Goal: Task Accomplishment & Management: Use online tool/utility

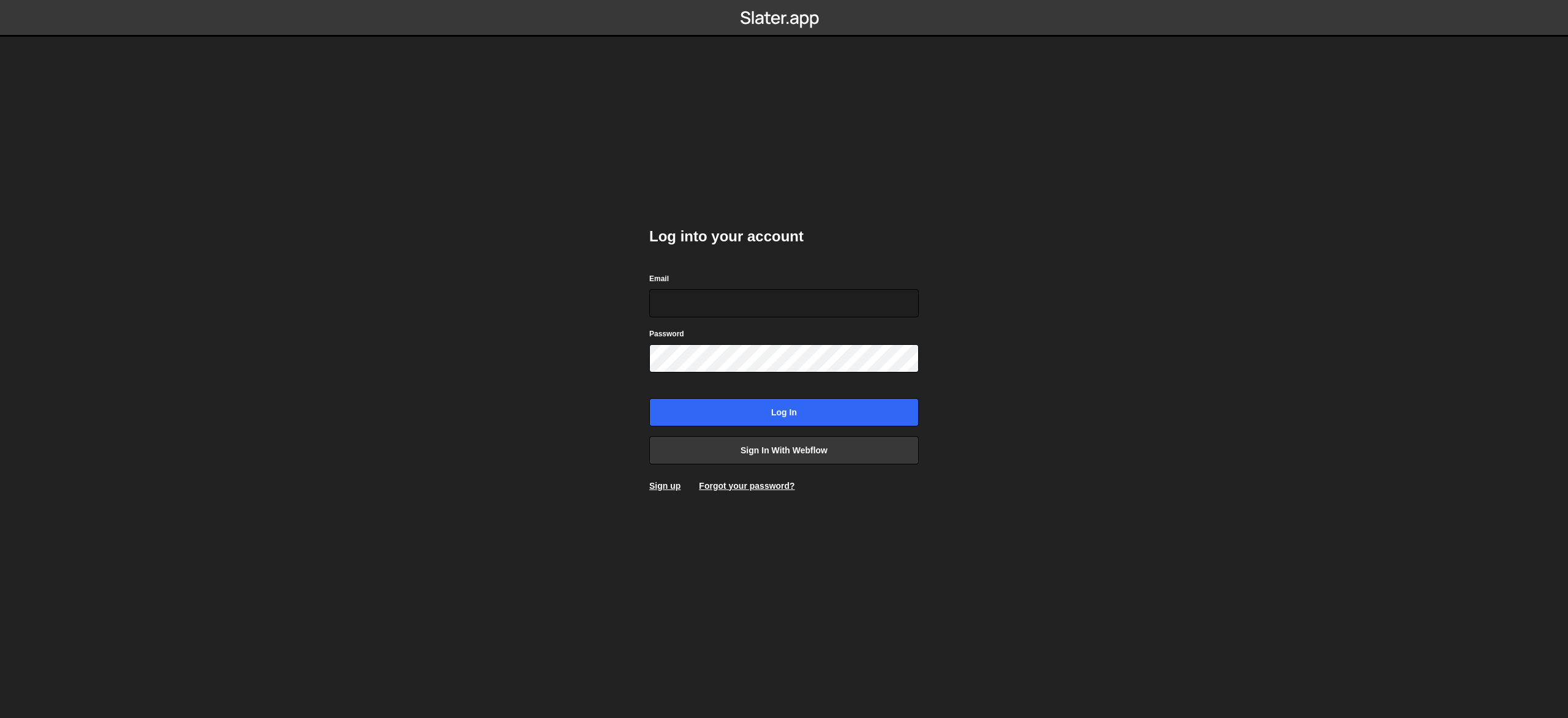
type input "[PERSON_NAME][EMAIL_ADDRESS][DOMAIN_NAME]"
click at [828, 430] on div "Log into your account Email [PERSON_NAME][EMAIL_ADDRESS][DOMAIN_NAME] Password …" at bounding box center [784, 359] width 270 height 302
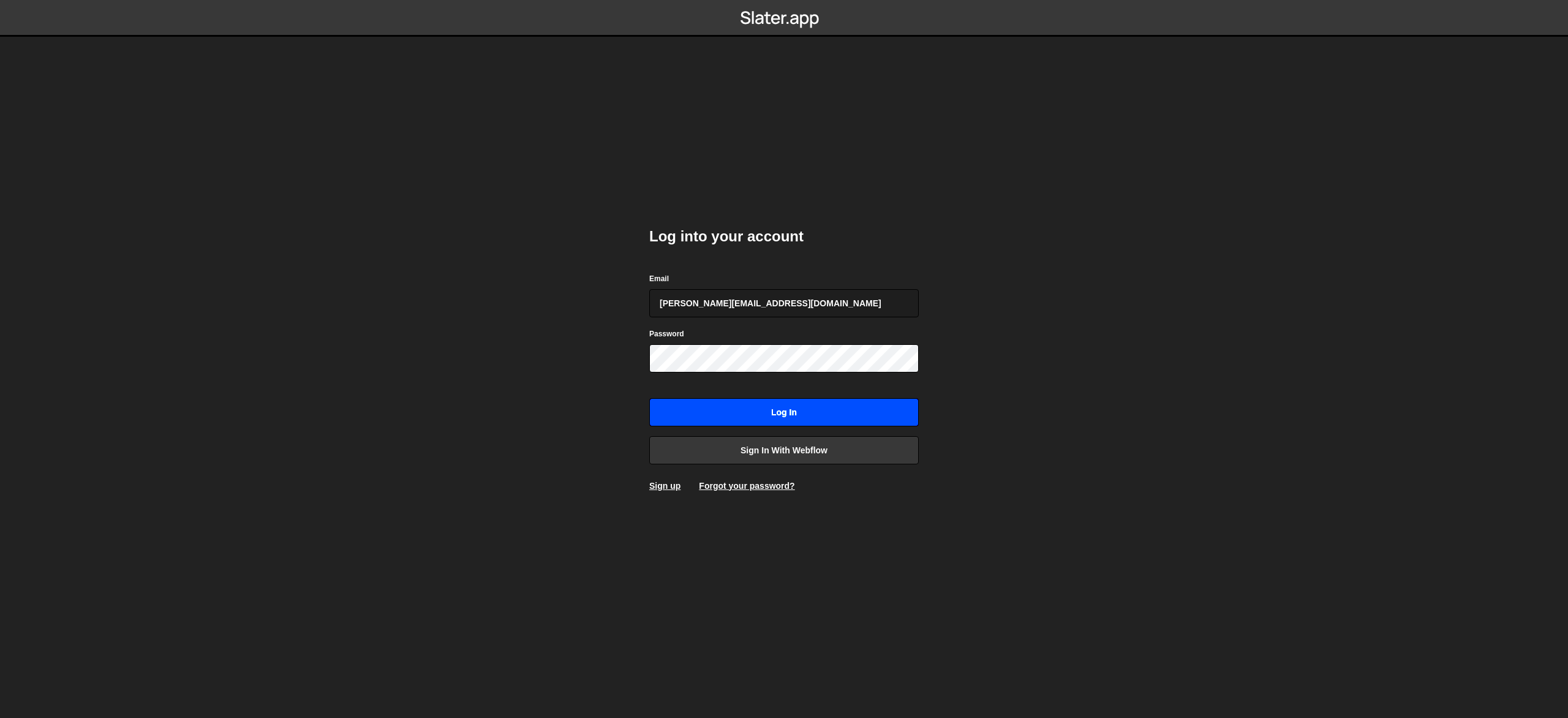
click at [835, 422] on input "Log in" at bounding box center [784, 411] width 270 height 28
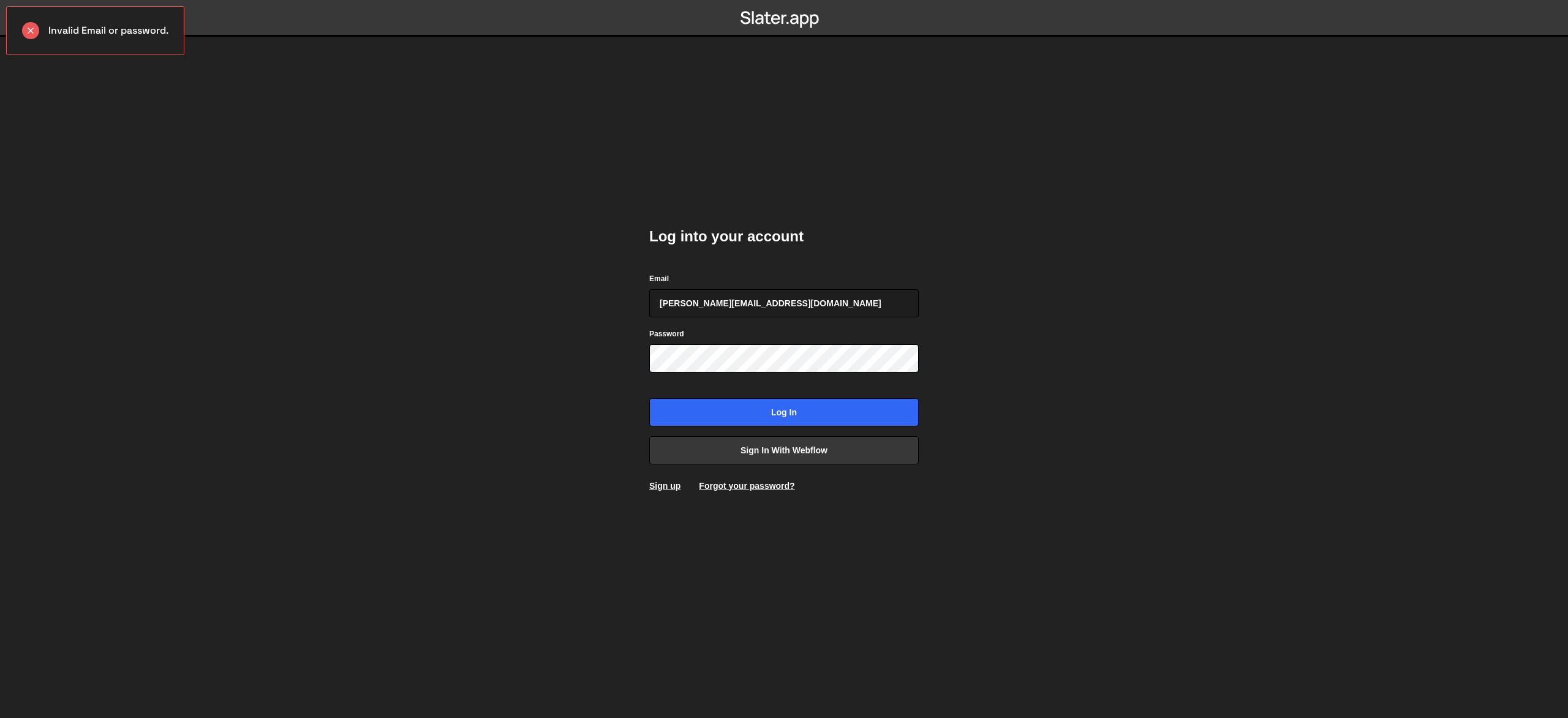
click at [812, 467] on div "Log into your account Email tom@knownby.studio Password Log in Sign in with Web…" at bounding box center [784, 359] width 270 height 302
drag, startPoint x: 817, startPoint y: 463, endPoint x: 824, endPoint y: 462, distance: 7.1
click at [817, 463] on link "Sign in with Webflow" at bounding box center [784, 450] width 270 height 28
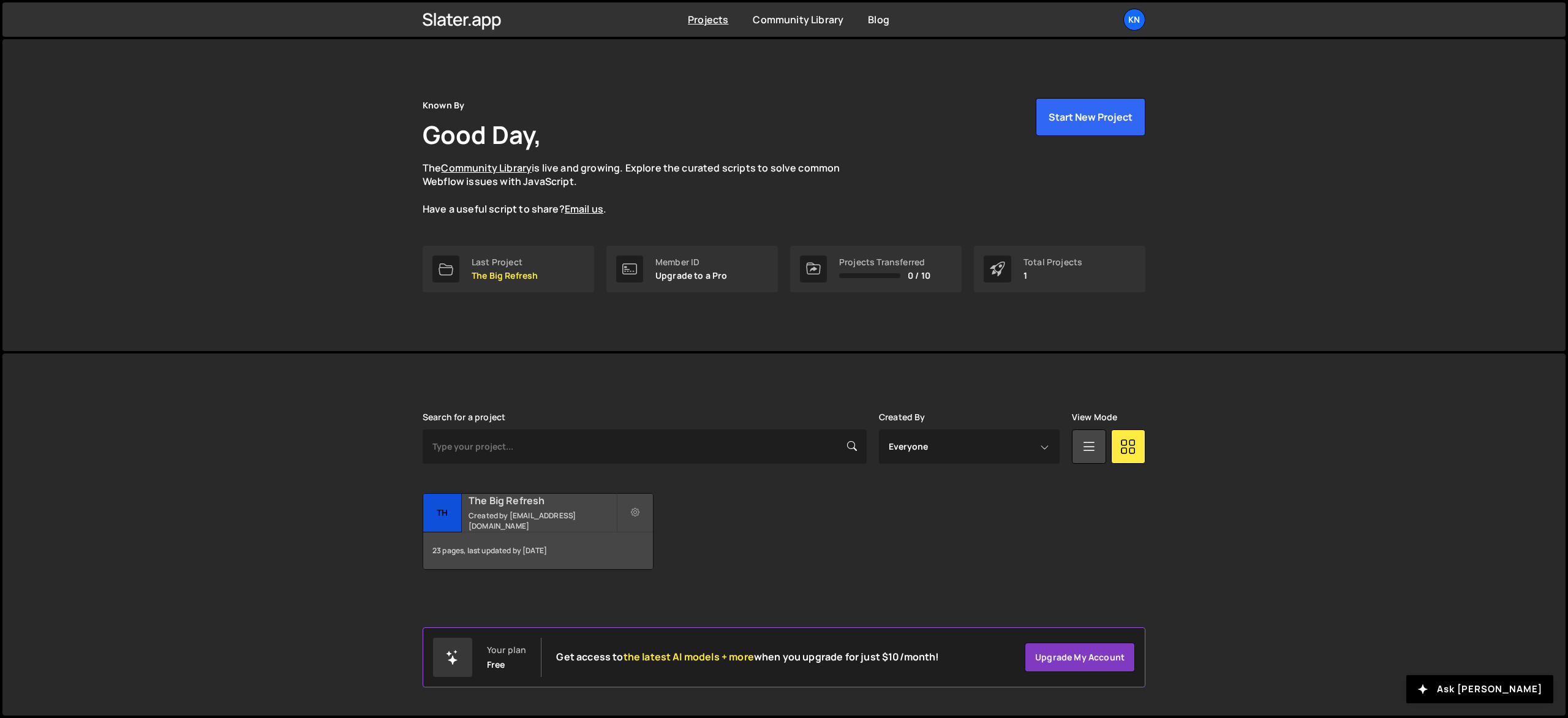
click at [523, 507] on h2 "The Big Refresh" at bounding box center [542, 501] width 147 height 14
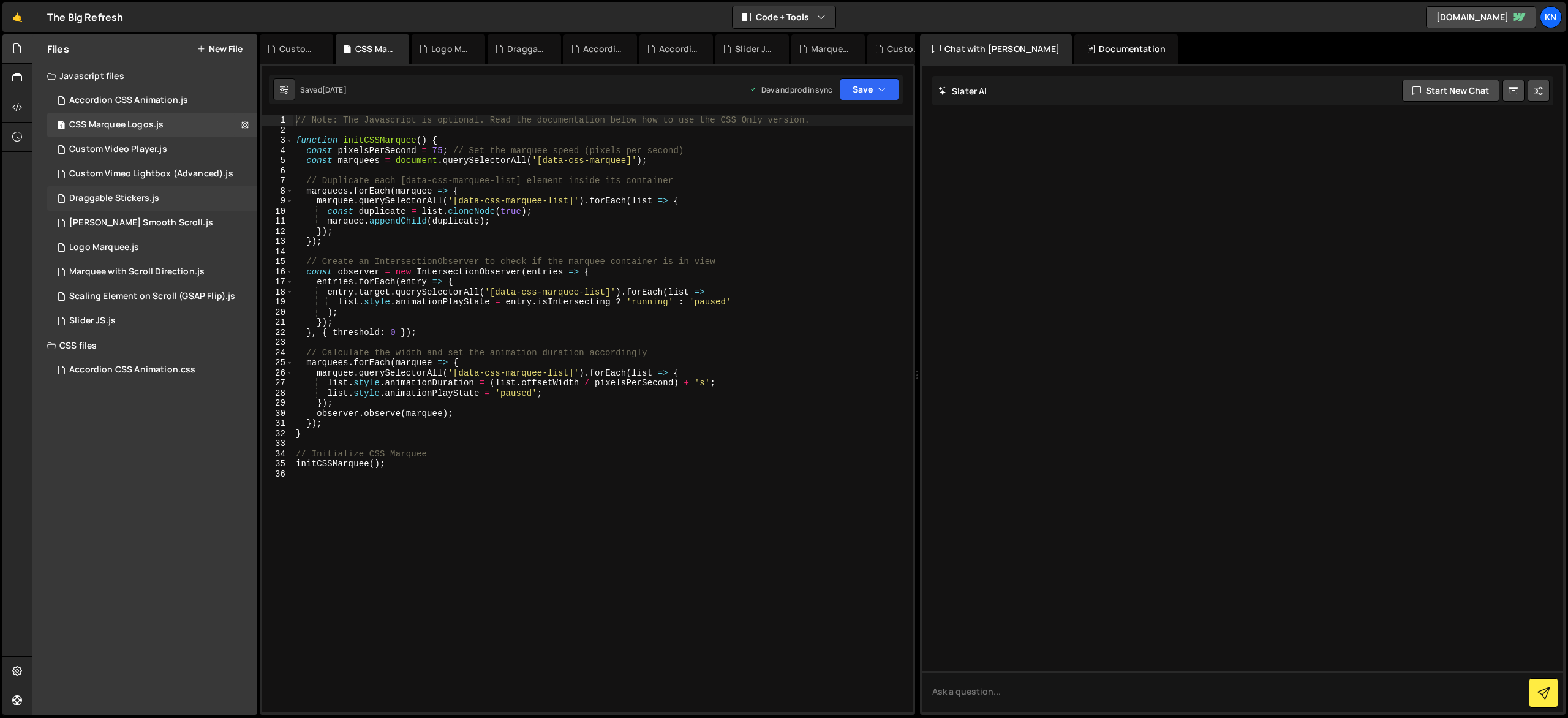
drag, startPoint x: 206, startPoint y: 194, endPoint x: 222, endPoint y: 196, distance: 16.1
click at [206, 195] on div "1 Draggable Stickers.js 0" at bounding box center [152, 198] width 211 height 24
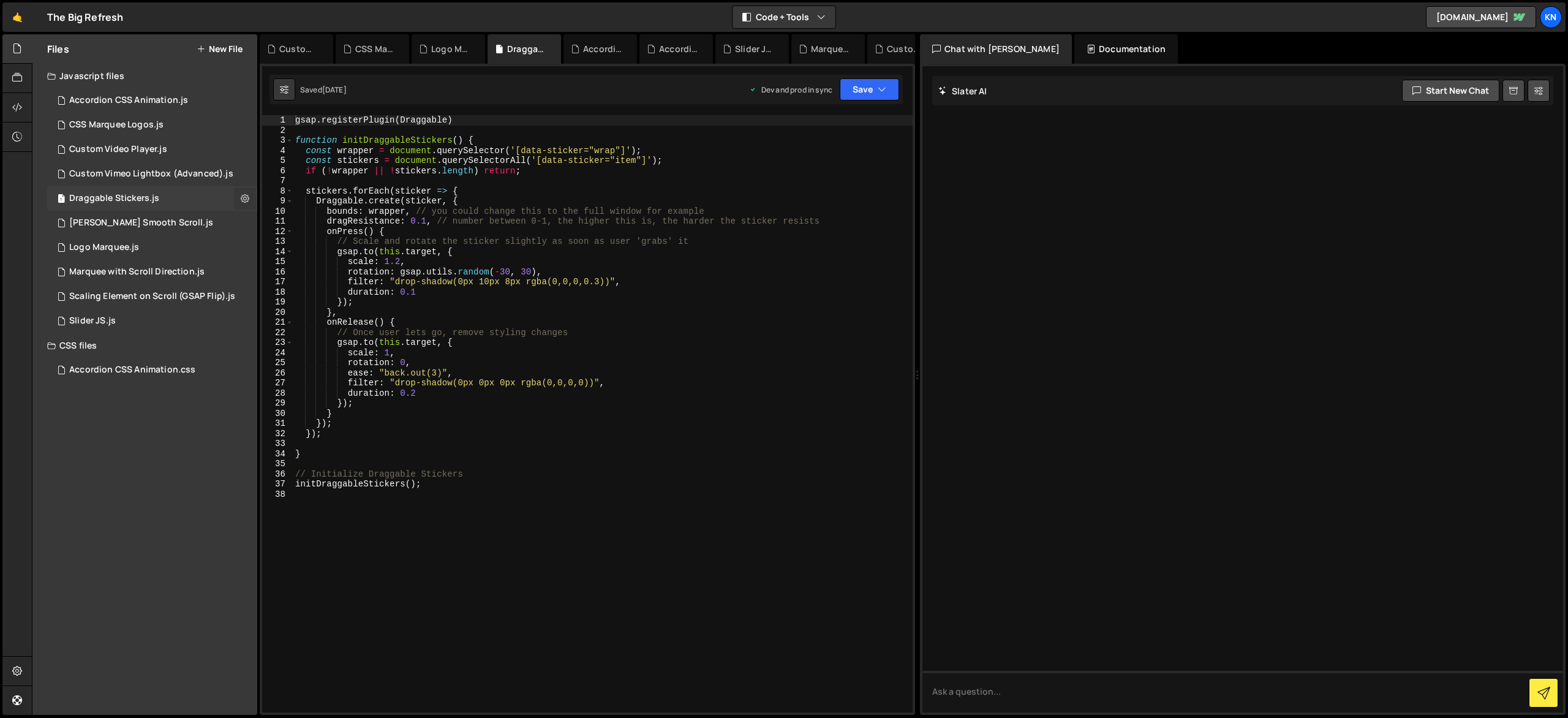
click at [242, 197] on icon at bounding box center [245, 198] width 9 height 12
click at [224, 201] on div "1 Draggable Stickers.js 0" at bounding box center [152, 198] width 211 height 24
click at [241, 200] on icon at bounding box center [245, 198] width 9 height 12
click at [242, 200] on icon at bounding box center [245, 198] width 9 height 12
click at [873, 85] on button "Save" at bounding box center [869, 89] width 59 height 22
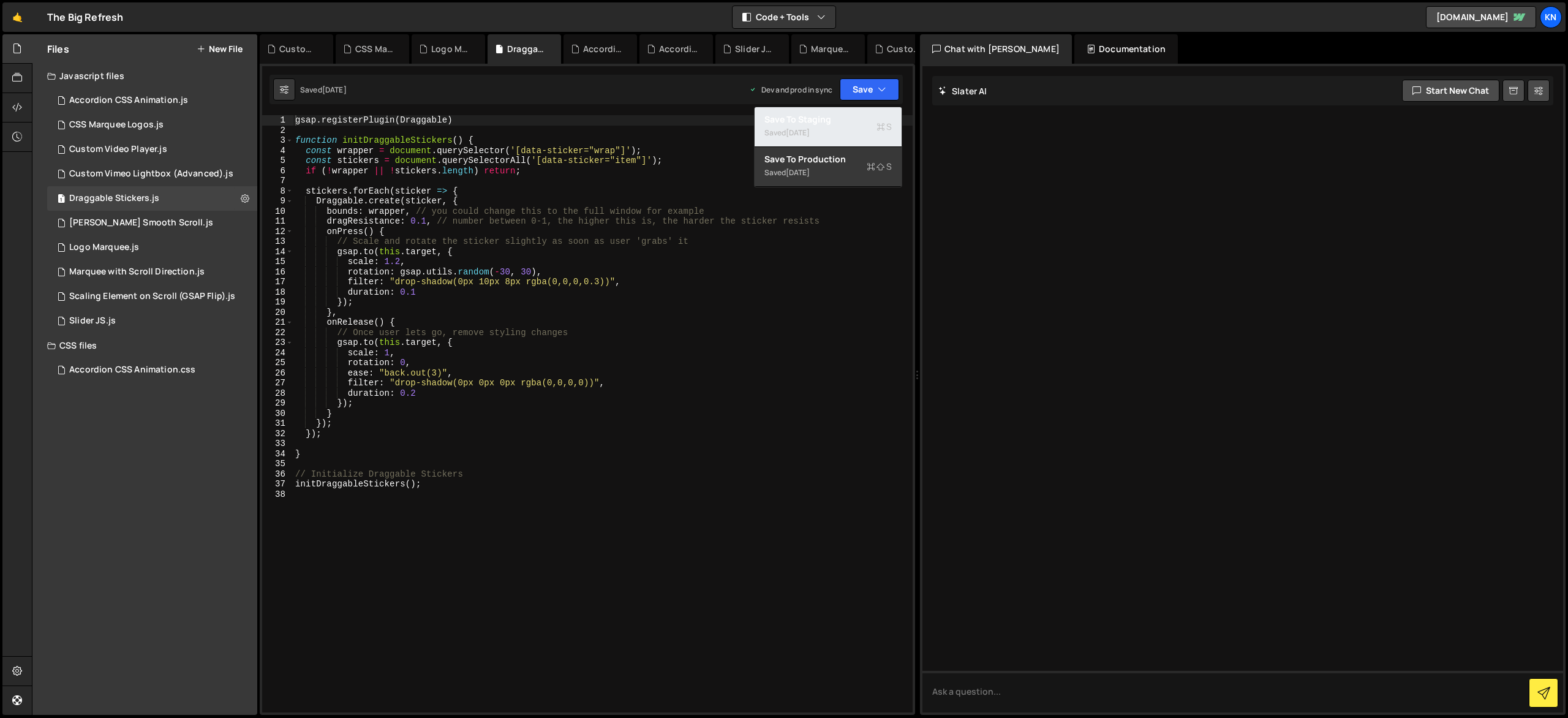
drag, startPoint x: 833, startPoint y: 129, endPoint x: 924, endPoint y: 134, distance: 91.1
click at [810, 129] on div "2 months ago" at bounding box center [798, 132] width 24 height 11
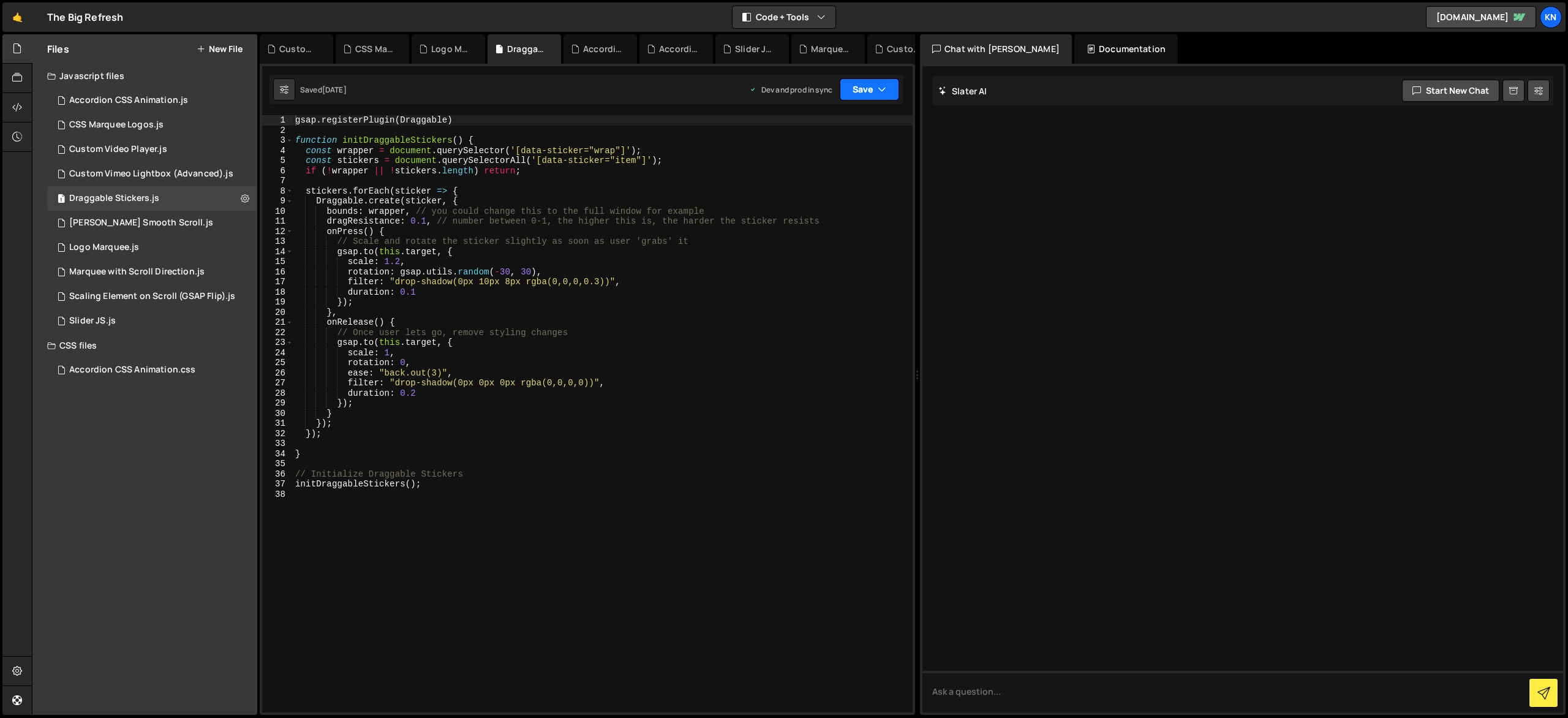
click at [884, 93] on icon "button" at bounding box center [882, 89] width 9 height 13
click at [839, 126] on div "Saved 2 months ago" at bounding box center [828, 132] width 127 height 15
click at [880, 89] on icon "button" at bounding box center [882, 89] width 9 height 13
click at [16, 74] on icon at bounding box center [17, 78] width 10 height 14
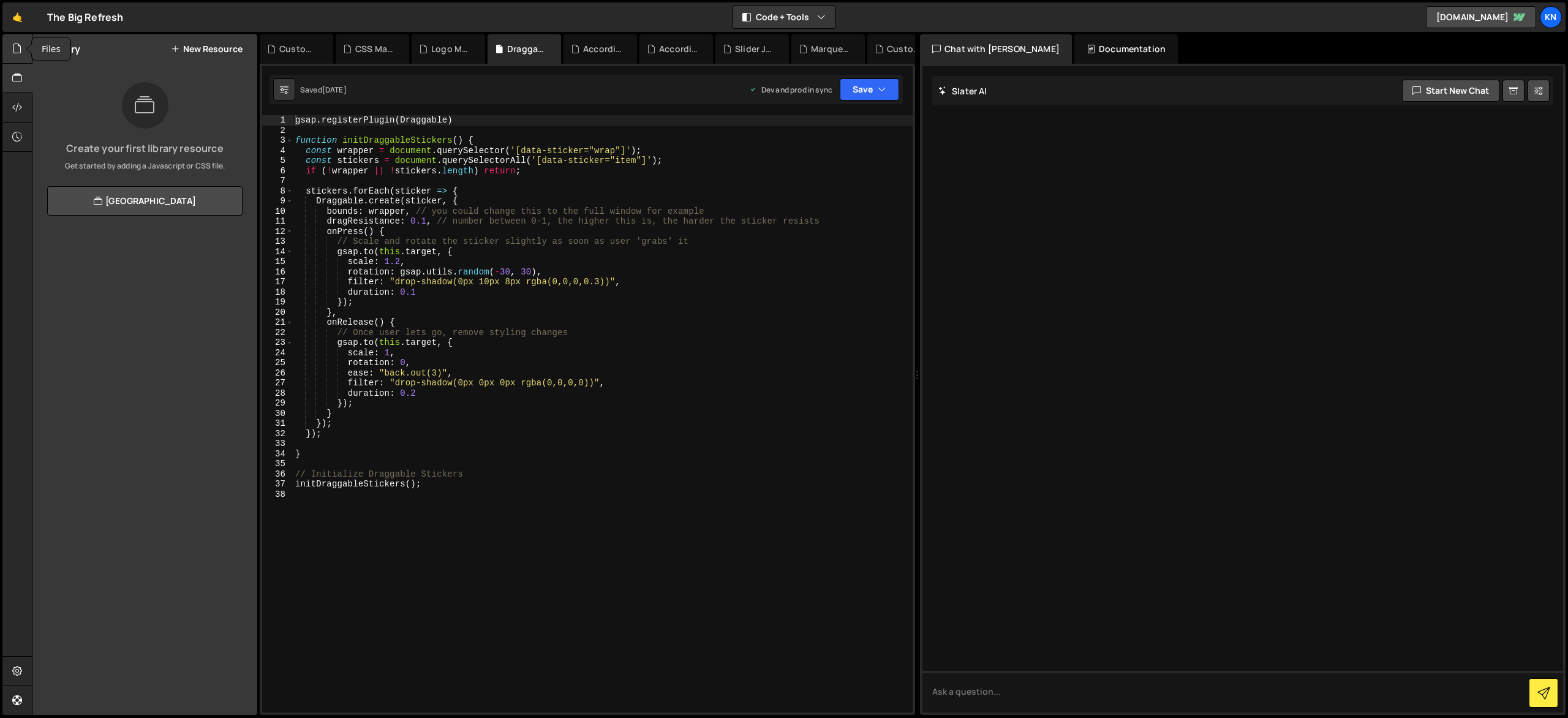
click at [16, 52] on icon at bounding box center [17, 49] width 10 height 14
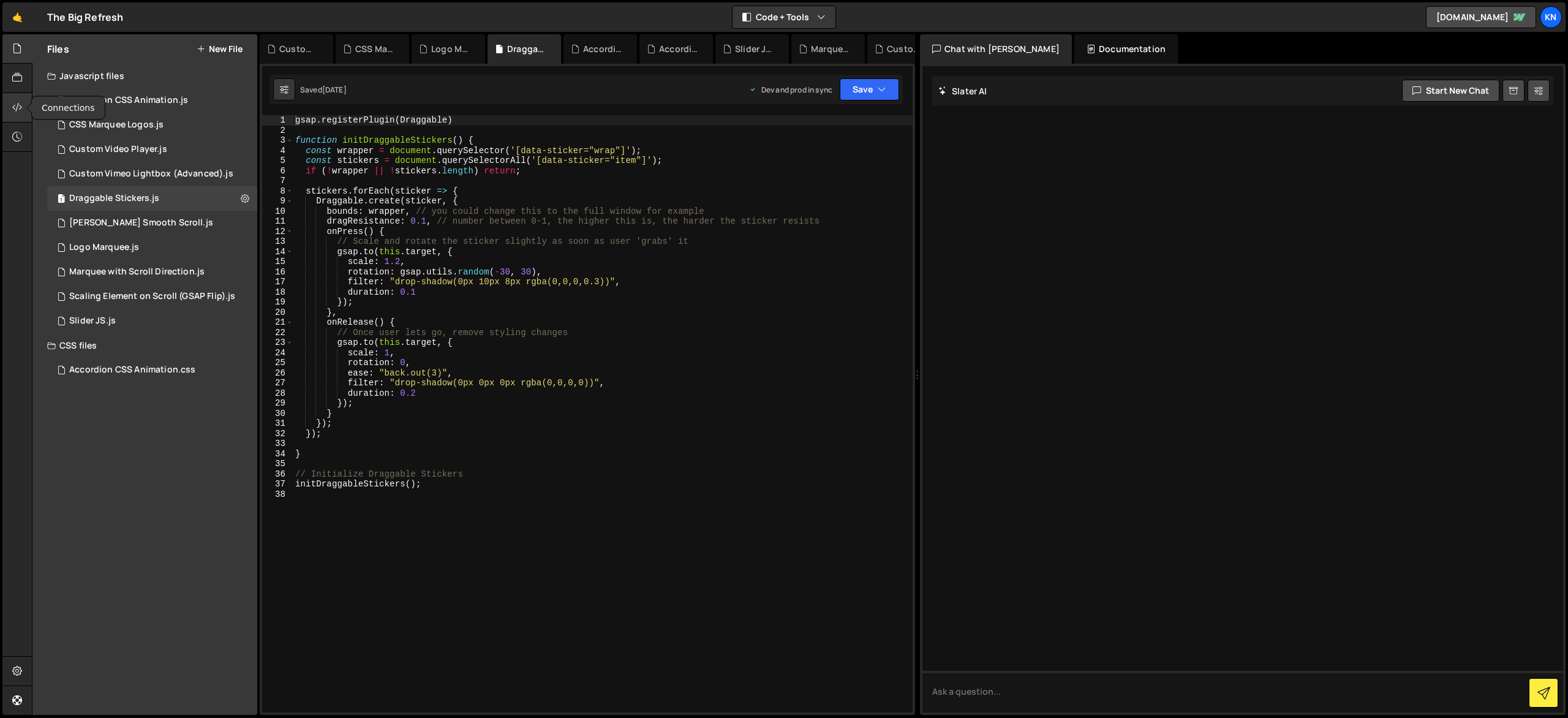
click at [16, 105] on icon at bounding box center [17, 108] width 10 height 14
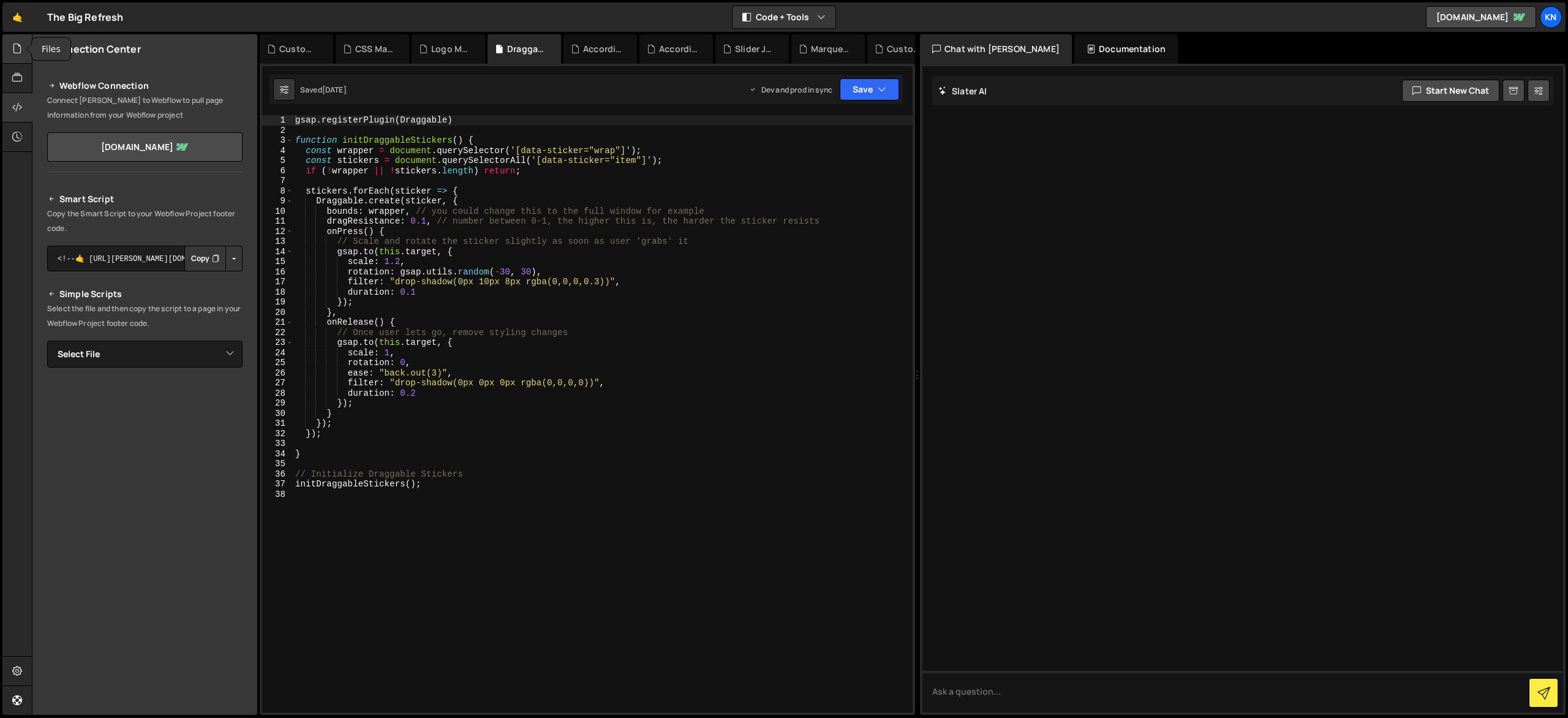
click at [13, 51] on icon at bounding box center [17, 49] width 10 height 14
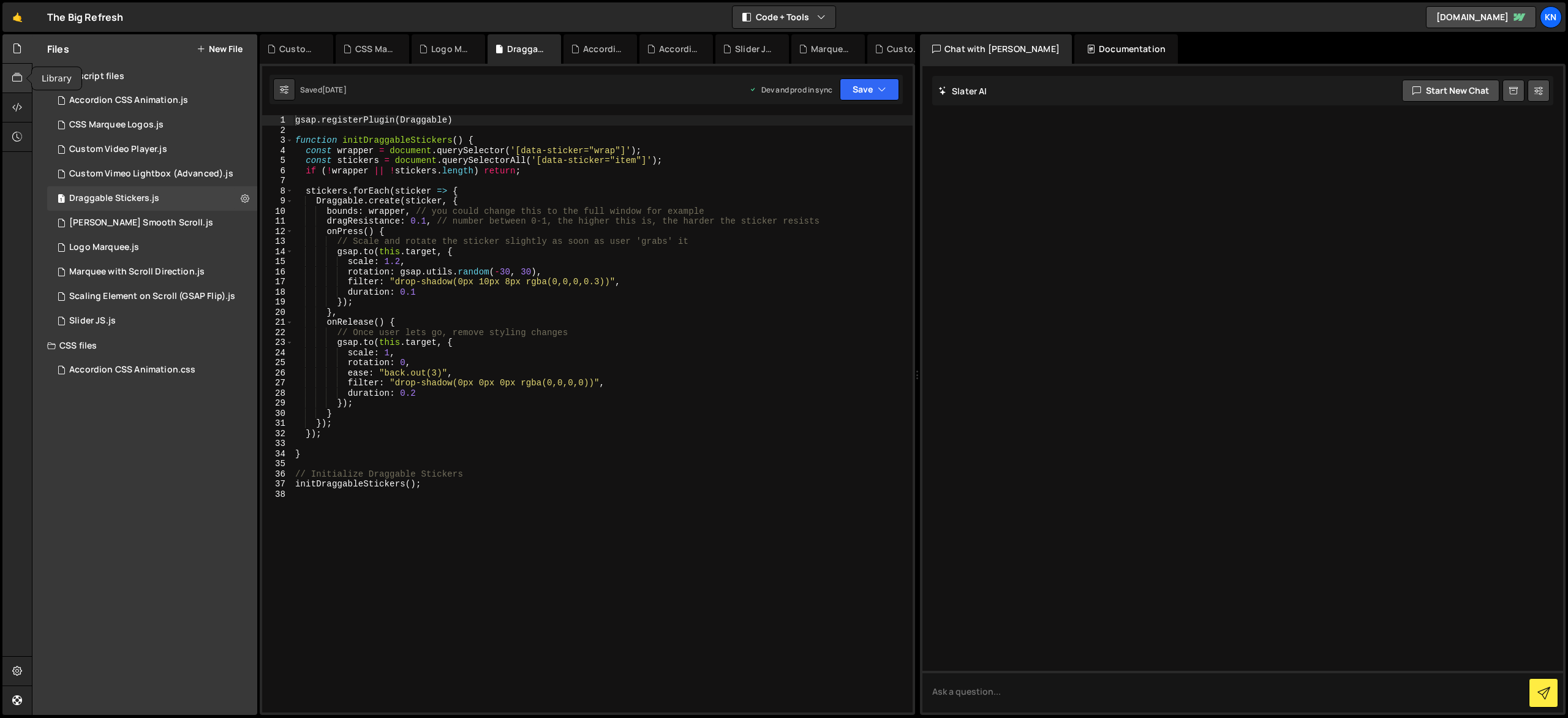
click at [15, 88] on div at bounding box center [17, 79] width 30 height 29
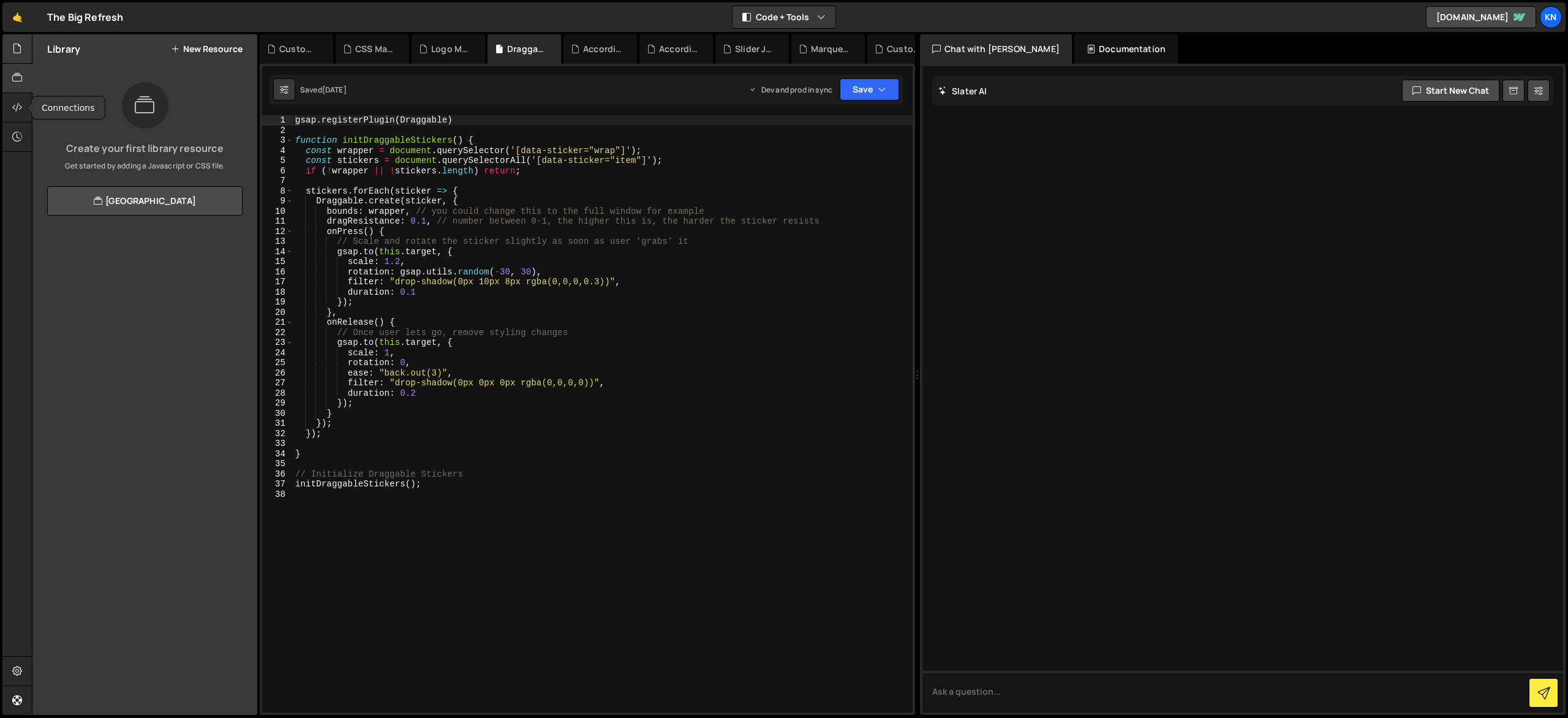
drag, startPoint x: 13, startPoint y: 106, endPoint x: 13, endPoint y: 44, distance: 62.0
click at [13, 106] on icon at bounding box center [17, 108] width 10 height 14
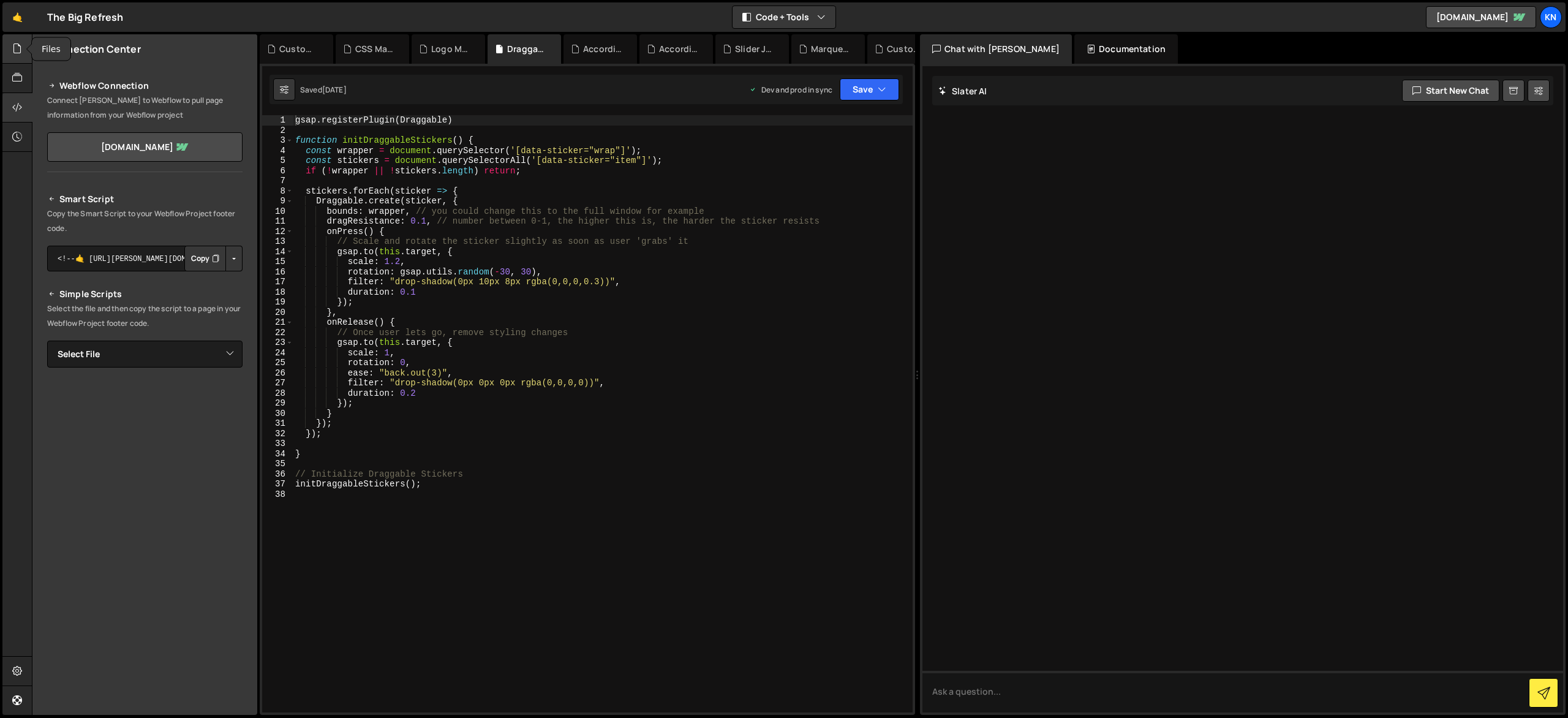
click at [15, 48] on icon at bounding box center [17, 49] width 10 height 14
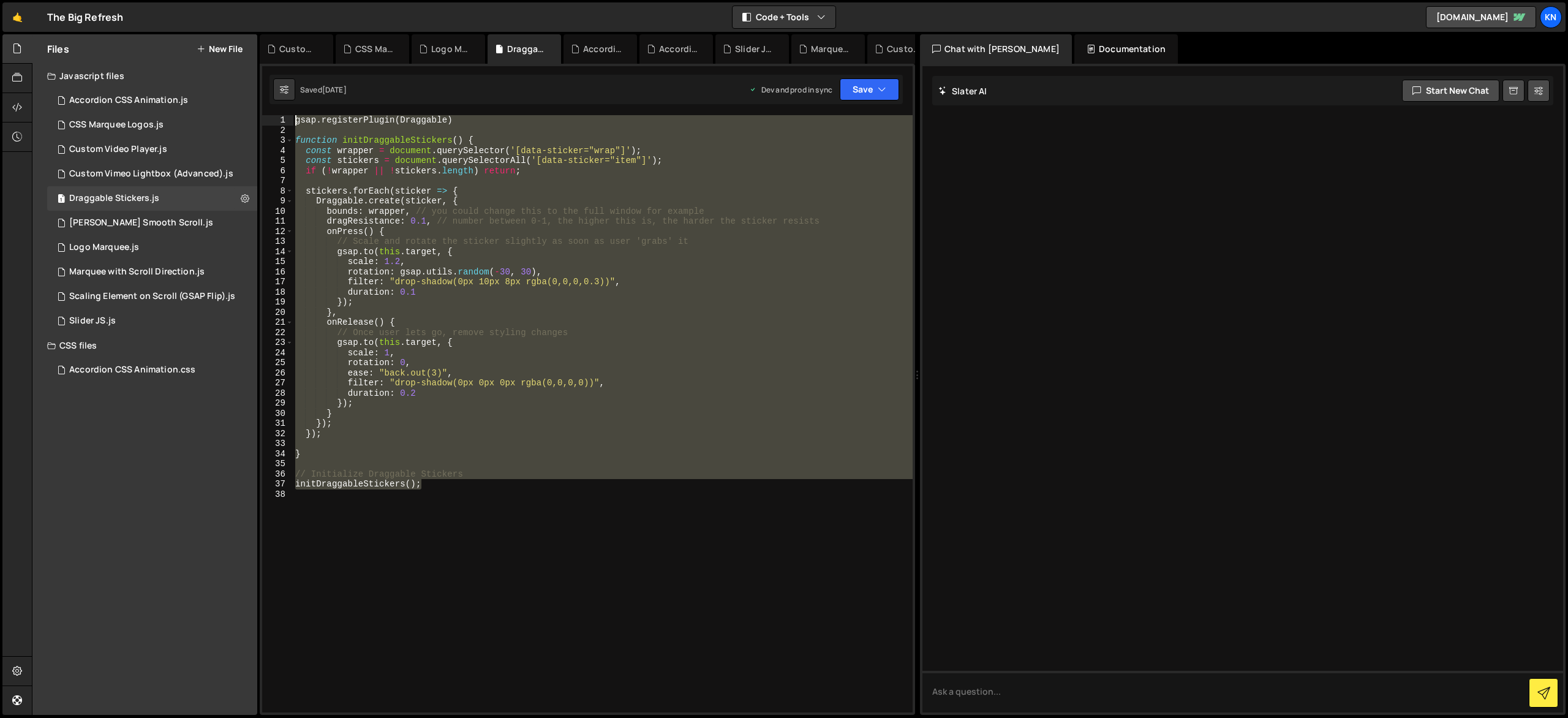
drag, startPoint x: 454, startPoint y: 489, endPoint x: 286, endPoint y: 112, distance: 412.7
click at [286, 112] on div "XXXXXXXXXXXXXXXXXXXXXXXXXXXXXXXXXXXXXXXXXXXXXXXXXXXXXXXXXXXXXXXXXXXXXXXXXXXXXXX…" at bounding box center [588, 389] width 656 height 651
click at [849, 483] on div "gsap . registerPlugin ( Draggable ) function initDraggableStickers ( ) { const …" at bounding box center [603, 414] width 620 height 598
type textarea "initDraggableStickers();"
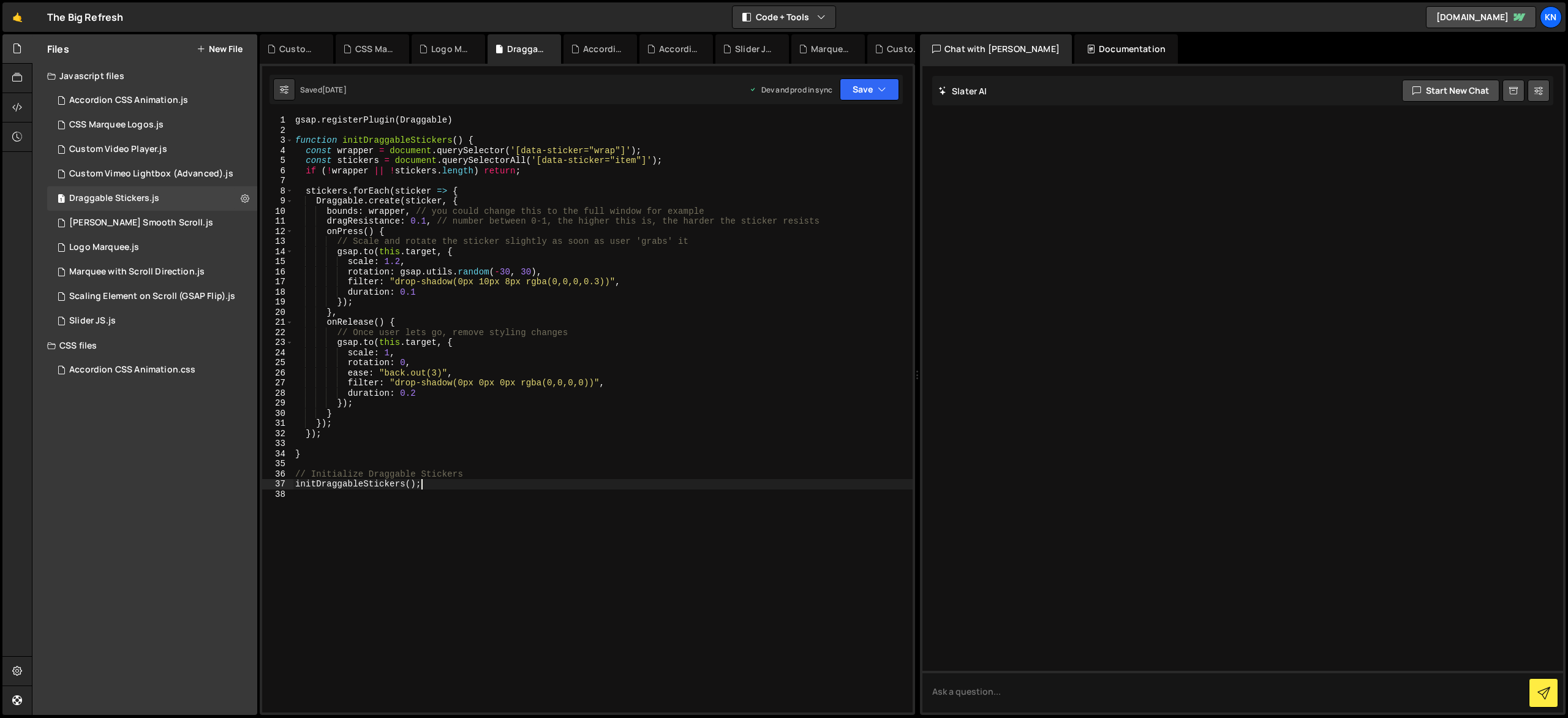
click at [569, 526] on div "gsap . registerPlugin ( Draggable ) function initDraggableStickers ( ) { const …" at bounding box center [603, 424] width 620 height 617
click at [145, 230] on div "1 [PERSON_NAME] Smooth Scroll.js 0" at bounding box center [152, 222] width 211 height 24
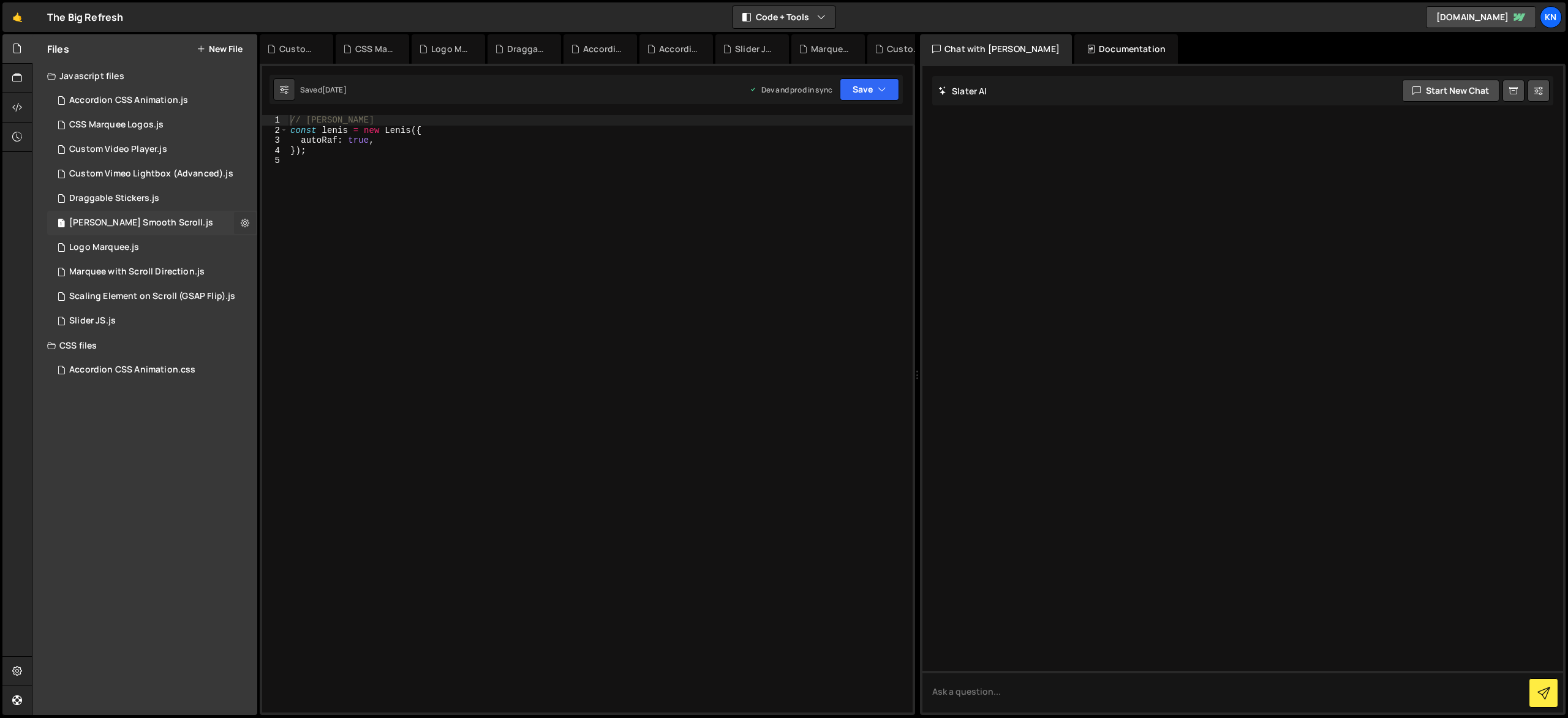
click at [245, 224] on icon at bounding box center [245, 223] width 9 height 12
drag, startPoint x: 103, startPoint y: 463, endPoint x: 92, endPoint y: 402, distance: 62.0
click at [103, 463] on div "Files New File Javascript files 1 Accordion CSS Animation.js 0 1 CSS Marquee Lo…" at bounding box center [145, 374] width 225 height 680
click at [194, 409] on div "Files New File Javascript files 1 Accordion CSS Animation.js 0 1 CSS Marquee Lo…" at bounding box center [145, 374] width 225 height 680
drag, startPoint x: 385, startPoint y: 200, endPoint x: 362, endPoint y: 197, distance: 23.2
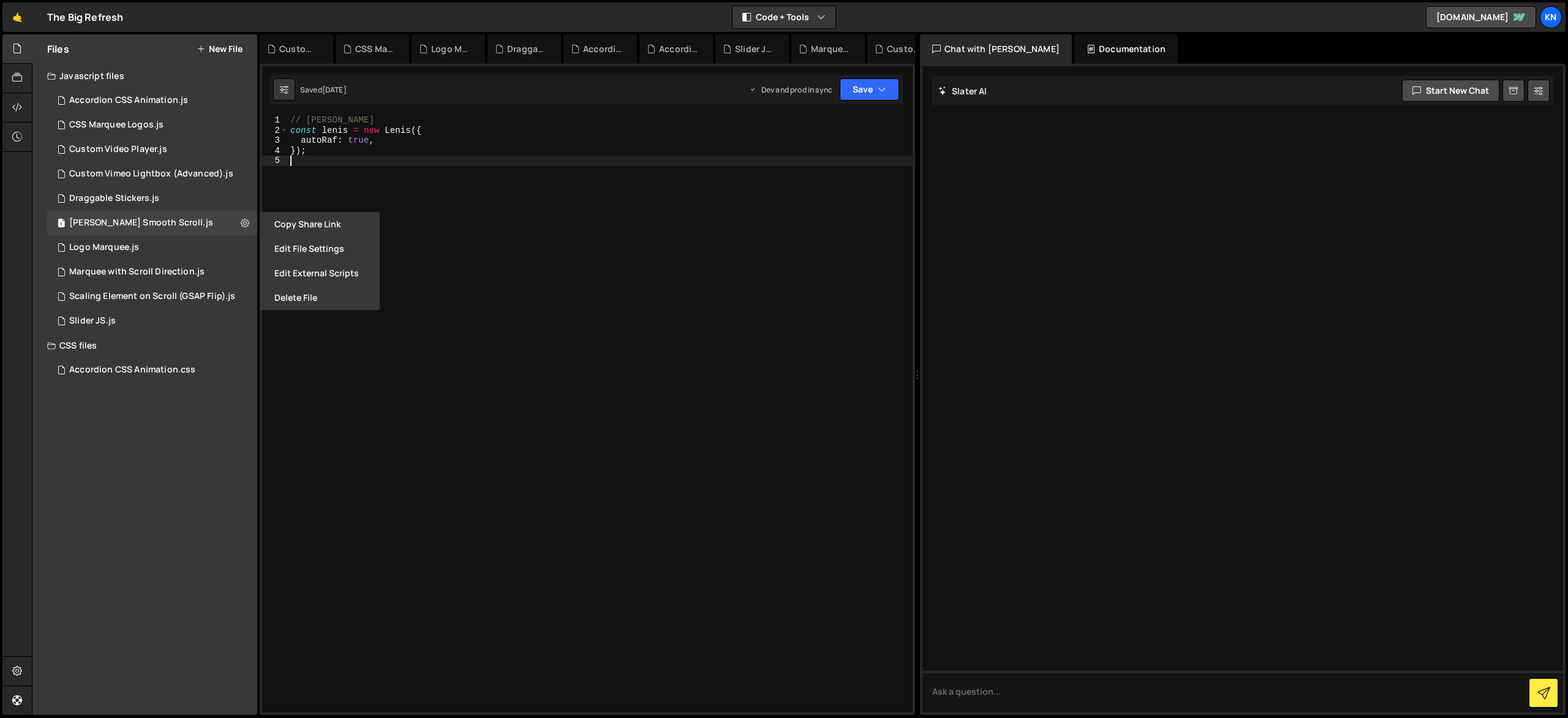
click at [385, 201] on div "// Lenis const lenis = new Lenis ({ autoRaf : true , }) ;" at bounding box center [601, 424] width 625 height 617
click at [819, 17] on icon "button" at bounding box center [821, 16] width 9 height 13
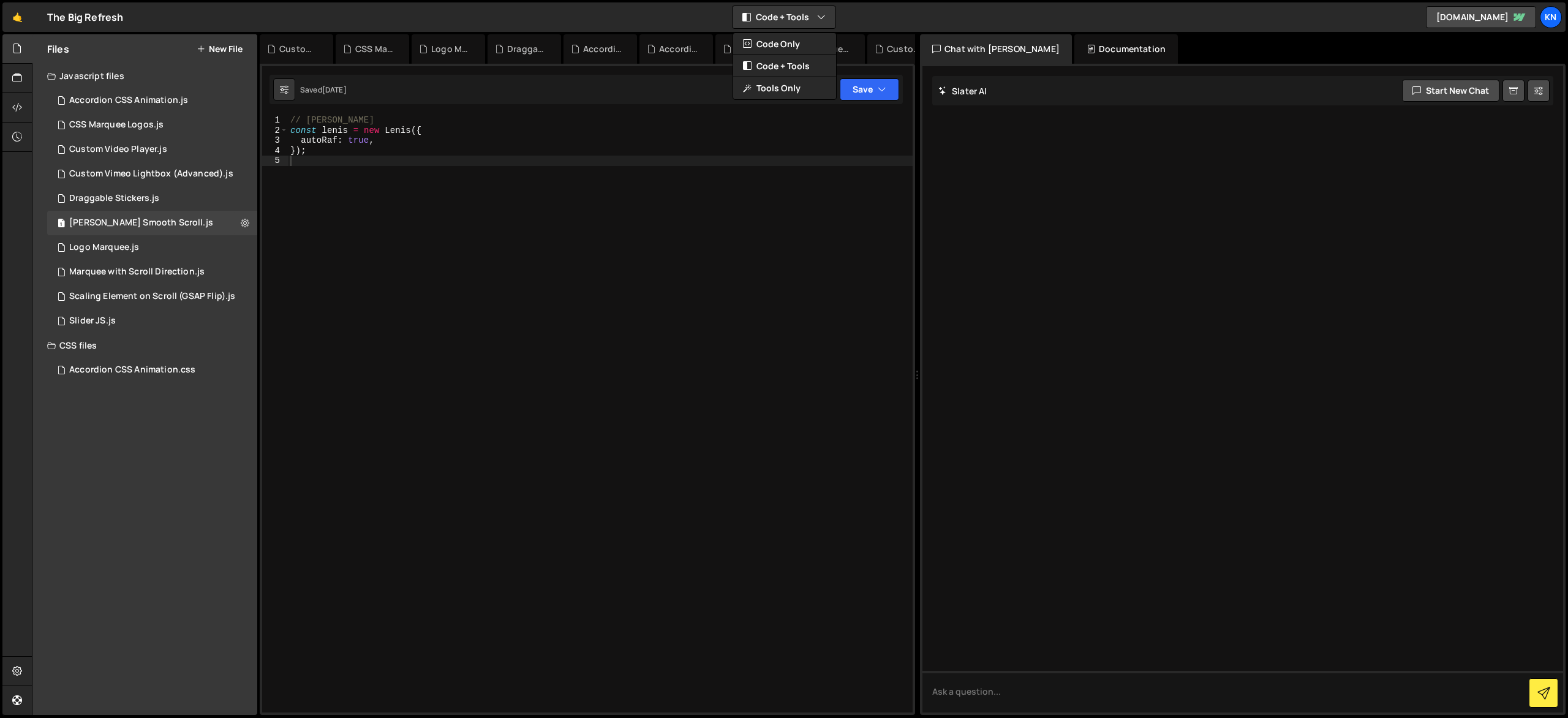
drag, startPoint x: 826, startPoint y: 17, endPoint x: 681, endPoint y: 22, distance: 145.1
click at [826, 17] on button "Code + Tools" at bounding box center [784, 16] width 103 height 22
drag, startPoint x: 69, startPoint y: 19, endPoint x: 52, endPoint y: 27, distance: 18.8
click at [69, 19] on div "The Big Refresh ⚠️ Code is being edited in another browser" at bounding box center [85, 16] width 76 height 15
click at [872, 79] on button "Save" at bounding box center [869, 89] width 59 height 22
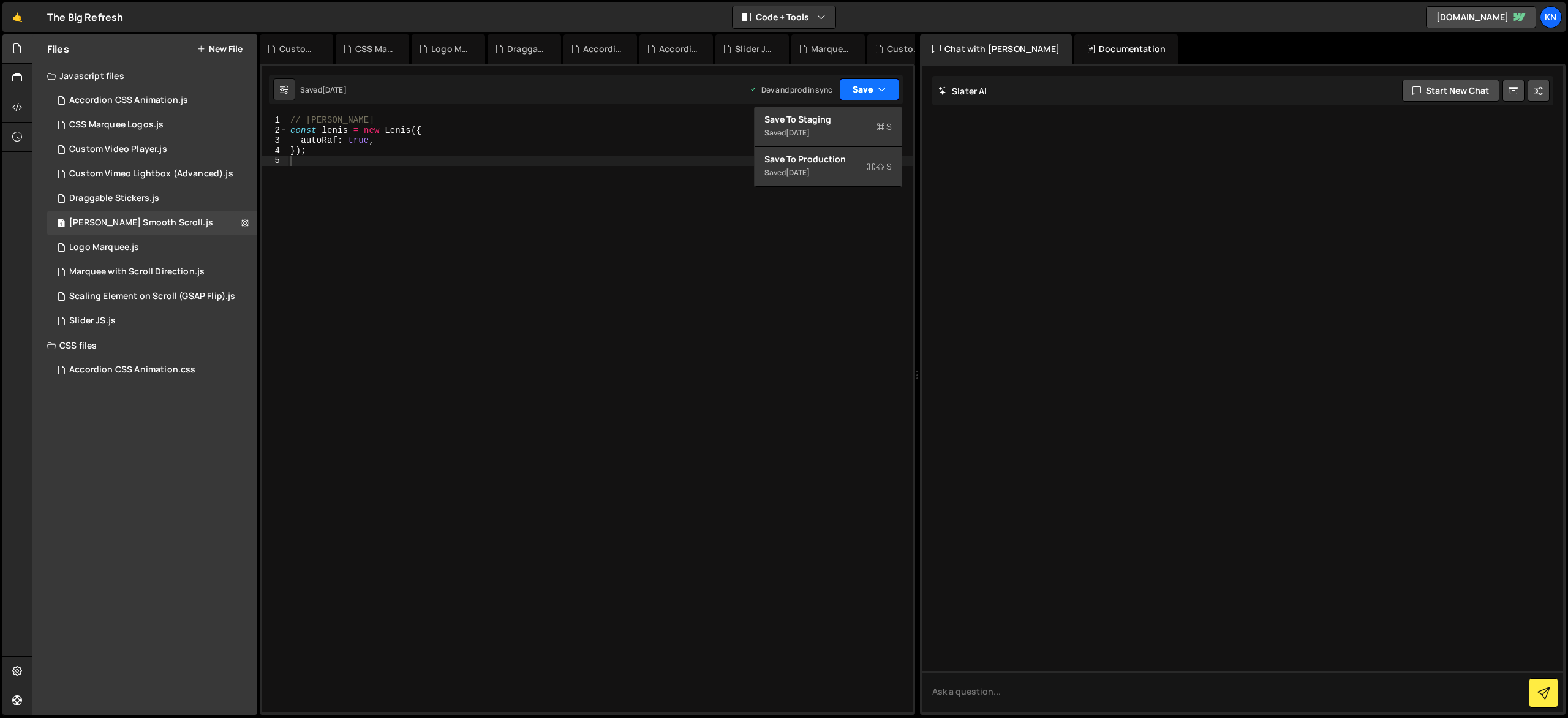
click at [875, 85] on button "Save" at bounding box center [869, 89] width 59 height 22
click at [1074, 47] on div "Documentation" at bounding box center [1126, 49] width 104 height 29
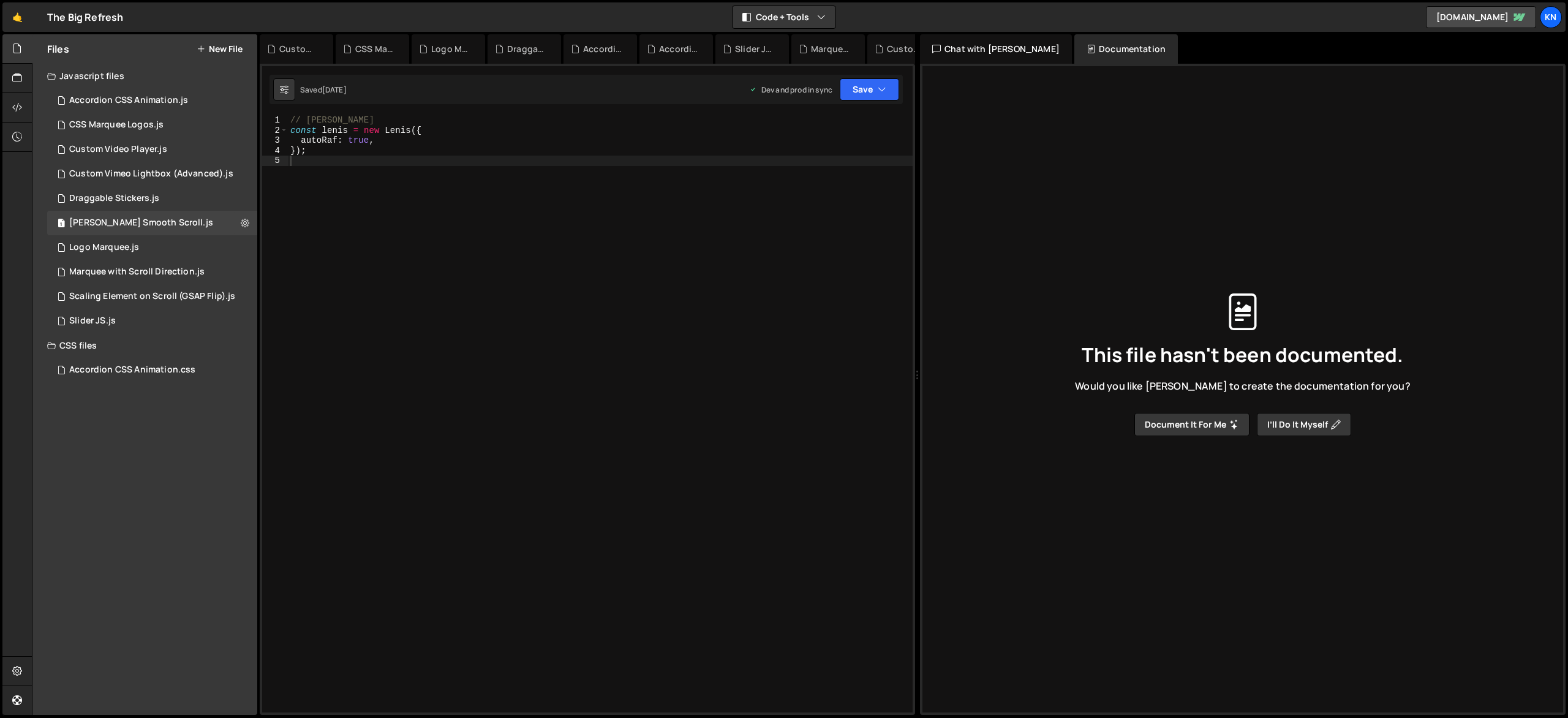
drag, startPoint x: 996, startPoint y: 46, endPoint x: 908, endPoint y: 44, distance: 88.0
click at [996, 46] on div "Chat with [PERSON_NAME]" at bounding box center [996, 49] width 152 height 29
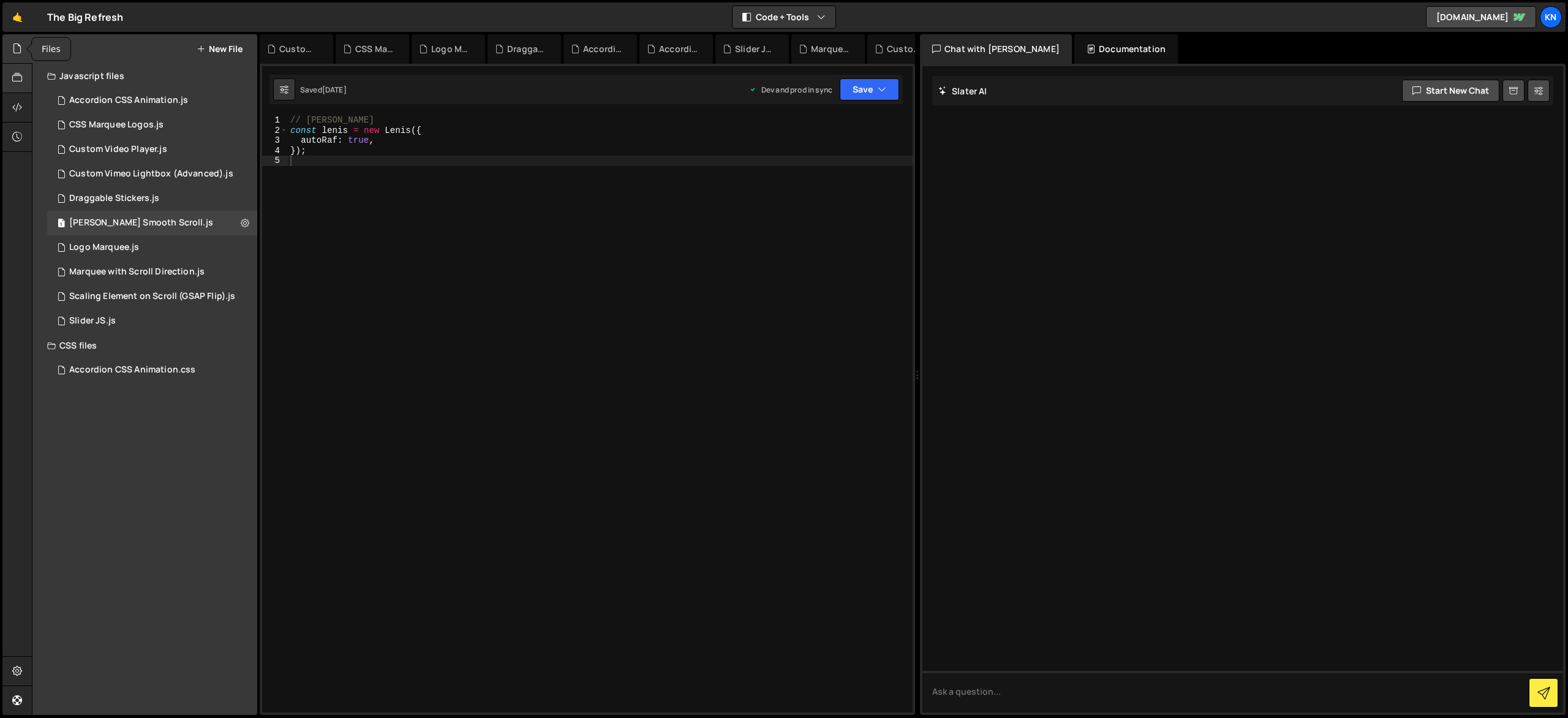
click at [16, 84] on icon at bounding box center [17, 78] width 10 height 14
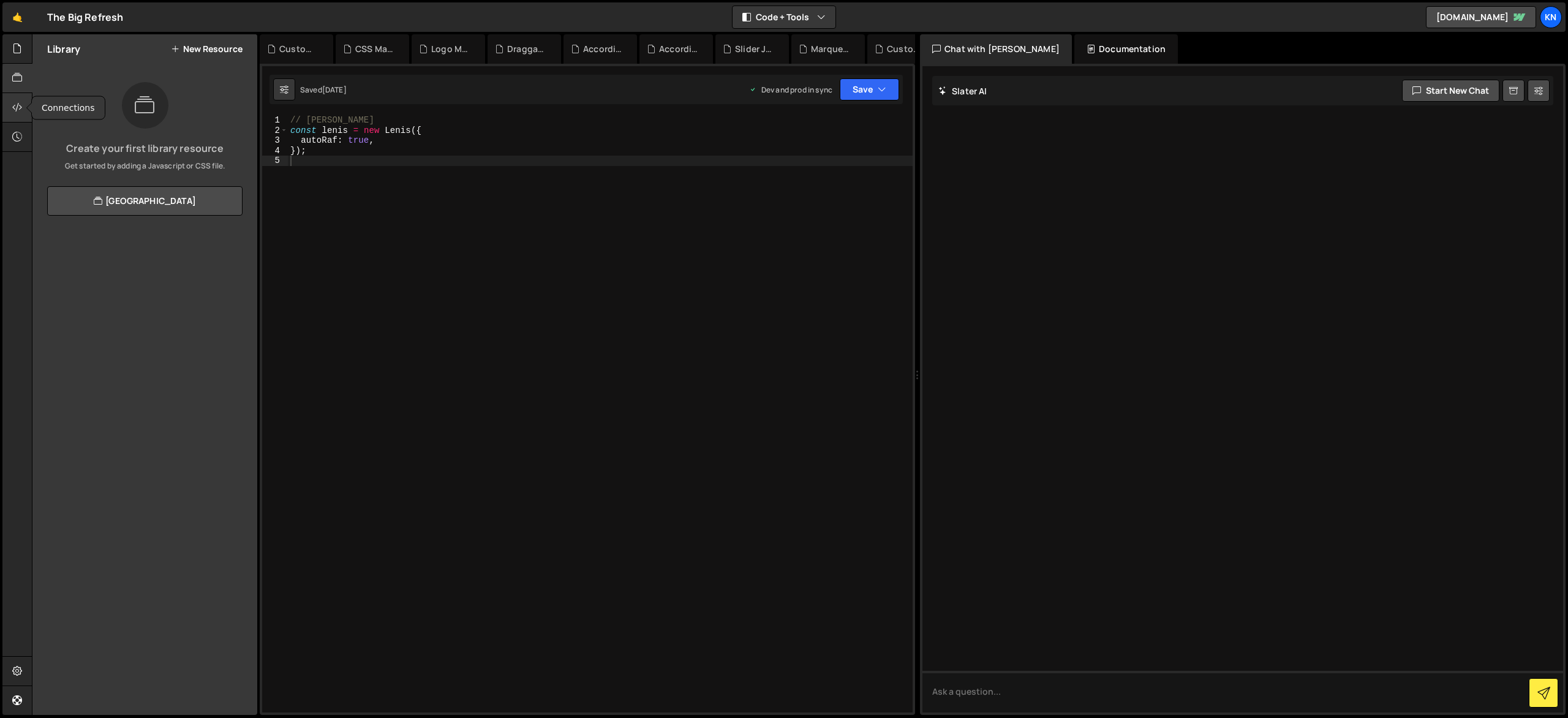
click at [16, 104] on icon at bounding box center [17, 108] width 10 height 14
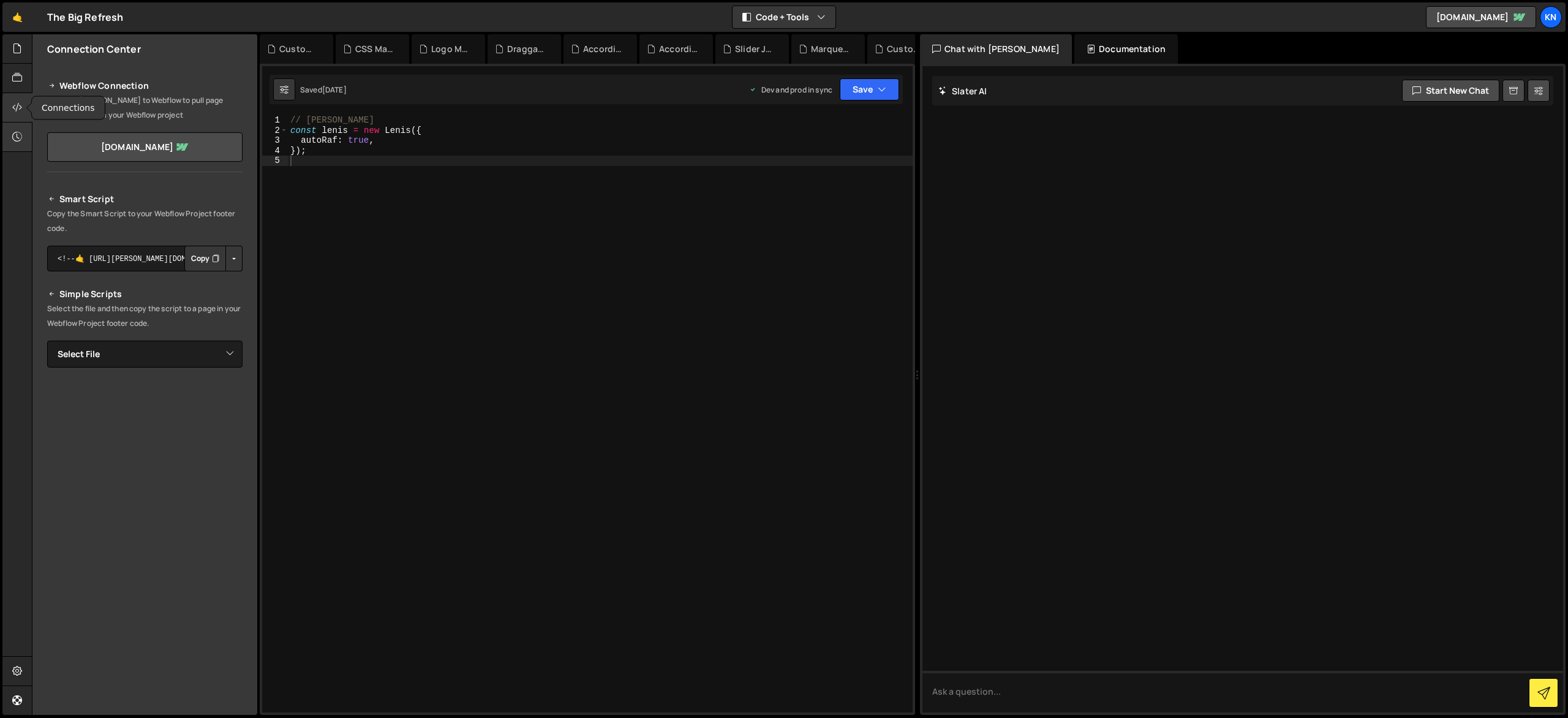
click at [19, 137] on icon at bounding box center [17, 137] width 10 height 14
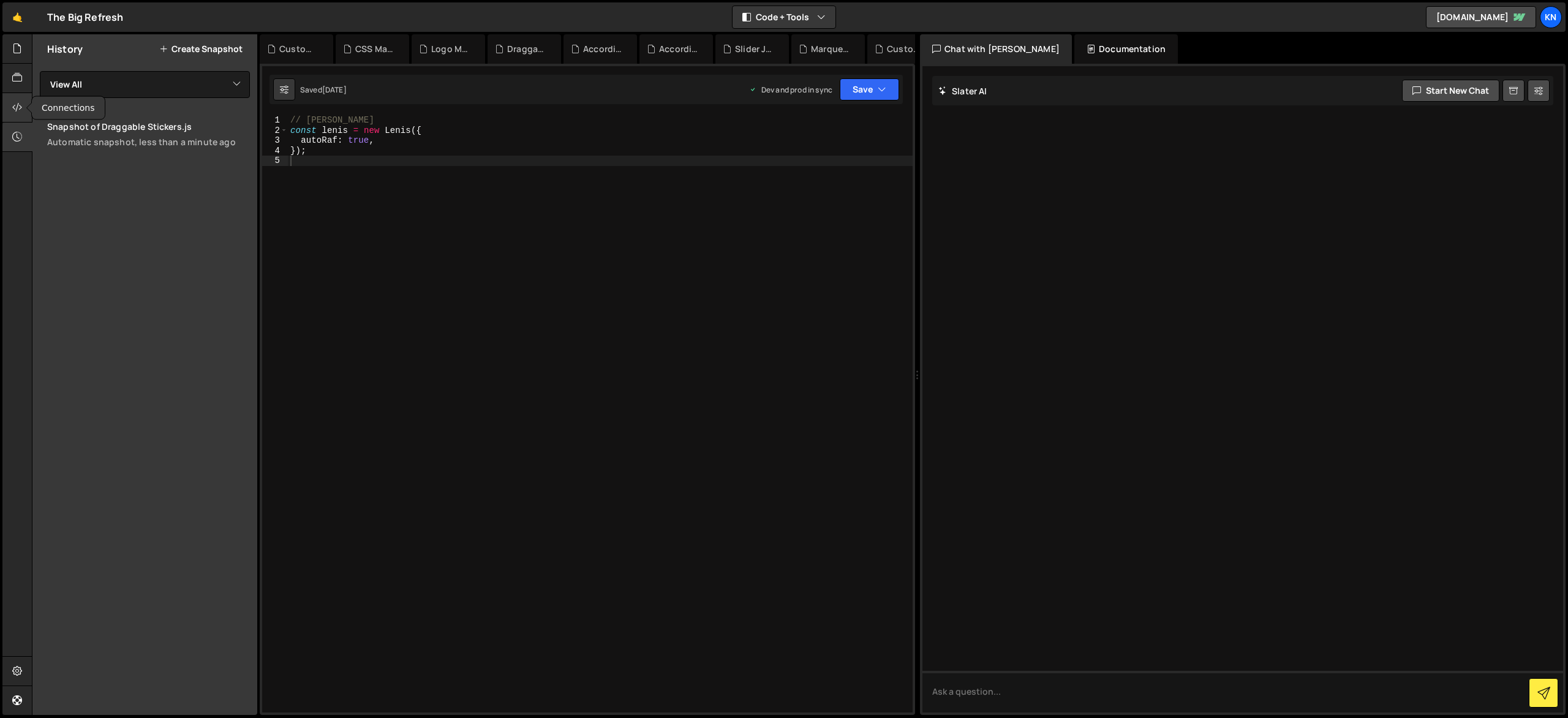
click at [16, 102] on icon at bounding box center [17, 108] width 10 height 14
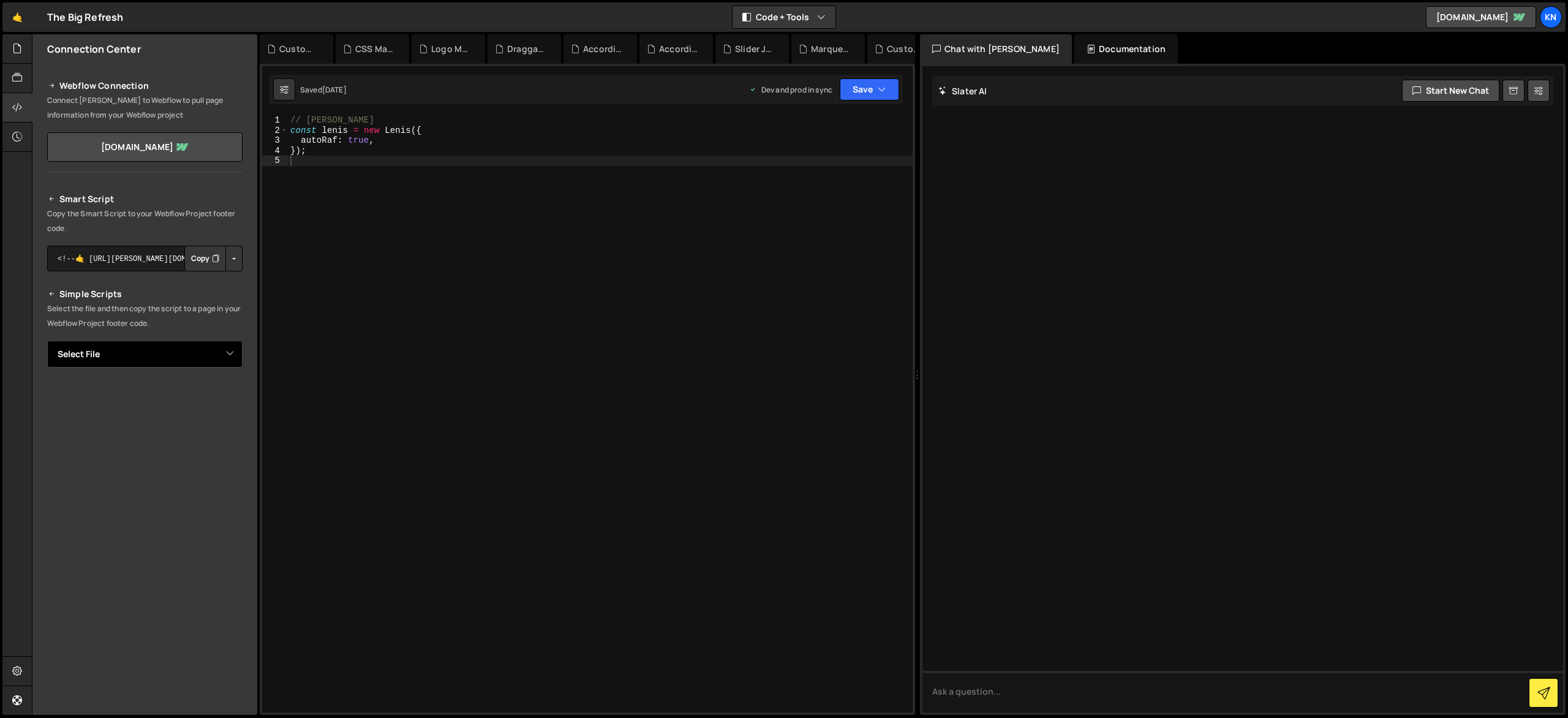
click at [147, 355] on select "Select File Accordion CSS Animation.js CSS Marquee Logos.js Custom Video Player…" at bounding box center [145, 354] width 195 height 27
select select "41096"
click at [48, 341] on select "Select File Accordion CSS Animation.js CSS Marquee Logos.js Custom Video Player…" at bounding box center [145, 354] width 195 height 27
click at [20, 22] on link "🤙" at bounding box center [17, 17] width 30 height 29
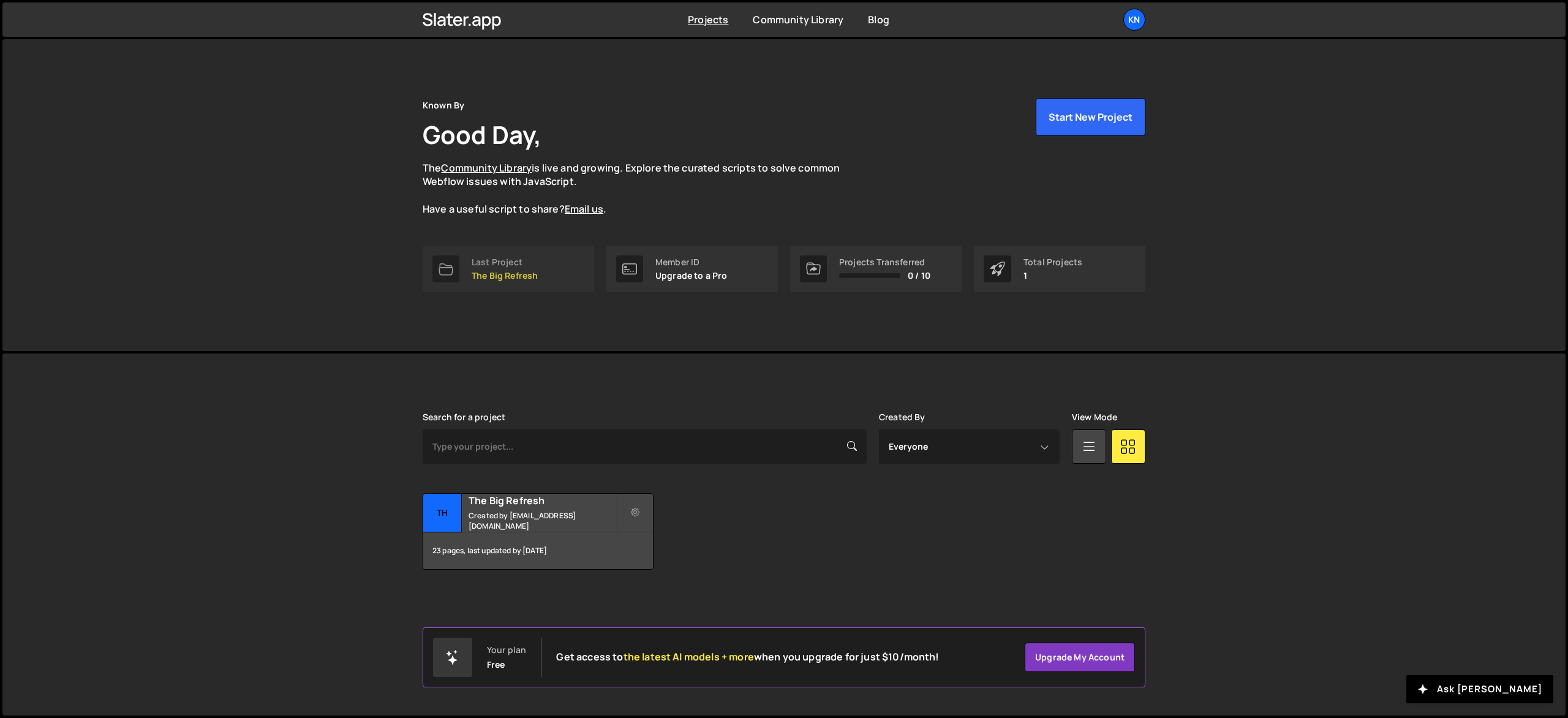
click at [538, 264] on link "Last Project The Big Refresh" at bounding box center [508, 269] width 172 height 47
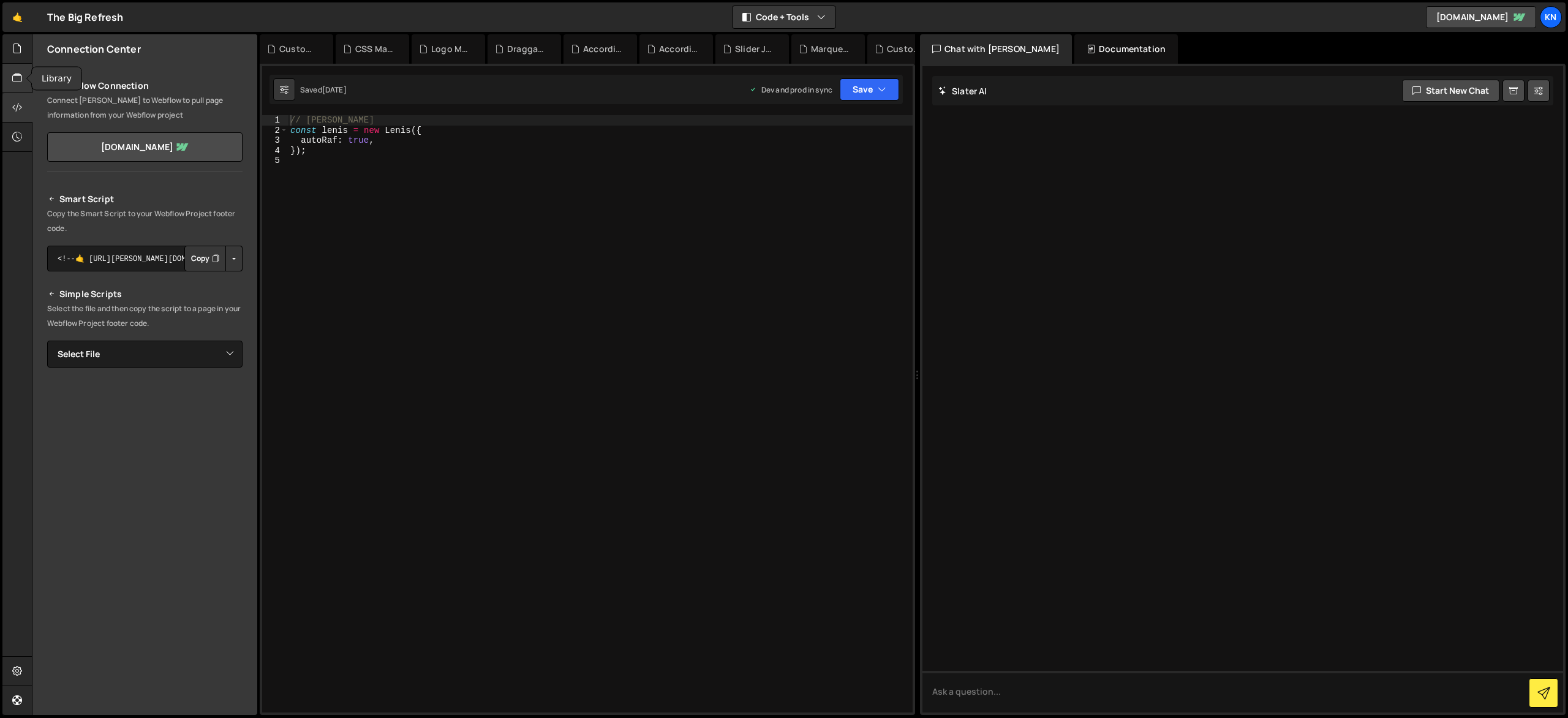
click at [15, 80] on icon at bounding box center [17, 78] width 10 height 14
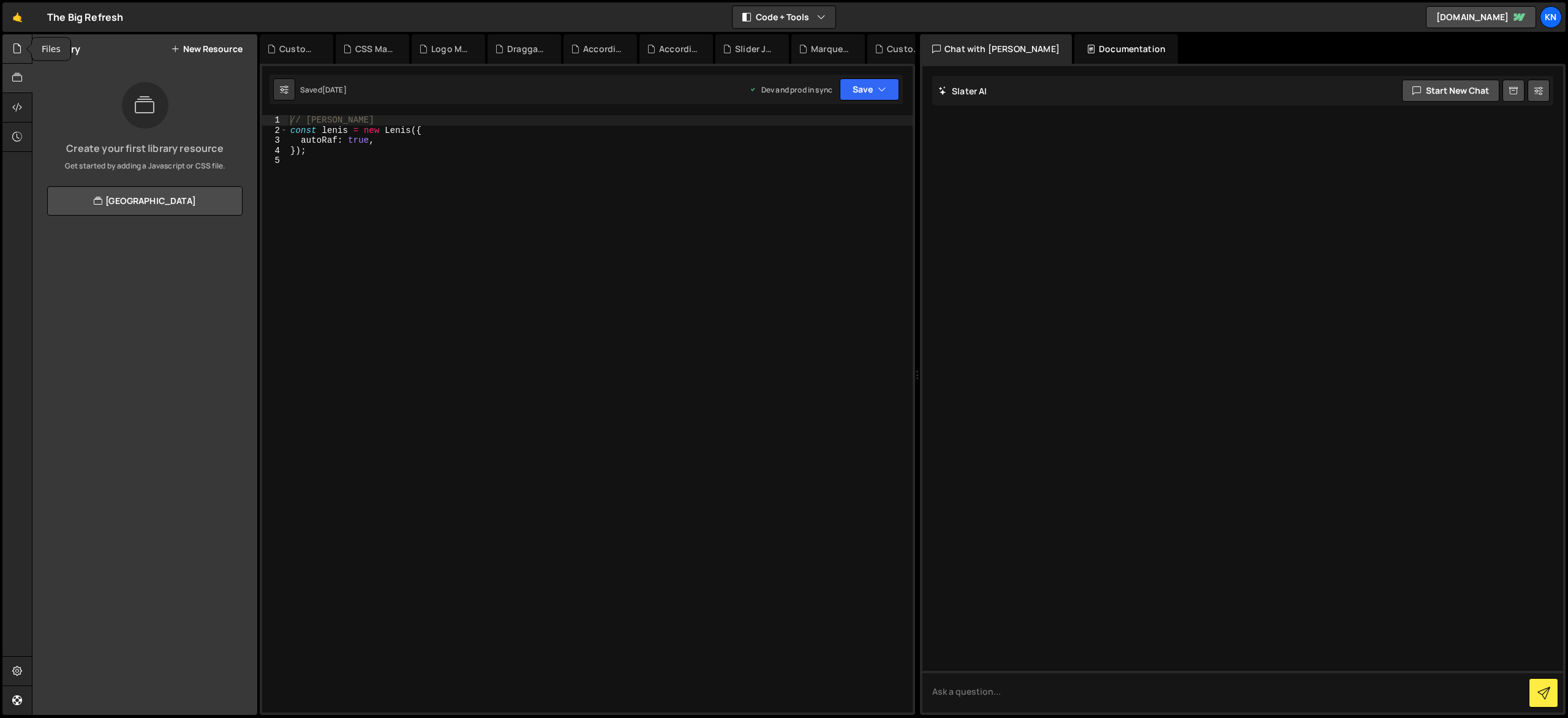
click at [16, 53] on icon at bounding box center [17, 49] width 10 height 14
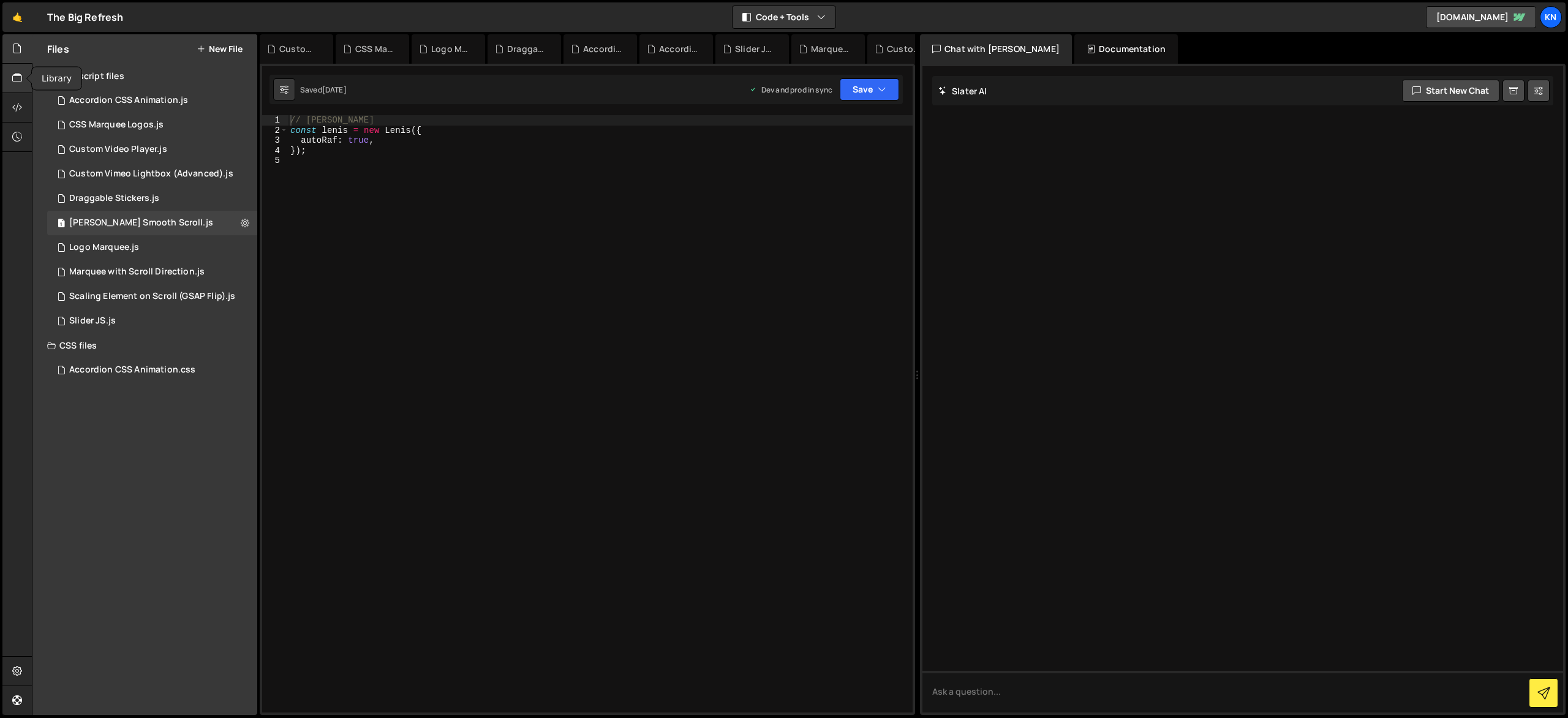
click at [19, 92] on div at bounding box center [17, 79] width 30 height 29
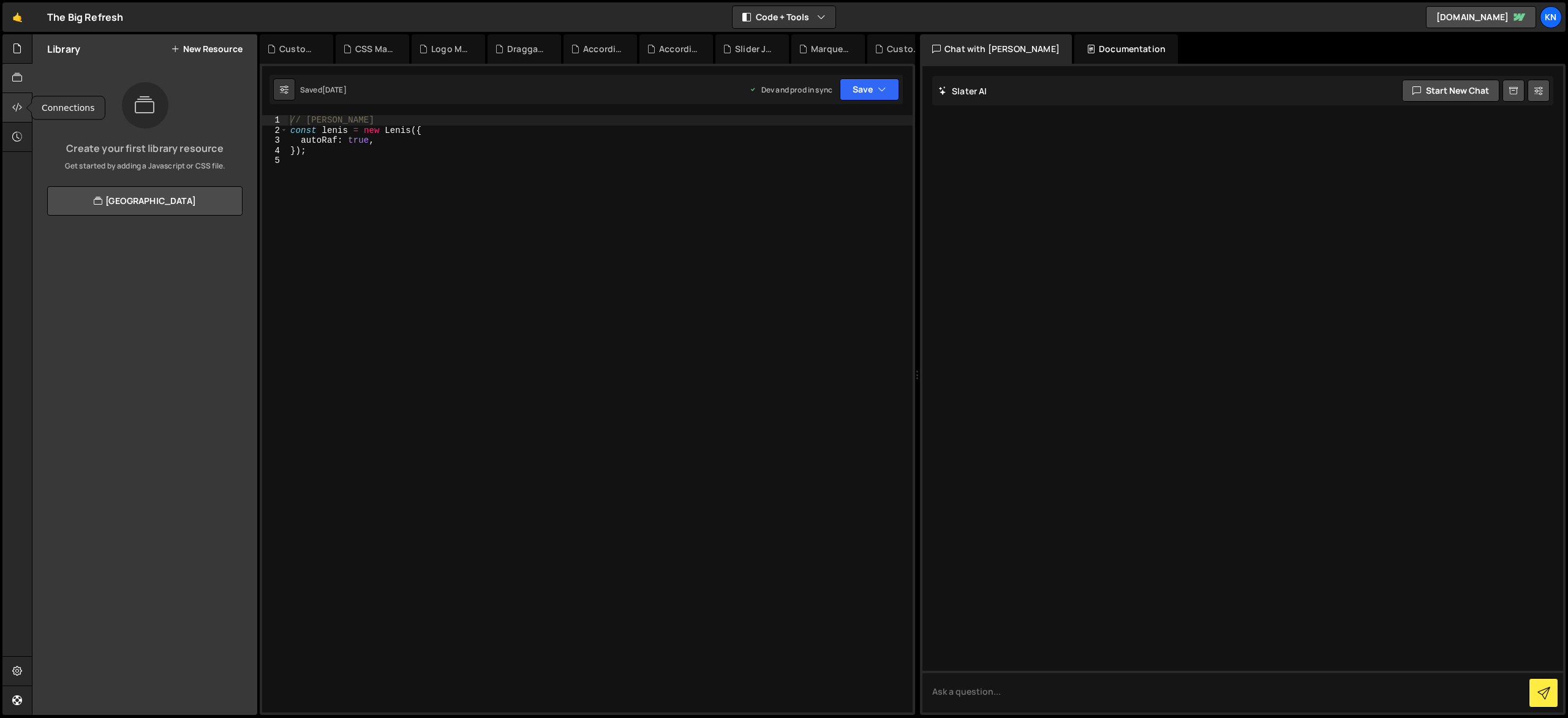
click at [16, 113] on icon at bounding box center [17, 108] width 10 height 14
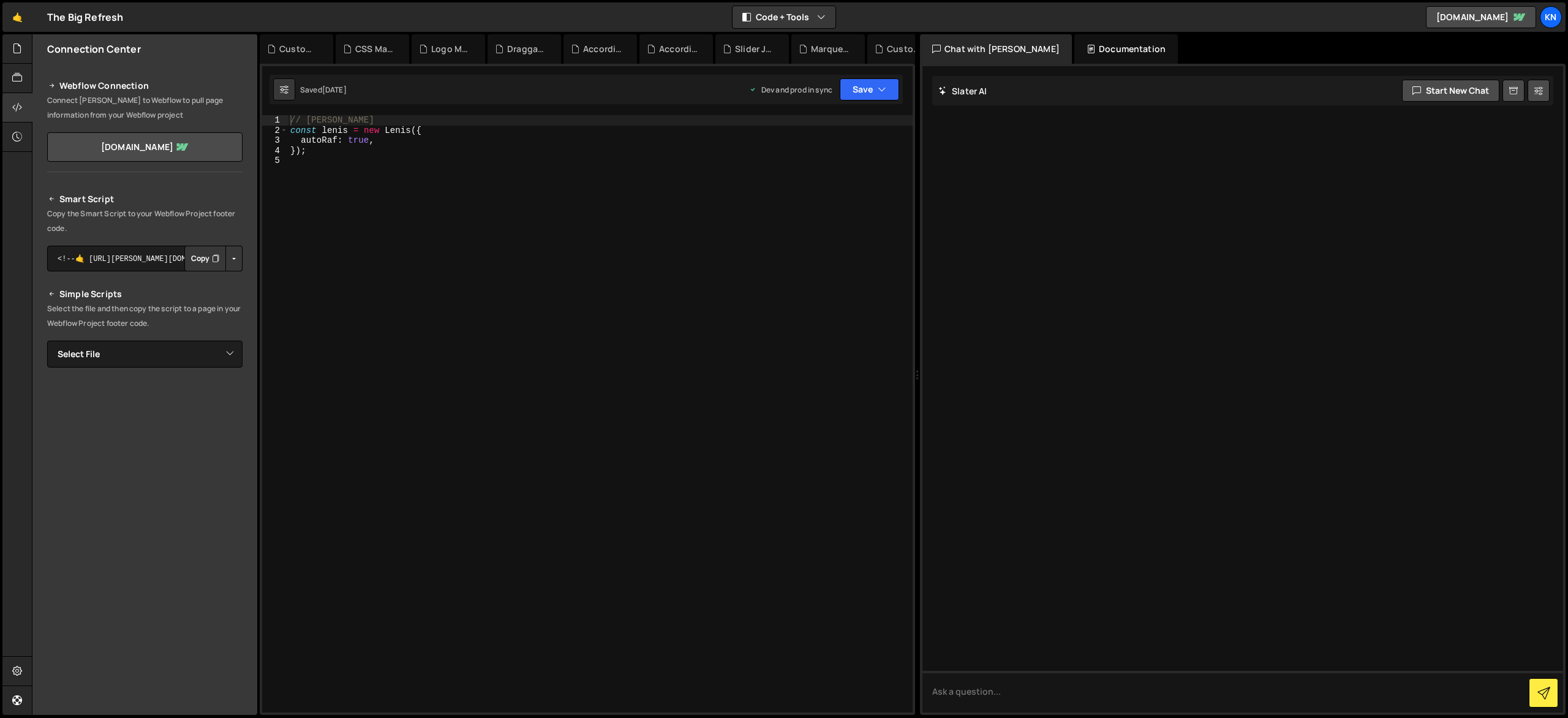
click at [228, 257] on button "Button group with nested dropdown" at bounding box center [234, 258] width 17 height 26
drag, startPoint x: 230, startPoint y: 258, endPoint x: 554, endPoint y: 128, distance: 349.1
click at [230, 258] on button "Button group with nested dropdown" at bounding box center [234, 258] width 17 height 26
click at [892, 88] on button "Save" at bounding box center [869, 89] width 59 height 22
click at [886, 88] on icon "button" at bounding box center [882, 89] width 9 height 13
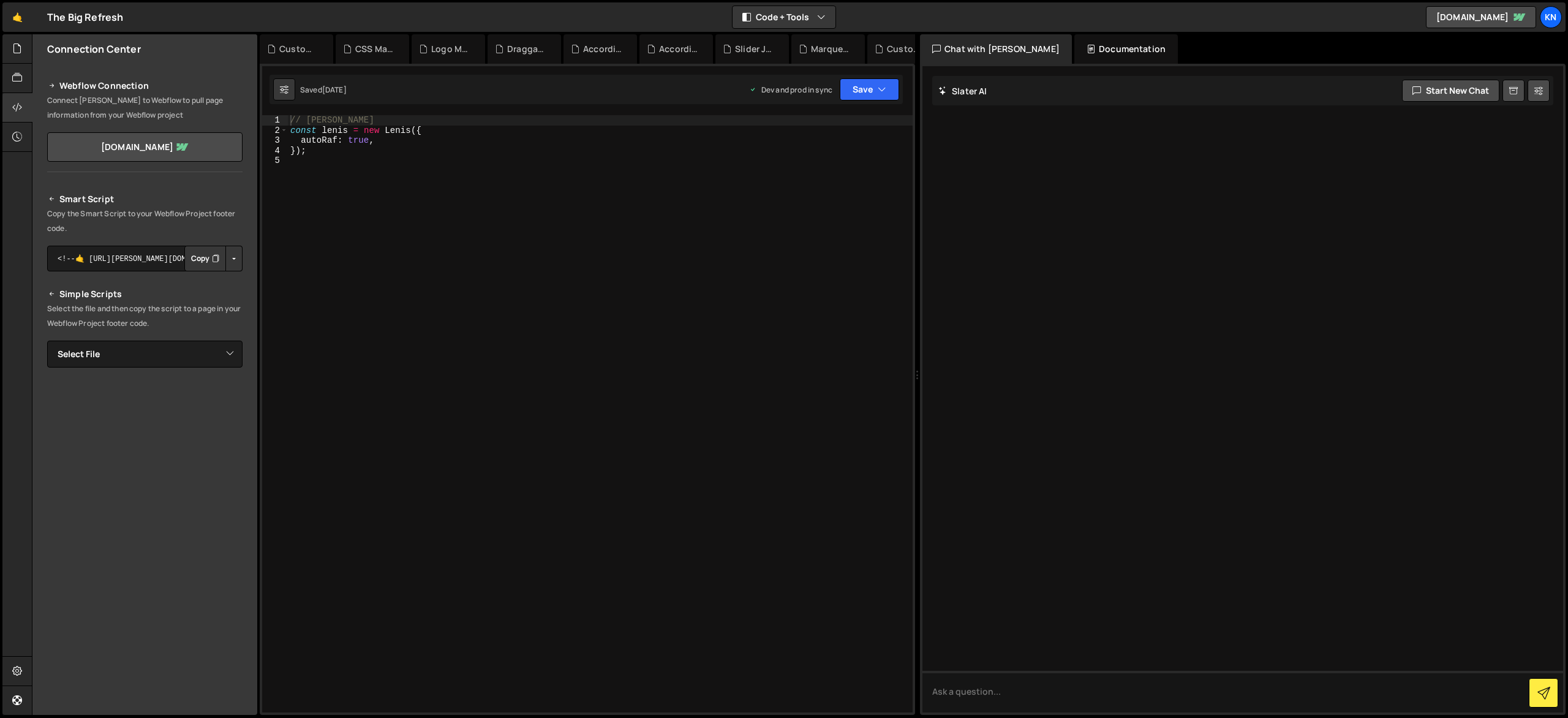
drag, startPoint x: 1005, startPoint y: 95, endPoint x: 1142, endPoint y: 124, distance: 140.0
click at [1006, 95] on div "Slater AI Start new chat" at bounding box center [1243, 90] width 621 height 29
click at [290, 93] on button at bounding box center [284, 89] width 22 height 22
select select "editor"
select select "ace/theme/monokai"
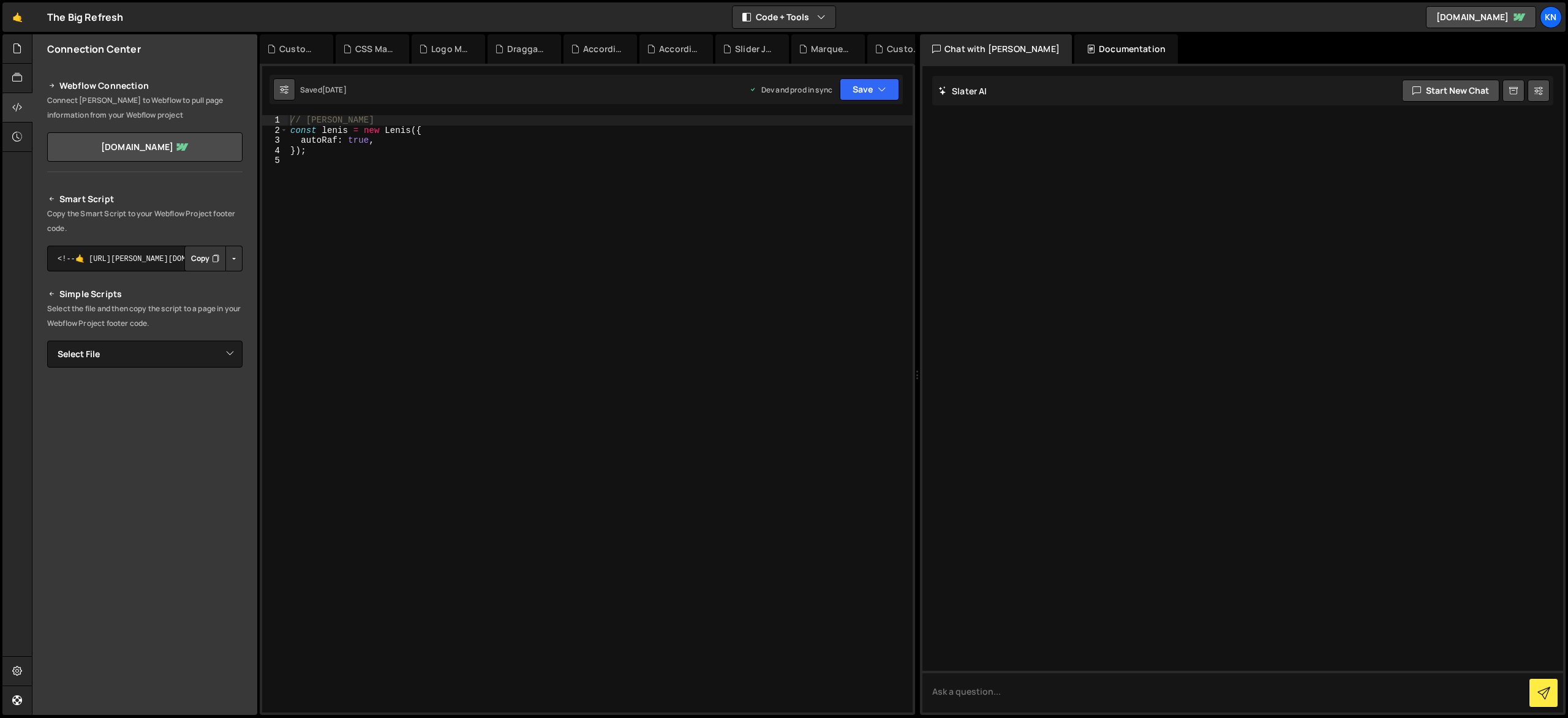
type input "14"
checkbox input "true"
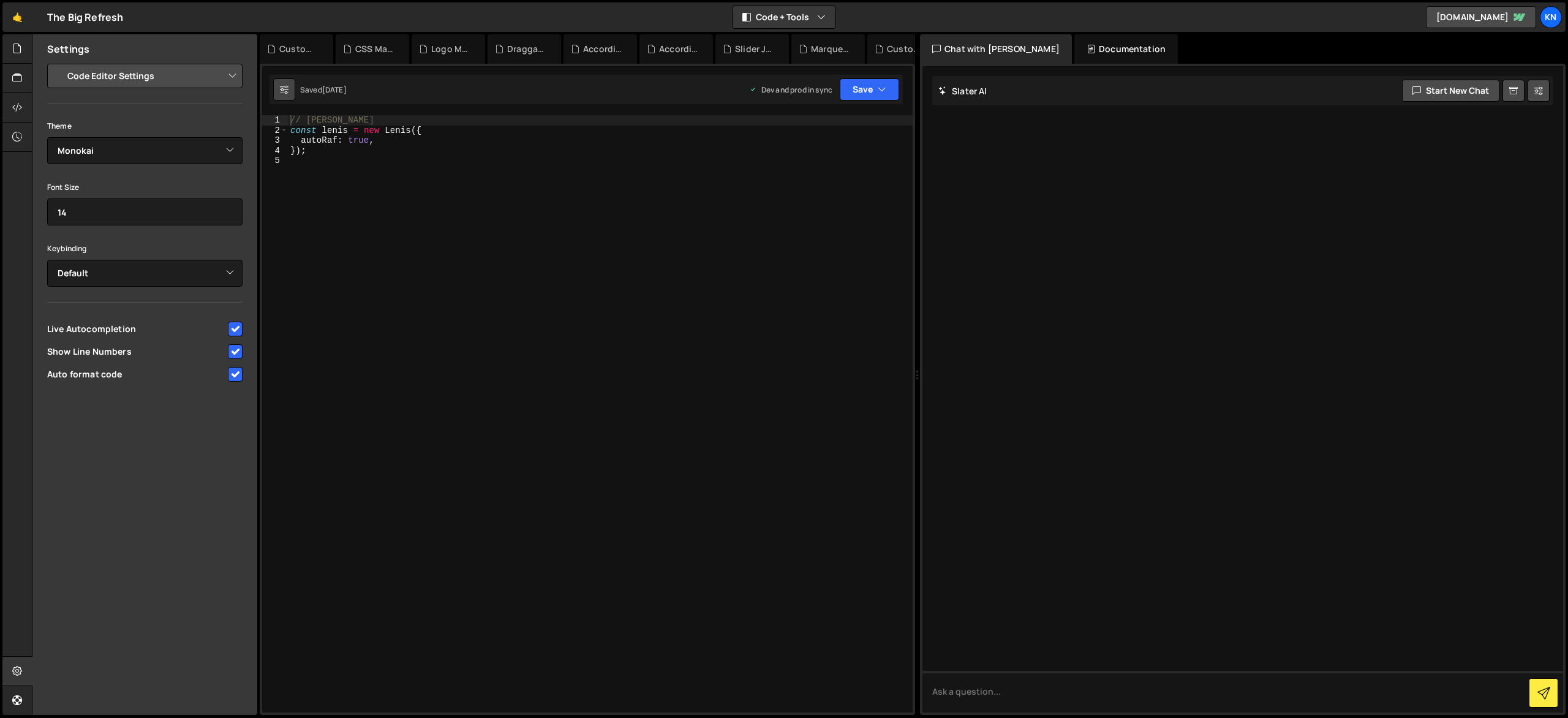
click at [285, 90] on icon at bounding box center [284, 89] width 9 height 13
click at [23, 80] on div at bounding box center [17, 79] width 30 height 29
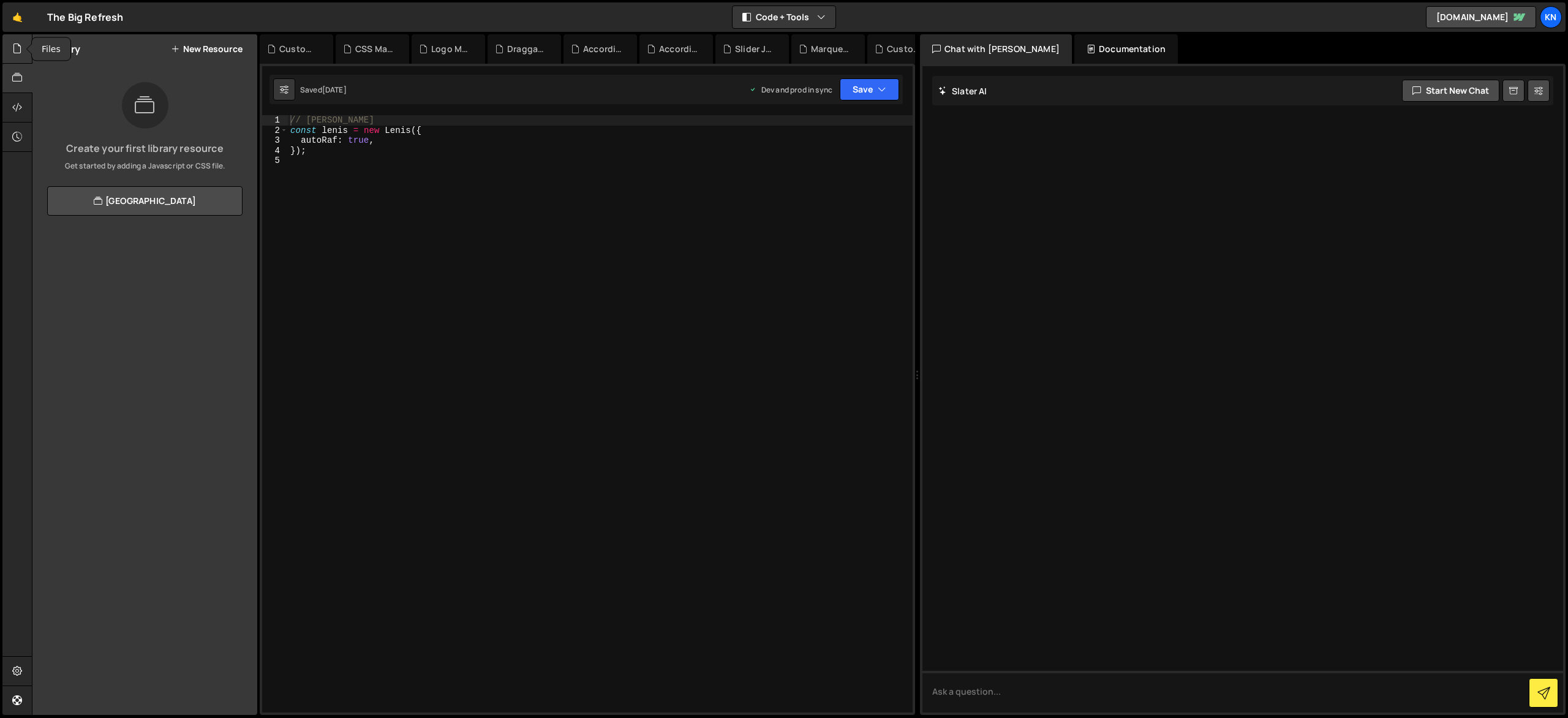
click at [19, 57] on div at bounding box center [17, 49] width 30 height 29
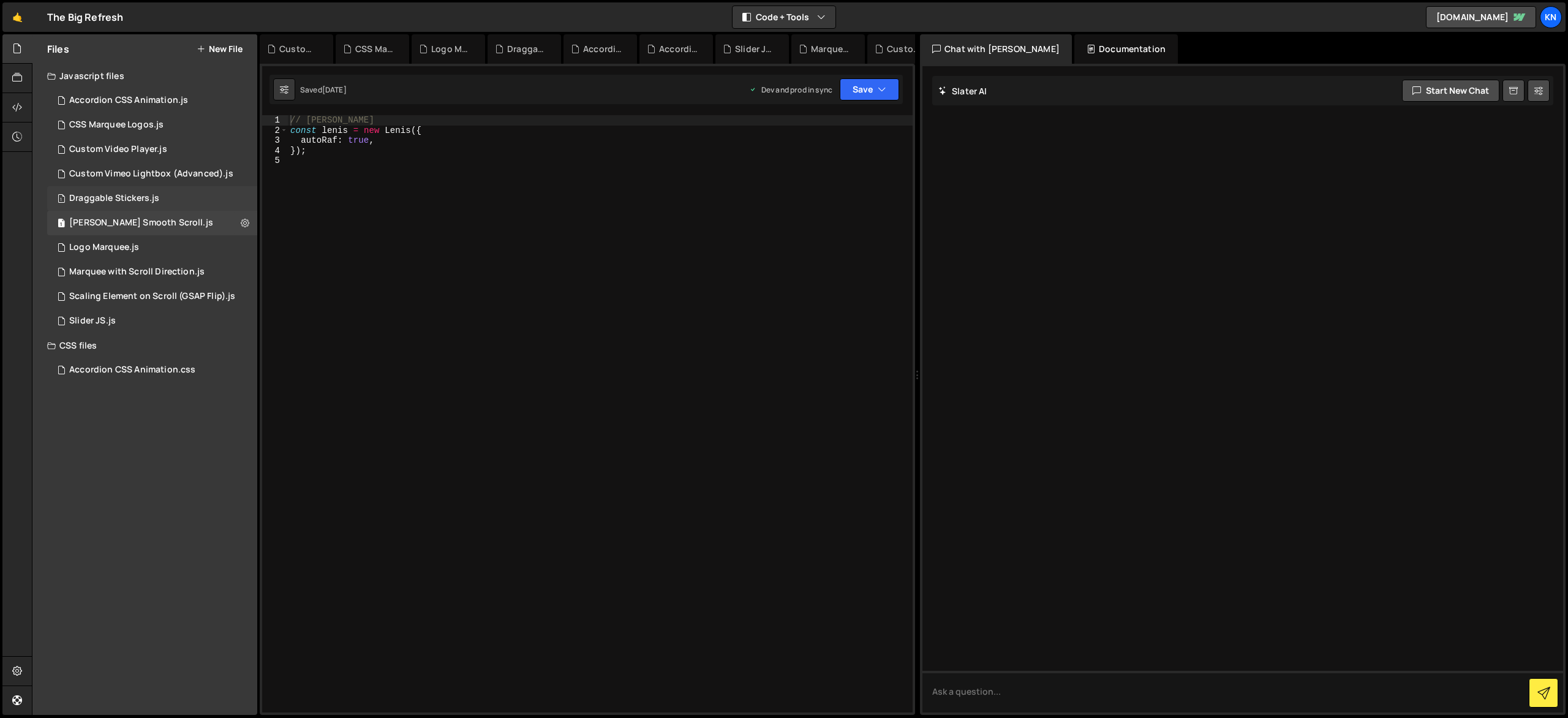
click at [211, 199] on div "1 Draggable Stickers.js 0" at bounding box center [152, 198] width 211 height 24
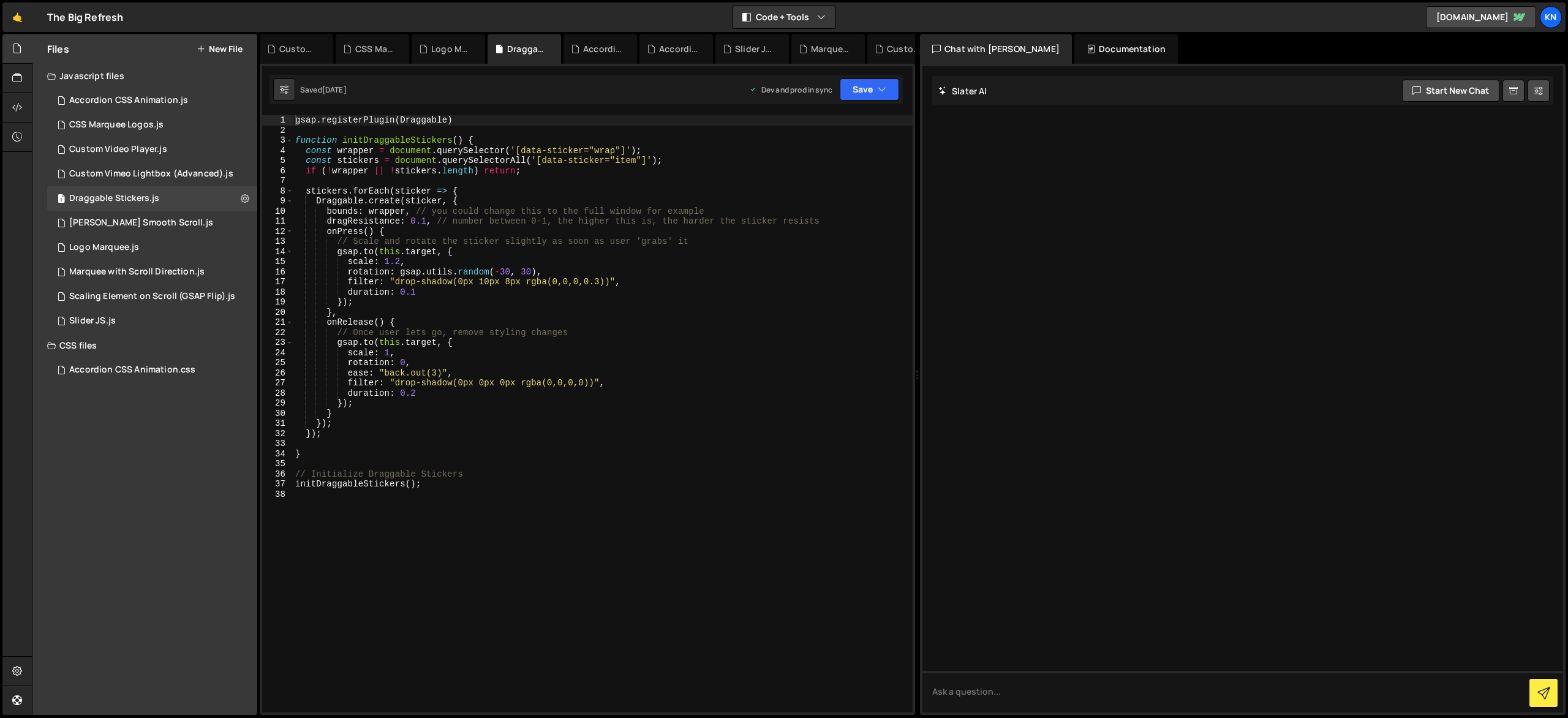
drag, startPoint x: 320, startPoint y: 89, endPoint x: 331, endPoint y: 89, distance: 11.0
click at [320, 89] on div "Saved 2 months ago" at bounding box center [323, 89] width 47 height 11
click at [293, 85] on button at bounding box center [284, 89] width 22 height 22
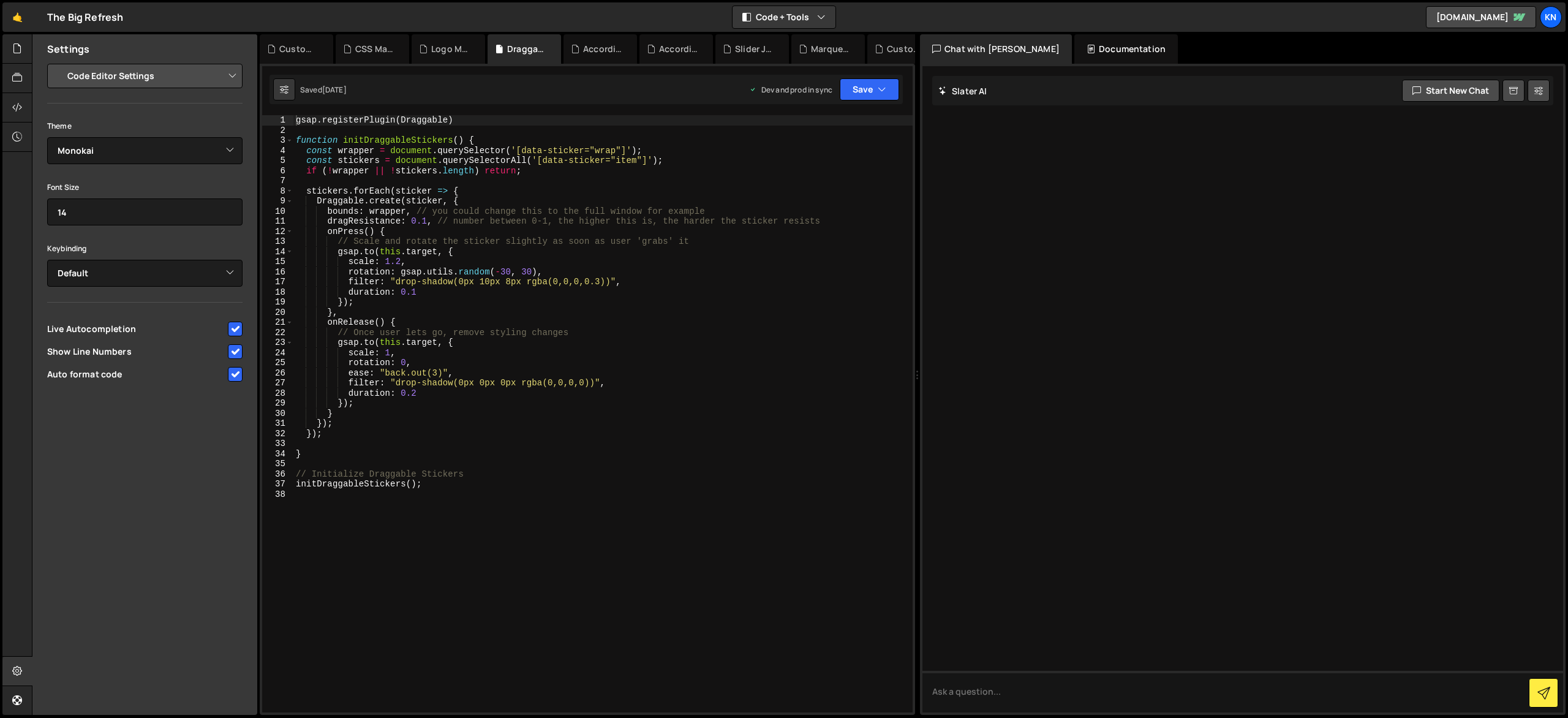
click at [146, 76] on select "Project Settings Code Editor Settings Chat Settings" at bounding box center [147, 76] width 180 height 27
click at [164, 162] on select "Ambiance Chaos Clouds Midnight Dracula Cobalt Gruvbox Green on Black idle Finge…" at bounding box center [145, 150] width 195 height 27
click at [133, 278] on select "Default Vim Emacs Sublime VSCode" at bounding box center [145, 274] width 195 height 27
click at [146, 188] on div "Font Size 14" at bounding box center [145, 202] width 195 height 46
click at [152, 206] on input "14" at bounding box center [145, 212] width 195 height 27
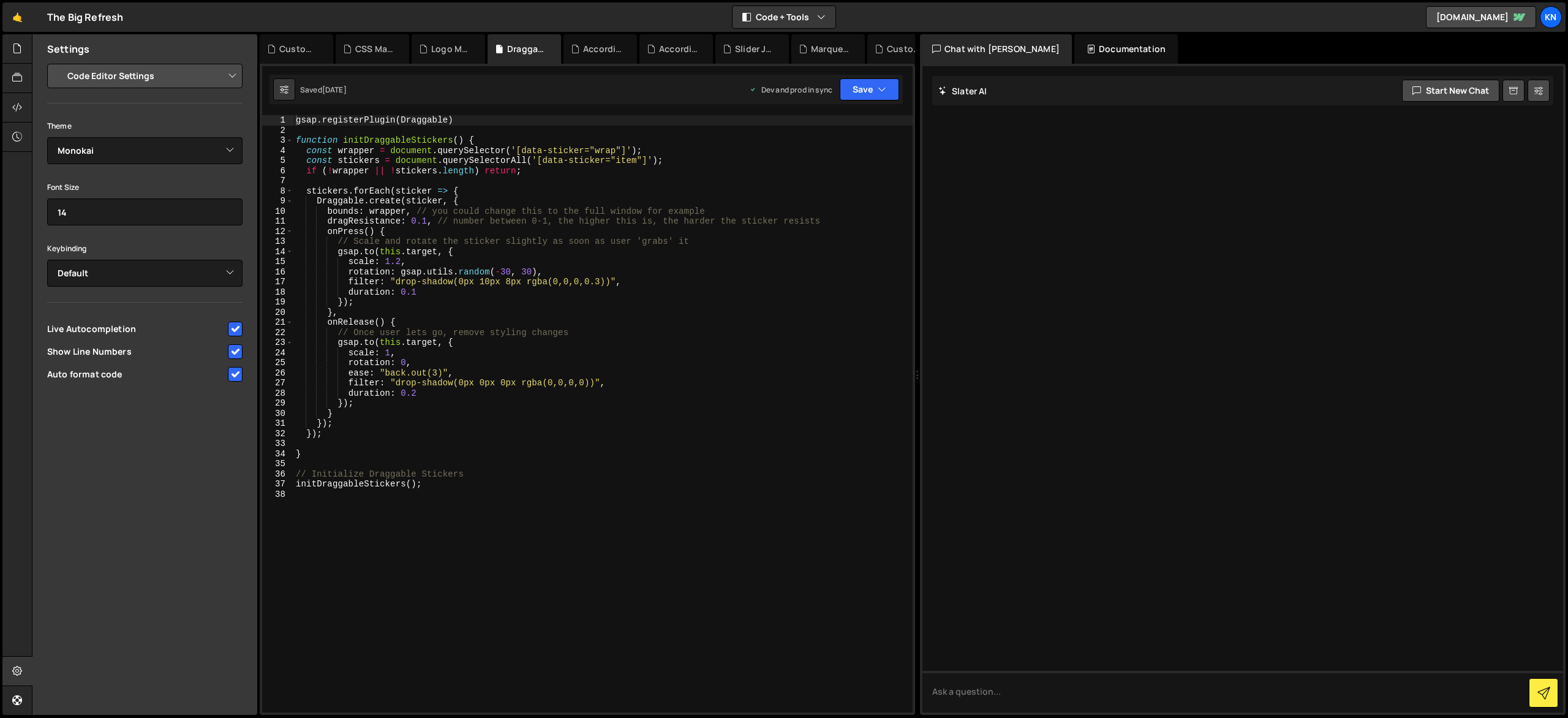
drag, startPoint x: 142, startPoint y: 456, endPoint x: 124, endPoint y: 134, distance: 322.5
click at [145, 435] on div "Settings Project Settings Code Editor Settings Chat Settings Project Title The …" at bounding box center [145, 374] width 225 height 680
click at [139, 136] on div "Theme Ambiance Chaos Clouds Midnight Dracula Cobalt Gruvbox Green on Black idle…" at bounding box center [145, 141] width 195 height 46
click at [151, 146] on select "Ambiance Chaos Clouds Midnight Dracula Cobalt Gruvbox Green on Black idle Finge…" at bounding box center [145, 150] width 195 height 27
click at [25, 52] on div at bounding box center [17, 49] width 30 height 29
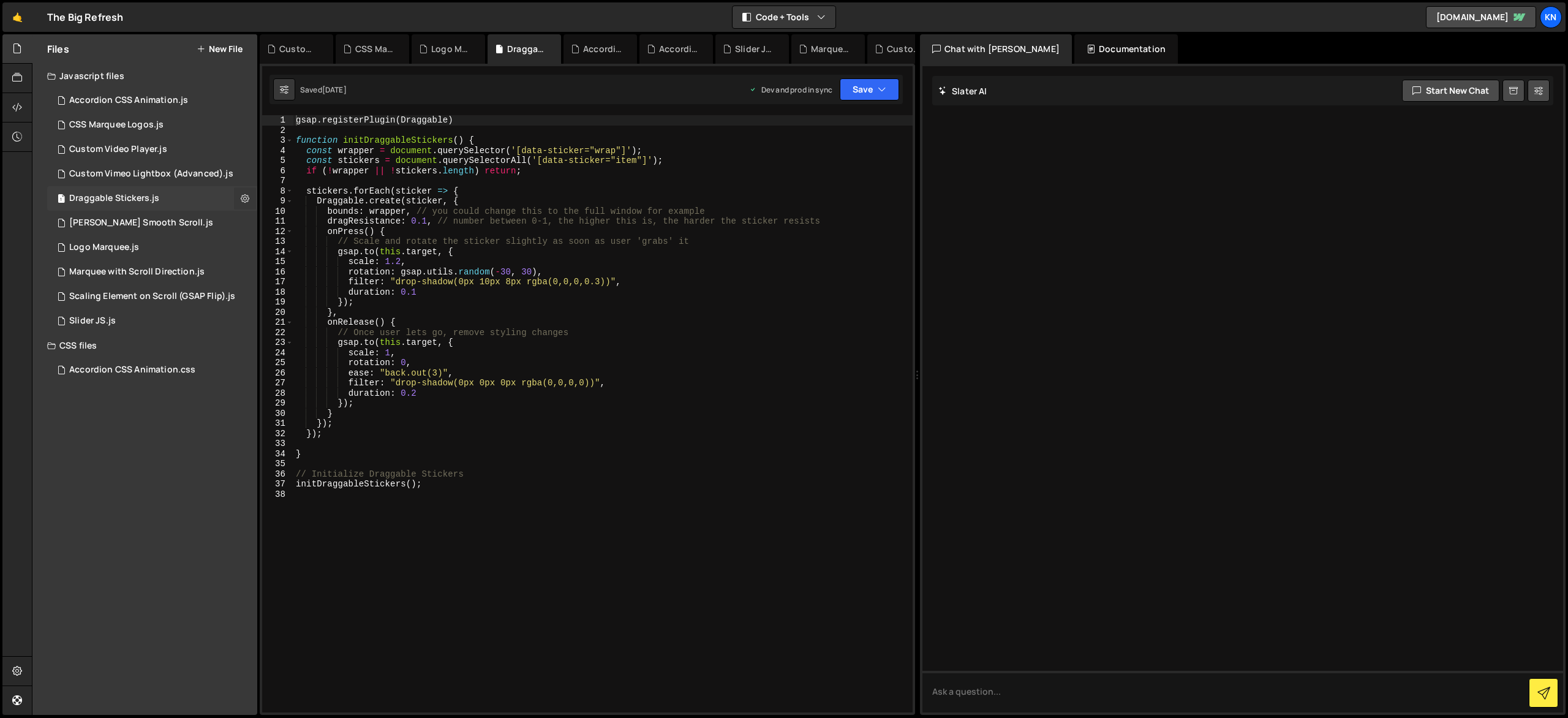
click at [245, 199] on icon at bounding box center [245, 198] width 9 height 12
type input "Draggable Stickers"
radio input "true"
click at [327, 229] on button "Edit File Settings" at bounding box center [320, 223] width 120 height 24
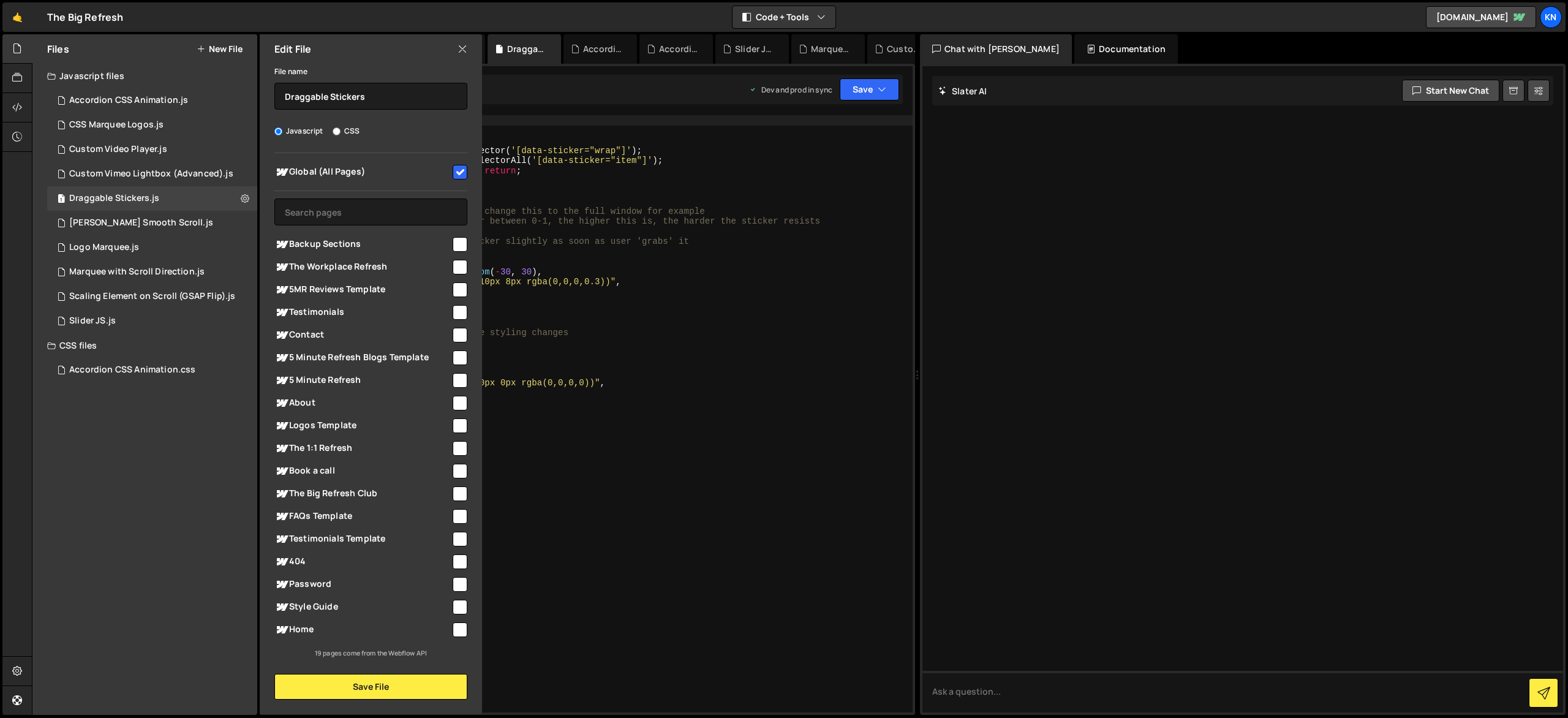
click at [460, 171] on input "checkbox" at bounding box center [460, 172] width 15 height 15
checkbox input "false"
click at [417, 687] on button "Save File" at bounding box center [371, 687] width 193 height 26
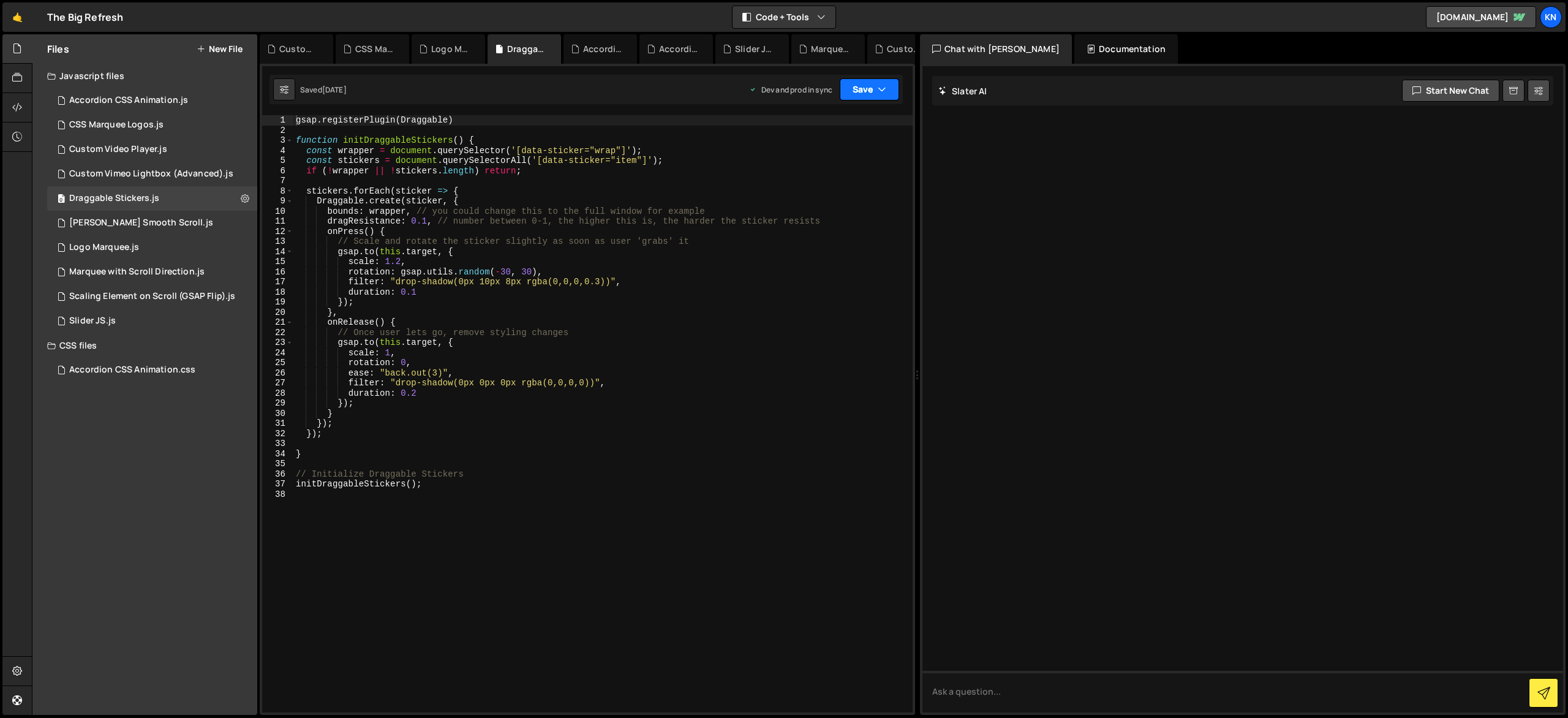
click at [879, 82] on button "Save" at bounding box center [869, 89] width 59 height 22
click at [843, 164] on div "Save to Production S" at bounding box center [828, 159] width 127 height 13
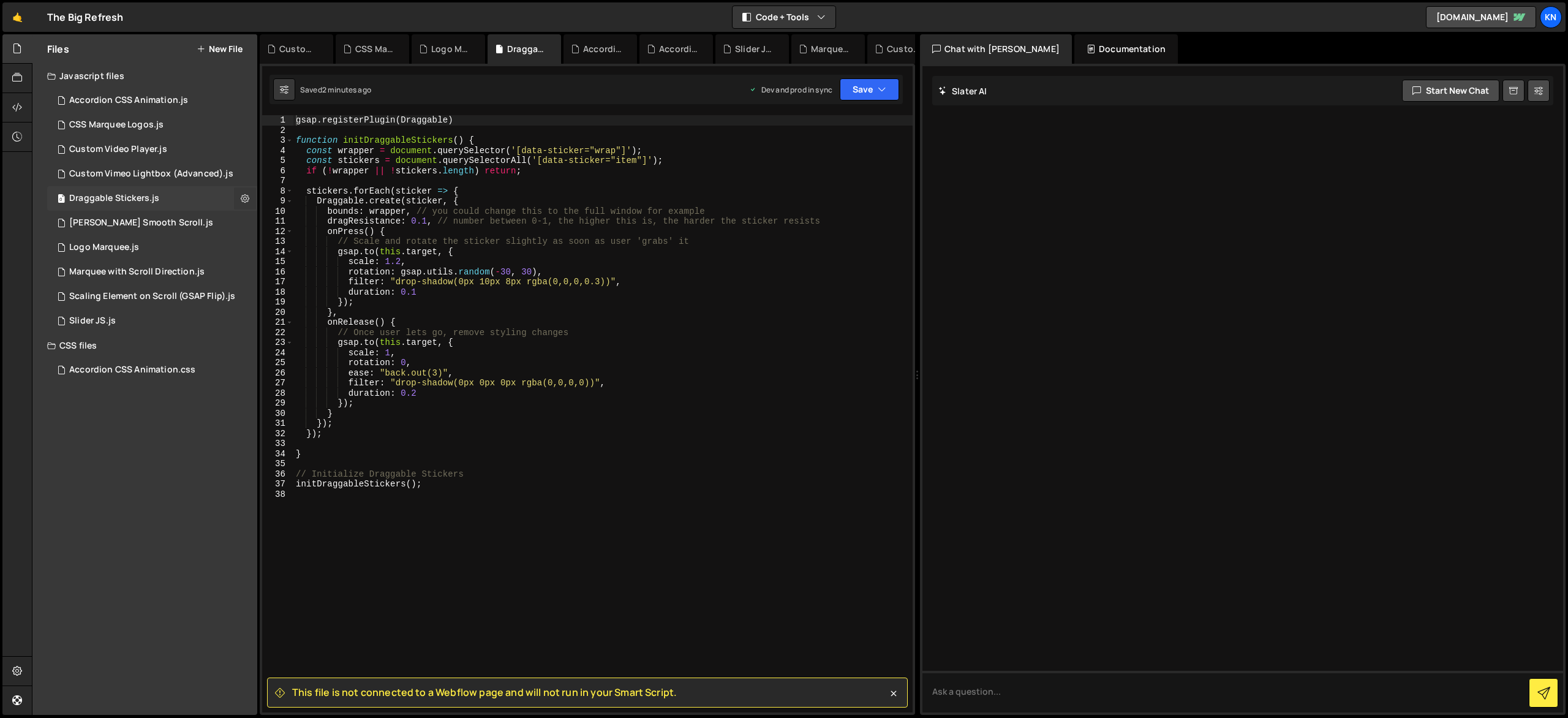
click at [243, 197] on icon at bounding box center [245, 198] width 9 height 12
click at [152, 433] on div "Files New File Javascript files 1 Accordion CSS Animation.js 0 1 CSS Marquee Lo…" at bounding box center [145, 374] width 225 height 680
click at [241, 222] on div "1 [PERSON_NAME] Smooth Scroll.js 0" at bounding box center [152, 222] width 211 height 24
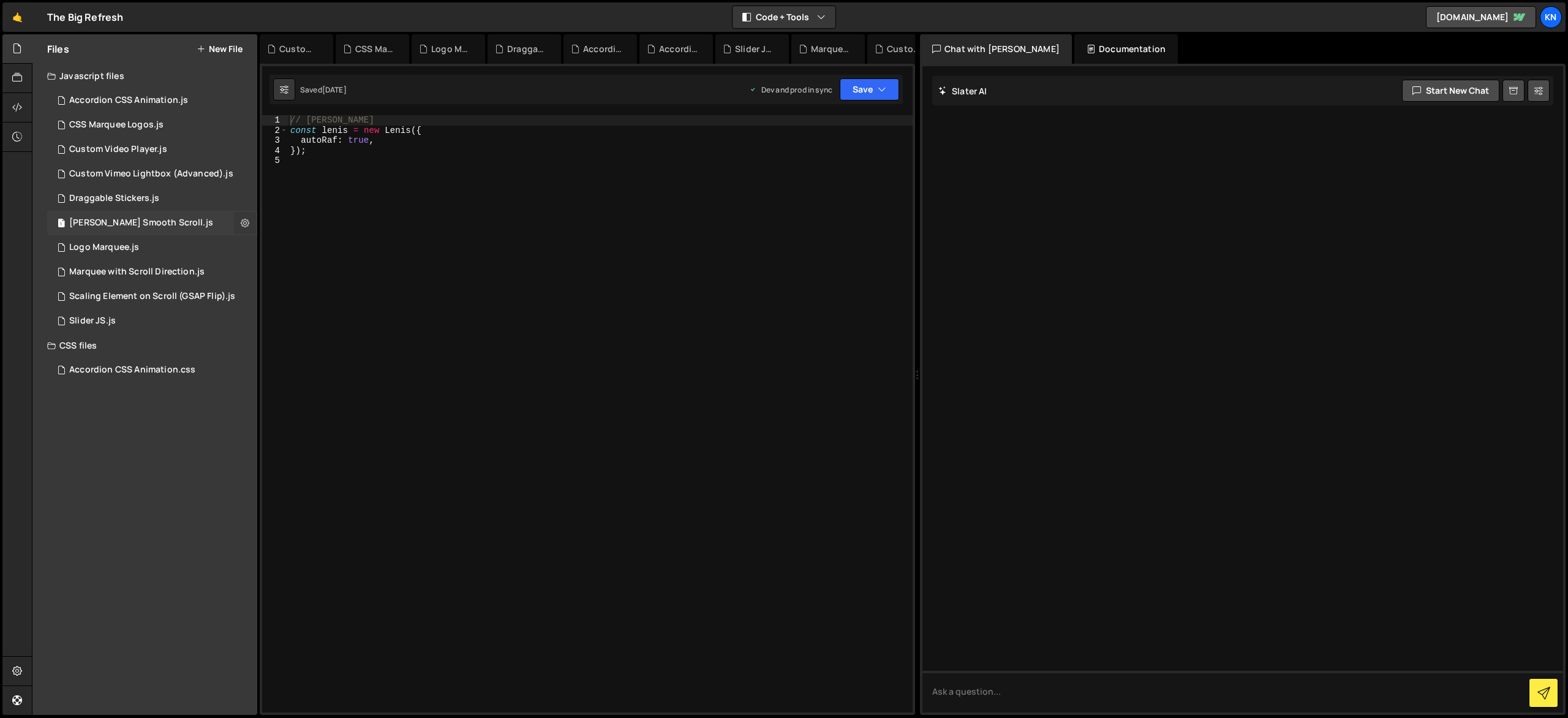
click at [246, 223] on icon at bounding box center [245, 223] width 9 height 12
type input "[PERSON_NAME] Smooth Scroll"
radio input "true"
click at [315, 245] on button "Edit File Settings" at bounding box center [320, 248] width 120 height 24
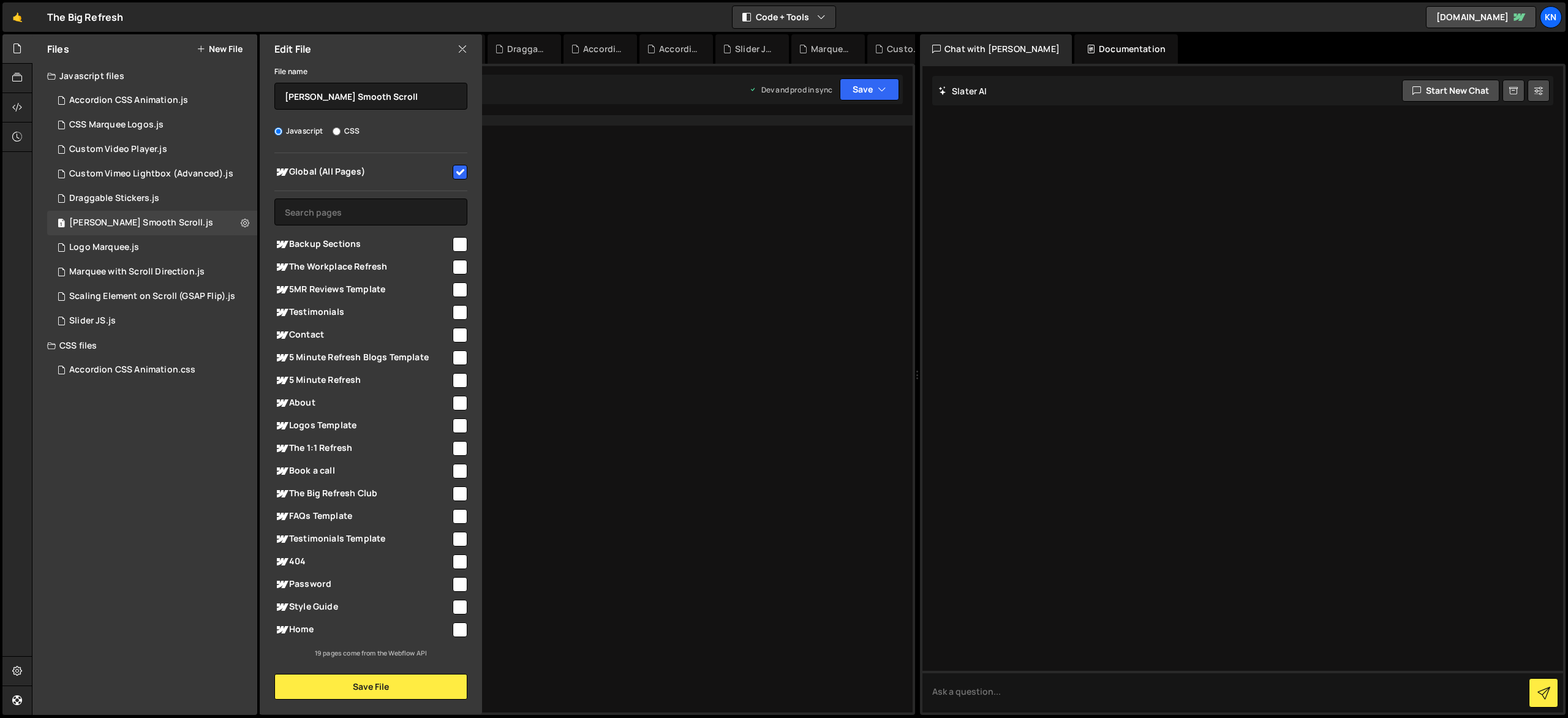
click at [468, 171] on div "Global (All Pages) Backup Sections" at bounding box center [371, 406] width 222 height 506
drag, startPoint x: 459, startPoint y: 168, endPoint x: 481, endPoint y: 223, distance: 59.2
click at [461, 168] on input "checkbox" at bounding box center [460, 172] width 15 height 15
click at [408, 698] on button "Save File" at bounding box center [371, 687] width 193 height 26
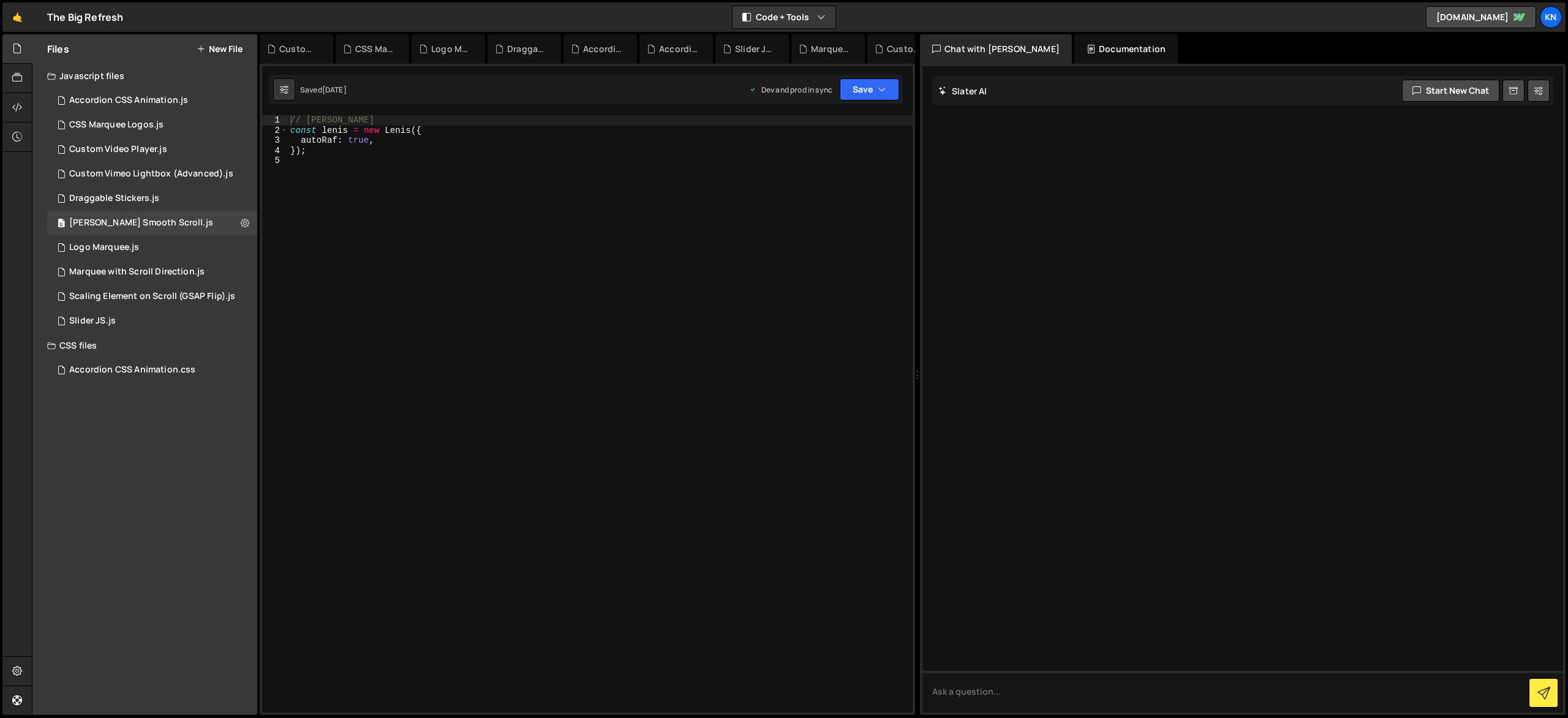
click at [884, 104] on div "XXXXXXXXXXXXXXXXXXXXXXXXXXXXXXXXXXXXXXXXXXXXXXXXXXXXXXXXXXXXXXXXXXXXXXXXXXXXXXX…" at bounding box center [588, 389] width 656 height 651
click at [887, 94] on button "Save" at bounding box center [869, 89] width 59 height 22
click at [866, 153] on div "Save to Production S" at bounding box center [828, 159] width 127 height 13
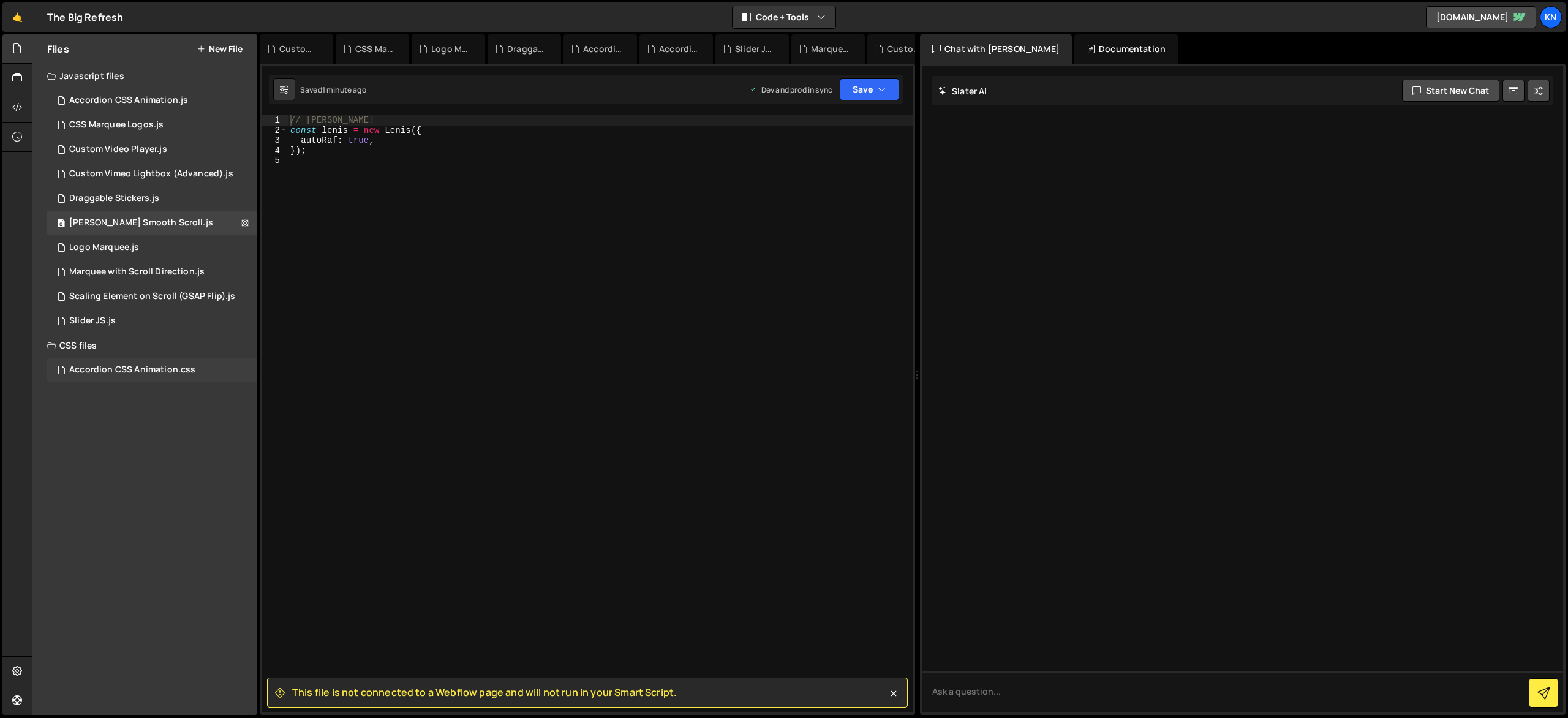
click at [164, 368] on div "Accordion CSS Animation.css" at bounding box center [132, 370] width 126 height 11
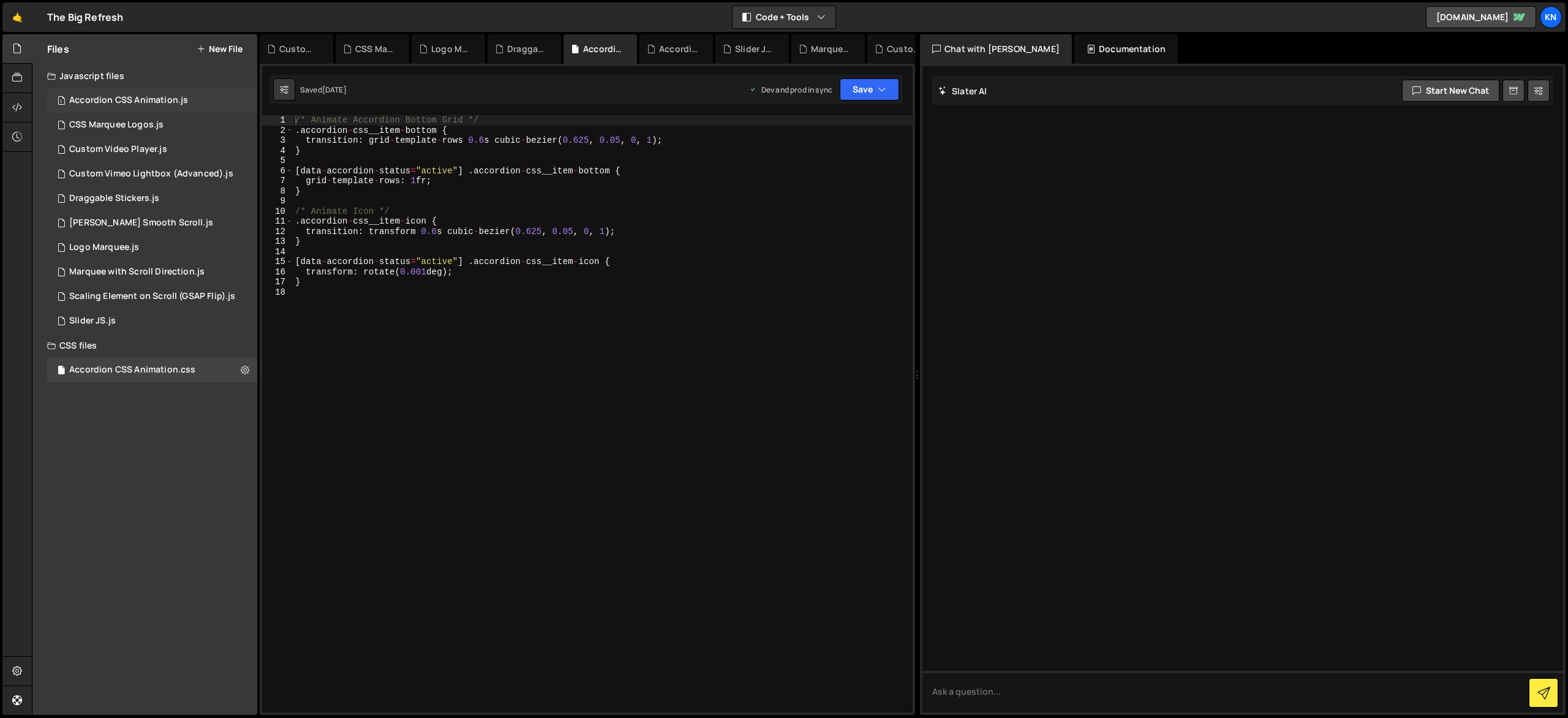
click at [206, 104] on div "1 Accordion CSS Animation.js 0" at bounding box center [152, 100] width 211 height 24
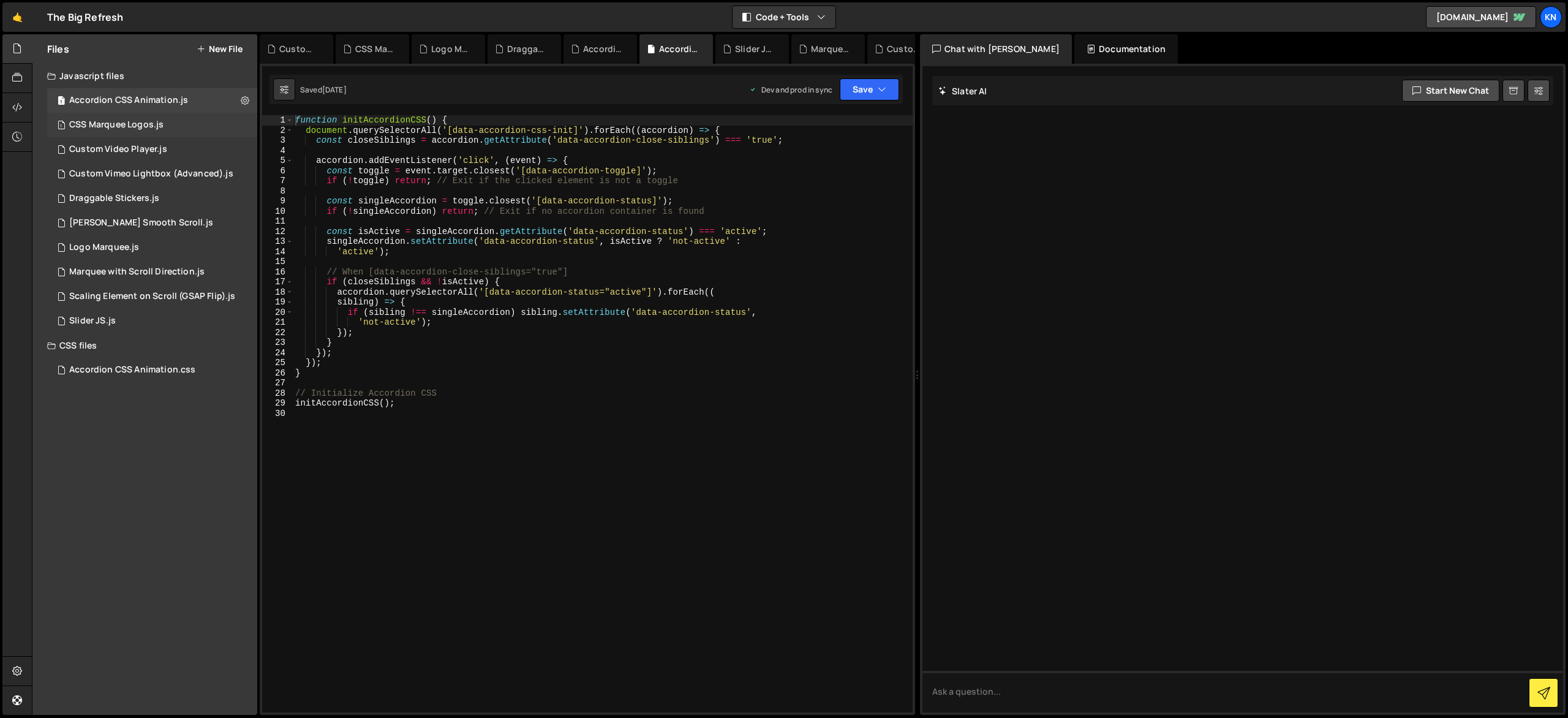
click at [207, 117] on div "1 CSS Marquee Logos.js 0" at bounding box center [152, 124] width 211 height 24
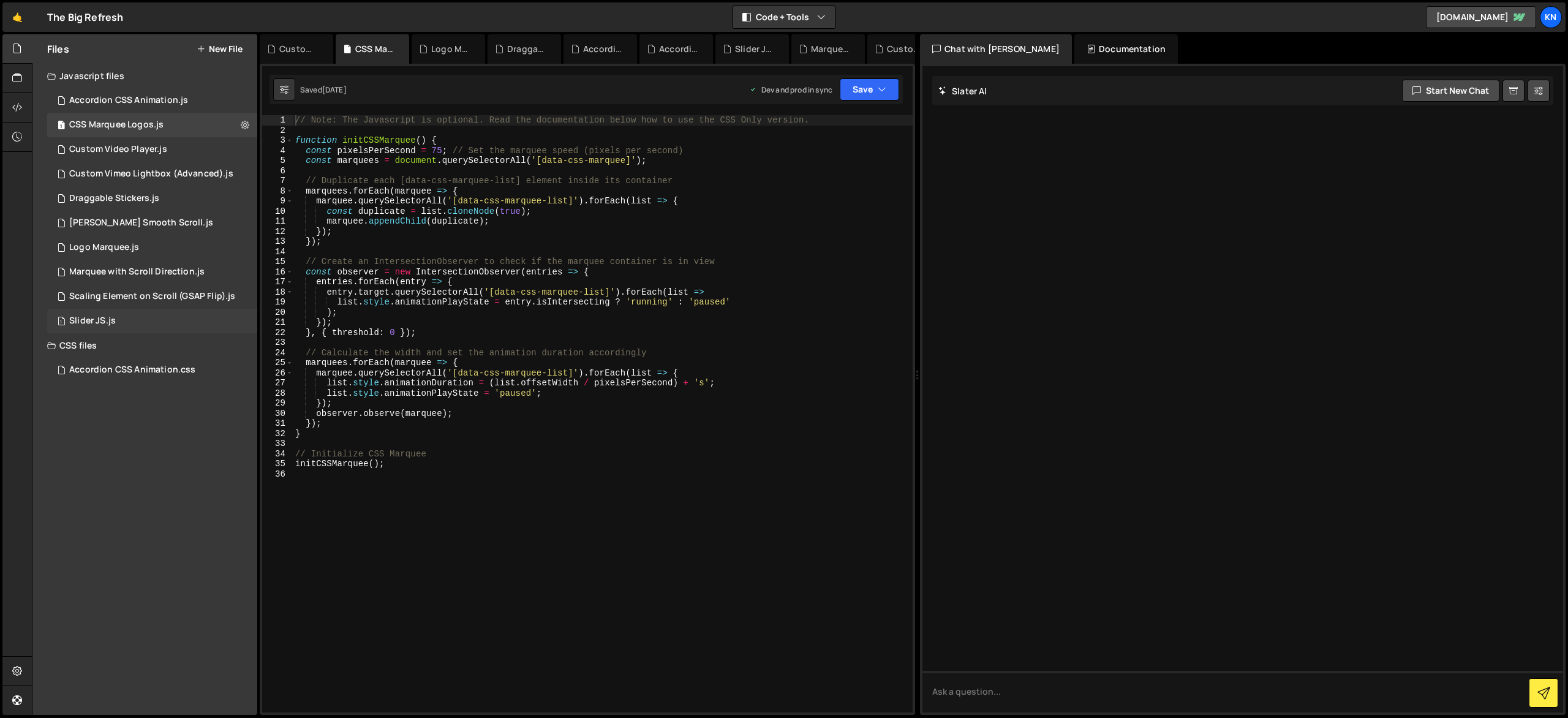
click at [245, 321] on div "1 Slider JS.js 0" at bounding box center [152, 320] width 211 height 24
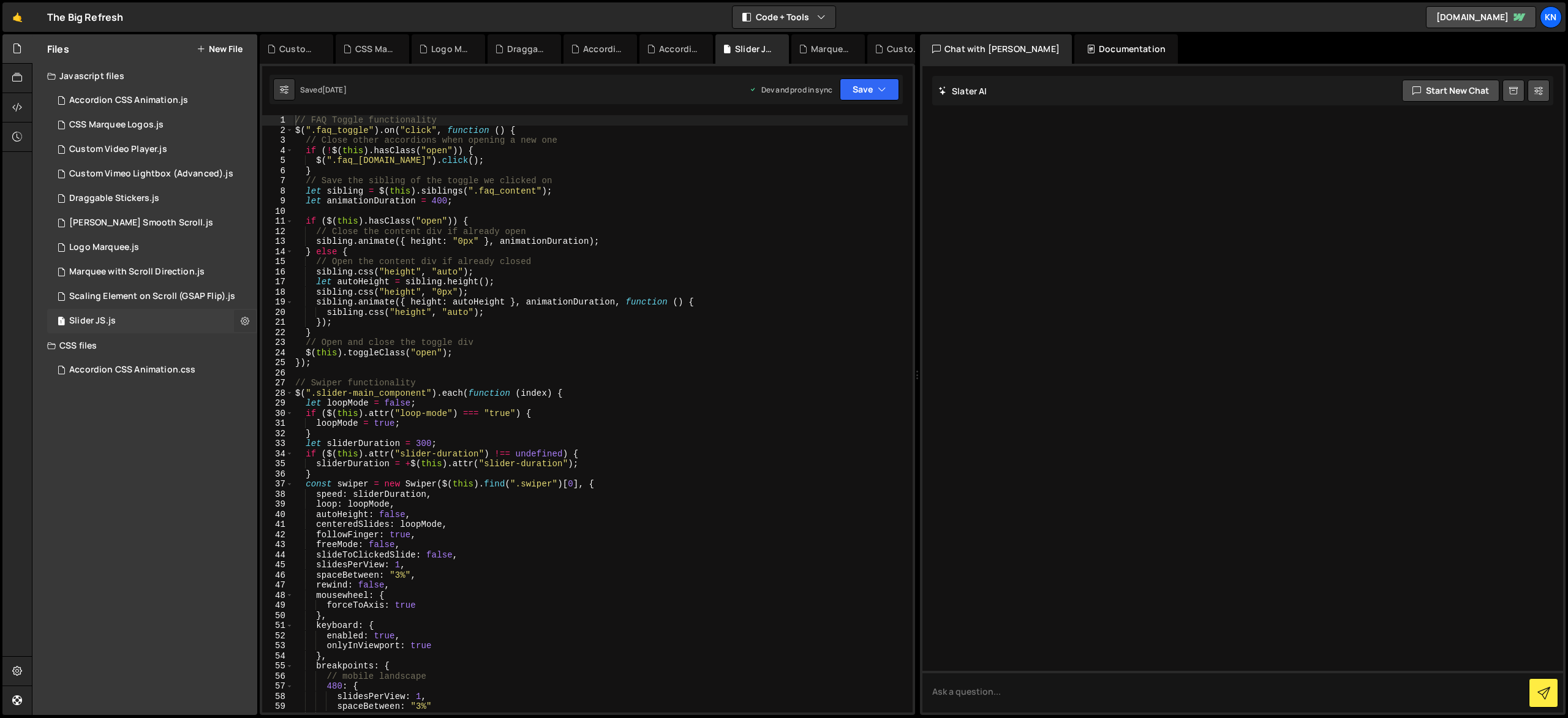
click at [244, 321] on icon at bounding box center [245, 321] width 9 height 12
click at [307, 350] on button "Edit File Settings" at bounding box center [320, 346] width 120 height 24
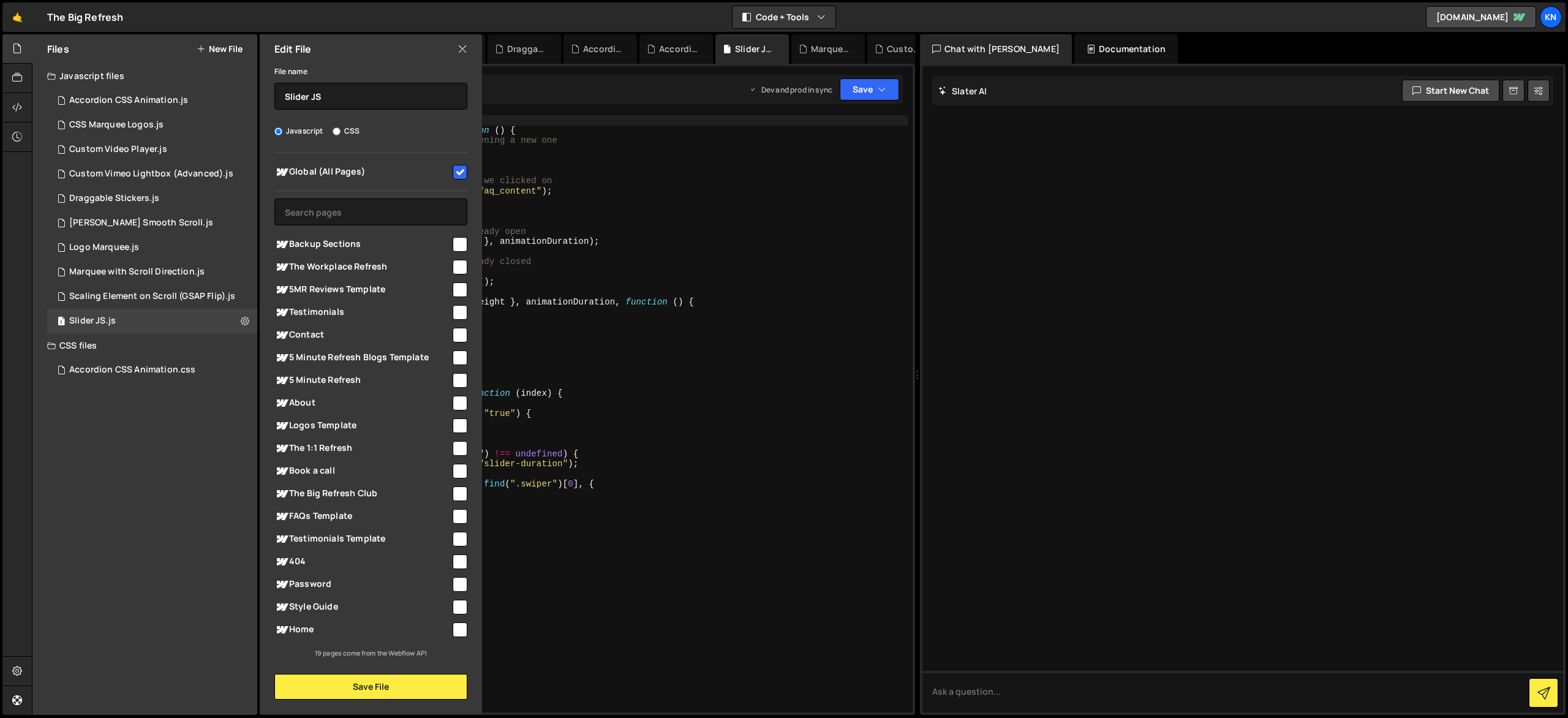
click at [462, 169] on input "checkbox" at bounding box center [460, 172] width 15 height 15
checkbox input "false"
type textarea "rewind: false,"
click at [638, 589] on div "// FAQ Toggle functionality $ ( ".faq_toggle" ) . on ( "click" , function ( ) {…" at bounding box center [601, 424] width 615 height 617
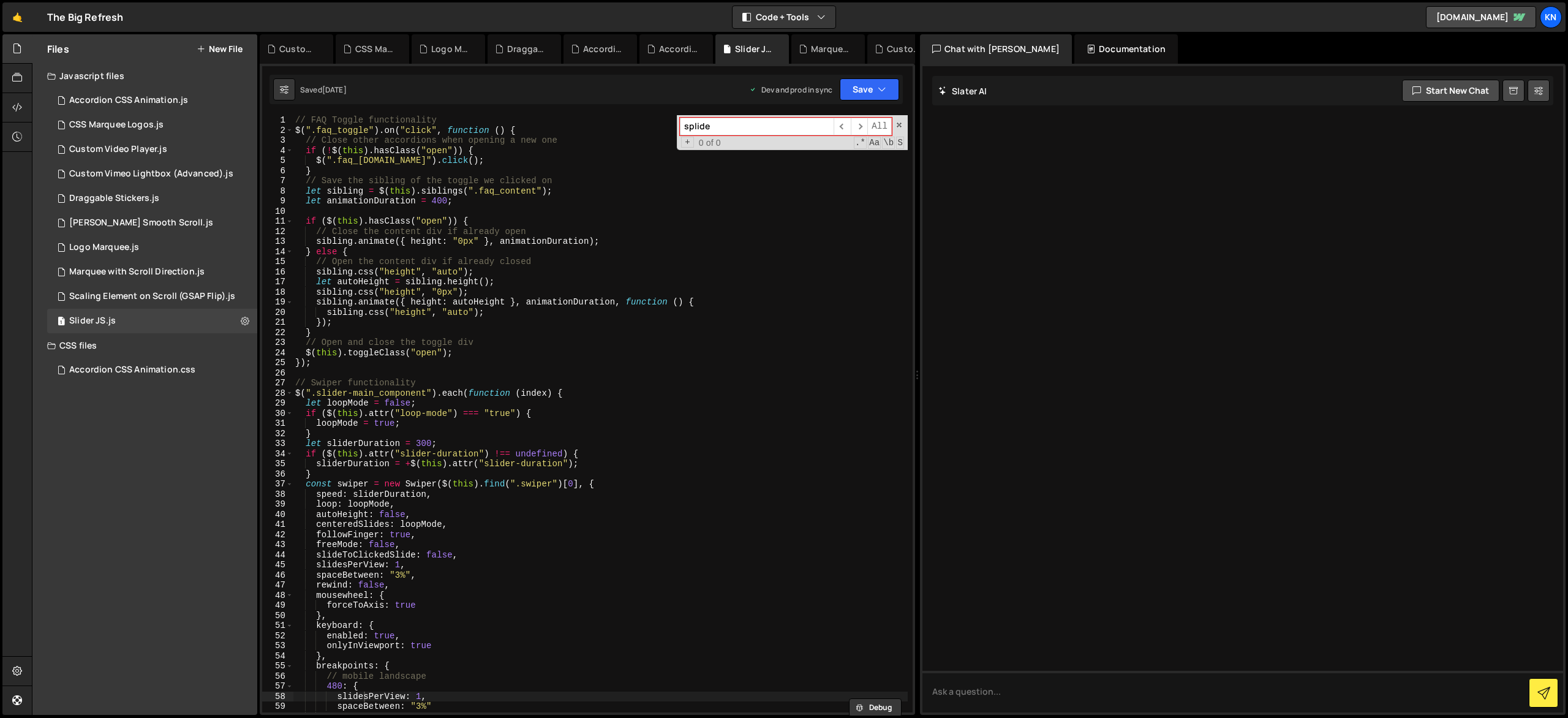
type input "splide"
click at [137, 276] on div "Marquee with Scroll Direction.js" at bounding box center [137, 272] width 136 height 11
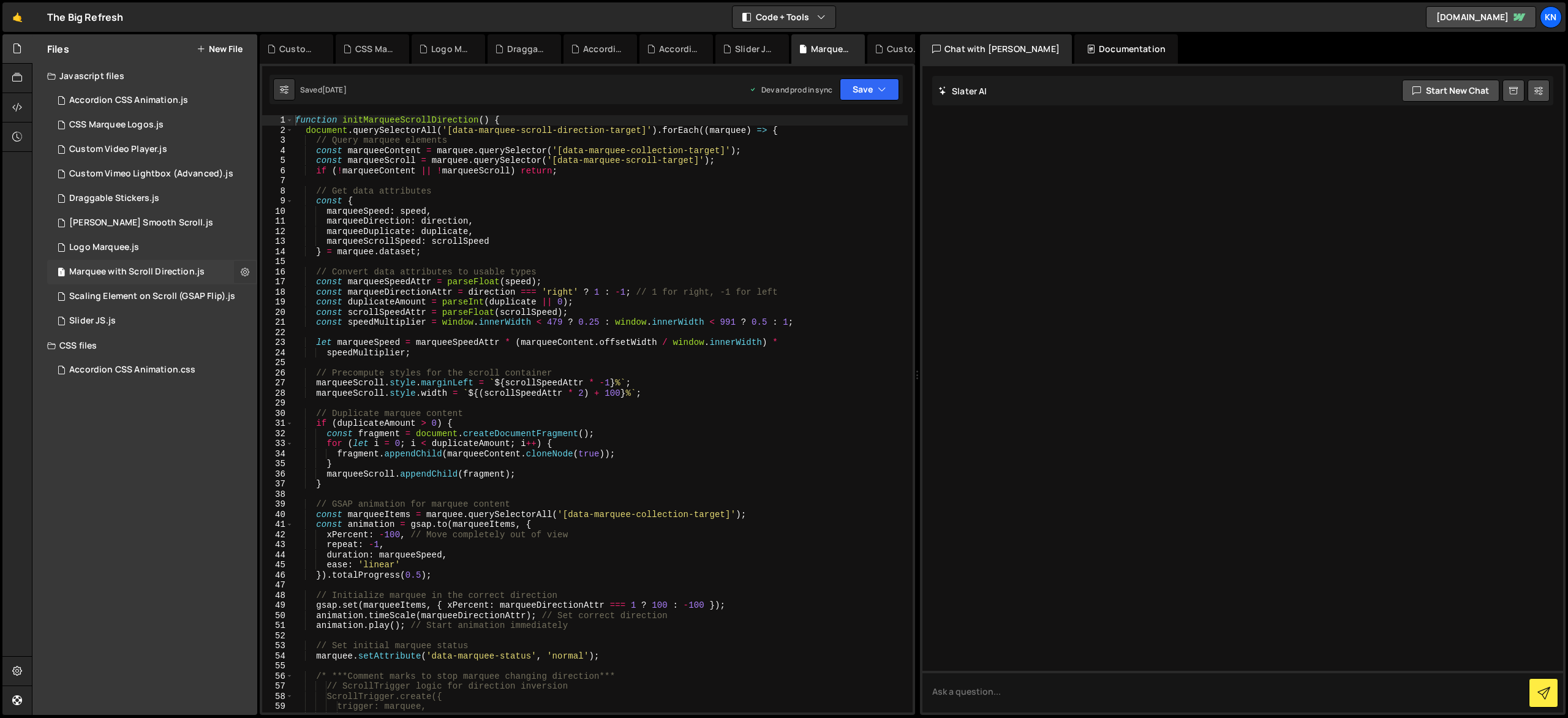
click at [238, 275] on button at bounding box center [245, 272] width 22 height 22
type input "Marquee with Scroll Direction"
radio input "true"
click at [315, 302] on button "Edit File Settings" at bounding box center [320, 297] width 120 height 24
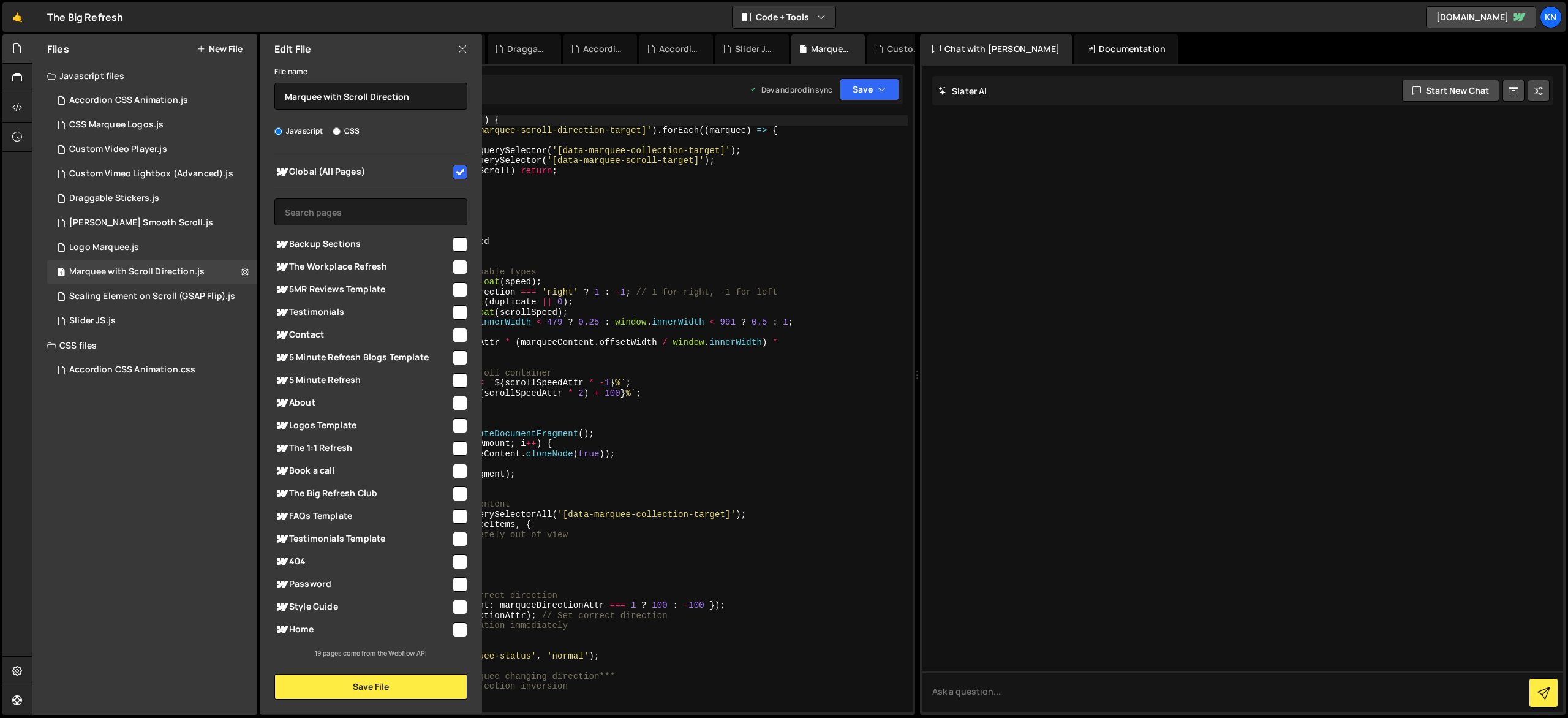
click at [463, 174] on input "checkbox" at bounding box center [460, 172] width 15 height 15
checkbox input "false"
click at [398, 686] on button "Save File" at bounding box center [371, 687] width 193 height 26
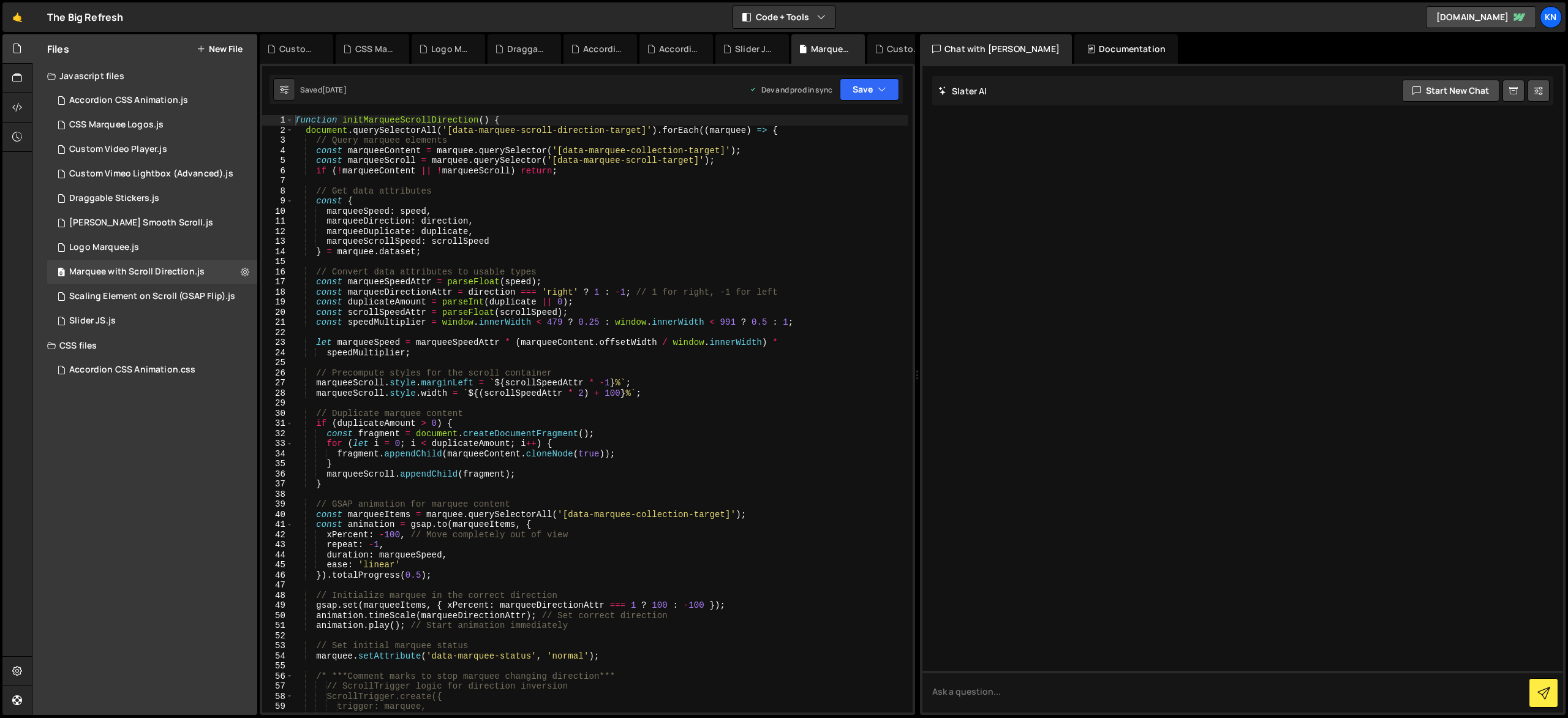
click at [866, 102] on div "Saved 2 months ago Dev and prod in sync Upgrade to Edit Save Save to Staging S …" at bounding box center [586, 89] width 634 height 29
click at [880, 94] on icon "button" at bounding box center [882, 89] width 9 height 13
click at [859, 167] on div "Saved 2 months ago" at bounding box center [828, 172] width 127 height 15
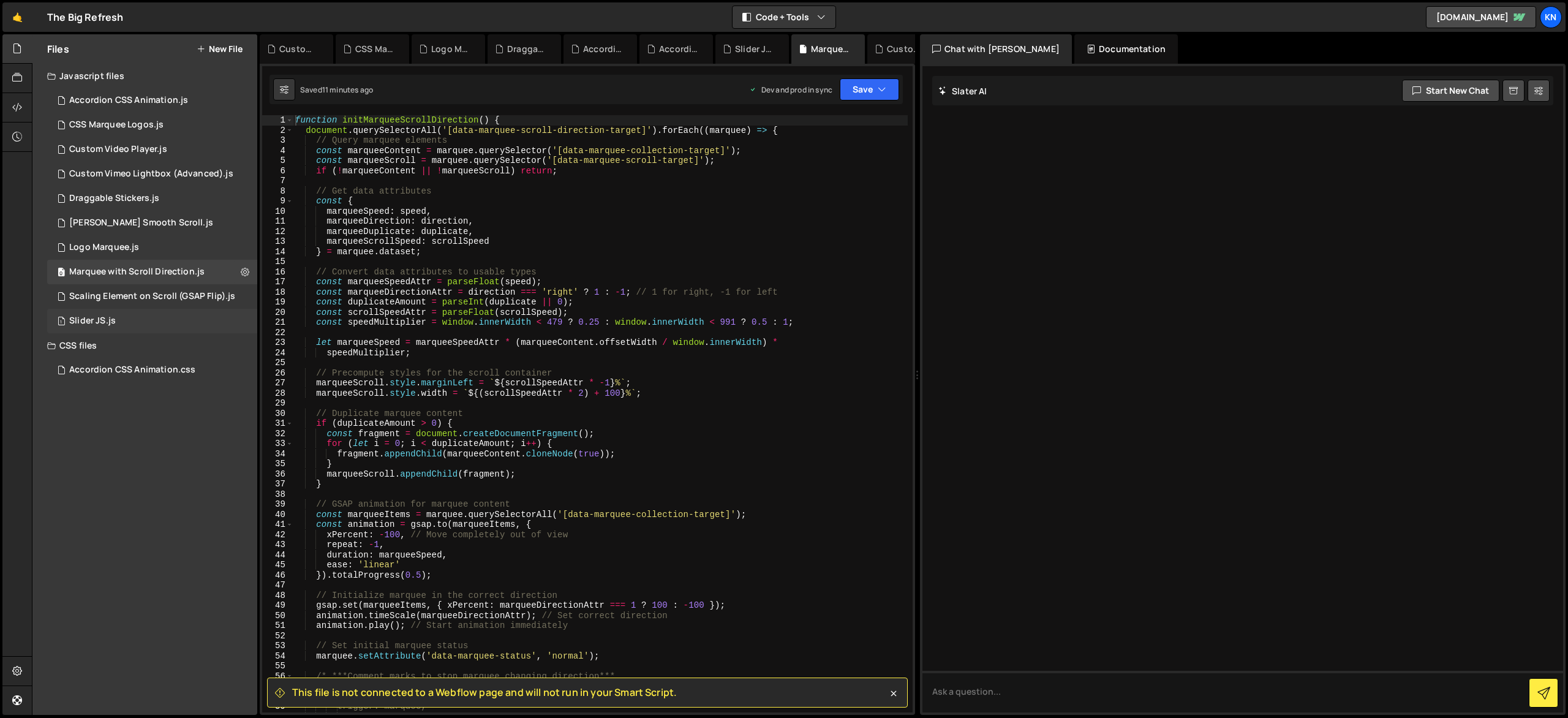
click at [209, 320] on div "1 Slider JS.js 0" at bounding box center [152, 320] width 211 height 24
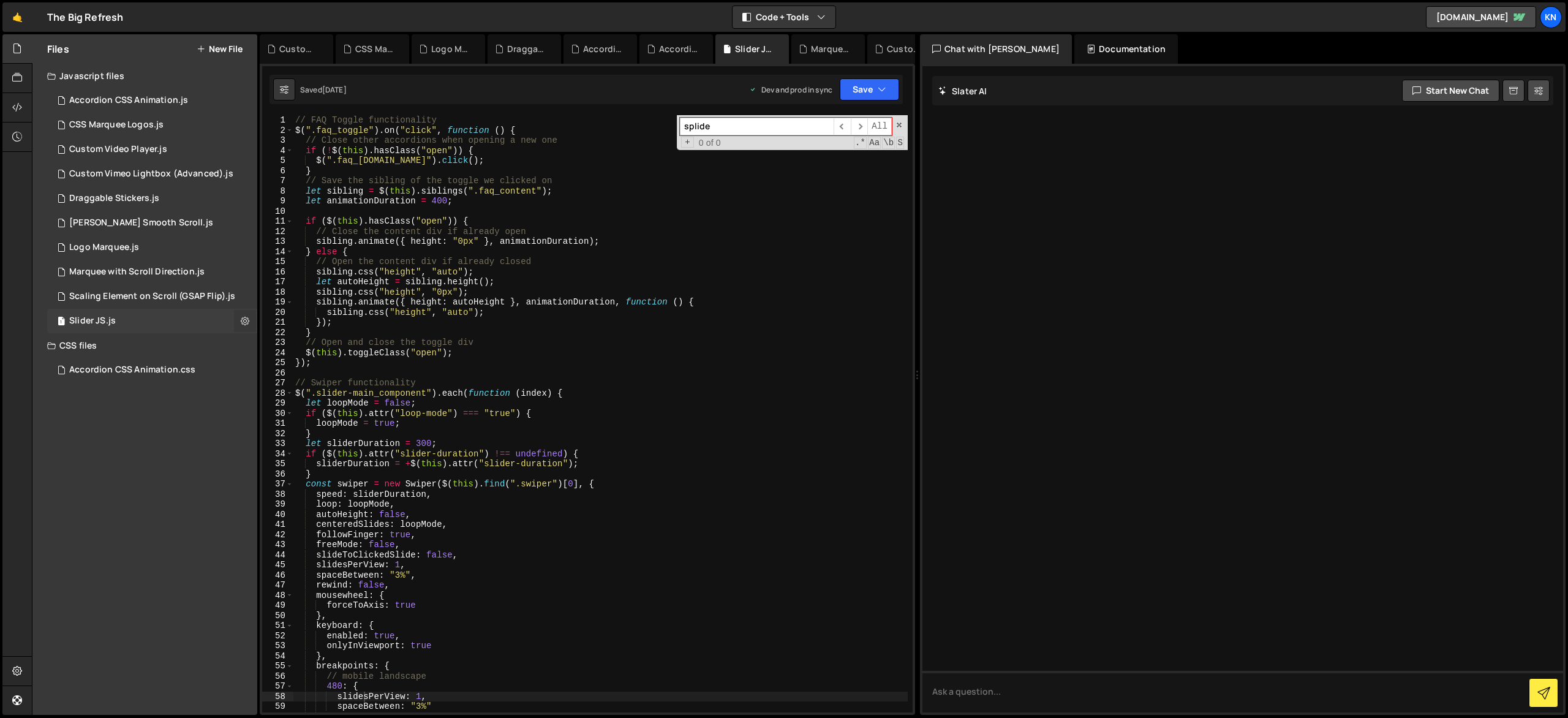
click at [245, 323] on icon at bounding box center [245, 321] width 9 height 12
type input "Slider JS"
radio input "true"
click at [313, 343] on button "Edit File Settings" at bounding box center [320, 346] width 120 height 24
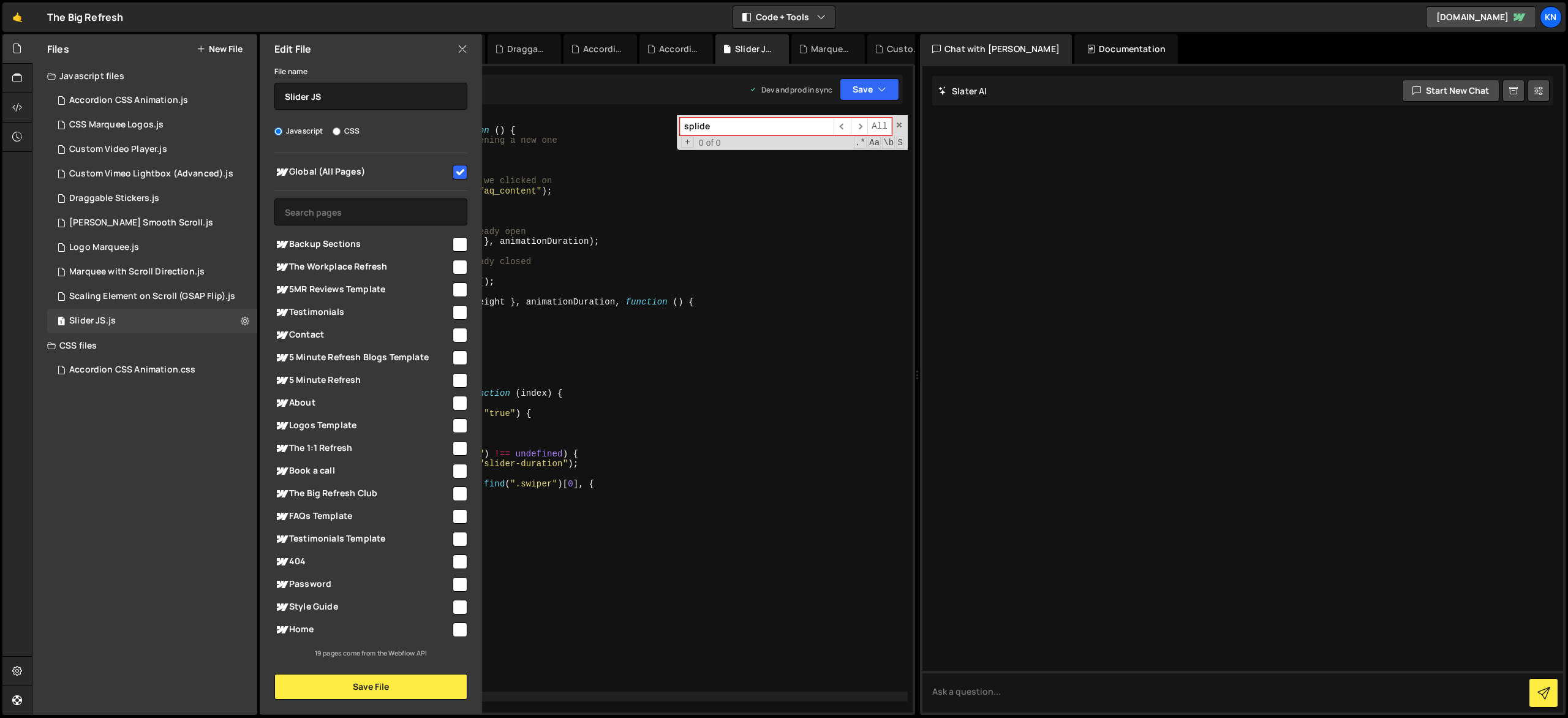
click at [460, 172] on input "checkbox" at bounding box center [460, 172] width 15 height 15
checkbox input "false"
drag, startPoint x: 392, startPoint y: 686, endPoint x: 634, endPoint y: 542, distance: 281.6
click at [392, 685] on button "Save File" at bounding box center [371, 687] width 193 height 26
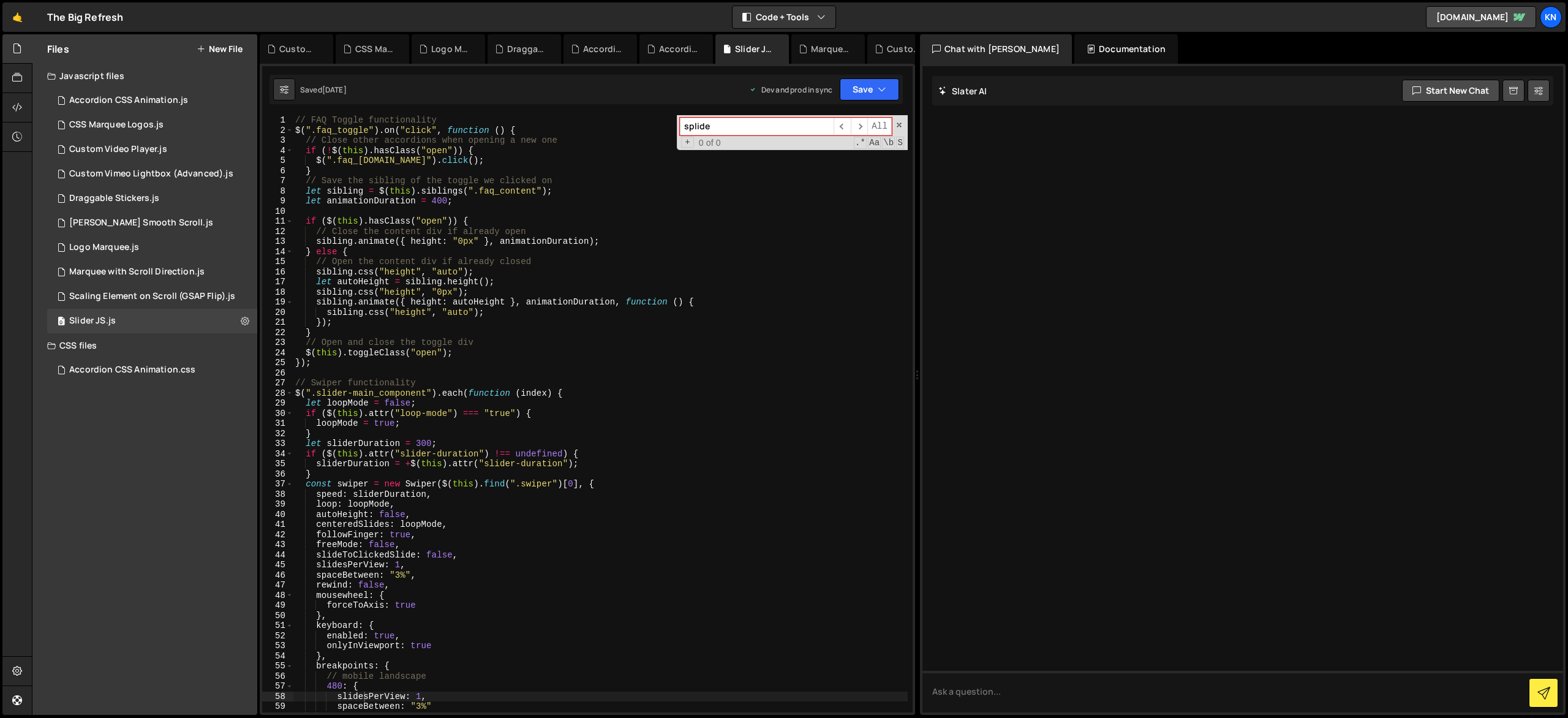
type textarea "$(this).toggleClass("open");"
drag, startPoint x: 503, startPoint y: 351, endPoint x: 576, endPoint y: 310, distance: 83.7
click at [503, 351] on div "// FAQ Toggle functionality $ ( ".faq_toggle" ) . on ( "click" , function ( ) {…" at bounding box center [601, 424] width 615 height 617
click at [880, 91] on icon "button" at bounding box center [882, 89] width 9 height 13
click at [886, 89] on icon "button" at bounding box center [882, 89] width 9 height 13
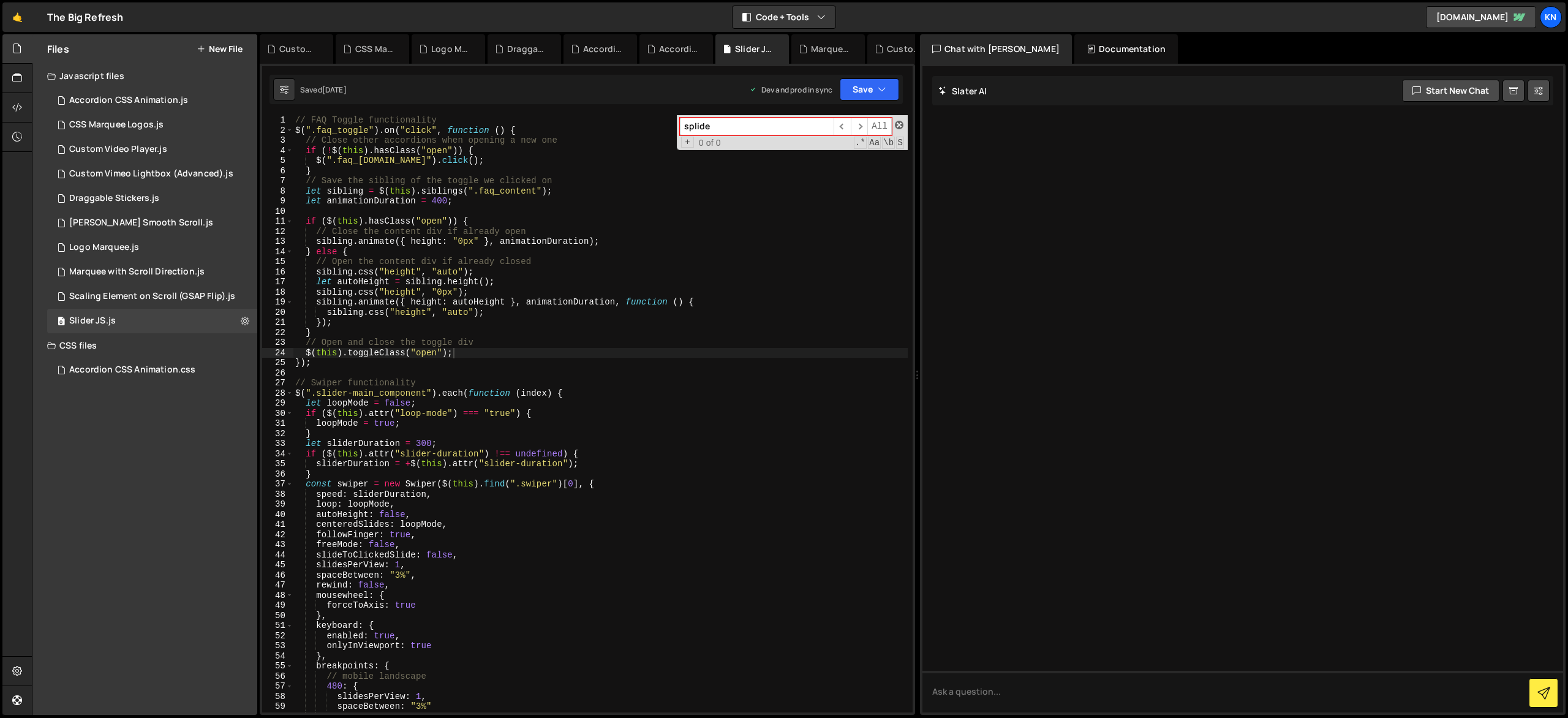
click at [900, 127] on span at bounding box center [898, 124] width 9 height 9
click at [242, 327] on button at bounding box center [245, 320] width 22 height 22
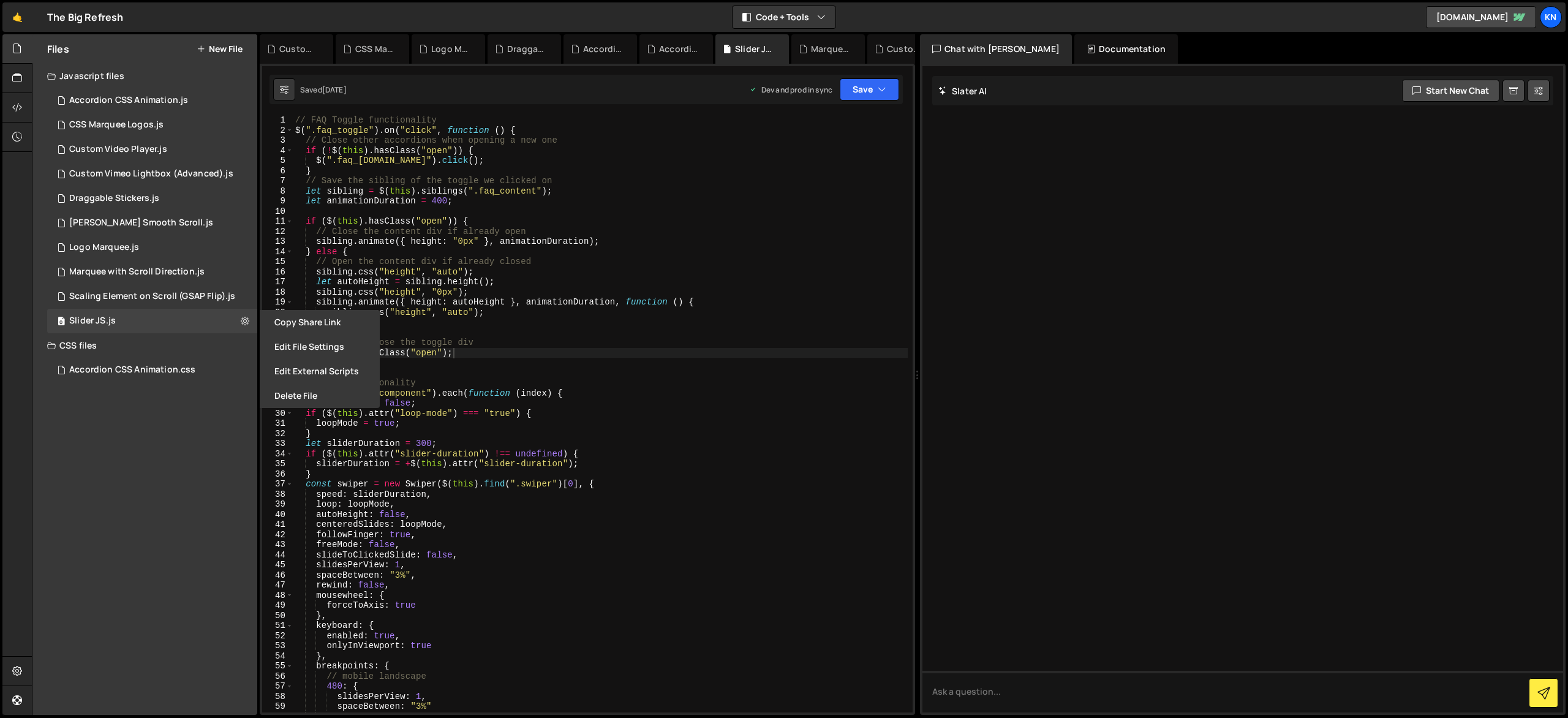
click at [302, 343] on button "Edit File Settings" at bounding box center [320, 346] width 120 height 24
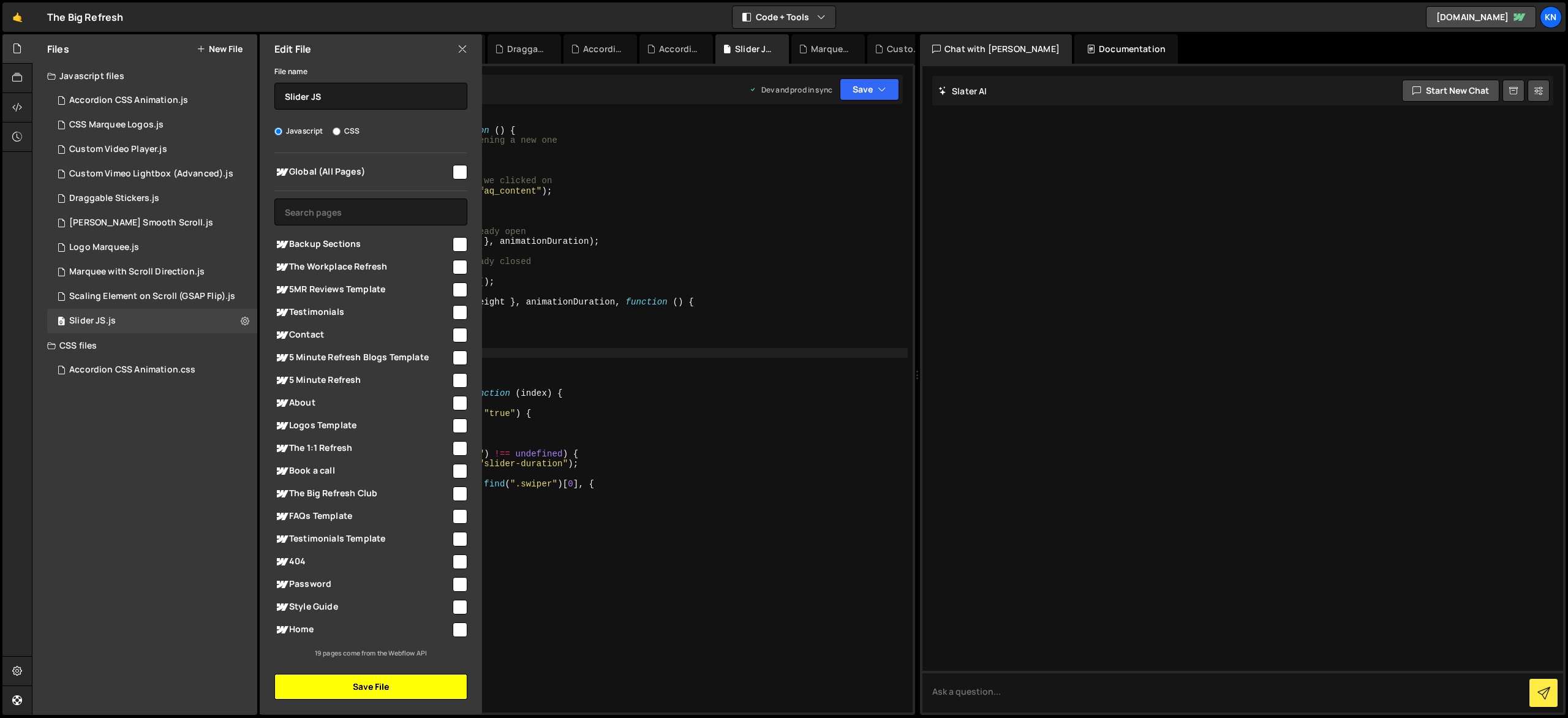
click at [403, 689] on button "Save File" at bounding box center [371, 687] width 193 height 26
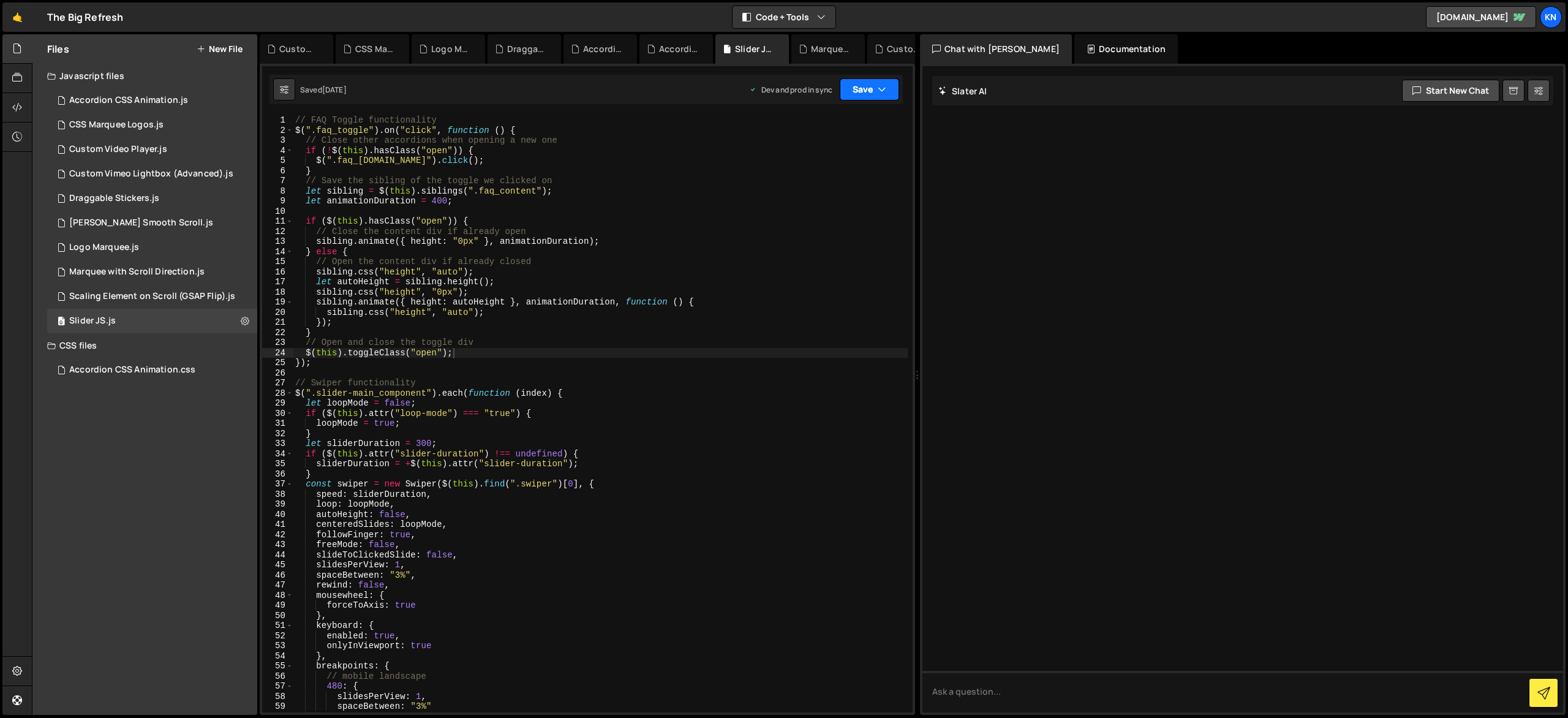
click at [884, 85] on icon "button" at bounding box center [882, 89] width 9 height 13
click at [866, 175] on div "Saved 2 months ago" at bounding box center [828, 172] width 127 height 15
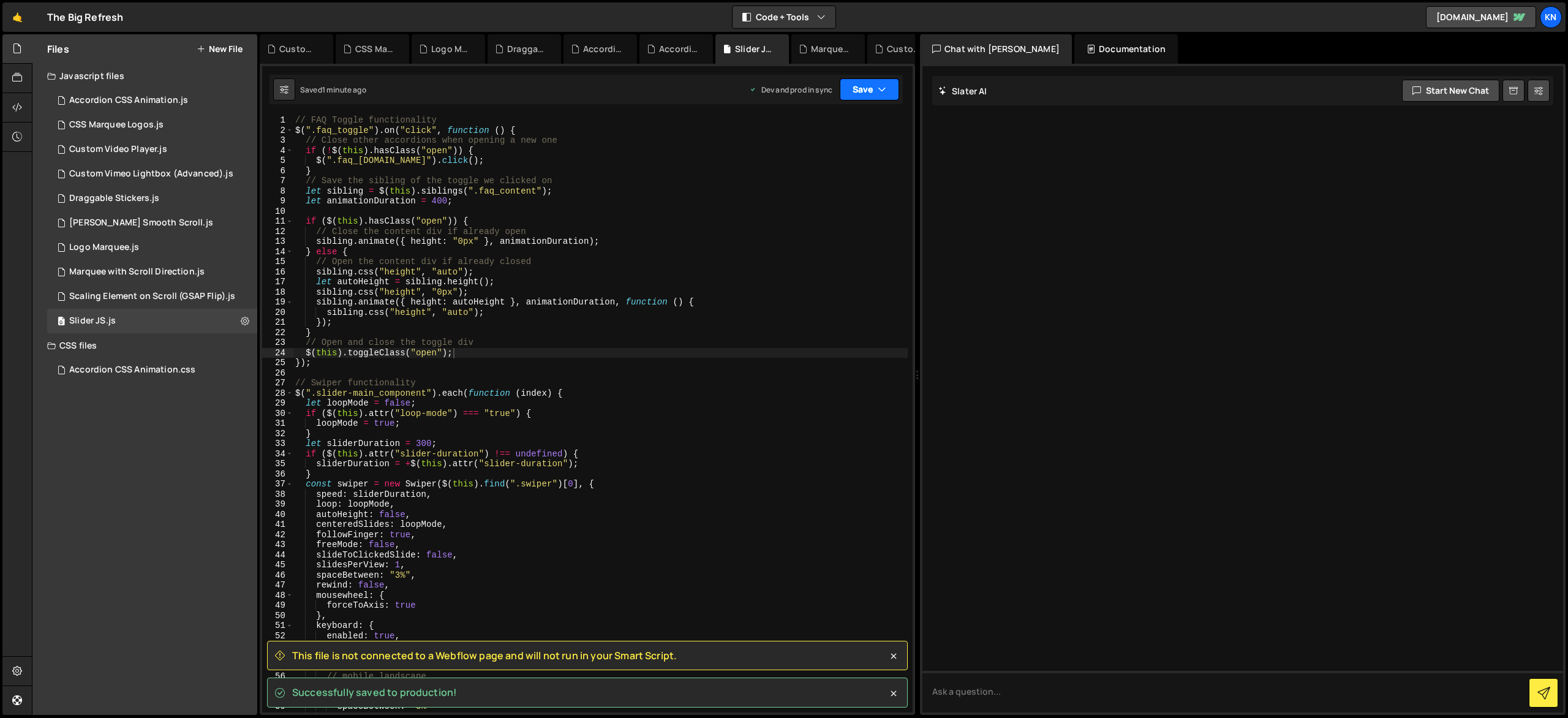
click at [883, 85] on icon "button" at bounding box center [882, 89] width 9 height 13
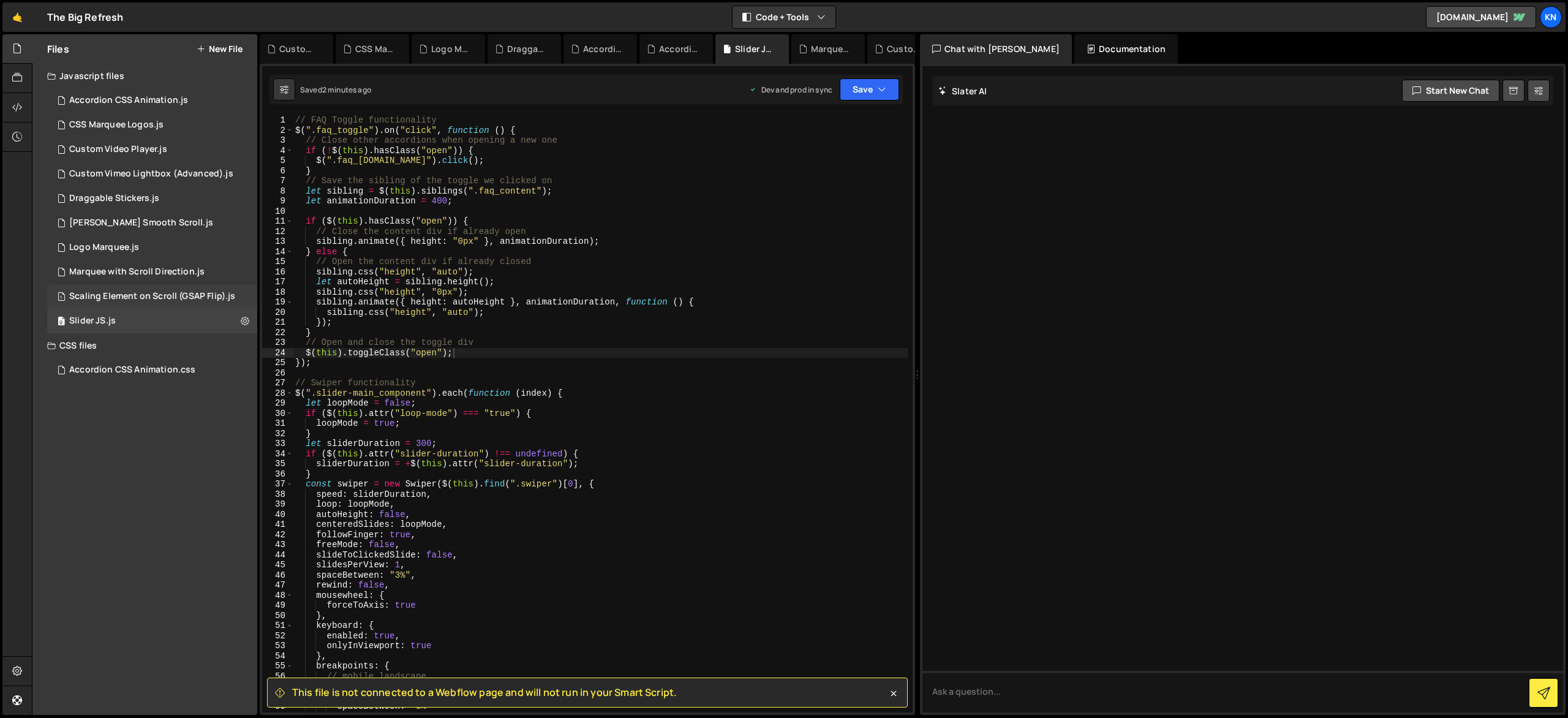
click at [192, 293] on div "Scaling Element on Scroll (GSAP Flip).js" at bounding box center [151, 296] width 166 height 11
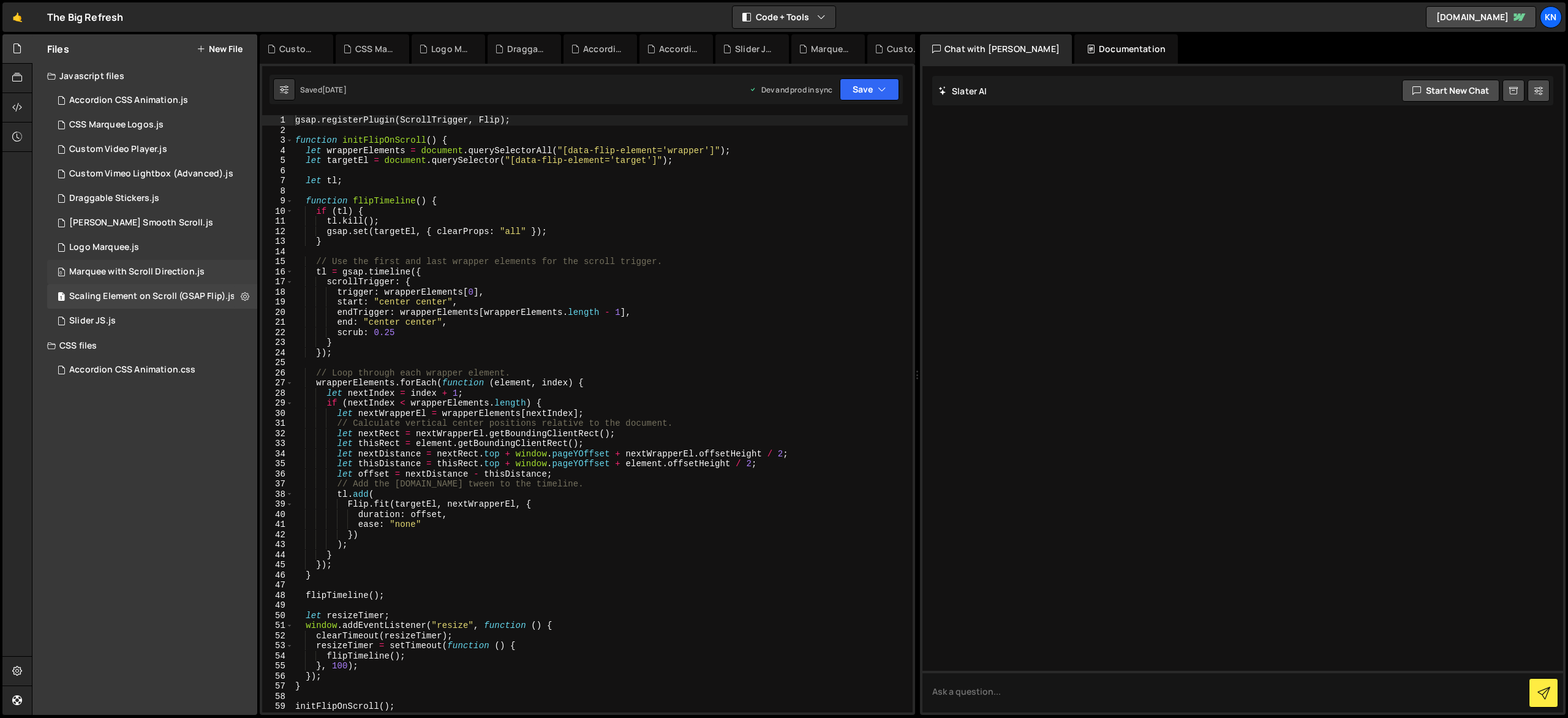
click at [175, 277] on div "0 Marquee with Scroll Direction.js 0" at bounding box center [152, 272] width 211 height 24
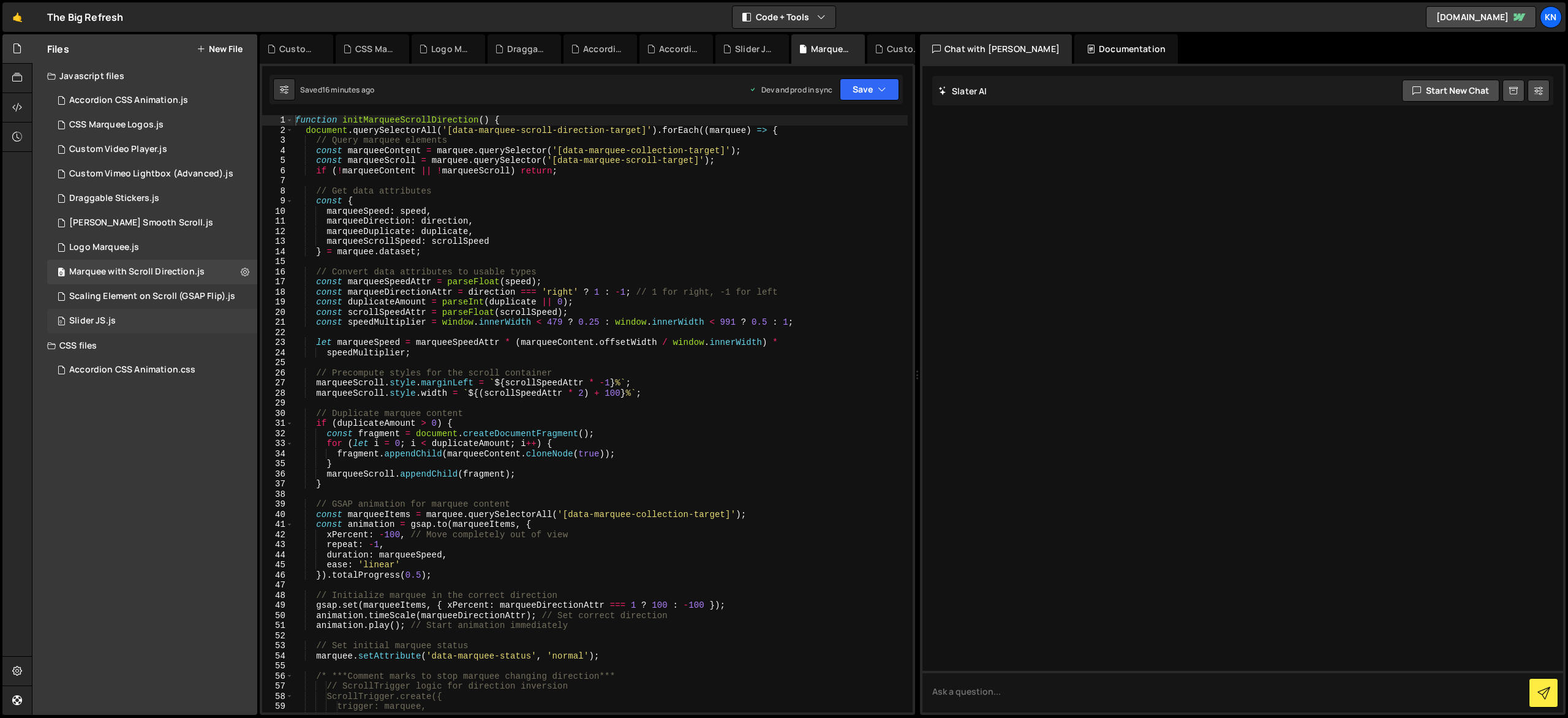
click at [243, 320] on div "0 Slider JS.js 0" at bounding box center [152, 320] width 211 height 24
click at [245, 324] on icon at bounding box center [245, 321] width 9 height 12
type input "Slider JS"
radio input "true"
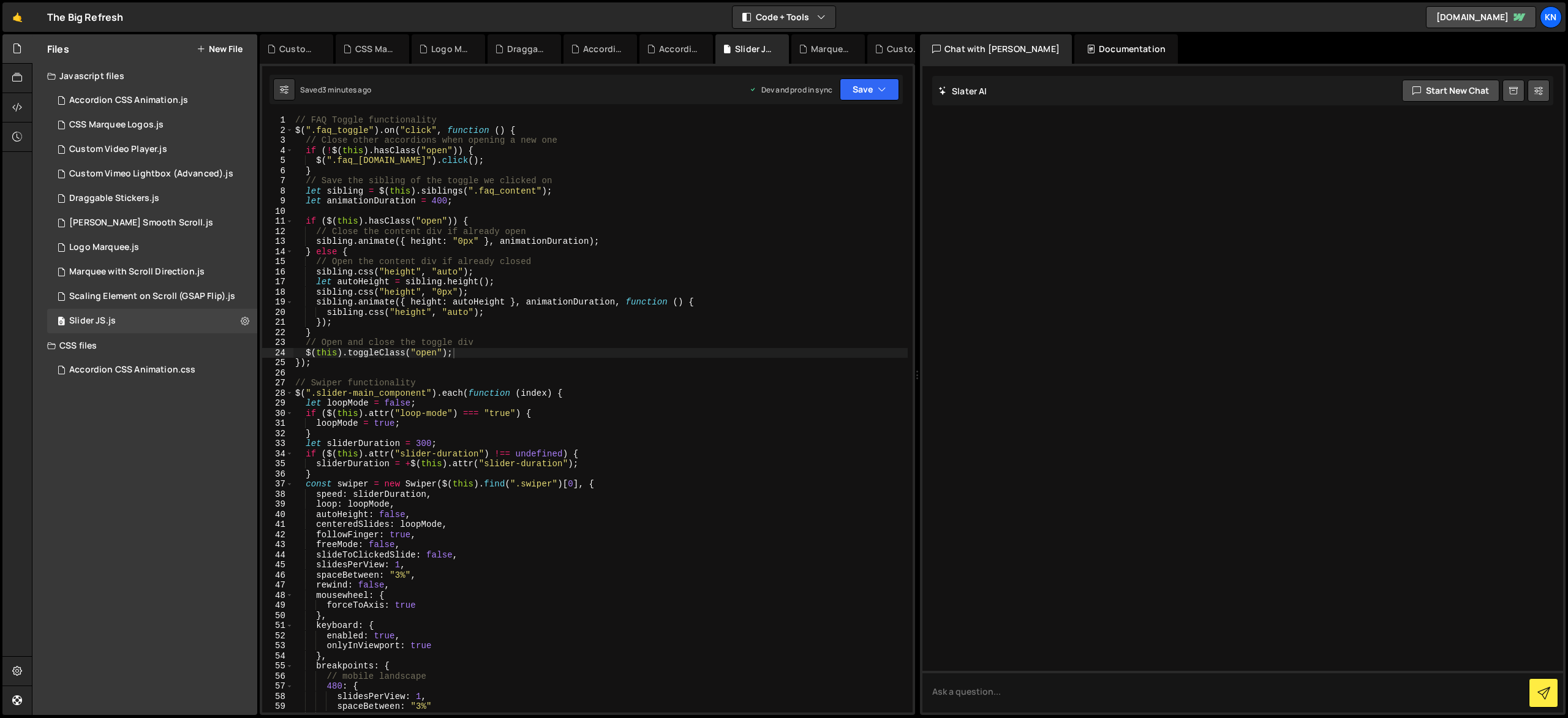
type textarea "// Open and close the toggle div"
click at [303, 343] on div "// FAQ Toggle functionality $ ( ".faq_toggle" ) . on ( "click" , function ( ) {…" at bounding box center [601, 424] width 615 height 617
click at [246, 322] on icon at bounding box center [245, 321] width 9 height 12
type input "Slider JS"
radio input "true"
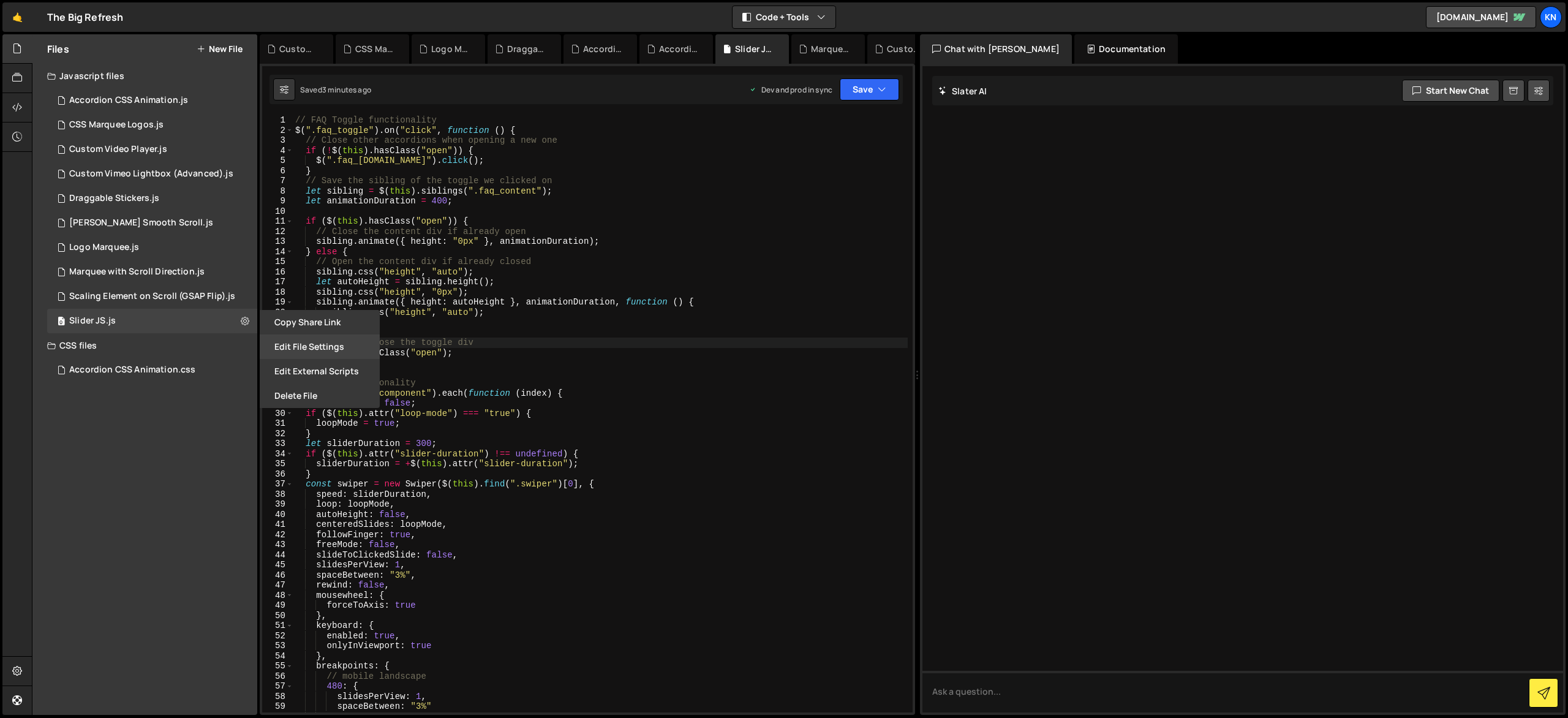
click at [290, 355] on button "Edit File Settings" at bounding box center [320, 346] width 120 height 24
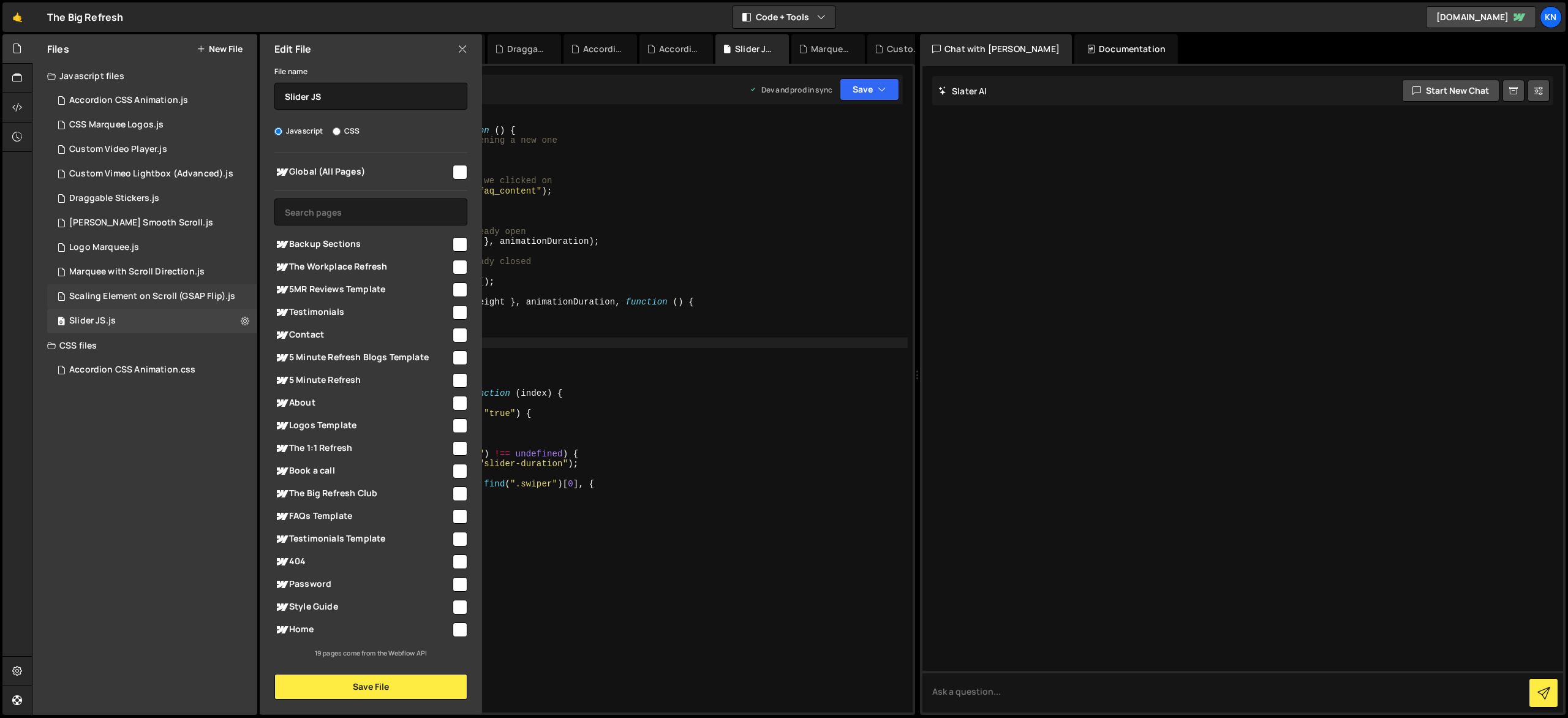
drag, startPoint x: 236, startPoint y: 298, endPoint x: 244, endPoint y: 297, distance: 8.1
click at [237, 298] on div "1 Scaling Element on Scroll (GSAP Flip).js 0" at bounding box center [153, 296] width 212 height 24
click at [244, 297] on icon at bounding box center [245, 296] width 9 height 12
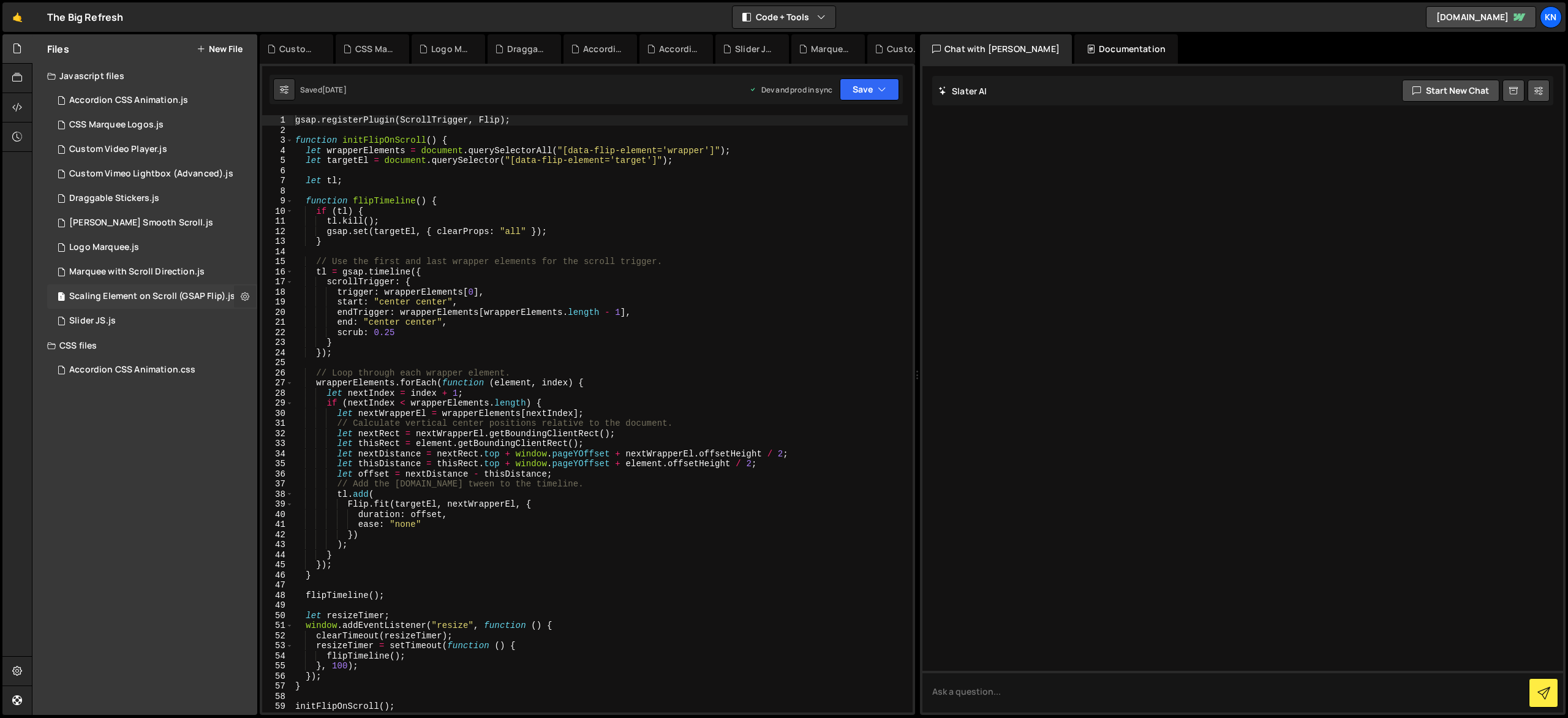
drag, startPoint x: 241, startPoint y: 290, endPoint x: 246, endPoint y: 294, distance: 6.4
click at [241, 290] on icon at bounding box center [245, 296] width 9 height 12
click at [292, 322] on button "Edit File Settings" at bounding box center [320, 321] width 120 height 24
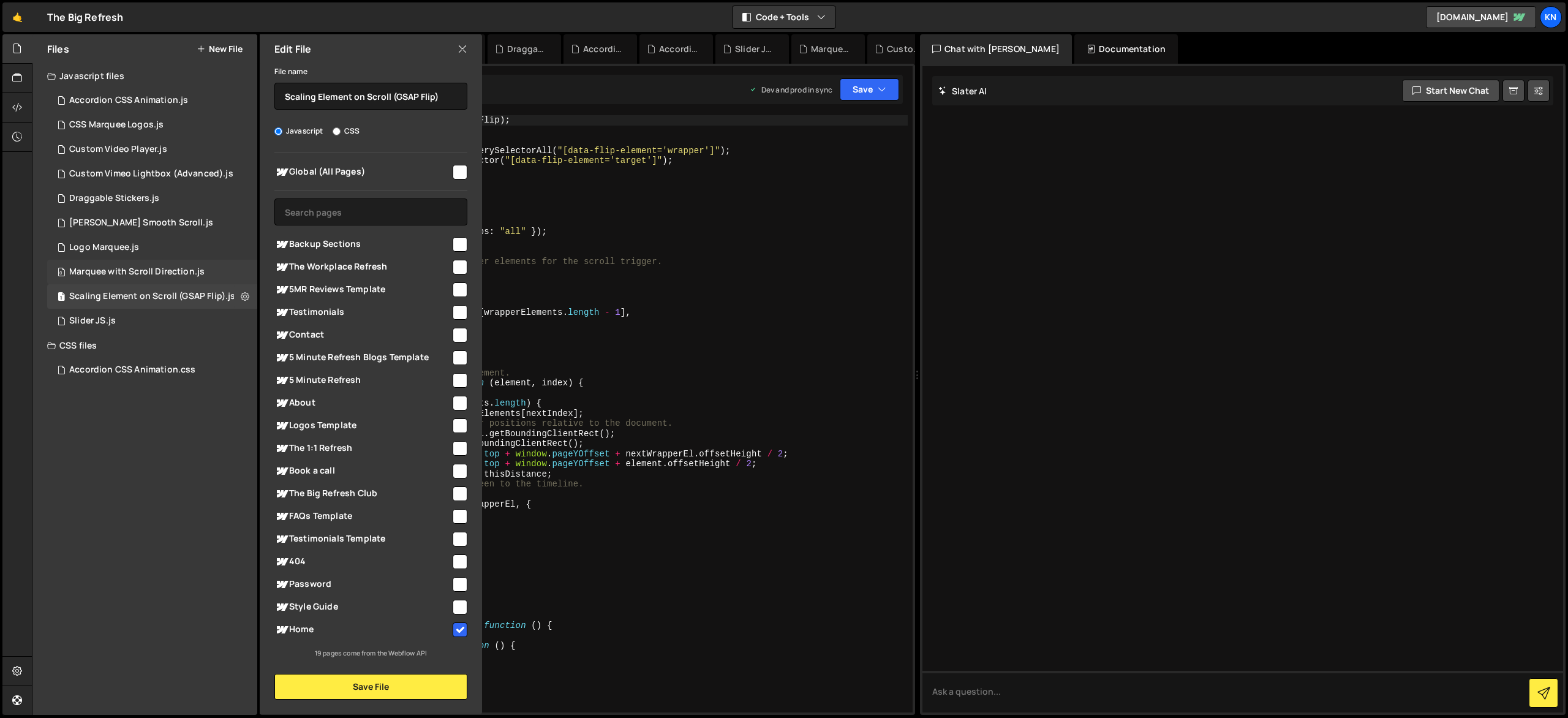
click at [245, 272] on div "0 Marquee with Scroll Direction.js 0" at bounding box center [152, 272] width 211 height 24
click at [244, 274] on icon at bounding box center [245, 272] width 9 height 12
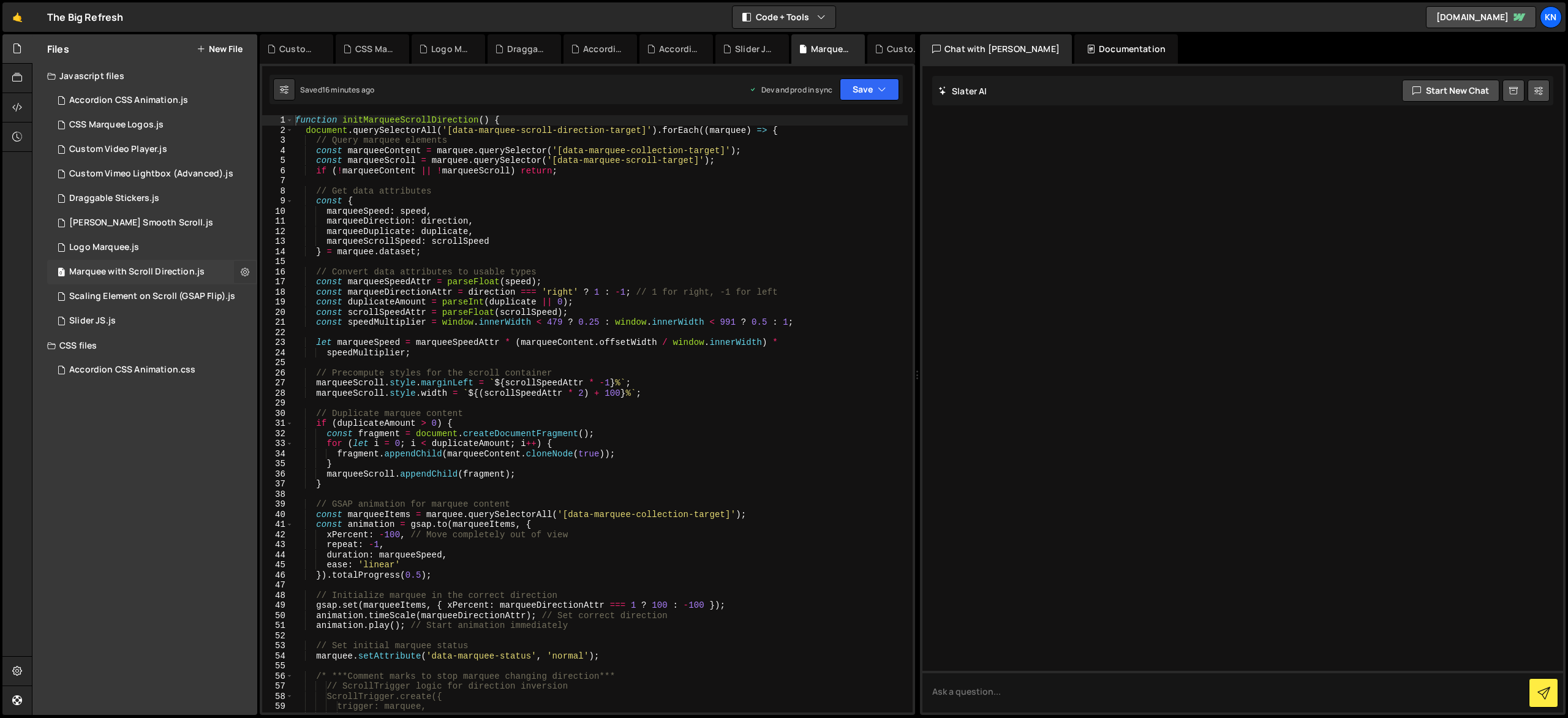
click at [245, 272] on icon at bounding box center [245, 272] width 9 height 12
type input "Marquee with Scroll Direction"
radio input "true"
click at [293, 299] on button "Edit File Settings" at bounding box center [320, 297] width 120 height 24
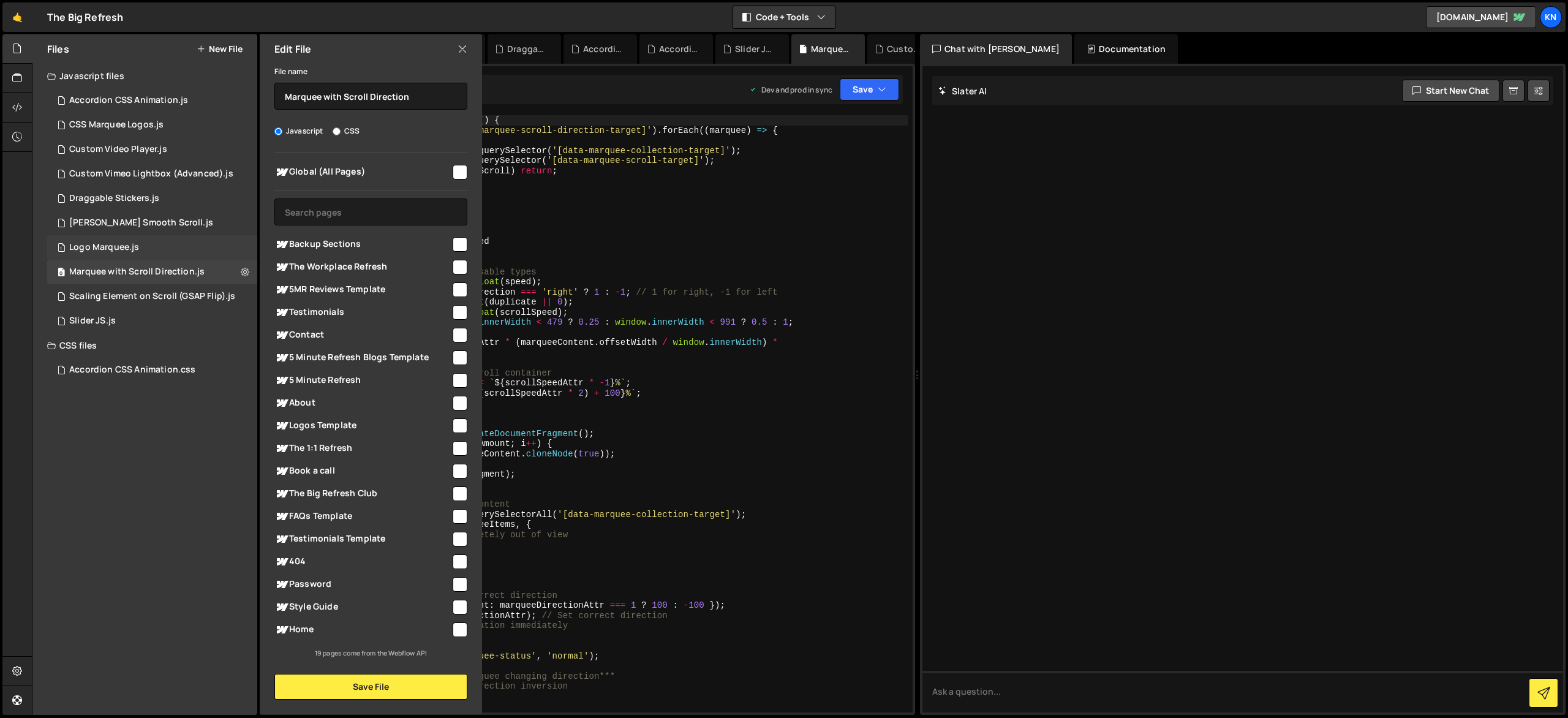
click at [245, 250] on div "1 Logo Marquee.js 0" at bounding box center [152, 246] width 211 height 24
click at [245, 247] on icon at bounding box center [245, 247] width 9 height 12
type input "Logo Marquee"
radio input "true"
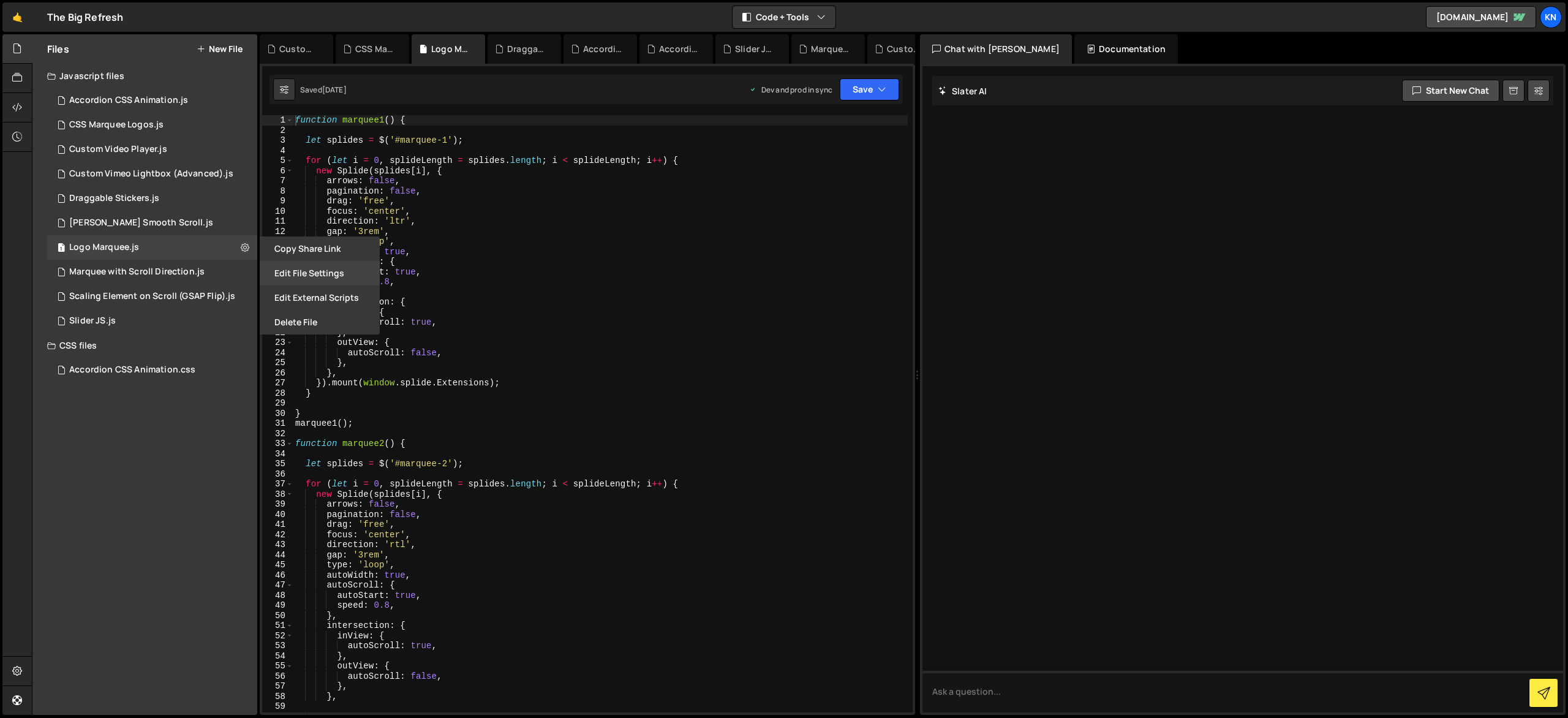
click at [277, 277] on button "Edit File Settings" at bounding box center [320, 273] width 120 height 24
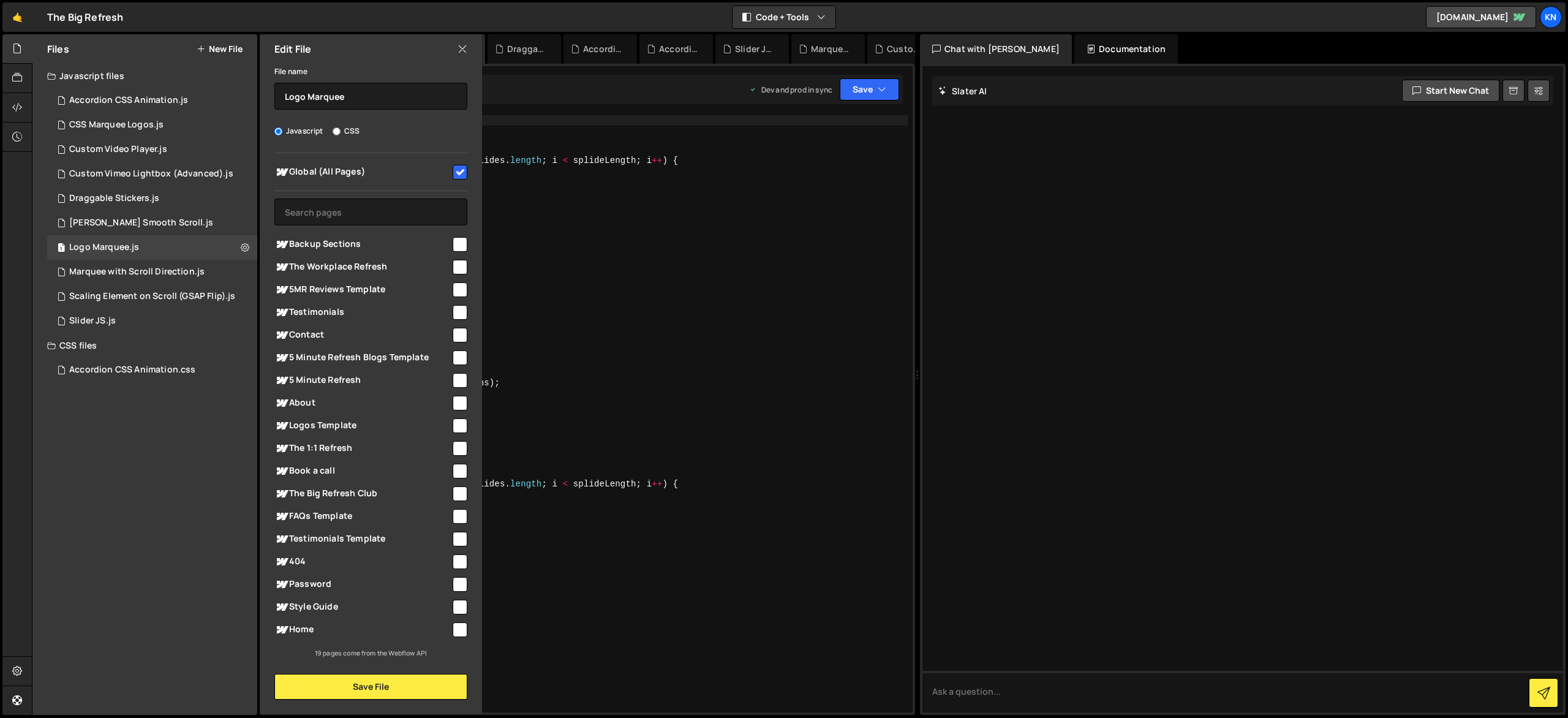
click at [463, 174] on input "checkbox" at bounding box center [460, 172] width 15 height 15
checkbox input "false"
drag, startPoint x: 425, startPoint y: 686, endPoint x: 512, endPoint y: 598, distance: 123.7
click at [425, 686] on button "Save File" at bounding box center [371, 687] width 193 height 26
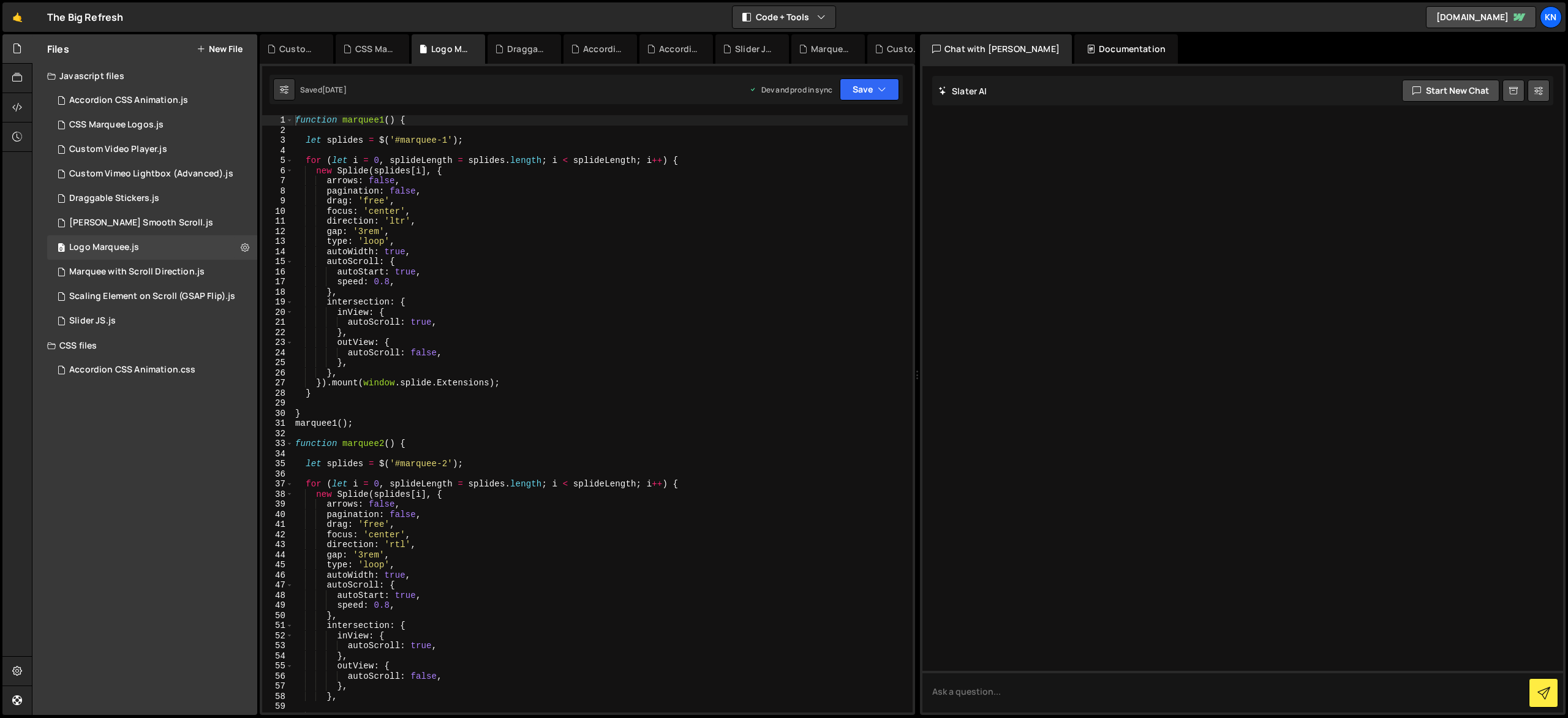
type textarea "}"
click at [702, 398] on div "function marquee1 ( ) { let splides = $ ( '#marquee-1' ) ; for ( let i = 0 , sp…" at bounding box center [601, 424] width 615 height 617
click at [876, 87] on button "Save" at bounding box center [869, 89] width 59 height 22
click at [867, 174] on div "Saved 2 months ago" at bounding box center [828, 172] width 127 height 15
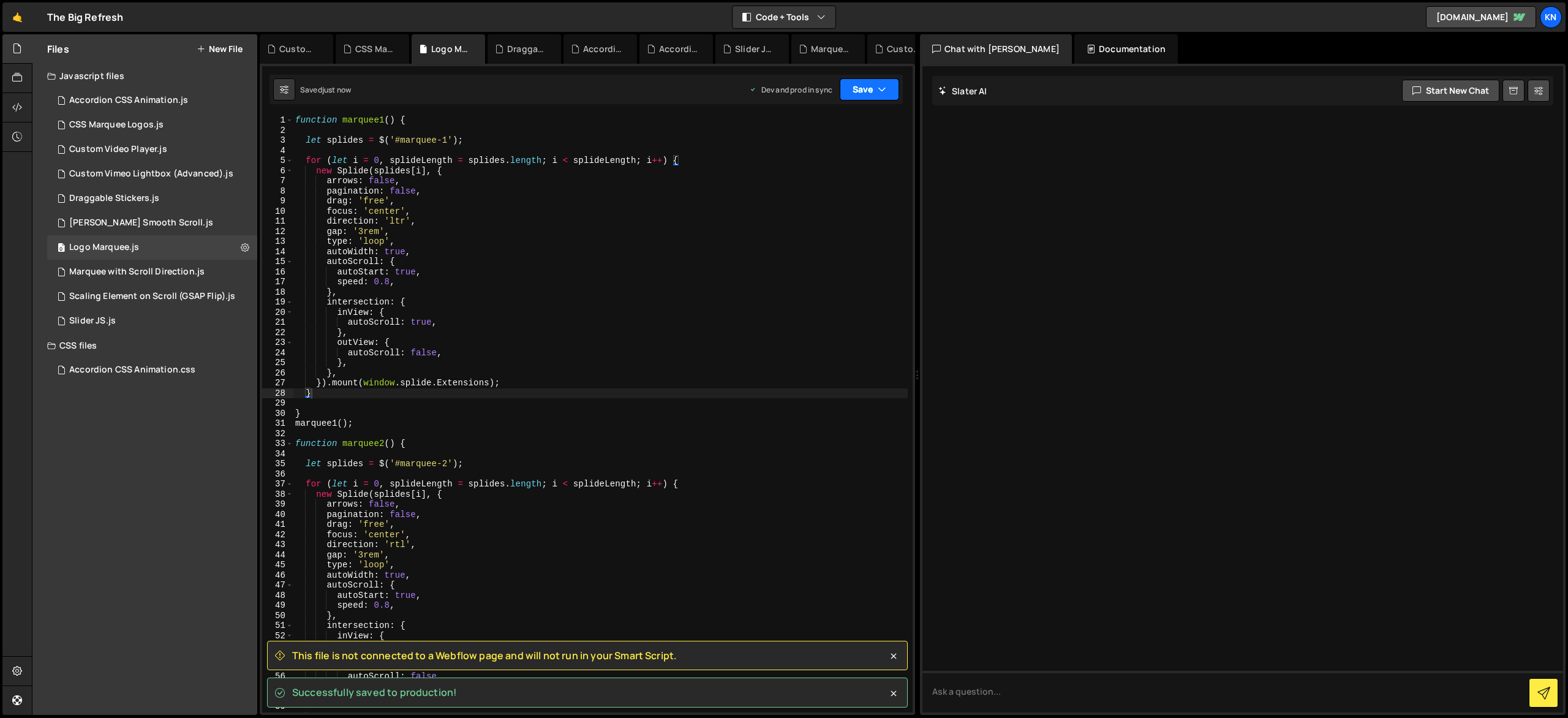
click at [886, 90] on icon "button" at bounding box center [882, 89] width 9 height 13
click at [884, 90] on icon "button" at bounding box center [882, 89] width 9 height 13
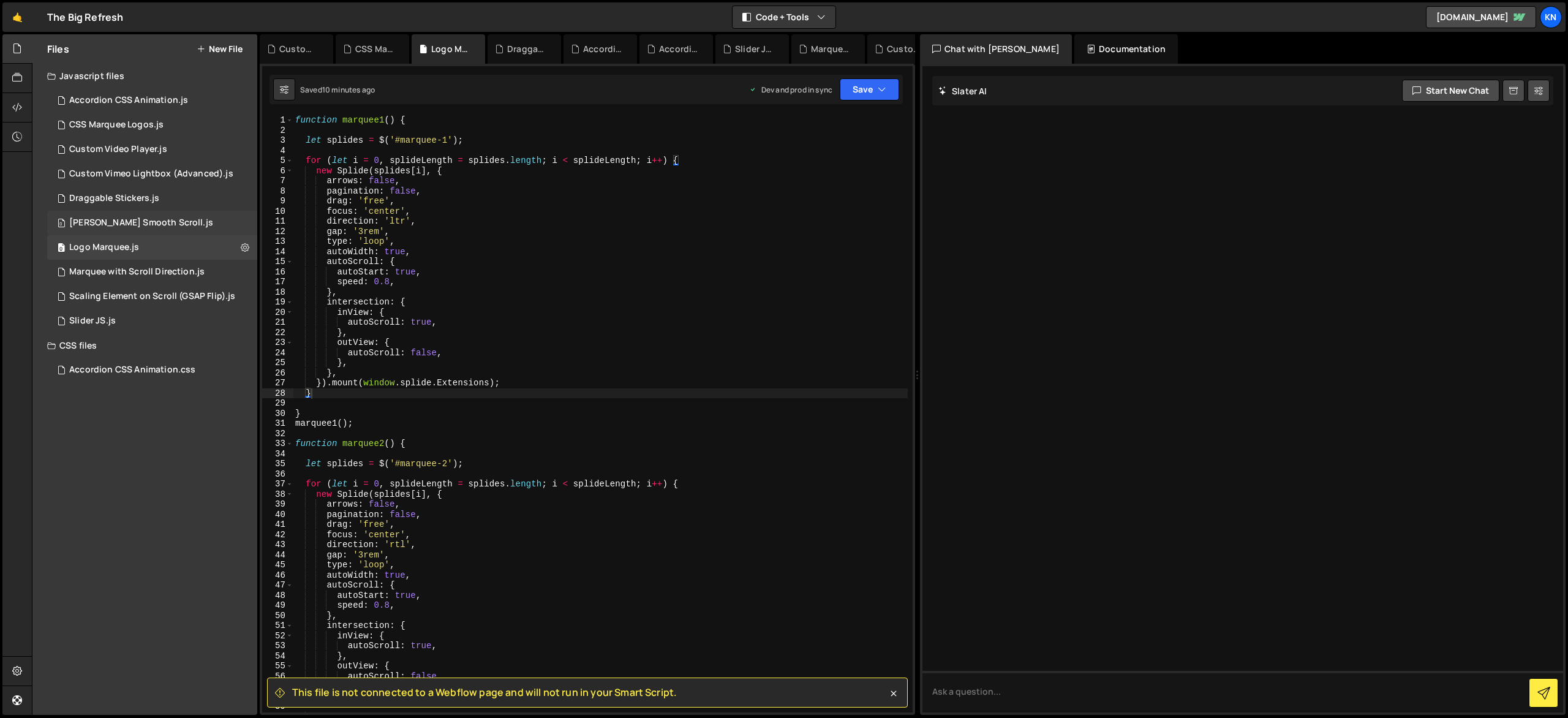
click at [239, 224] on div "0 [PERSON_NAME] Smooth Scroll.js 0" at bounding box center [152, 222] width 211 height 24
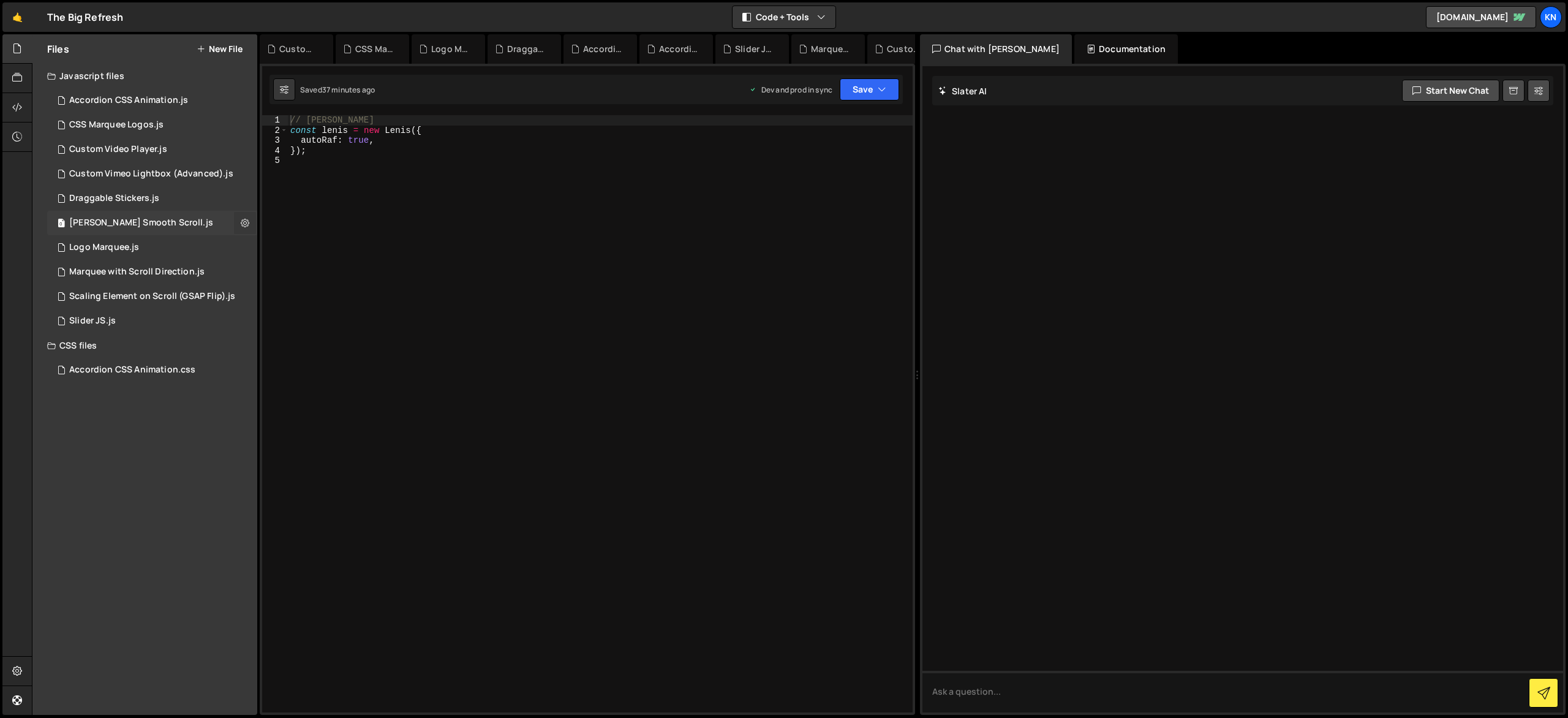
click at [244, 223] on icon at bounding box center [245, 223] width 9 height 12
type input "[PERSON_NAME] Smooth Scroll"
radio input "true"
click at [286, 246] on button "Edit File Settings" at bounding box center [320, 248] width 120 height 24
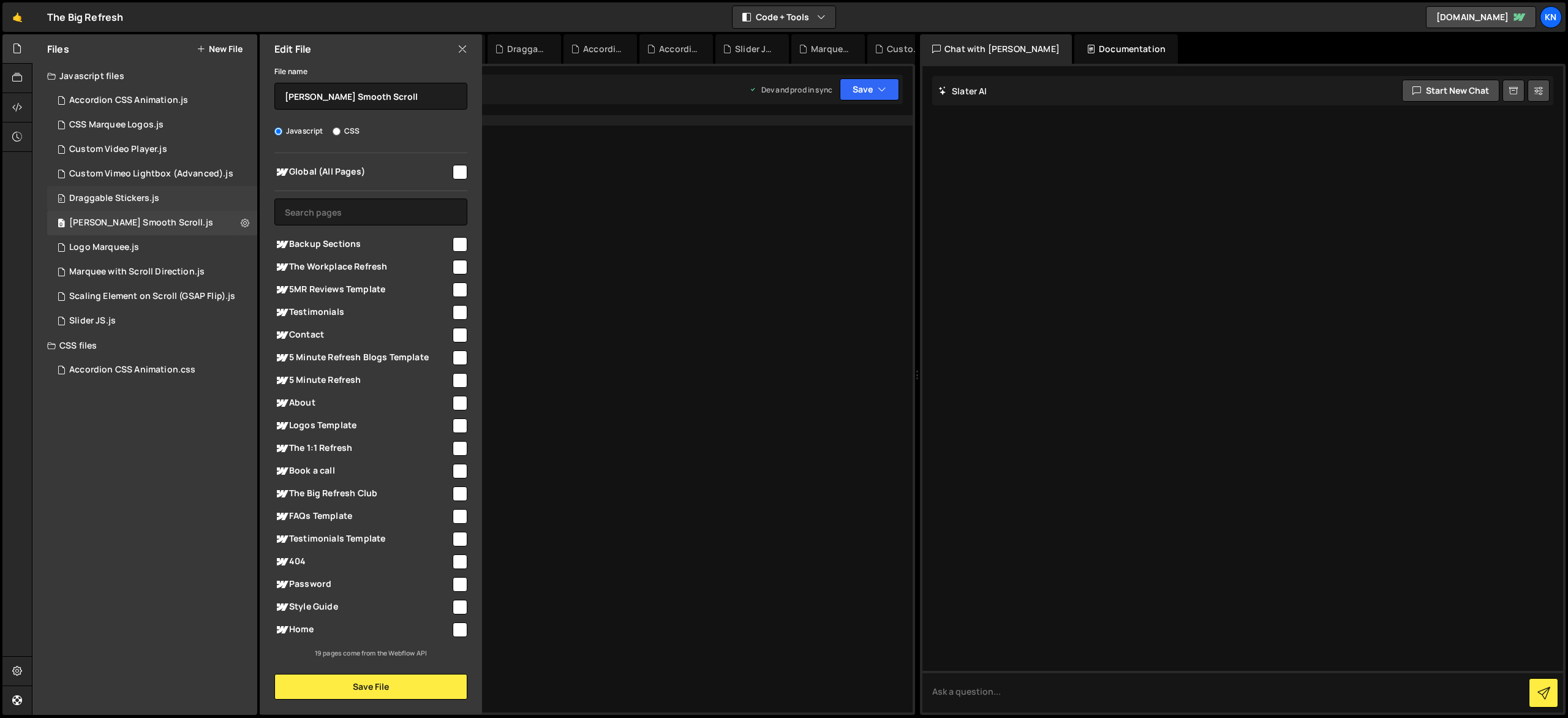
click at [245, 198] on div "0 Draggable Stickers.js 0" at bounding box center [152, 198] width 211 height 24
click at [246, 199] on icon at bounding box center [245, 198] width 9 height 12
type input "Draggable Stickers"
radio input "true"
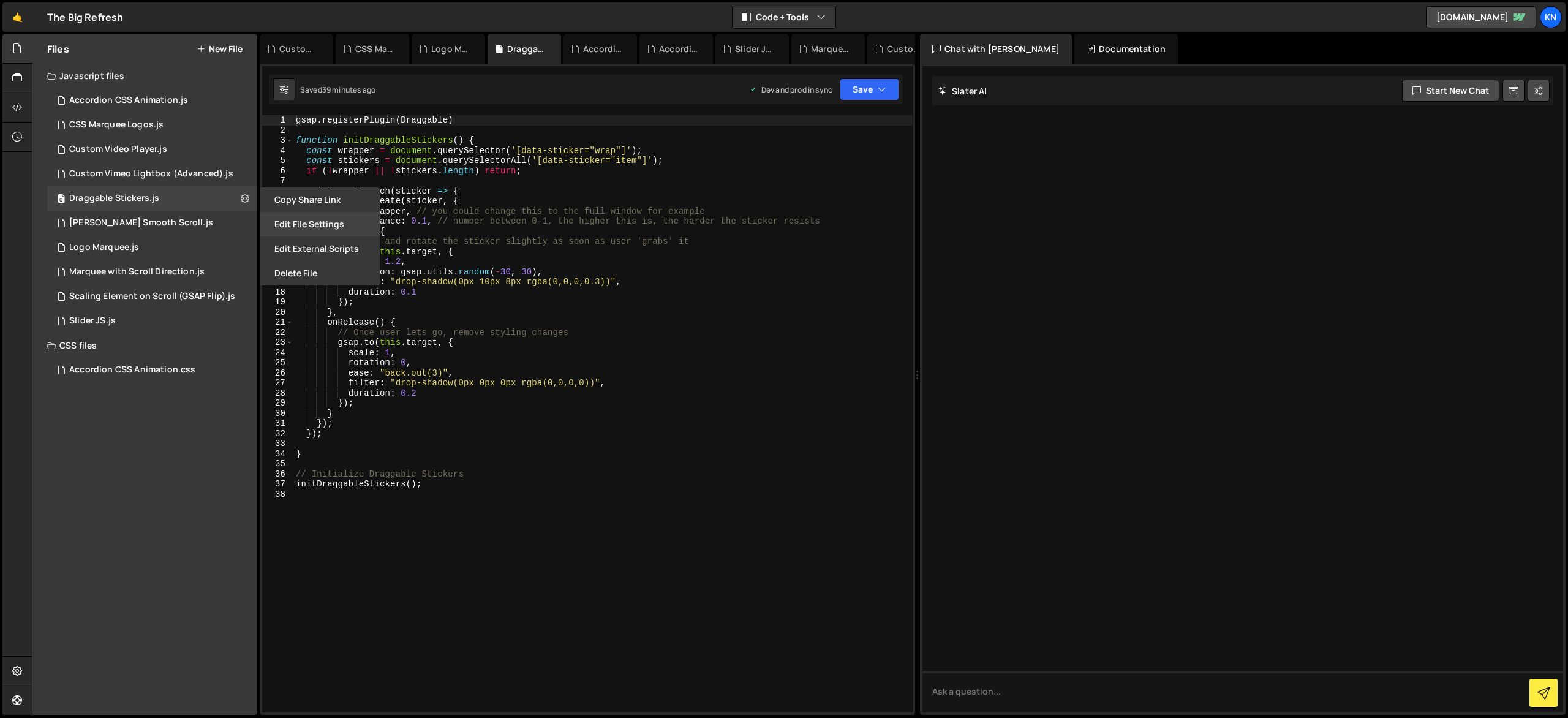
click at [299, 227] on button "Edit File Settings" at bounding box center [320, 223] width 120 height 24
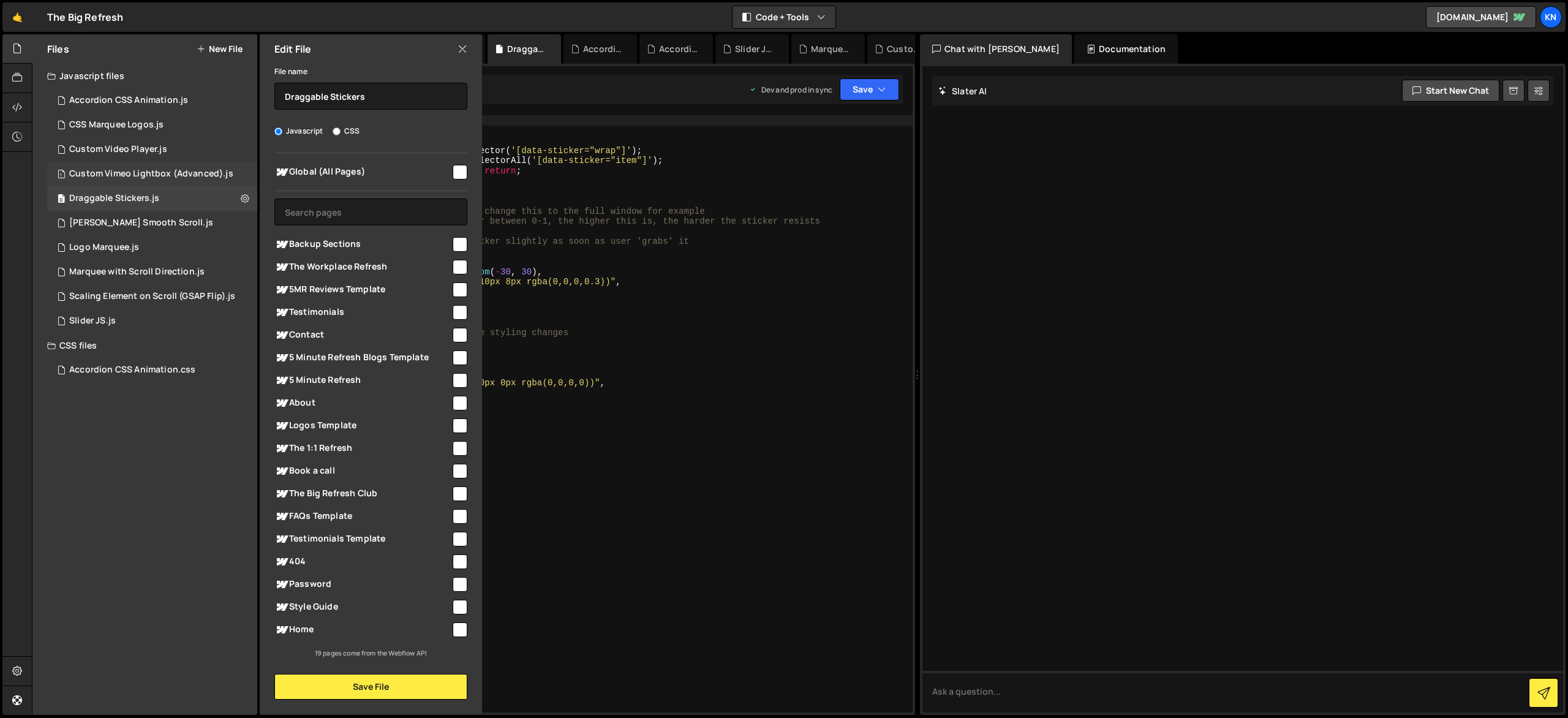
click at [243, 176] on div "1 Custom Vimeo Lightbox (Advanced).js 0" at bounding box center [152, 174] width 211 height 24
click at [246, 175] on icon at bounding box center [245, 174] width 9 height 12
type input "Custom Vimeo Lightbox (Advanced)"
radio input "true"
checkbox input "true"
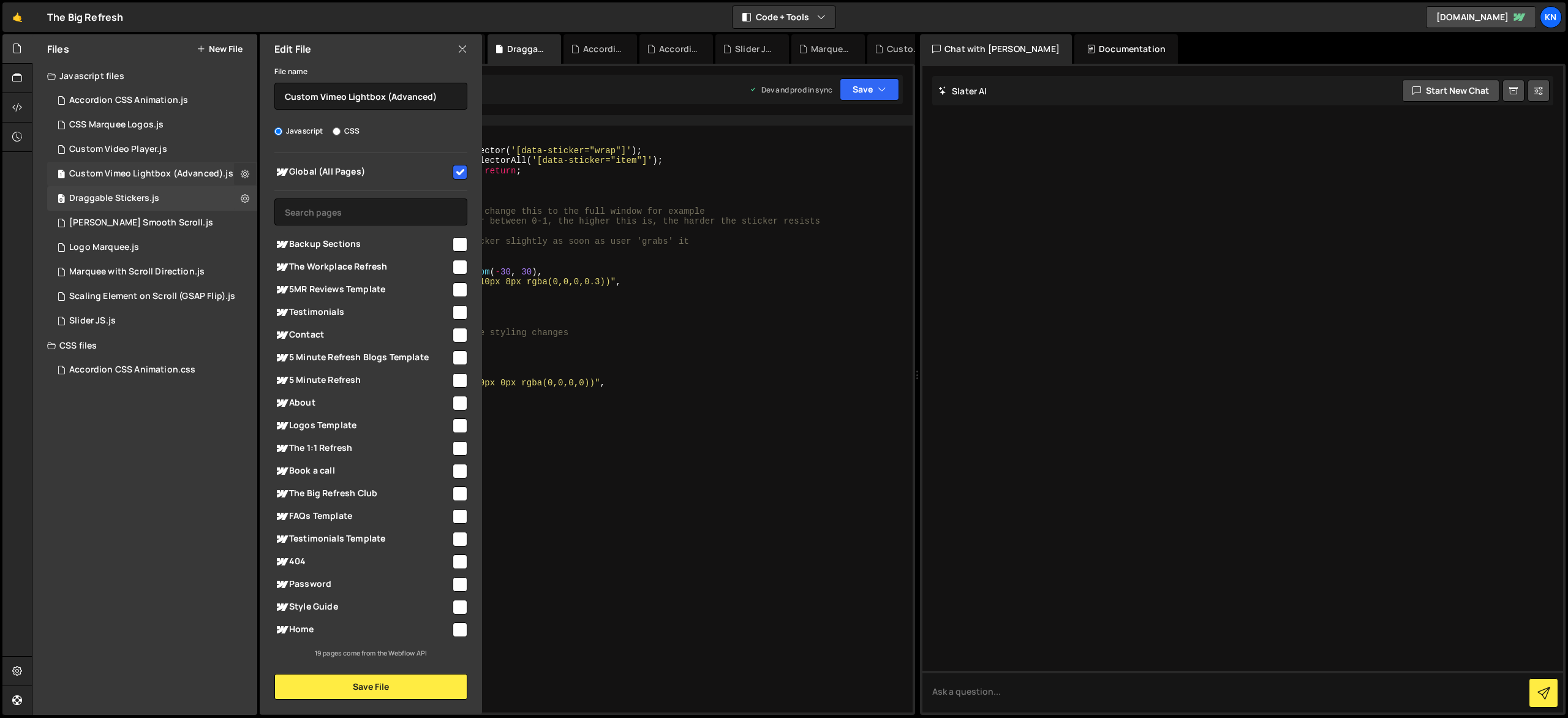
checkbox input "false"
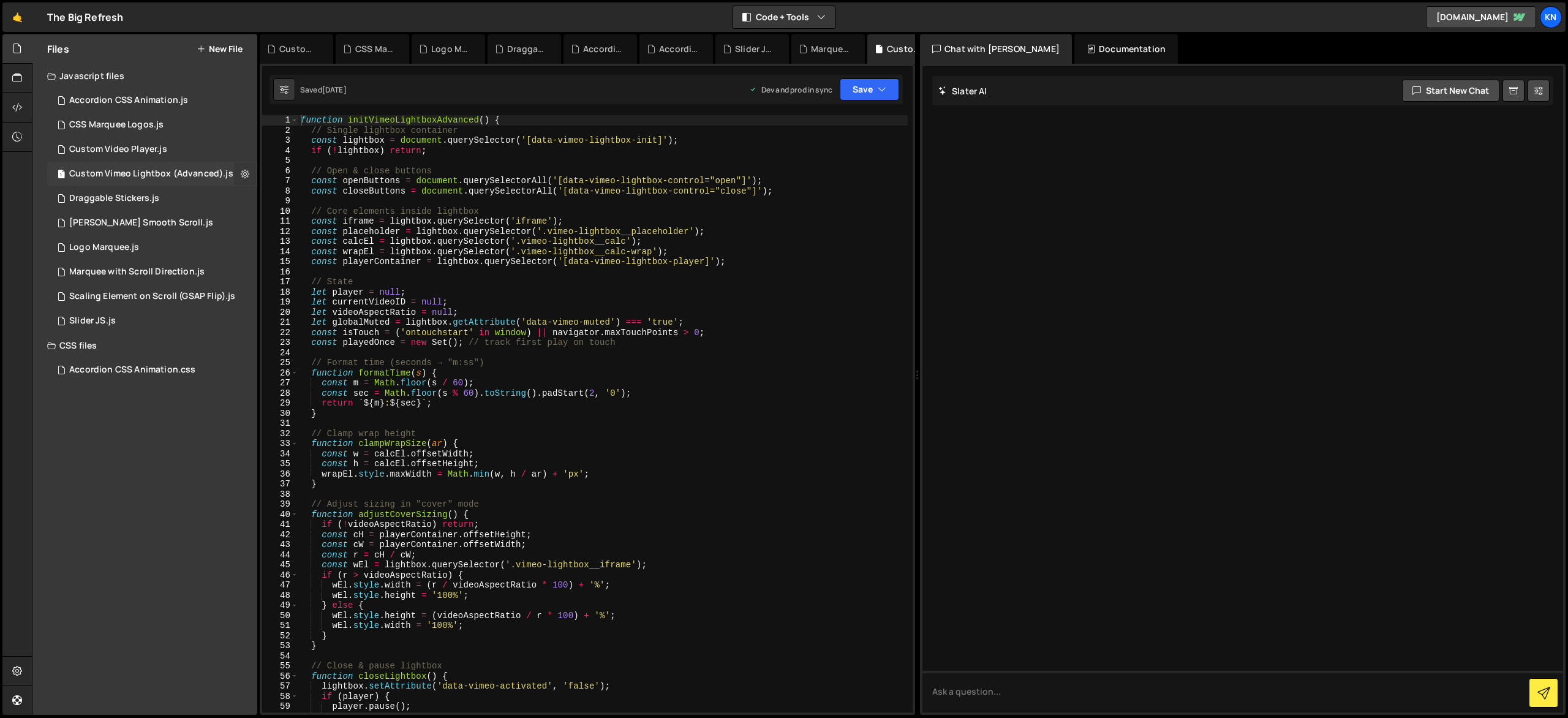
click at [242, 178] on icon at bounding box center [245, 174] width 9 height 12
type input "Custom Vimeo Lightbox (Advanced)"
radio input "true"
click at [295, 199] on button "Edit File Settings" at bounding box center [320, 199] width 120 height 24
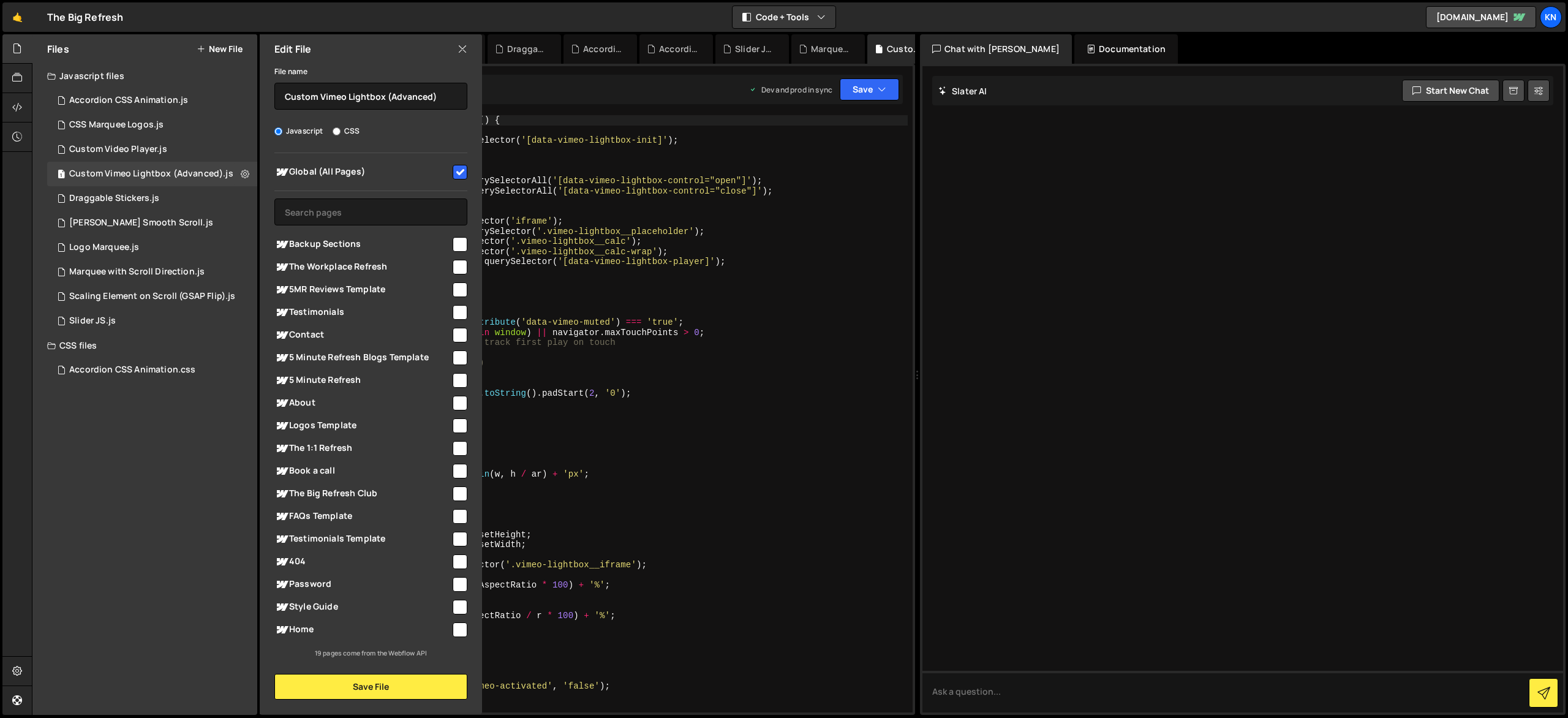
click at [463, 168] on input "checkbox" at bounding box center [460, 172] width 15 height 15
drag, startPoint x: 440, startPoint y: 684, endPoint x: 448, endPoint y: 675, distance: 12.0
click at [440, 683] on button "Save File" at bounding box center [371, 687] width 193 height 26
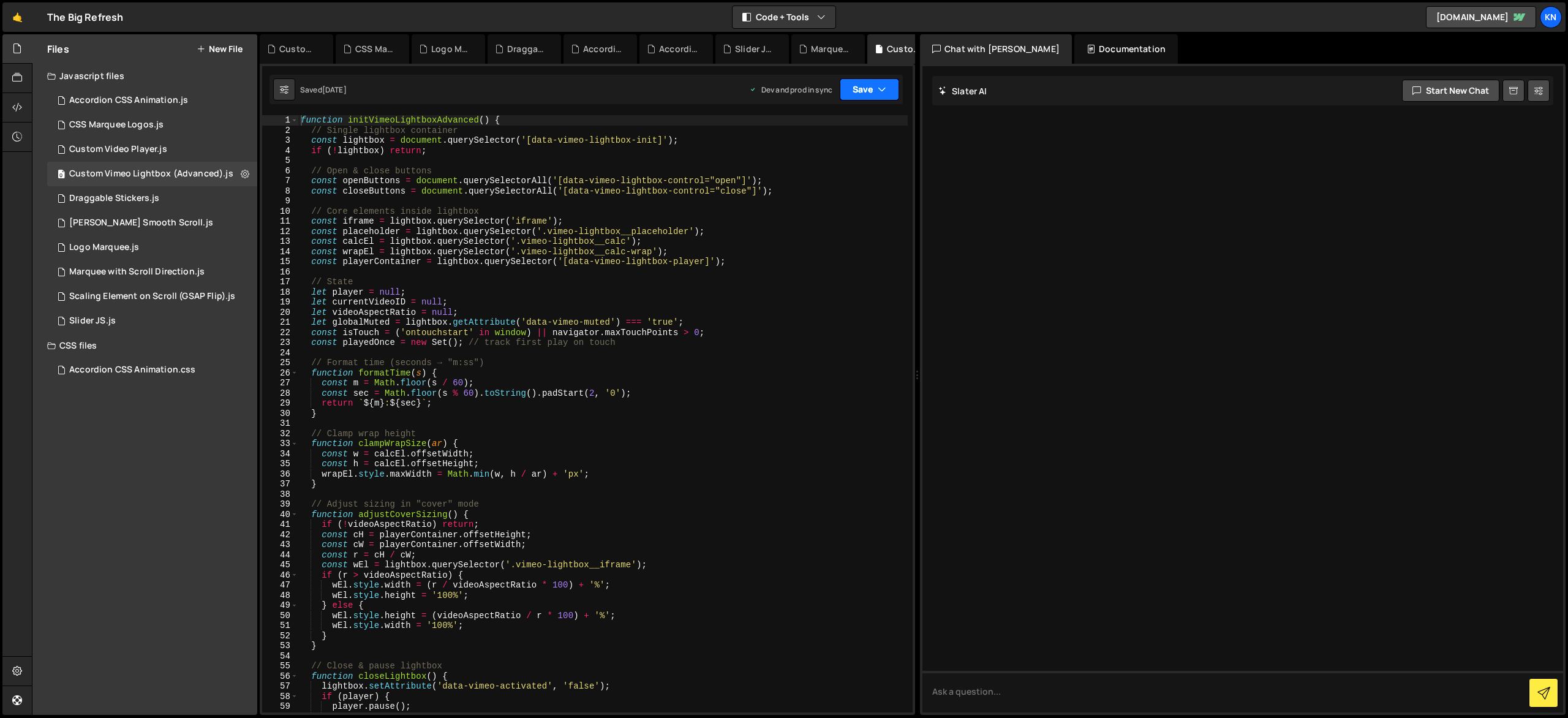
drag, startPoint x: 870, startPoint y: 99, endPoint x: 871, endPoint y: 106, distance: 7.1
click at [870, 99] on button "Save" at bounding box center [869, 89] width 59 height 22
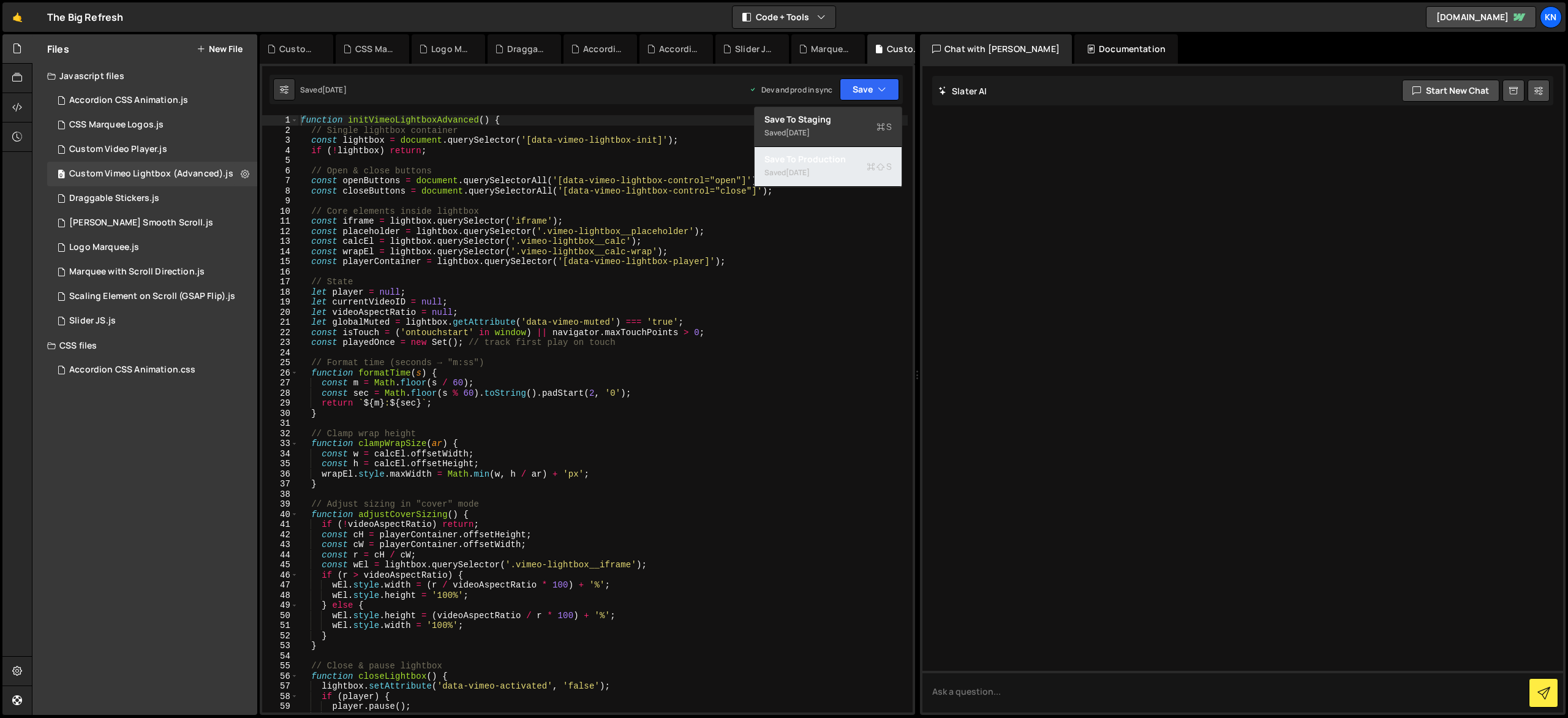
drag, startPoint x: 877, startPoint y: 165, endPoint x: 682, endPoint y: 141, distance: 196.5
click at [877, 165] on icon at bounding box center [881, 166] width 9 height 13
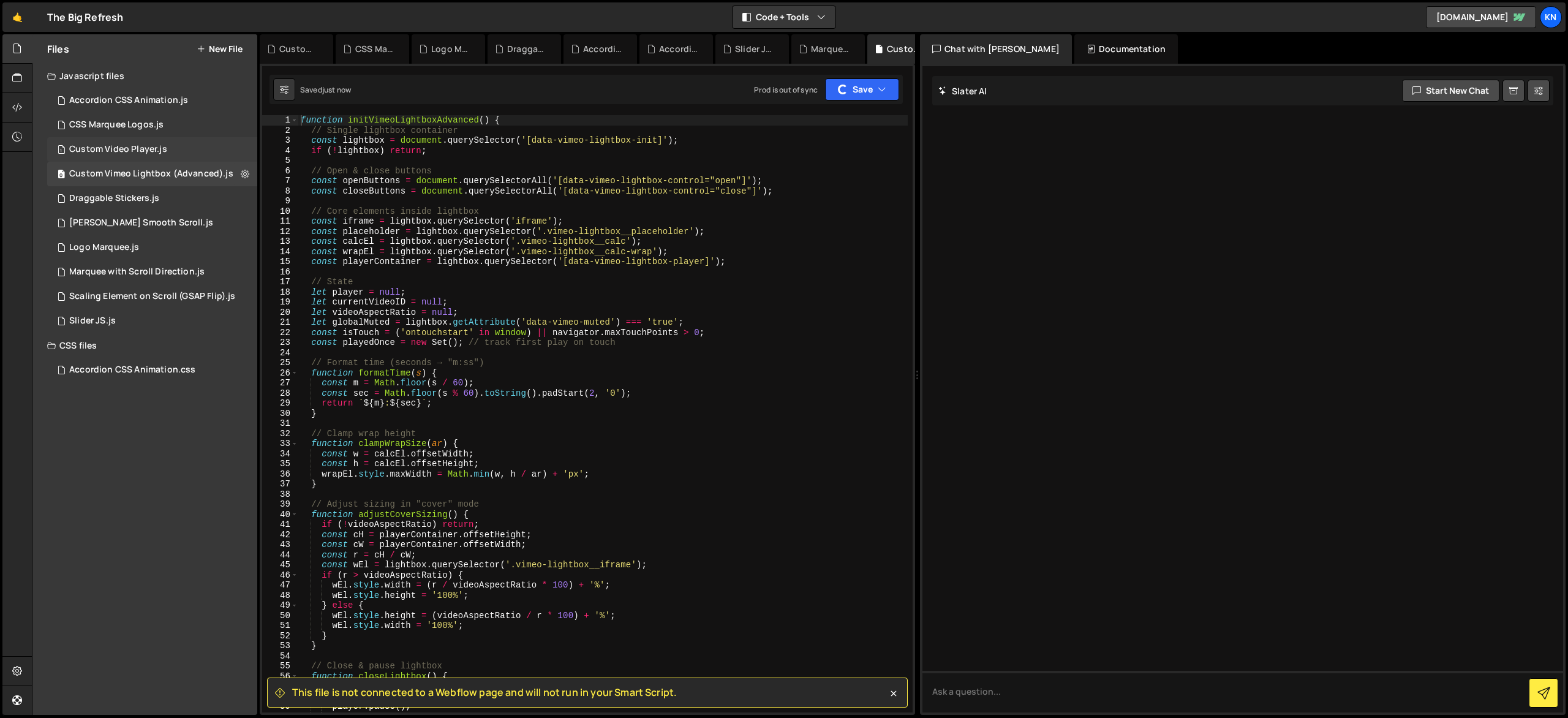
click at [242, 146] on div "1 Custom Video Player.js 0" at bounding box center [152, 148] width 211 height 24
click at [244, 149] on icon at bounding box center [245, 149] width 9 height 12
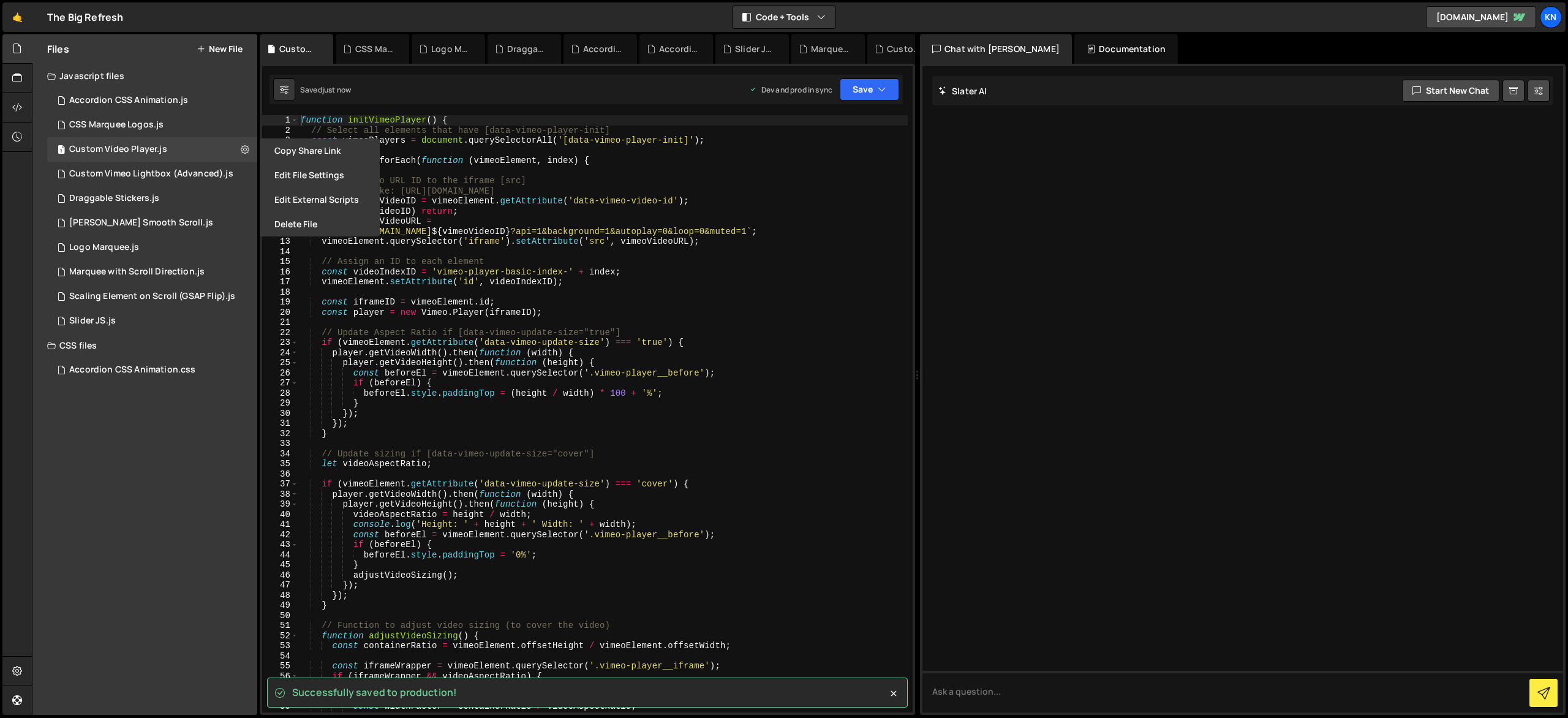
click at [305, 176] on button "Edit File Settings" at bounding box center [320, 175] width 120 height 24
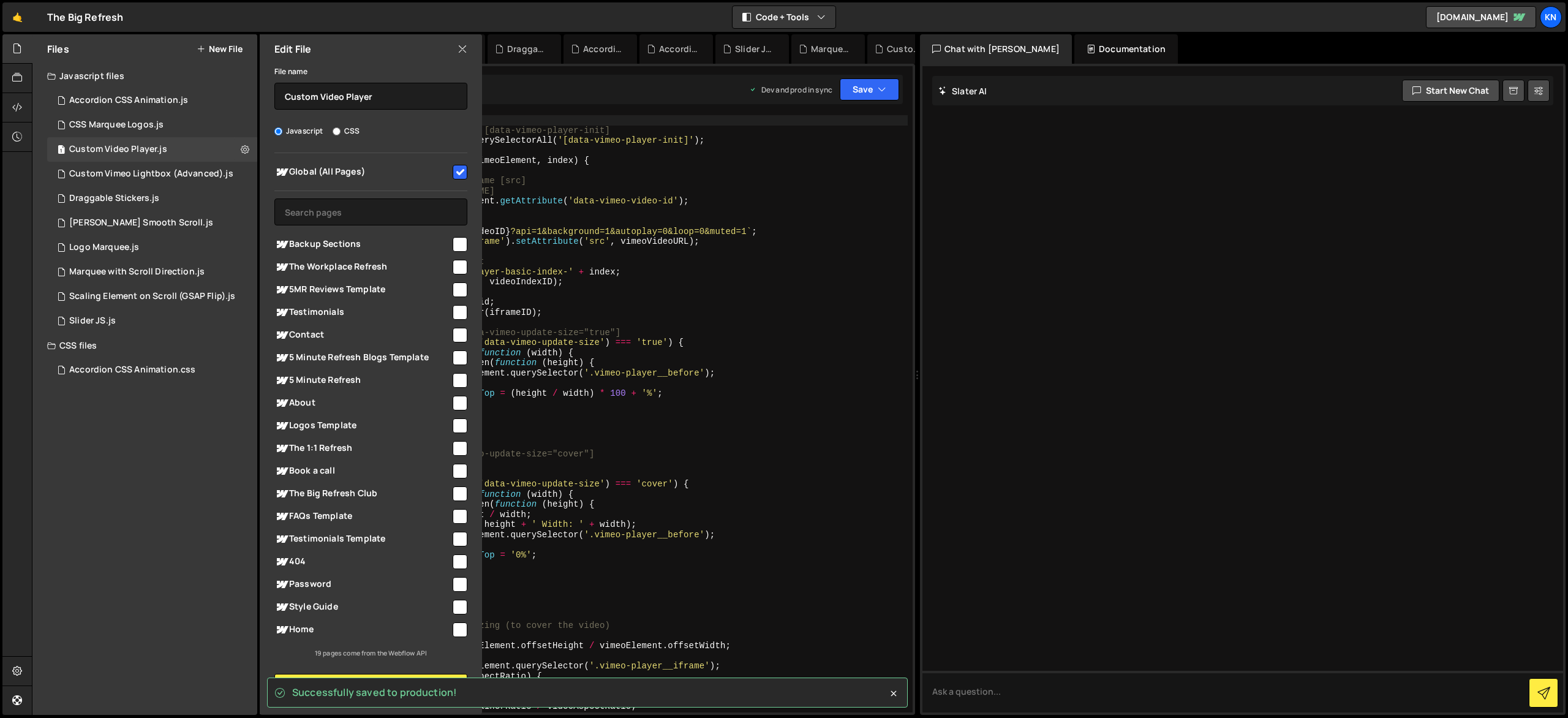
drag, startPoint x: 460, startPoint y: 172, endPoint x: 647, endPoint y: 129, distance: 191.9
click at [461, 172] on input "checkbox" at bounding box center [460, 172] width 15 height 15
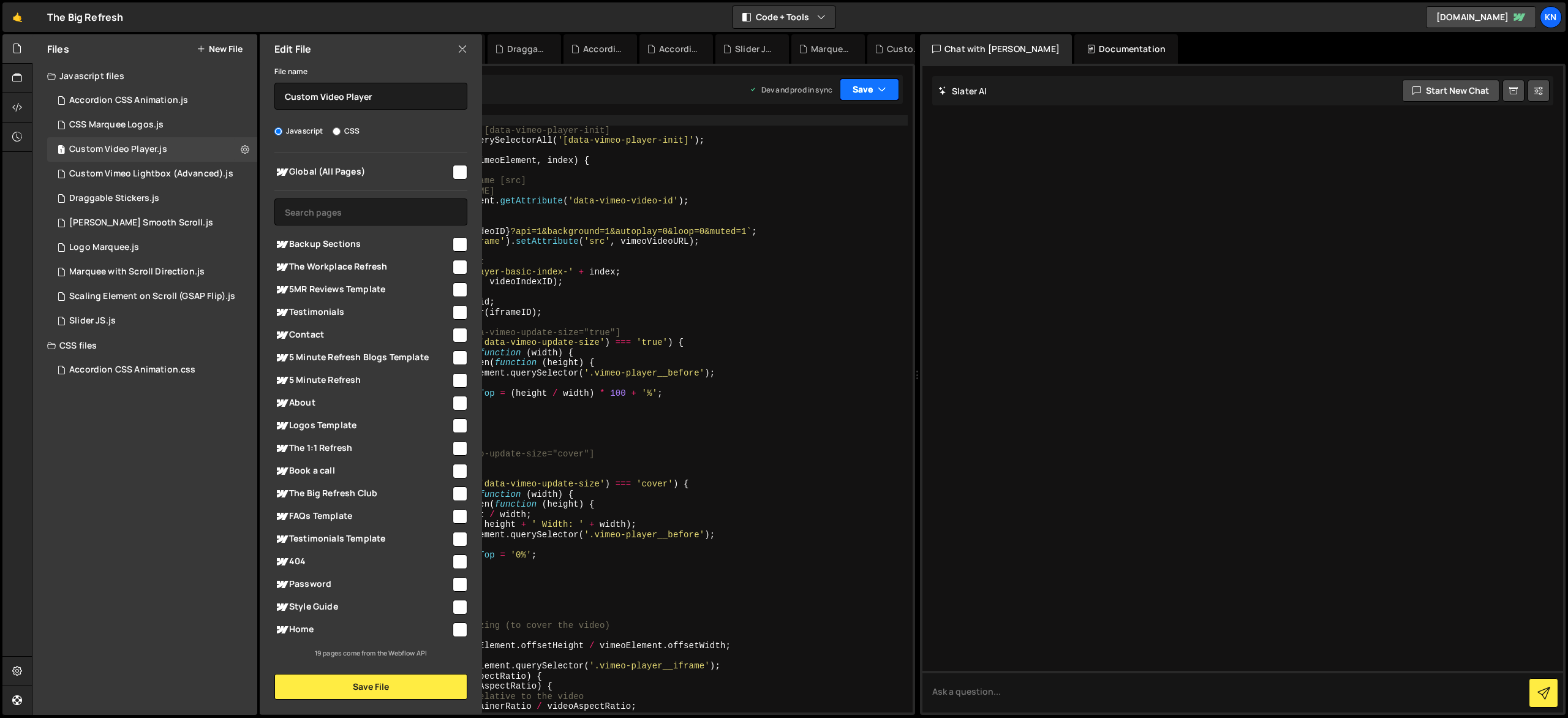
click at [877, 97] on button "Save" at bounding box center [869, 89] width 59 height 22
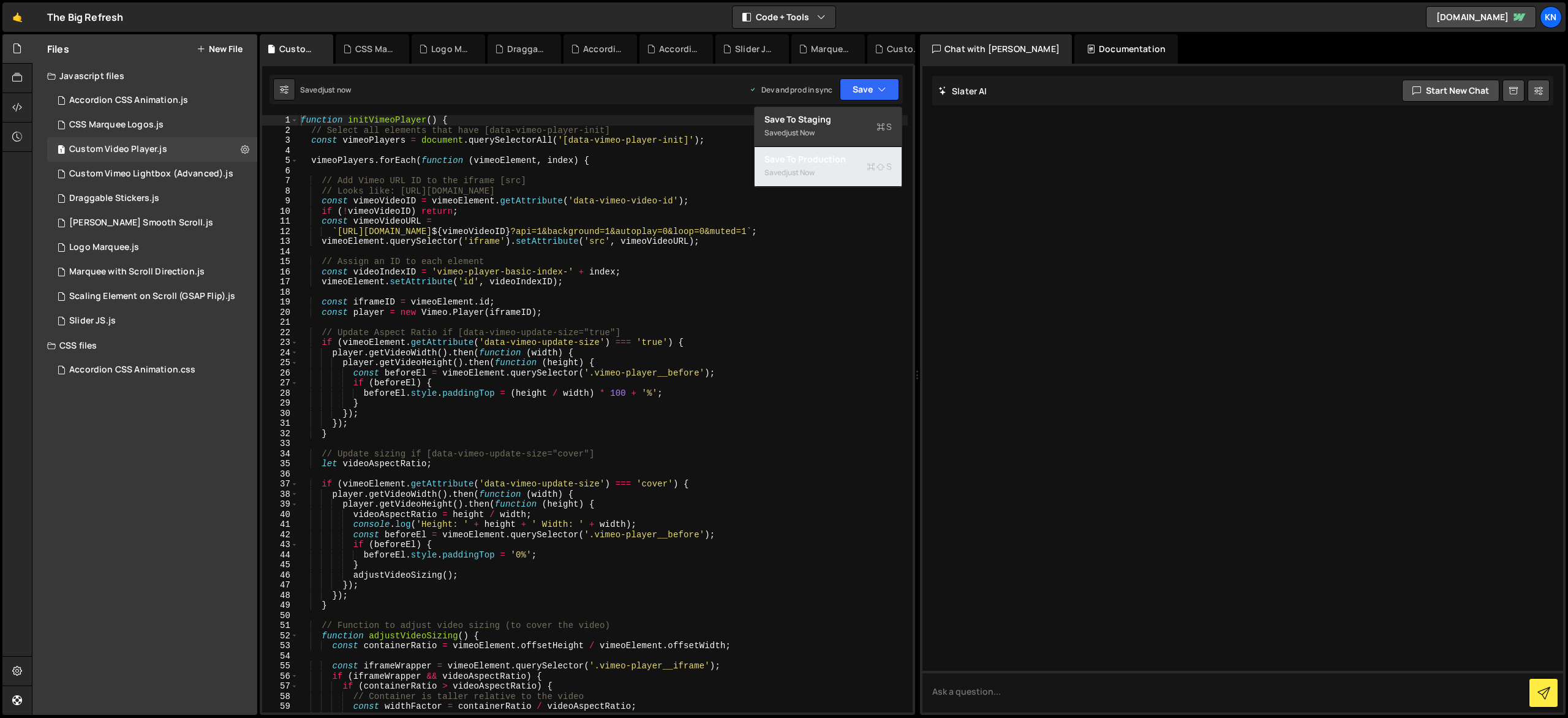
click at [860, 174] on div "Saved just now" at bounding box center [828, 172] width 127 height 15
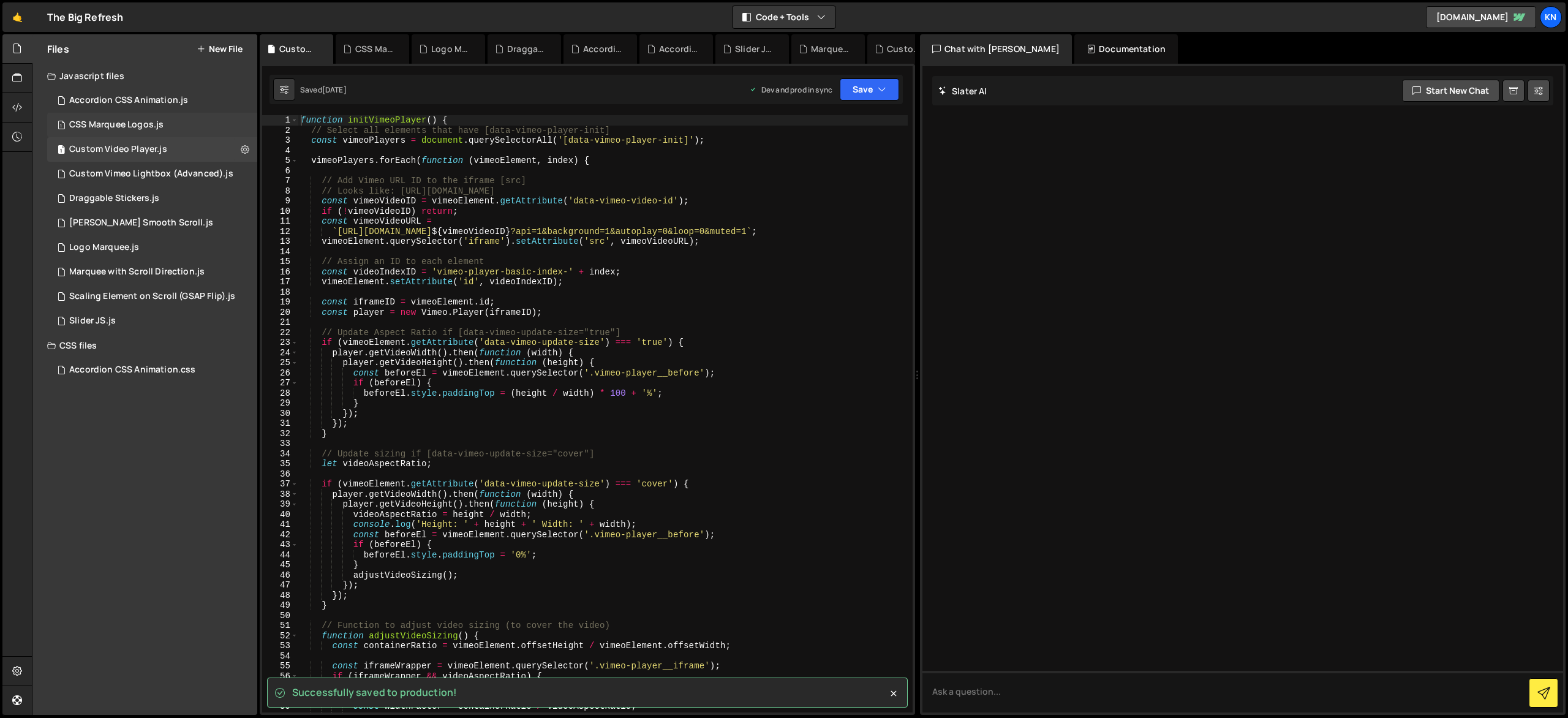
click at [246, 125] on div "1 CSS Marquee Logos.js 0" at bounding box center [152, 124] width 211 height 24
click at [245, 128] on icon at bounding box center [245, 124] width 9 height 12
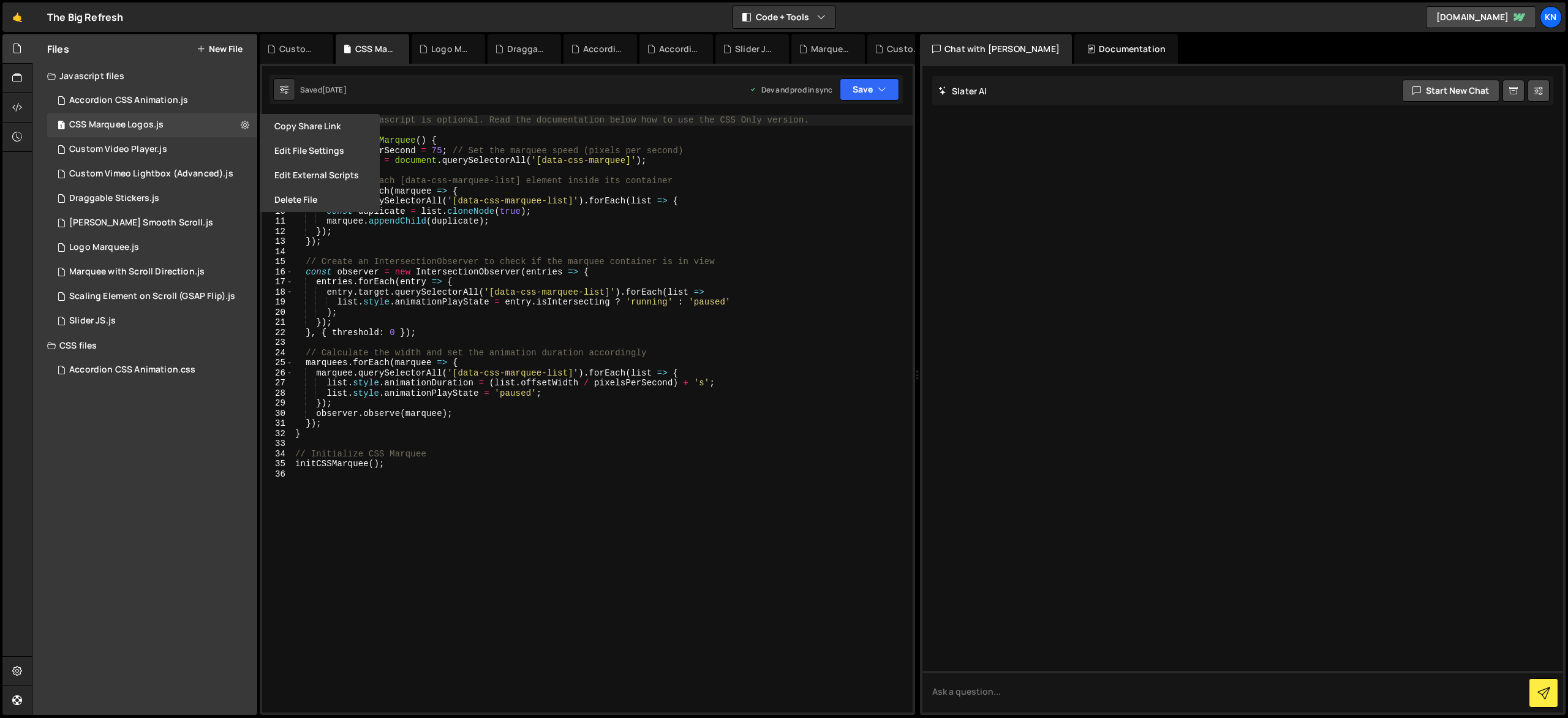
click at [309, 159] on button "Edit File Settings" at bounding box center [320, 150] width 120 height 24
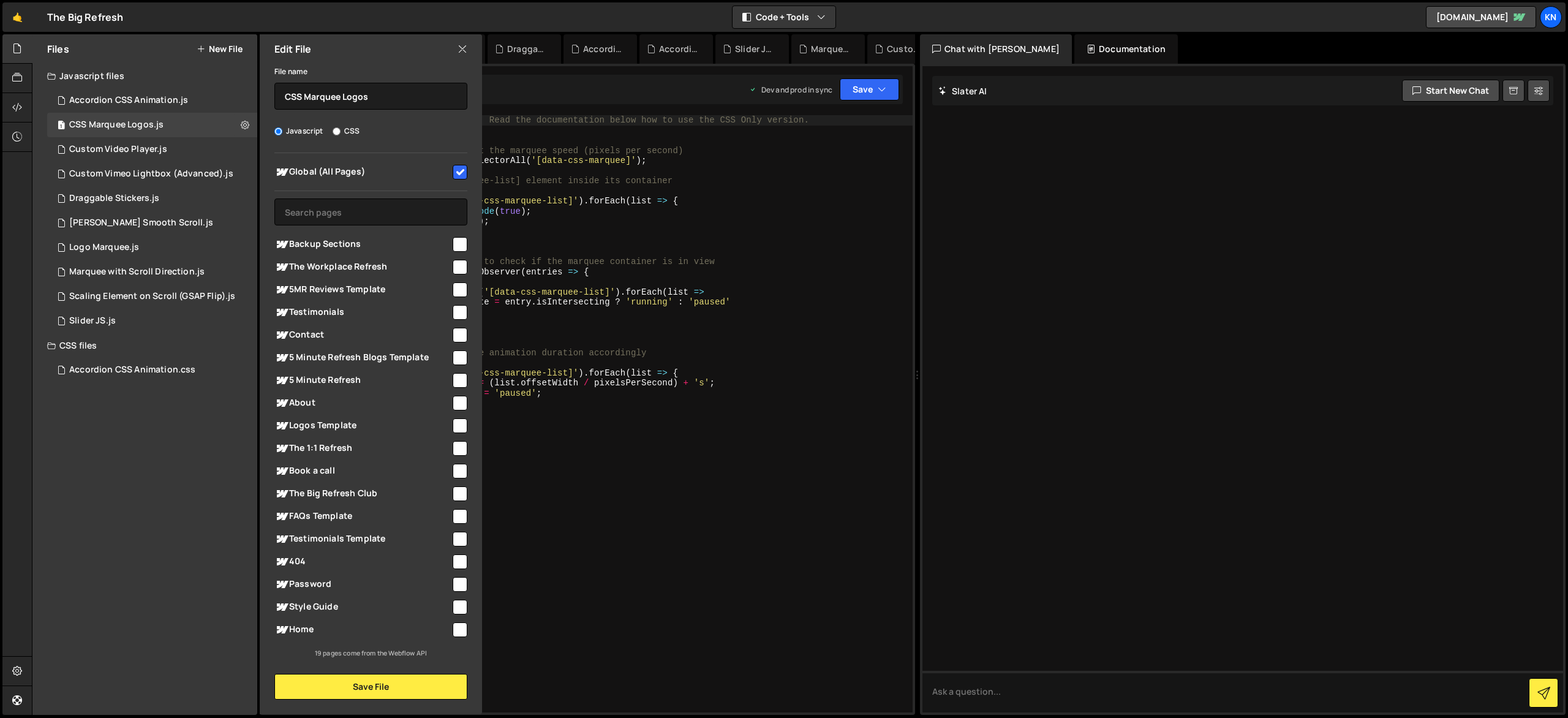
drag, startPoint x: 462, startPoint y: 172, endPoint x: 484, endPoint y: 169, distance: 22.2
click at [462, 172] on input "checkbox" at bounding box center [460, 172] width 15 height 15
checkbox input "false"
drag, startPoint x: 901, startPoint y: 79, endPoint x: 895, endPoint y: 82, distance: 6.7
click at [901, 80] on div "Saved 2 months ago Dev and prod in sync Upgrade to Edit Save Save to Staging S …" at bounding box center [586, 89] width 634 height 29
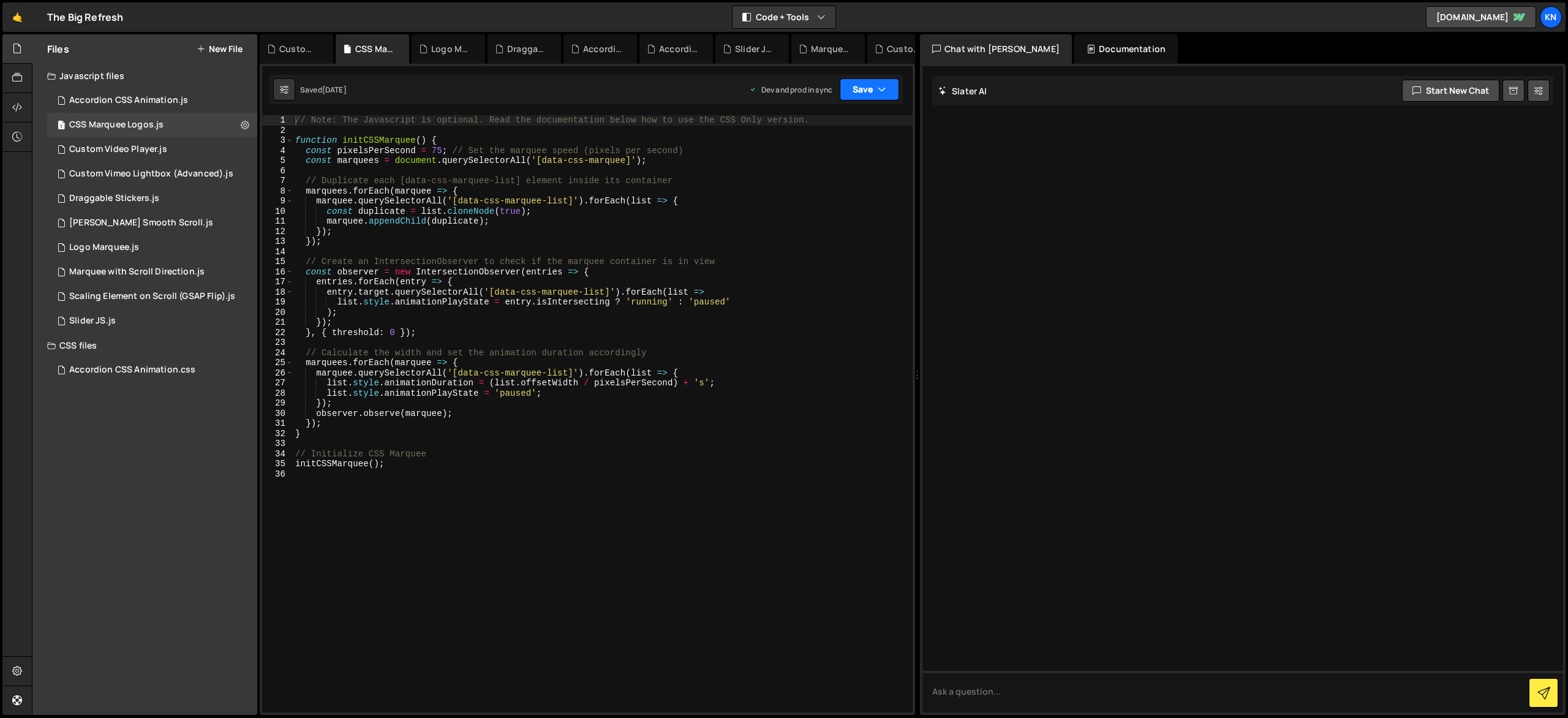
click at [877, 87] on button "Save" at bounding box center [869, 89] width 59 height 22
click at [847, 159] on div "Save to Production S" at bounding box center [828, 159] width 127 height 13
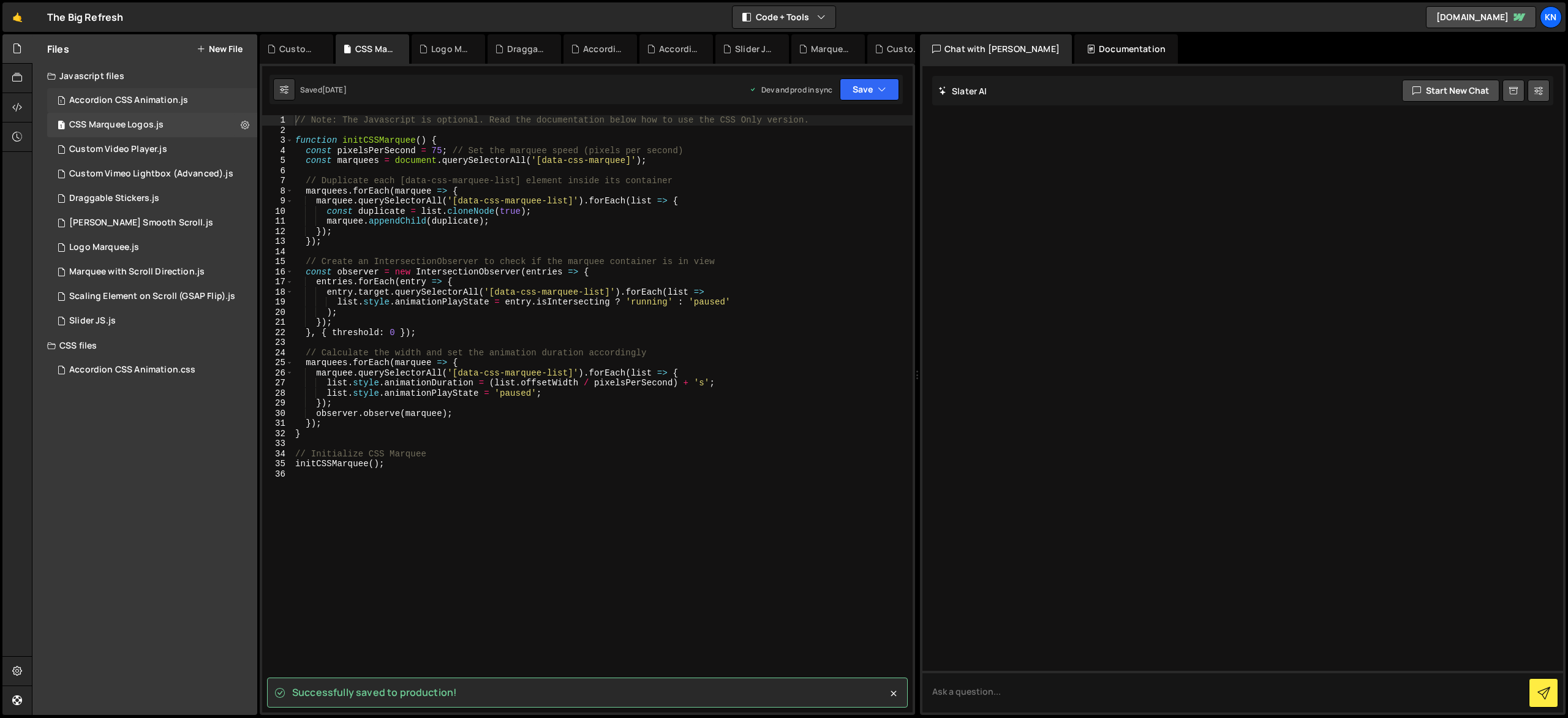
click at [244, 101] on div "1 Accordion CSS Animation.js 0" at bounding box center [152, 100] width 211 height 24
click at [244, 102] on icon at bounding box center [245, 100] width 9 height 12
type input "Accordion CSS Animation"
radio input "true"
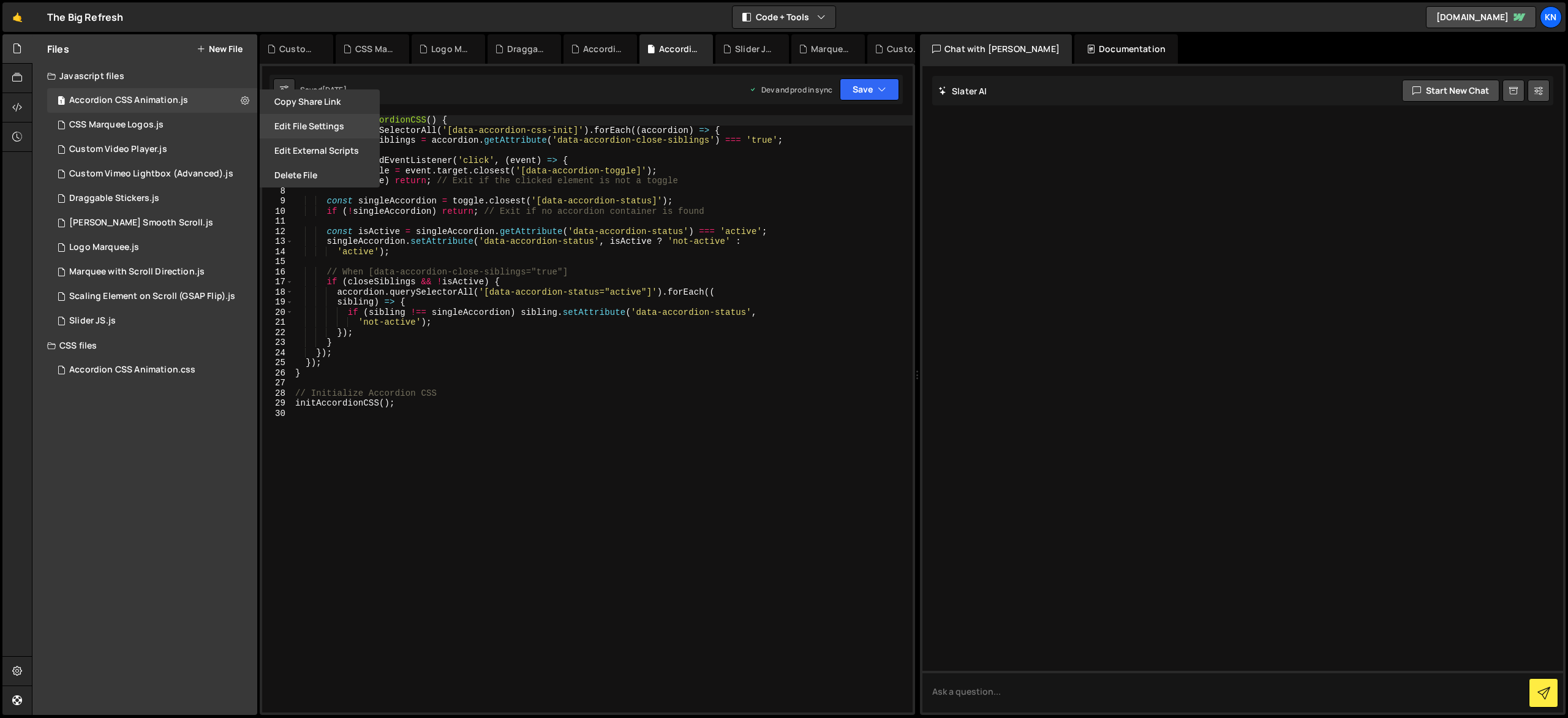
click at [298, 129] on button "Edit File Settings" at bounding box center [320, 125] width 120 height 24
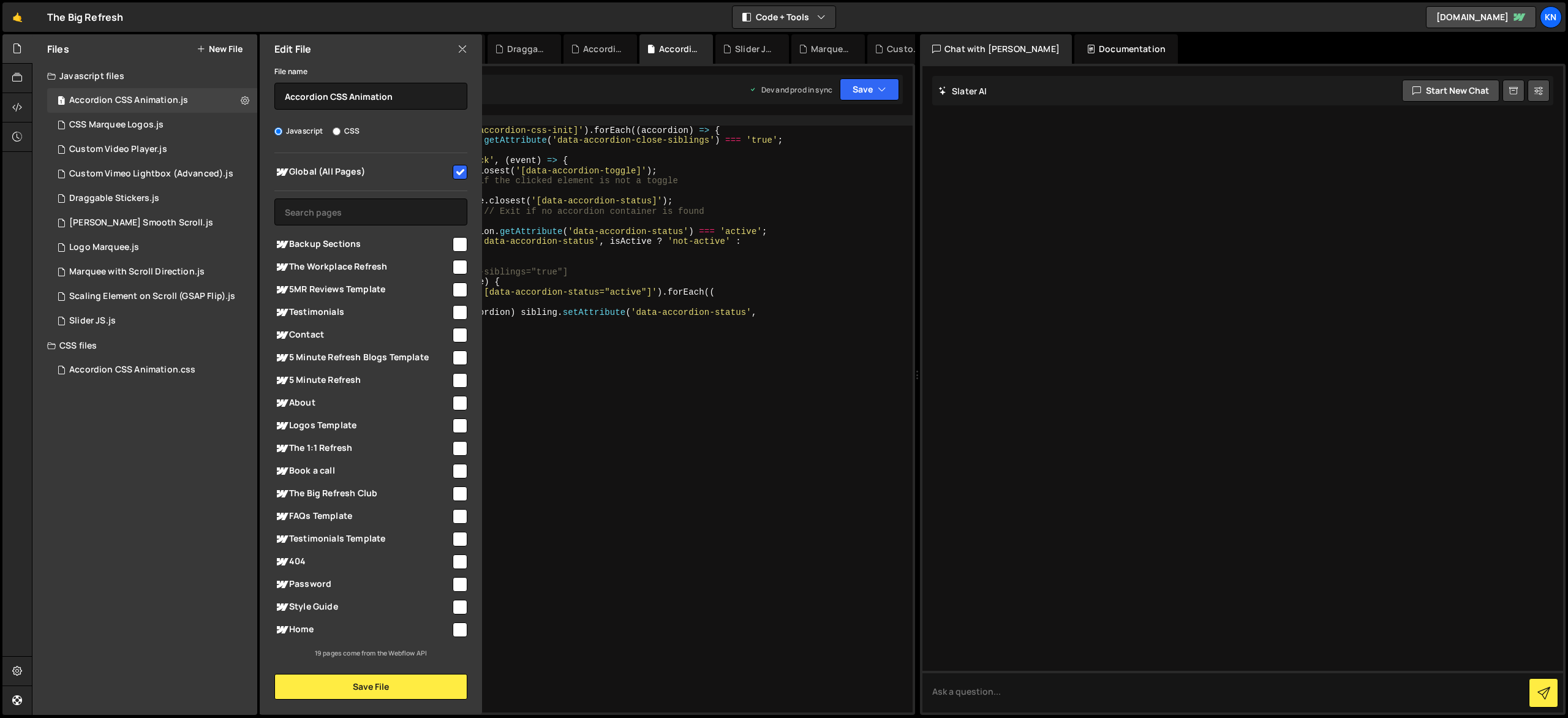
drag, startPoint x: 449, startPoint y: 174, endPoint x: 458, endPoint y: 174, distance: 9.0
click at [451, 174] on div "Global (All Pages)" at bounding box center [371, 171] width 193 height 22
click at [461, 173] on input "checkbox" at bounding box center [460, 172] width 15 height 15
checkbox input "false"
click at [882, 92] on icon "button" at bounding box center [882, 89] width 9 height 13
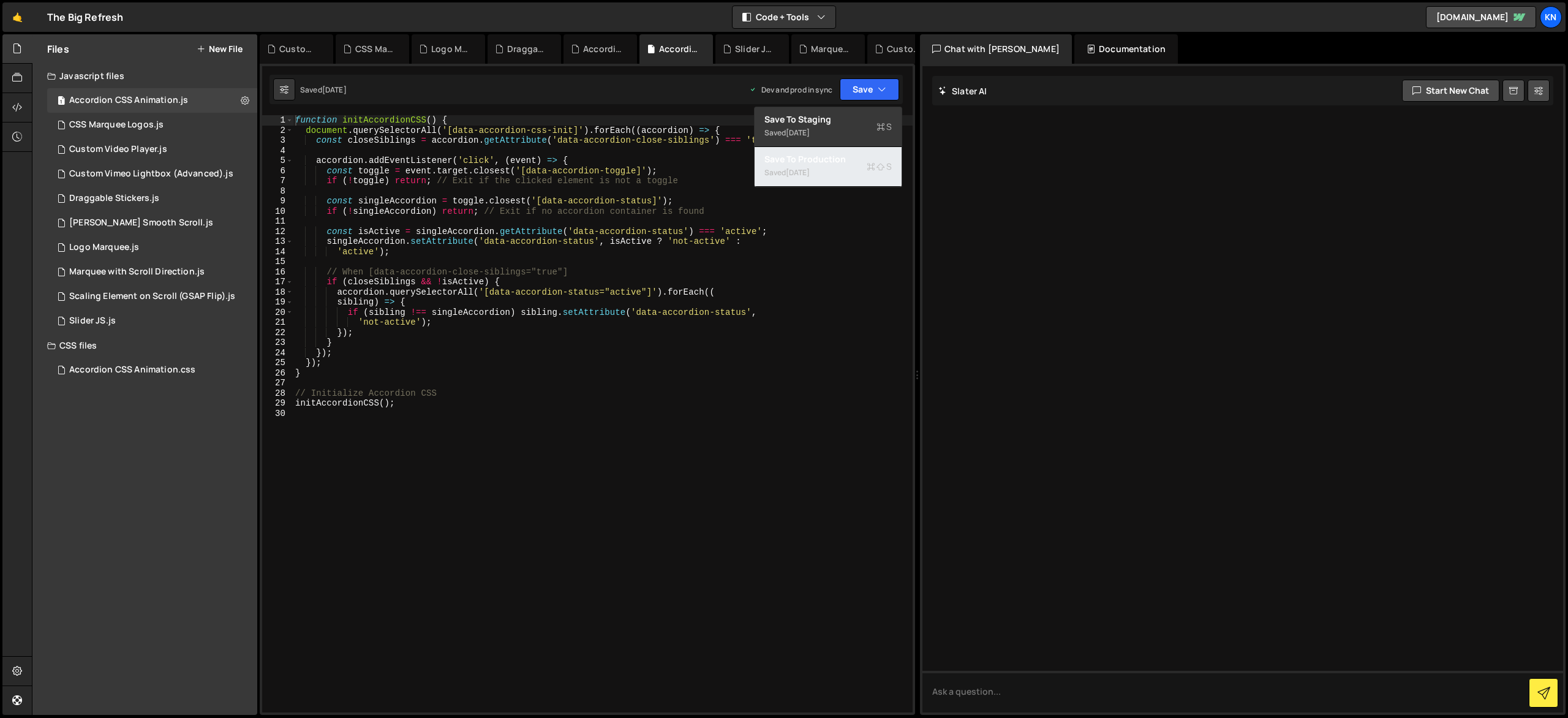
click at [852, 164] on div "Save to Production S" at bounding box center [828, 159] width 127 height 13
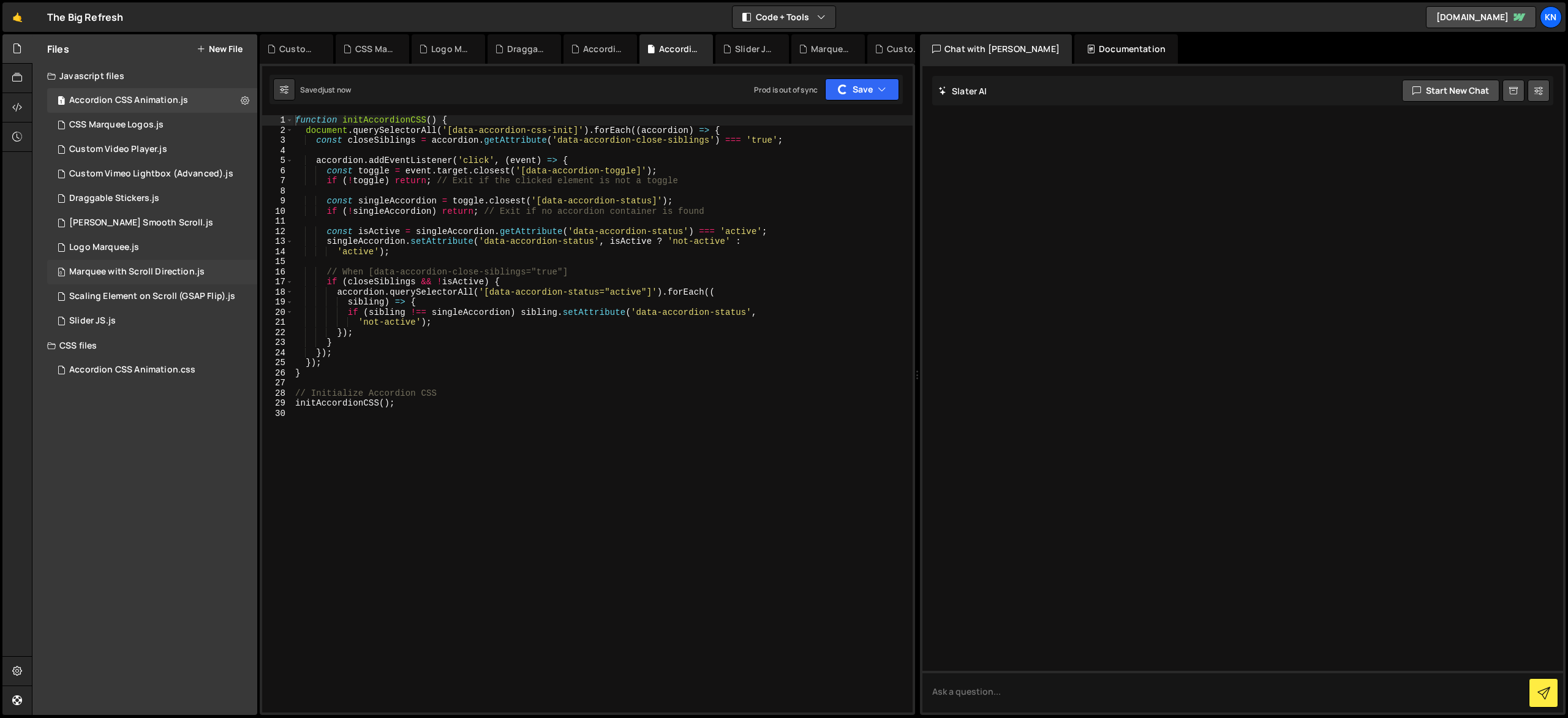
click at [243, 274] on div "0 Marquee with Scroll Direction.js 0" at bounding box center [152, 272] width 211 height 24
click at [247, 272] on icon at bounding box center [245, 272] width 9 height 12
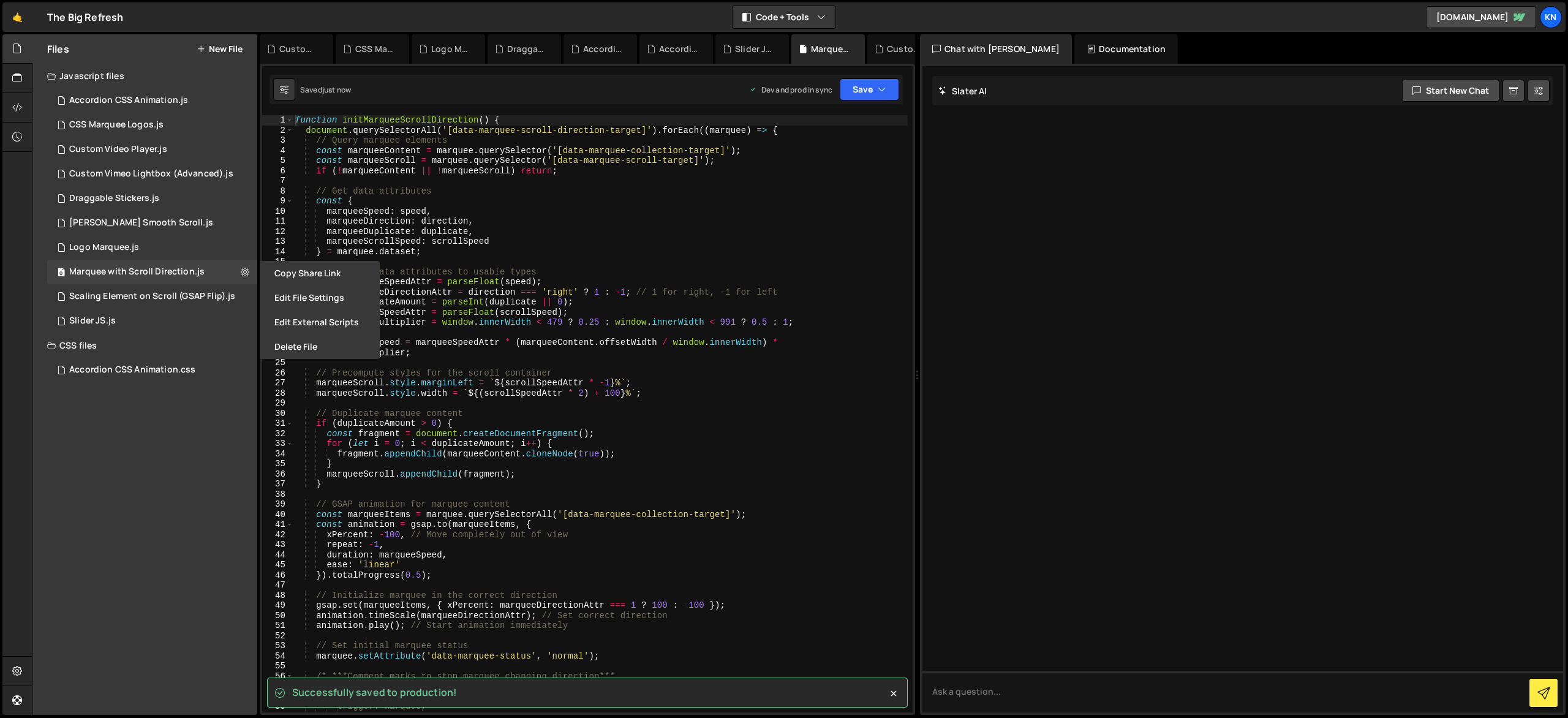
click at [267, 294] on button "Edit File Settings" at bounding box center [320, 297] width 120 height 24
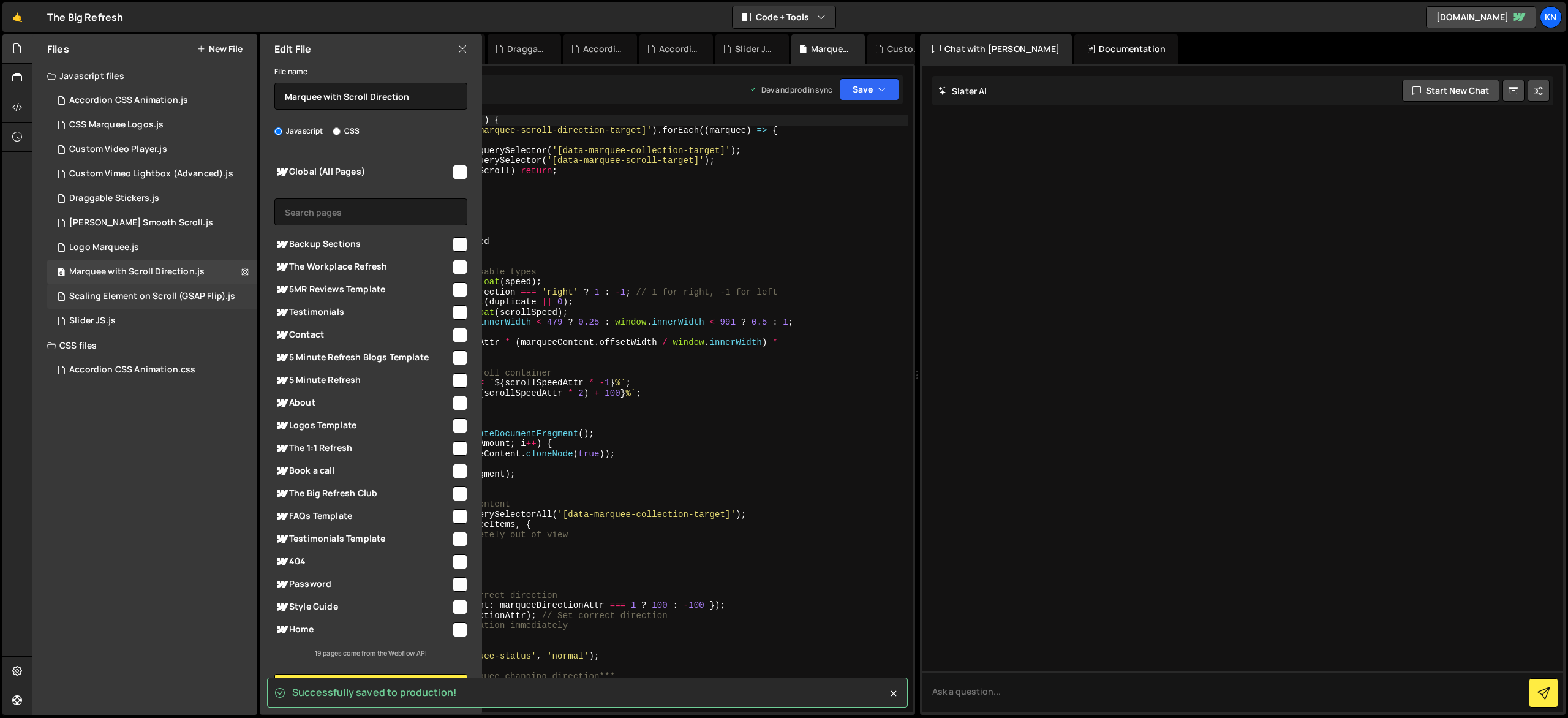
click at [252, 302] on div "1 Scaling Element on Scroll (GSAP Flip).js 0" at bounding box center [153, 296] width 212 height 24
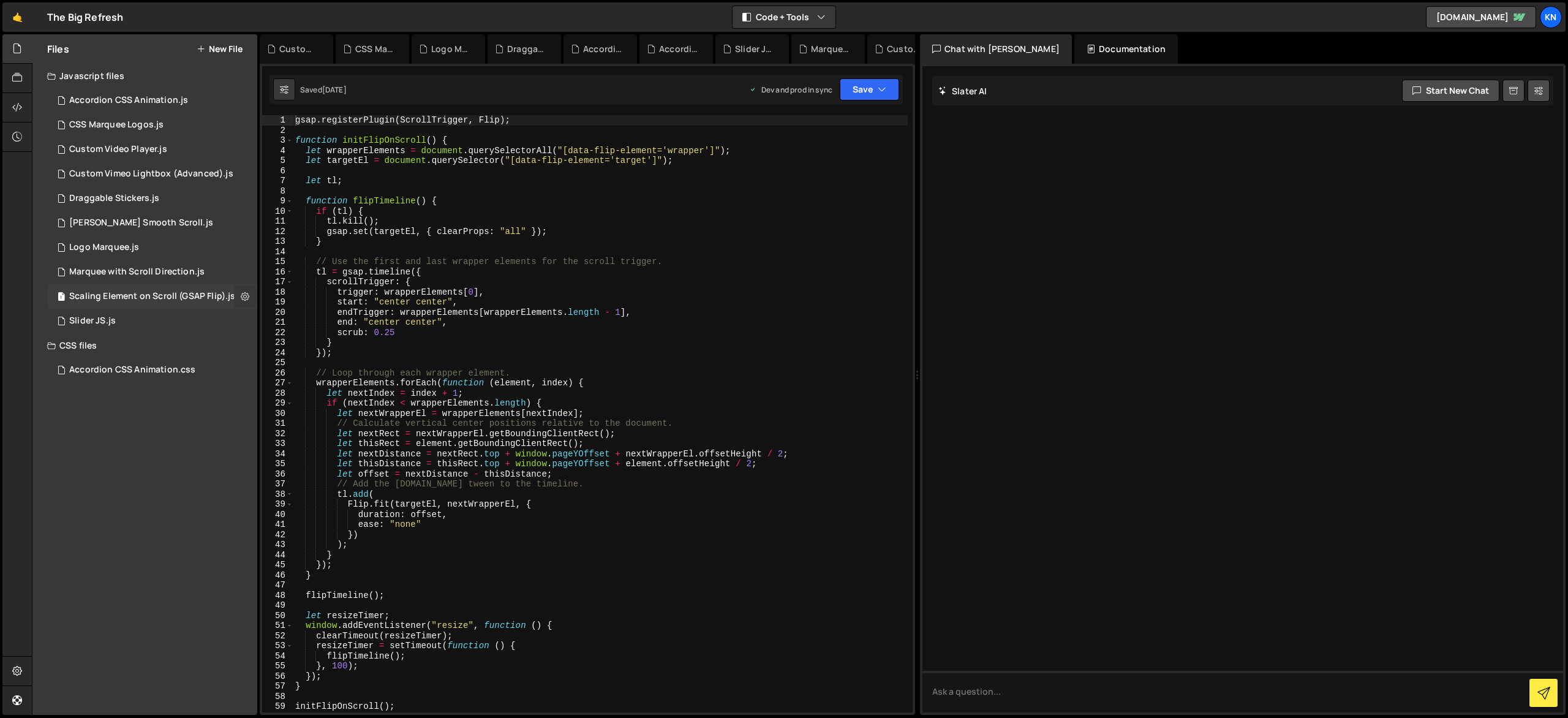
click at [249, 299] on button at bounding box center [245, 296] width 22 height 22
click at [292, 320] on button "Edit File Settings" at bounding box center [320, 321] width 120 height 24
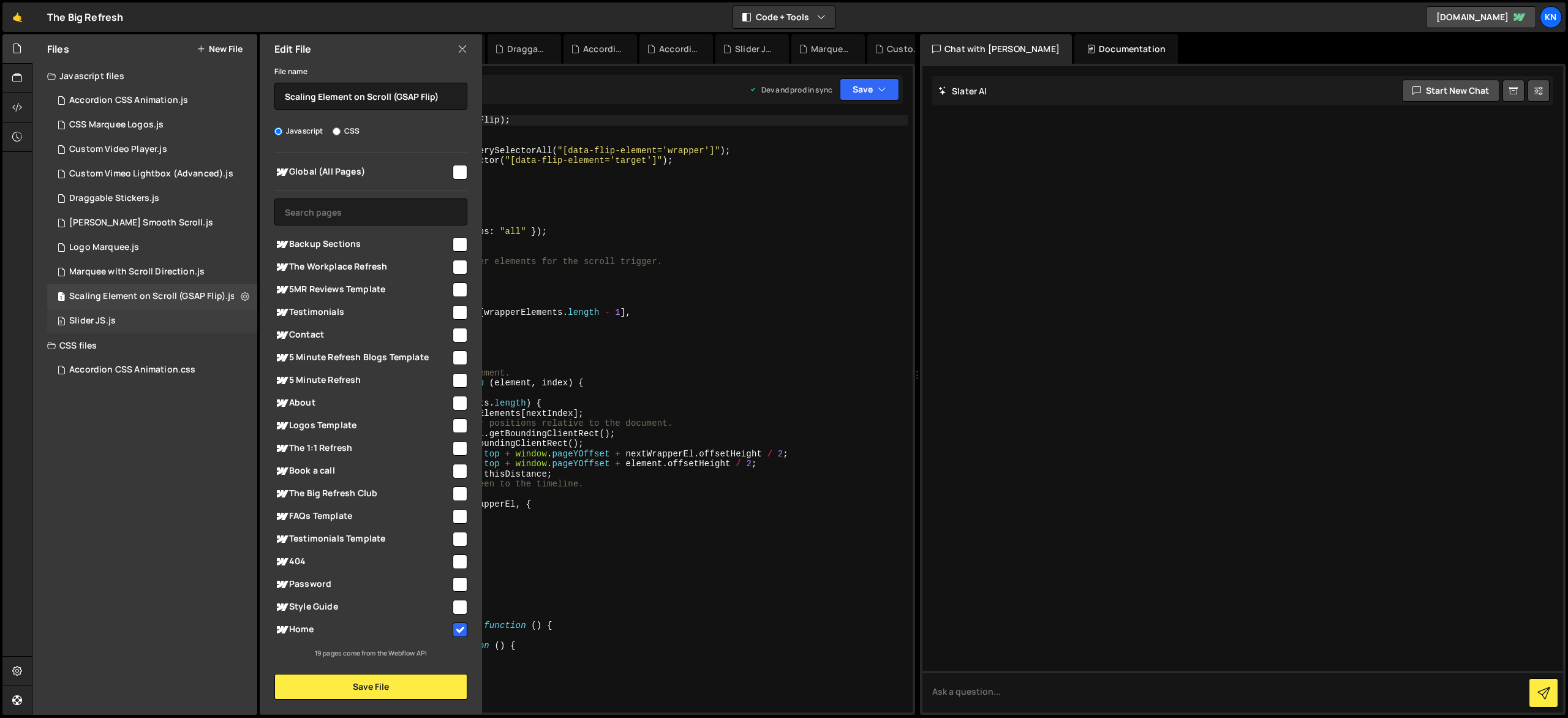
click at [243, 318] on div "0 Slider JS.js 0" at bounding box center [152, 320] width 211 height 24
click at [245, 318] on icon at bounding box center [245, 321] width 9 height 12
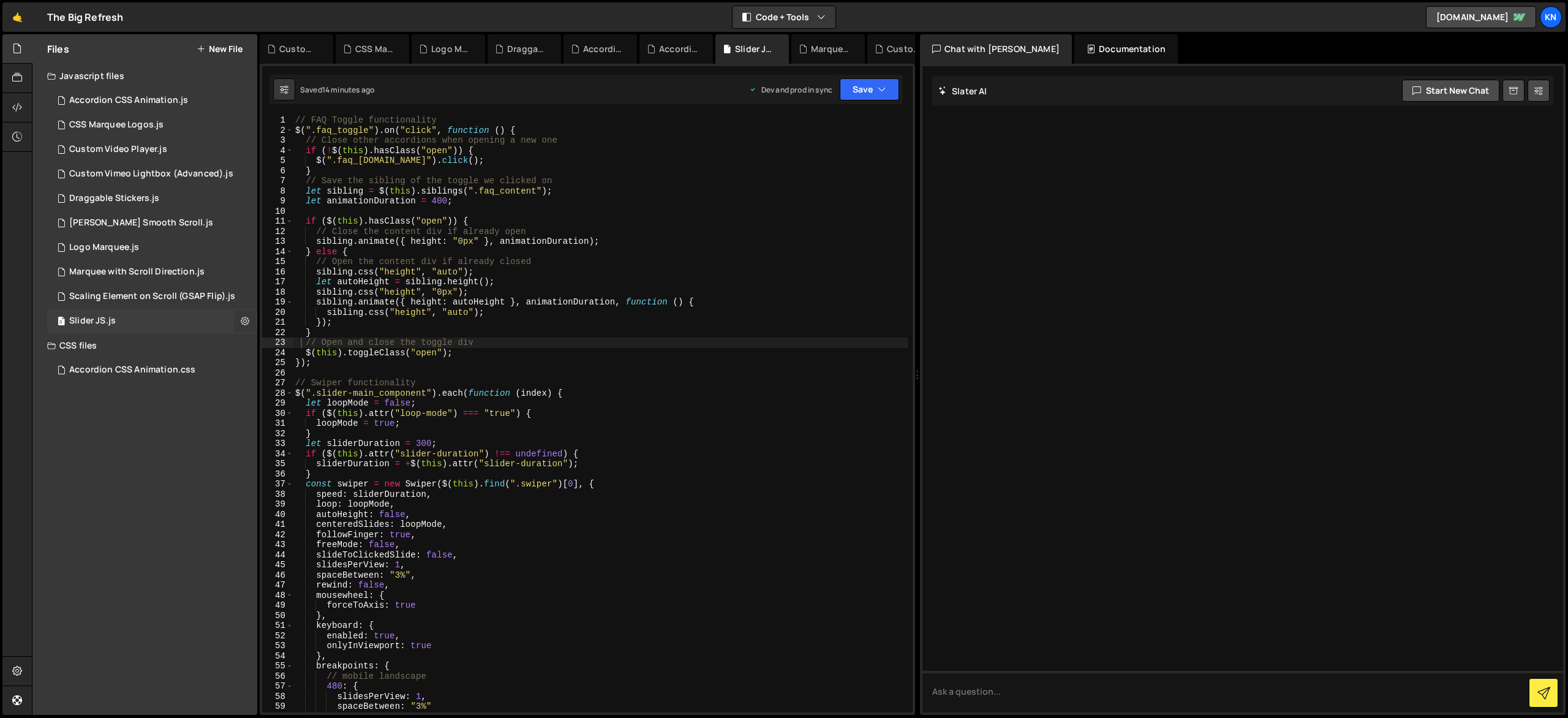
click at [248, 322] on icon at bounding box center [245, 321] width 9 height 12
type input "Slider JS"
radio input "true"
click at [306, 350] on button "Edit File Settings" at bounding box center [320, 346] width 120 height 24
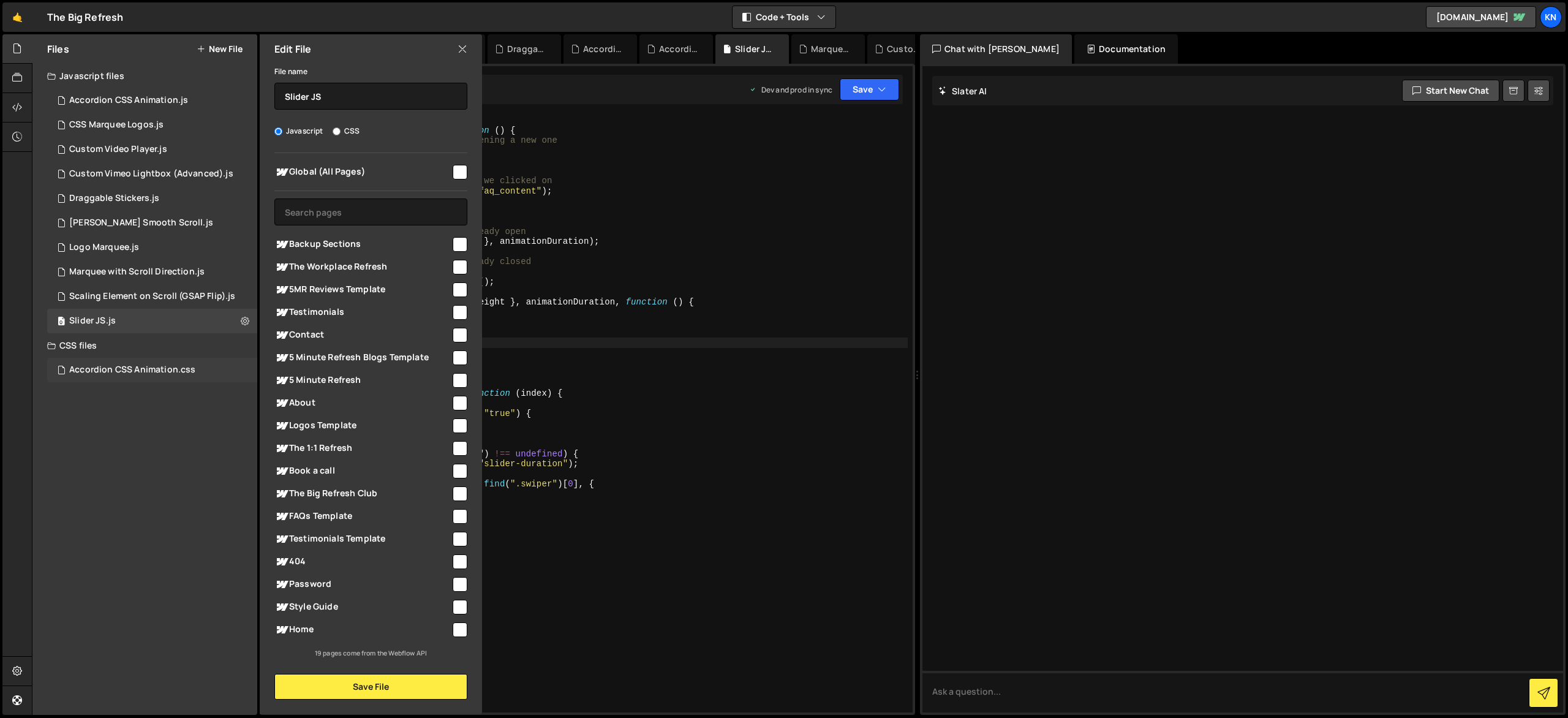
click at [245, 367] on div "Accordion CSS Animation.css 0" at bounding box center [152, 370] width 211 height 24
click at [245, 369] on icon at bounding box center [245, 370] width 9 height 12
type input "Accordion CSS Animation"
radio input "false"
radio input "true"
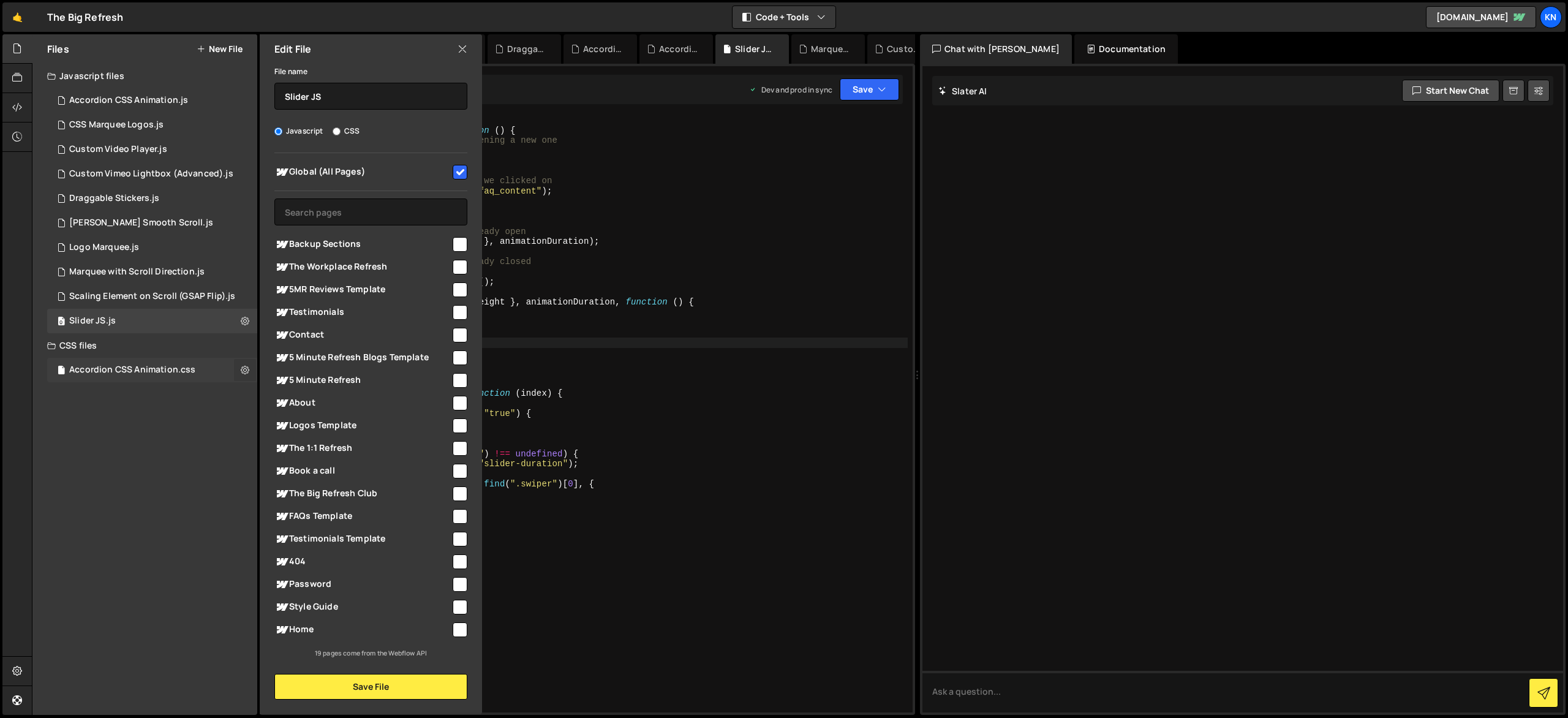
checkbox input "true"
radio input "true"
checkbox input "false"
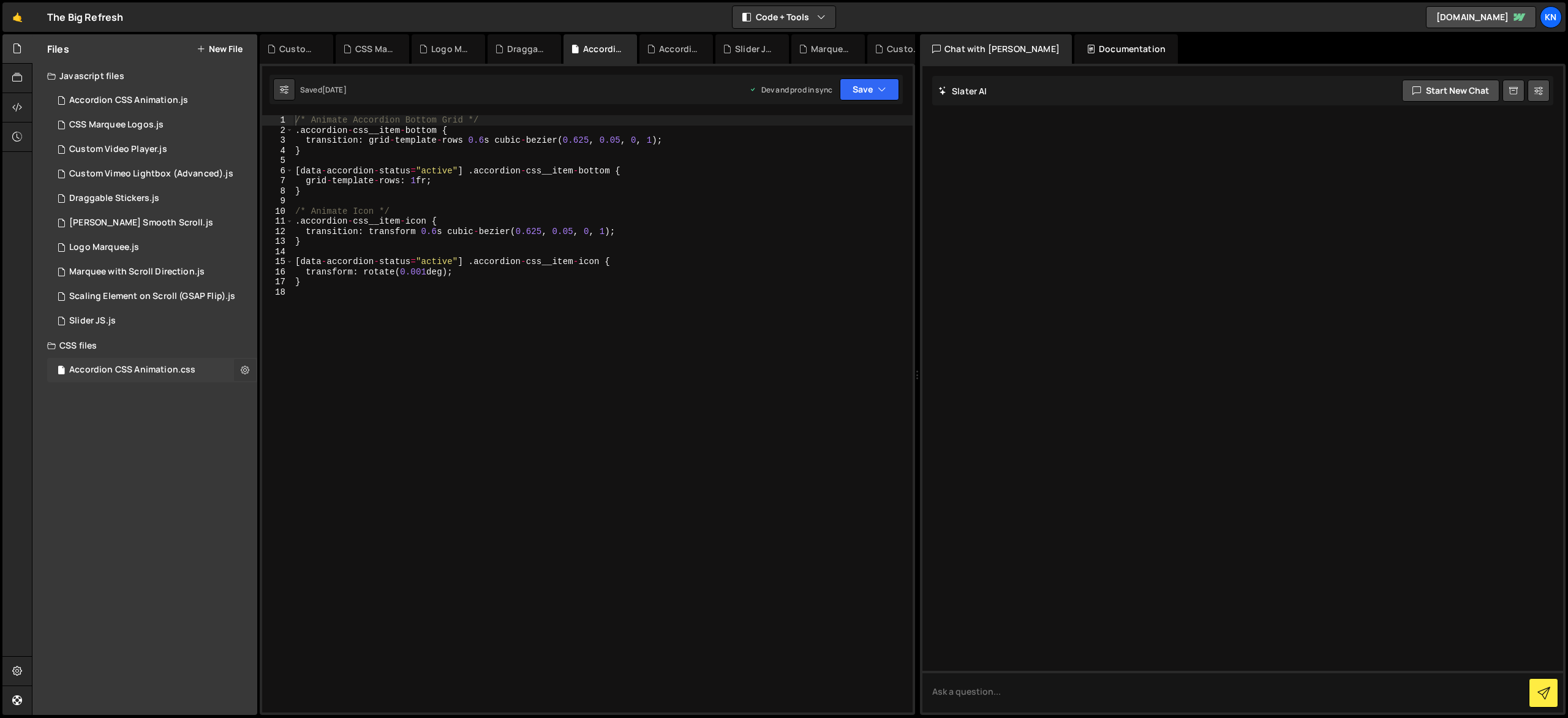
click at [253, 371] on button at bounding box center [245, 370] width 22 height 22
type input "Accordion CSS Animation"
radio input "false"
radio input "true"
click at [292, 387] on button "Edit File Settings" at bounding box center [320, 395] width 120 height 24
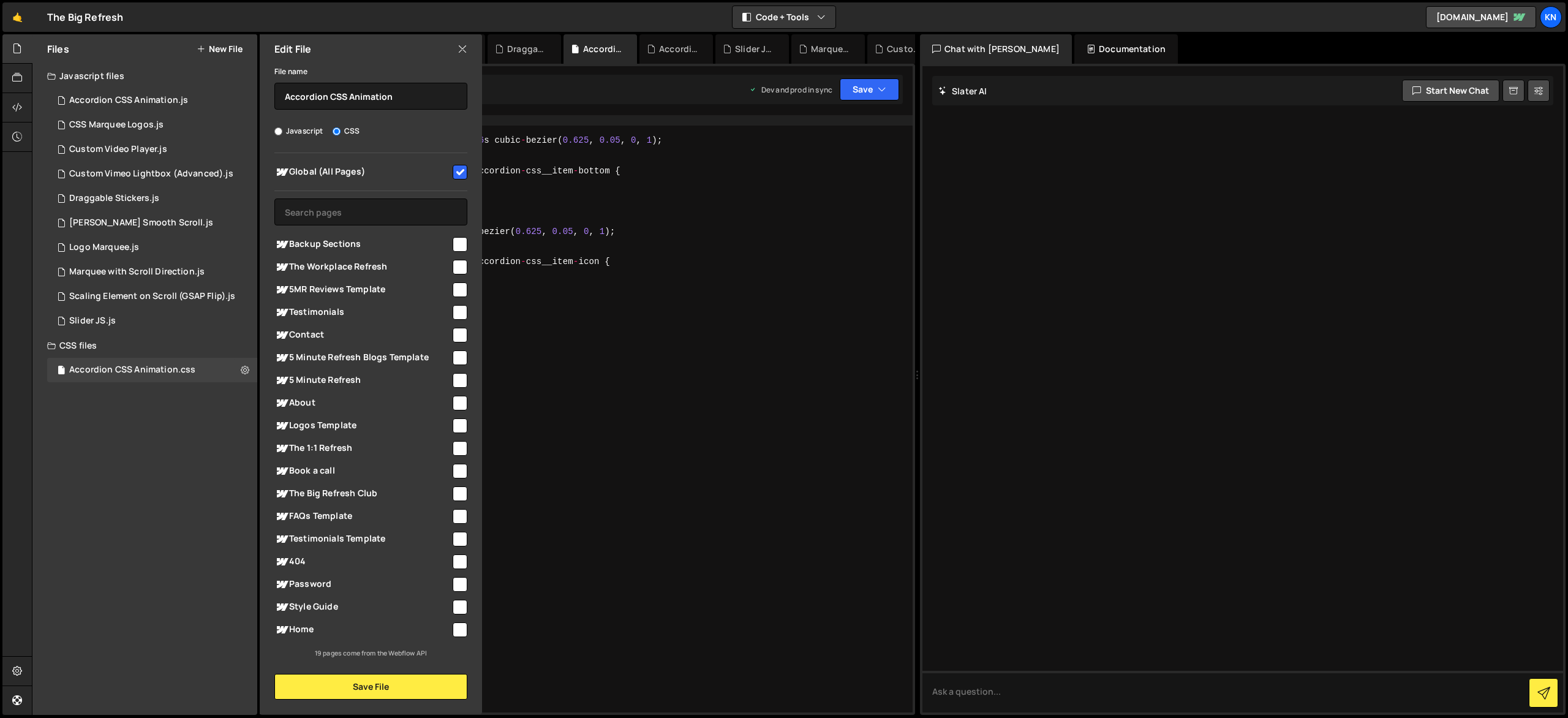
click at [458, 168] on input "checkbox" at bounding box center [460, 172] width 15 height 15
click at [870, 96] on button "Save" at bounding box center [869, 89] width 59 height 22
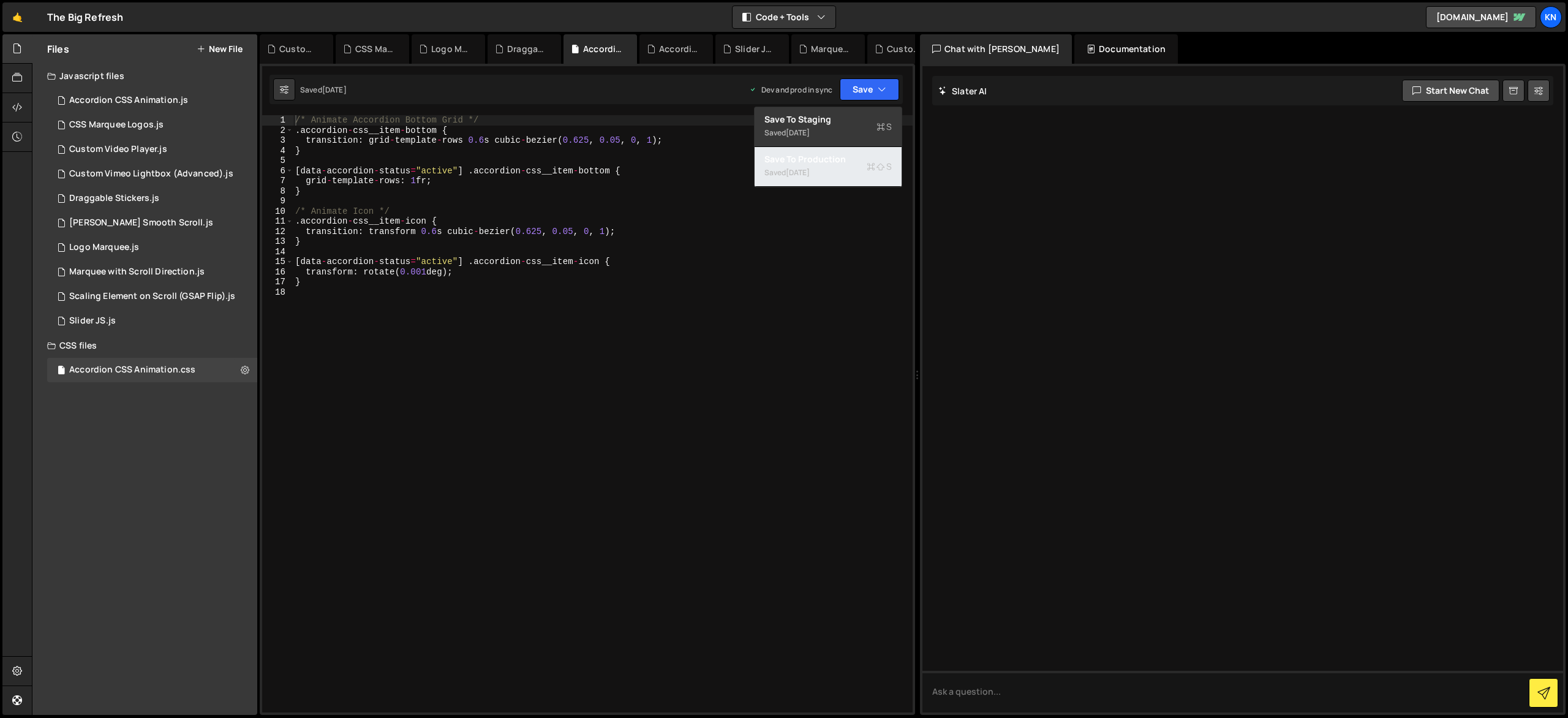
drag, startPoint x: 850, startPoint y: 164, endPoint x: 905, endPoint y: 169, distance: 55.2
click at [850, 164] on div "Save to Production S" at bounding box center [828, 159] width 127 height 13
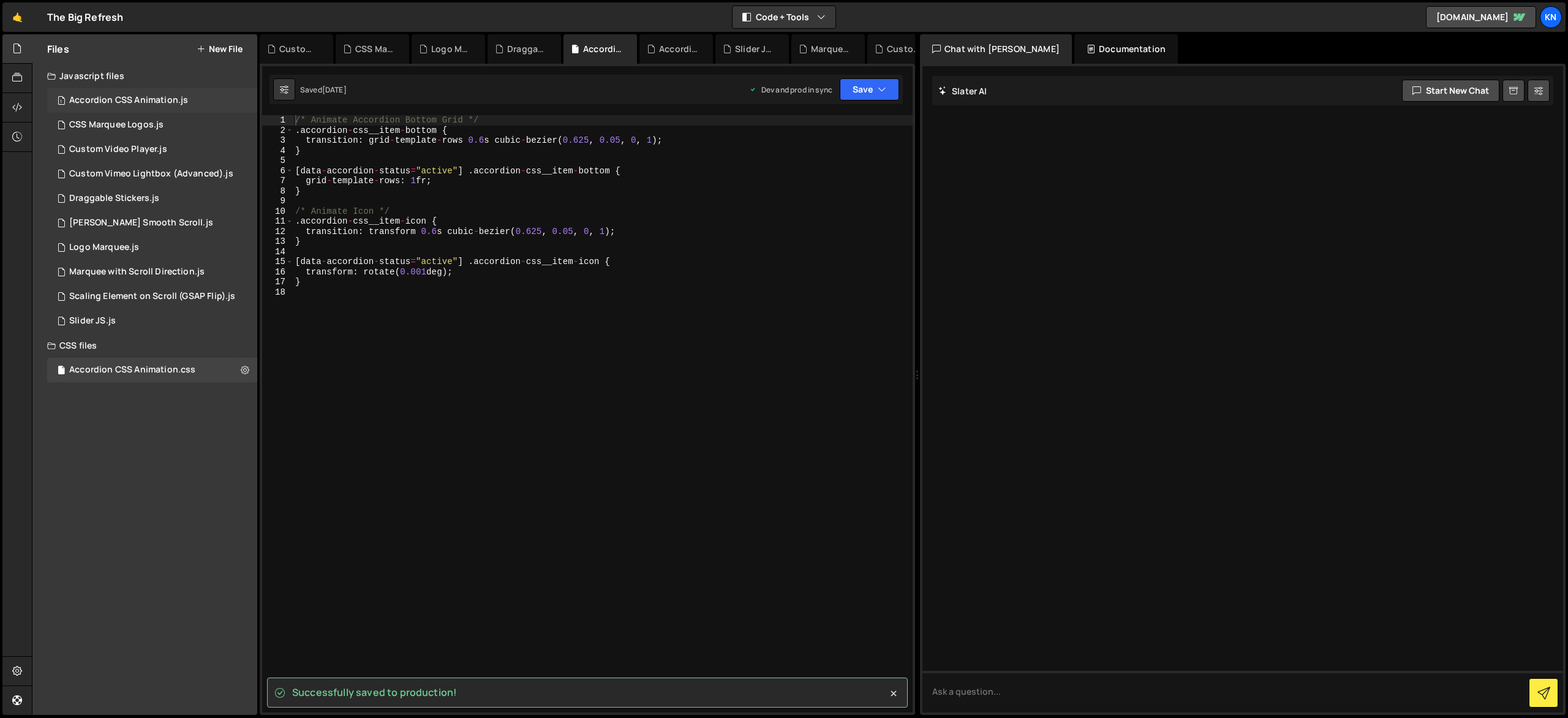
click at [244, 101] on div "1 Accordion CSS Animation.js 0" at bounding box center [152, 100] width 211 height 24
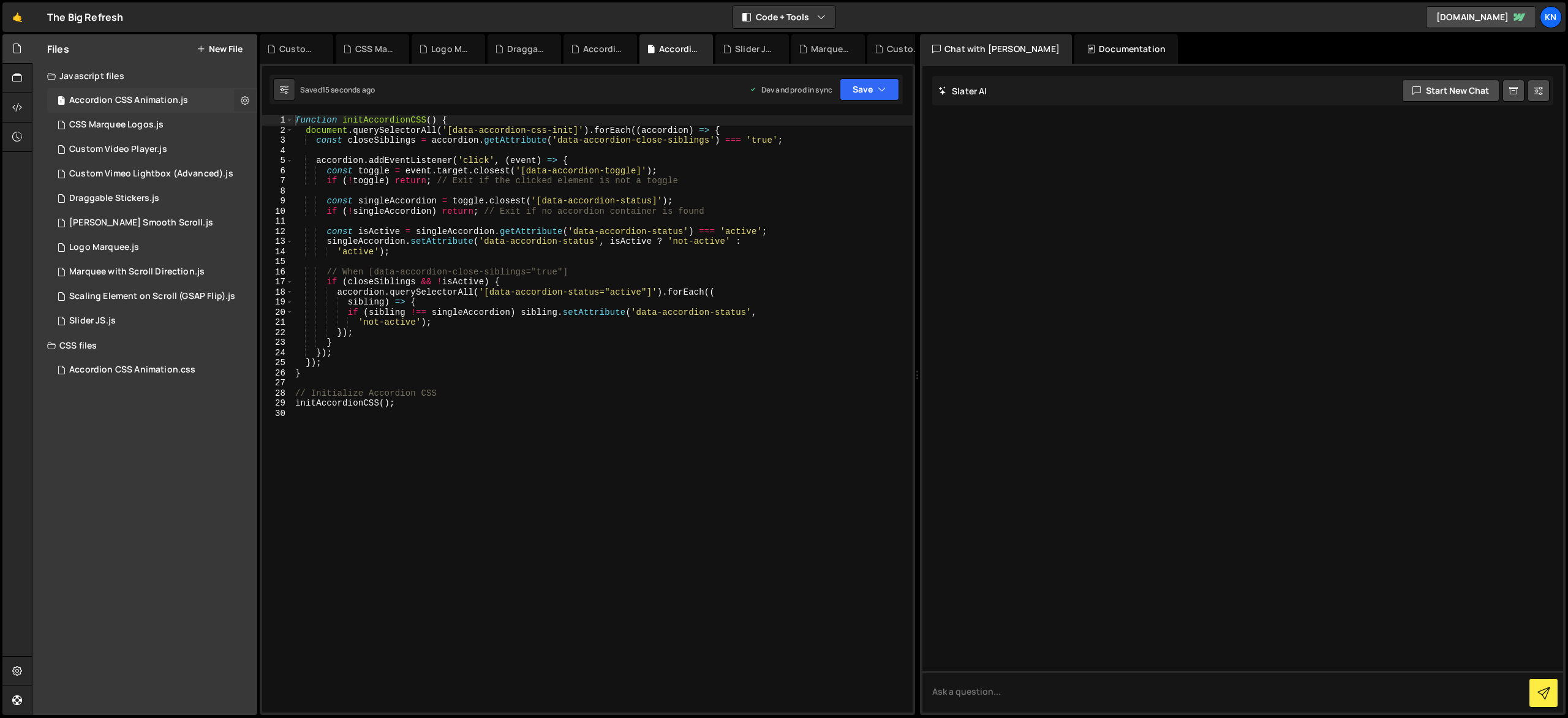
click at [250, 106] on button at bounding box center [245, 100] width 22 height 22
drag, startPoint x: 280, startPoint y: 129, endPoint x: 286, endPoint y: 129, distance: 6.0
click at [280, 129] on button "Edit File Settings" at bounding box center [320, 125] width 120 height 24
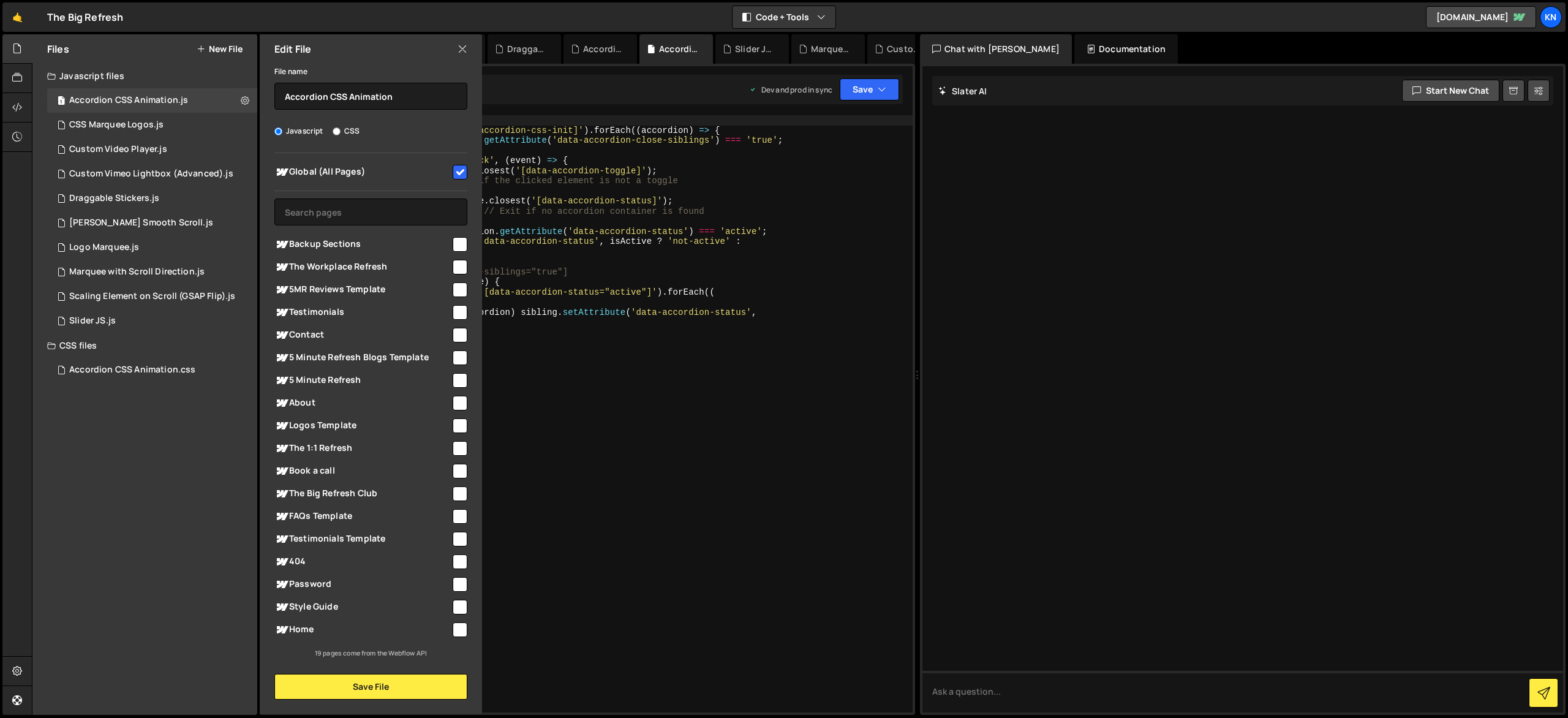
click at [466, 169] on input "checkbox" at bounding box center [460, 172] width 15 height 15
click at [416, 682] on button "Save File" at bounding box center [371, 687] width 193 height 26
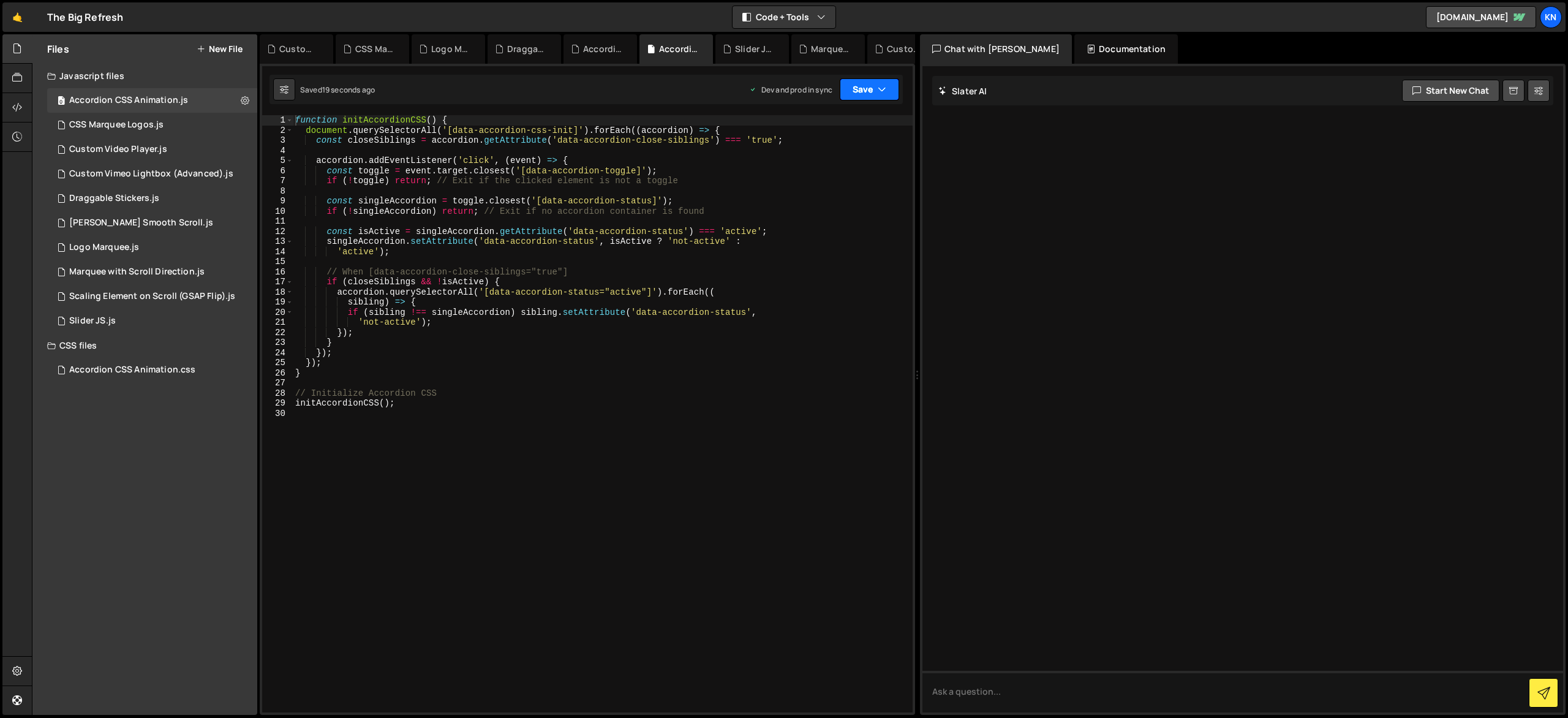
click at [884, 93] on icon "button" at bounding box center [882, 89] width 9 height 13
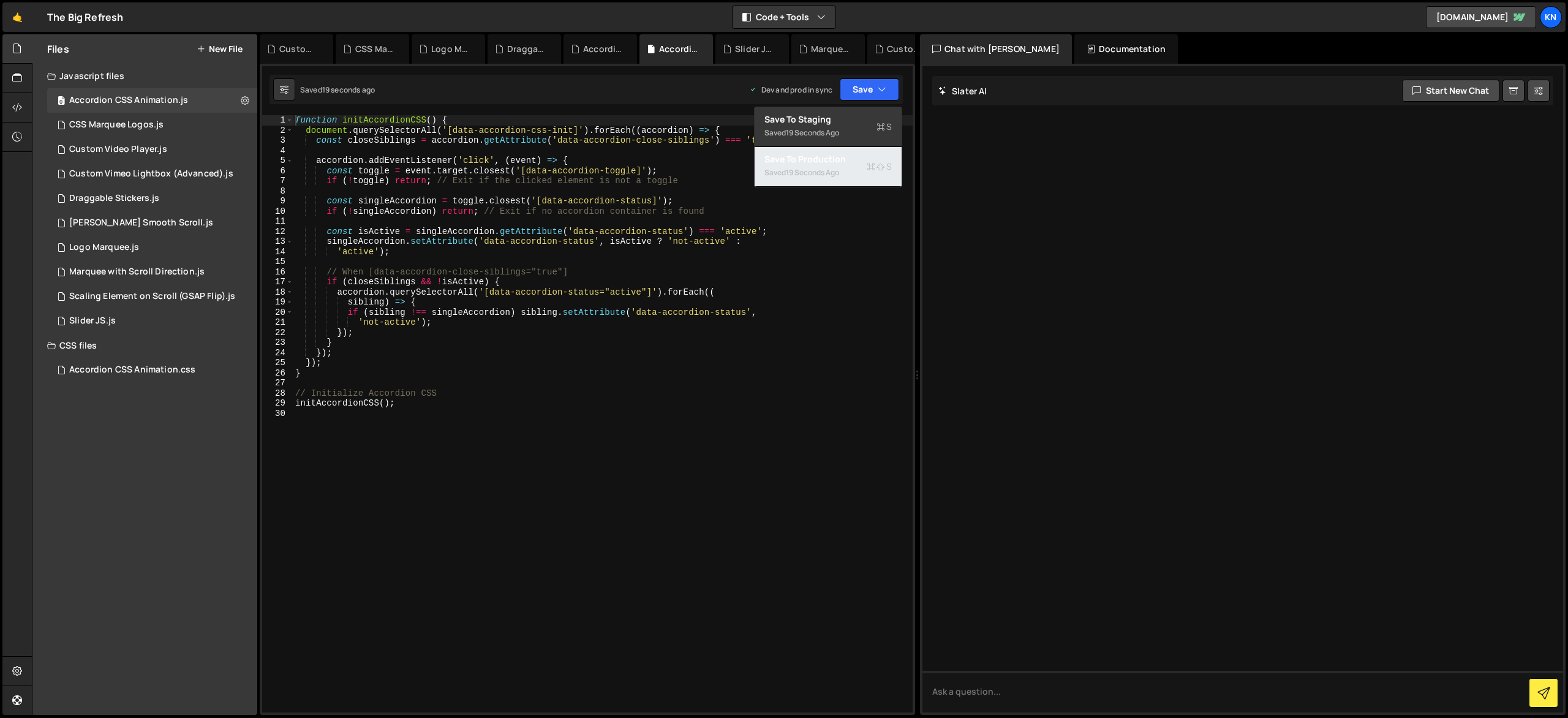
click at [867, 152] on button "Save to Production S Saved 19 seconds ago" at bounding box center [829, 167] width 147 height 40
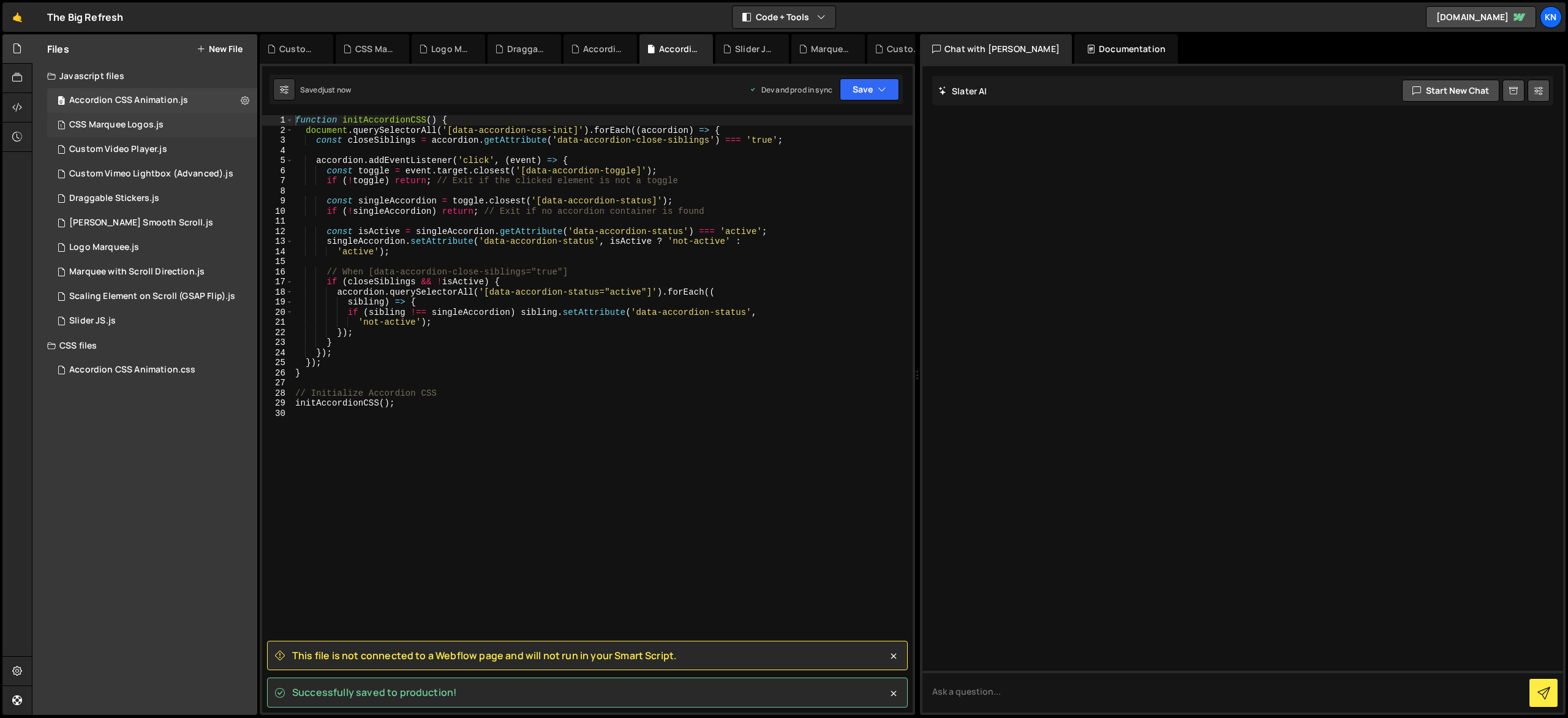
click at [248, 125] on div "1 CSS Marquee Logos.js 0" at bounding box center [152, 124] width 211 height 24
click at [246, 126] on icon at bounding box center [245, 124] width 9 height 12
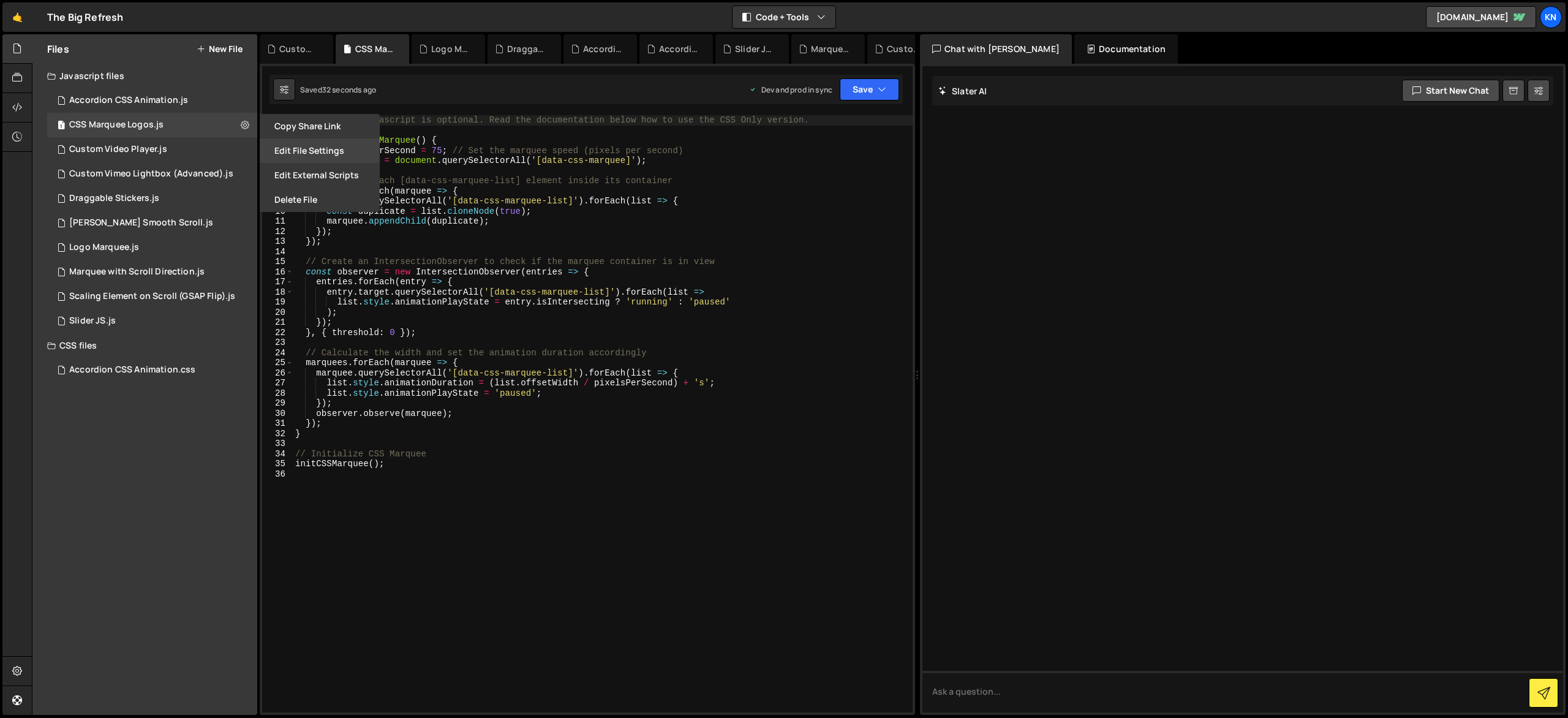
click at [275, 153] on button "Edit File Settings" at bounding box center [320, 150] width 120 height 24
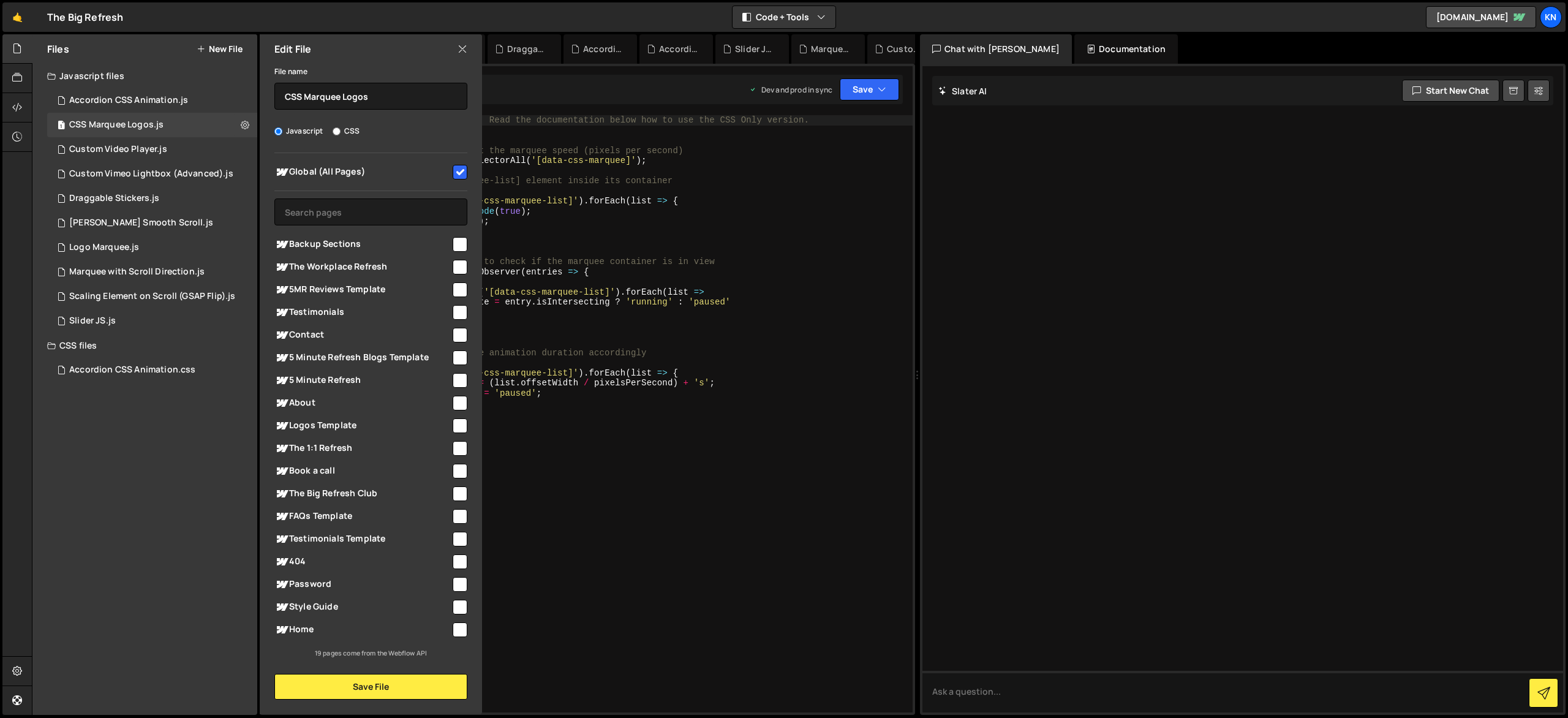
click at [457, 172] on input "checkbox" at bounding box center [460, 172] width 15 height 15
checkbox input "false"
drag, startPoint x: 444, startPoint y: 685, endPoint x: 672, endPoint y: 470, distance: 313.4
click at [445, 684] on button "Save File" at bounding box center [371, 687] width 193 height 26
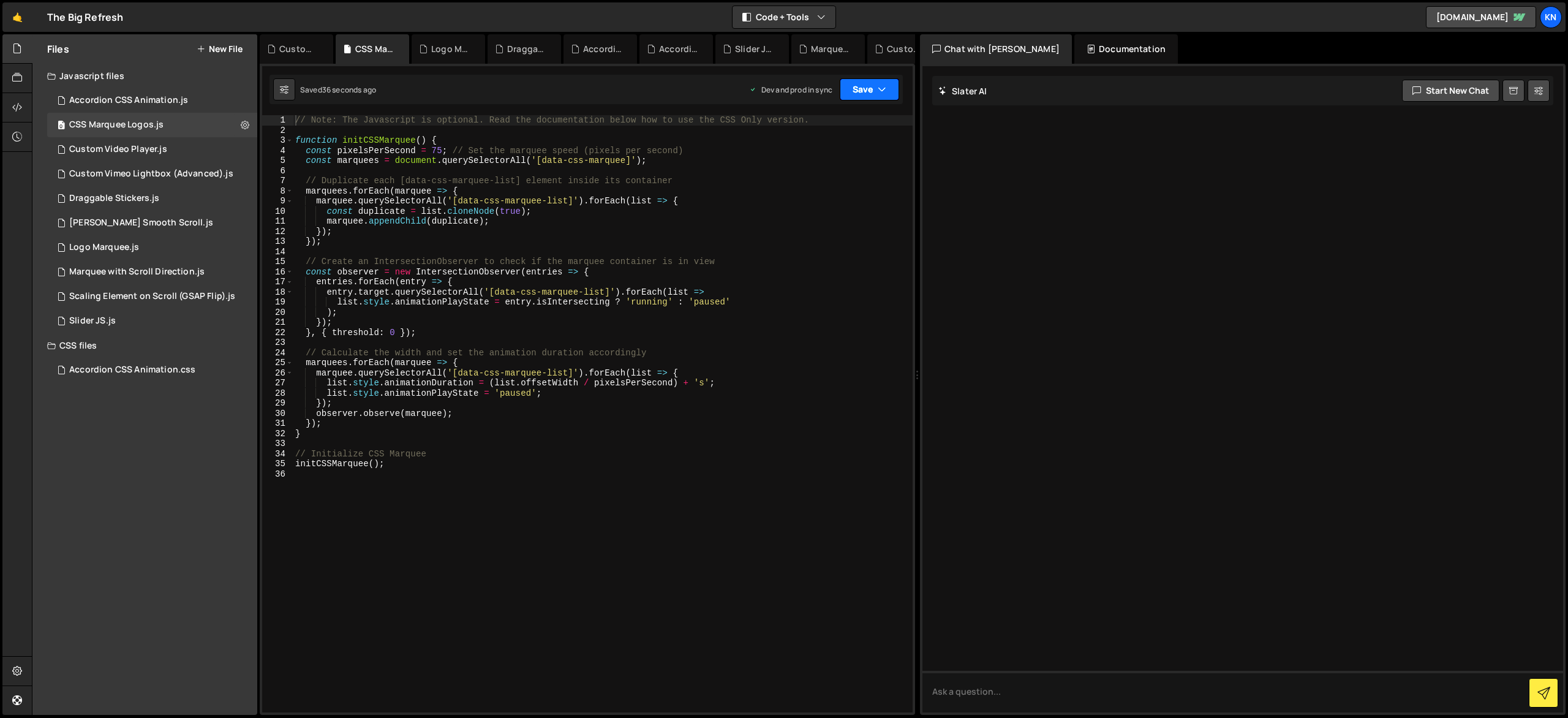
click at [895, 93] on button "Save" at bounding box center [869, 89] width 59 height 22
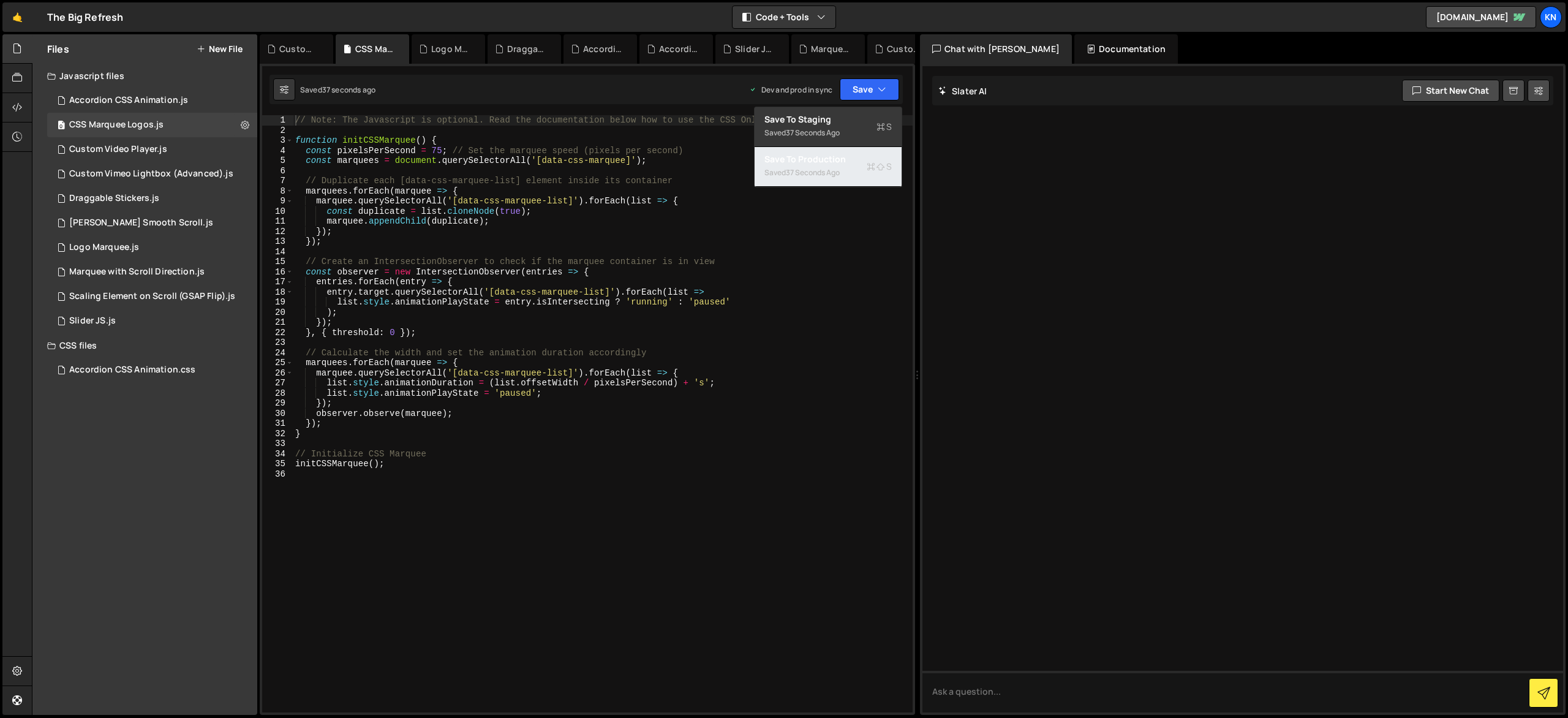
click at [860, 165] on div "Saved 37 seconds ago" at bounding box center [828, 172] width 127 height 15
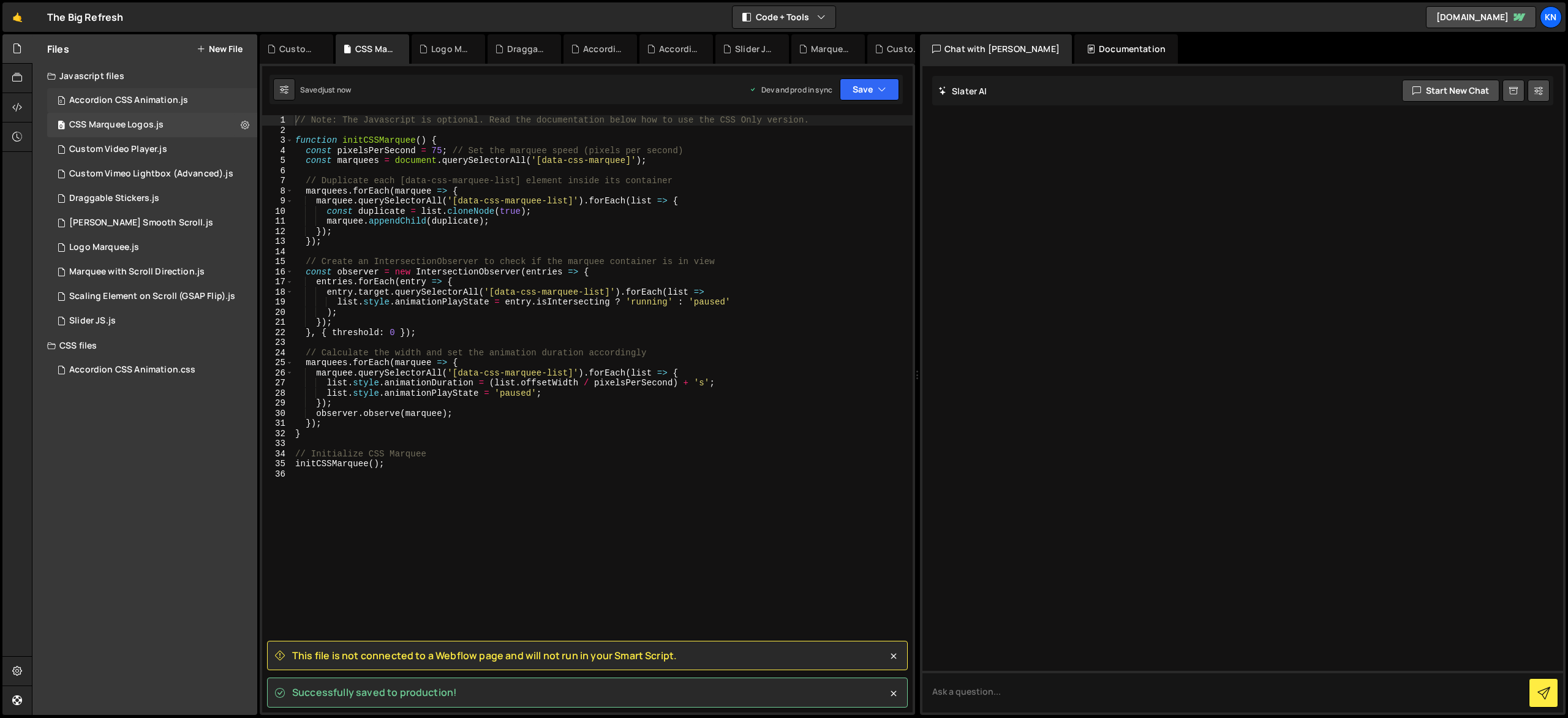
click at [246, 101] on div "0 Accordion CSS Animation.js 0" at bounding box center [152, 100] width 211 height 24
click at [244, 98] on icon at bounding box center [245, 100] width 9 height 12
type input "Accordion CSS Animation"
radio input "true"
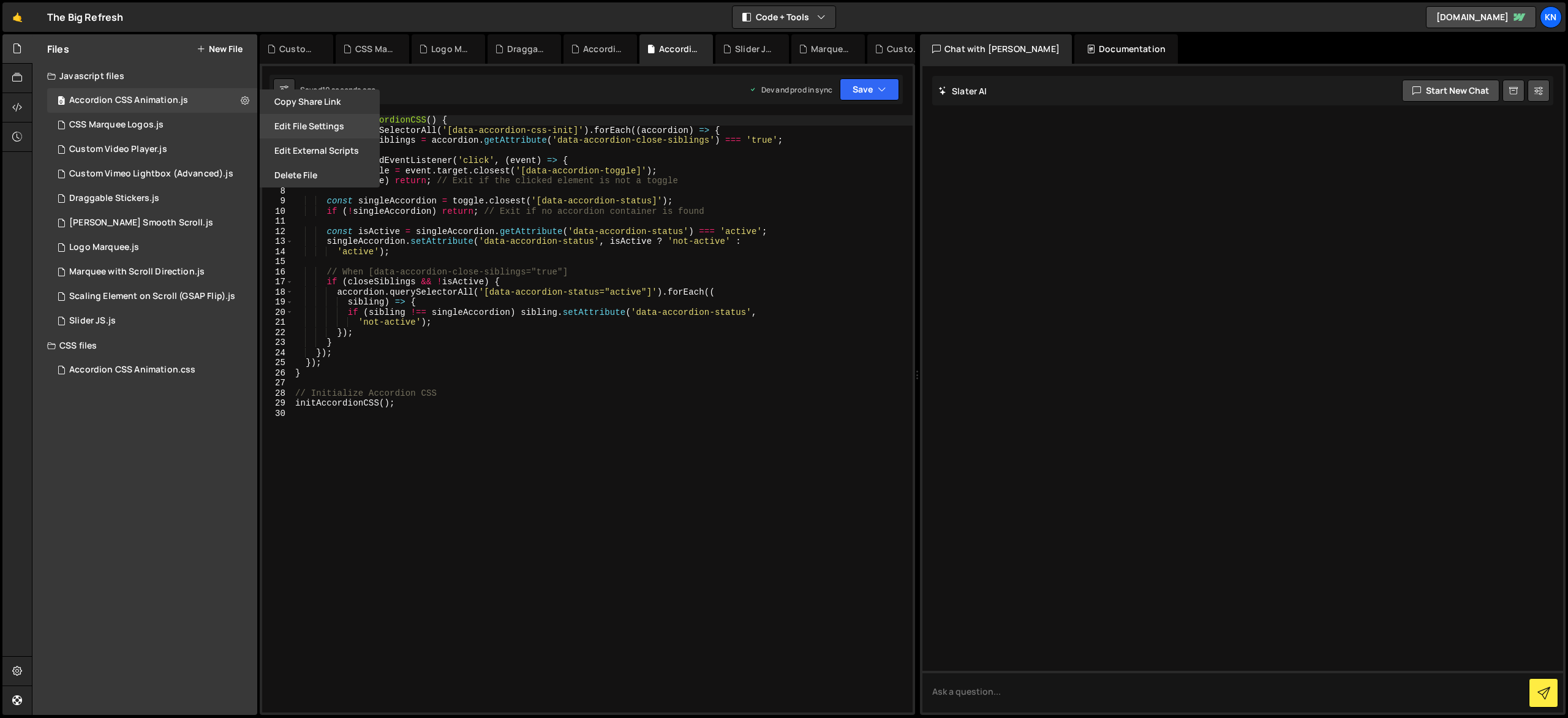
click at [278, 117] on button "Edit File Settings" at bounding box center [320, 125] width 120 height 24
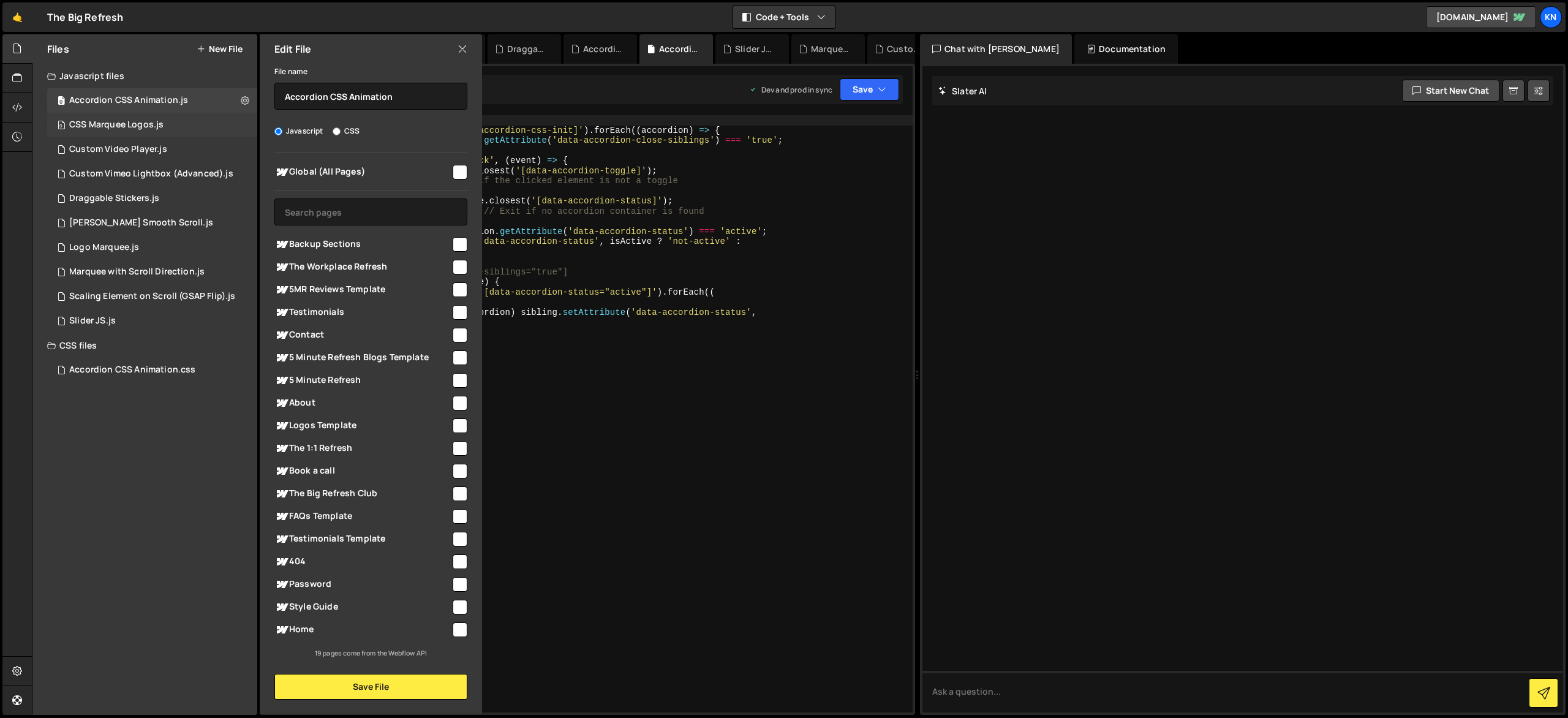
drag, startPoint x: 250, startPoint y: 138, endPoint x: 248, endPoint y: 129, distance: 9.2
click at [250, 138] on div "1 Custom Video Player.js 0" at bounding box center [152, 148] width 211 height 24
click at [247, 125] on div "0 CSS Marquee Logos.js 0" at bounding box center [152, 124] width 211 height 24
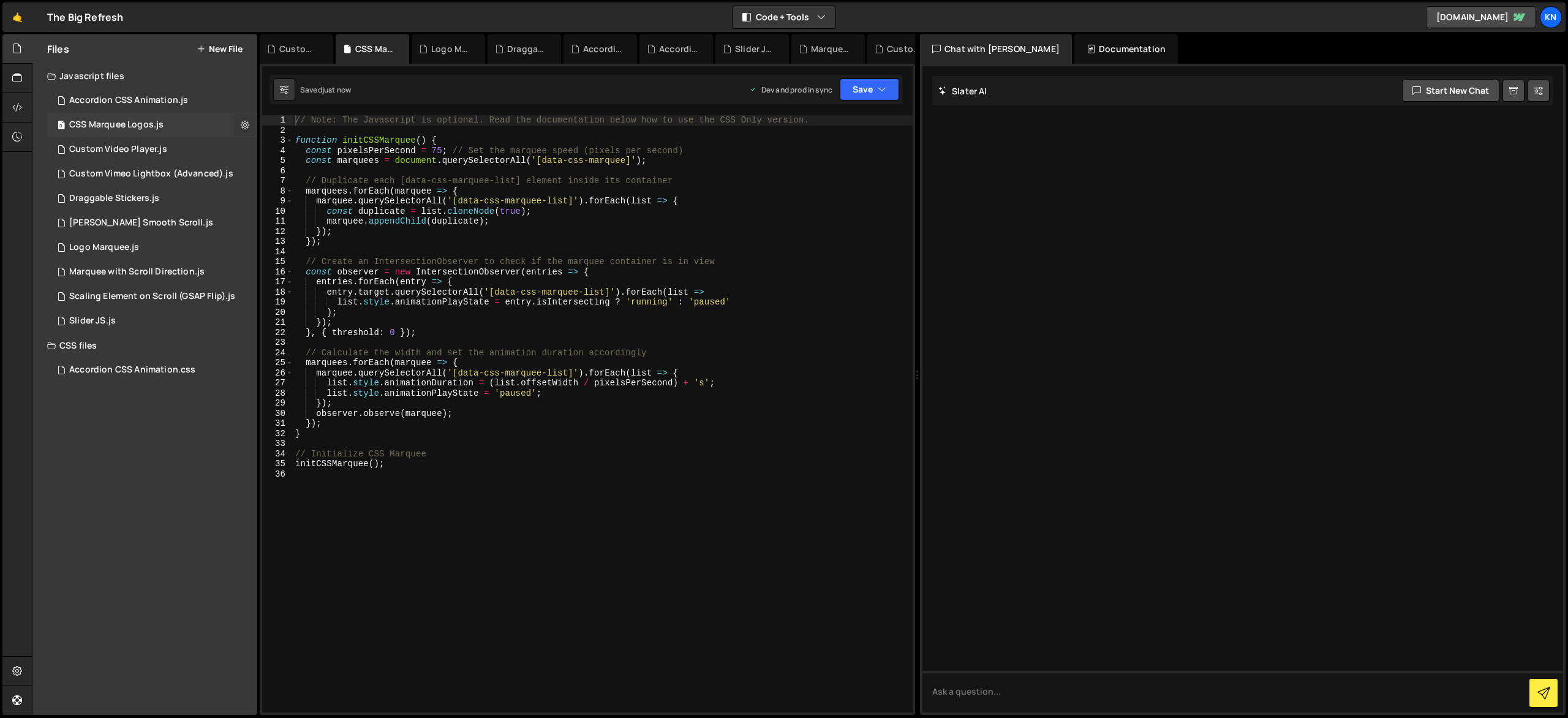
click at [245, 125] on icon at bounding box center [245, 124] width 9 height 12
type input "CSS Marquee Logos"
radio input "true"
click at [280, 149] on button "Edit File Settings" at bounding box center [320, 150] width 120 height 24
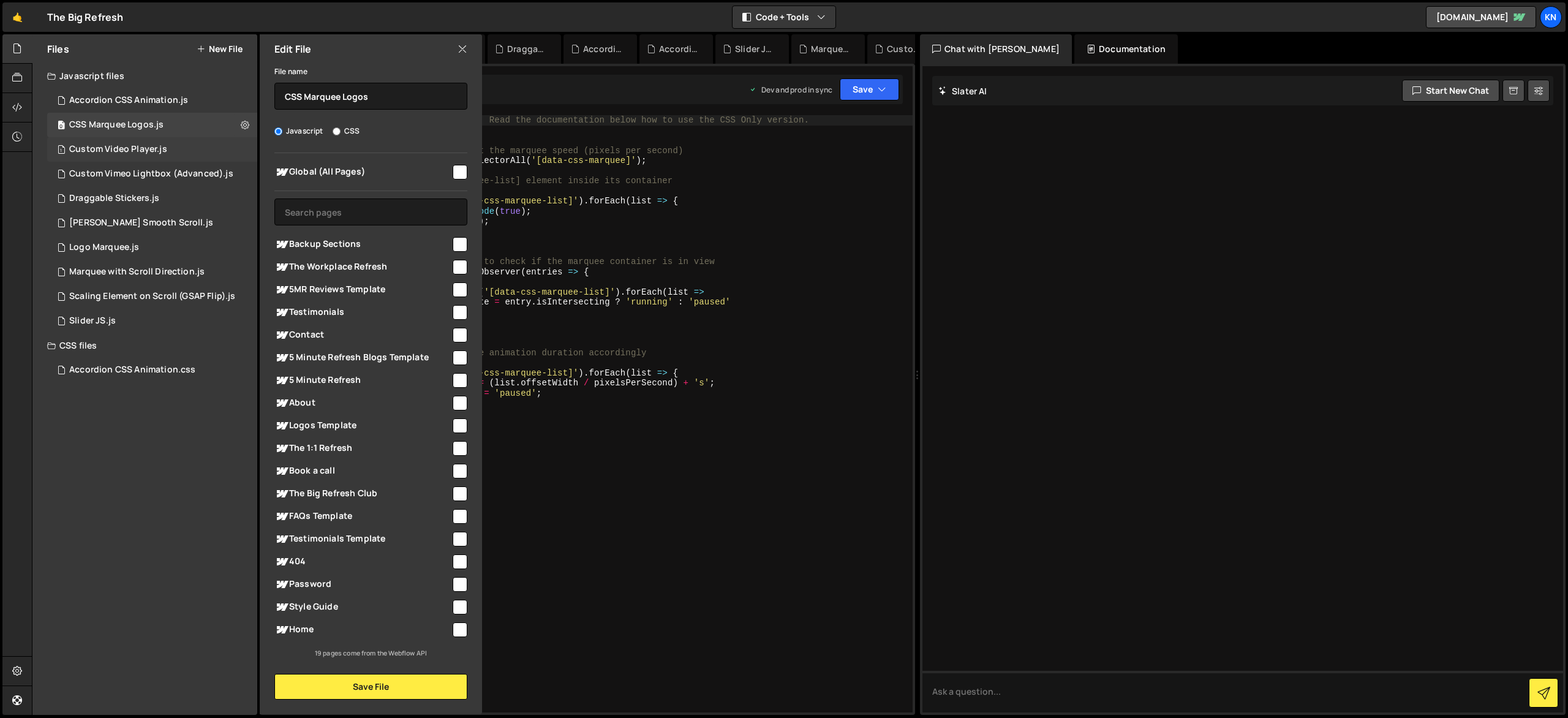
click at [246, 151] on div "1 Custom Video Player.js 0" at bounding box center [152, 148] width 211 height 24
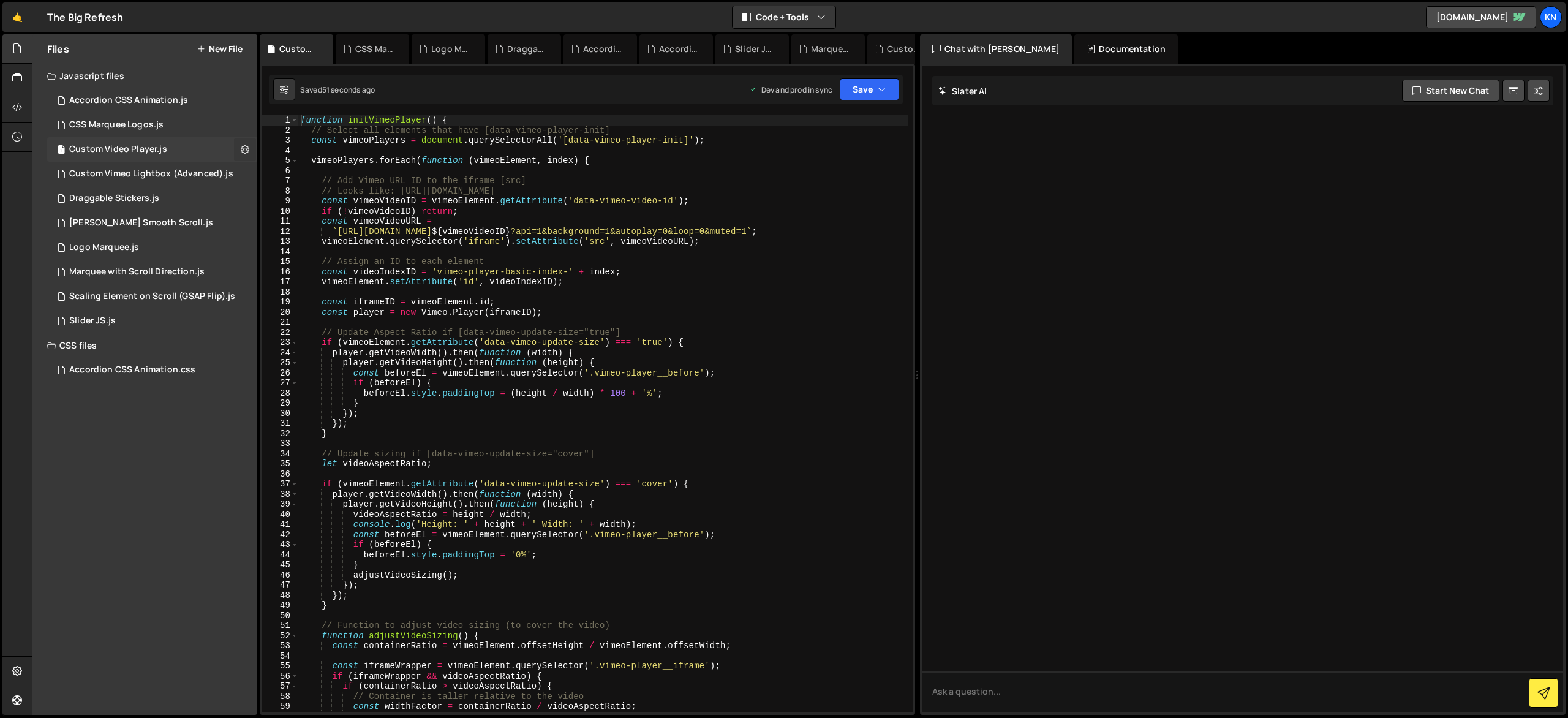
click at [248, 150] on icon at bounding box center [245, 149] width 9 height 12
type input "Custom Video Player"
radio input "true"
click at [277, 180] on button "Edit File Settings" at bounding box center [320, 175] width 120 height 24
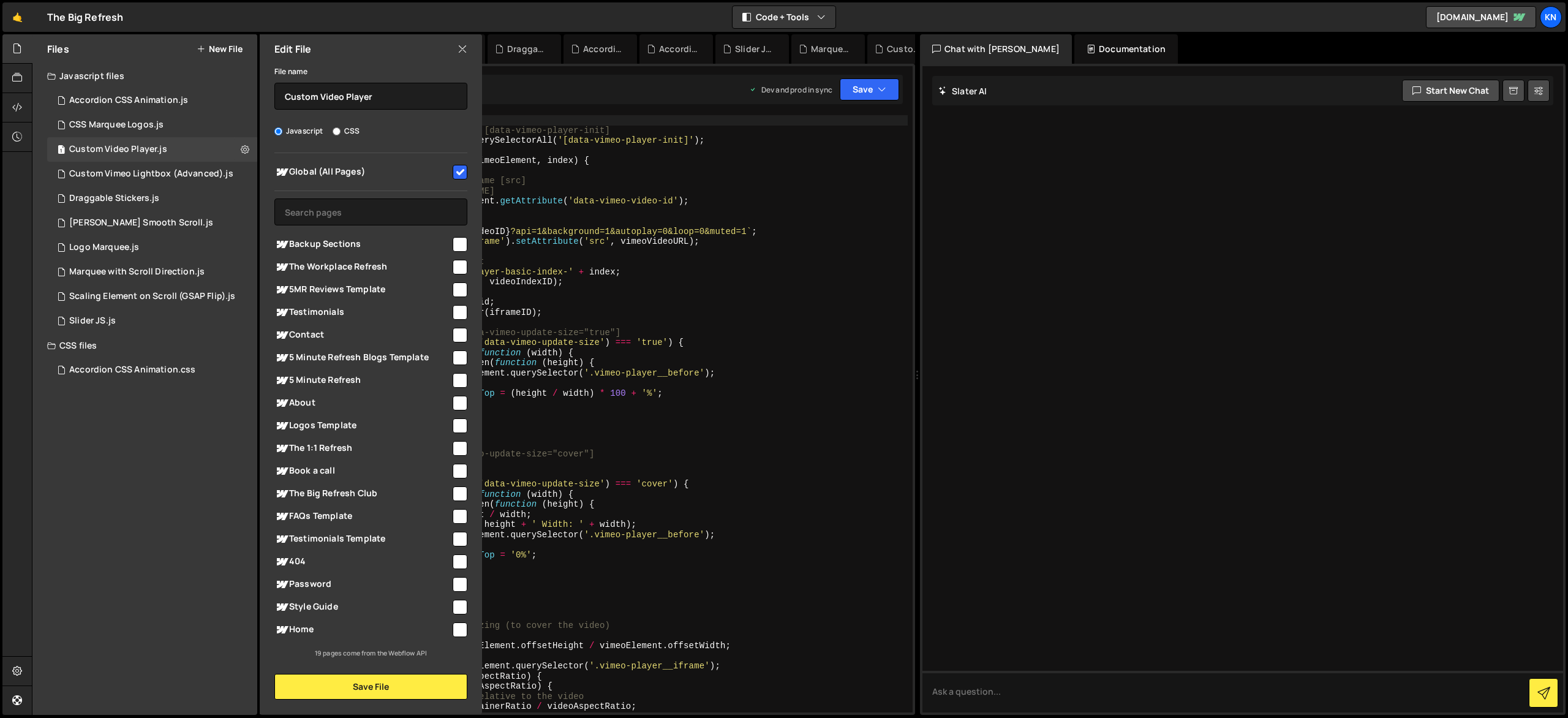
click at [458, 173] on input "checkbox" at bounding box center [460, 172] width 15 height 15
checkbox input "false"
drag, startPoint x: 406, startPoint y: 687, endPoint x: 423, endPoint y: 677, distance: 19.7
click at [407, 687] on button "Save File" at bounding box center [371, 687] width 193 height 26
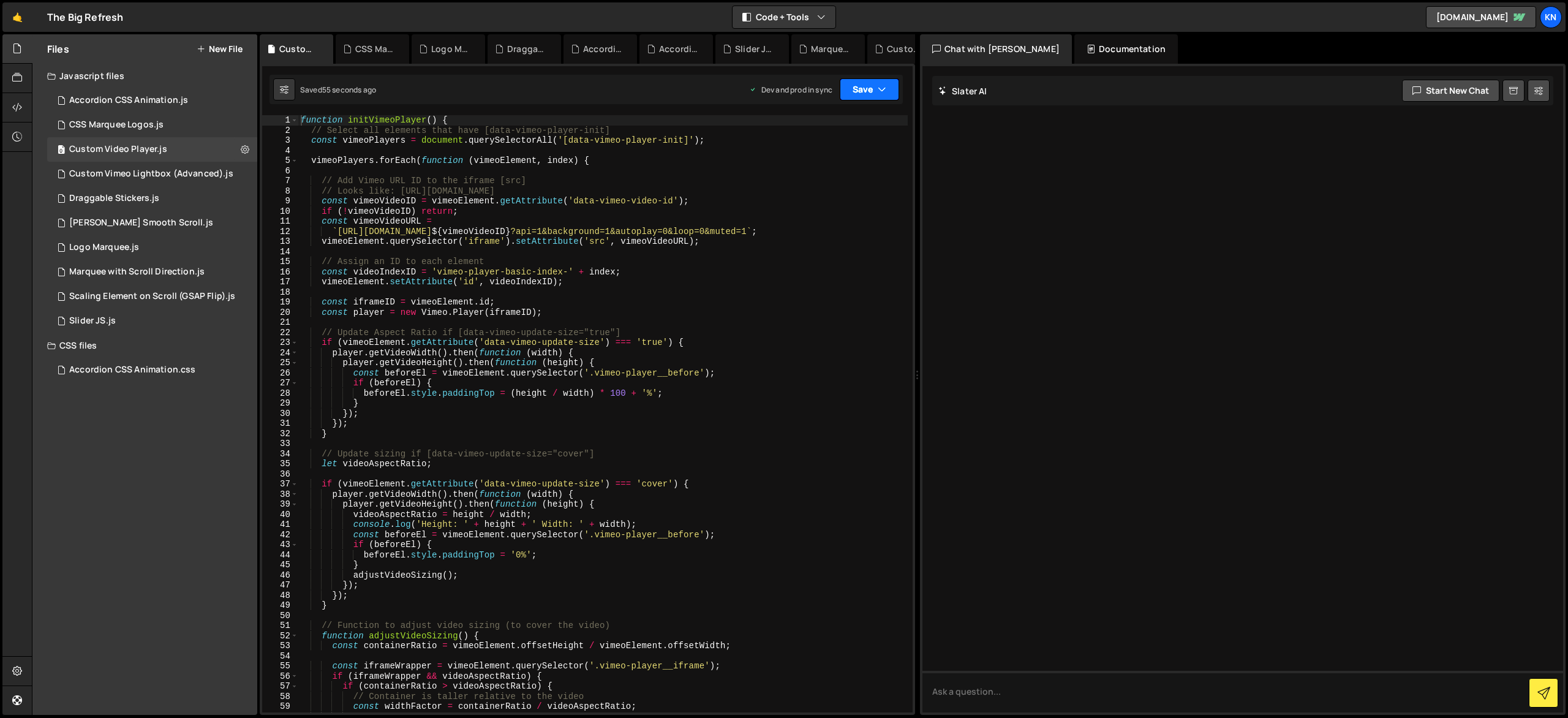
click at [882, 94] on icon "button" at bounding box center [882, 89] width 9 height 13
click at [834, 160] on div "Save to Production S" at bounding box center [828, 159] width 127 height 13
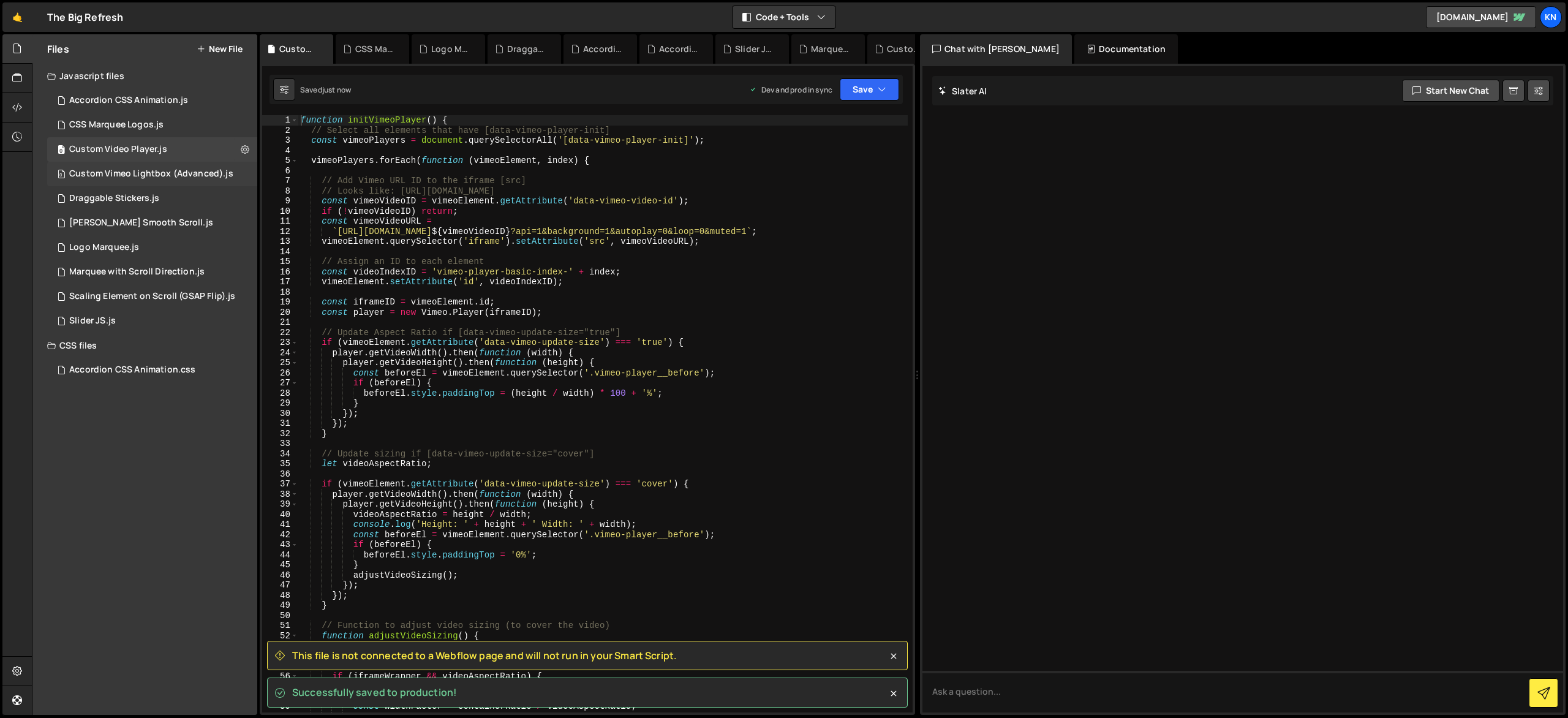
click at [242, 171] on div "0 Custom Vimeo Lightbox (Advanced).js 0" at bounding box center [152, 174] width 211 height 24
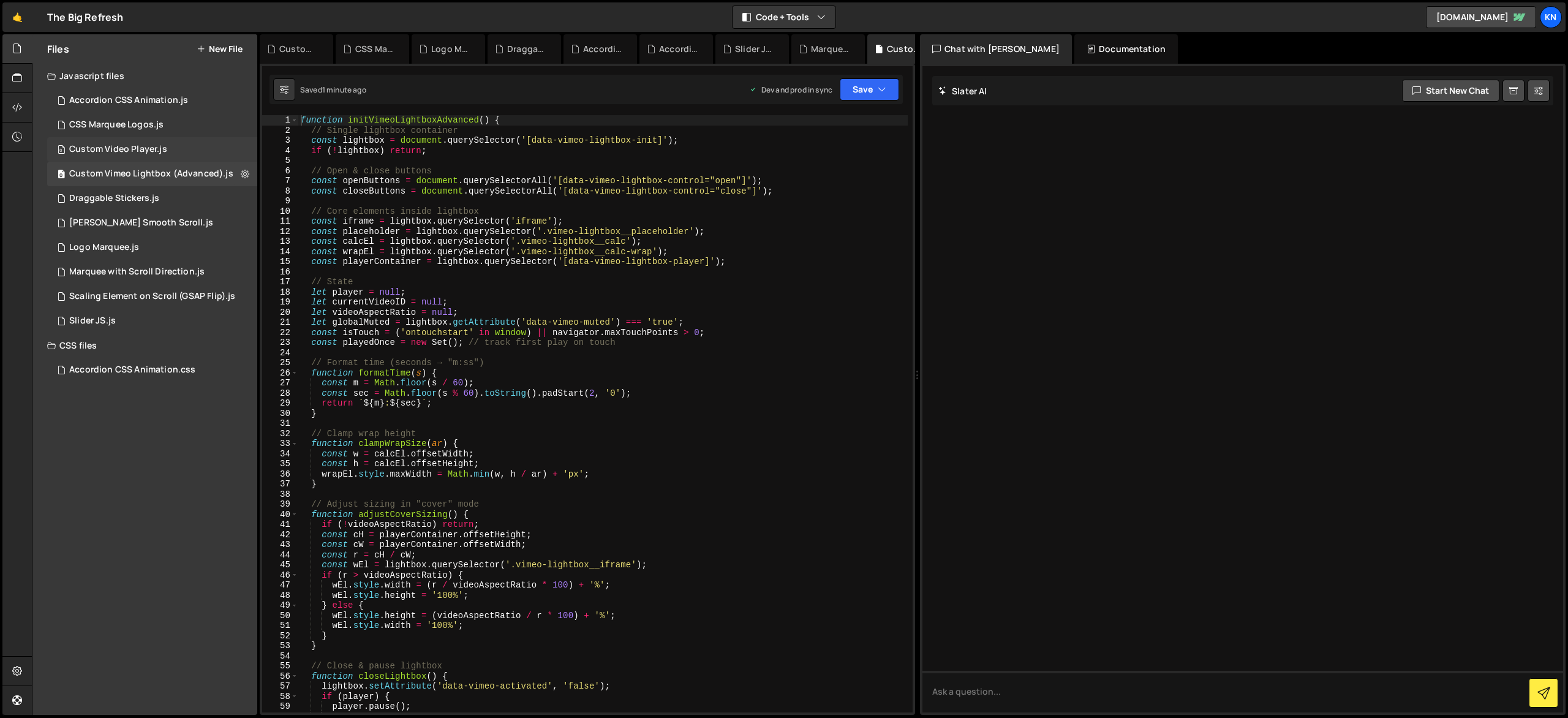
click at [244, 151] on div "0 Custom Video Player.js 0" at bounding box center [152, 148] width 211 height 24
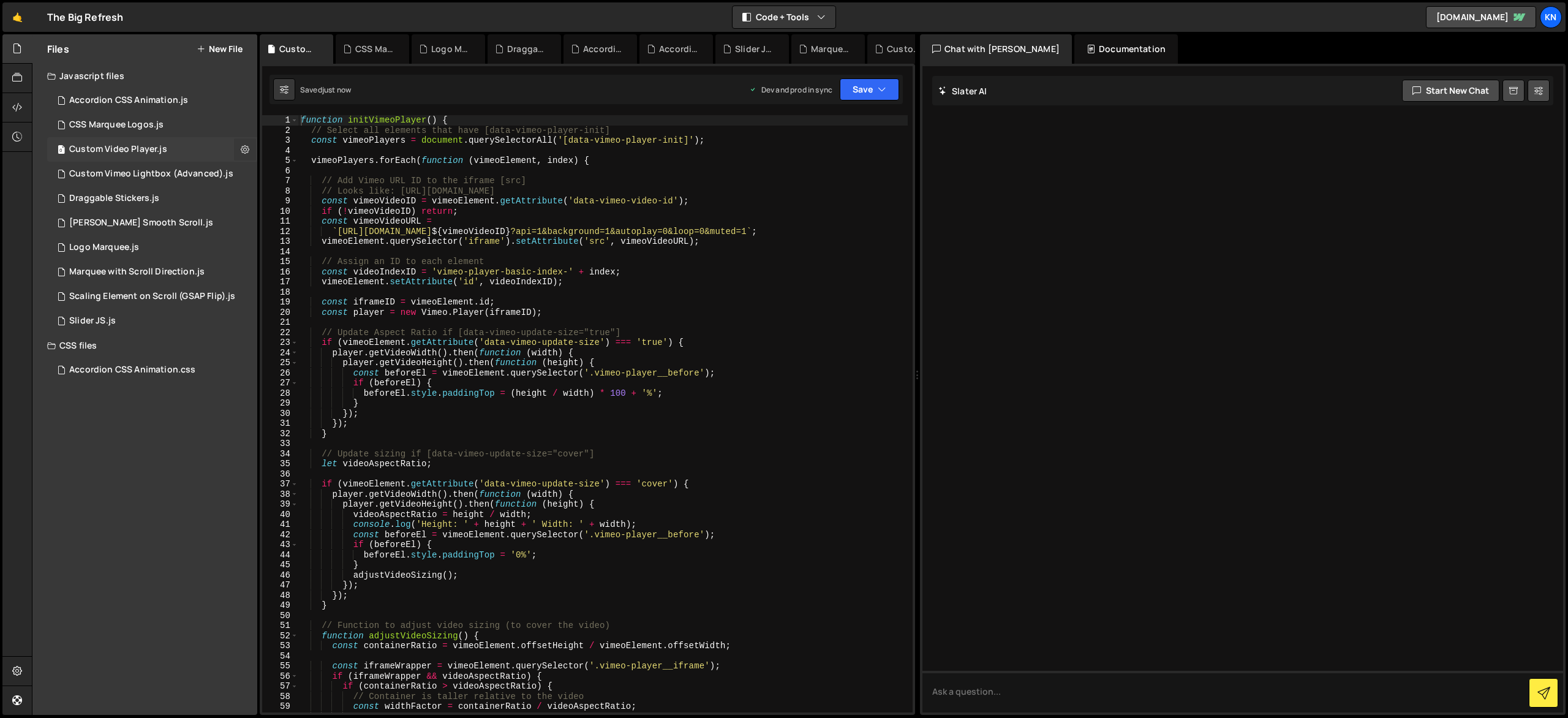
click at [248, 152] on icon at bounding box center [245, 149] width 9 height 12
type input "Custom Video Player"
radio input "true"
click at [291, 172] on button "Edit File Settings" at bounding box center [320, 175] width 120 height 24
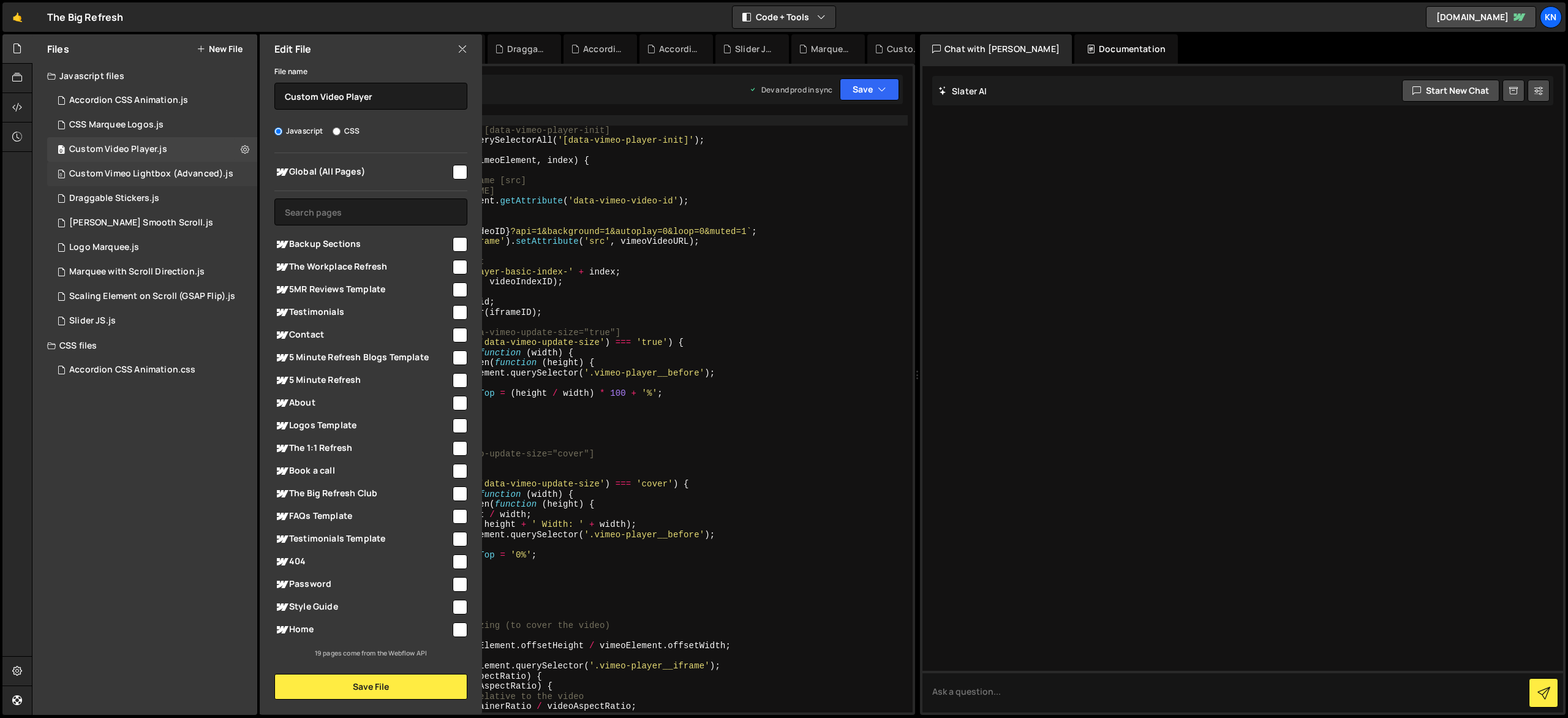
click at [245, 172] on div "0 Custom Vimeo Lightbox (Advanced).js 0" at bounding box center [152, 174] width 211 height 24
click at [245, 171] on icon at bounding box center [245, 174] width 9 height 12
type input "Custom Vimeo Lightbox (Advanced)"
radio input "true"
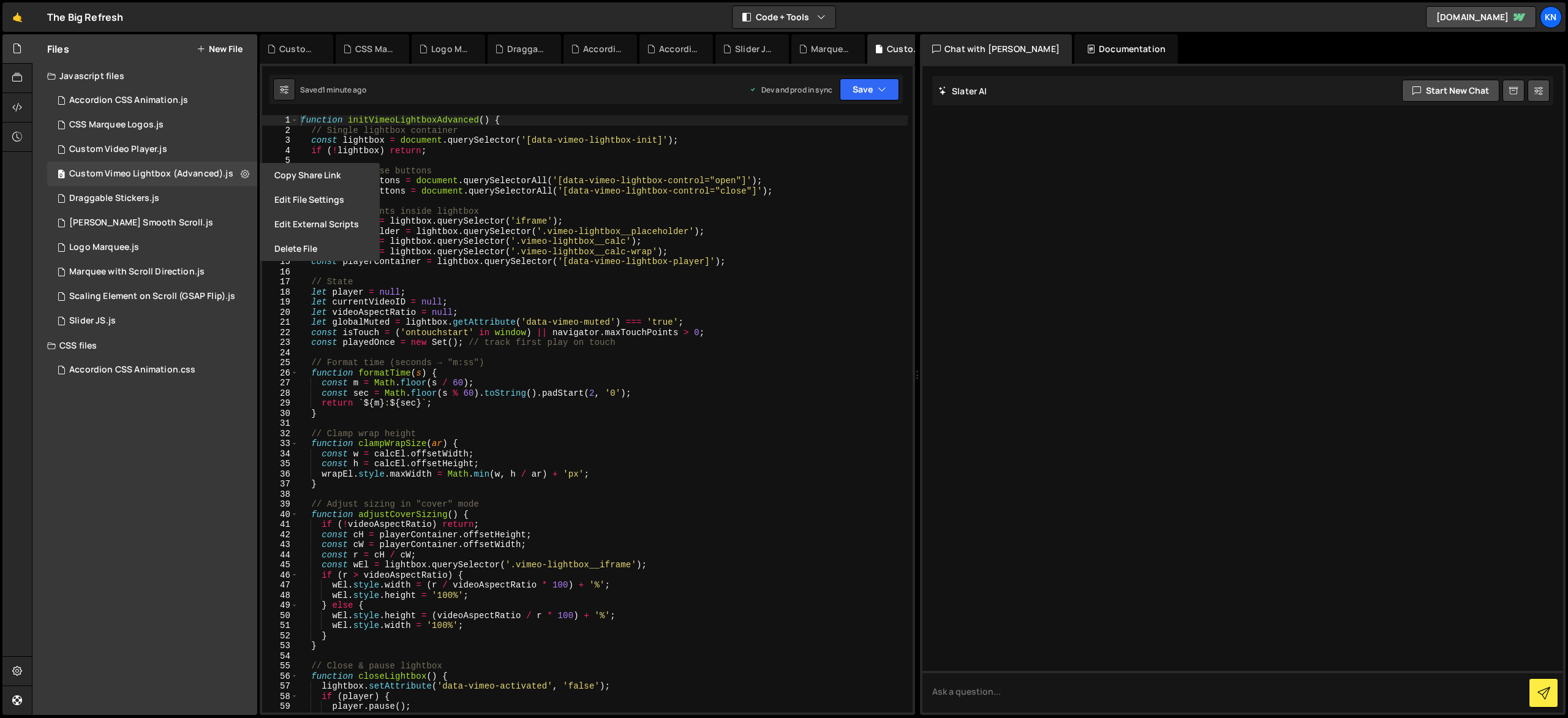
click at [285, 193] on button "Edit File Settings" at bounding box center [320, 199] width 120 height 24
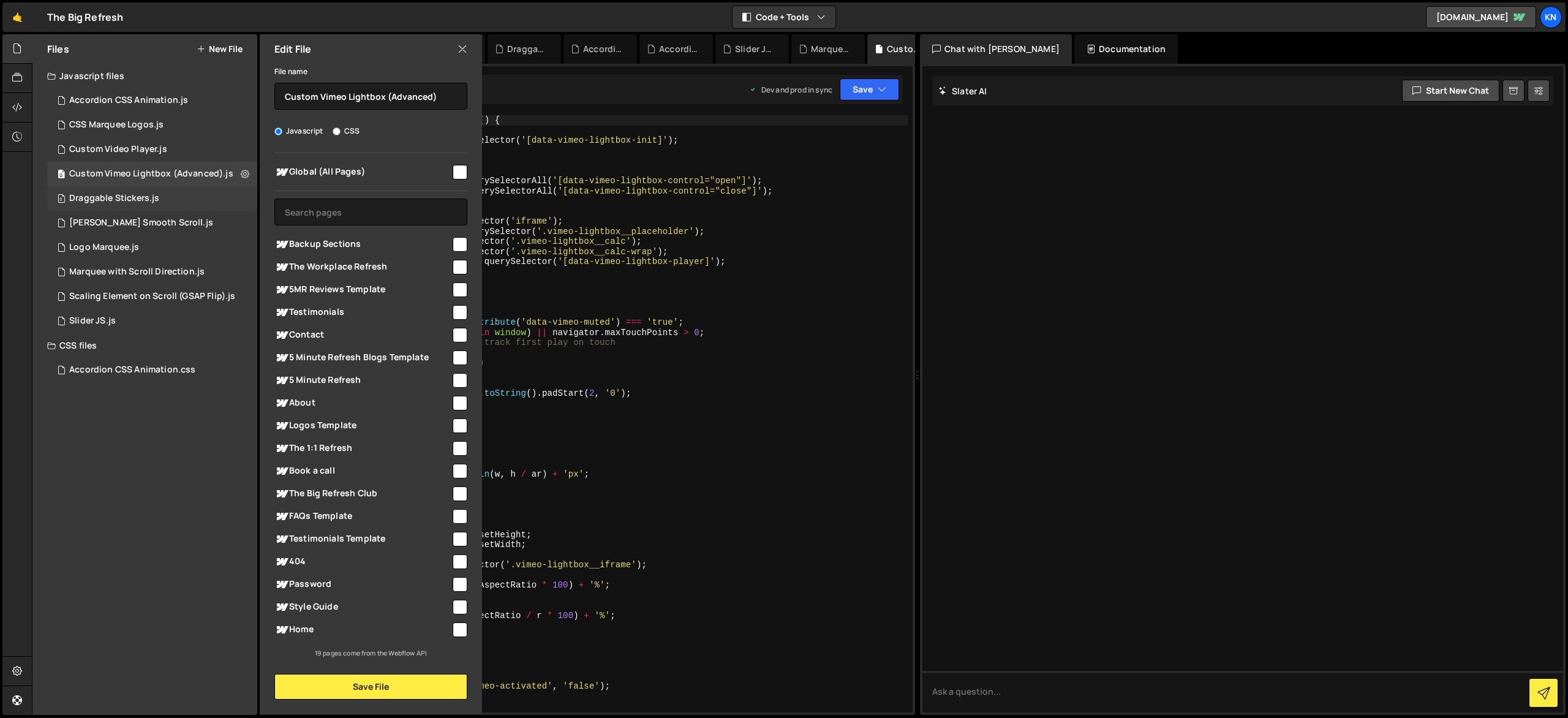
click at [249, 194] on div "0 Draggable Stickers.js 0" at bounding box center [152, 198] width 211 height 24
click at [246, 200] on icon at bounding box center [245, 198] width 9 height 12
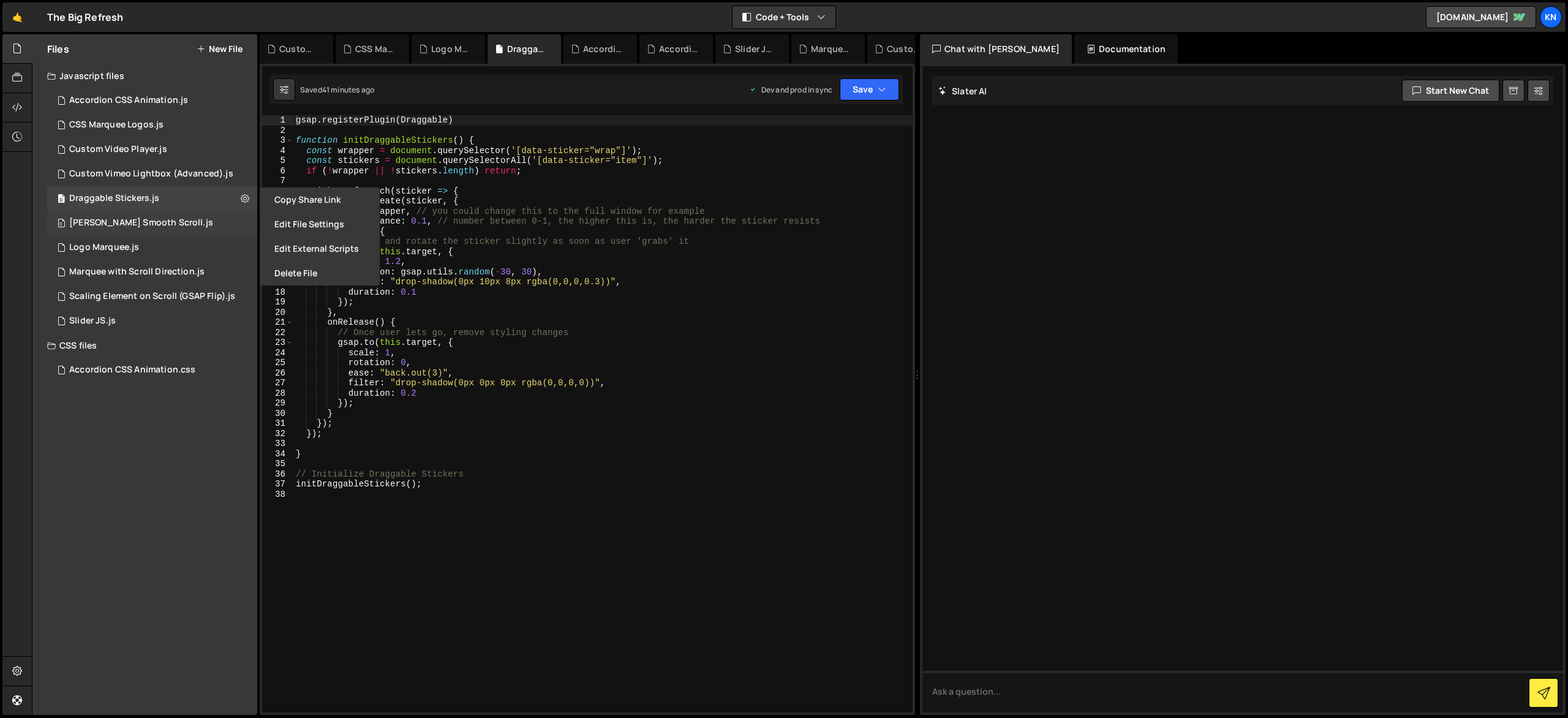
drag, startPoint x: 265, startPoint y: 218, endPoint x: 252, endPoint y: 217, distance: 13.0
click at [266, 218] on button "Edit File Settings" at bounding box center [320, 223] width 120 height 24
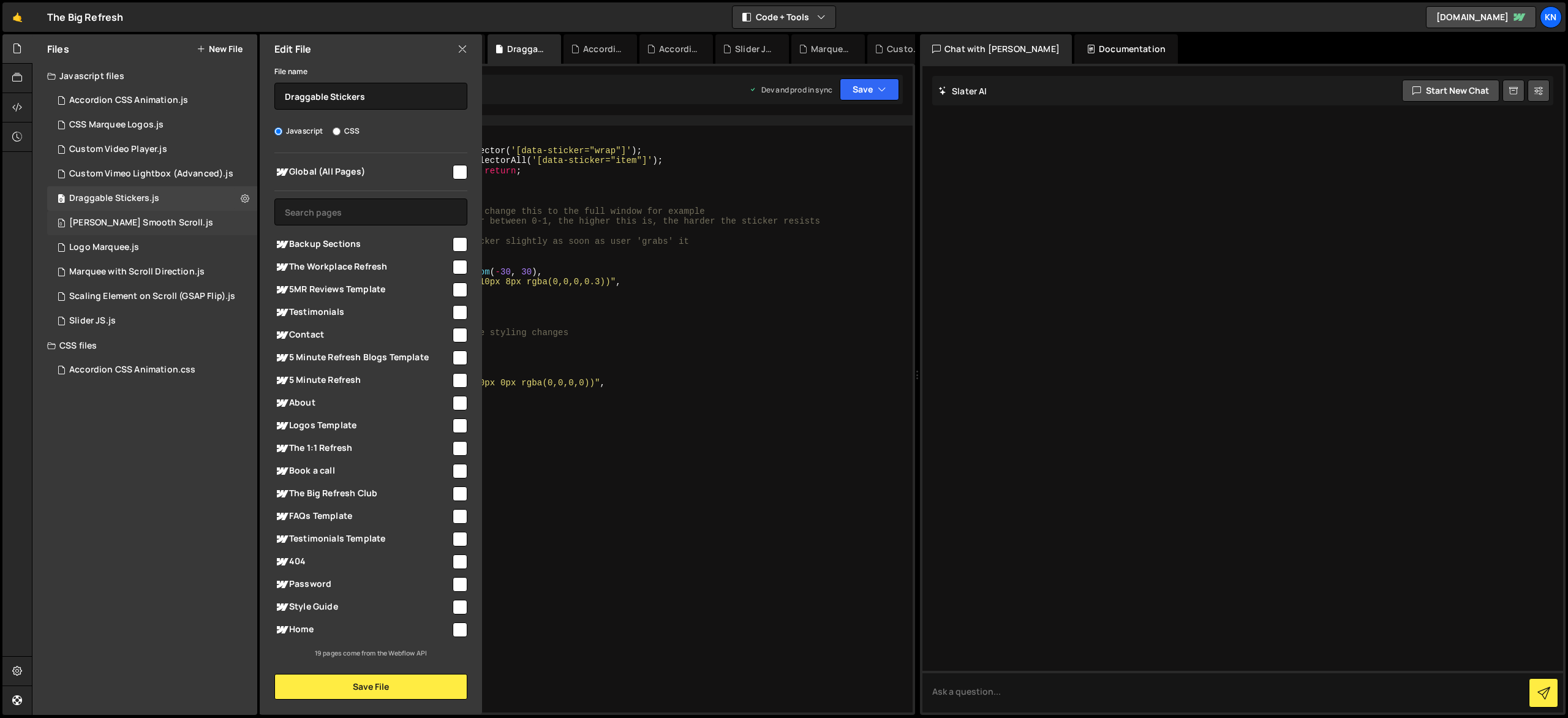
click at [242, 223] on div "0 [PERSON_NAME] Smooth Scroll.js 0" at bounding box center [152, 222] width 211 height 24
click at [246, 225] on icon at bounding box center [245, 223] width 9 height 12
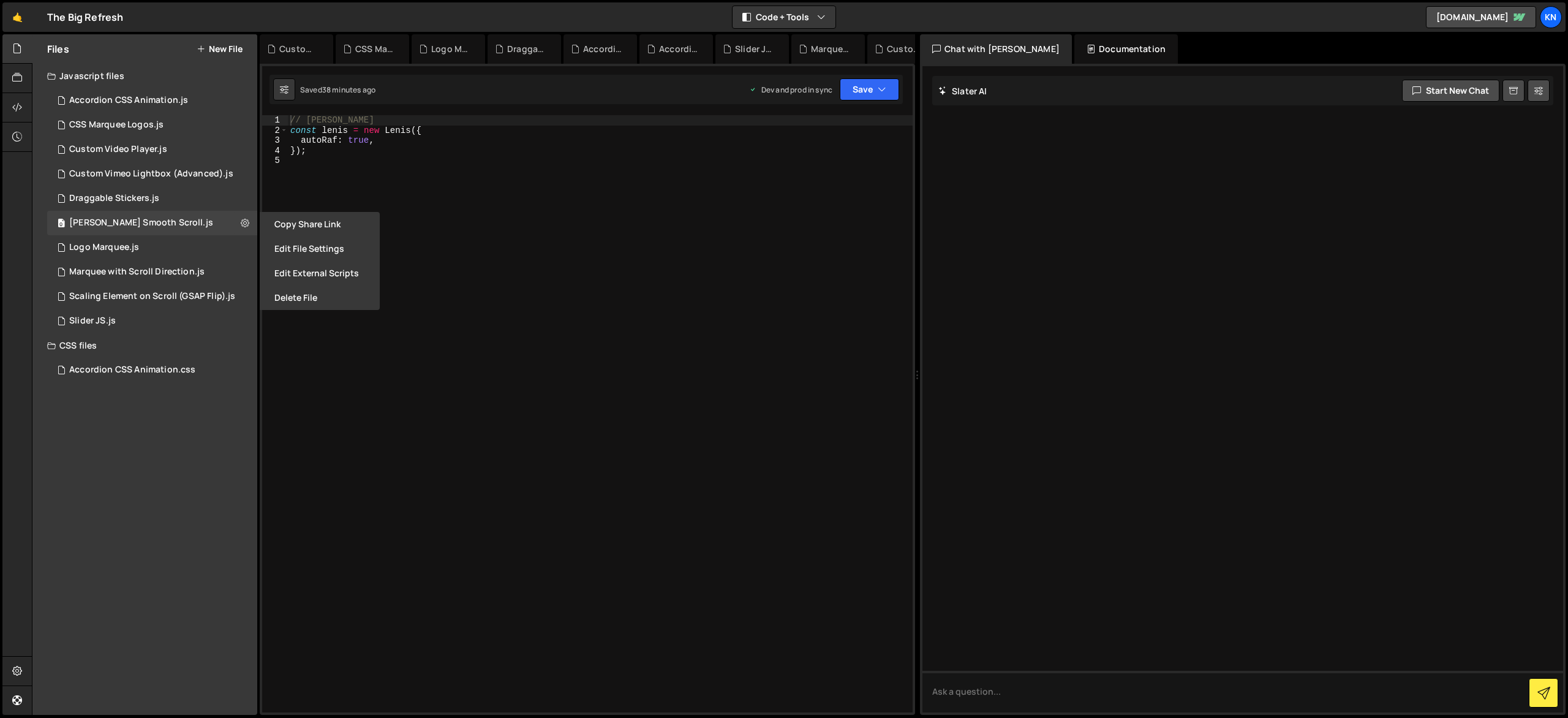
click at [274, 238] on button "Edit File Settings" at bounding box center [320, 248] width 120 height 24
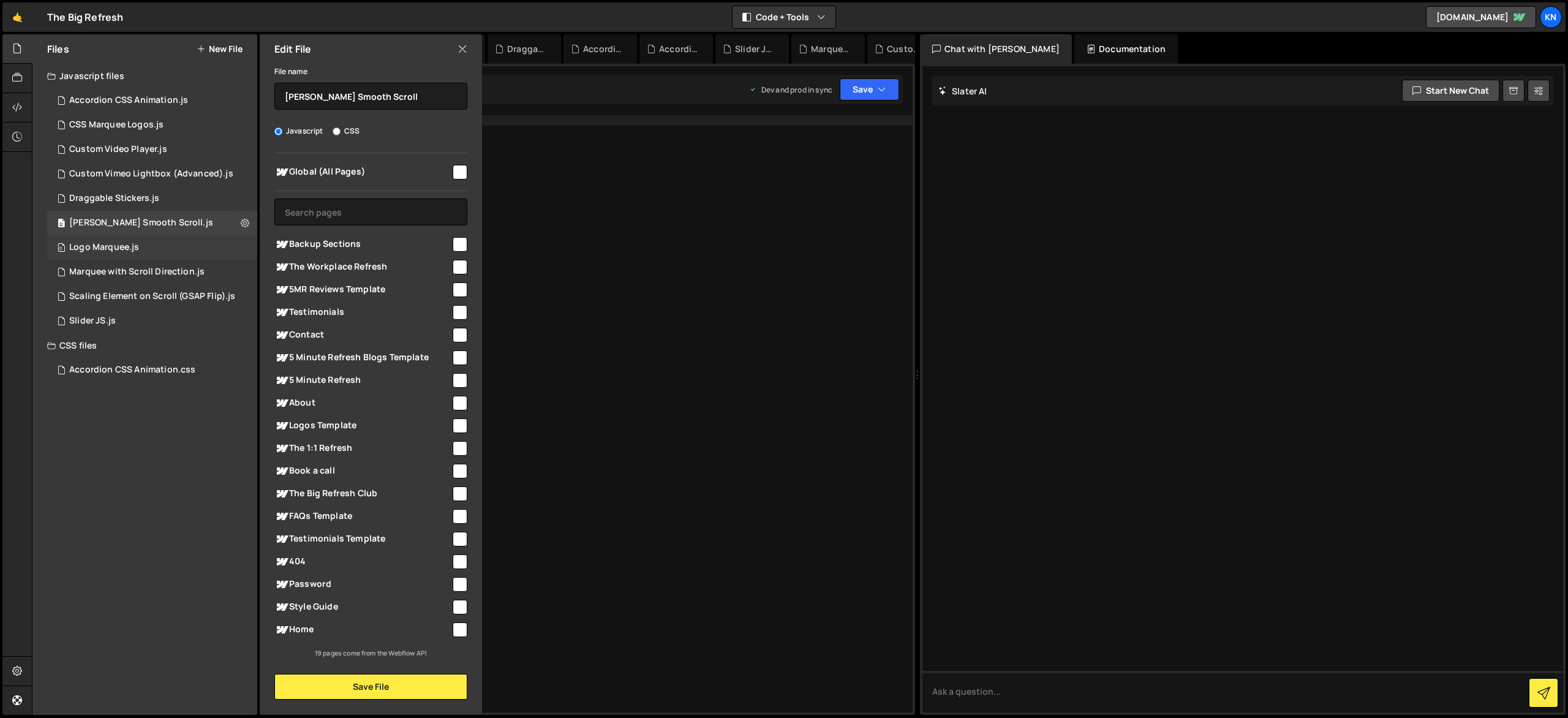
click at [242, 250] on div "0 Logo Marquee.js 0" at bounding box center [152, 246] width 211 height 24
click at [245, 248] on icon at bounding box center [245, 247] width 9 height 12
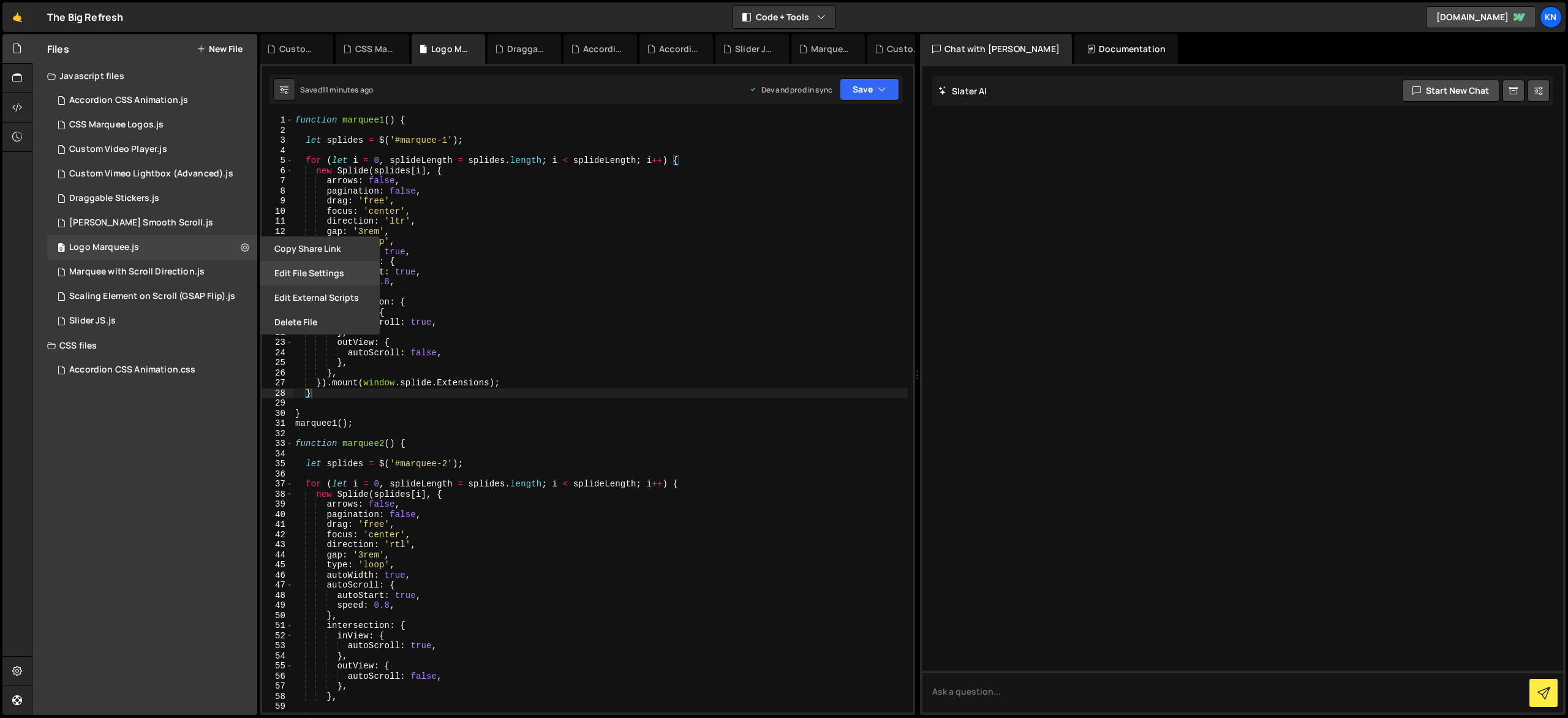
click at [282, 270] on button "Edit File Settings" at bounding box center [320, 273] width 120 height 24
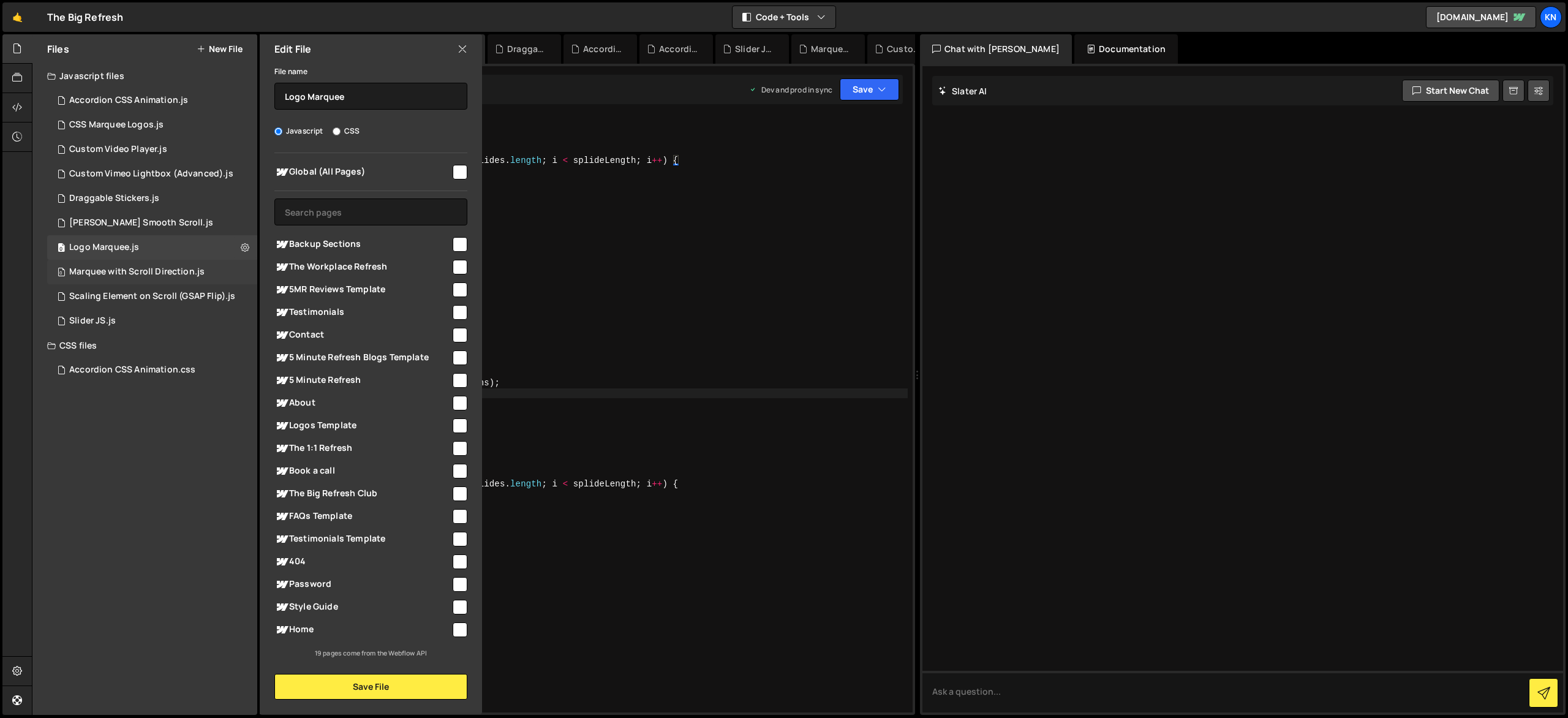
click at [245, 270] on div "0 Marquee with Scroll Direction.js 0" at bounding box center [152, 272] width 211 height 24
click at [246, 270] on icon at bounding box center [245, 272] width 9 height 12
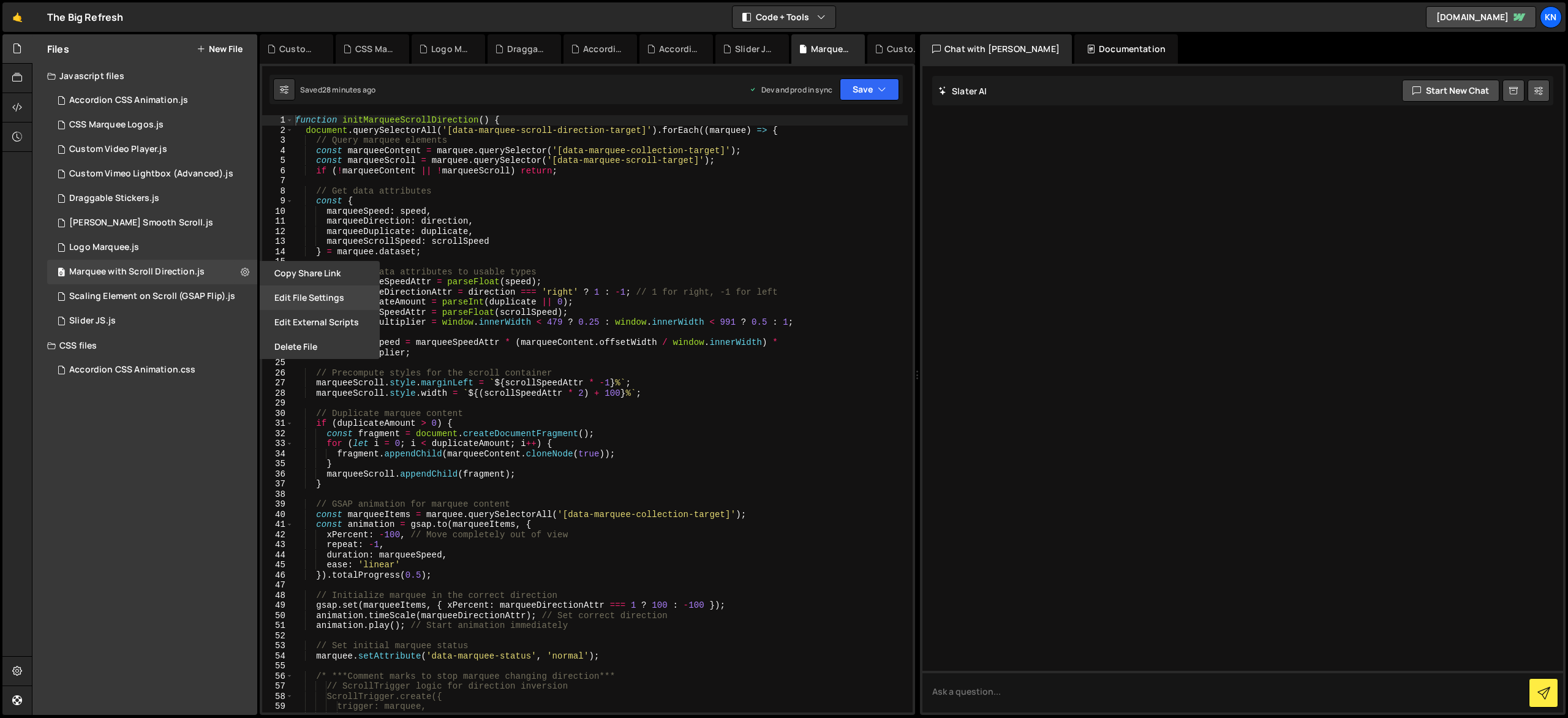
click at [279, 295] on button "Edit File Settings" at bounding box center [320, 297] width 120 height 24
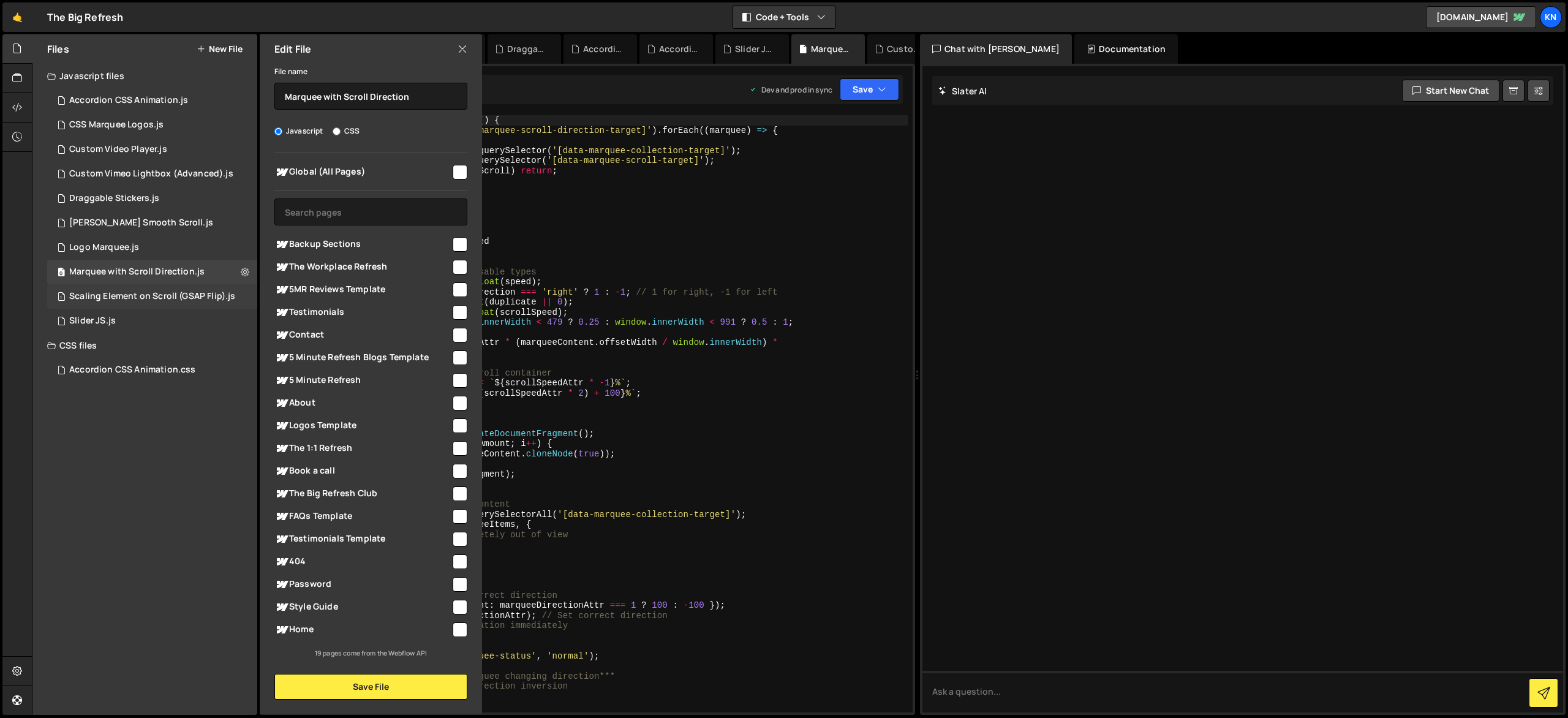
click at [247, 292] on div "1 Scaling Element on Scroll (GSAP Flip).js 0" at bounding box center [153, 296] width 212 height 24
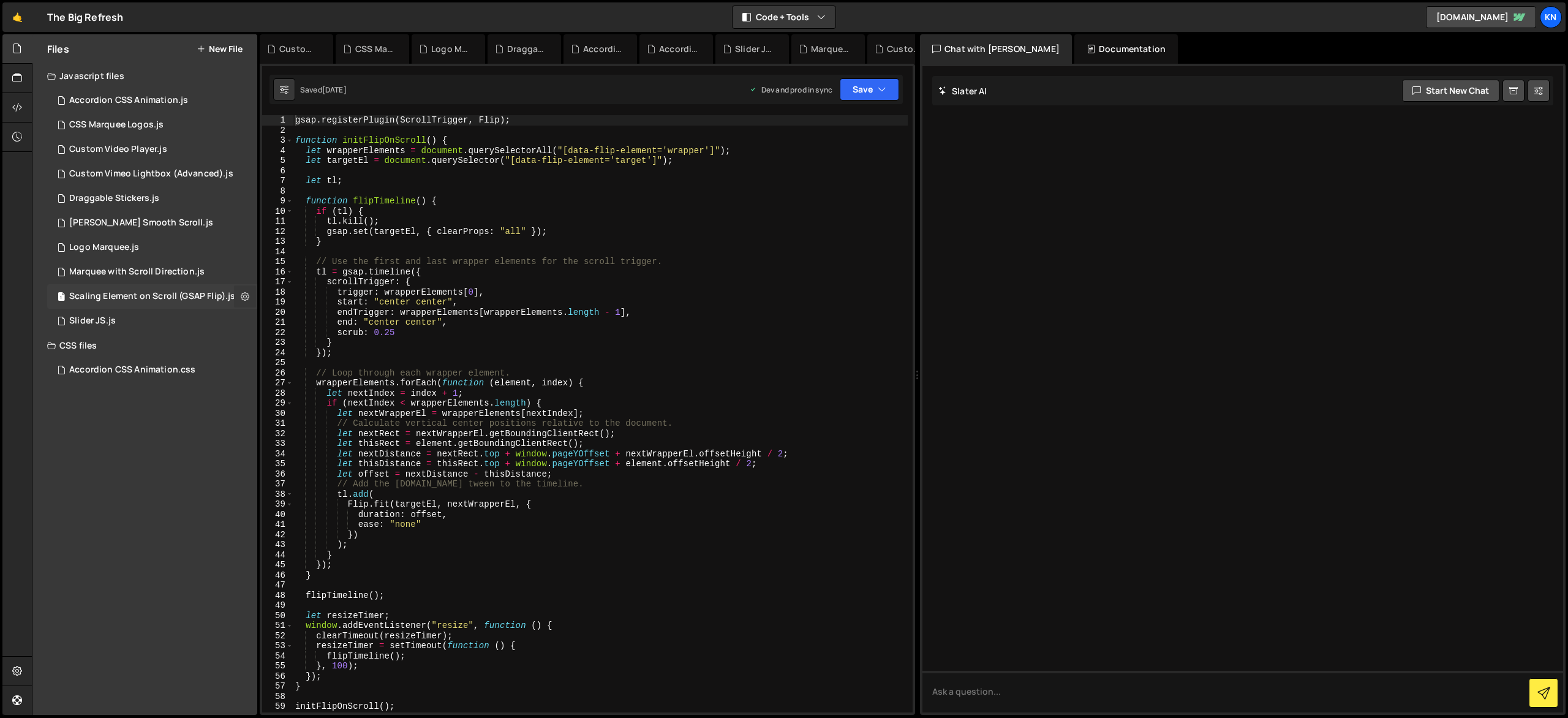
drag, startPoint x: 247, startPoint y: 295, endPoint x: 242, endPoint y: 292, distance: 5.8
click at [247, 296] on icon at bounding box center [245, 296] width 9 height 12
type input "Scaling Element on Scroll (GSAP Flip)"
radio input "true"
checkbox input "true"
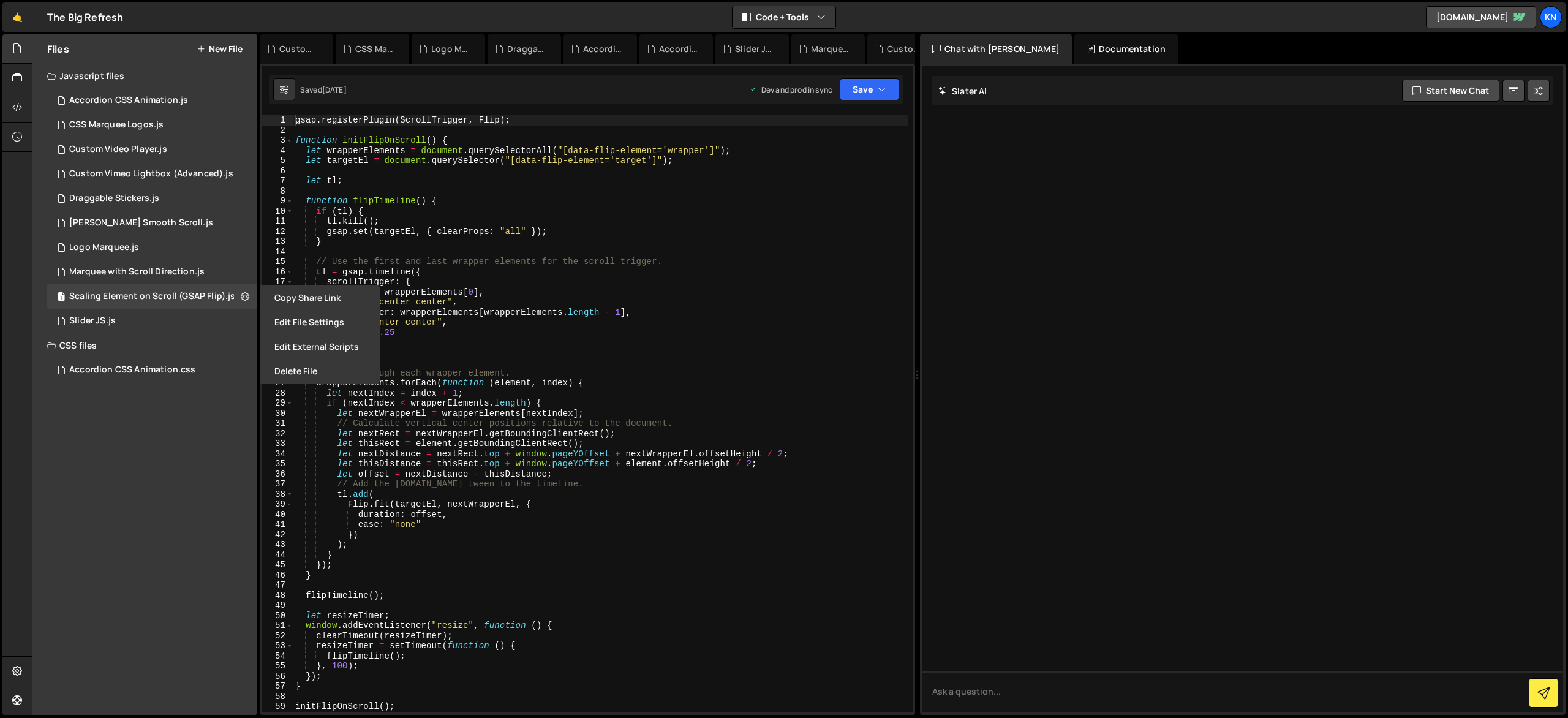
click at [278, 315] on button "Edit File Settings" at bounding box center [320, 321] width 120 height 24
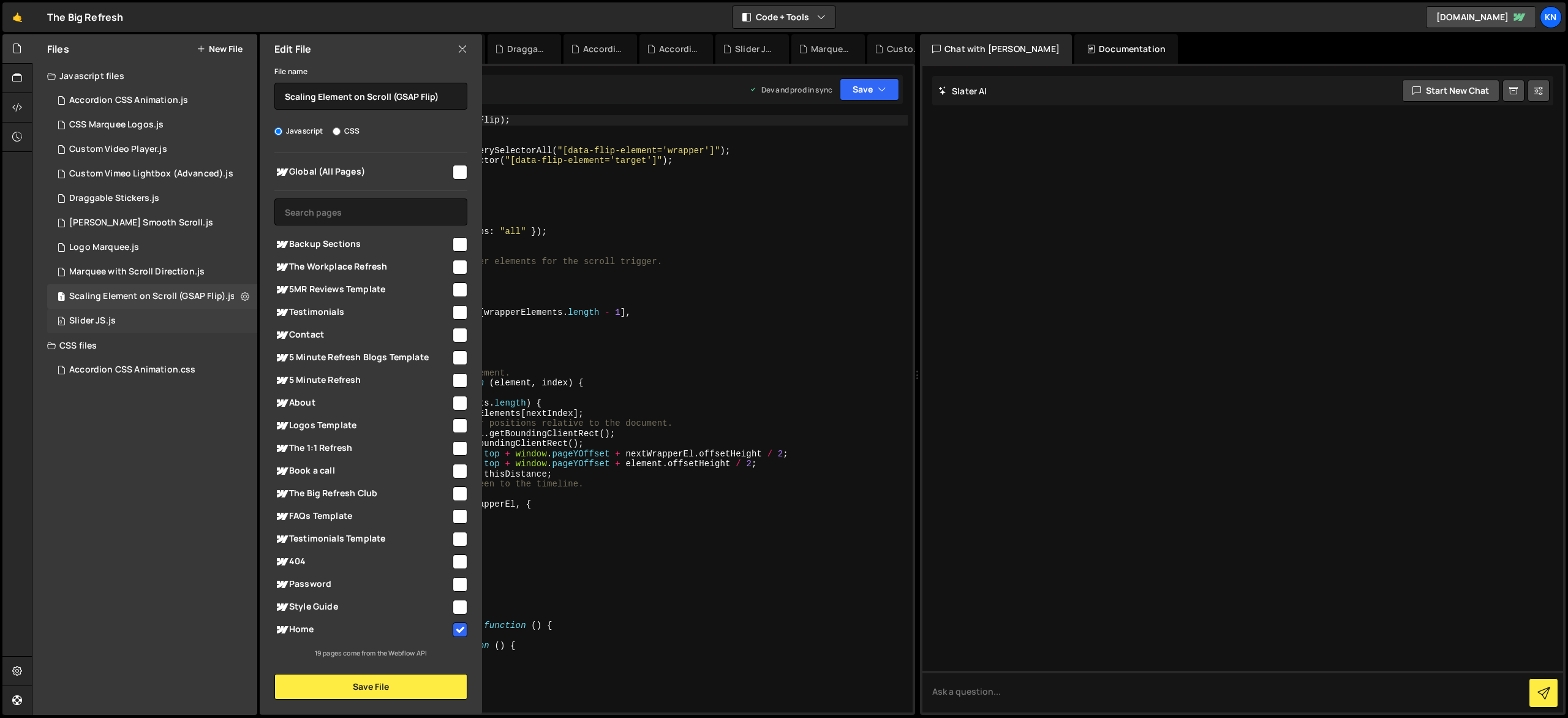
click at [246, 323] on div "0 Slider JS.js 0" at bounding box center [152, 320] width 211 height 24
checkbox input "false"
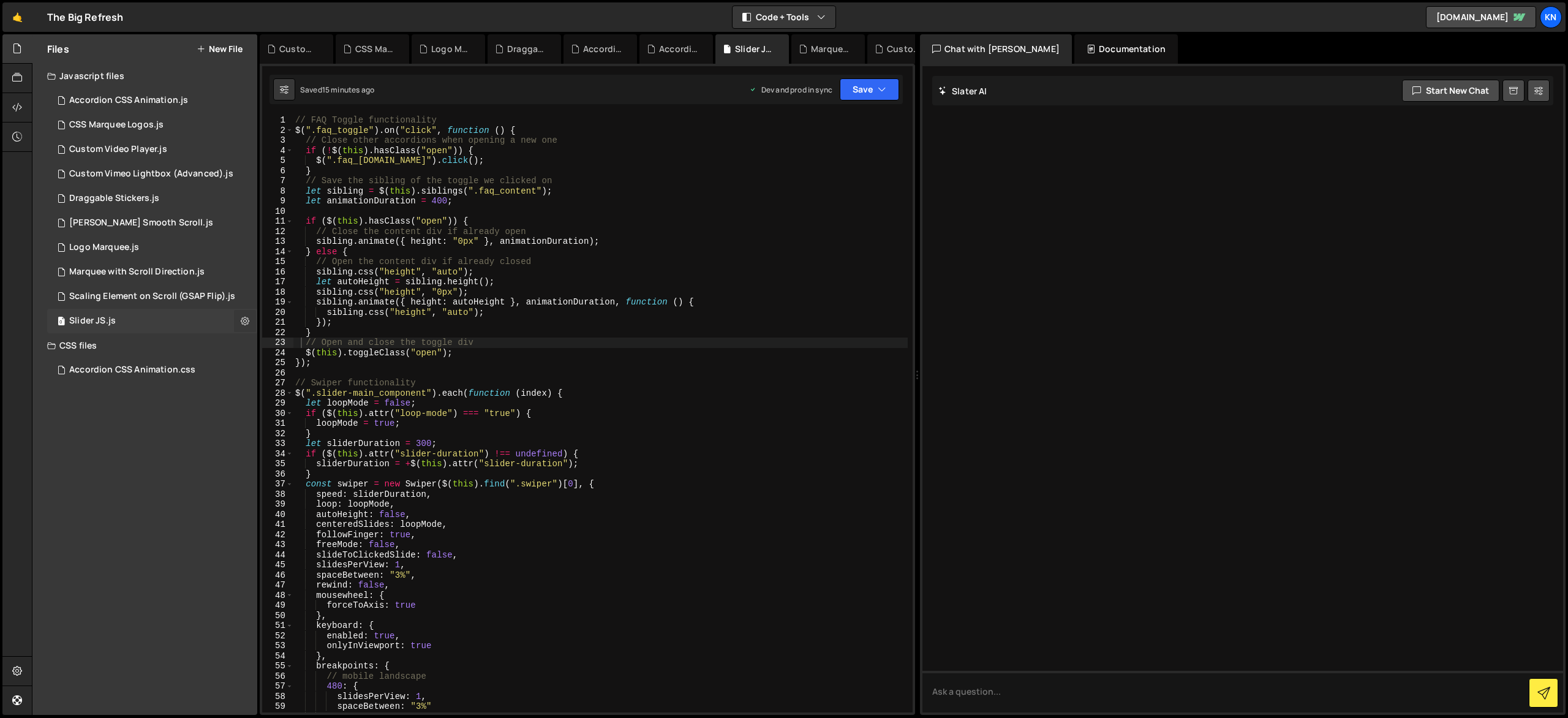
click at [247, 319] on icon at bounding box center [245, 321] width 9 height 12
type input "Slider JS"
radio input "true"
click at [276, 343] on button "Edit File Settings" at bounding box center [320, 346] width 120 height 24
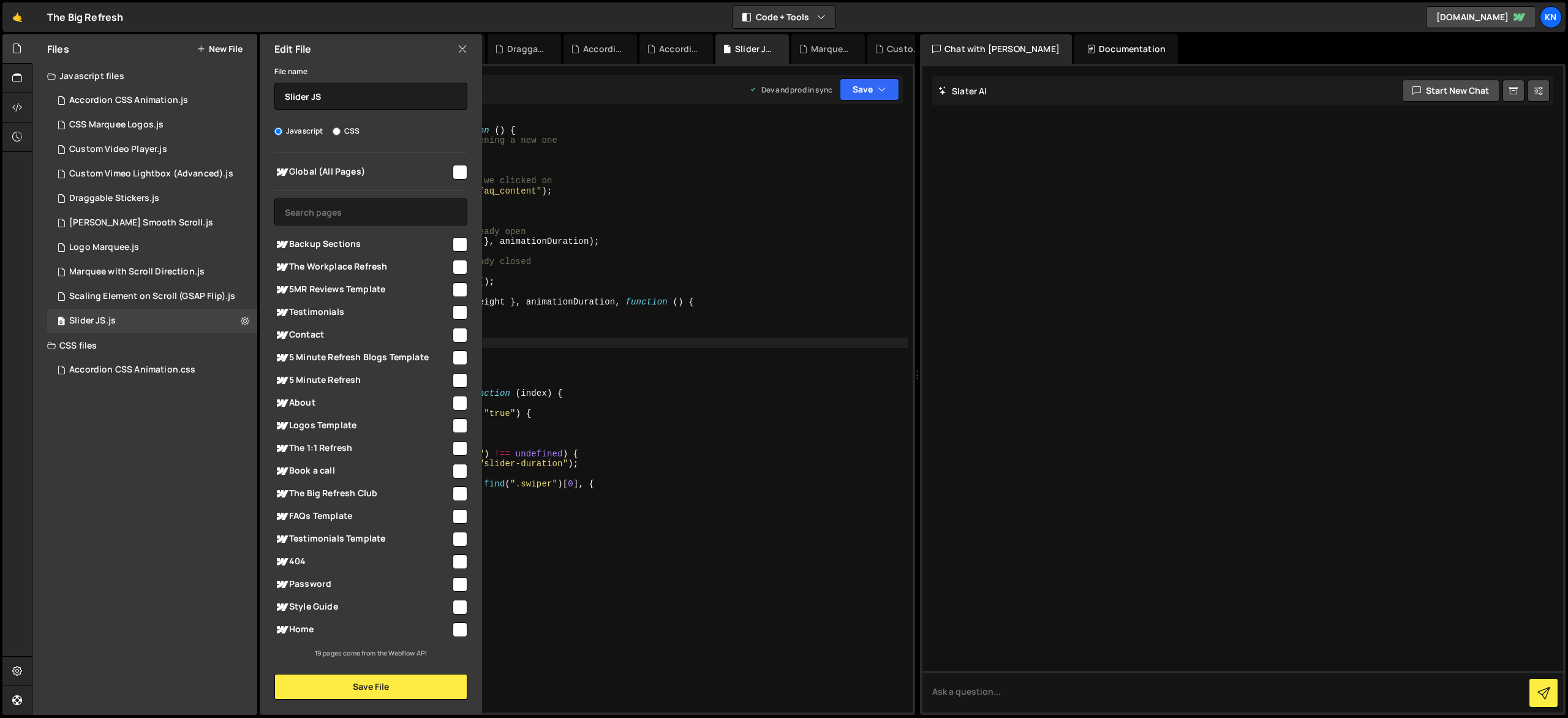
click at [245, 339] on div "CSS files" at bounding box center [145, 344] width 225 height 24
click at [248, 362] on div "Files New File Javascript files 0 Accordion CSS Animation.js 0 0 CSS Marquee Lo…" at bounding box center [145, 374] width 225 height 680
drag, startPoint x: 241, startPoint y: 351, endPoint x: 230, endPoint y: 350, distance: 11.0
click at [241, 352] on div "CSS files" at bounding box center [145, 344] width 225 height 24
click at [226, 366] on div "Accordion CSS Animation.css 0" at bounding box center [154, 370] width 214 height 24
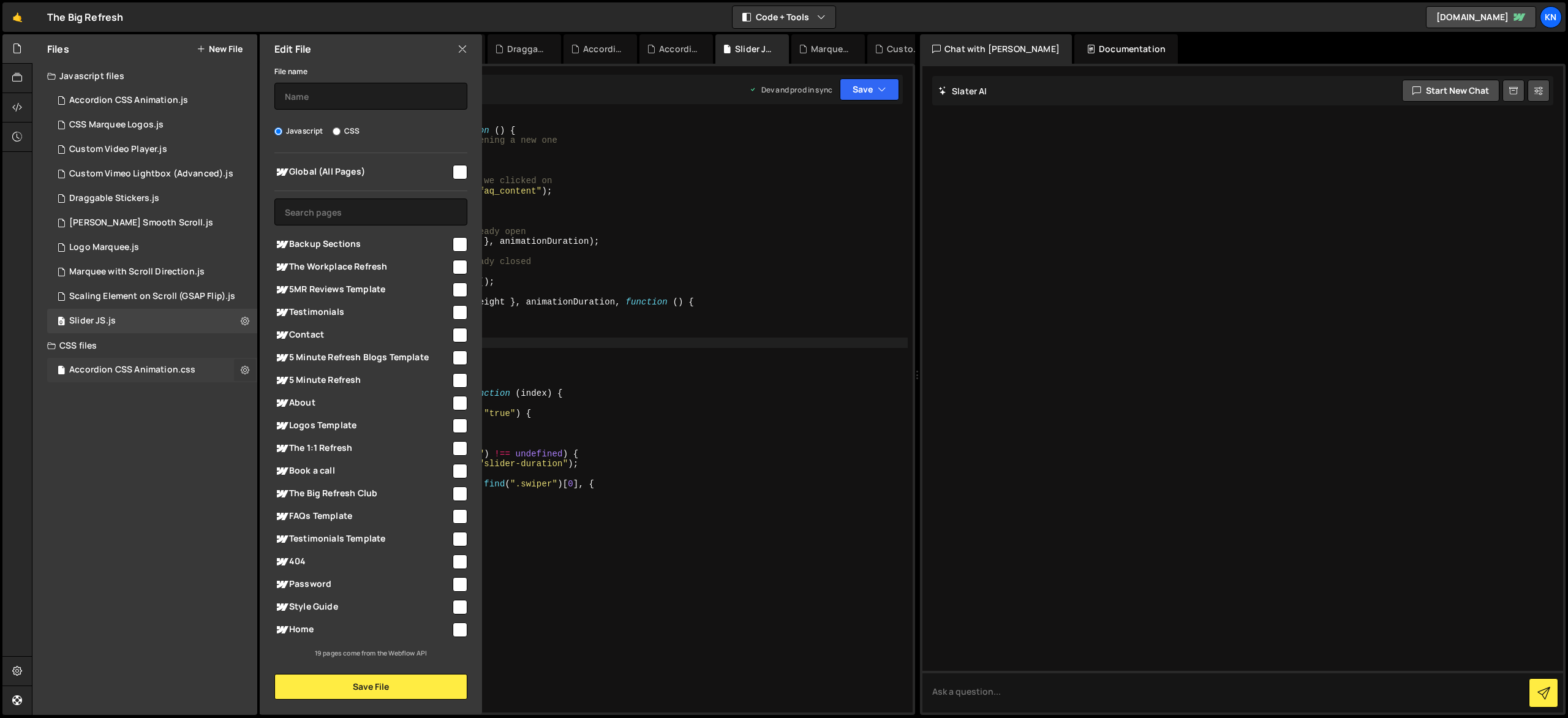
click at [242, 370] on icon at bounding box center [245, 370] width 9 height 12
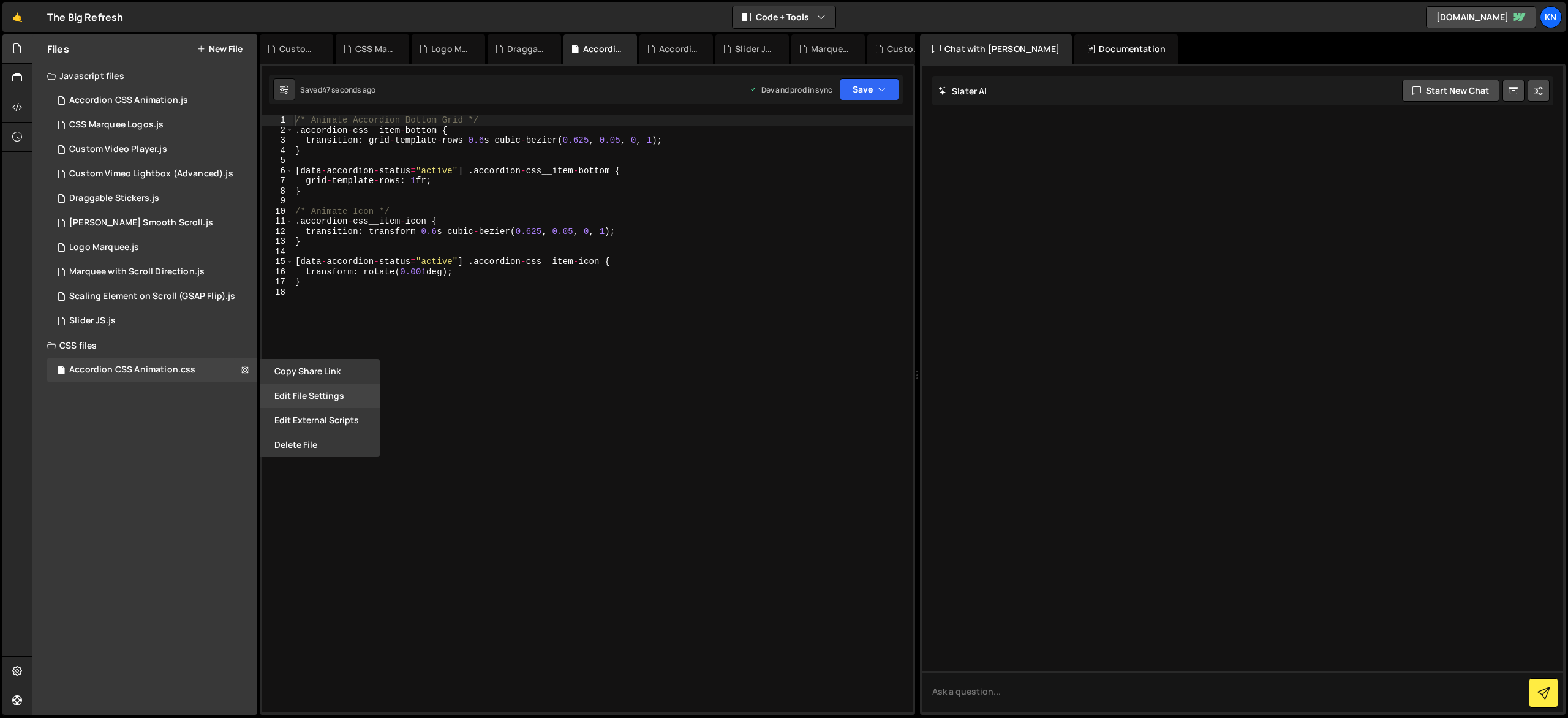
click at [281, 391] on button "Edit File Settings" at bounding box center [320, 395] width 120 height 24
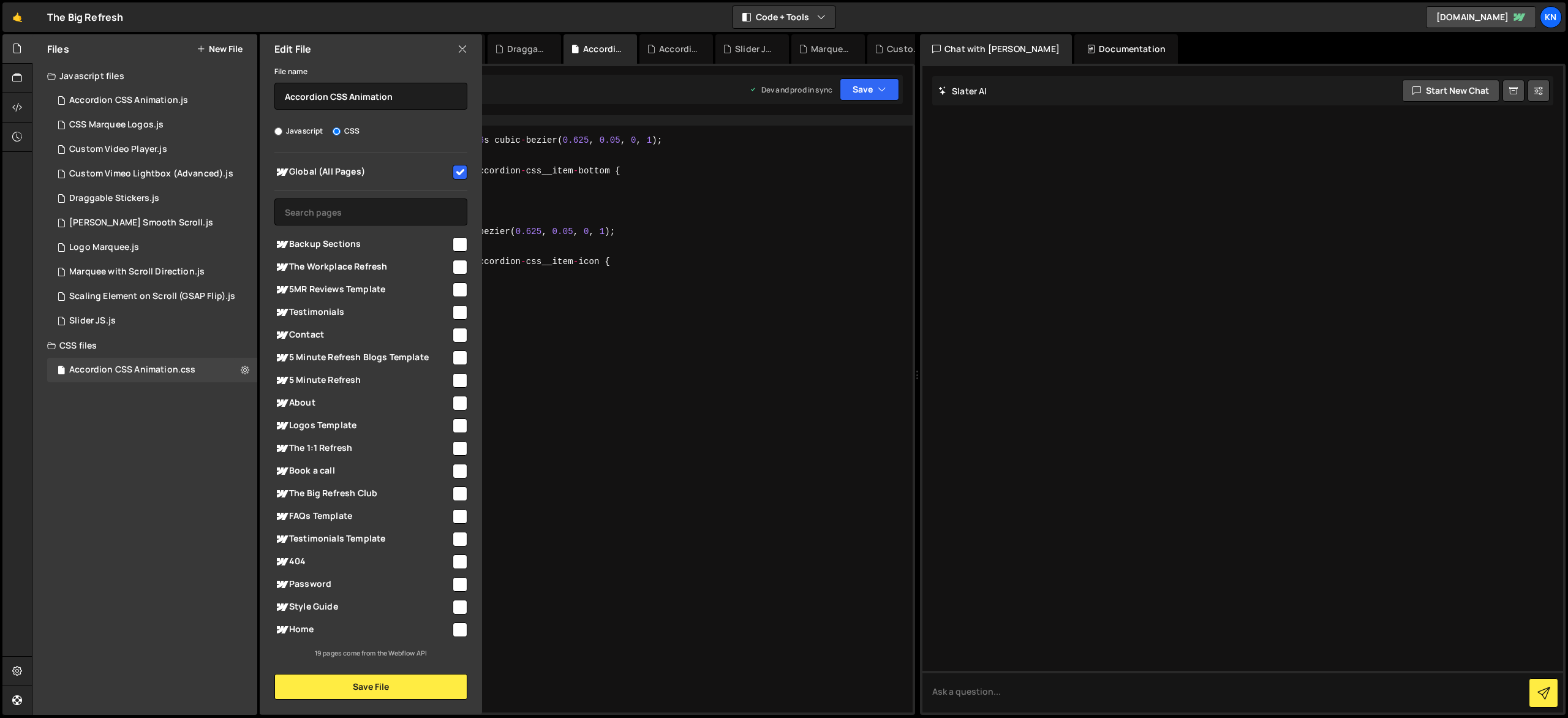
drag, startPoint x: 463, startPoint y: 175, endPoint x: 455, endPoint y: 378, distance: 203.2
click at [463, 175] on input "checkbox" at bounding box center [460, 172] width 15 height 15
checkbox input "false"
click at [433, 687] on button "Save File" at bounding box center [371, 687] width 193 height 26
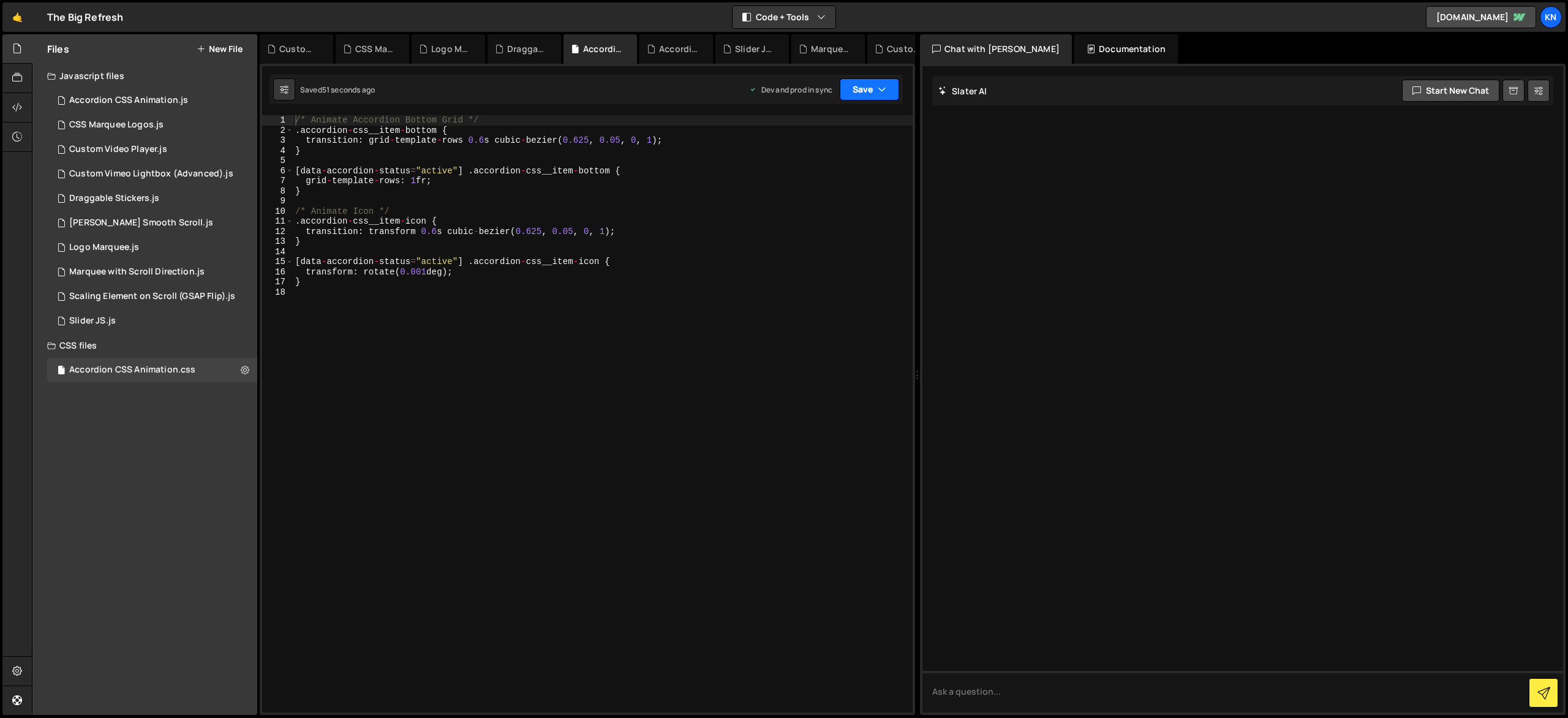
click at [870, 93] on button "Save" at bounding box center [869, 89] width 59 height 22
click at [853, 163] on div "Save to Production S" at bounding box center [828, 159] width 127 height 13
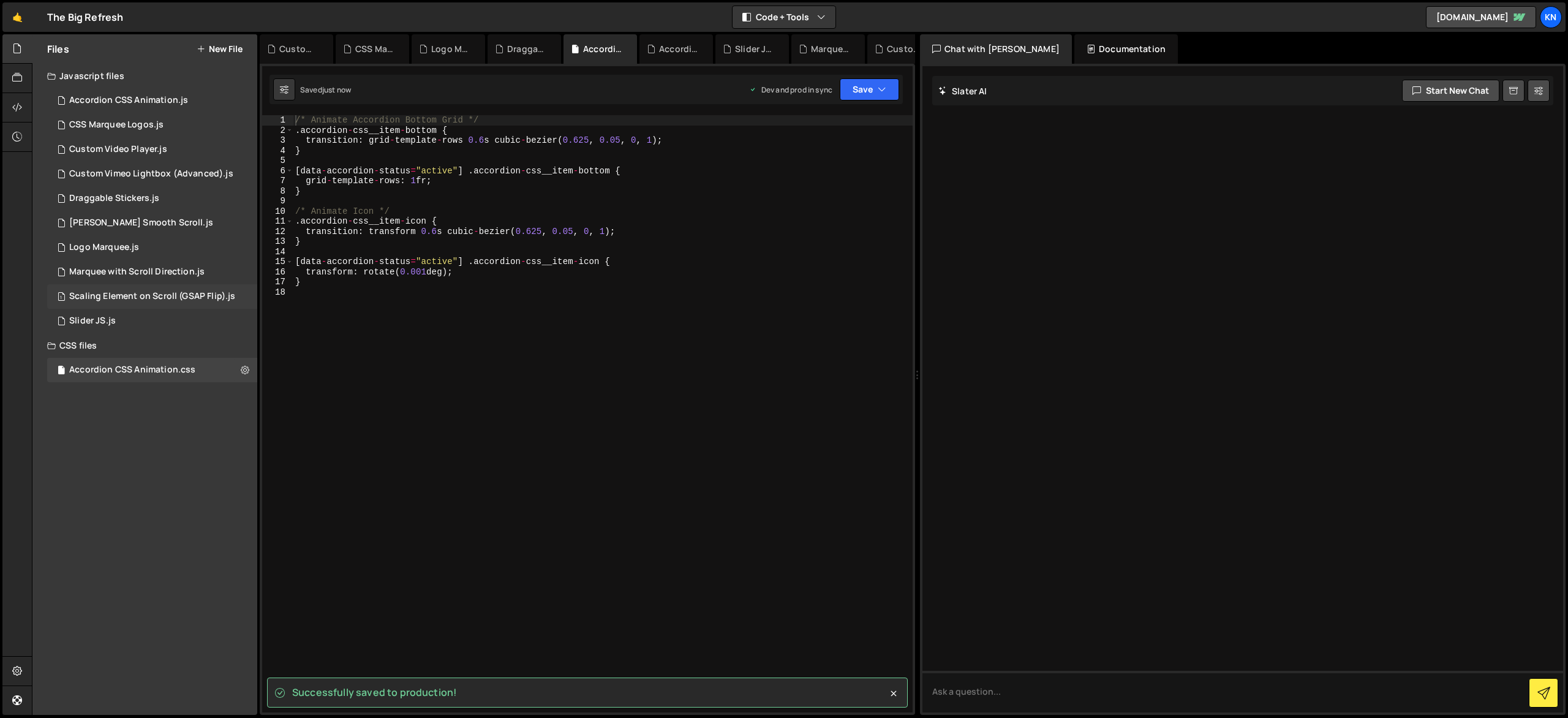
click at [210, 301] on div "Scaling Element on Scroll (GSAP Flip).js" at bounding box center [151, 296] width 166 height 11
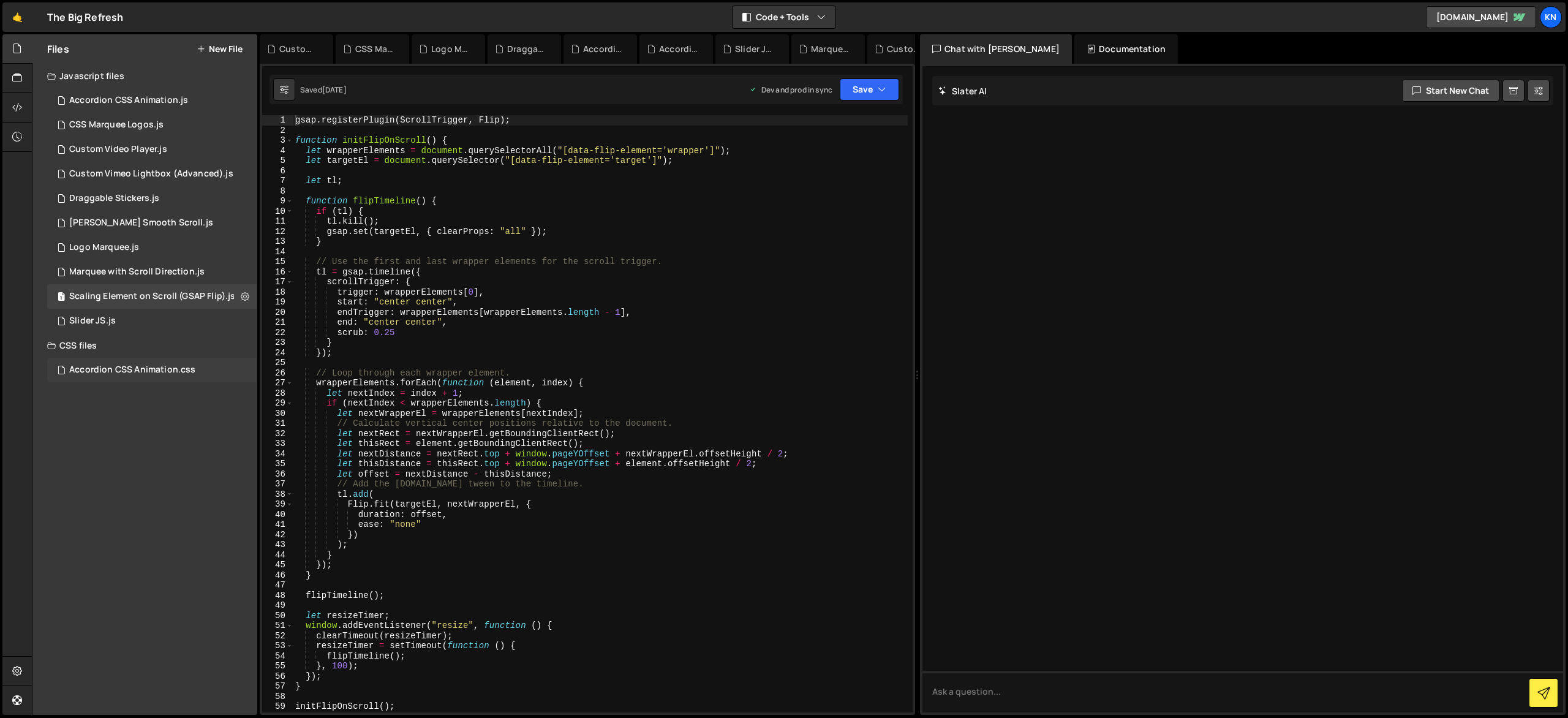
drag, startPoint x: 224, startPoint y: 370, endPoint x: 237, endPoint y: 371, distance: 13.0
click at [225, 370] on div "Accordion CSS Animation.css 0" at bounding box center [154, 370] width 214 height 24
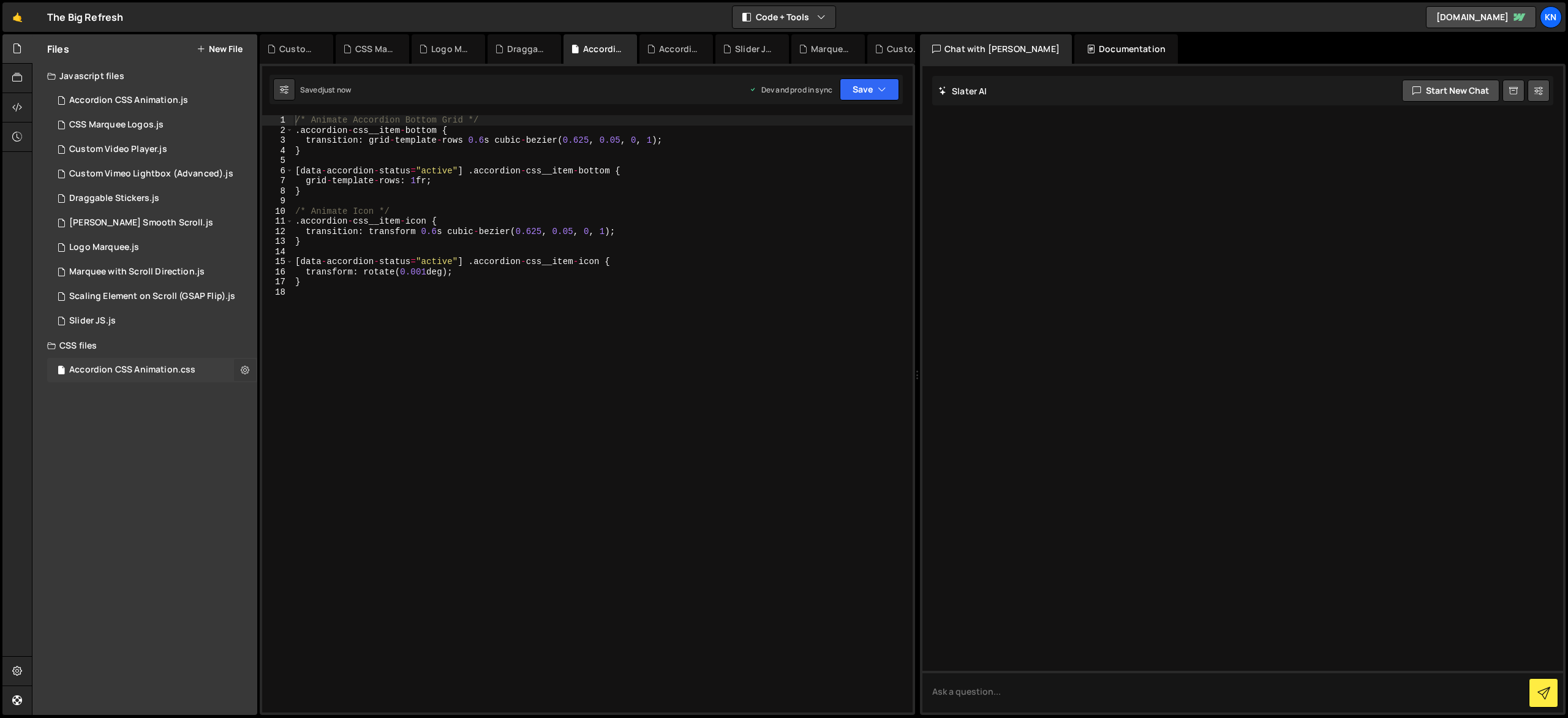
click at [240, 370] on button at bounding box center [245, 370] width 22 height 22
click at [272, 388] on button "Edit File Settings" at bounding box center [320, 395] width 120 height 24
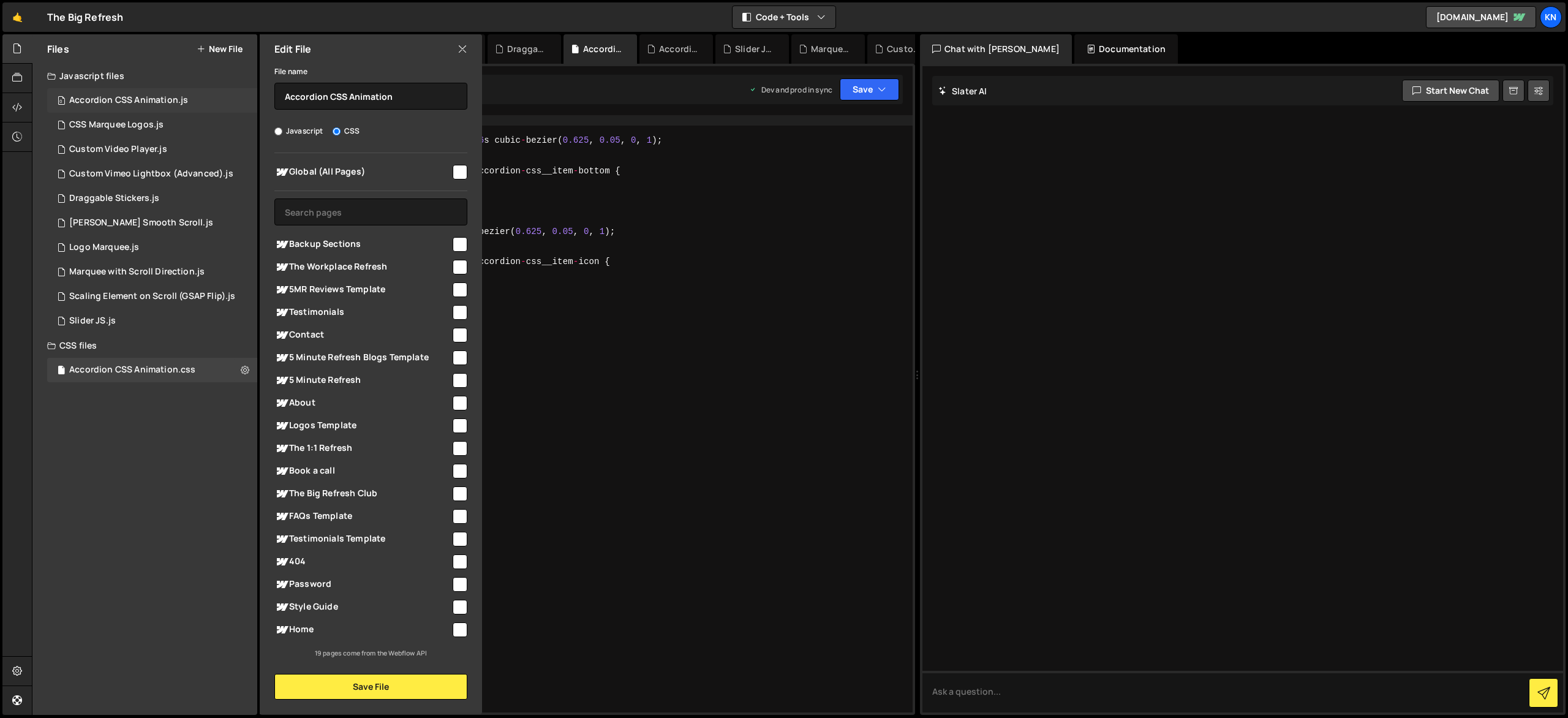
click at [179, 104] on div "Accordion CSS Animation.js" at bounding box center [128, 100] width 118 height 11
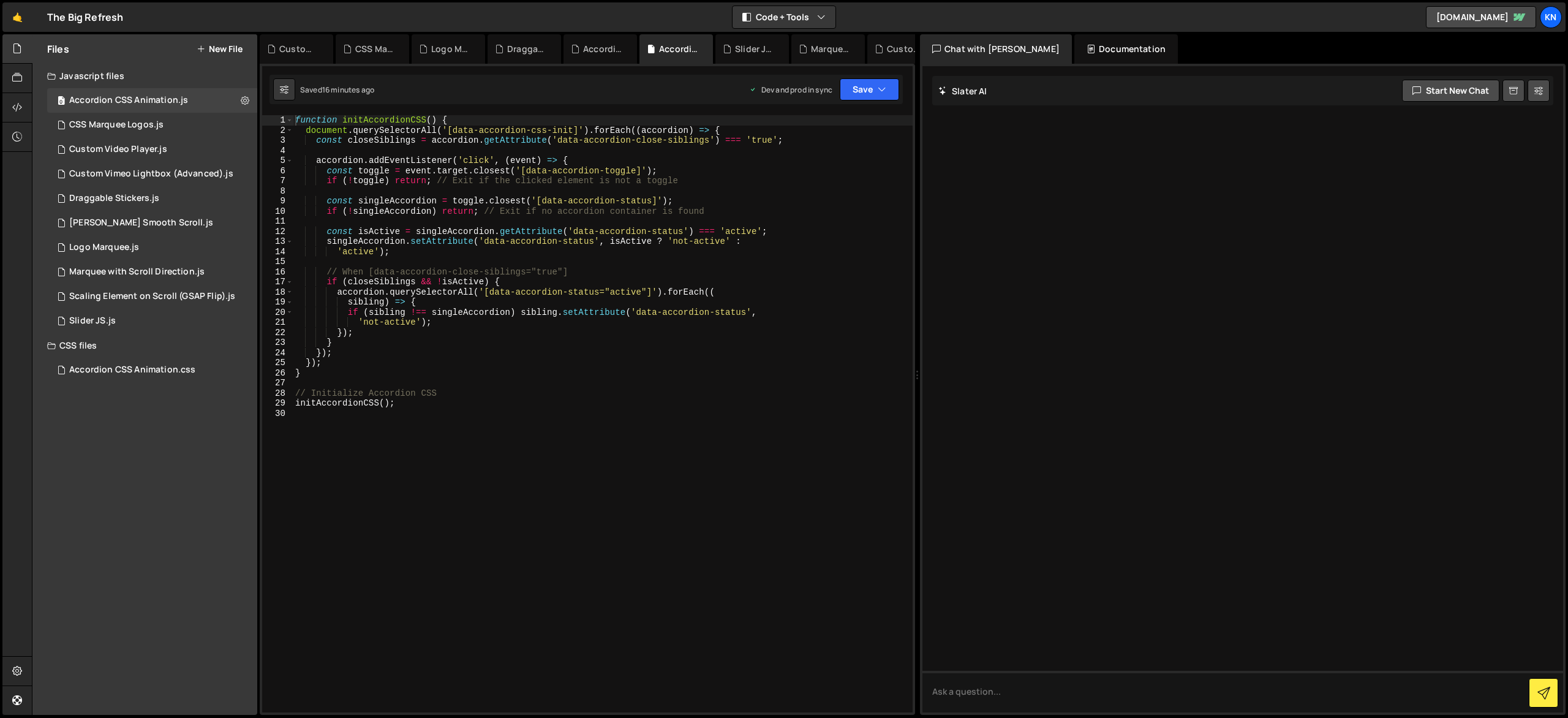
click at [700, 258] on div "function initAccordionCSS ( ) { document . querySelectorAll ( '[data-accordion-…" at bounding box center [603, 424] width 620 height 617
type input "disabled"
click at [127, 122] on div "CSS Marquee Logos.js" at bounding box center [115, 124] width 94 height 11
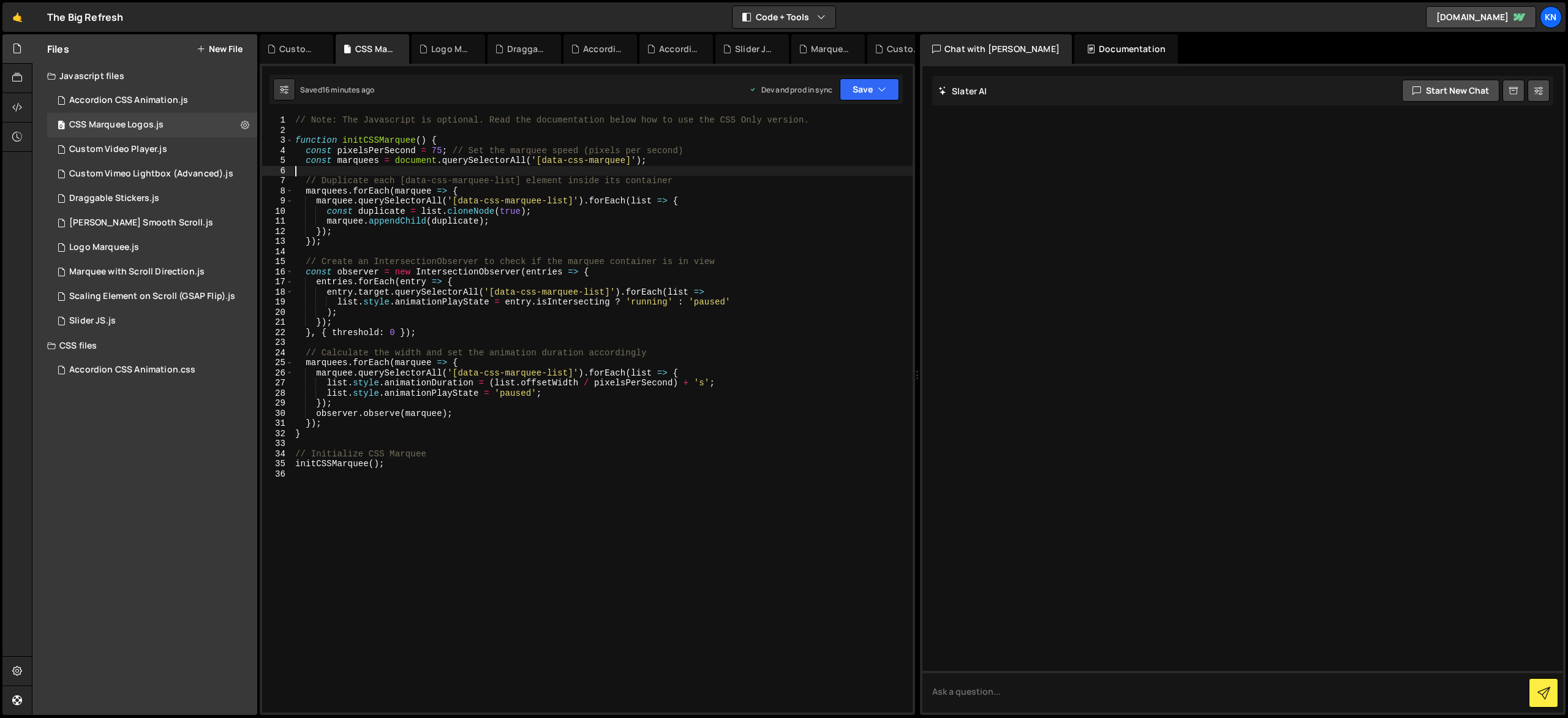
click at [723, 171] on div "// Note: The Javascript is optional. Read the documentation below how to use th…" at bounding box center [603, 424] width 620 height 617
type input "disabled"
click at [875, 127] on span "All" at bounding box center [884, 126] width 24 height 17
drag, startPoint x: 138, startPoint y: 147, endPoint x: 155, endPoint y: 147, distance: 17.0
click at [138, 147] on div "Custom Video Player.js" at bounding box center [117, 148] width 98 height 11
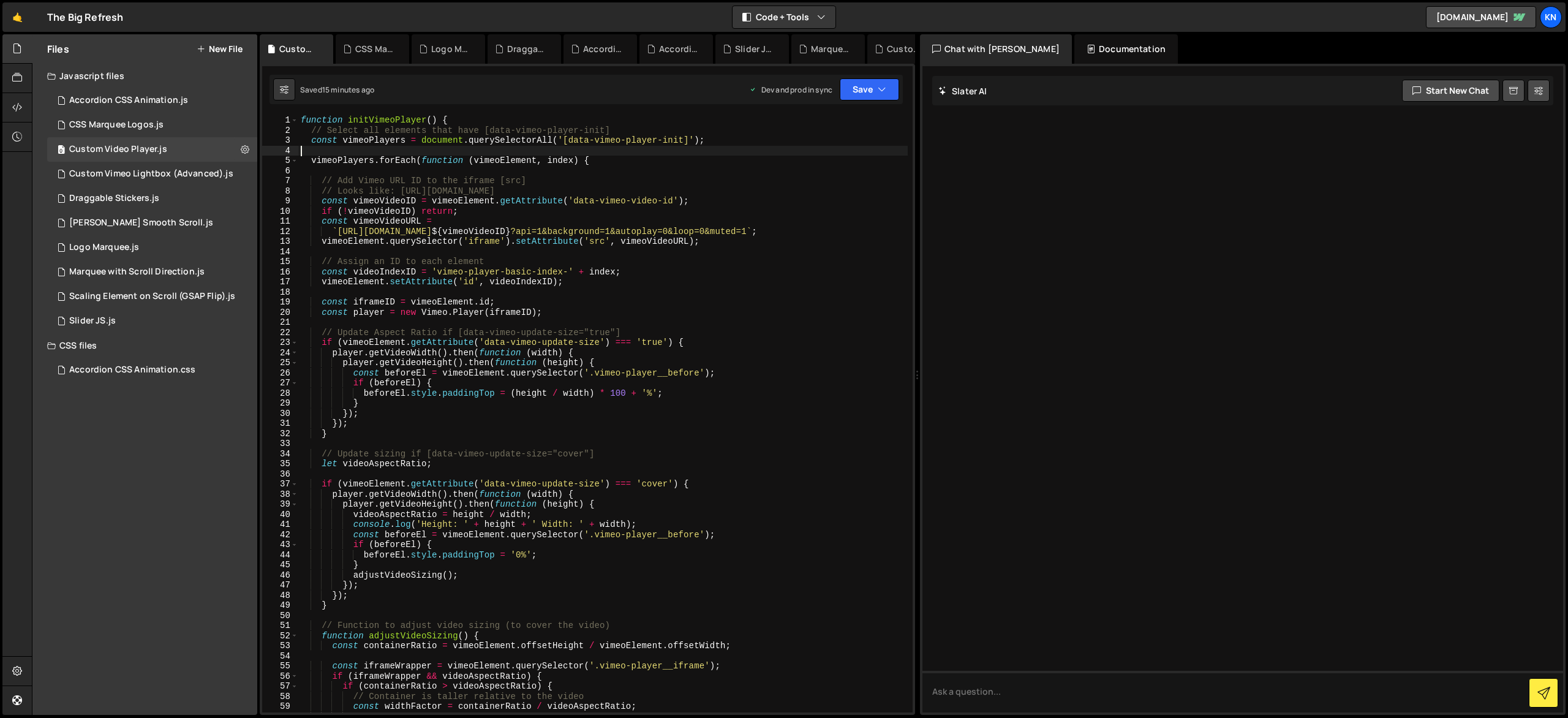
click at [748, 151] on div "function initVimeoPlayer ( ) { // Select all elements that have [data-vimeo-pla…" at bounding box center [603, 424] width 609 height 617
type input "disabled"
type textarea "if (!vimeoVideoID) return;"
click at [744, 211] on div "function initVimeoPlayer ( ) { // Select all elements that have [data-vimeo-pla…" at bounding box center [603, 424] width 609 height 617
click at [119, 174] on div "Custom Vimeo Lightbox (Advanced).js" at bounding box center [150, 174] width 164 height 11
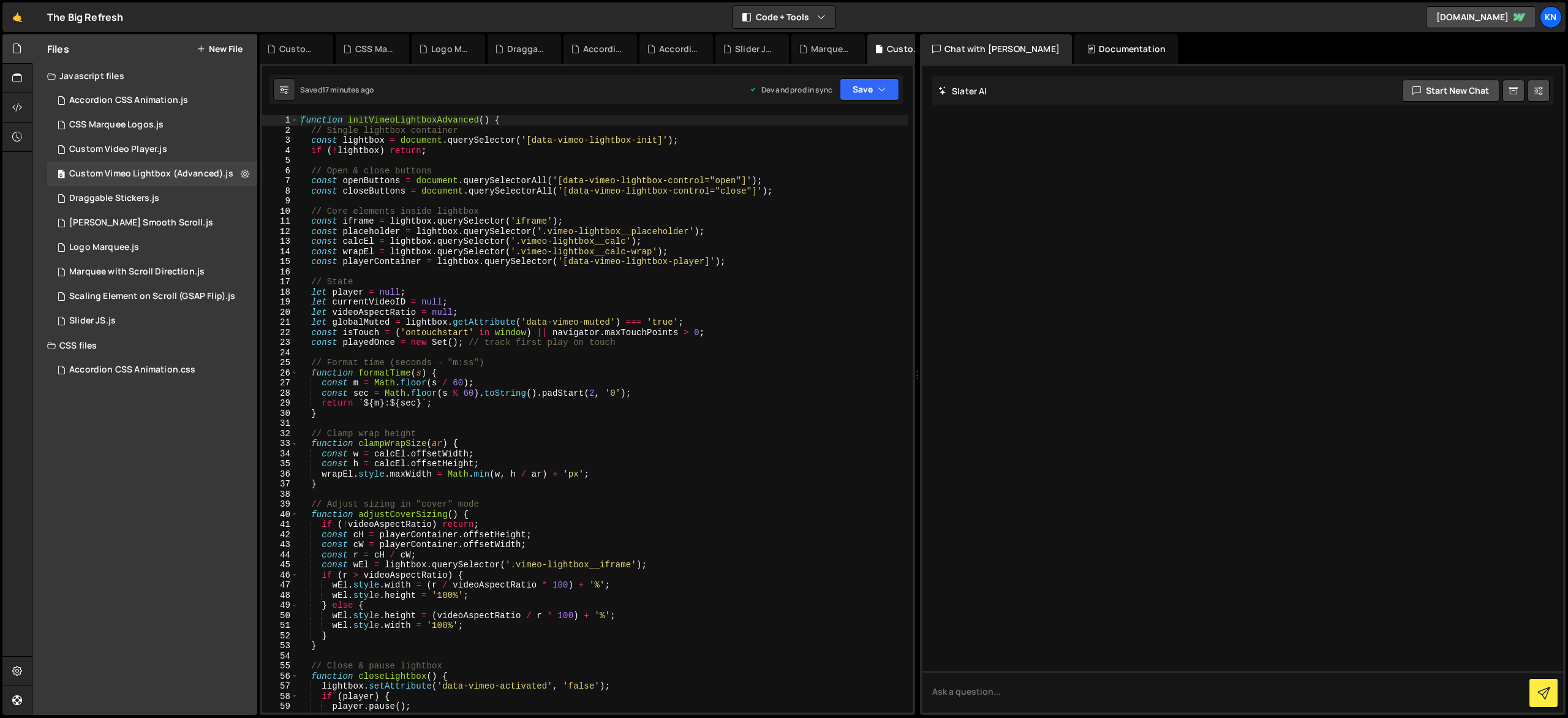
click at [768, 199] on div "function initVimeoLightboxAdvanced ( ) { // Single lightbox container const lig…" at bounding box center [603, 424] width 609 height 617
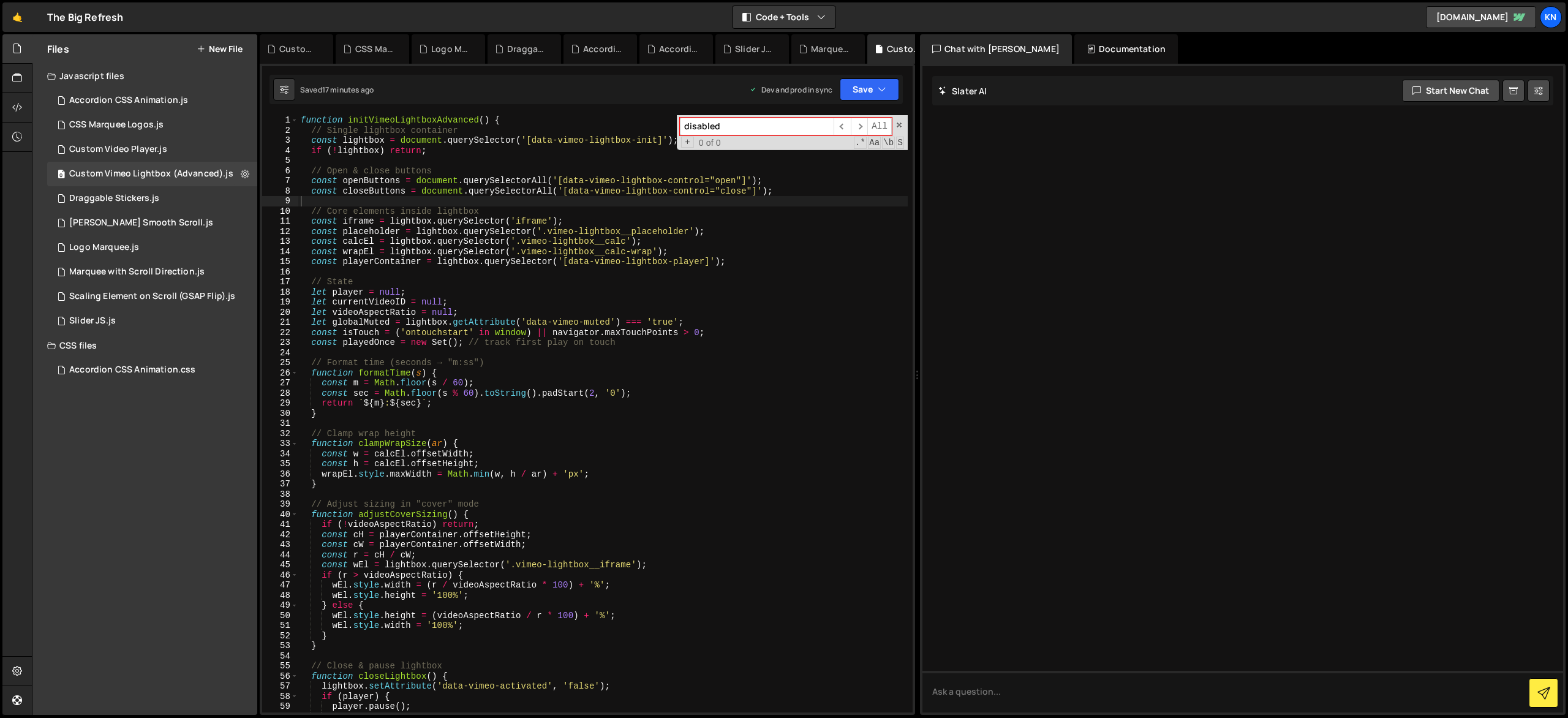
type input "disabled"
click at [748, 202] on div "function initVimeoLightboxAdvanced ( ) { // Single lightbox container const lig…" at bounding box center [603, 424] width 609 height 617
click at [107, 199] on div "Draggable Stickers.js" at bounding box center [114, 198] width 90 height 11
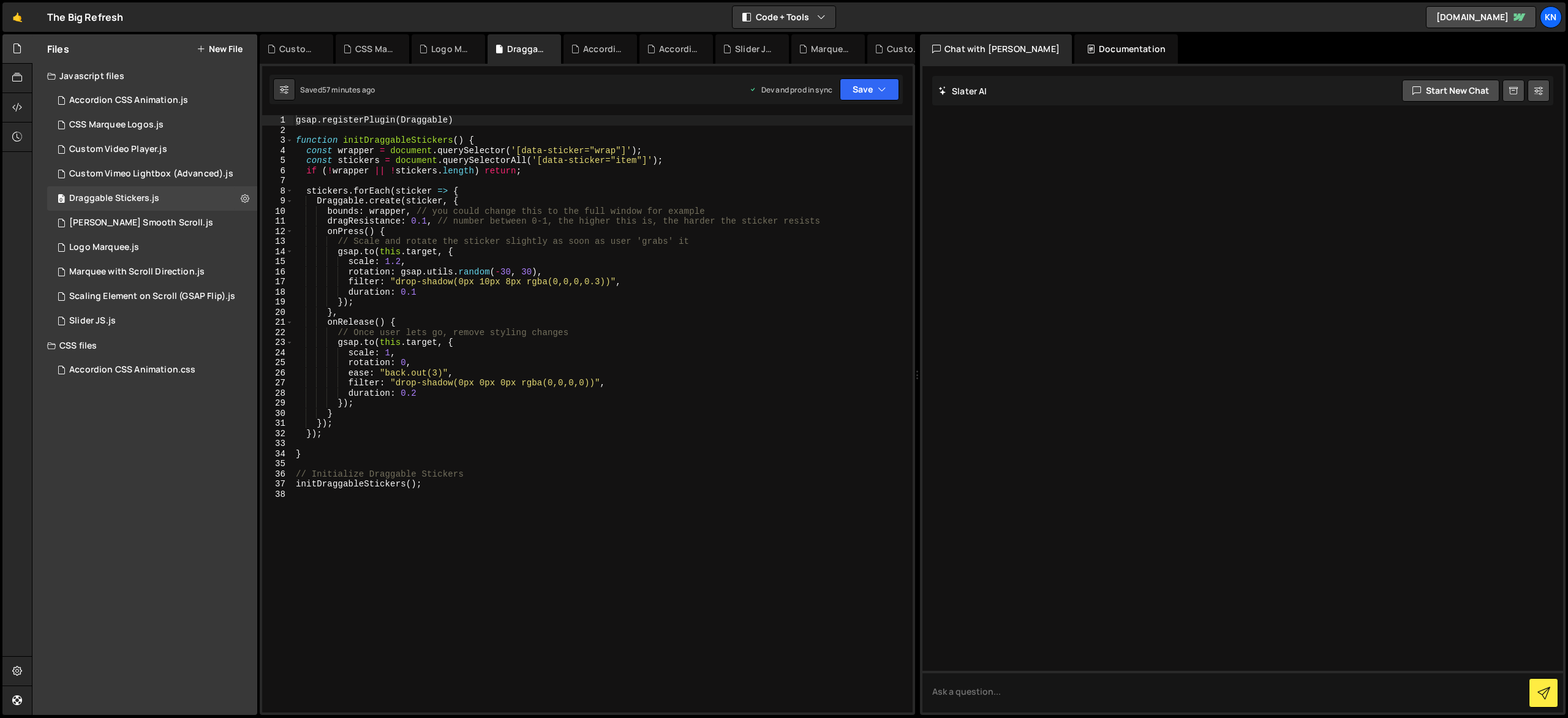
type textarea "dragResistance: 0.1, // number between 0-1, the higher this is, the harder the …"
click at [696, 225] on div "gsap . registerPlugin ( Draggable ) function initDraggableStickers ( ) { const …" at bounding box center [603, 424] width 619 height 617
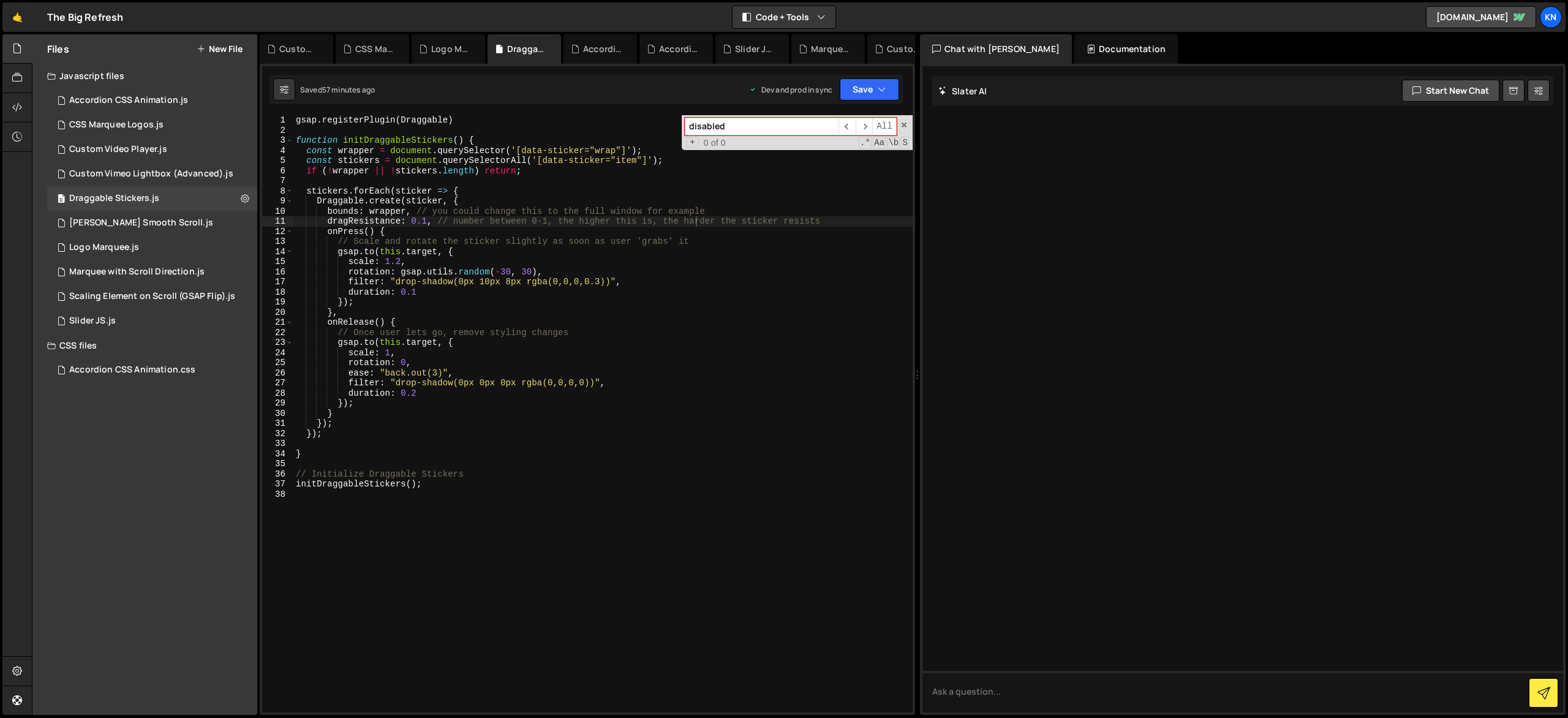
type input "disabled"
type textarea "stickers.forEach(sticker => {"
drag, startPoint x: 744, startPoint y: 186, endPoint x: 735, endPoint y: 188, distance: 9.2
click at [744, 186] on div "gsap . registerPlugin ( Draggable ) function initDraggableStickers ( ) { const …" at bounding box center [603, 424] width 619 height 617
drag, startPoint x: 138, startPoint y: 192, endPoint x: 136, endPoint y: 207, distance: 15.1
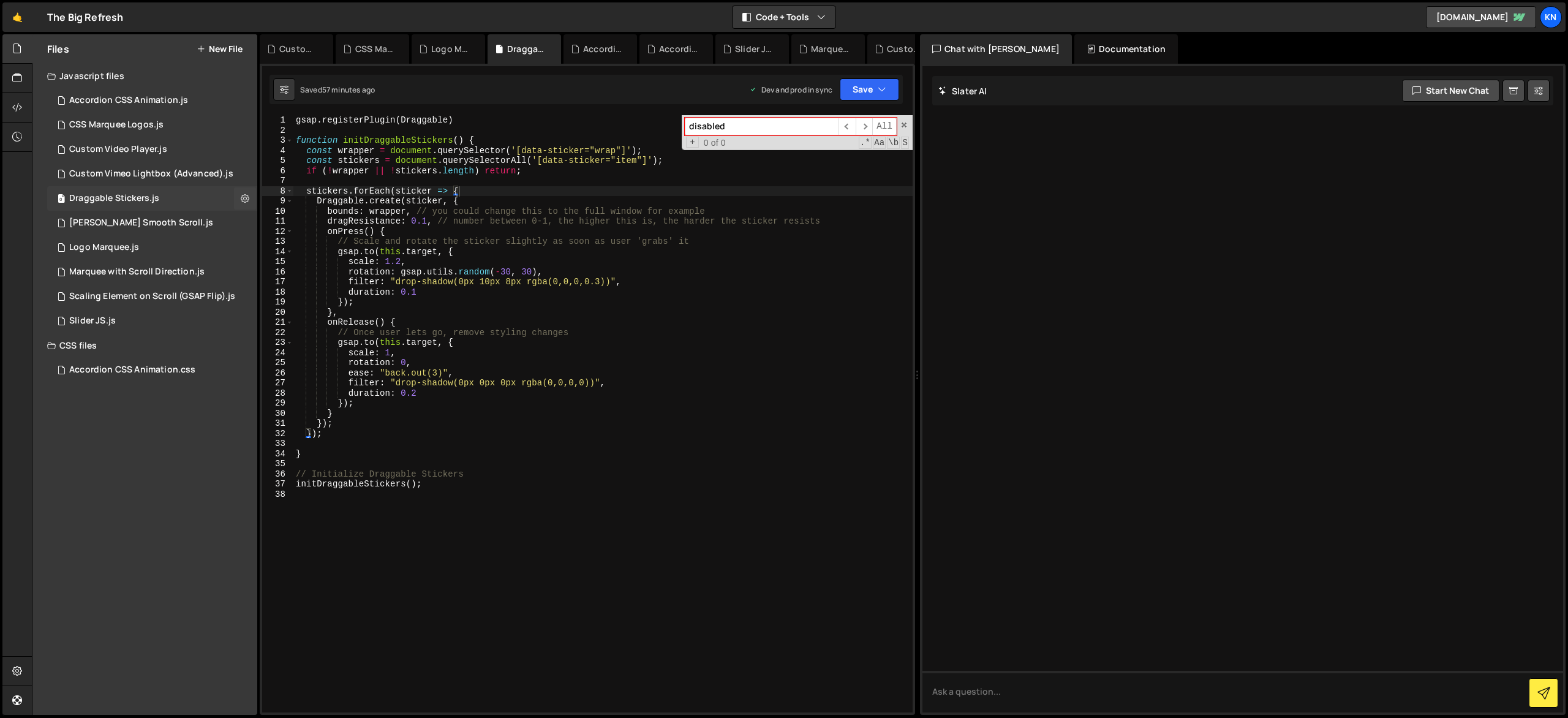
click at [138, 192] on div "0 Draggable Stickers.js 0" at bounding box center [152, 198] width 211 height 24
click at [137, 219] on div "[PERSON_NAME] Smooth Scroll.js" at bounding box center [141, 222] width 144 height 11
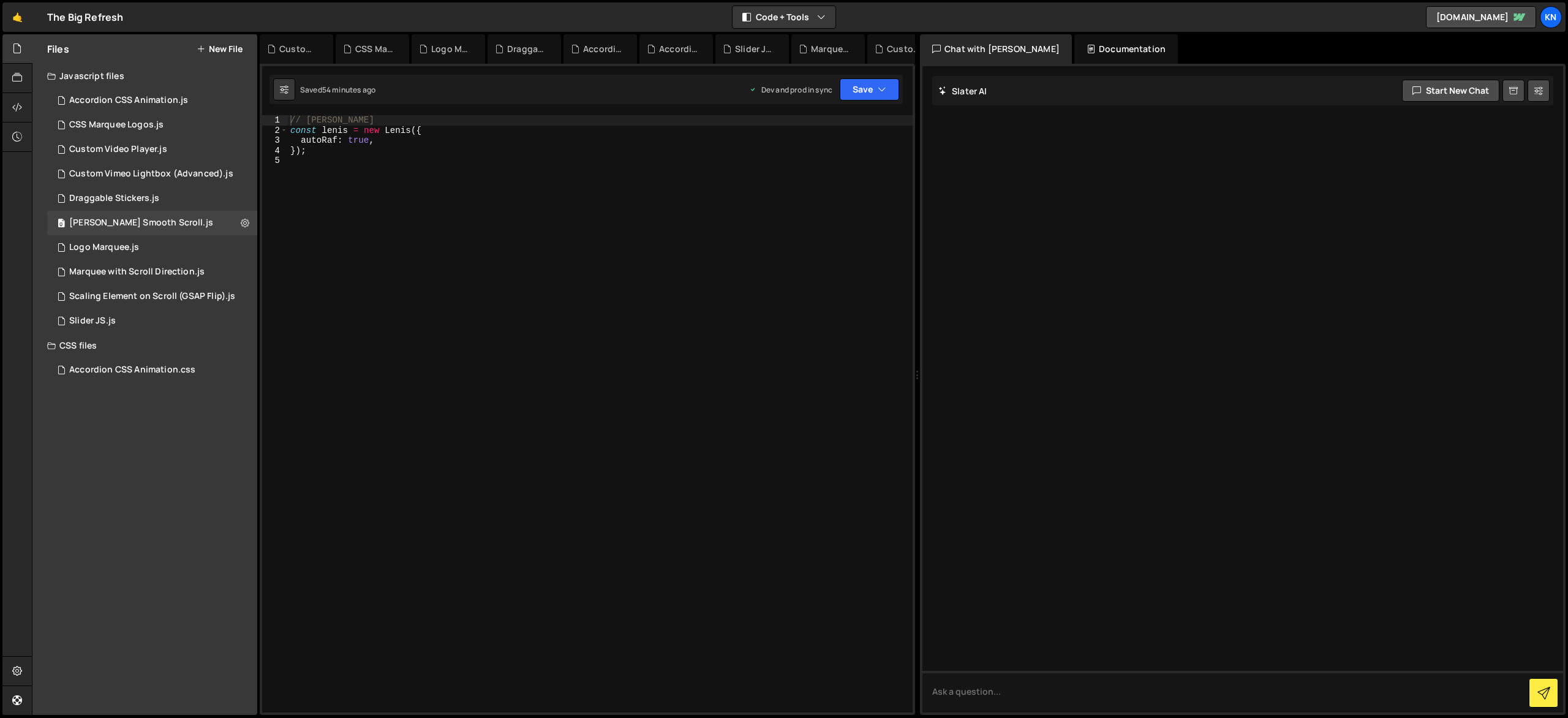
click at [644, 229] on div "// Lenis const lenis = new Lenis ({ autoRaf : true , }) ;" at bounding box center [601, 424] width 625 height 617
type input "disabled"
click at [628, 248] on div "// Lenis const lenis = new Lenis ({ autoRaf : true , }) ;" at bounding box center [601, 424] width 625 height 617
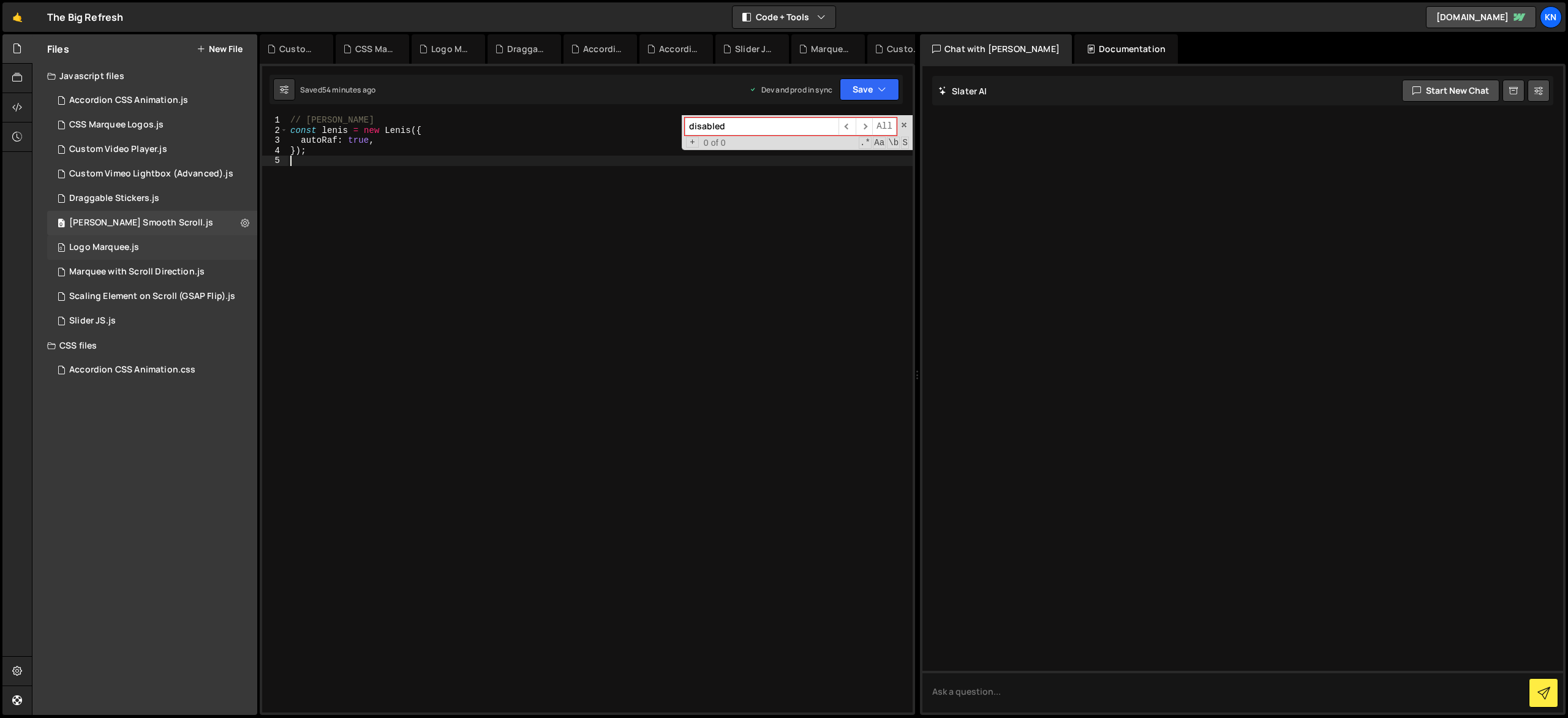
drag, startPoint x: 98, startPoint y: 242, endPoint x: 132, endPoint y: 242, distance: 34.0
click at [98, 242] on div "Logo Marquee.js" at bounding box center [104, 246] width 70 height 11
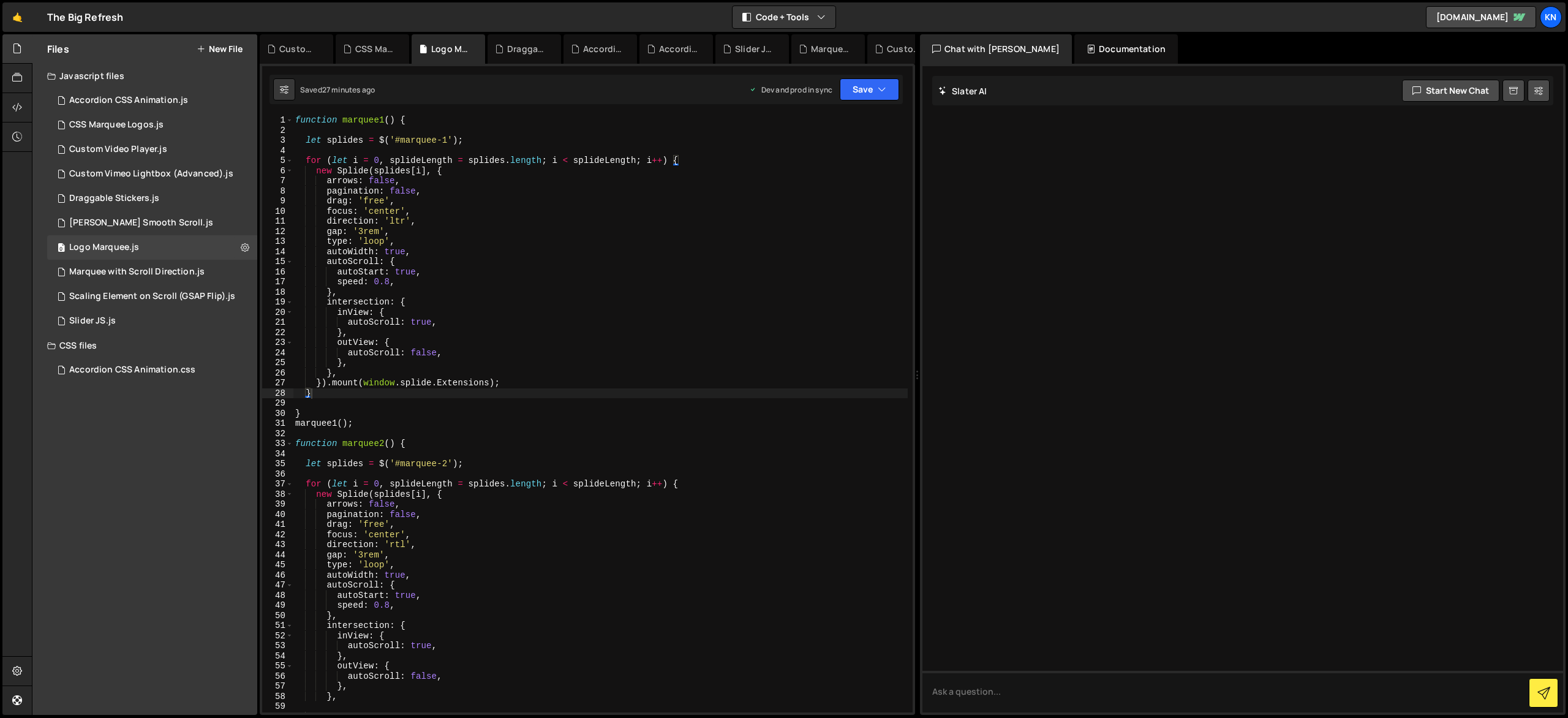
type textarea "focus: 'center',"
click at [530, 209] on div "function marquee1 ( ) { let splides = $ ( '#marquee-1' ) ; for ( let i = 0 , sp…" at bounding box center [601, 424] width 615 height 617
type input "disabled"
type textarea "gap: '3rem',"
click at [639, 228] on div "function marquee1 ( ) { let splides = $ ( '#marquee-1' ) ; for ( let i = 0 , sp…" at bounding box center [601, 424] width 615 height 617
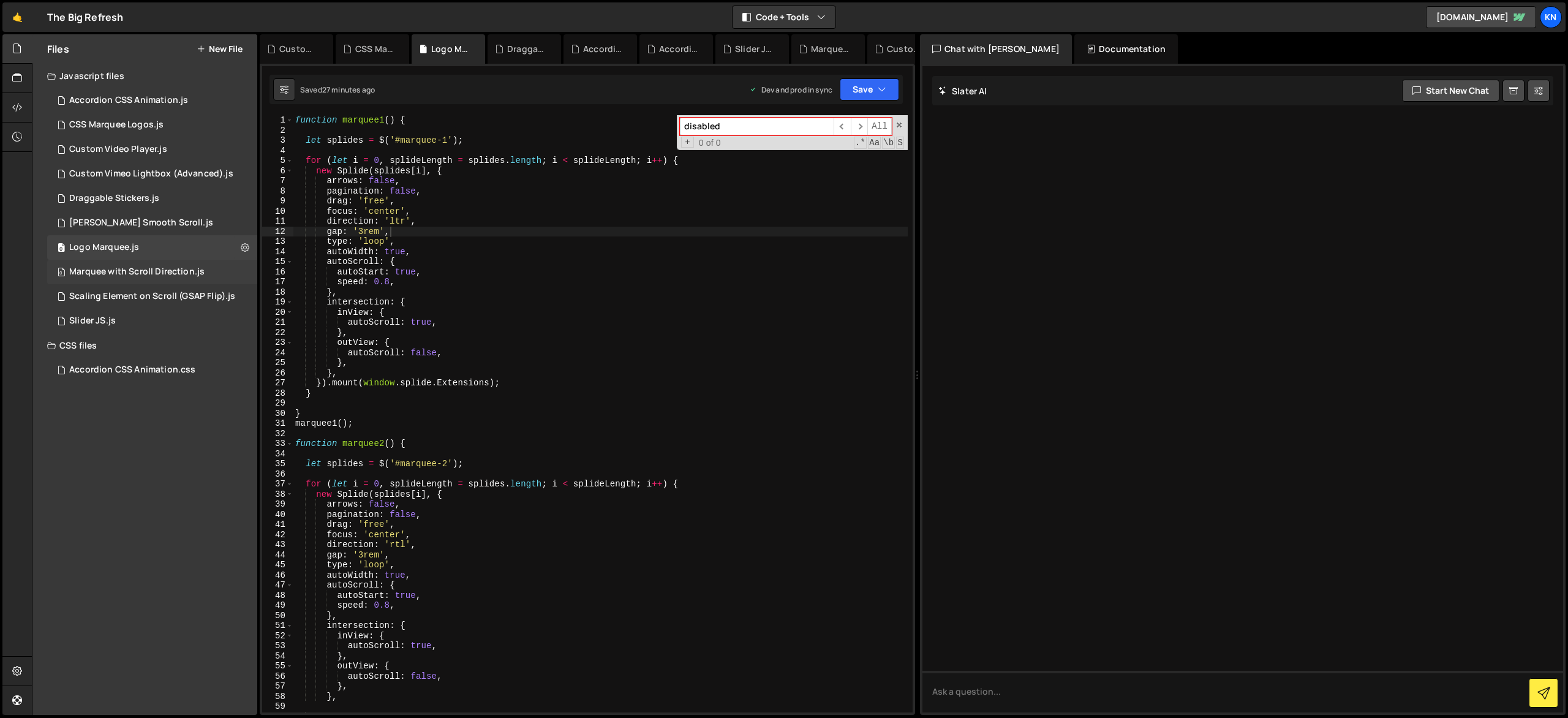
click at [175, 262] on div "0 Marquee with Scroll Direction.js 0" at bounding box center [152, 272] width 211 height 24
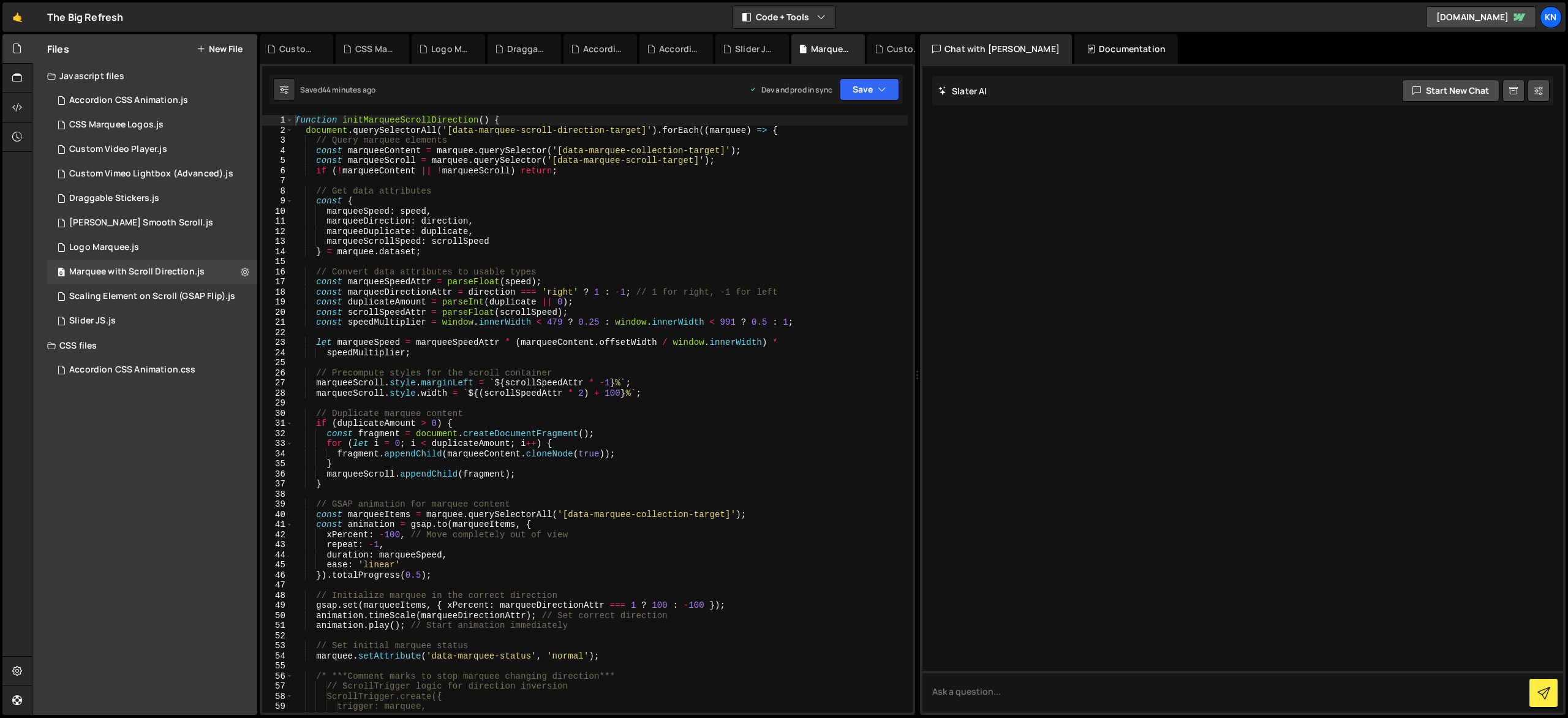
type textarea "marqueeScrollSpeed: scrollSpeed"
click at [677, 238] on div "function initMarqueeScrollDirection ( ) { document . querySelectorAll ( '[data-…" at bounding box center [601, 424] width 615 height 617
type input "disabled"
click at [148, 297] on div "Scaling Element on Scroll (GSAP Flip).js" at bounding box center [151, 296] width 166 height 11
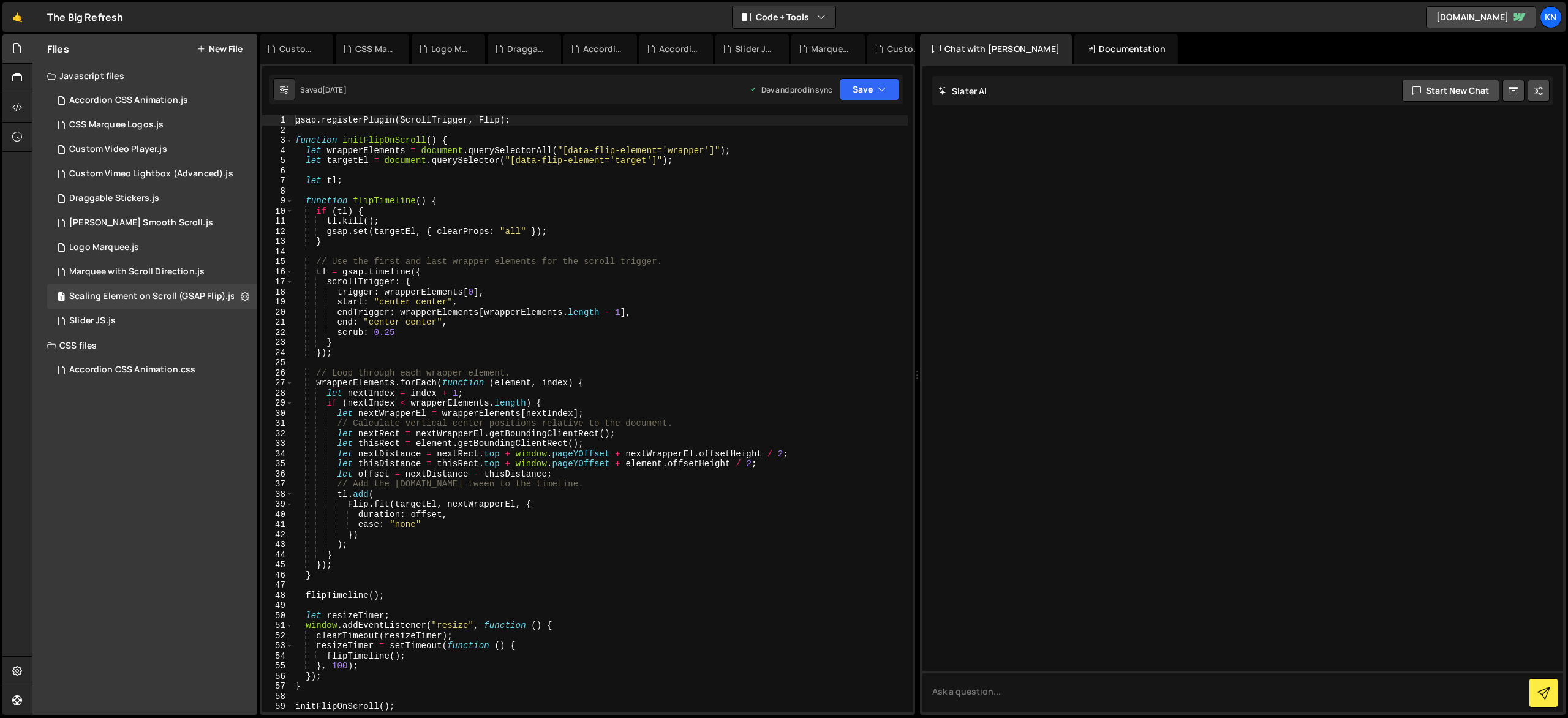
type textarea "// Use the first and last wrapper elements for the scroll trigger."
click at [657, 267] on div "gsap . registerPlugin ( ScrollTrigger , Flip ) ; function initFlipOnScroll ( ) …" at bounding box center [601, 424] width 615 height 617
type input "disabled"
click at [117, 313] on div "0 Slider JS.js 0" at bounding box center [152, 320] width 211 height 24
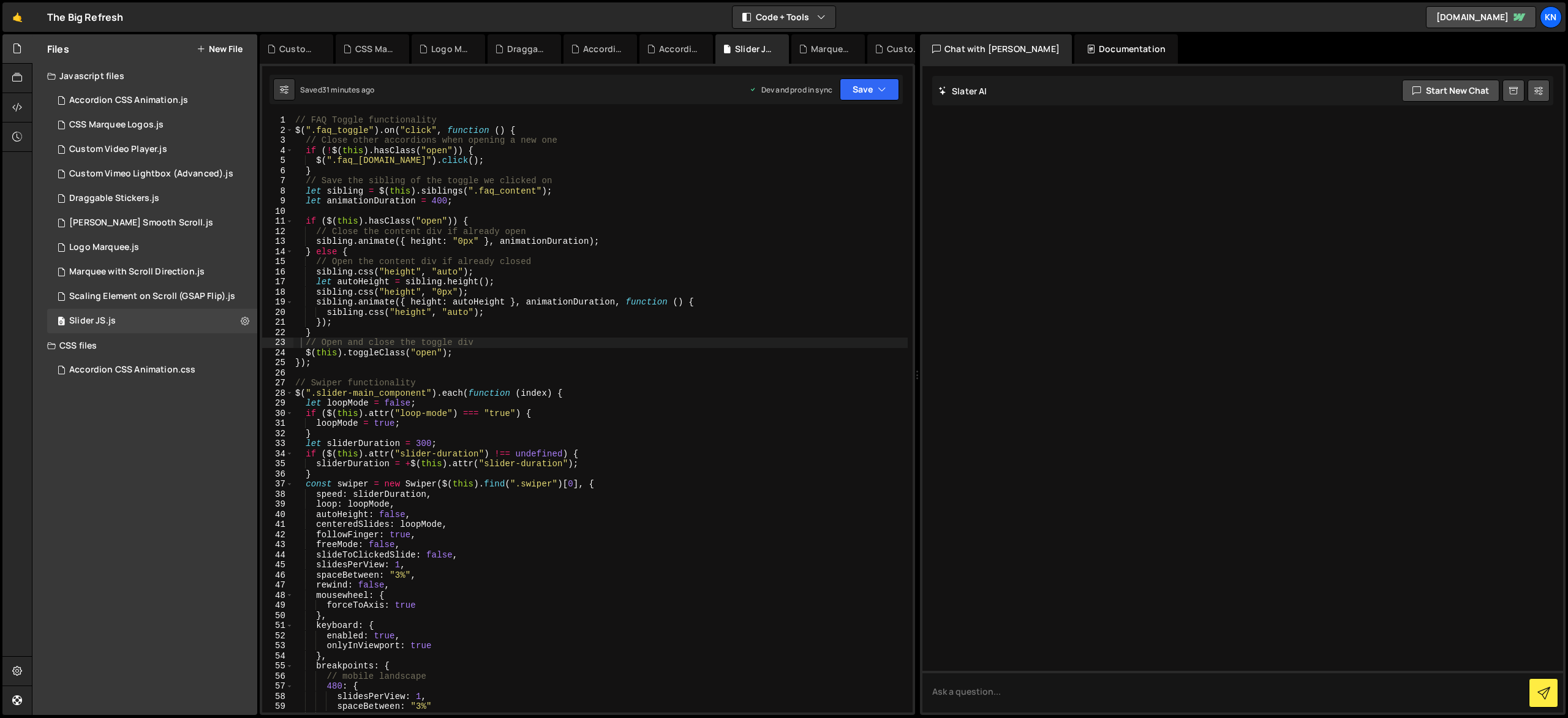
type textarea "sibling.css("height", "0px");"
click at [637, 293] on div "// FAQ Toggle functionality $ ( ".faq_toggle" ) . on ( "click" , function ( ) {…" at bounding box center [601, 424] width 615 height 617
paste input "disabled"
type input "disabled"
click at [853, 124] on span "​" at bounding box center [860, 126] width 17 height 17
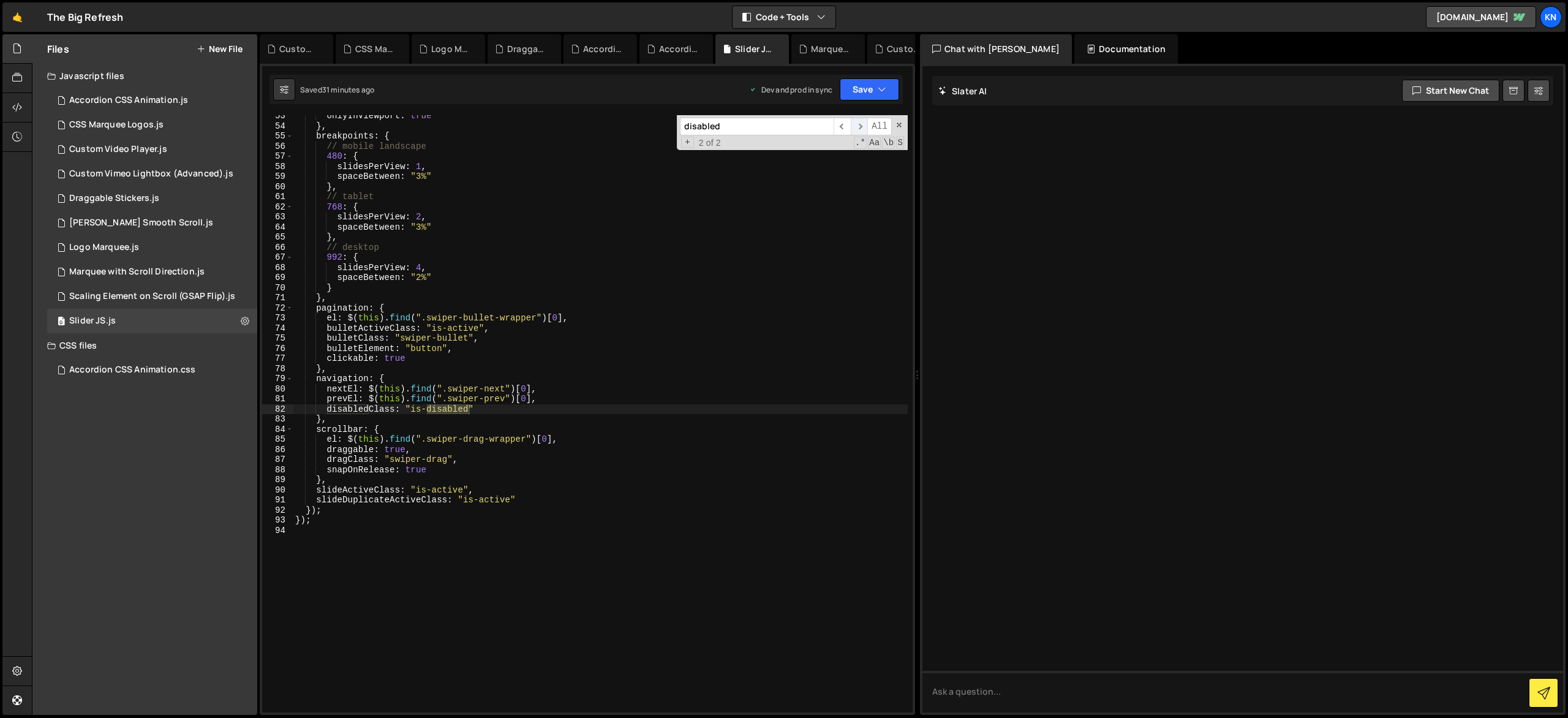
scroll to position [530, 0]
click at [247, 321] on icon at bounding box center [245, 321] width 9 height 12
type input "Slider JS"
radio input "true"
click at [311, 345] on button "Edit File Settings" at bounding box center [320, 346] width 120 height 24
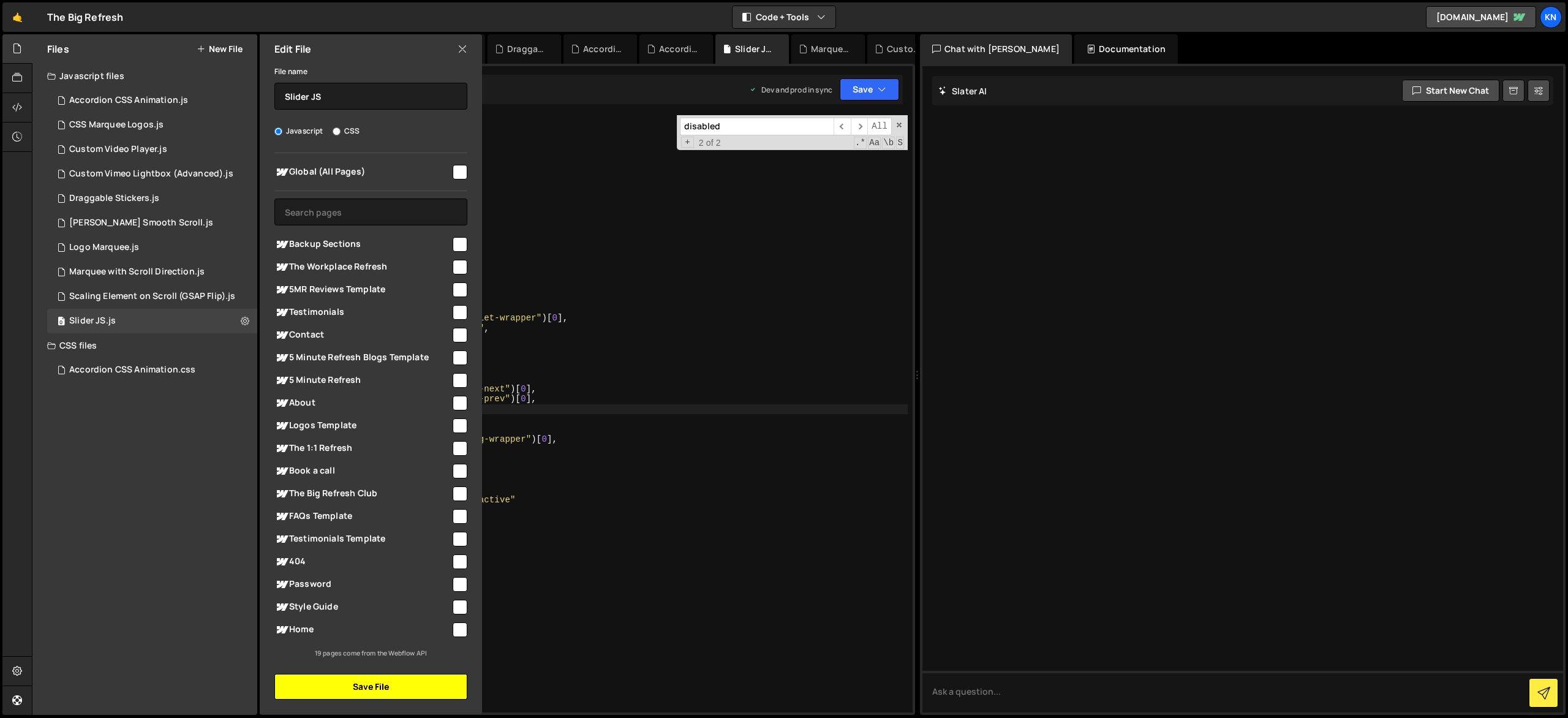
click at [410, 676] on button "Save File" at bounding box center [371, 687] width 193 height 26
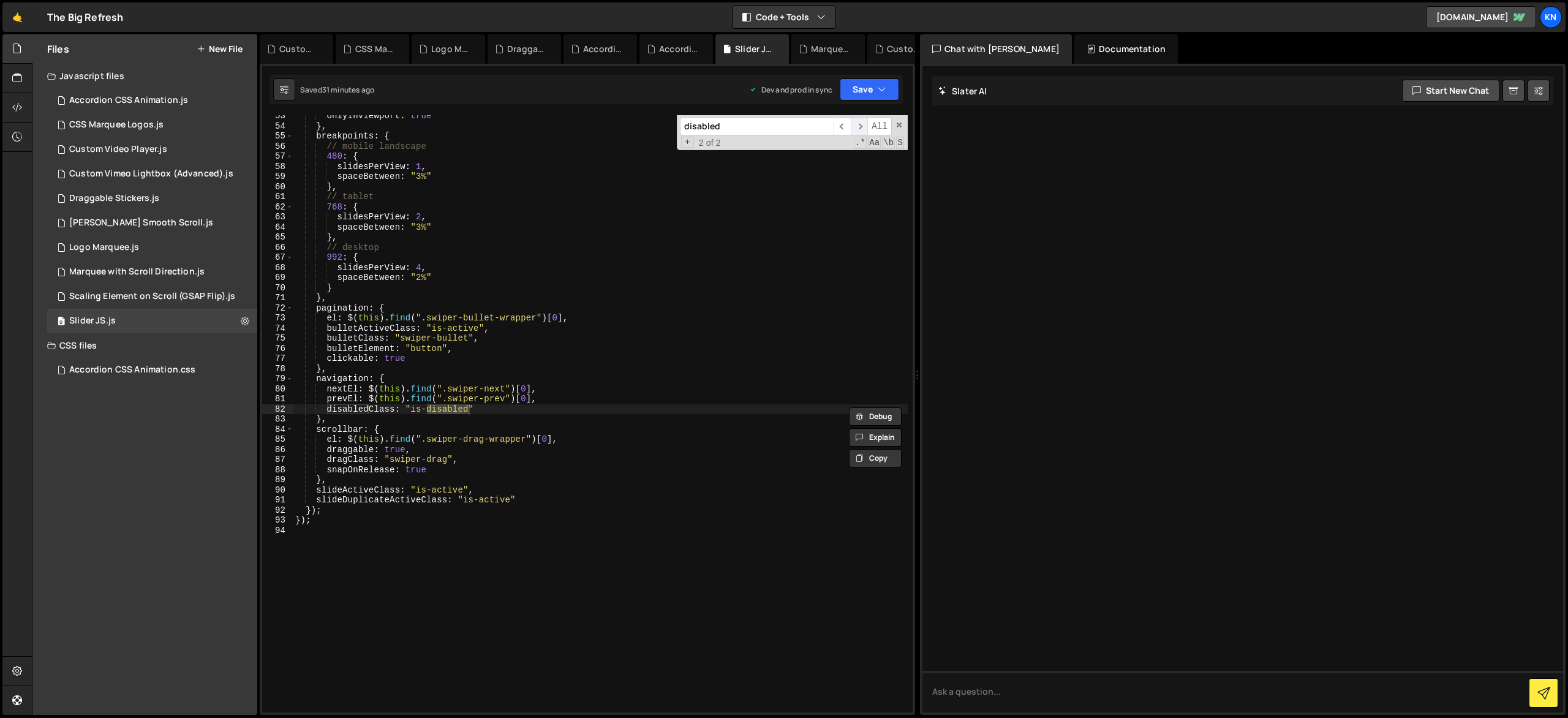
click at [857, 129] on span "​" at bounding box center [860, 126] width 17 height 17
click at [859, 130] on span "​" at bounding box center [860, 126] width 17 height 17
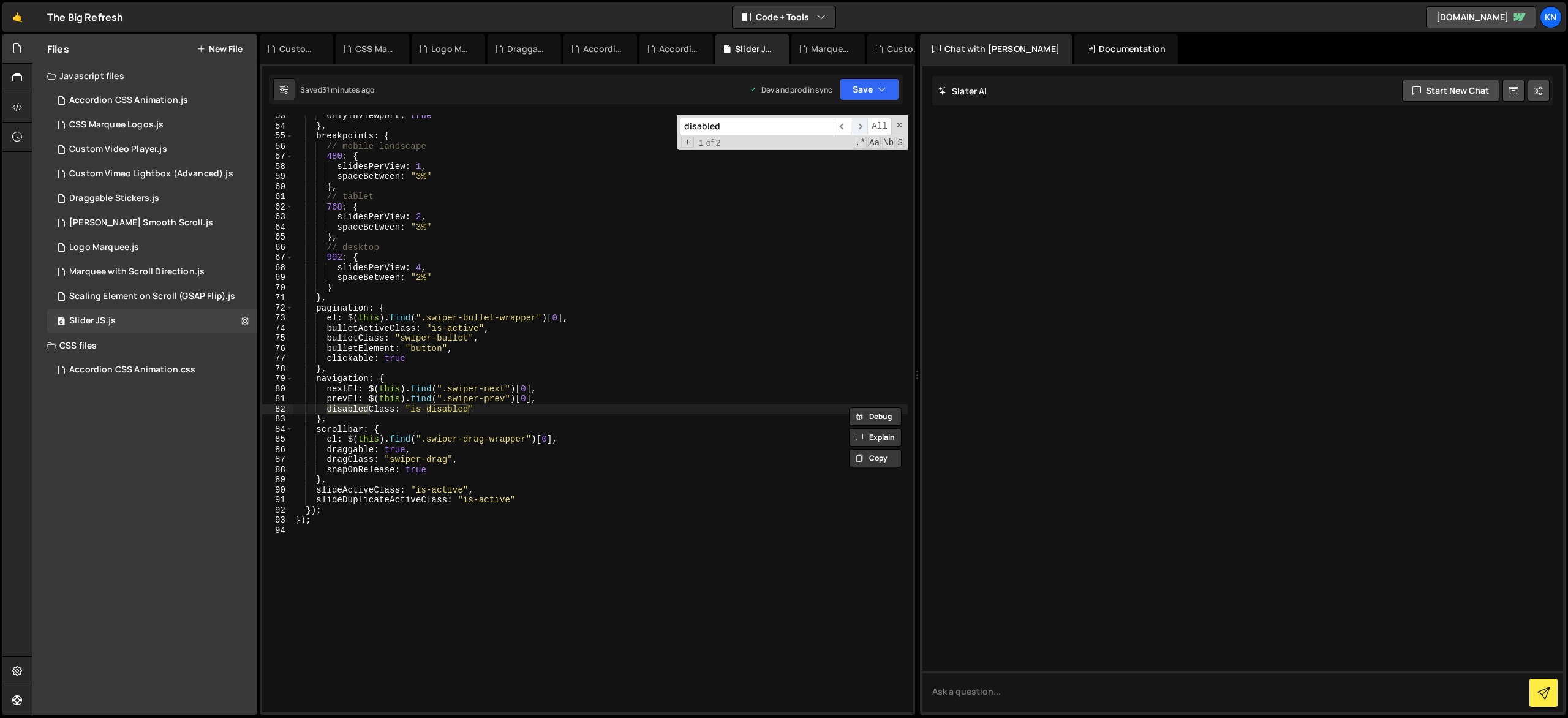
click at [859, 130] on span "​" at bounding box center [860, 126] width 17 height 17
drag, startPoint x: 441, startPoint y: 542, endPoint x: 430, endPoint y: 517, distance: 27.3
click at [441, 542] on div "onlyInViewport : true } , breakpoints : { // mobile landscape 480 : { slidesPer…" at bounding box center [601, 419] width 615 height 617
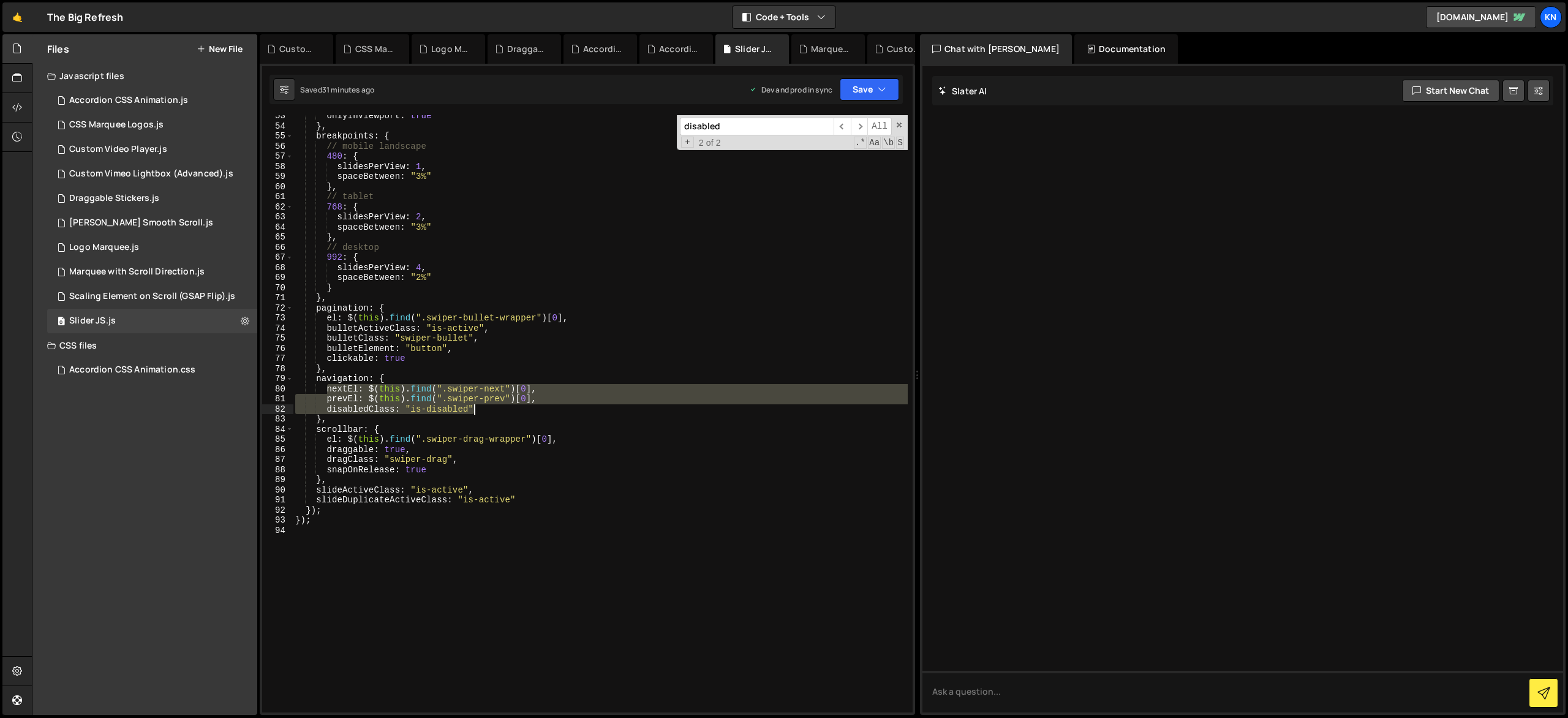
drag, startPoint x: 327, startPoint y: 388, endPoint x: 533, endPoint y: 411, distance: 207.3
click at [533, 411] on div "onlyInViewport : true } , breakpoints : { // mobile landscape 480 : { slidesPer…" at bounding box center [601, 419] width 615 height 617
click at [533, 411] on div "onlyInViewport : true } , breakpoints : { // mobile landscape 480 : { slidesPer…" at bounding box center [601, 414] width 615 height 598
type textarea "disabledClass: "is-disabled""
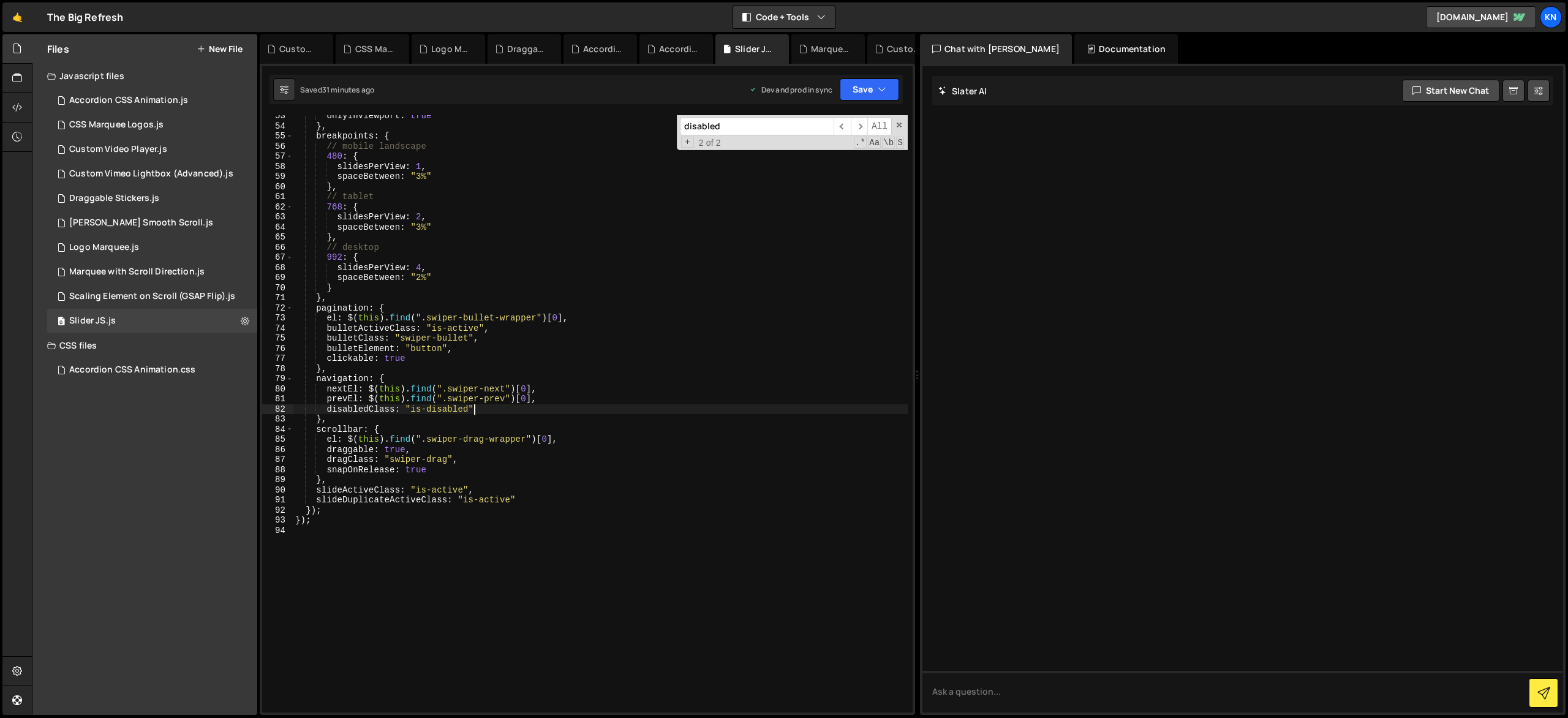
click at [530, 532] on div "onlyInViewport : true } , breakpoints : { // mobile landscape 480 : { slidesPer…" at bounding box center [601, 419] width 615 height 617
click at [534, 565] on div "onlyInViewport : true } , breakpoints : { // mobile landscape 480 : { slidesPer…" at bounding box center [601, 419] width 615 height 617
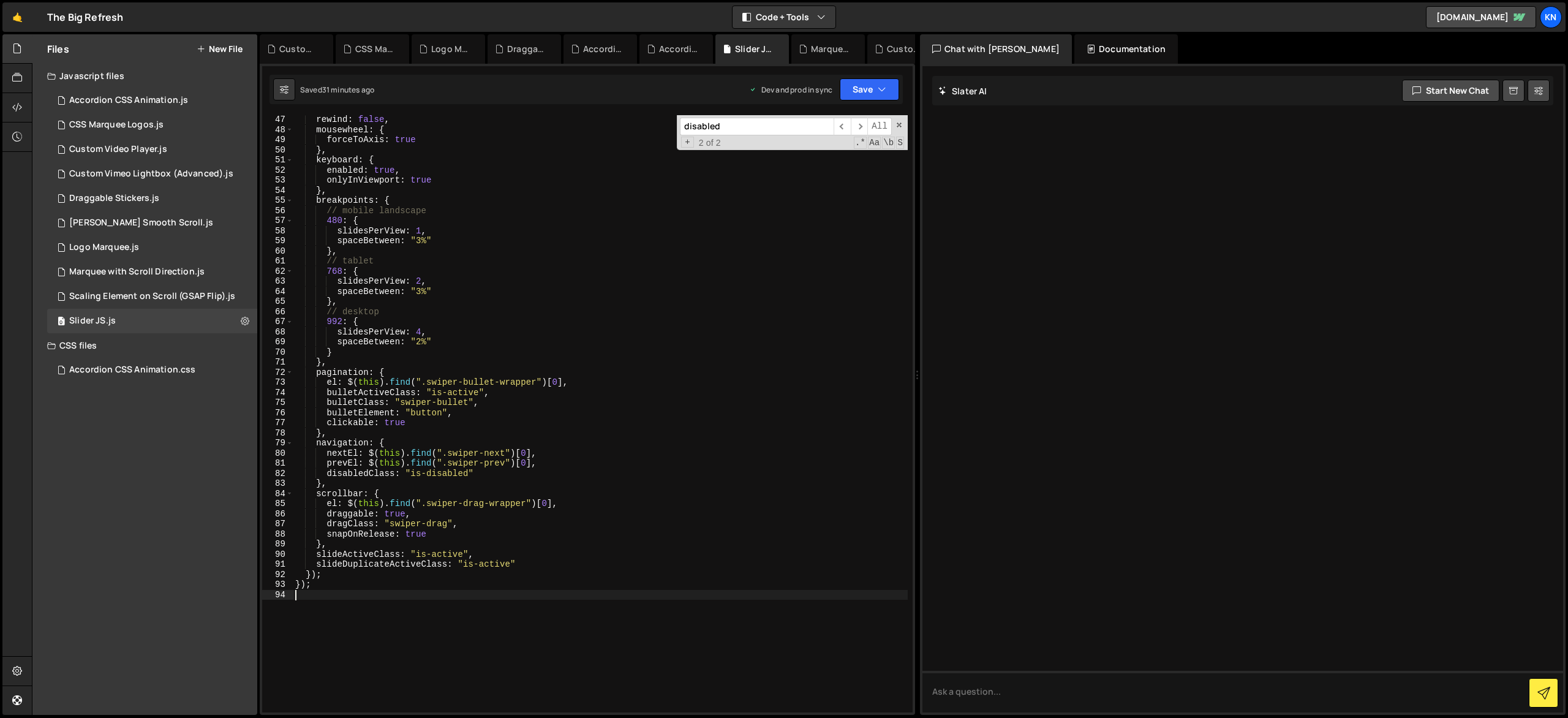
scroll to position [461, 0]
click at [245, 320] on icon at bounding box center [245, 321] width 9 height 12
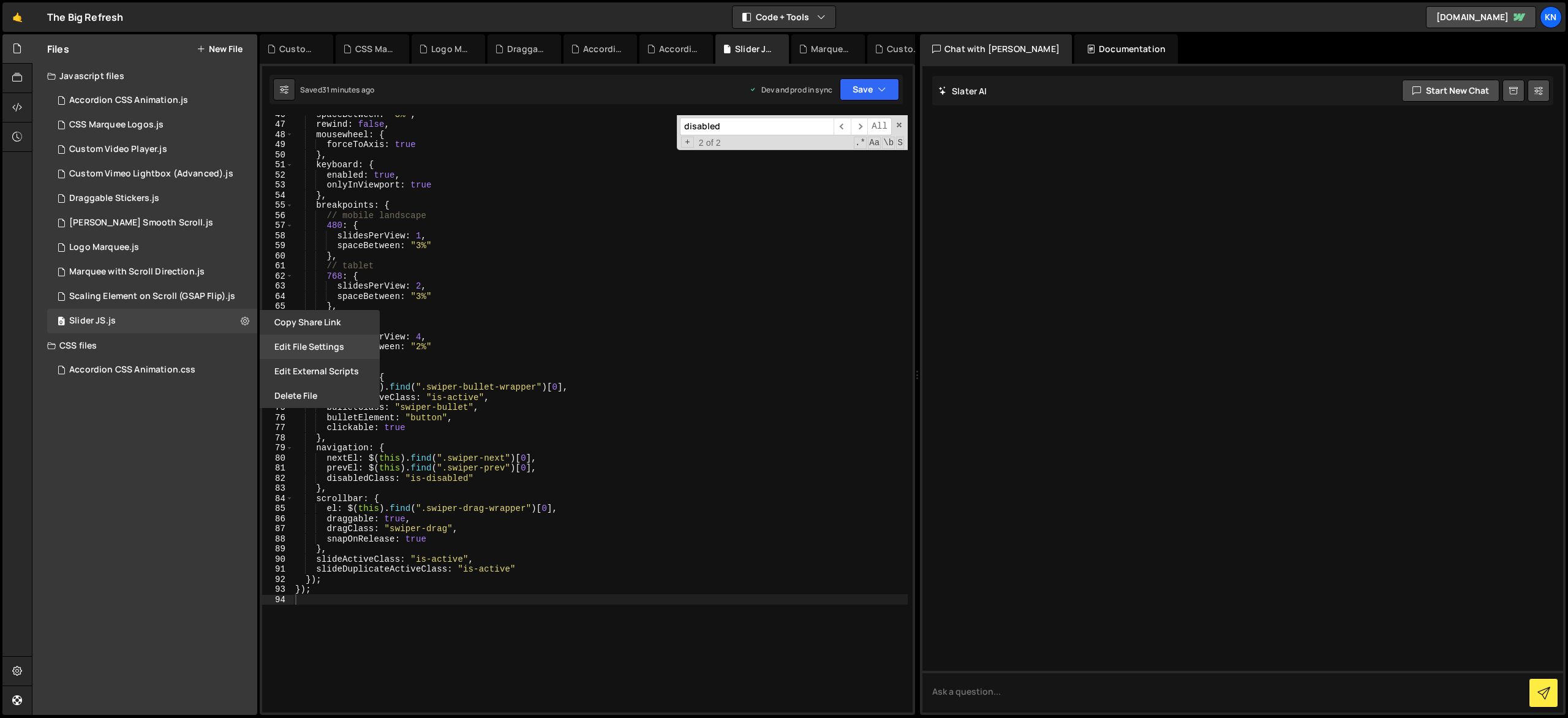
click at [325, 344] on button "Edit File Settings" at bounding box center [320, 346] width 120 height 24
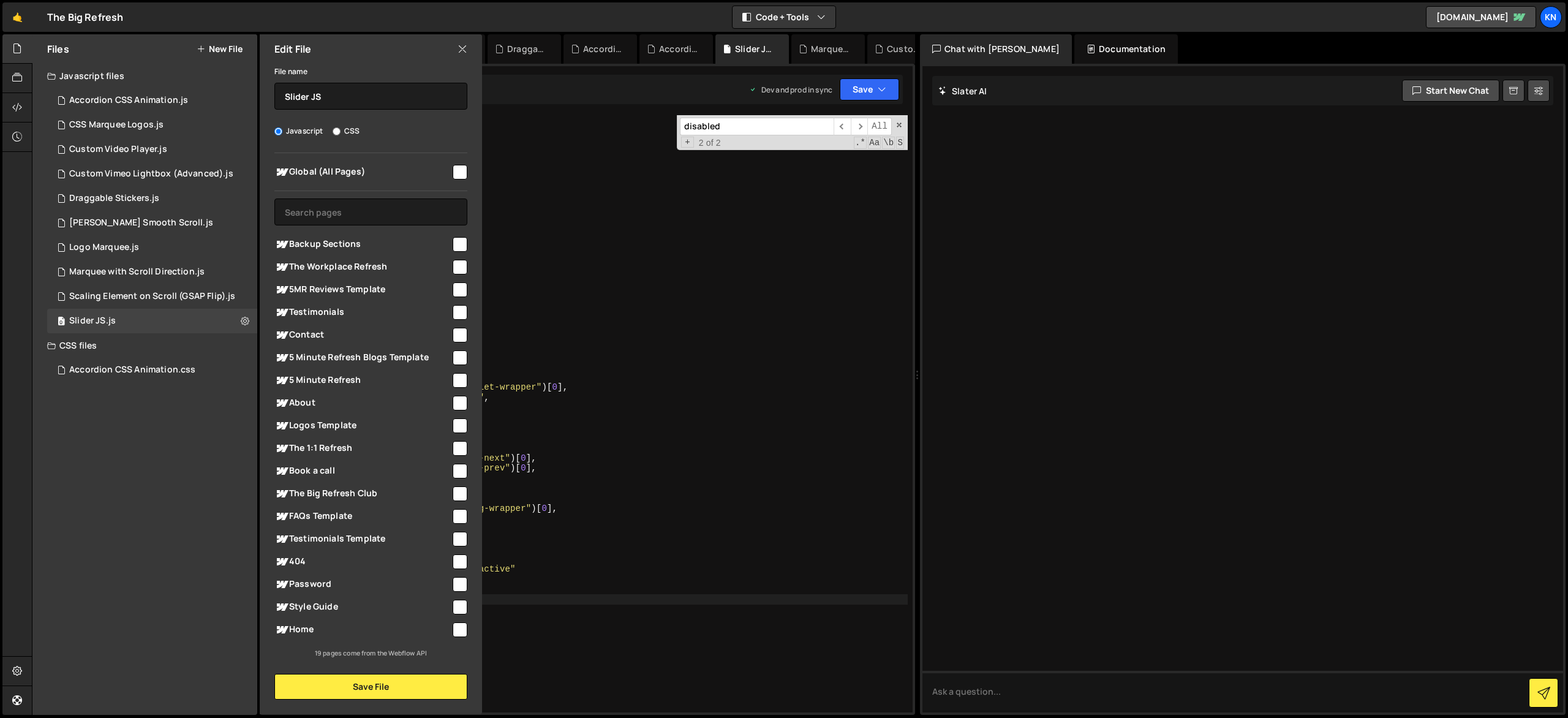
click at [466, 49] on icon at bounding box center [463, 49] width 10 height 14
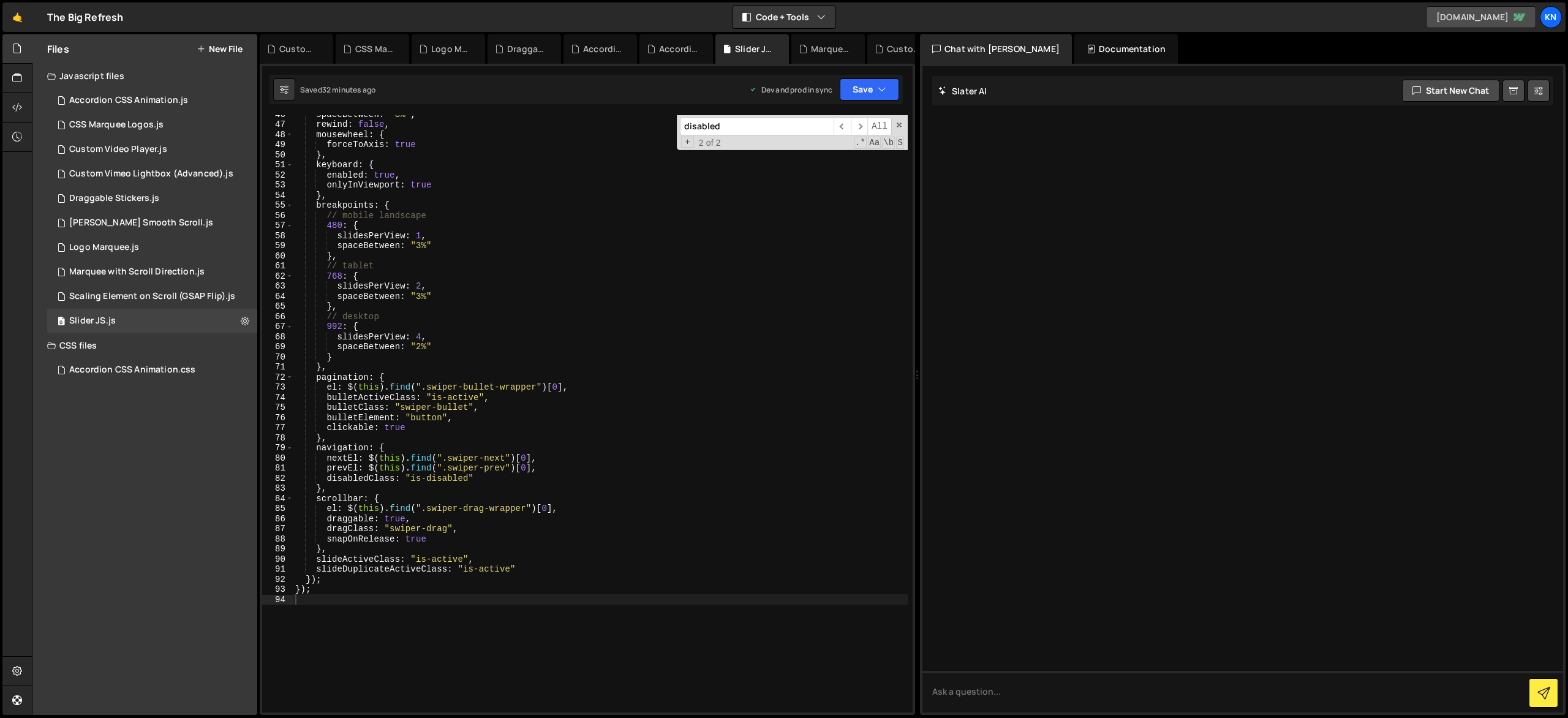
click at [1507, 19] on link "[DOMAIN_NAME]" at bounding box center [1482, 16] width 111 height 22
click at [13, 77] on icon at bounding box center [17, 78] width 10 height 14
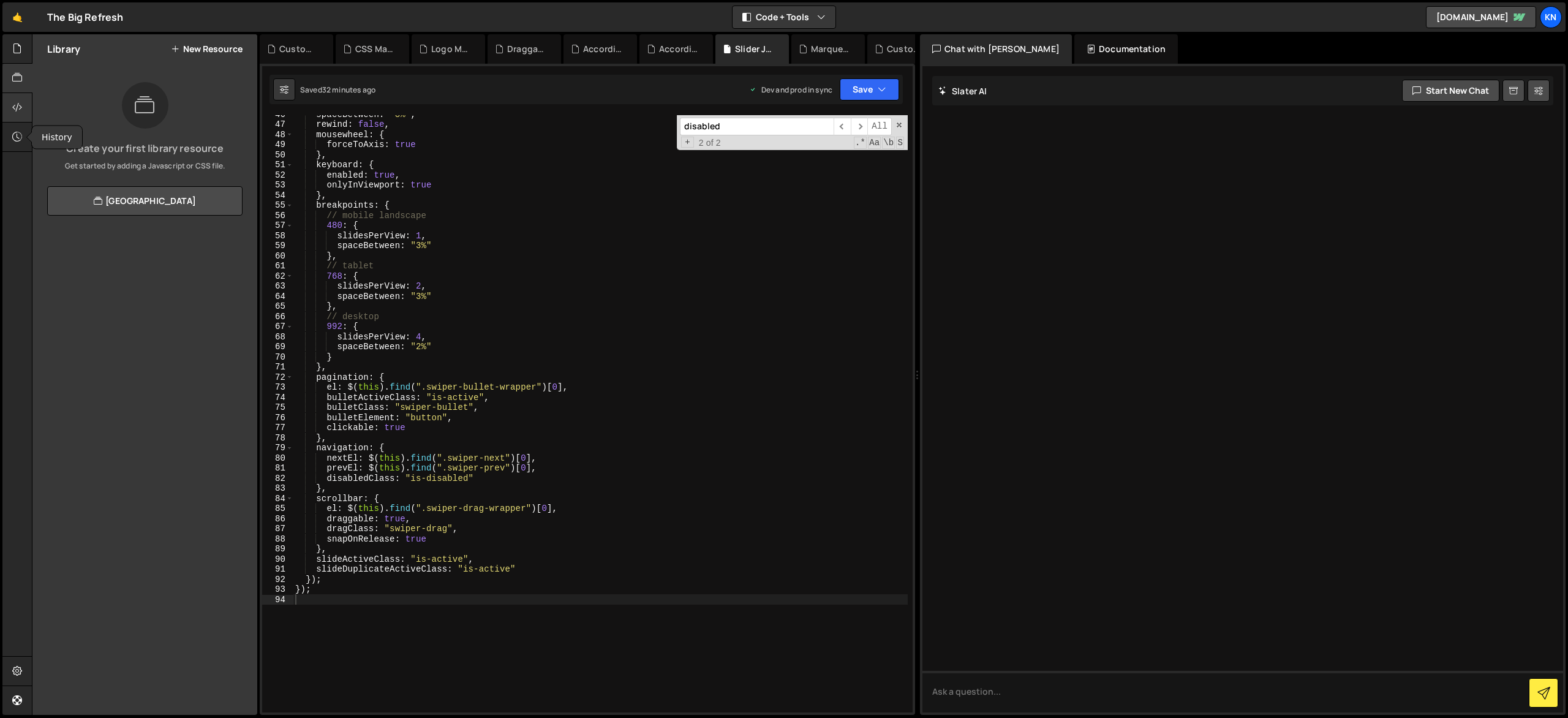
click at [9, 119] on div at bounding box center [17, 108] width 30 height 29
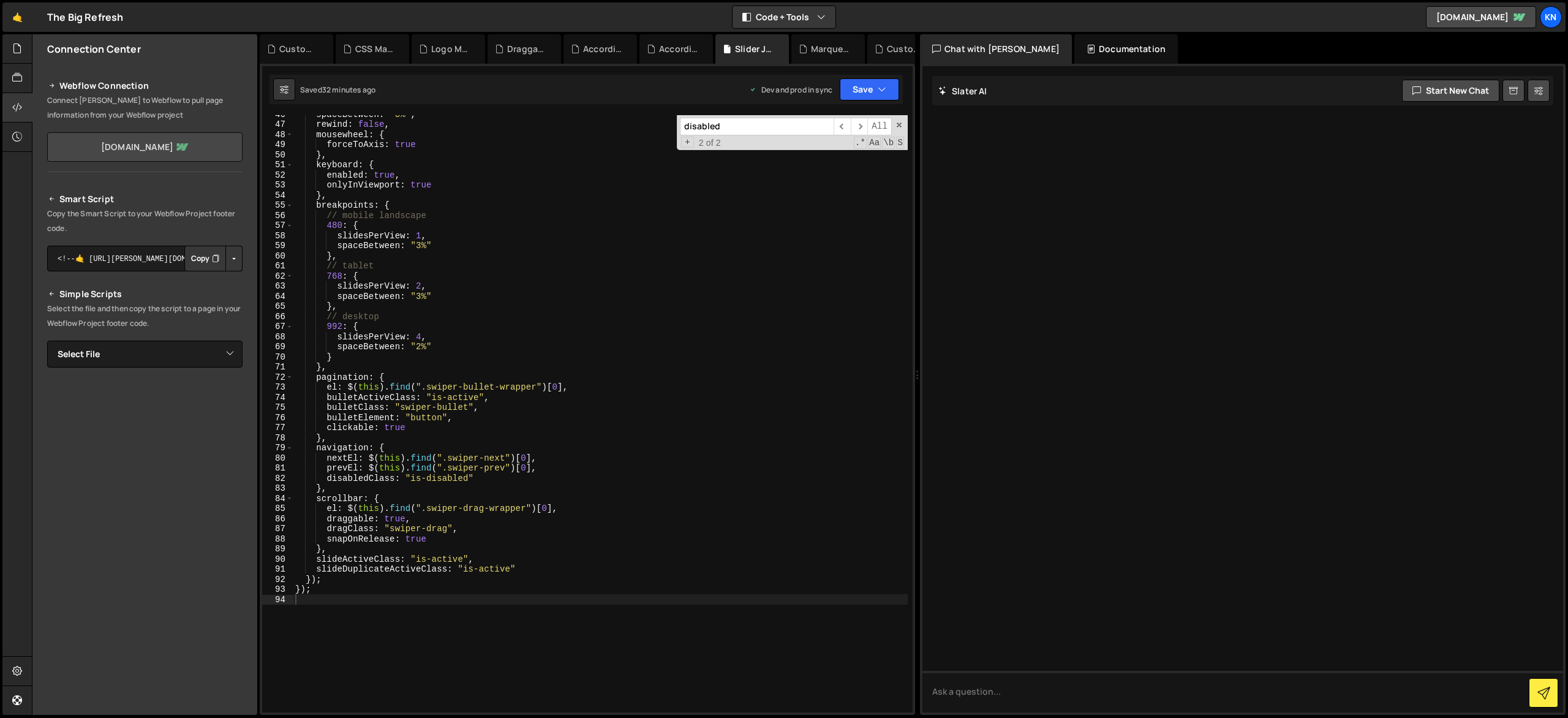
click at [146, 154] on link "[DOMAIN_NAME]" at bounding box center [145, 147] width 195 height 29
click at [107, 356] on select "Select File Accordion CSS Animation.js CSS Marquee Logos.js Custom Video Player…" at bounding box center [145, 354] width 195 height 27
click at [13, 132] on icon at bounding box center [17, 137] width 10 height 14
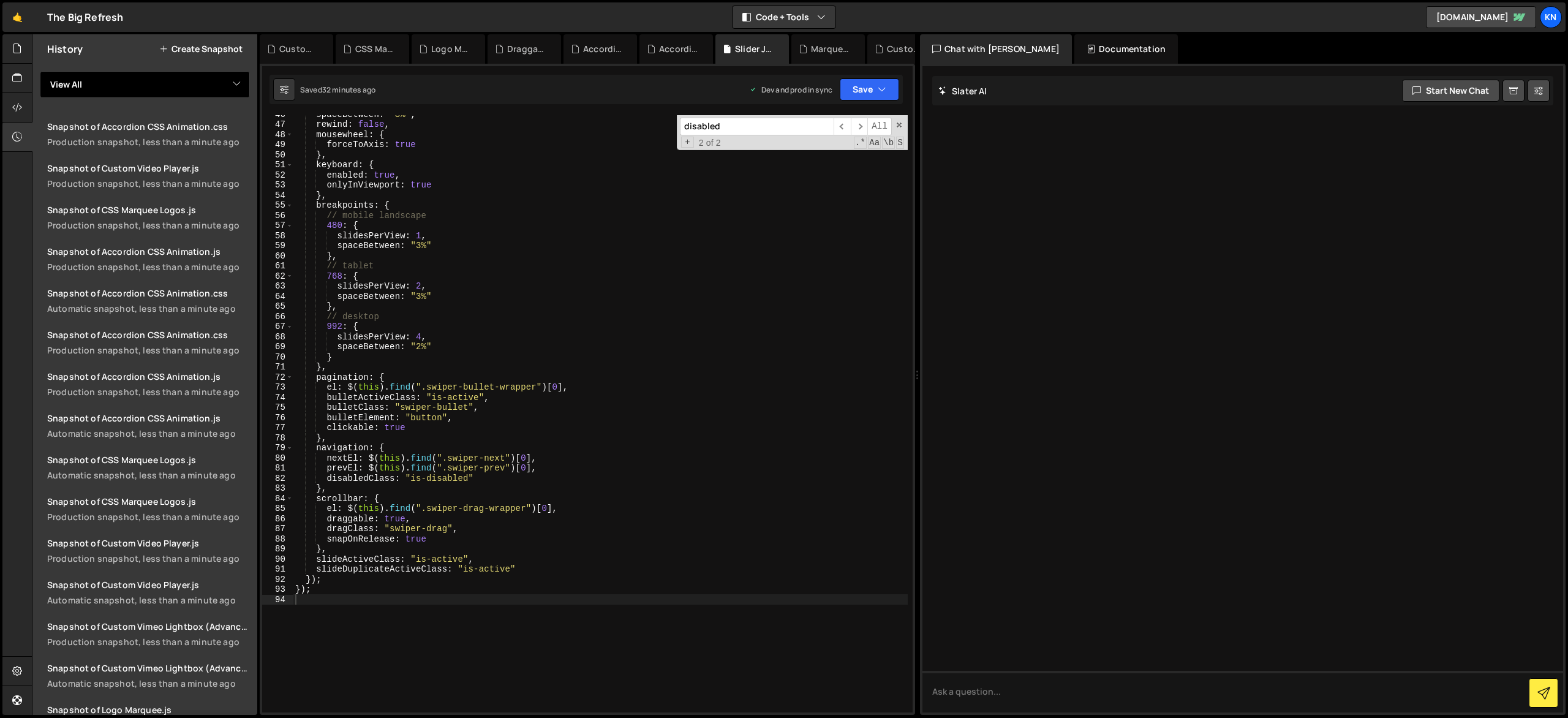
click at [176, 82] on select "View All Accordion CSS Animation CSS Marquee Logos Custom Video Player Custom V…" at bounding box center [145, 84] width 211 height 27
click at [17, 50] on icon at bounding box center [17, 49] width 10 height 14
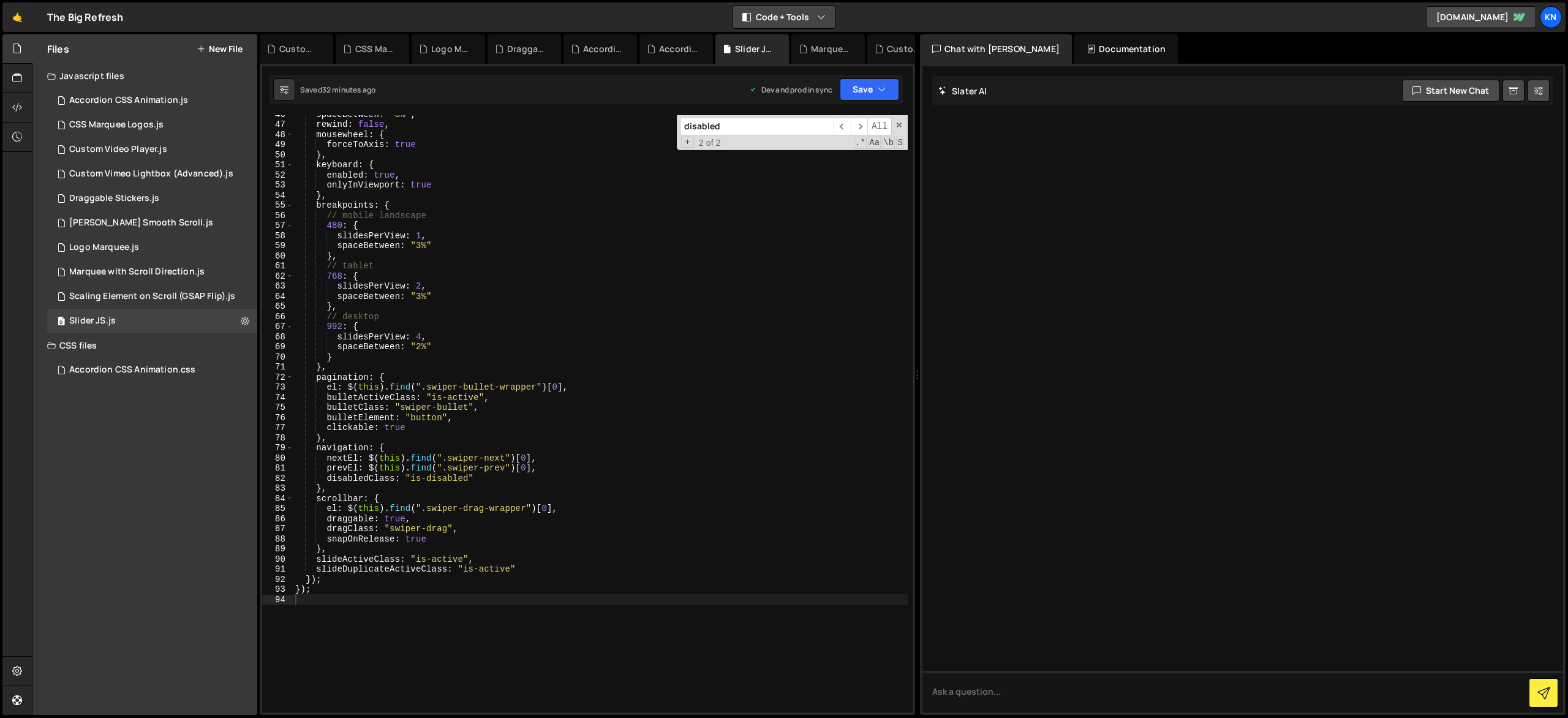
click at [800, 20] on button "Code + Tools" at bounding box center [784, 16] width 103 height 22
click at [816, 19] on button "Code + Tools" at bounding box center [784, 16] width 103 height 22
click at [1488, 15] on link "[DOMAIN_NAME]" at bounding box center [1482, 16] width 111 height 22
click at [1548, 18] on div "Kn" at bounding box center [1551, 16] width 22 height 22
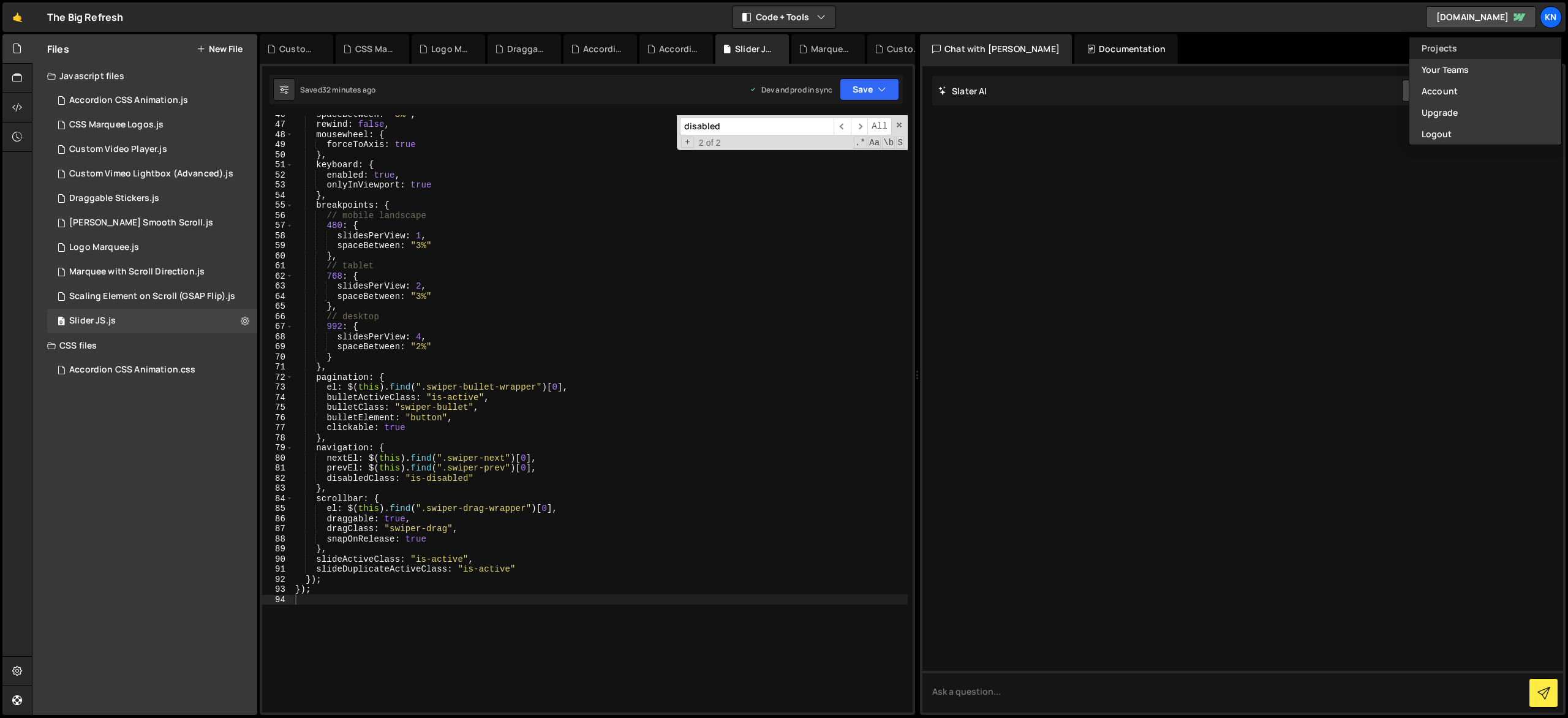
click at [1460, 51] on link "Projects" at bounding box center [1486, 49] width 152 height 21
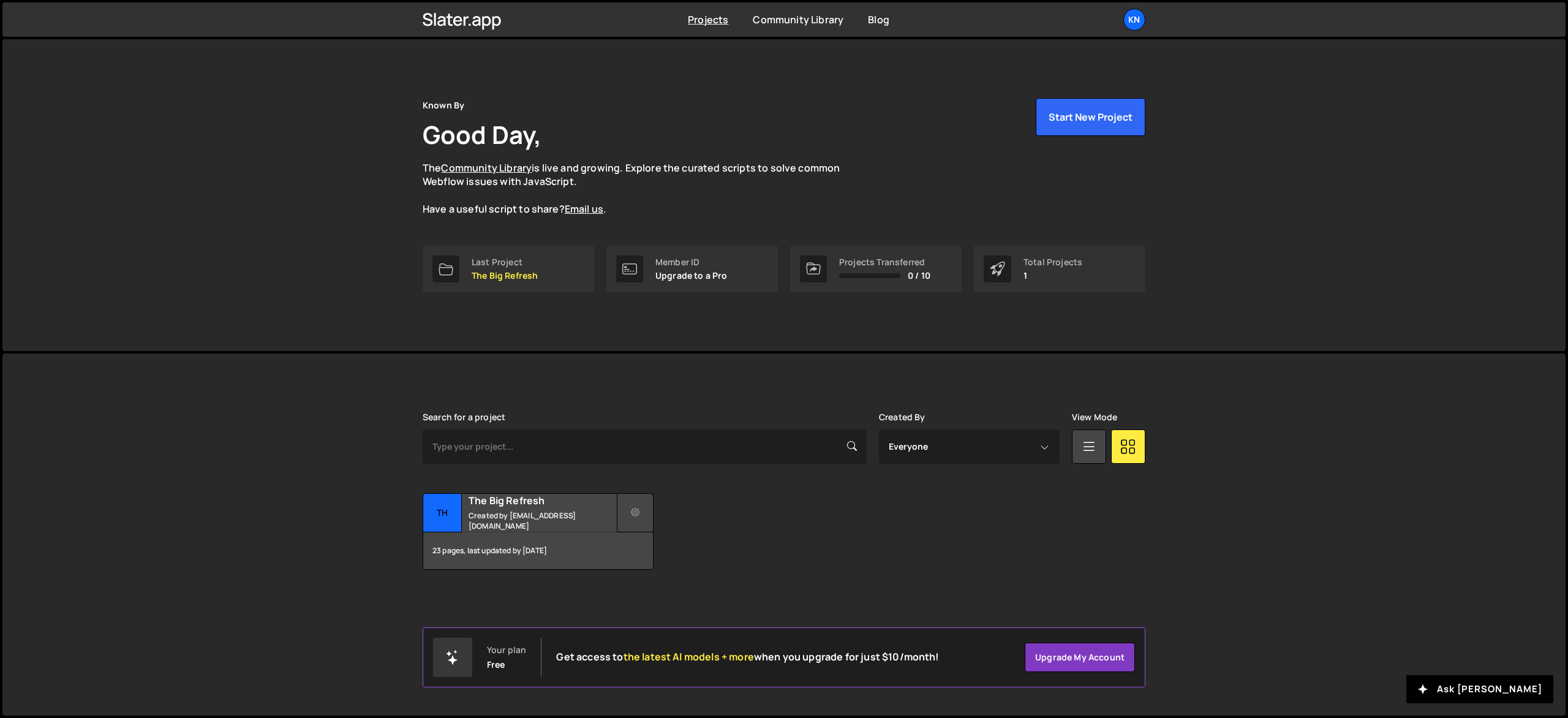
click at [637, 512] on icon at bounding box center [635, 512] width 9 height 13
click at [560, 523] on small "Created by [EMAIL_ADDRESS][DOMAIN_NAME]" at bounding box center [542, 520] width 147 height 20
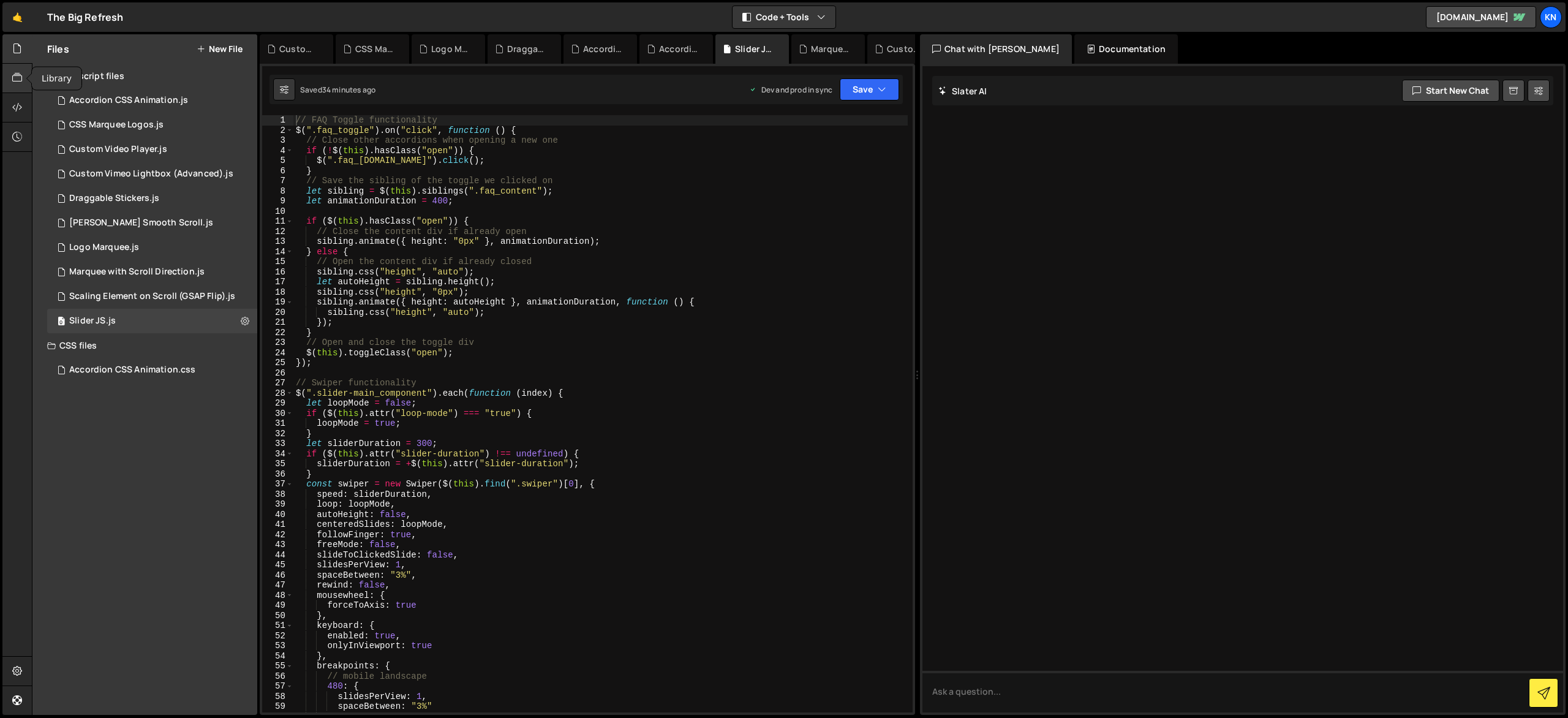
click at [16, 78] on icon at bounding box center [17, 78] width 10 height 14
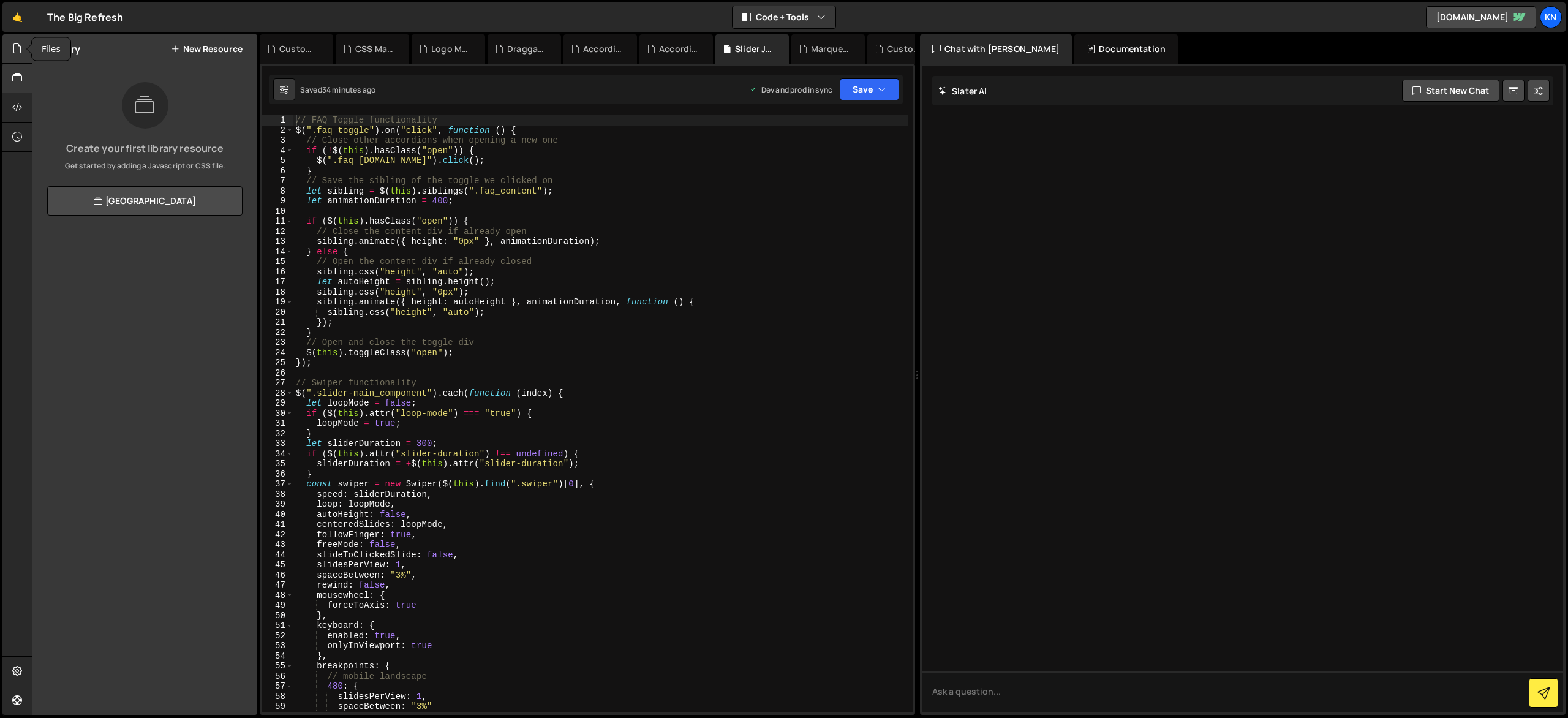
click at [16, 52] on icon at bounding box center [17, 49] width 10 height 14
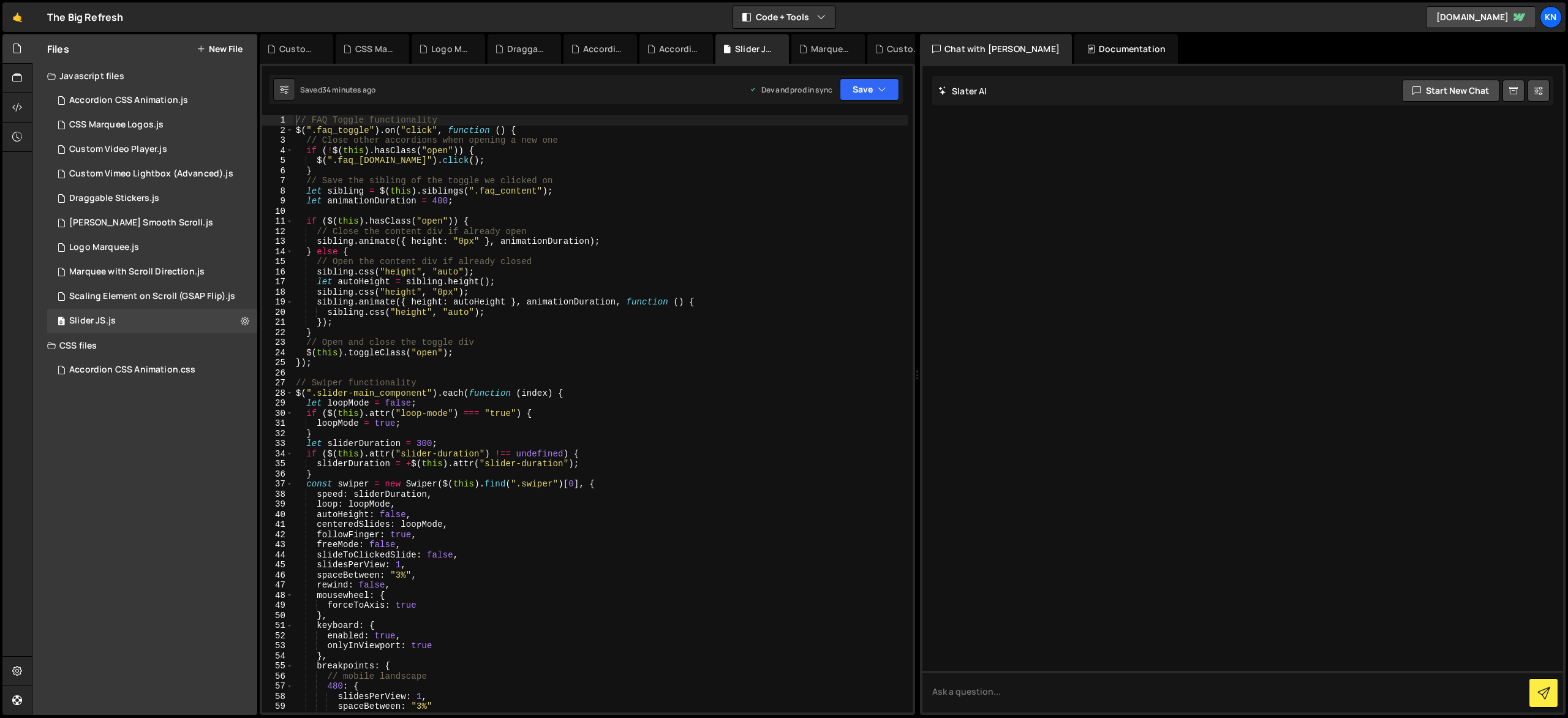
click at [135, 82] on div "Javascript files" at bounding box center [145, 76] width 225 height 24
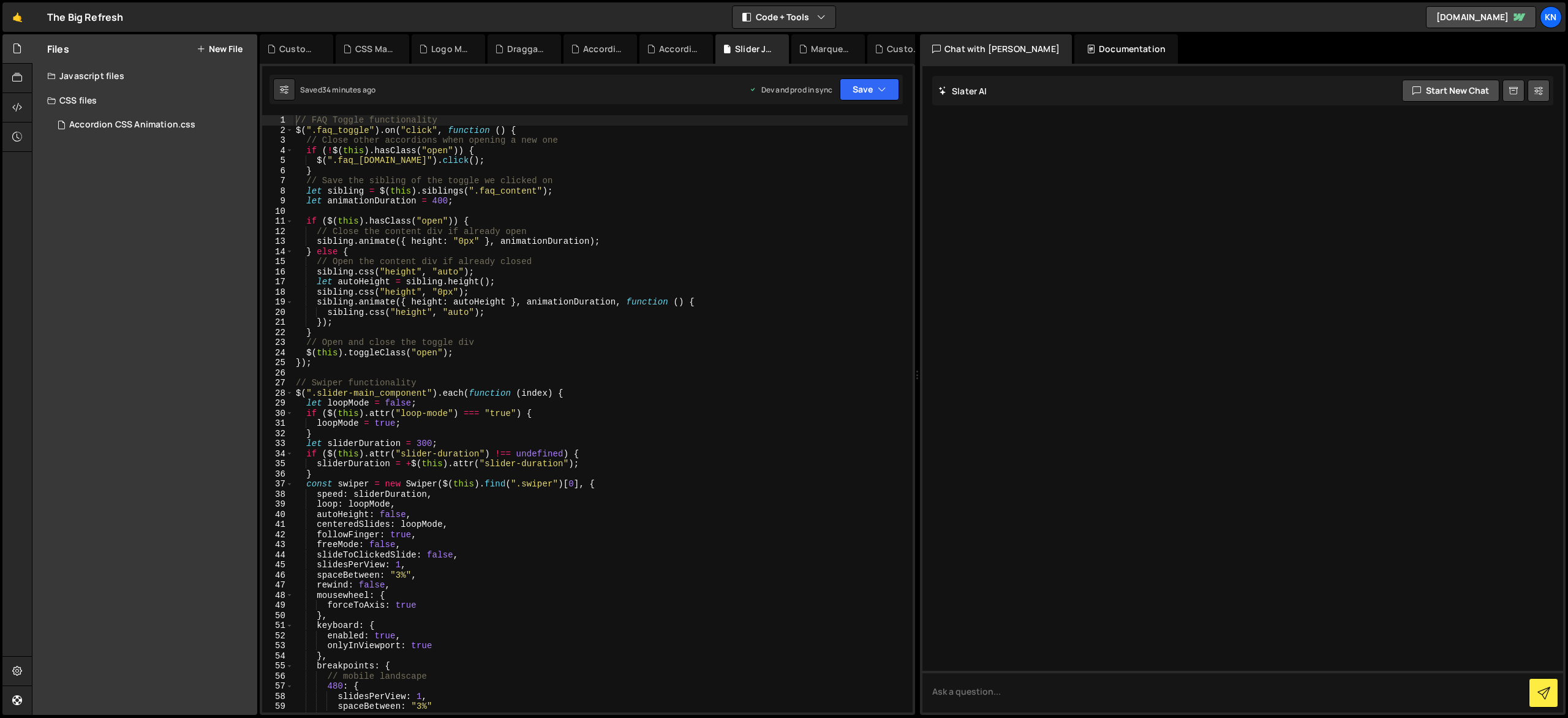
click at [134, 78] on div "Javascript files" at bounding box center [145, 76] width 225 height 24
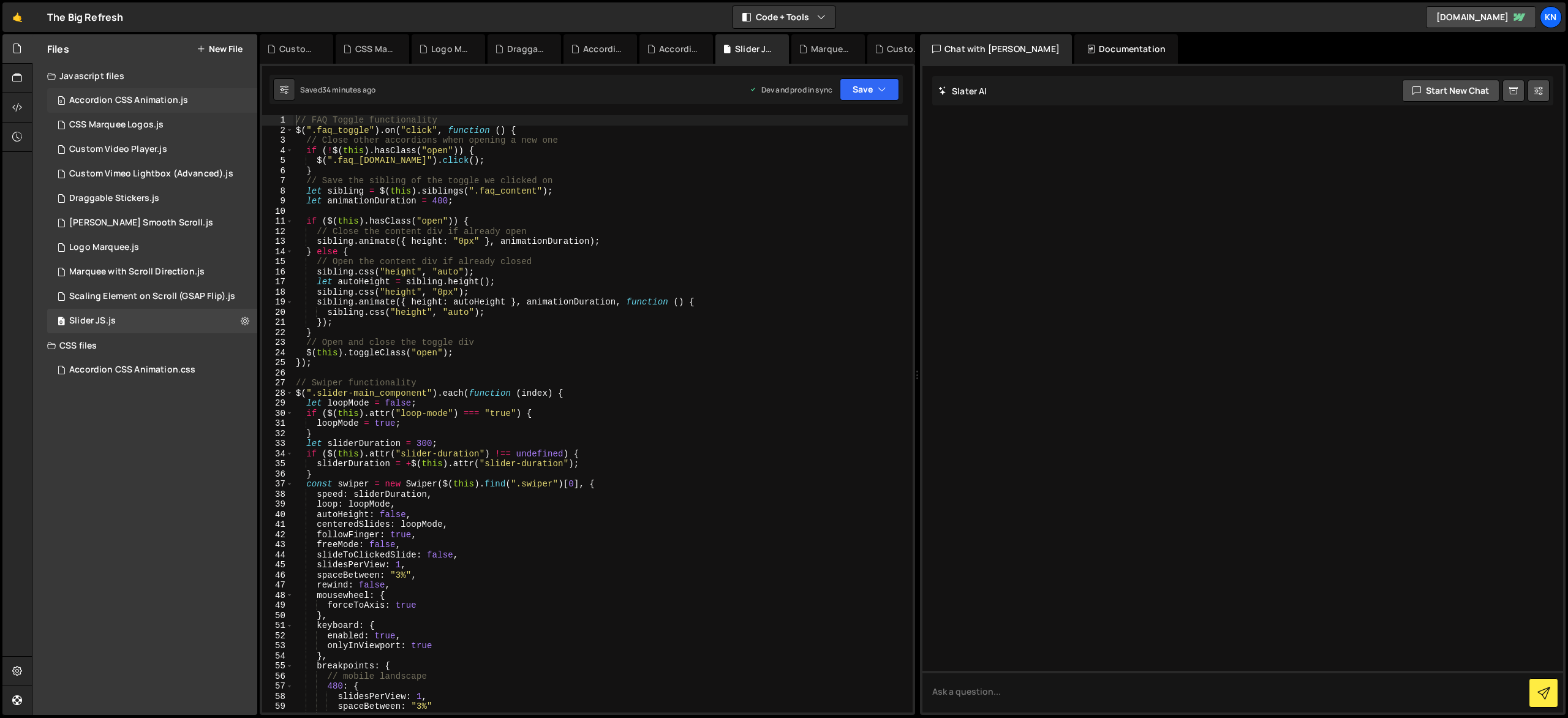
click at [236, 98] on div "0 Accordion CSS Animation.js 0" at bounding box center [154, 100] width 214 height 24
click at [242, 99] on icon at bounding box center [245, 100] width 9 height 12
type input "Accordion CSS Animation"
radio input "true"
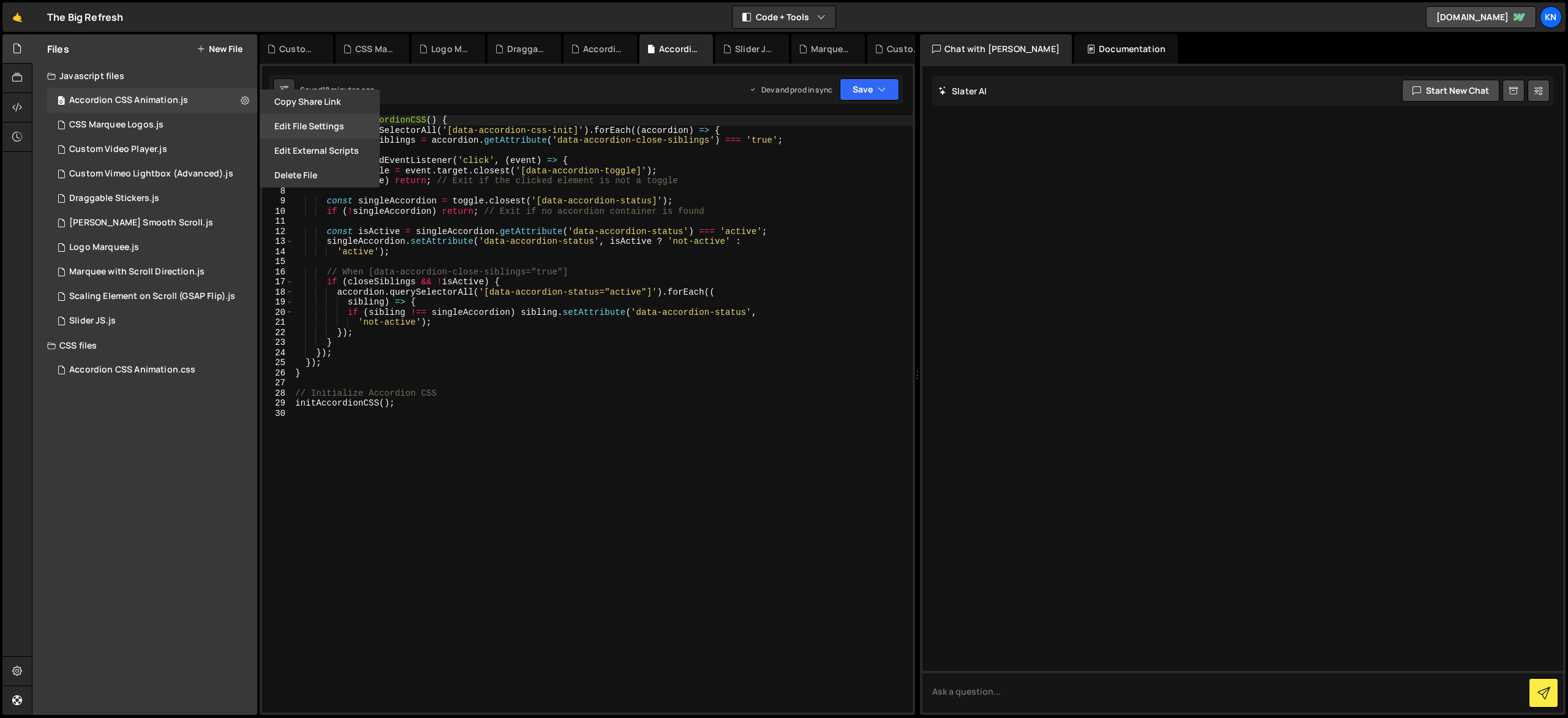
click at [313, 119] on button "Edit File Settings" at bounding box center [320, 125] width 120 height 24
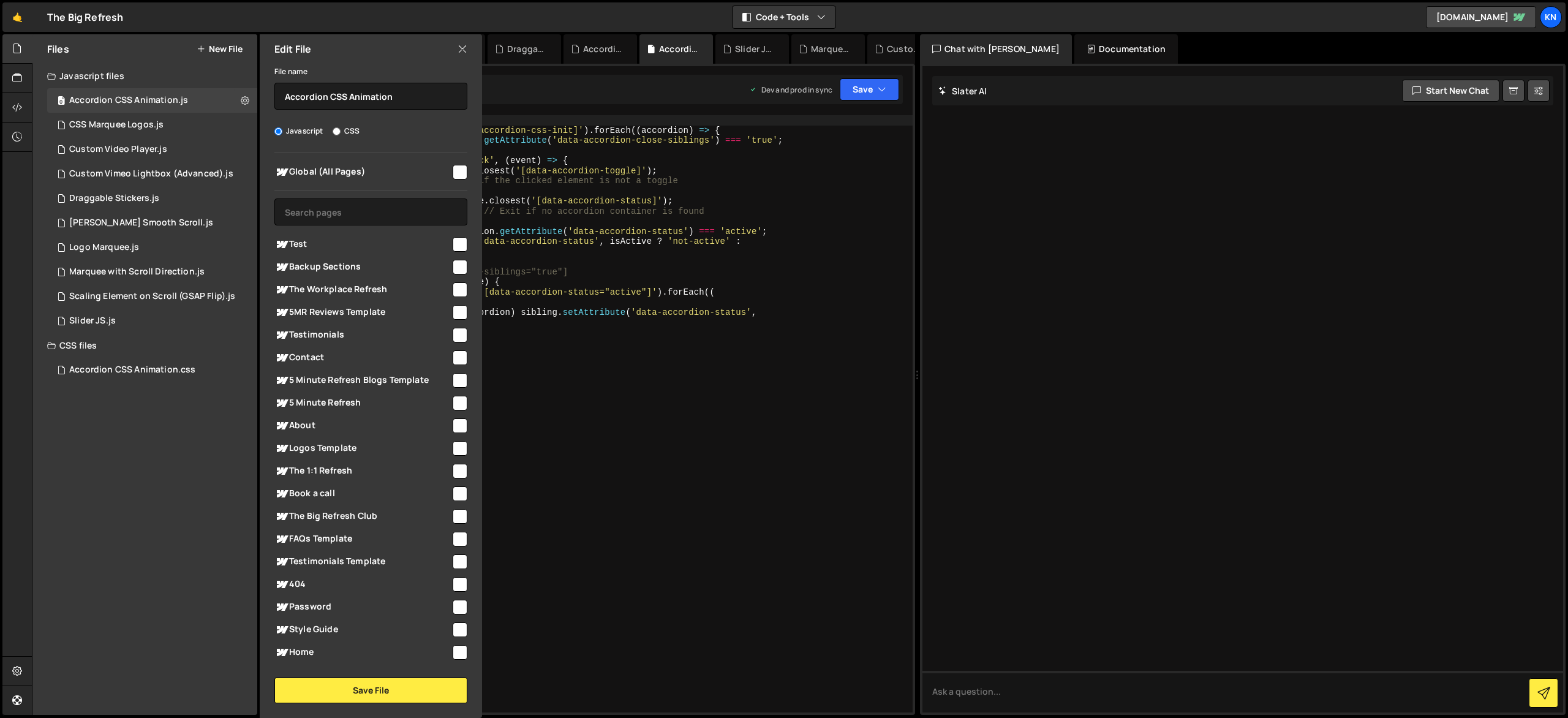
click at [466, 49] on icon at bounding box center [463, 49] width 10 height 14
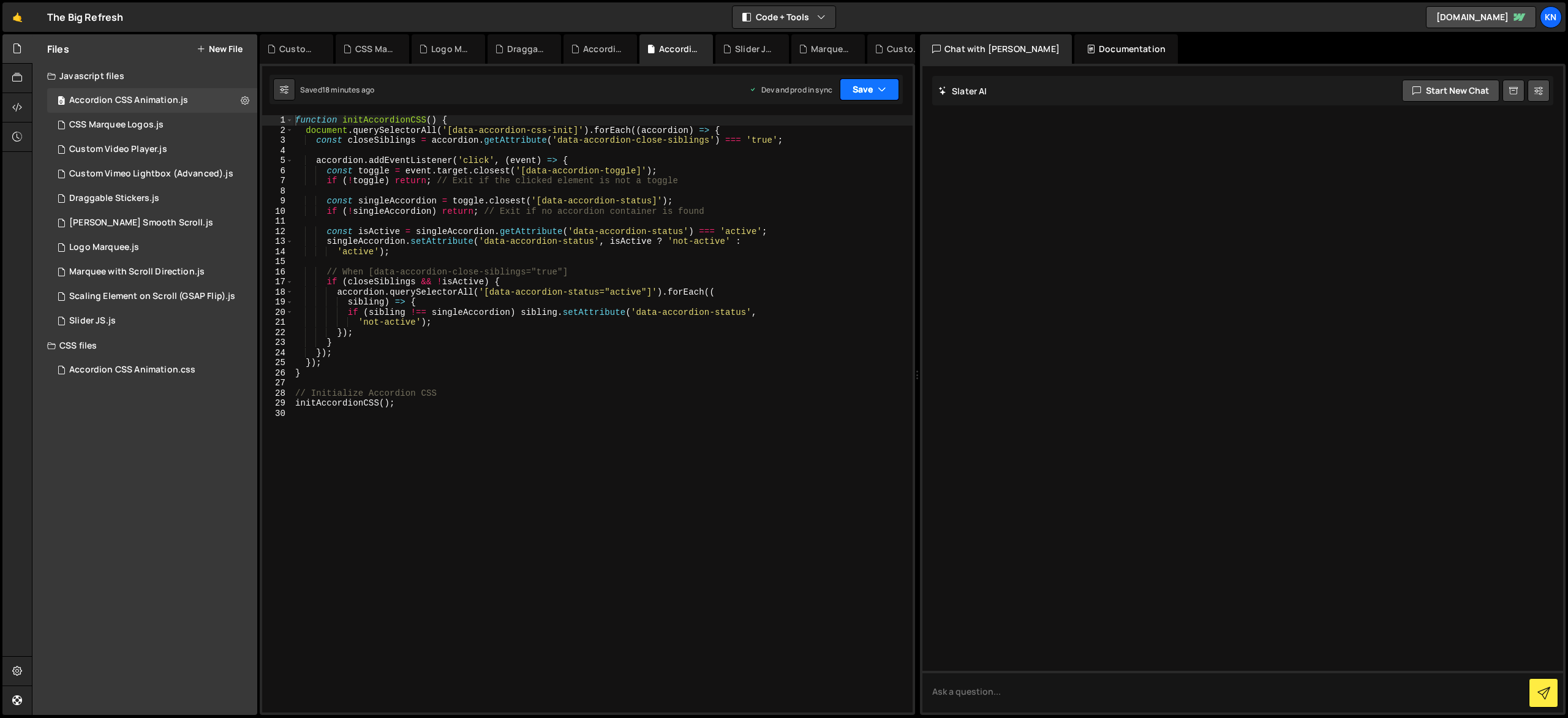
click at [882, 89] on icon "button" at bounding box center [882, 89] width 9 height 13
click at [244, 118] on div "0 CSS Marquee Logos.js 0" at bounding box center [154, 124] width 214 height 24
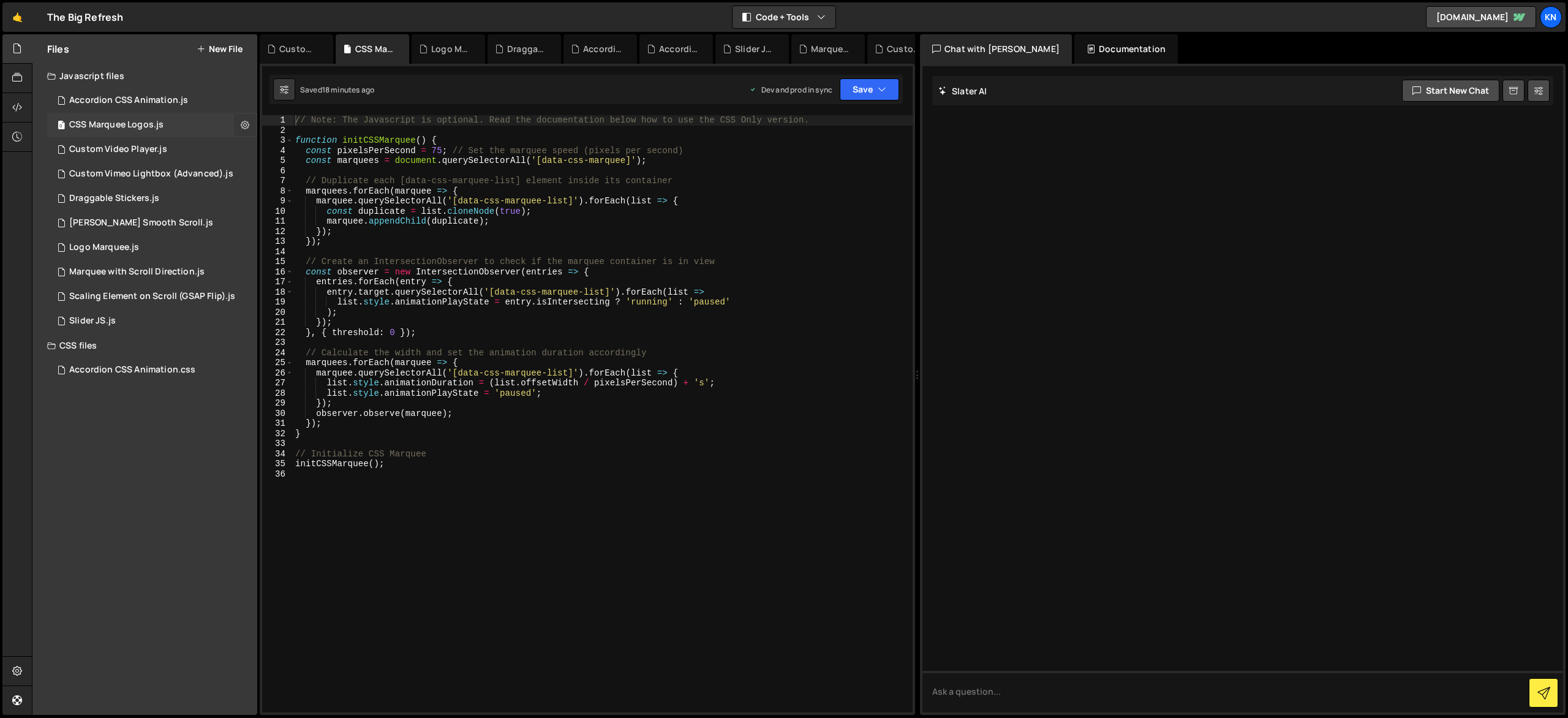
click at [245, 125] on icon at bounding box center [245, 124] width 9 height 12
click at [311, 150] on button "Edit File Settings" at bounding box center [320, 150] width 120 height 24
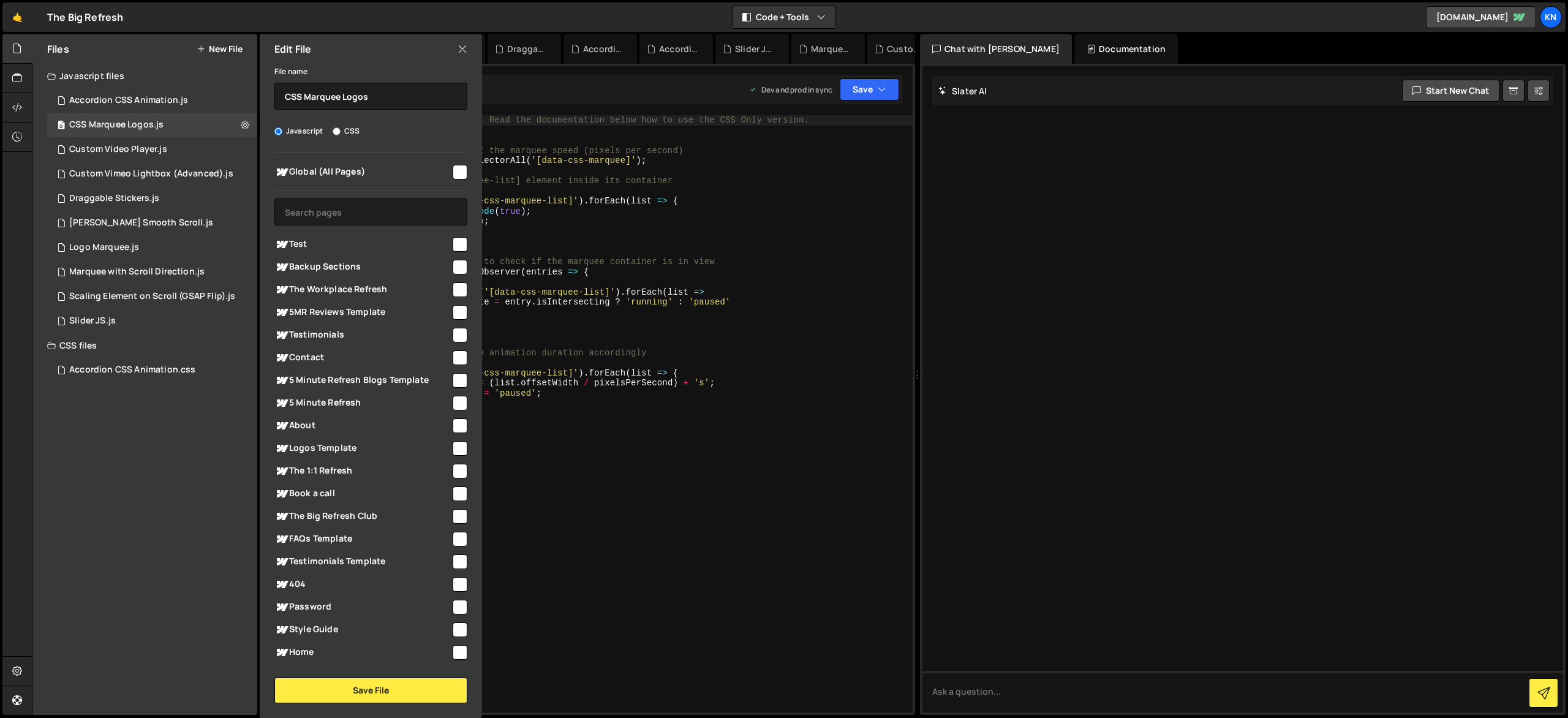
drag, startPoint x: 460, startPoint y: 50, endPoint x: 523, endPoint y: 71, distance: 66.4
click at [460, 50] on icon at bounding box center [463, 49] width 10 height 14
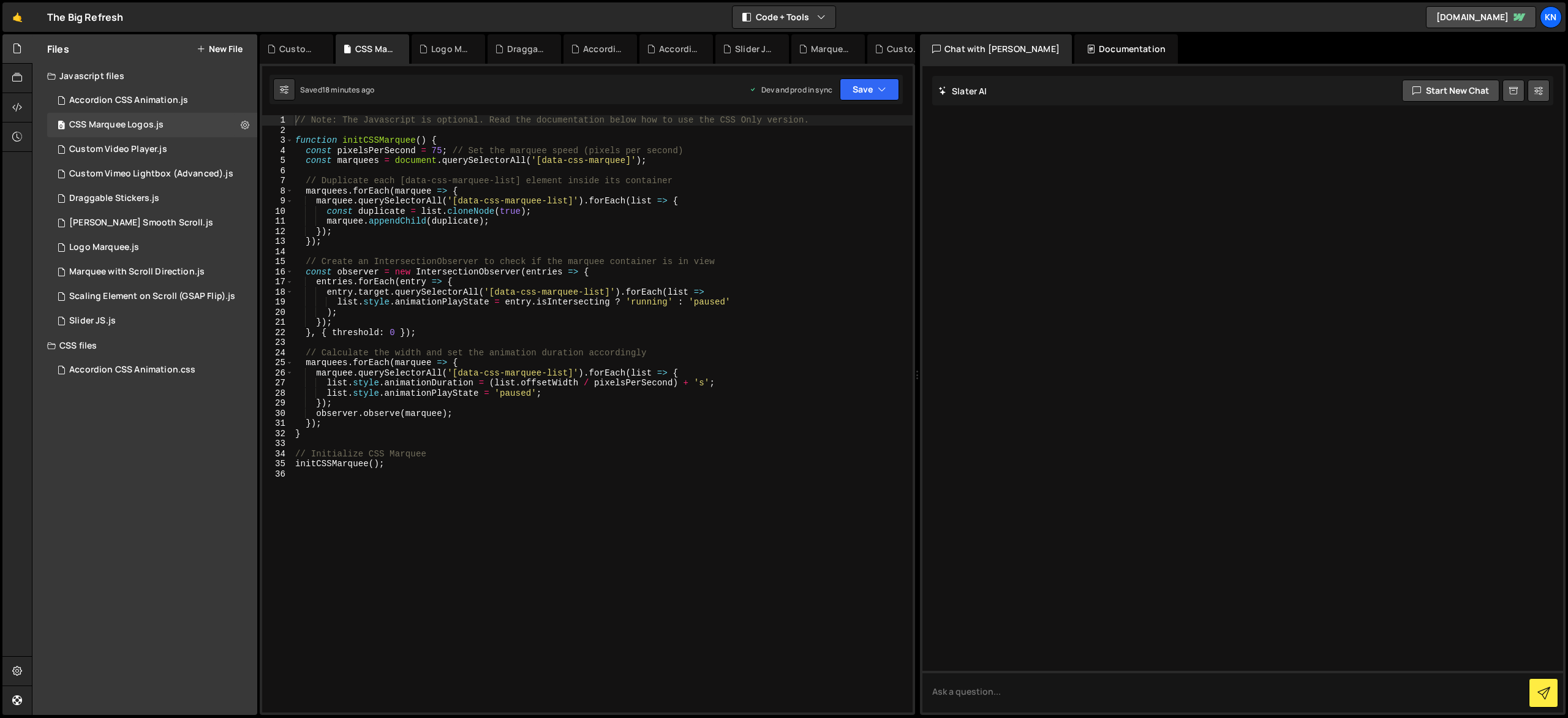
drag, startPoint x: 109, startPoint y: 429, endPoint x: 115, endPoint y: 411, distance: 19.0
click at [112, 425] on div "Files New File Javascript files 0 Accordion CSS Animation.js 0 0 CSS Marquee Lo…" at bounding box center [145, 374] width 225 height 680
click at [244, 125] on icon at bounding box center [245, 124] width 9 height 12
type input "CSS Marquee Logos"
radio input "true"
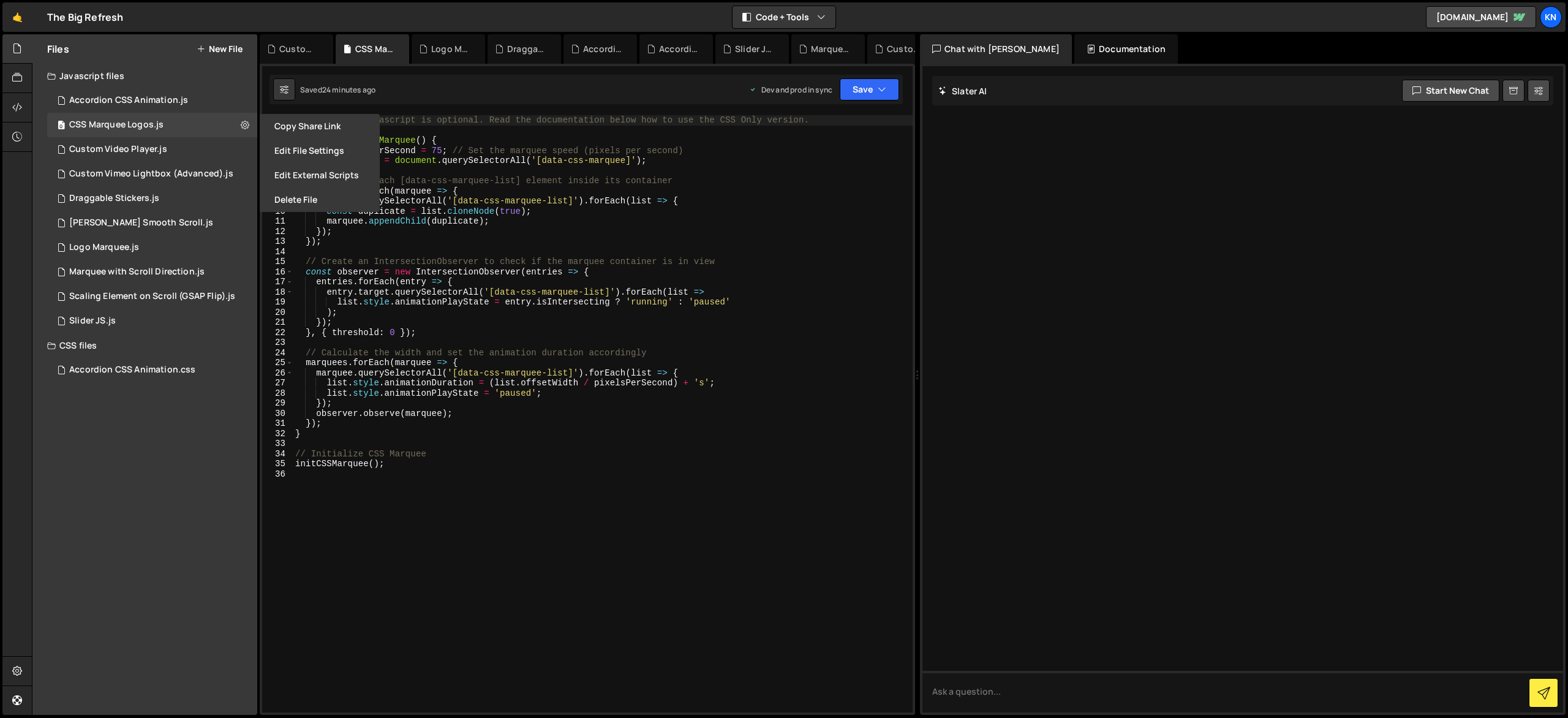
click at [305, 148] on button "Edit File Settings" at bounding box center [320, 150] width 120 height 24
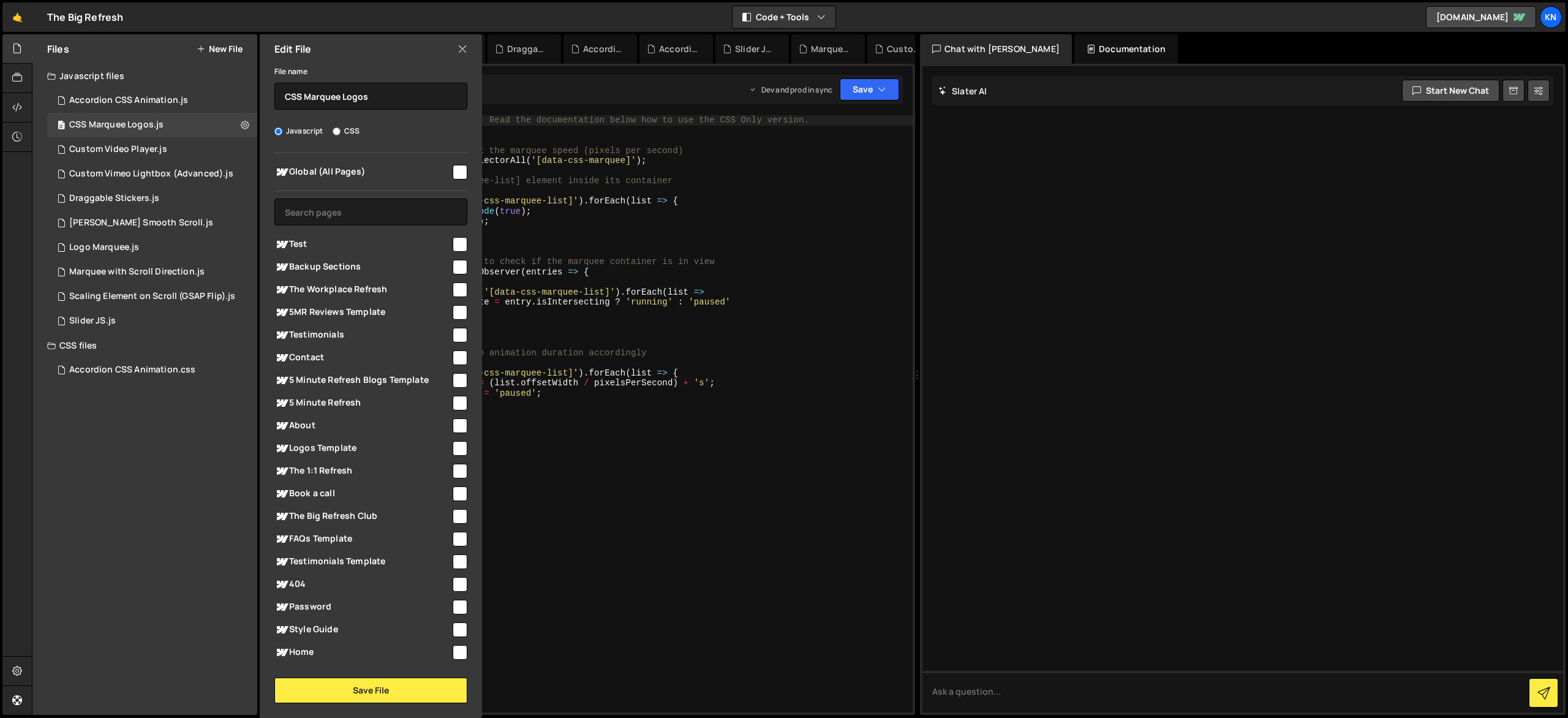
click at [453, 172] on input "checkbox" at bounding box center [460, 172] width 15 height 15
checkbox input "true"
click at [402, 697] on button "Save File" at bounding box center [371, 690] width 193 height 26
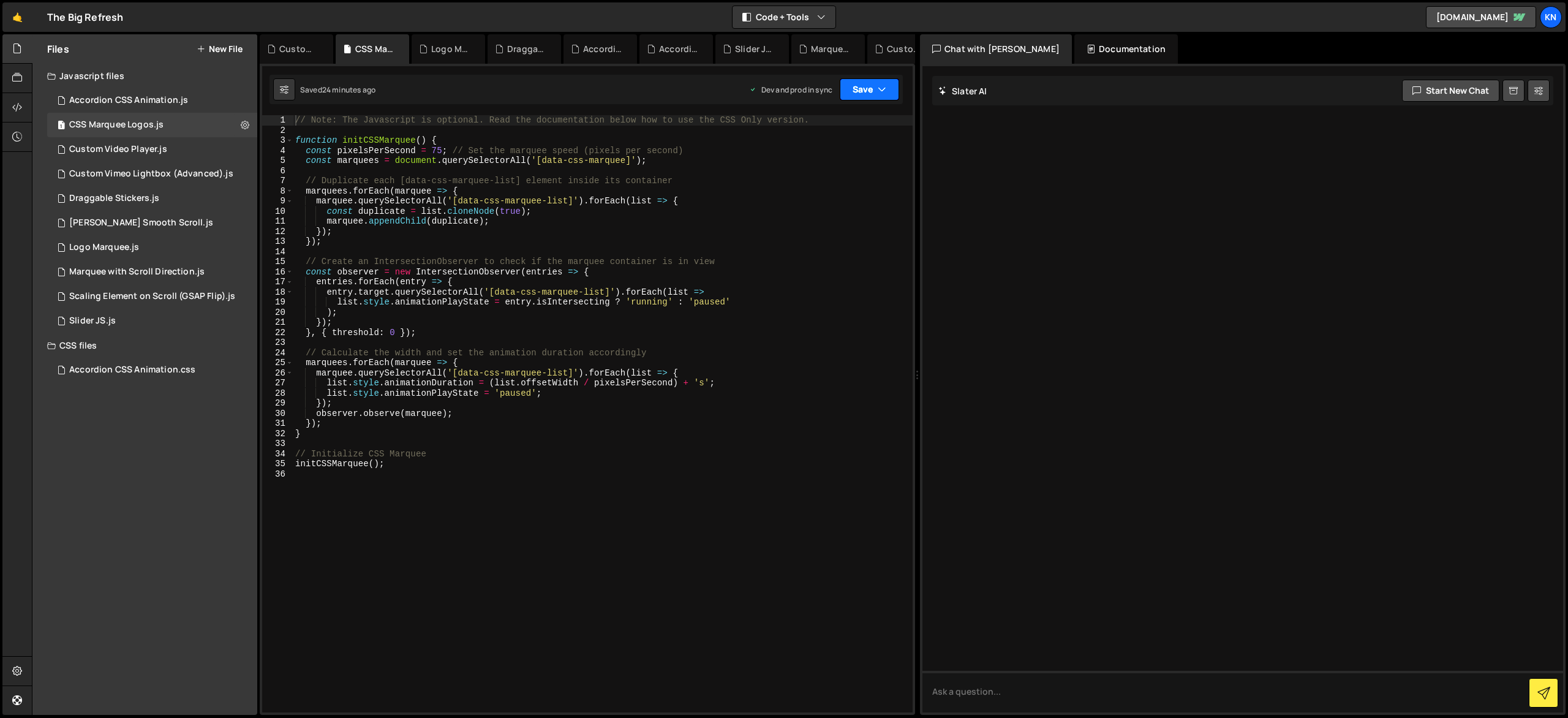
click at [885, 96] on button "Save" at bounding box center [869, 89] width 59 height 22
click at [862, 162] on div "Save to Production S" at bounding box center [828, 159] width 127 height 13
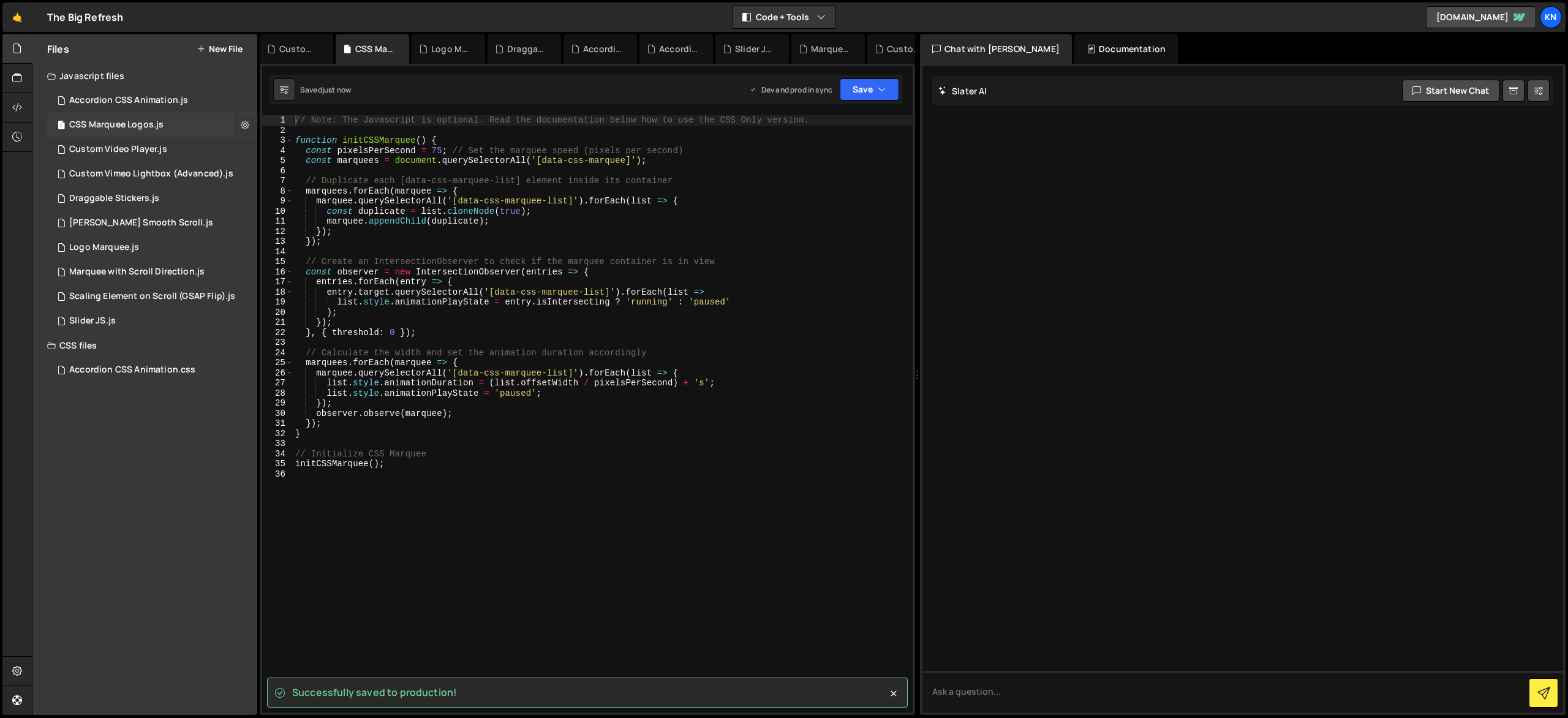
click at [245, 125] on icon at bounding box center [245, 124] width 9 height 12
type input "CSS Marquee Logos"
radio input "true"
checkbox input "true"
click at [278, 144] on button "Edit File Settings" at bounding box center [320, 150] width 120 height 24
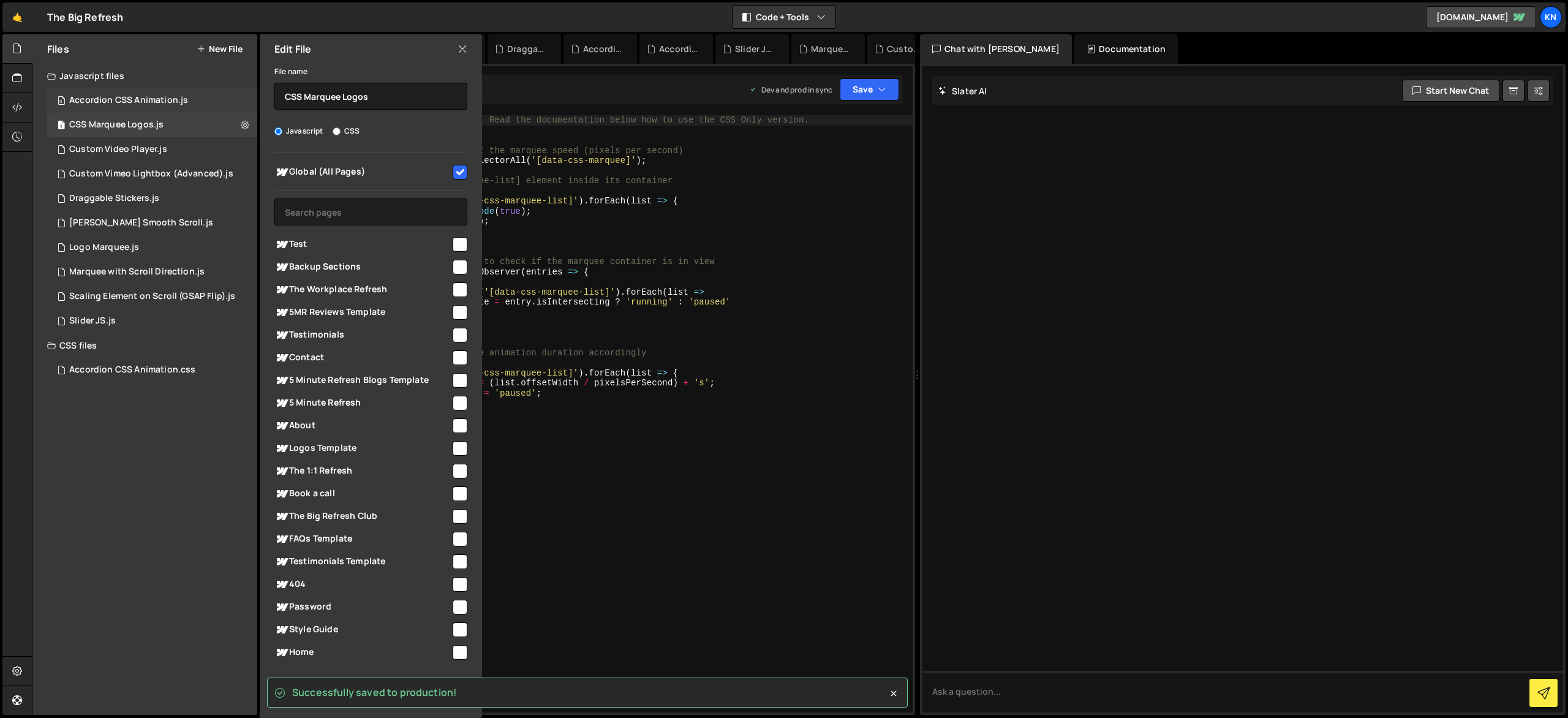
click at [245, 103] on div "0 Accordion CSS Animation.js 0" at bounding box center [154, 100] width 214 height 24
checkbox input "false"
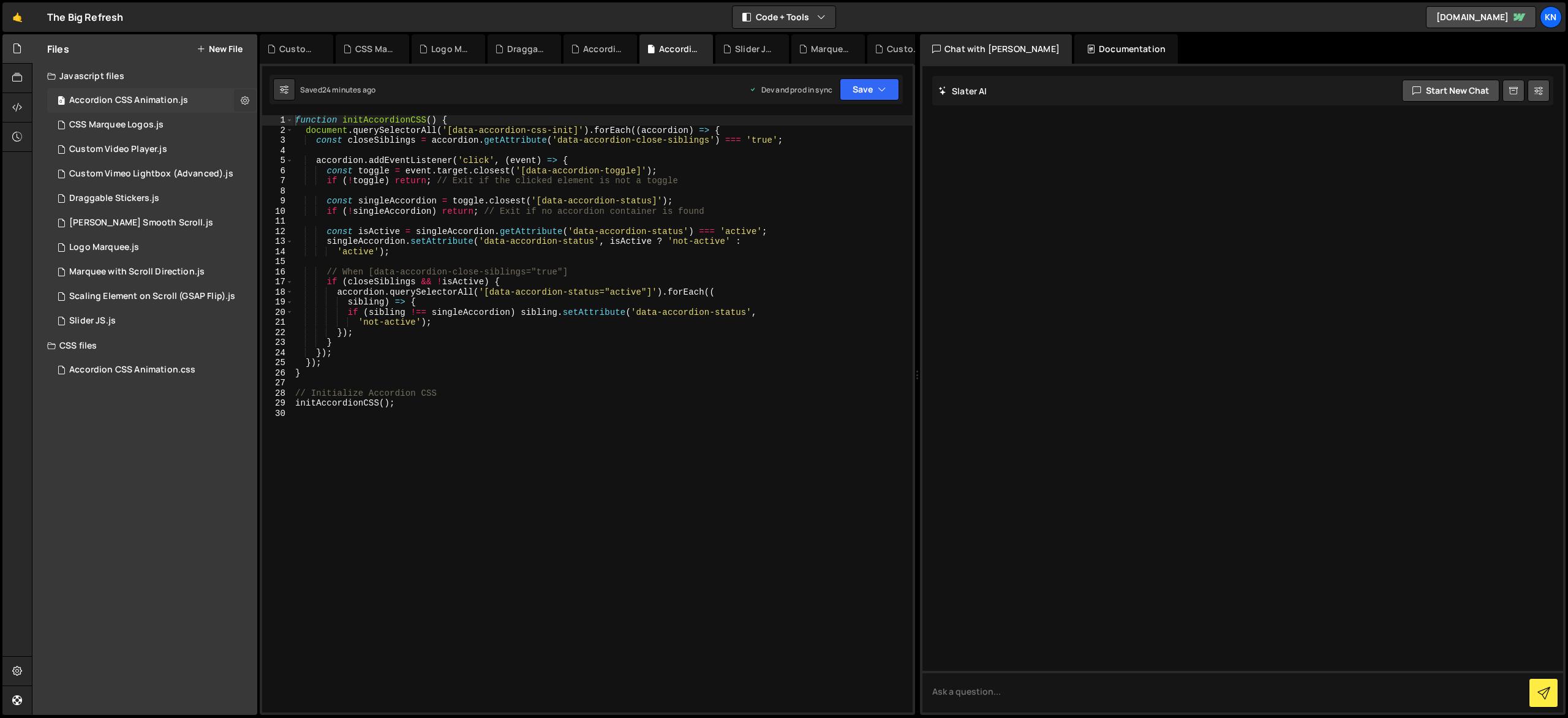
click at [246, 100] on icon at bounding box center [245, 100] width 9 height 12
type input "Accordion CSS Animation"
radio input "true"
click at [325, 125] on button "Edit File Settings" at bounding box center [320, 125] width 120 height 24
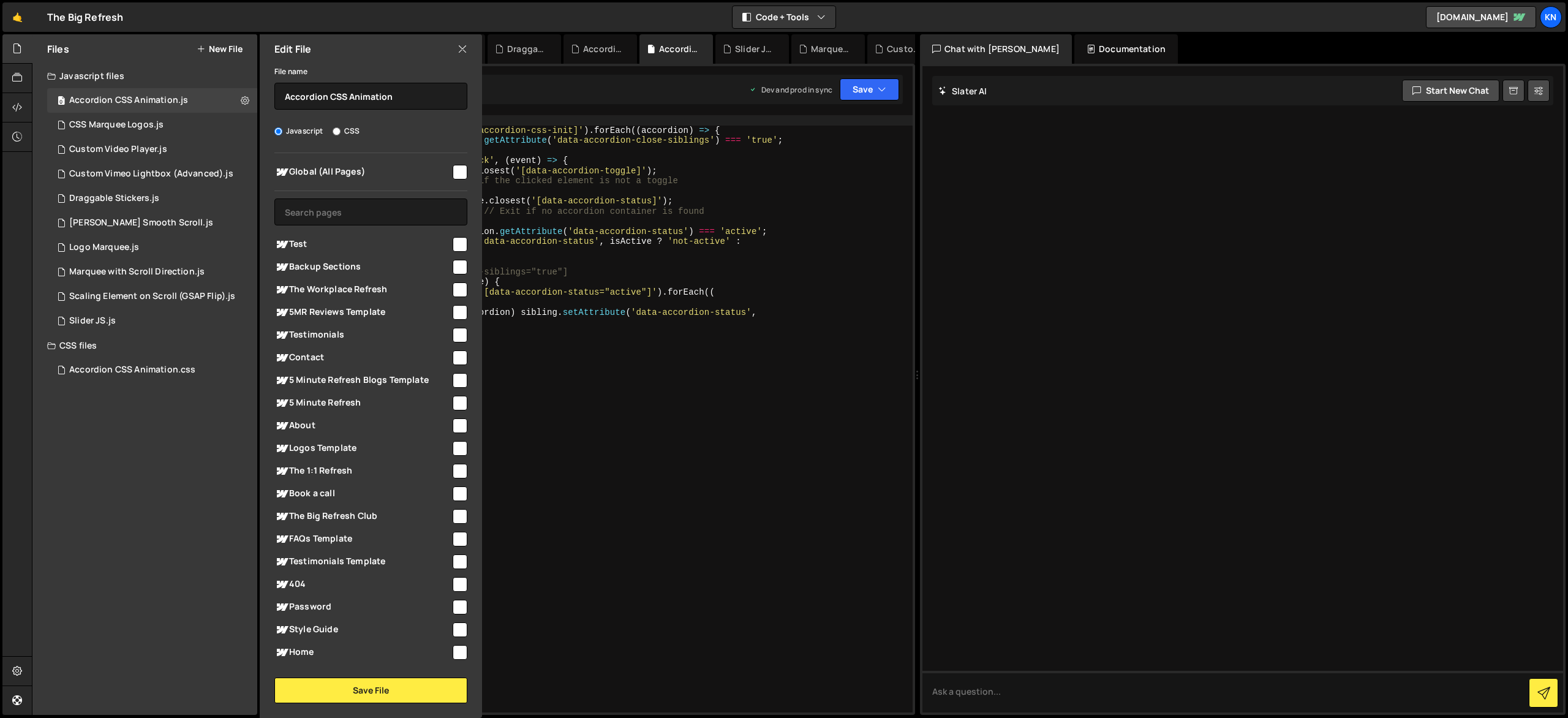
click at [458, 174] on input "checkbox" at bounding box center [460, 172] width 15 height 15
click at [425, 699] on button "Save File" at bounding box center [371, 690] width 193 height 26
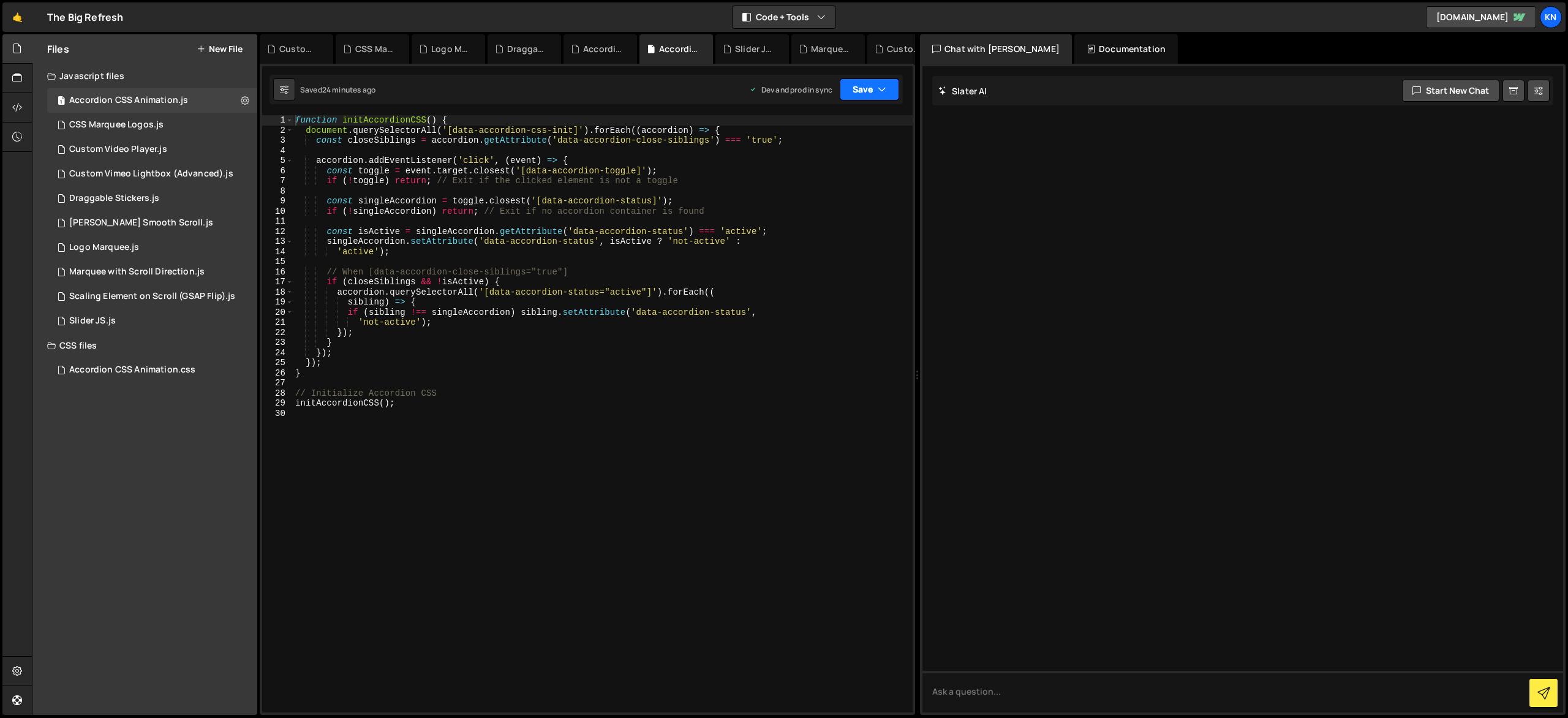
click at [875, 90] on button "Save" at bounding box center [869, 89] width 59 height 22
click at [857, 172] on div "Saved 24 minutes ago" at bounding box center [828, 172] width 127 height 15
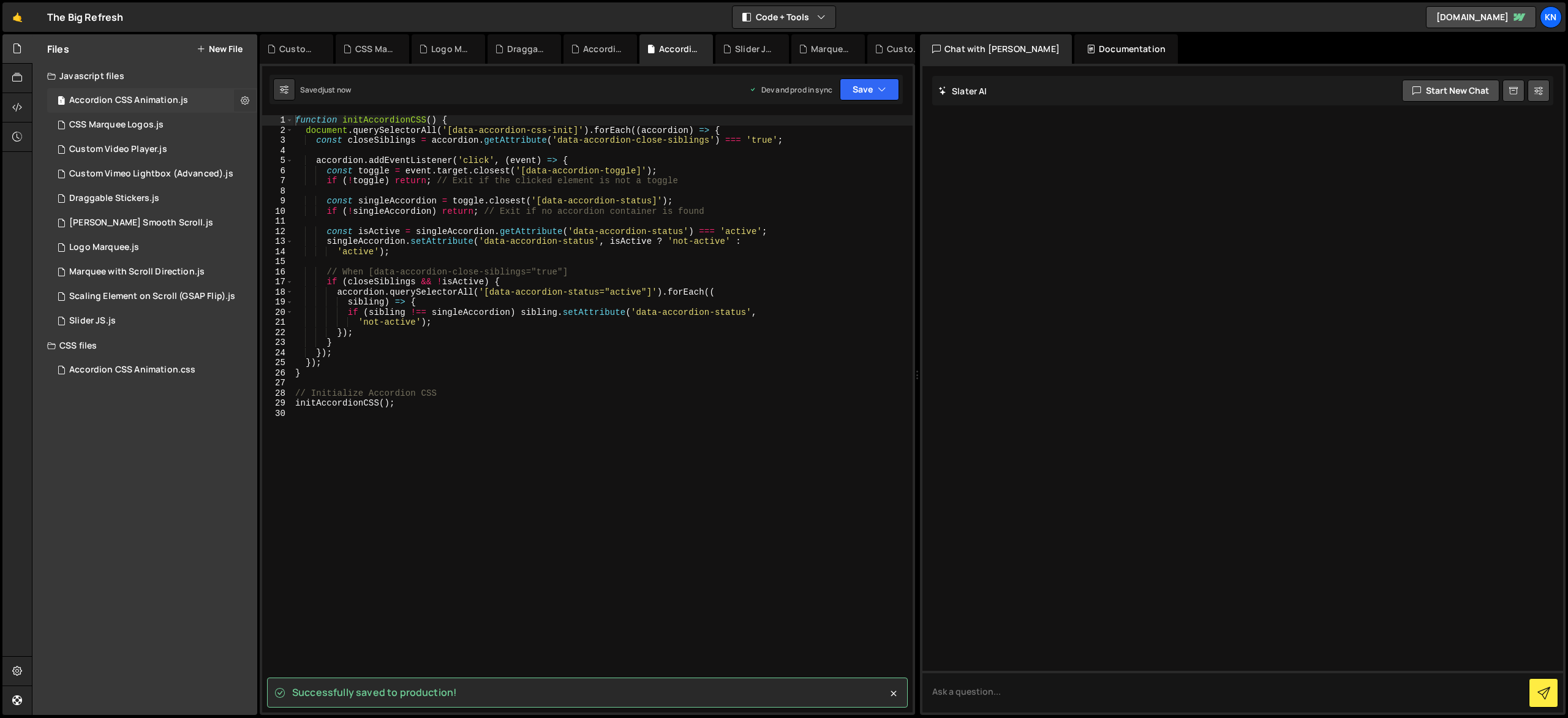
click at [245, 99] on icon at bounding box center [245, 100] width 9 height 12
click at [265, 116] on button "Edit File Settings" at bounding box center [320, 125] width 120 height 24
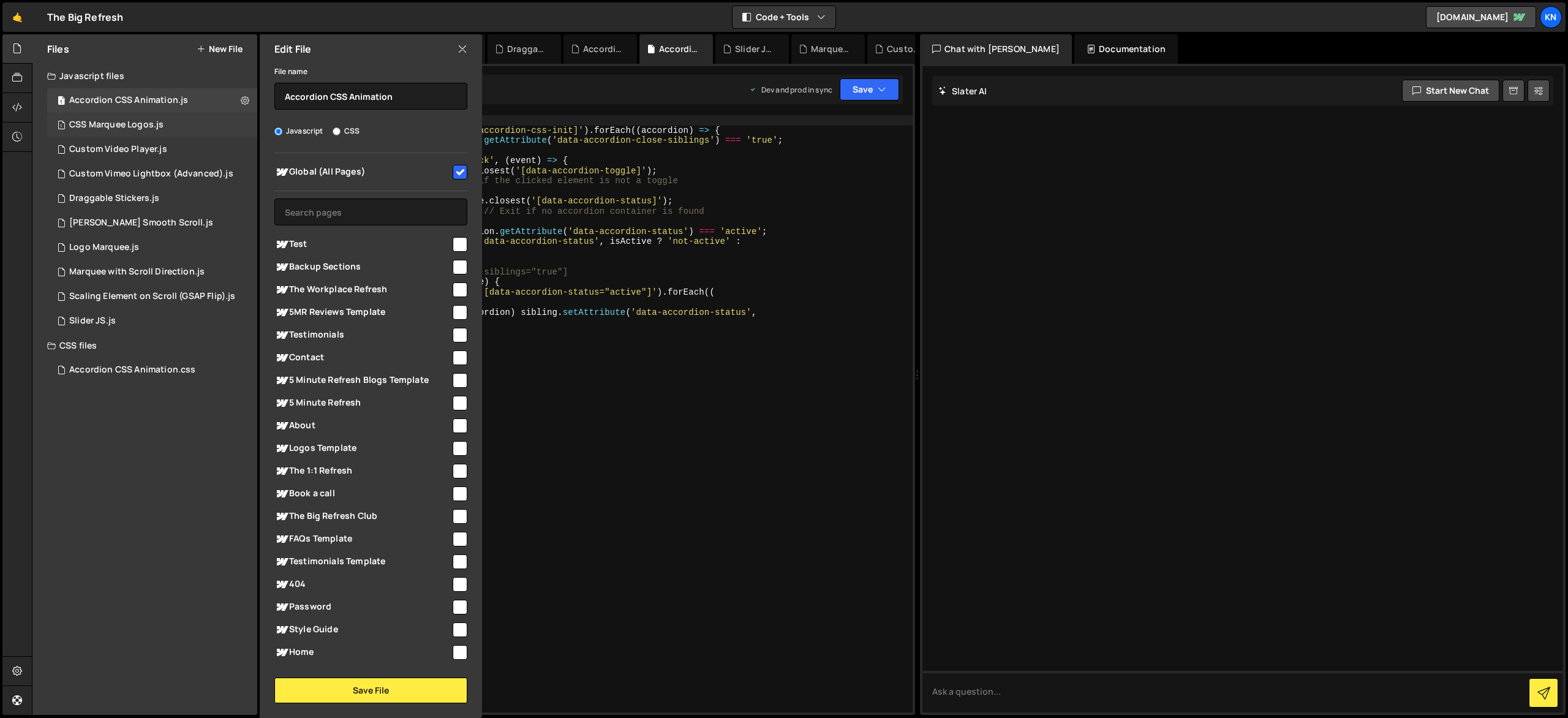
click at [244, 125] on div "1 CSS Marquee Logos.js 0" at bounding box center [154, 124] width 214 height 24
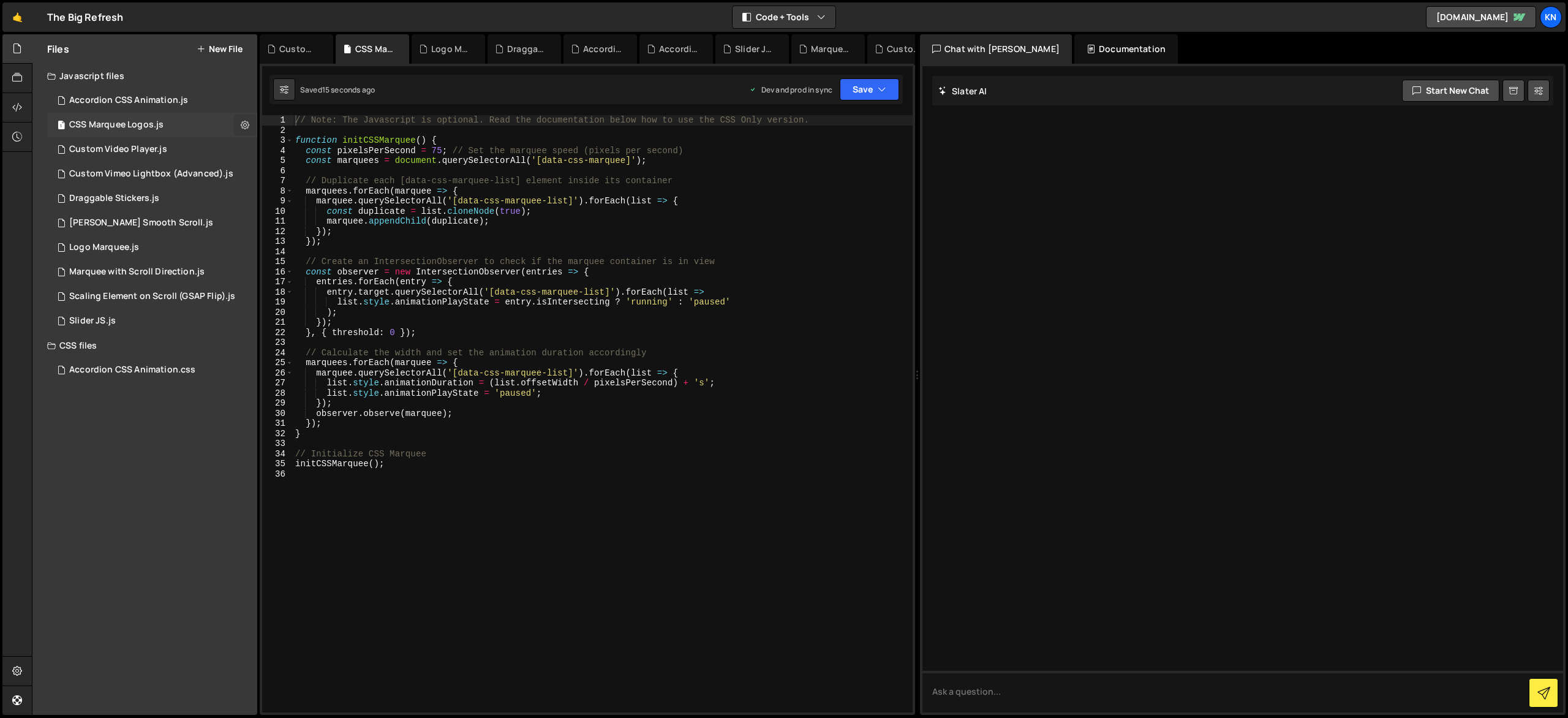
click at [246, 122] on icon at bounding box center [245, 124] width 9 height 12
click at [276, 147] on button "Edit File Settings" at bounding box center [320, 150] width 120 height 24
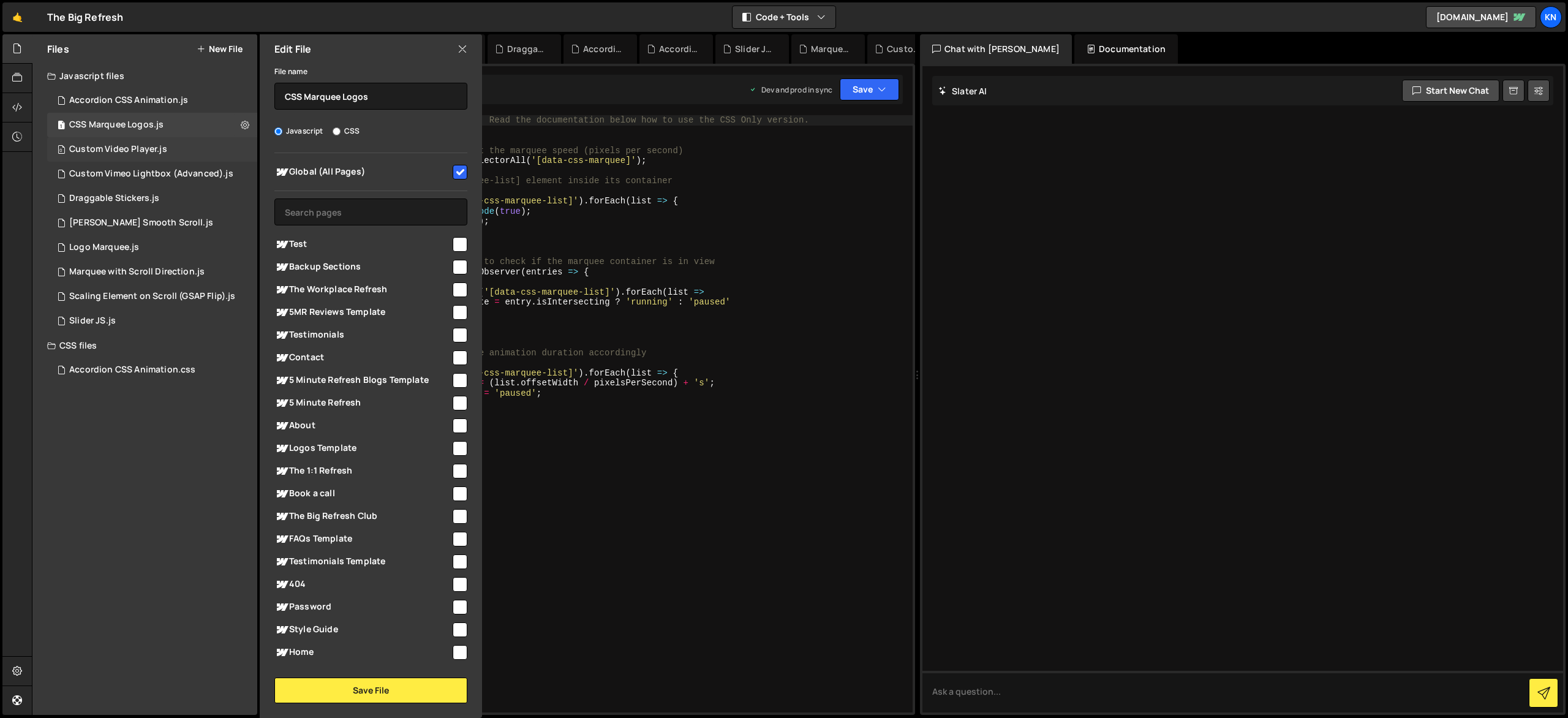
click at [243, 157] on div "0 Custom Video Player.js 0" at bounding box center [154, 148] width 214 height 24
click at [245, 152] on icon at bounding box center [245, 149] width 9 height 12
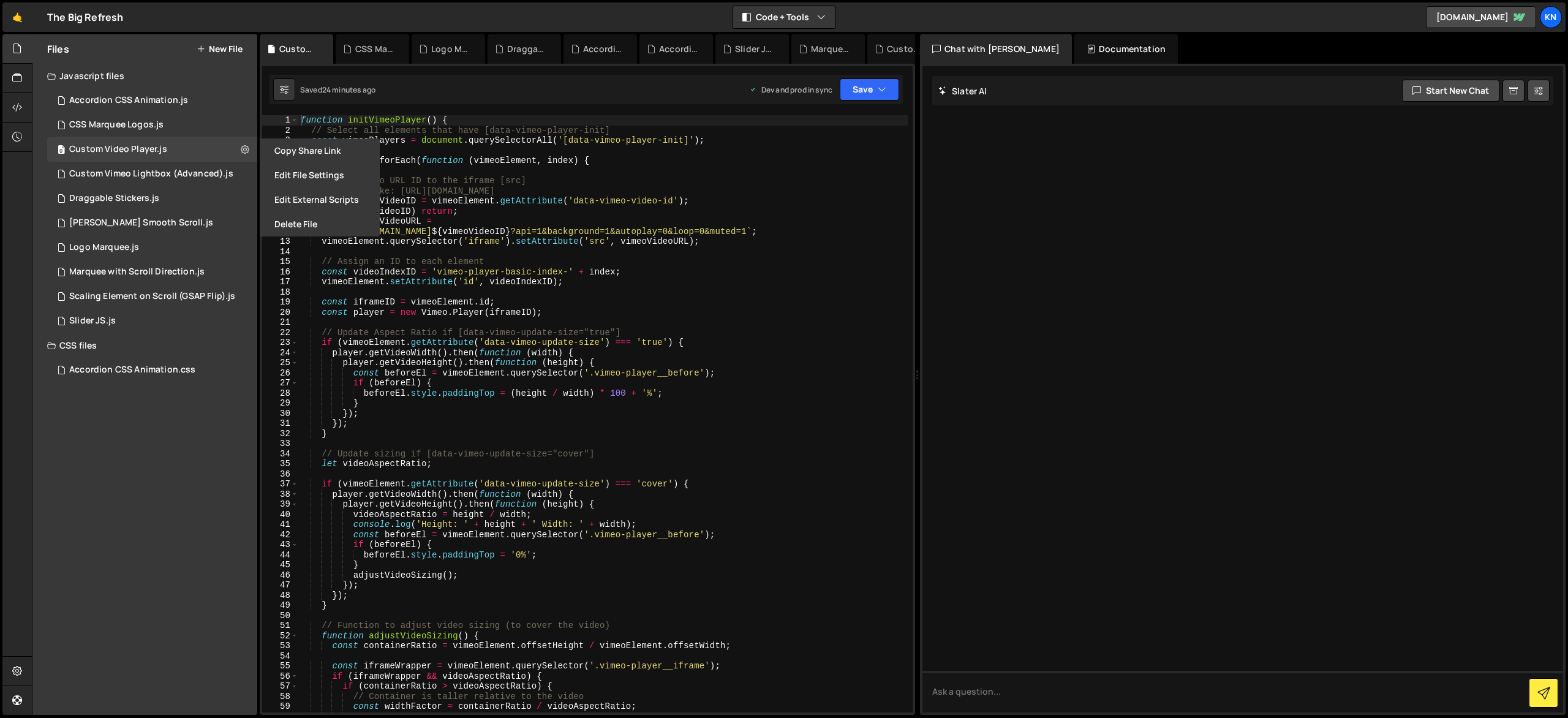
click at [297, 175] on button "Edit File Settings" at bounding box center [320, 175] width 120 height 24
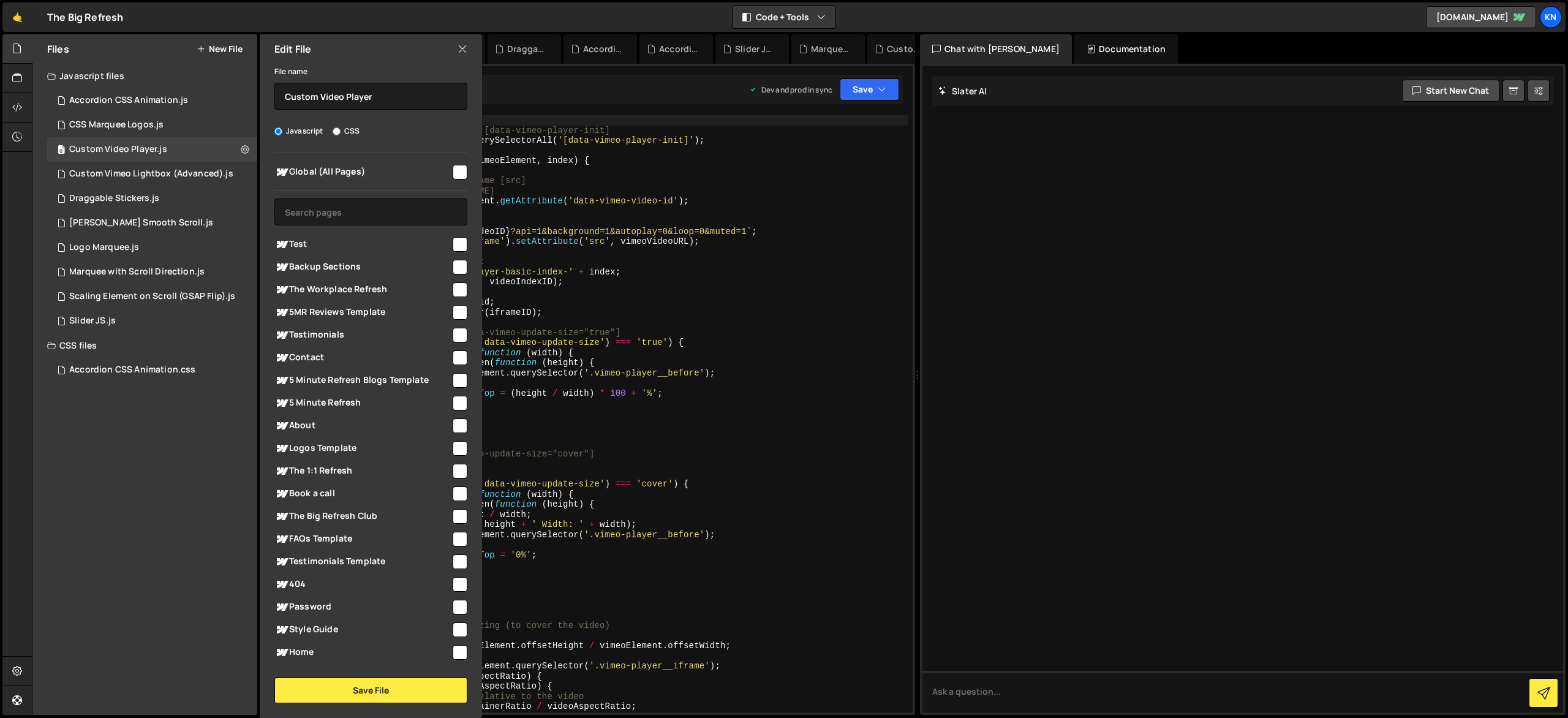
click at [457, 168] on input "checkbox" at bounding box center [460, 172] width 15 height 15
checkbox input "true"
click at [416, 677] on button "Save File" at bounding box center [371, 690] width 193 height 26
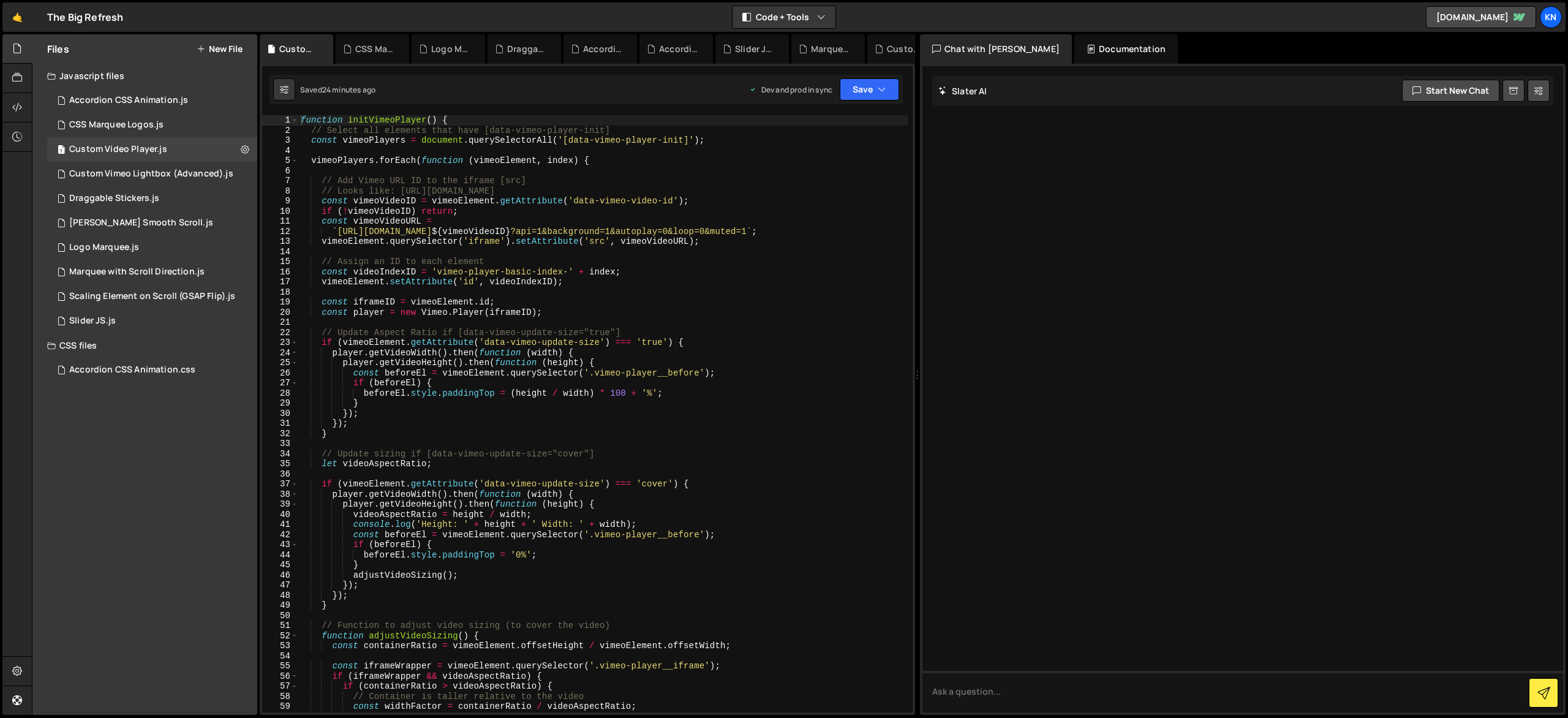
click at [873, 72] on div "XXXXXXXXXXXXXXXXXXXXXXXXXXXXXXXXXXXXXXXXXXXXXXXXXXXXXXXXXXXXXXXXXXXXXXXXXXXXXXX…" at bounding box center [588, 389] width 656 height 651
click at [874, 82] on button "Save" at bounding box center [869, 89] width 59 height 22
click at [866, 162] on div "Save to Production S" at bounding box center [828, 159] width 127 height 13
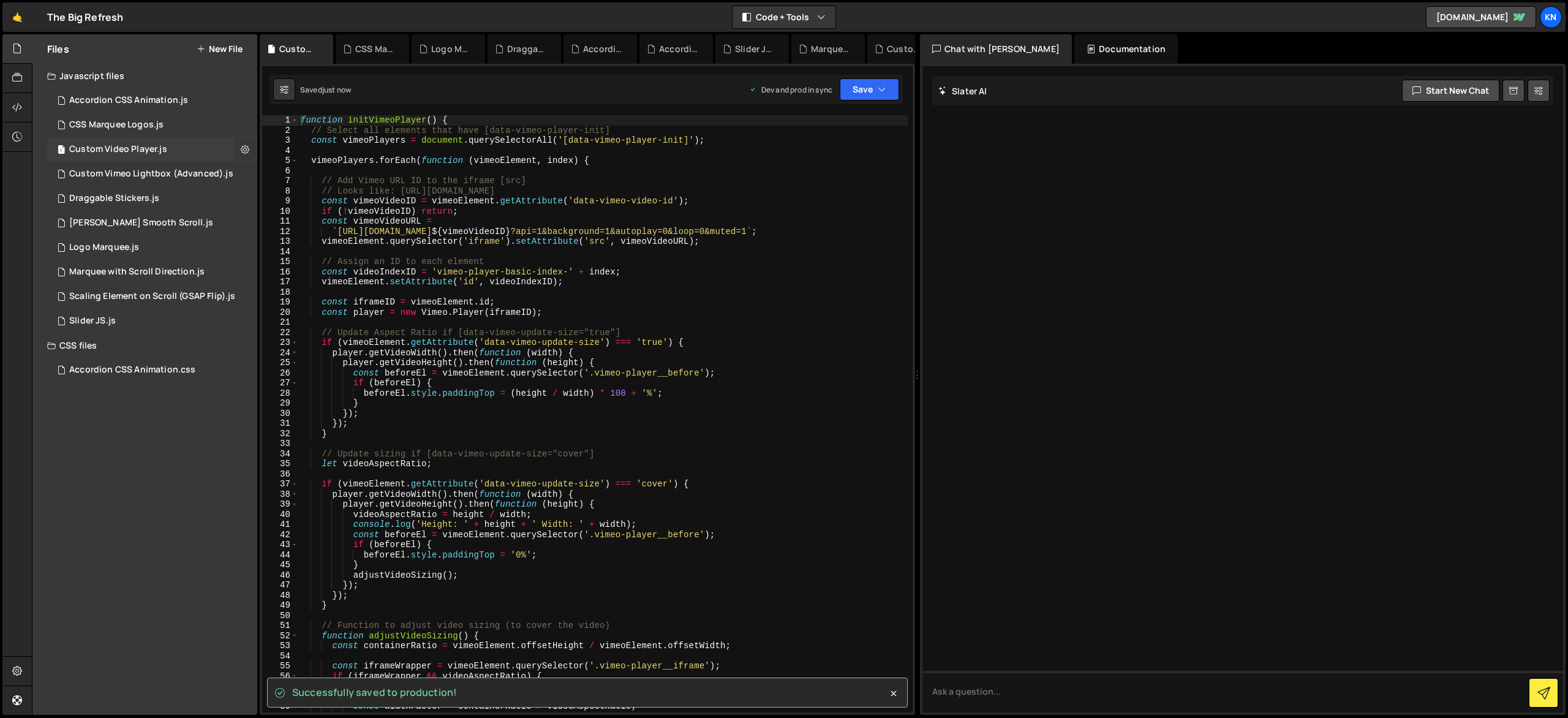
click at [245, 146] on icon at bounding box center [245, 149] width 9 height 12
type input "Custom Video Player"
radio input "true"
click at [298, 177] on button "Edit File Settings" at bounding box center [320, 175] width 120 height 24
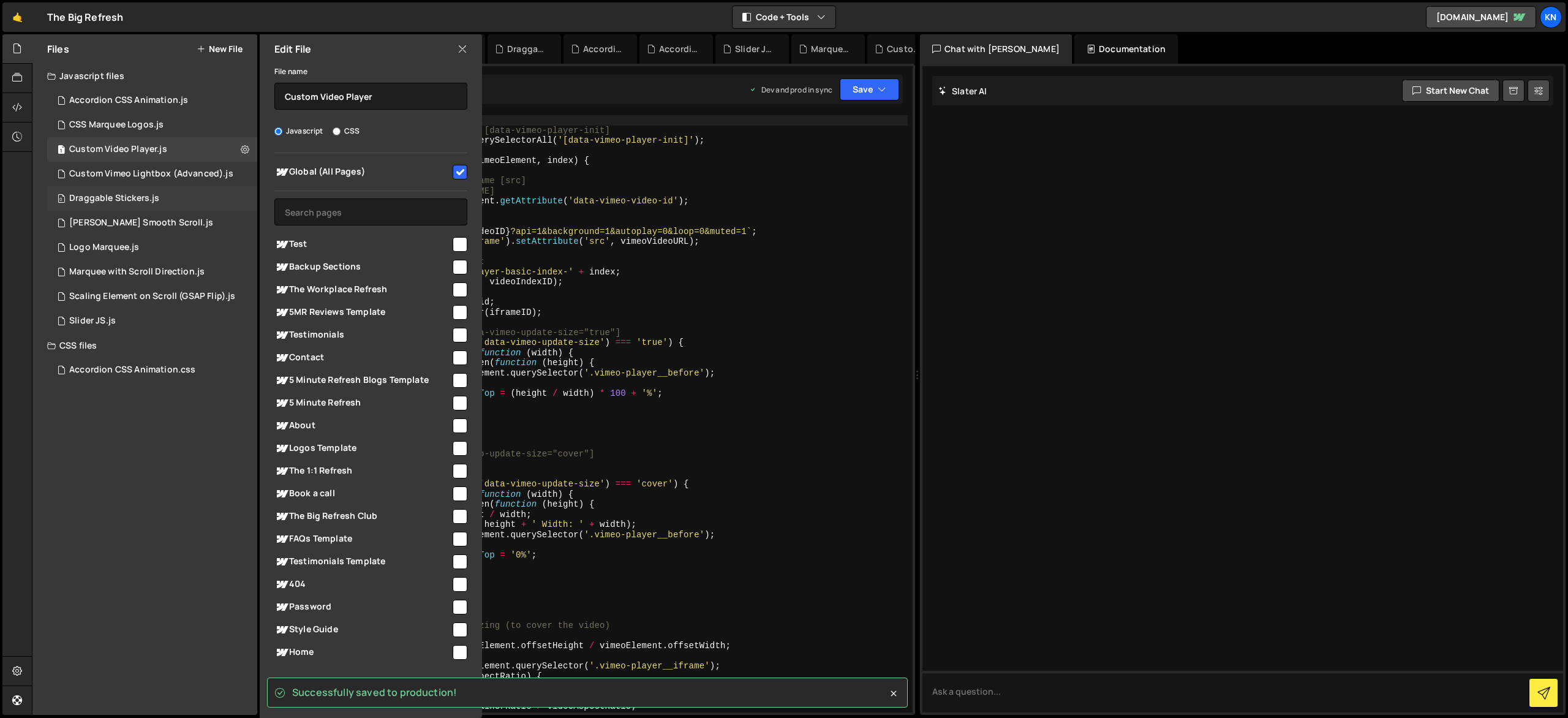
click at [256, 194] on div "0 Draggable Stickers.js 0" at bounding box center [154, 198] width 214 height 24
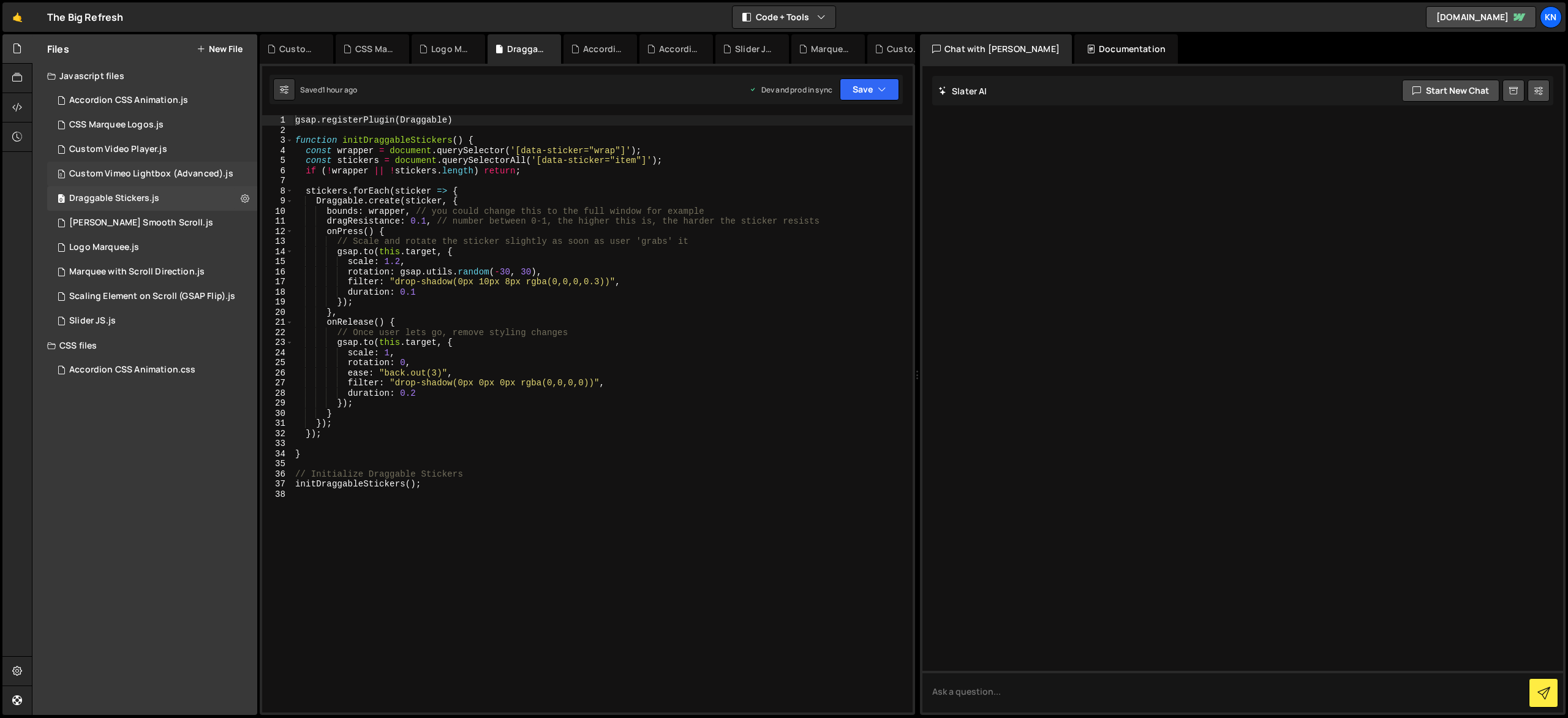
click at [245, 177] on div "0 Custom Vimeo Lightbox (Advanced).js 0" at bounding box center [154, 174] width 214 height 24
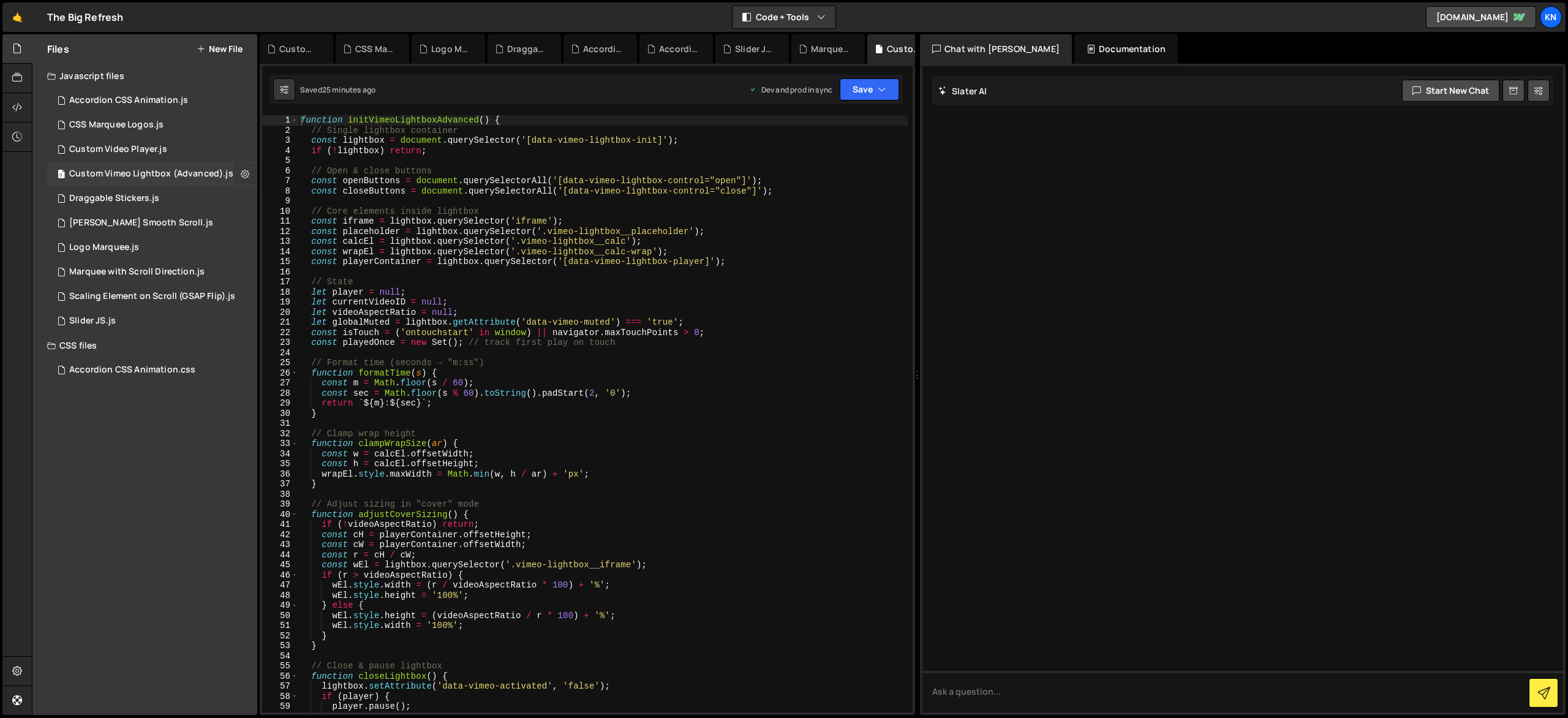
click at [245, 176] on icon at bounding box center [245, 174] width 9 height 12
drag, startPoint x: 288, startPoint y: 195, endPoint x: 395, endPoint y: 199, distance: 107.1
click at [288, 195] on button "Edit File Settings" at bounding box center [320, 199] width 120 height 24
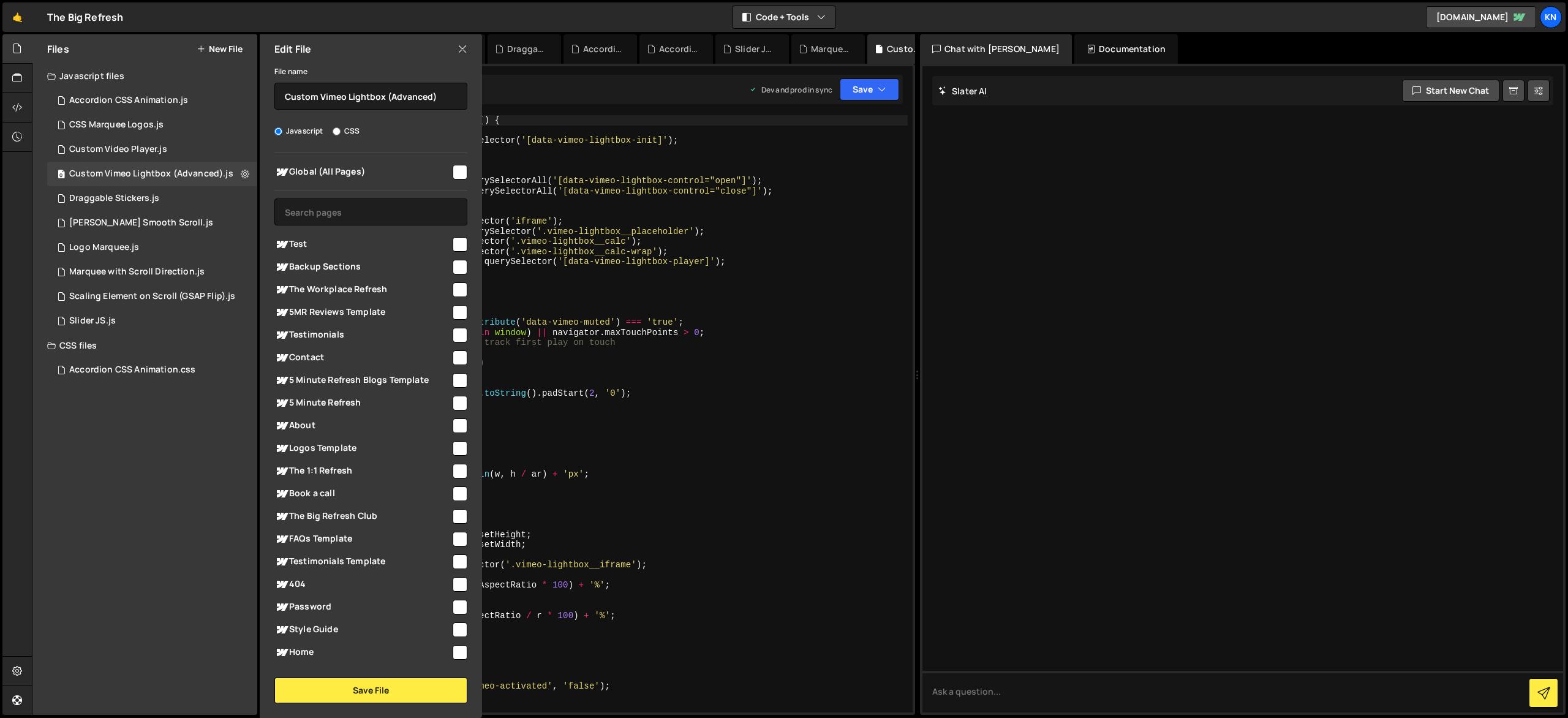
click at [453, 171] on input "checkbox" at bounding box center [460, 172] width 15 height 15
checkbox input "true"
drag, startPoint x: 410, startPoint y: 687, endPoint x: 434, endPoint y: 674, distance: 27.3
click at [410, 687] on button "Save File" at bounding box center [371, 690] width 193 height 26
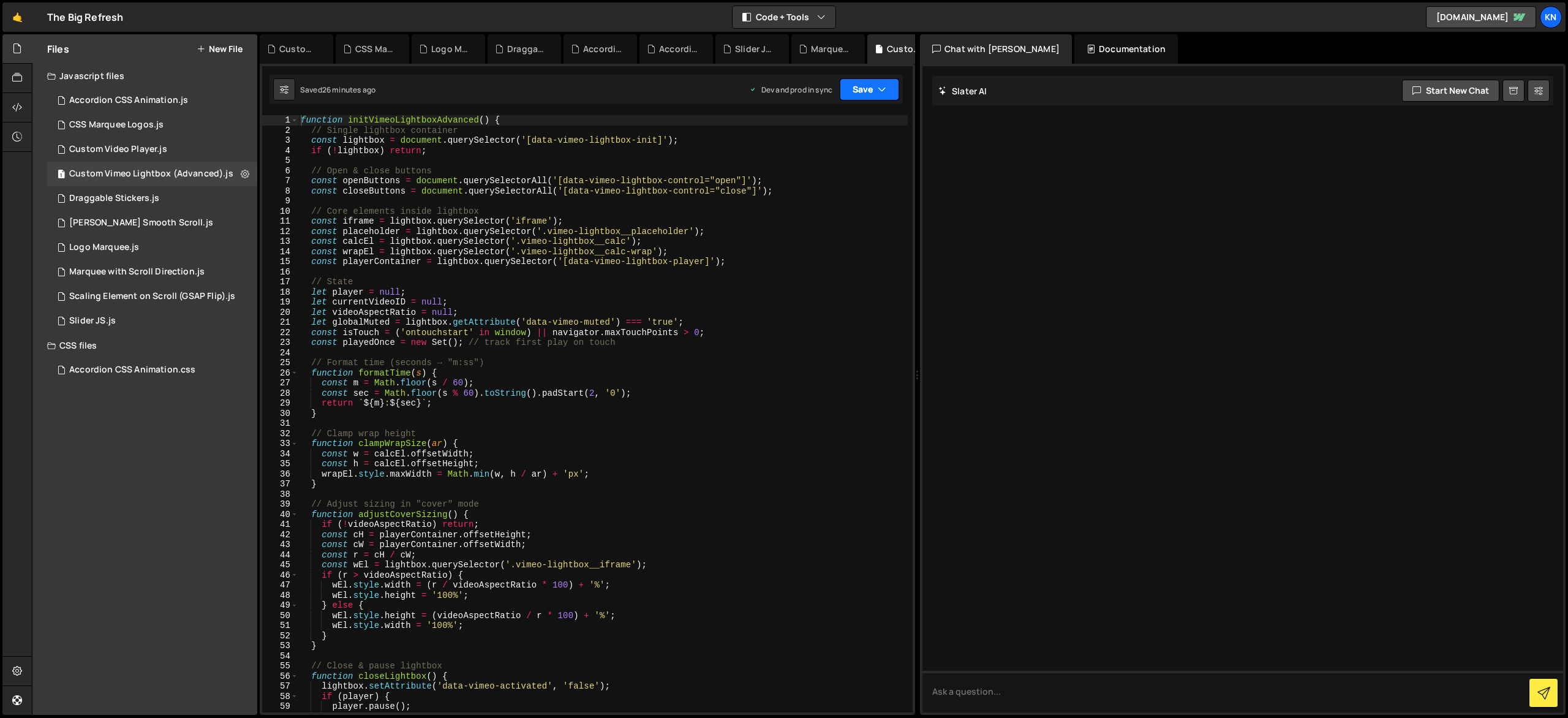
click at [877, 92] on button "Save" at bounding box center [869, 89] width 59 height 22
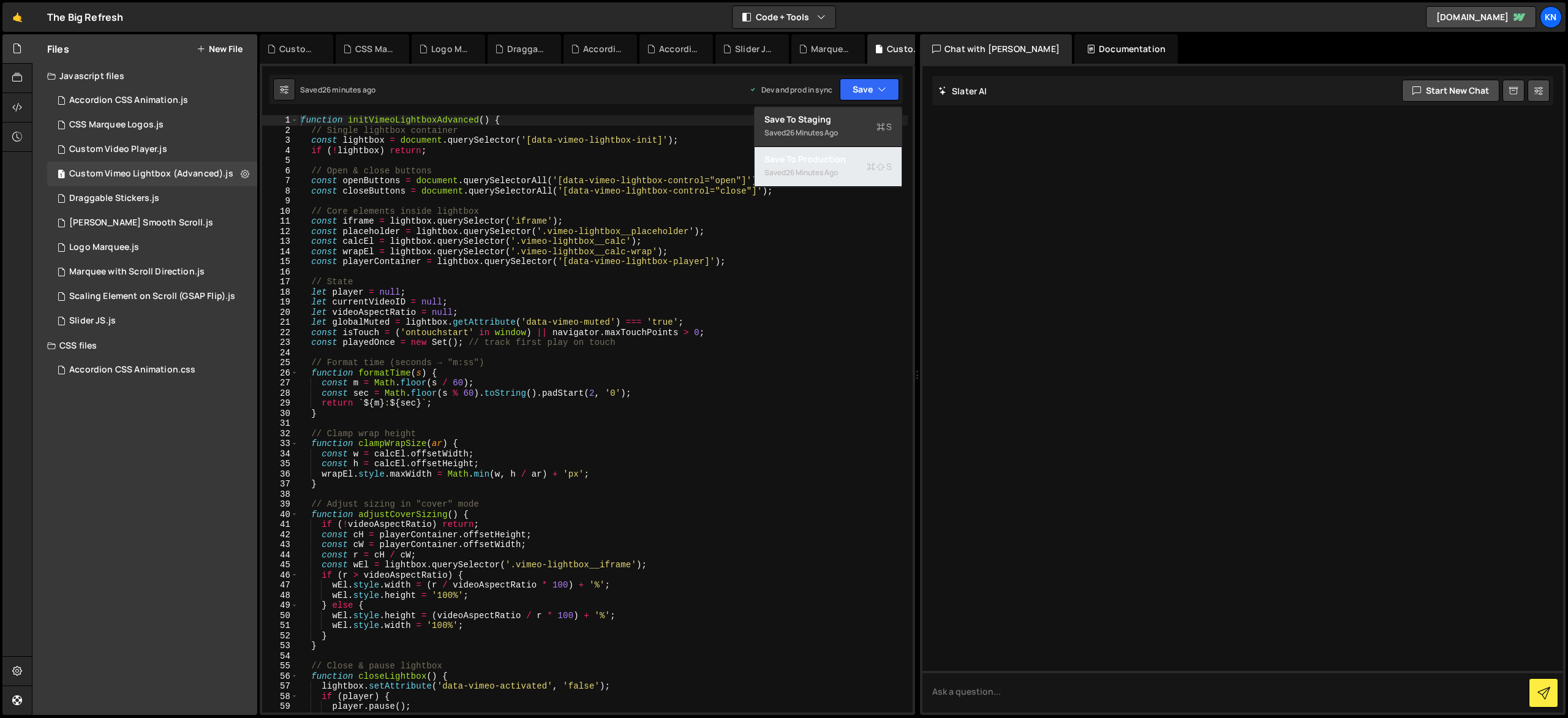
click at [858, 157] on div "Save to Production S" at bounding box center [828, 159] width 127 height 13
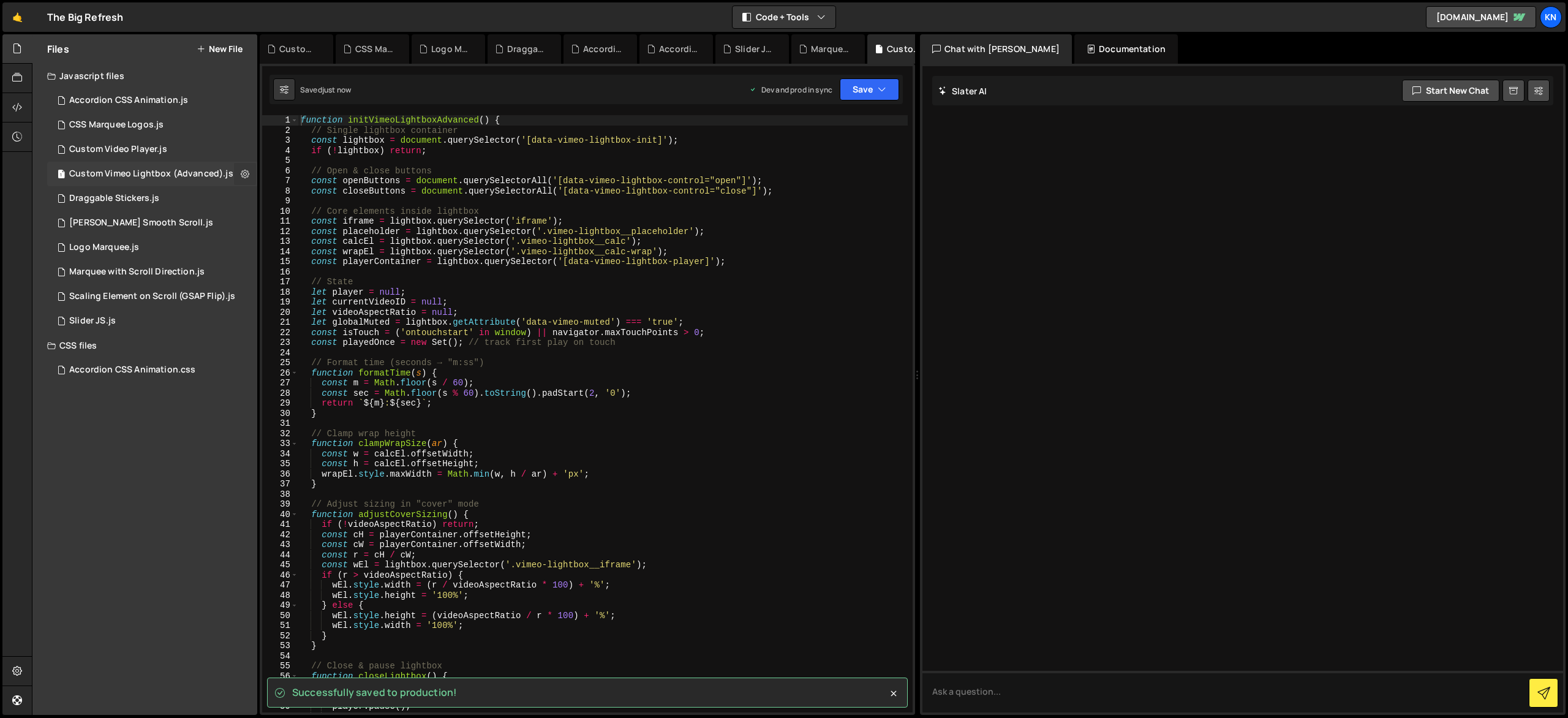
click at [245, 173] on icon at bounding box center [245, 174] width 9 height 12
type input "Custom Vimeo Lightbox (Advanced)"
radio input "true"
checkbox input "true"
click at [290, 206] on button "Edit File Settings" at bounding box center [320, 199] width 120 height 24
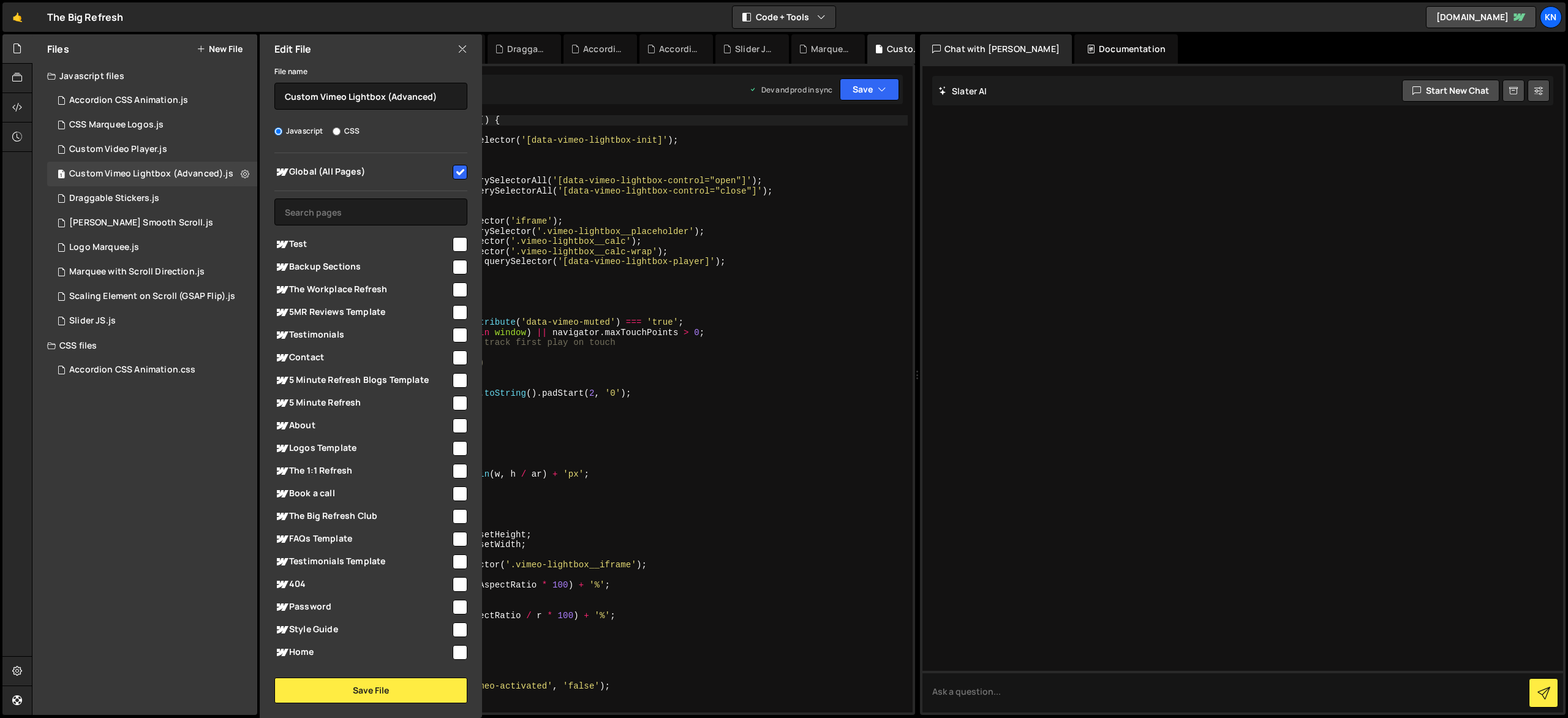
click at [464, 46] on icon at bounding box center [463, 49] width 10 height 14
checkbox input "false"
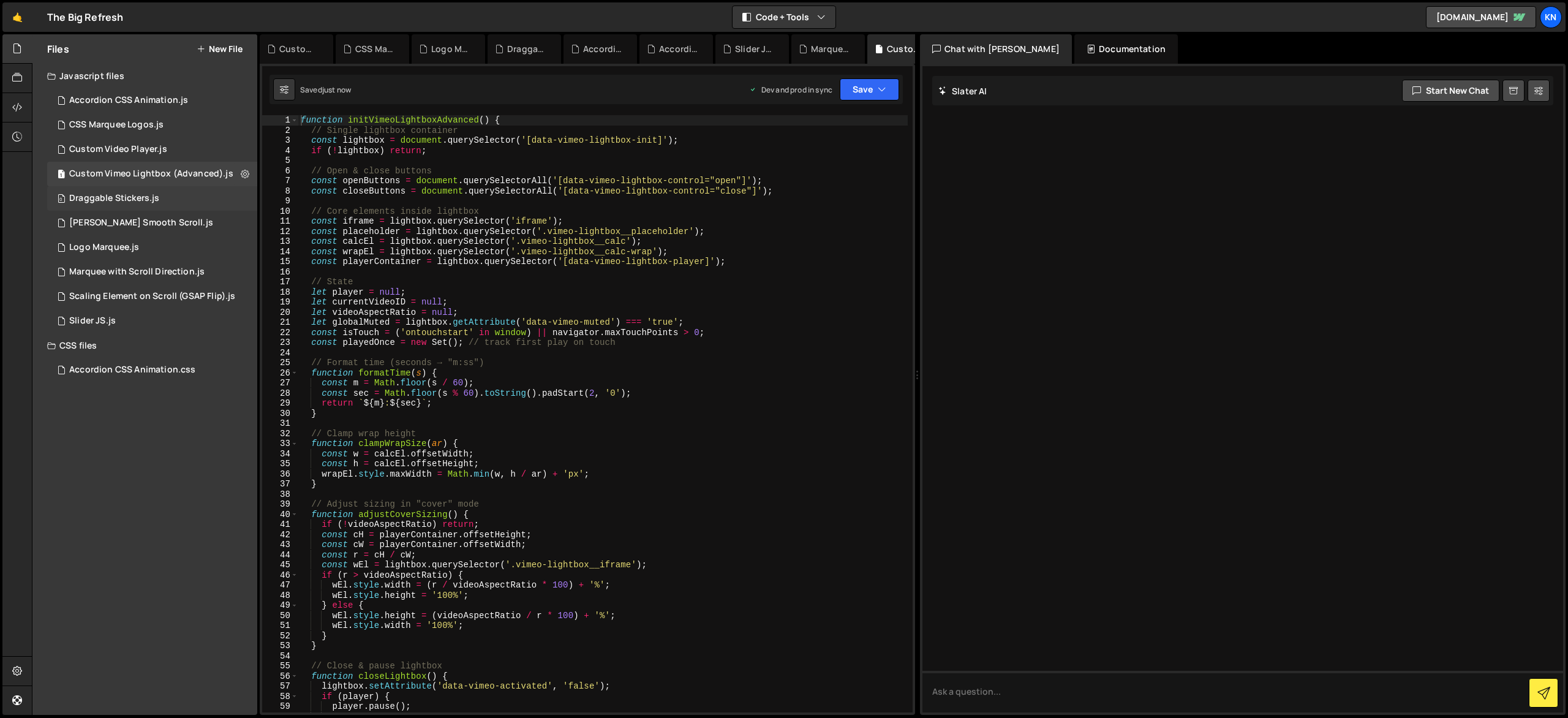
click at [244, 194] on div "0 Draggable Stickers.js 0" at bounding box center [154, 198] width 214 height 24
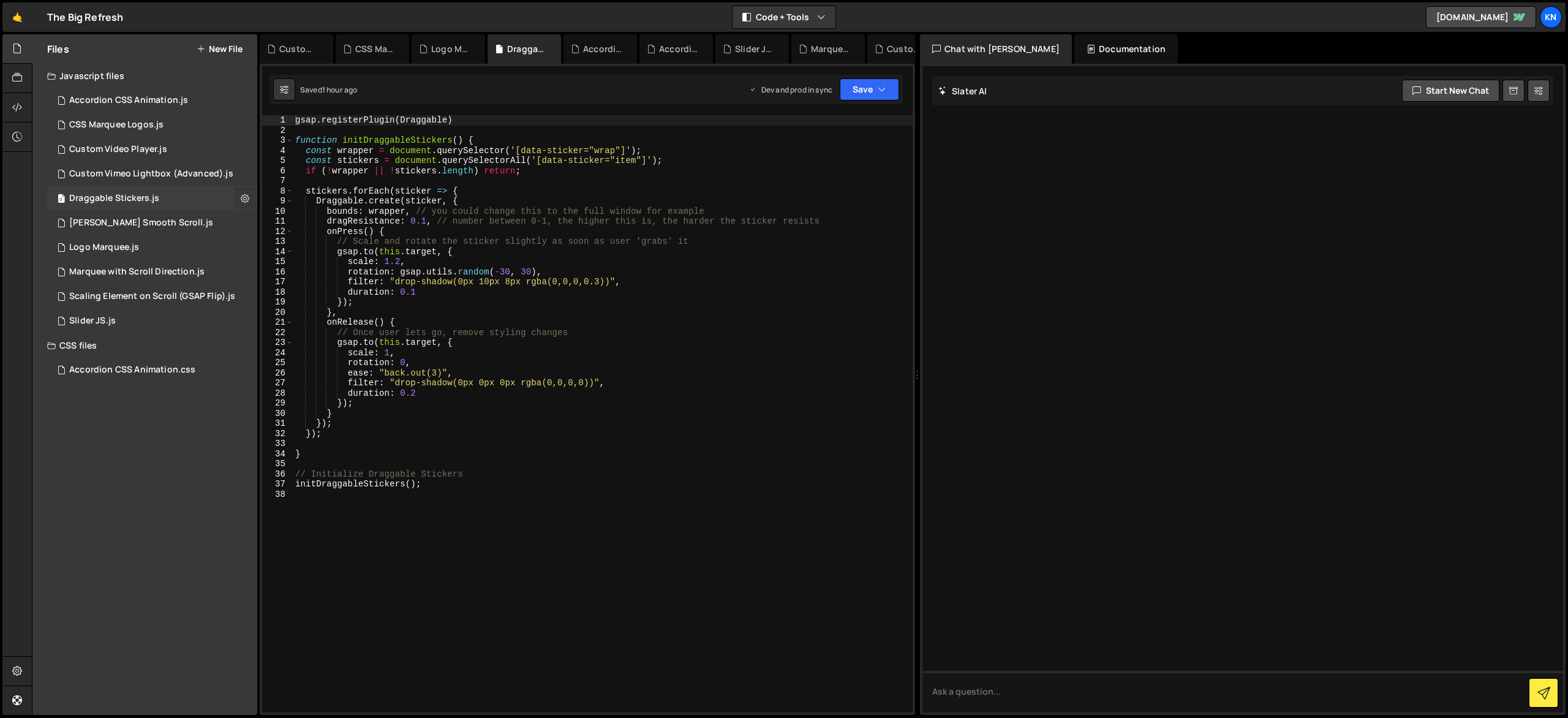
click at [243, 199] on icon at bounding box center [245, 198] width 9 height 12
type input "Draggable Stickers"
radio input "true"
click at [307, 220] on button "Edit File Settings" at bounding box center [320, 223] width 120 height 24
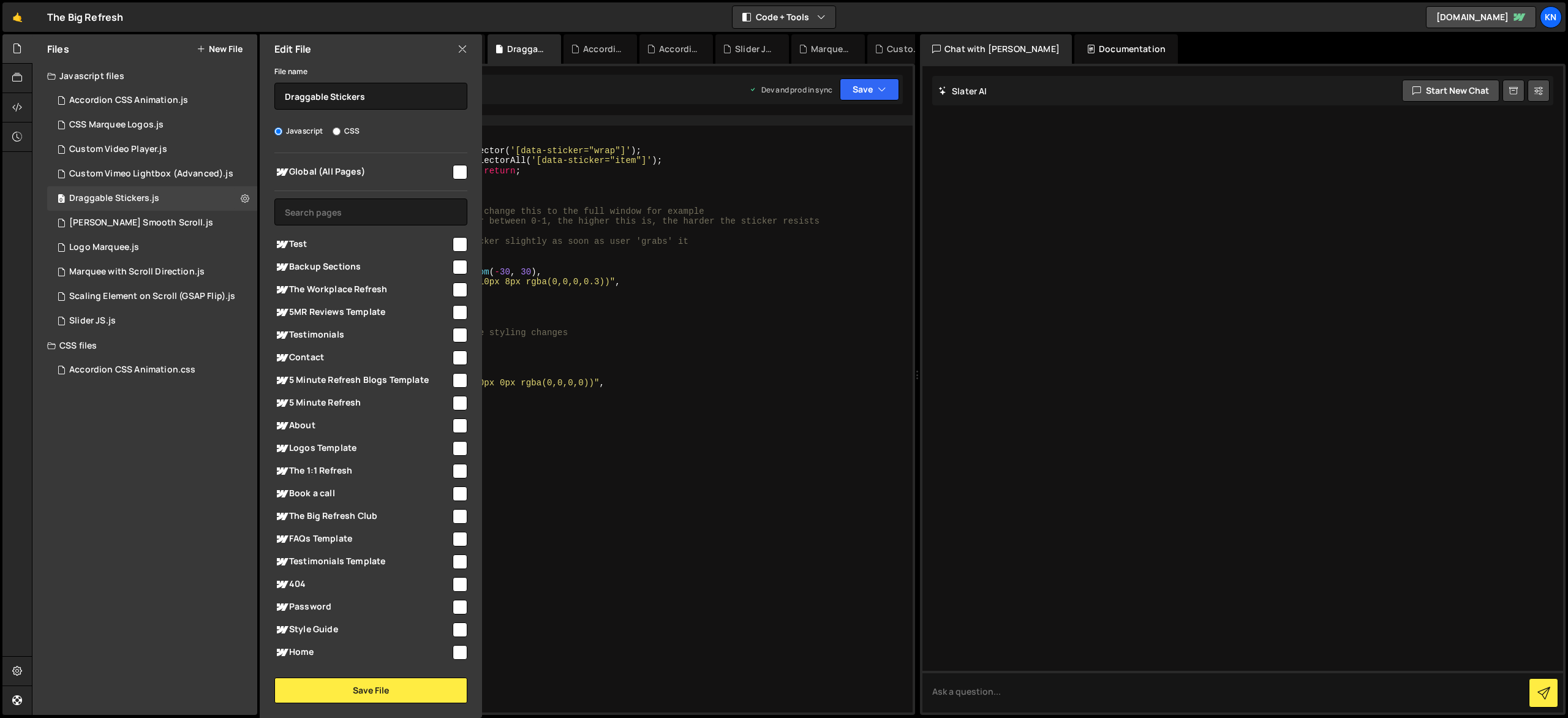
drag, startPoint x: 449, startPoint y: 171, endPoint x: 429, endPoint y: 276, distance: 106.9
click at [453, 171] on input "checkbox" at bounding box center [460, 172] width 15 height 15
checkbox input "true"
click at [403, 686] on button "Save File" at bounding box center [371, 690] width 193 height 26
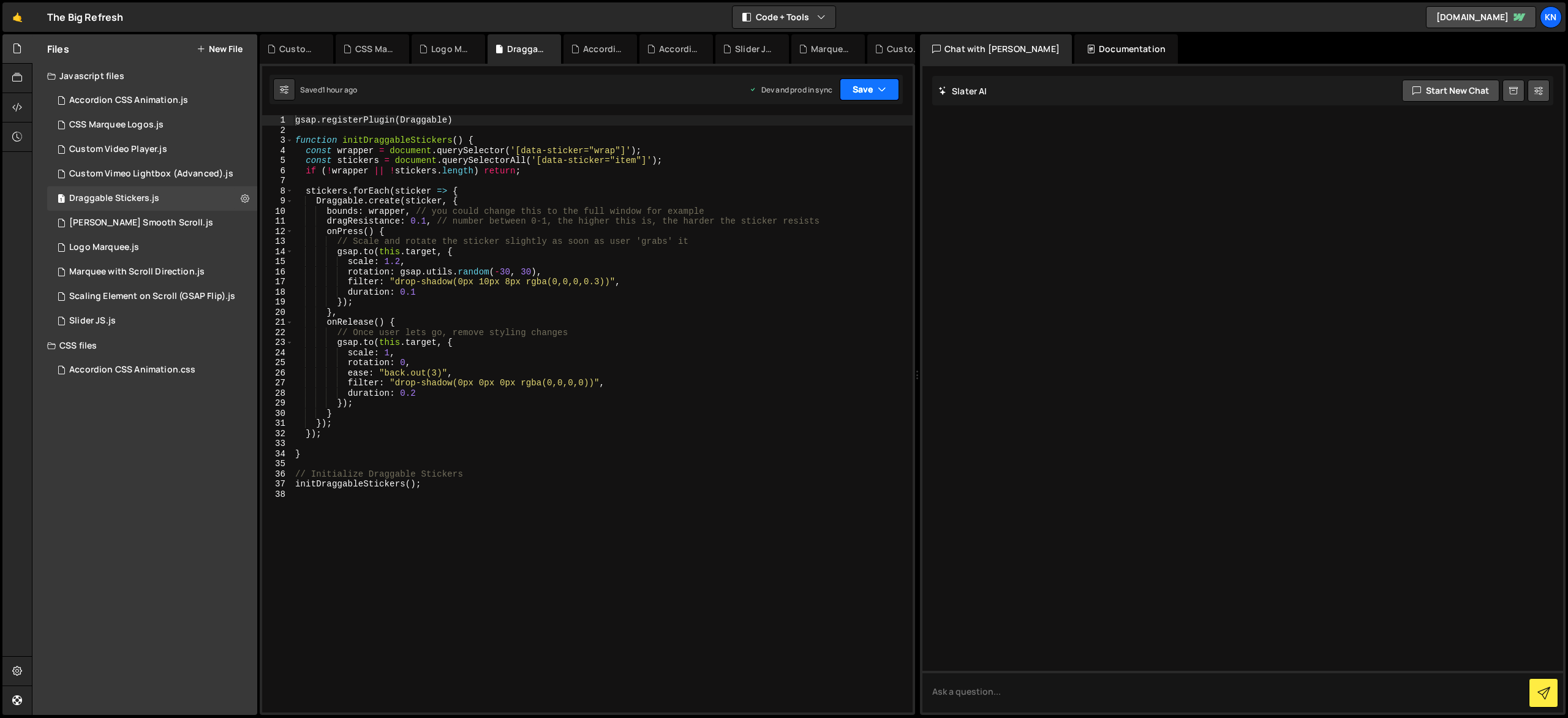
click at [877, 92] on button "Save" at bounding box center [869, 89] width 59 height 22
click at [857, 176] on div "Saved 1 hour ago" at bounding box center [828, 172] width 127 height 15
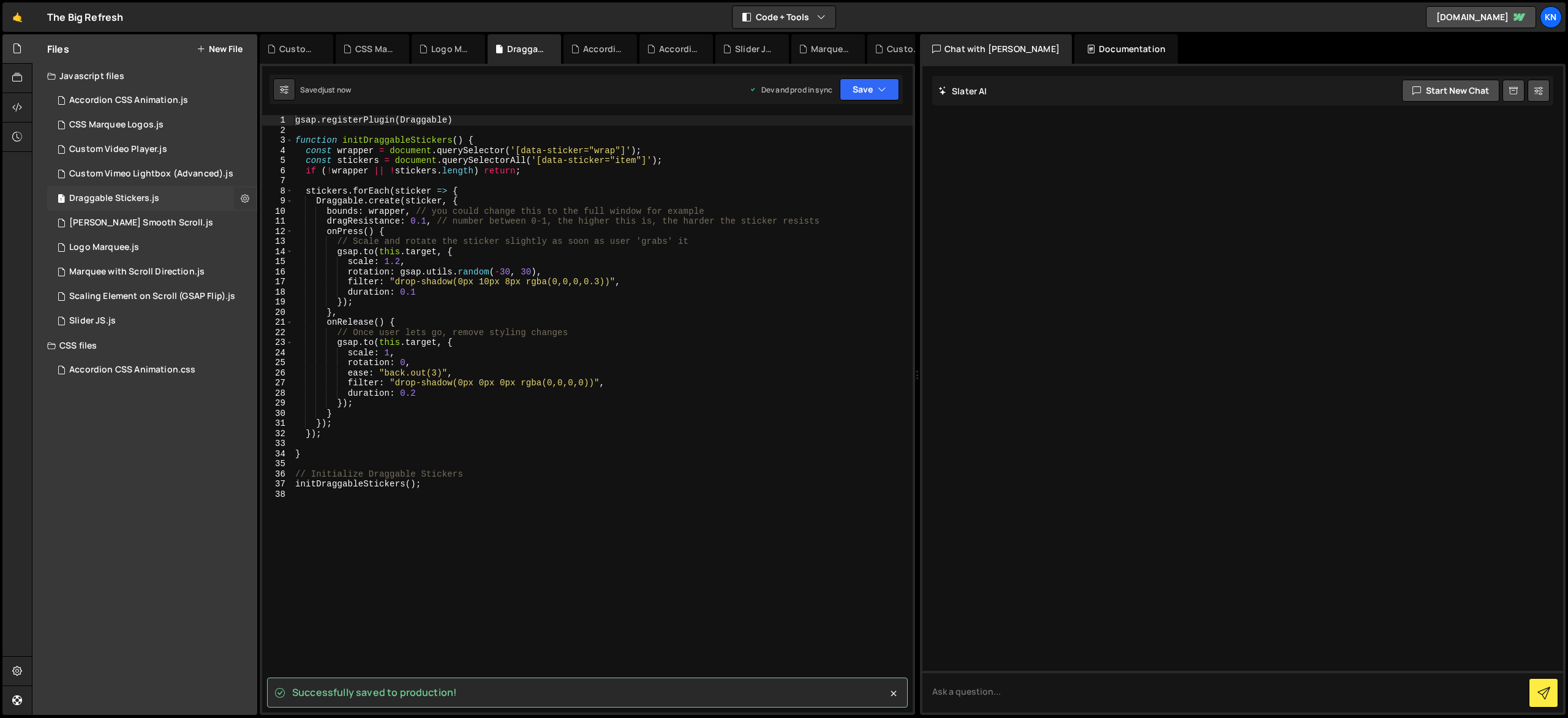
click at [245, 196] on icon at bounding box center [245, 198] width 9 height 12
type input "Draggable Stickers"
radio input "true"
checkbox input "true"
click at [288, 218] on button "Edit File Settings" at bounding box center [320, 223] width 120 height 24
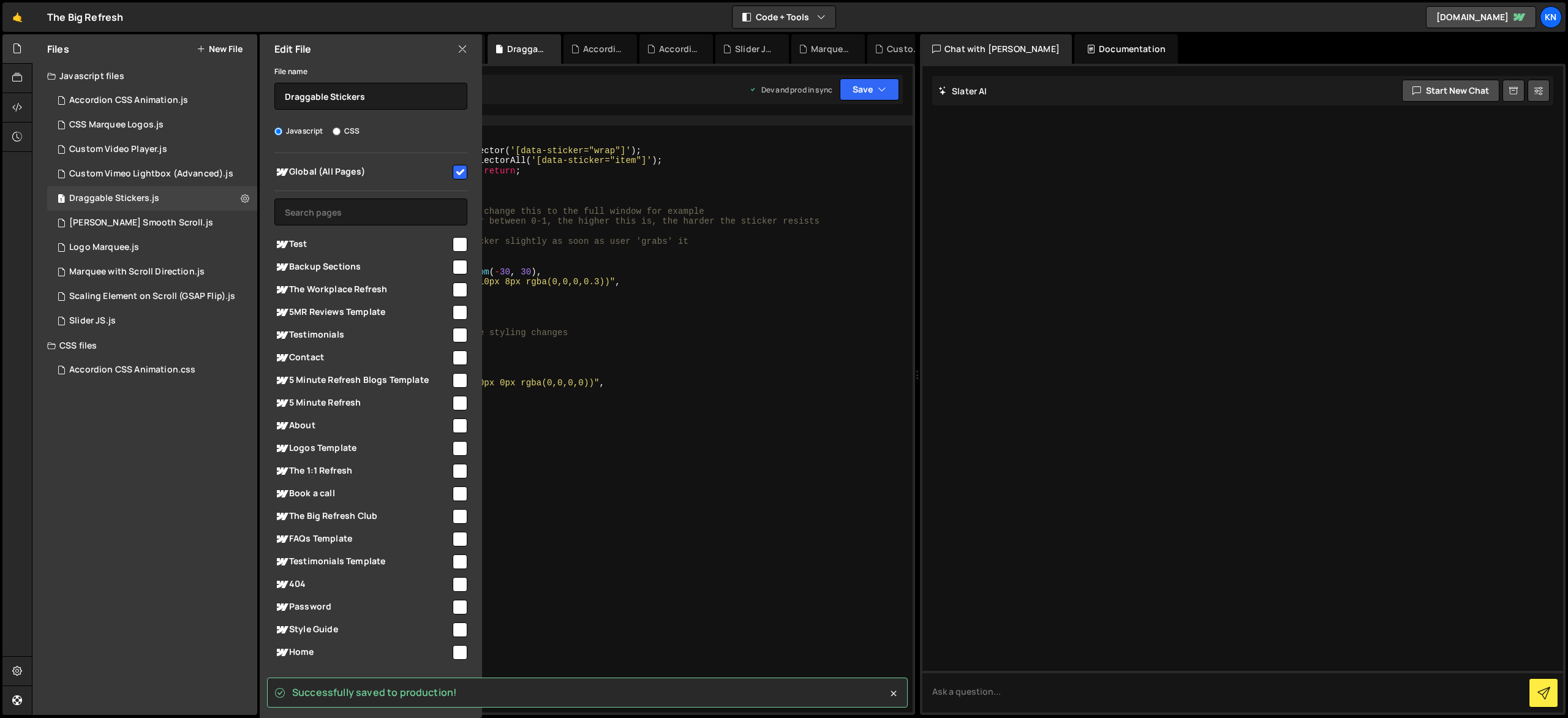
click at [460, 54] on div "Edit File" at bounding box center [371, 49] width 222 height 29
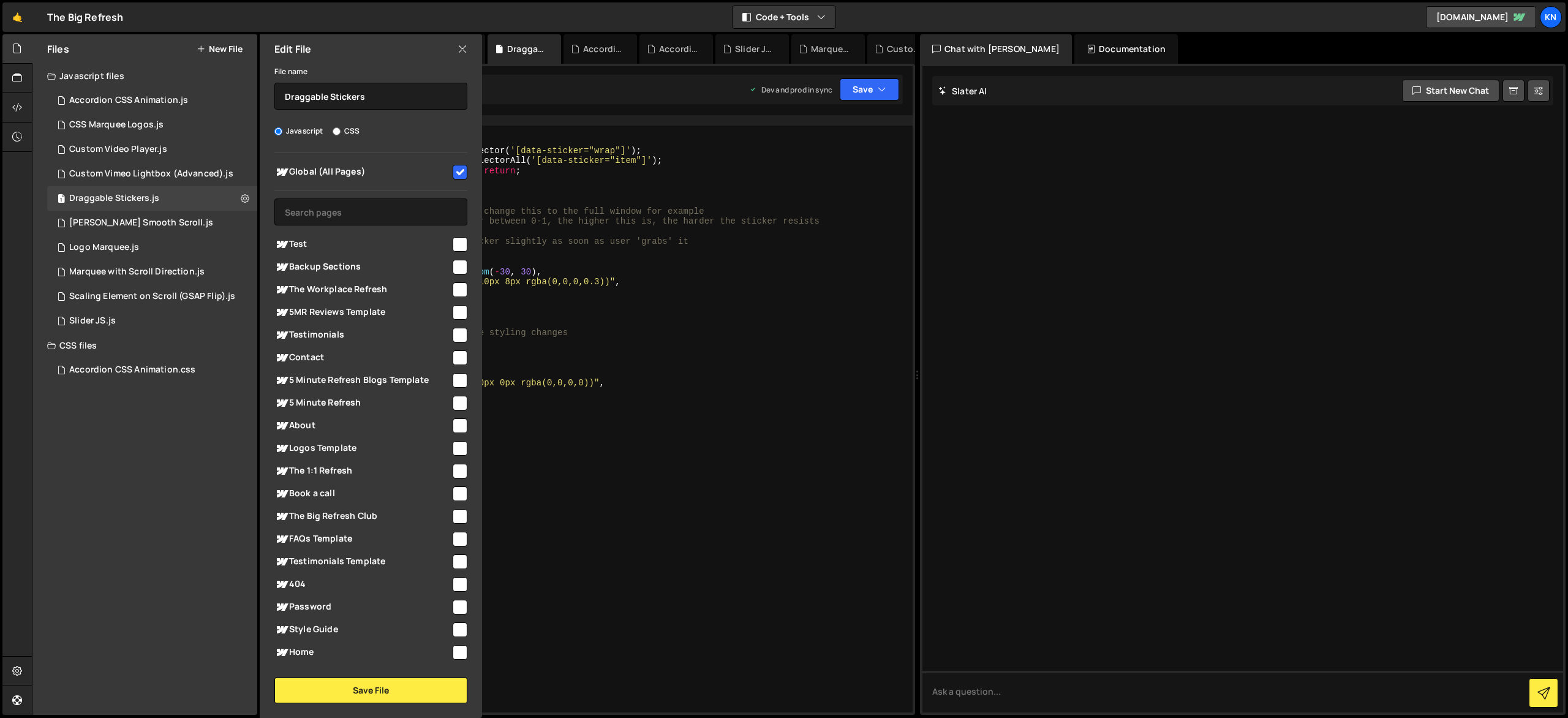
click at [463, 52] on icon at bounding box center [463, 49] width 10 height 14
checkbox input "false"
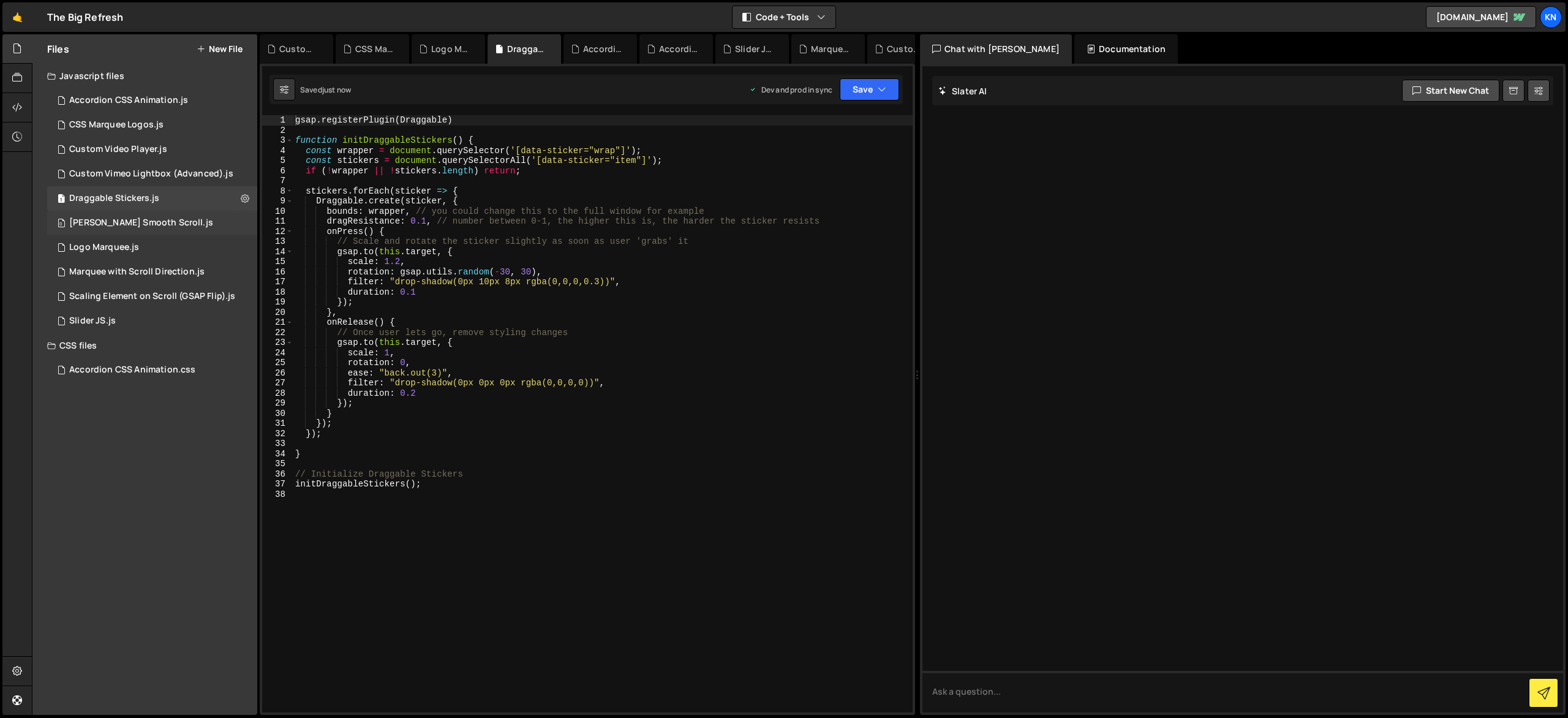
click at [248, 225] on div "0 [PERSON_NAME] Smooth Scroll.js 0" at bounding box center [154, 222] width 214 height 24
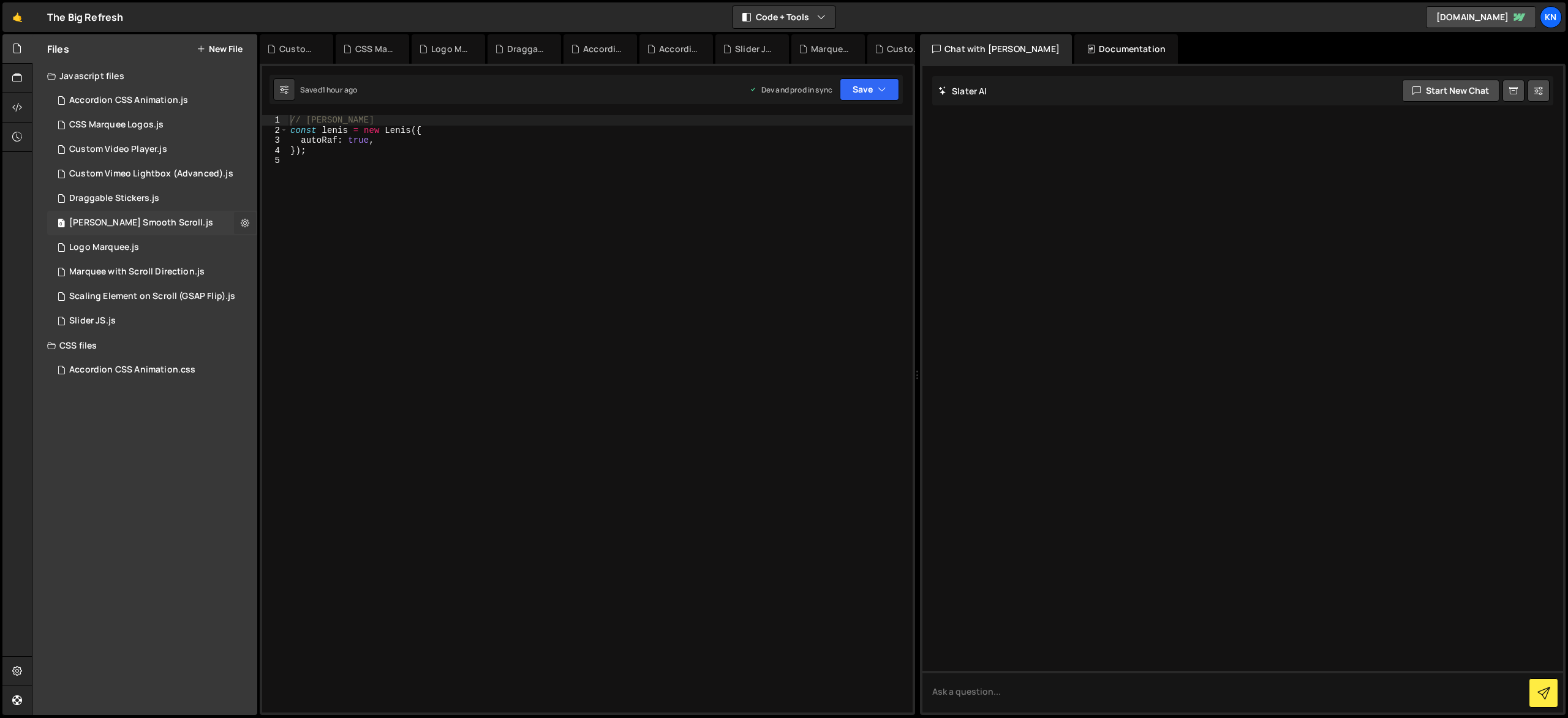
click at [245, 224] on icon at bounding box center [245, 223] width 9 height 12
type input "[PERSON_NAME] Smooth Scroll"
radio input "true"
click at [284, 244] on button "Edit File Settings" at bounding box center [320, 248] width 120 height 24
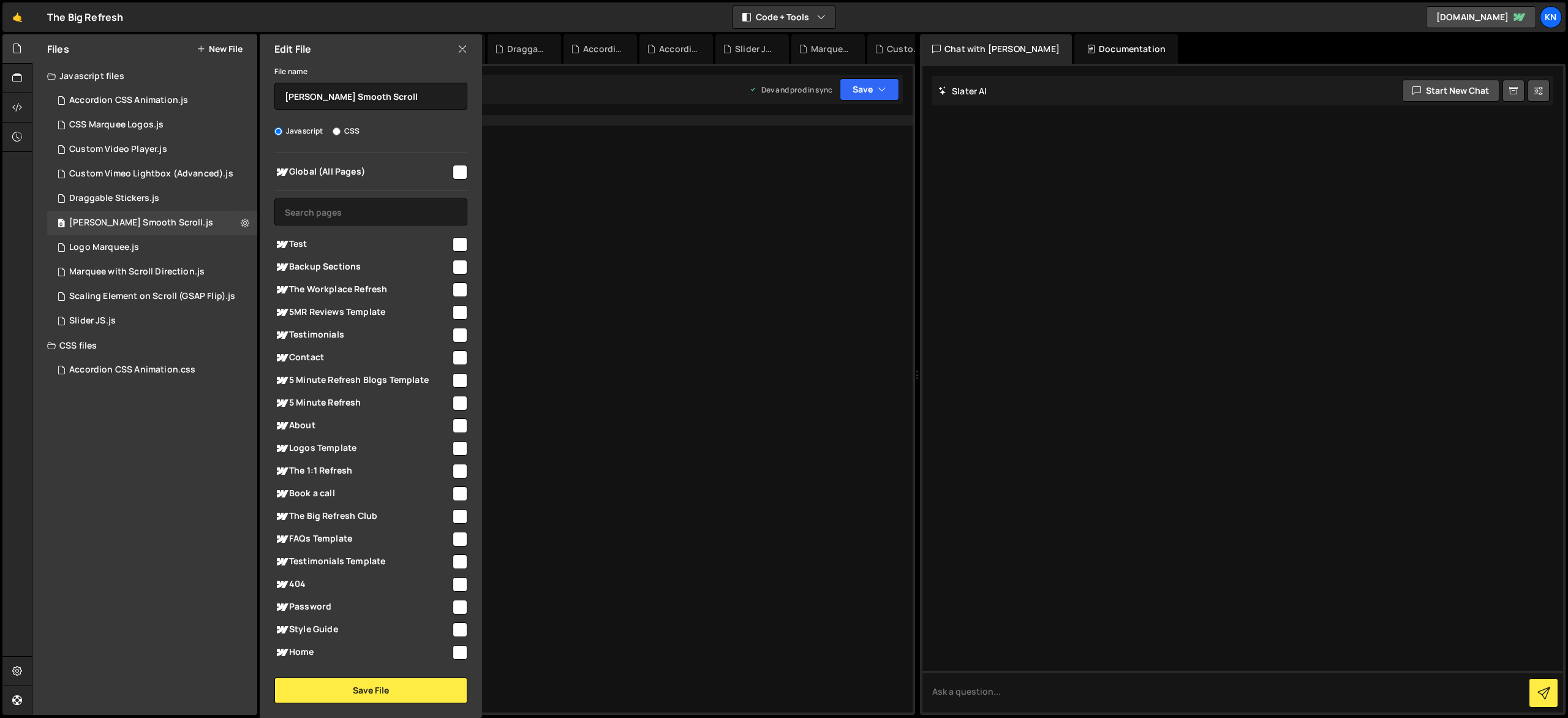
click at [453, 176] on input "checkbox" at bounding box center [460, 172] width 15 height 15
checkbox input "true"
click at [440, 688] on button "Save File" at bounding box center [371, 690] width 193 height 26
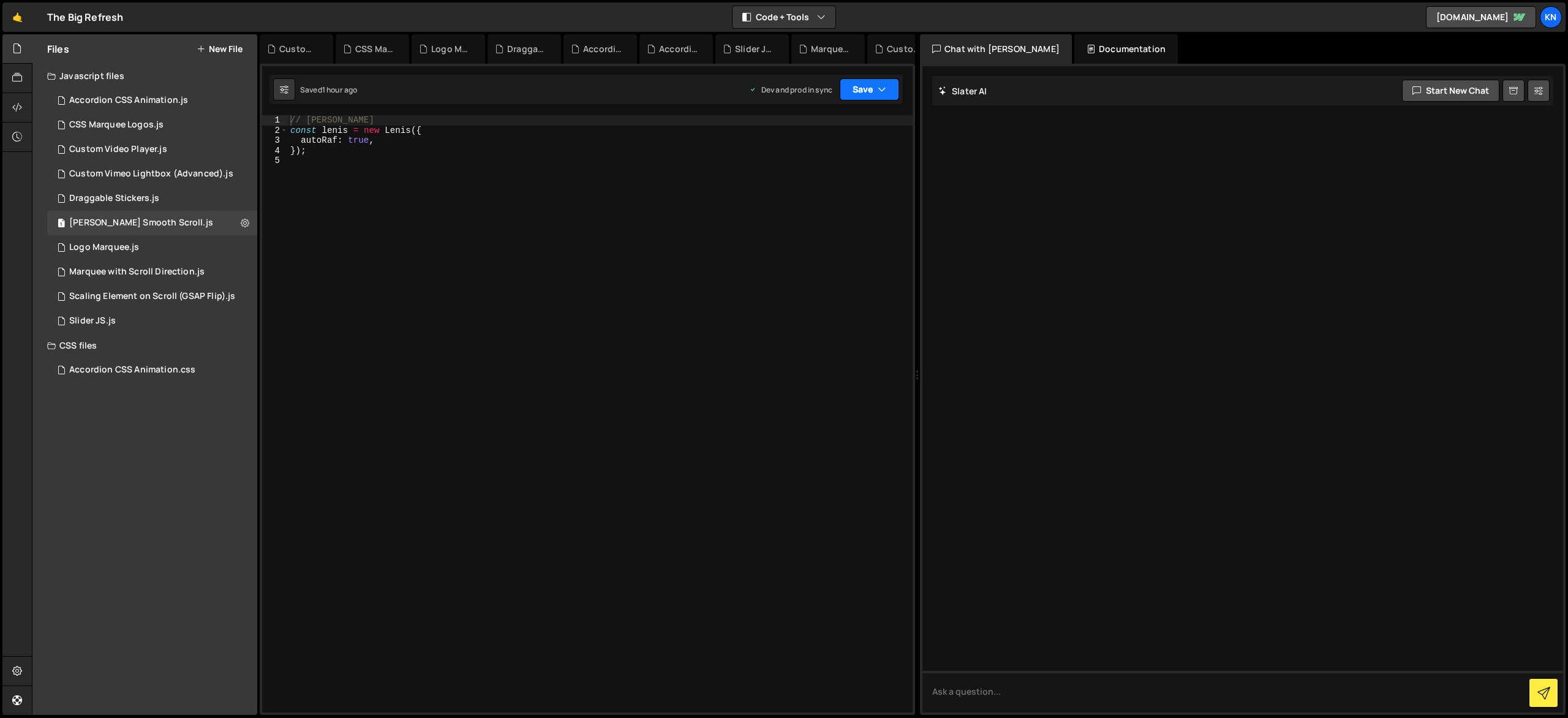
click at [880, 83] on icon "button" at bounding box center [882, 89] width 9 height 13
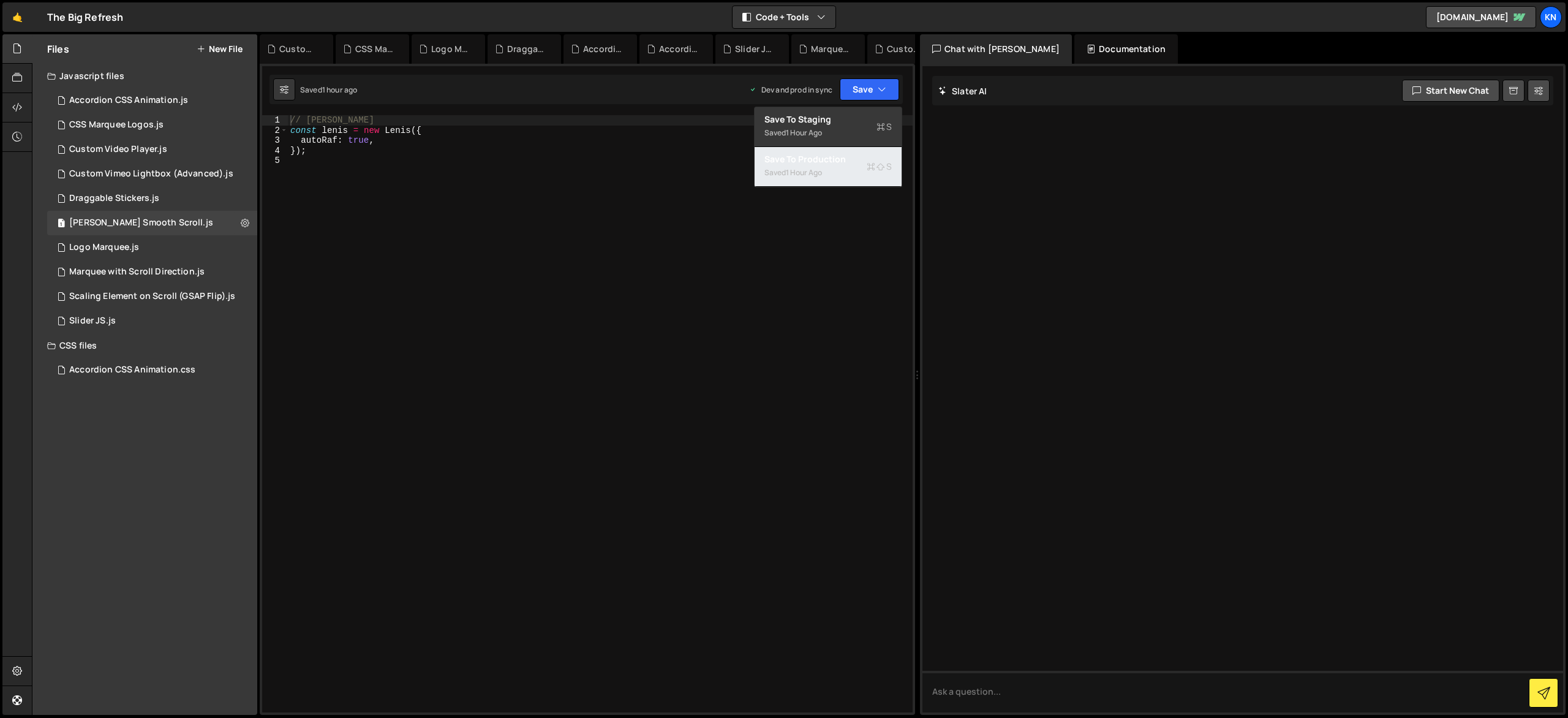
click at [848, 166] on div "Saved 1 hour ago" at bounding box center [828, 172] width 127 height 15
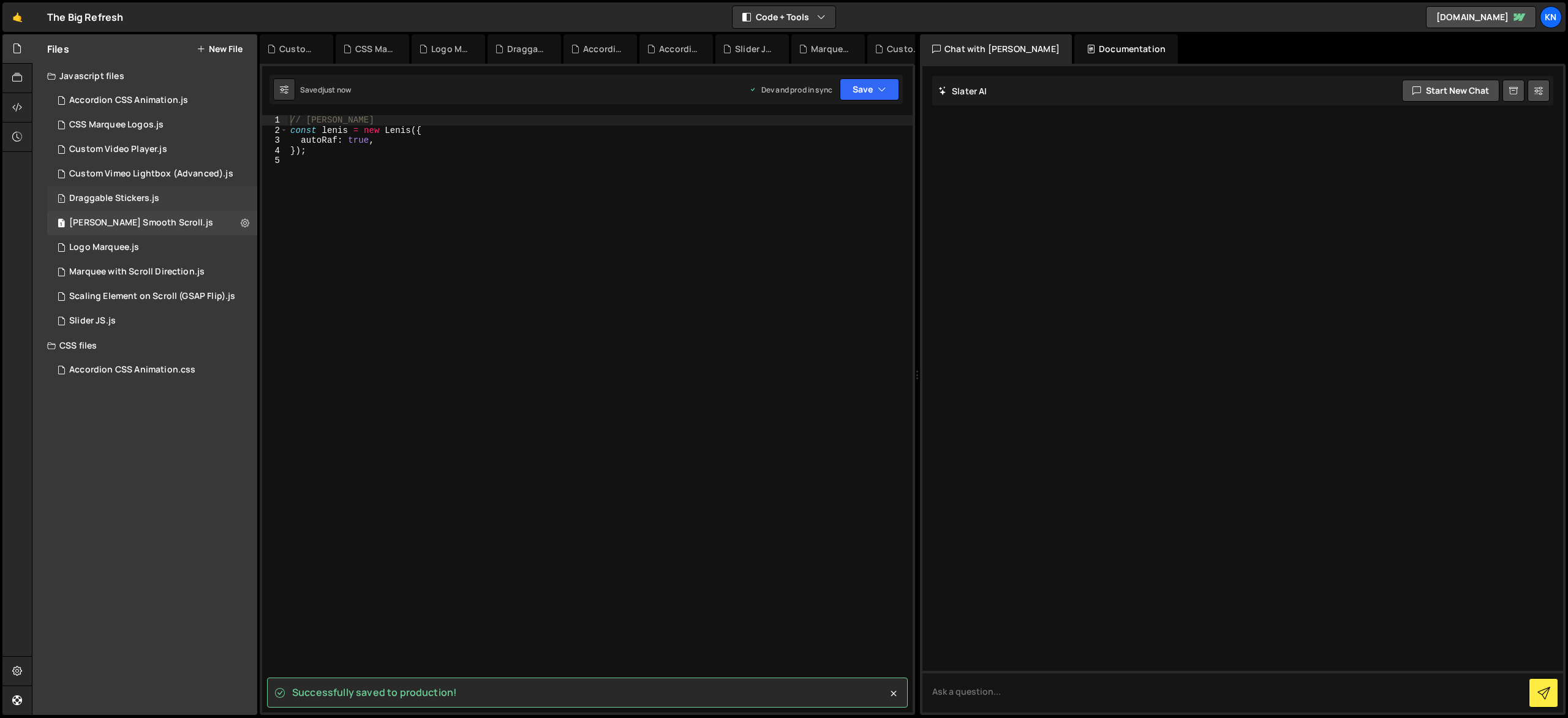
click at [245, 196] on div "1 Draggable Stickers.js 0" at bounding box center [154, 198] width 214 height 24
click at [245, 199] on icon at bounding box center [245, 198] width 9 height 12
type input "Draggable Stickers"
radio input "true"
checkbox input "true"
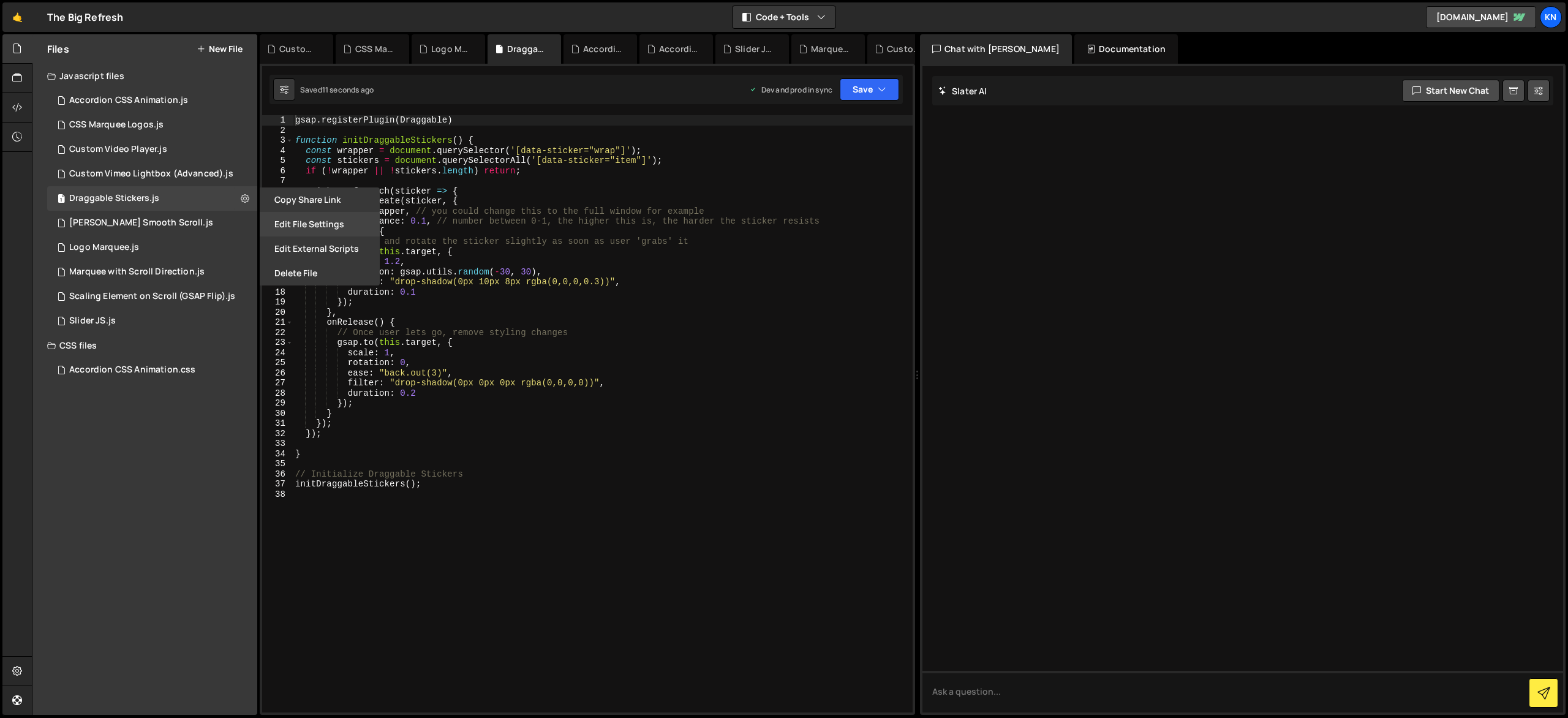
click at [292, 221] on button "Edit File Settings" at bounding box center [320, 223] width 120 height 24
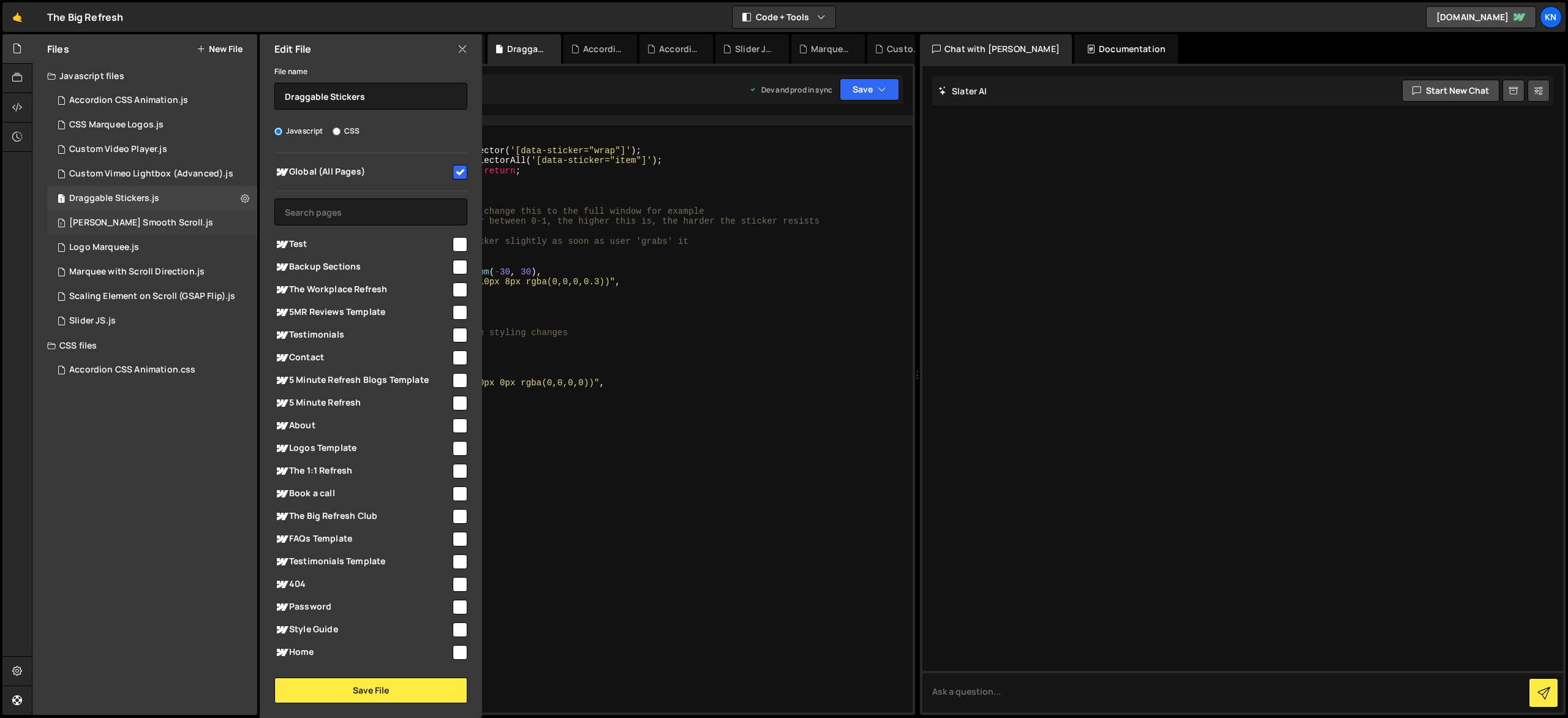
click at [248, 225] on div "1 [PERSON_NAME] Smooth Scroll.js 0" at bounding box center [154, 222] width 214 height 24
checkbox input "false"
click at [246, 224] on icon at bounding box center [245, 223] width 9 height 12
type input "[PERSON_NAME] Smooth Scroll"
radio input "true"
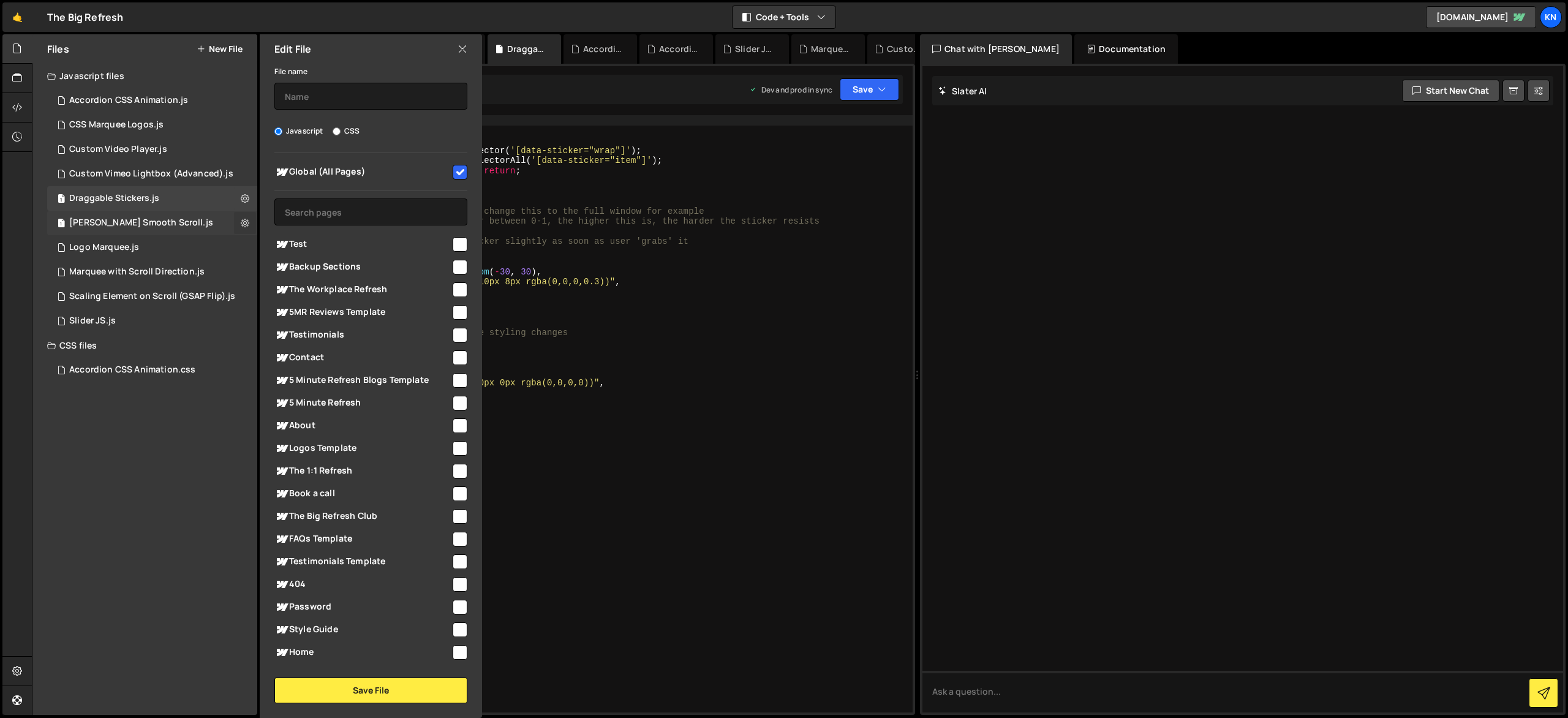
checkbox input "true"
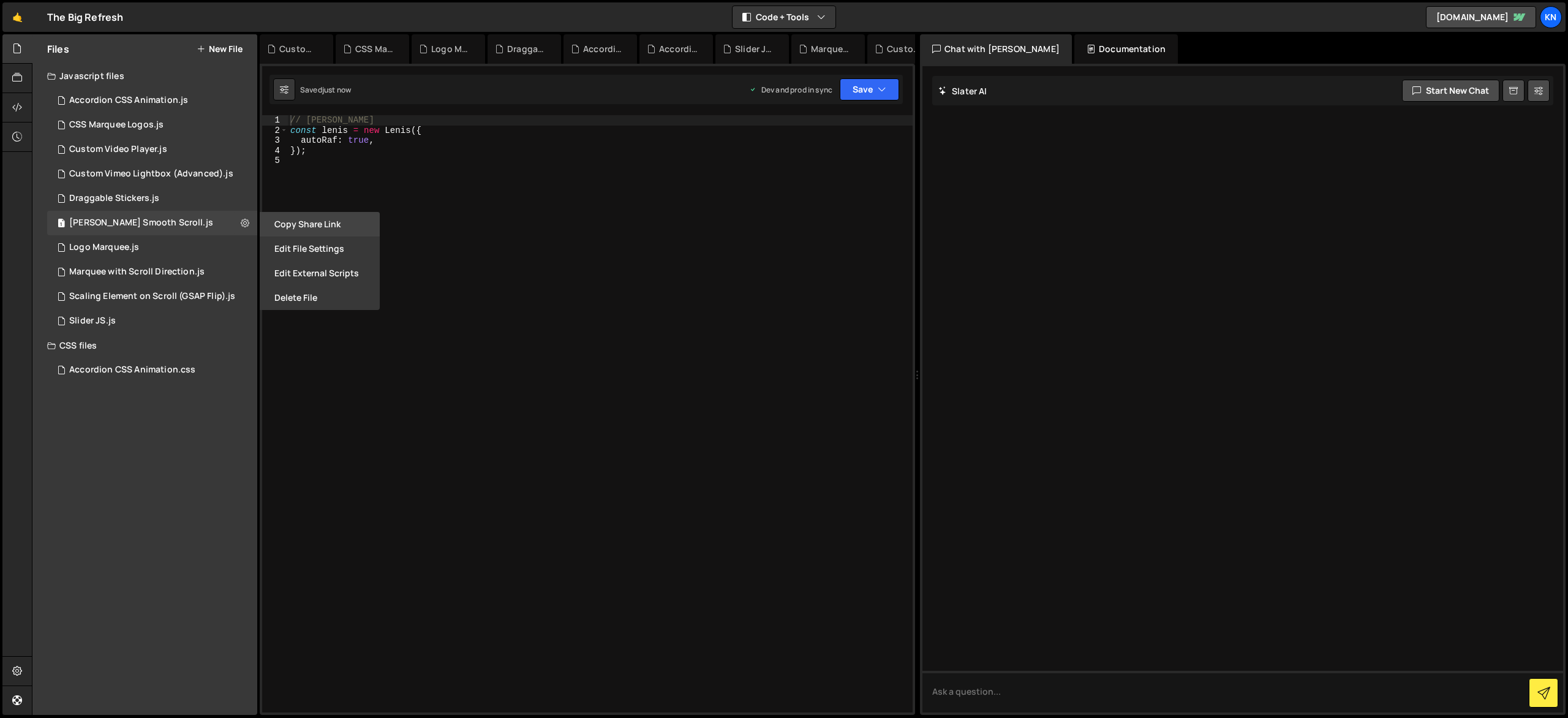
click at [273, 235] on button "Copy share link" at bounding box center [320, 223] width 120 height 24
drag, startPoint x: 242, startPoint y: 224, endPoint x: 255, endPoint y: 237, distance: 18.4
click at [242, 224] on icon at bounding box center [245, 223] width 9 height 12
type input "[PERSON_NAME] Smooth Scroll"
radio input "true"
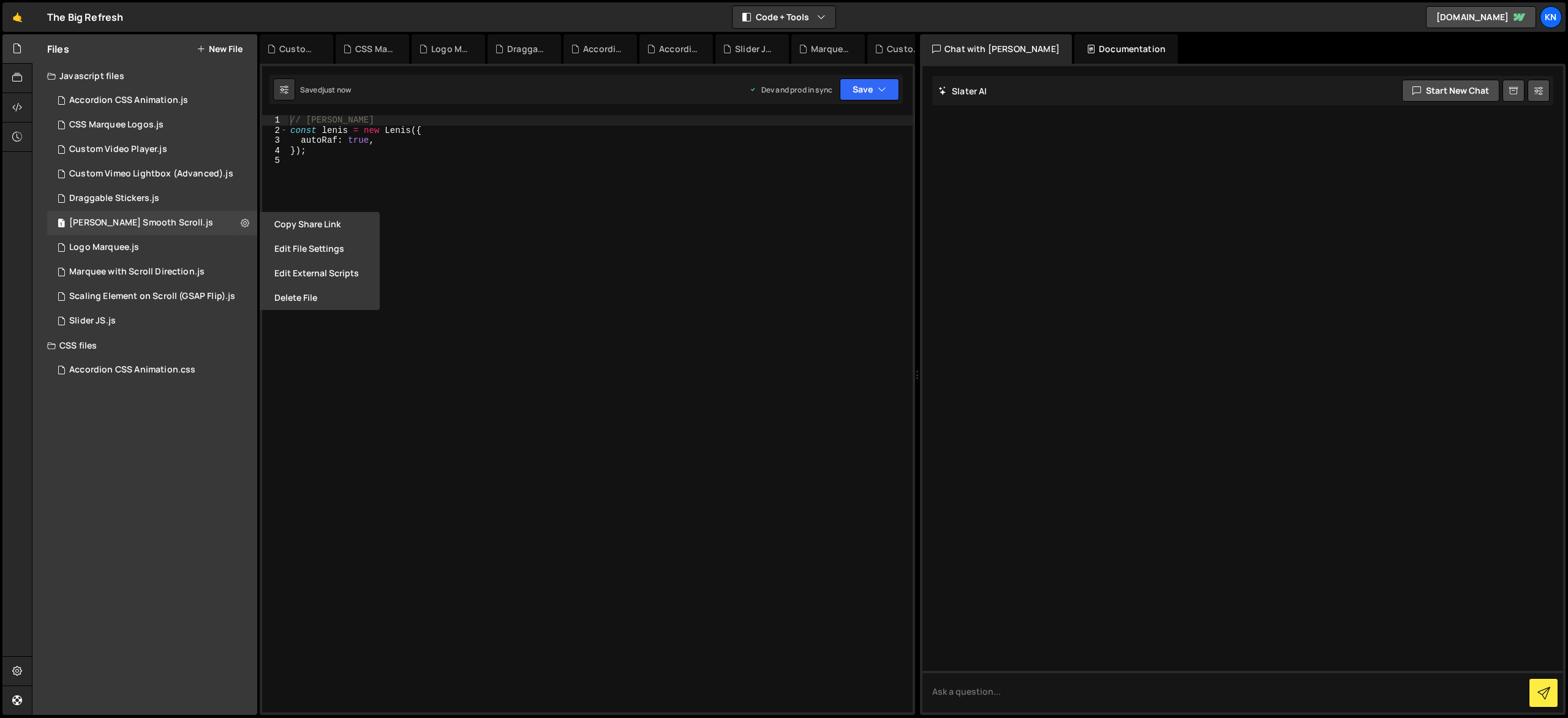
click at [274, 249] on button "Edit File Settings" at bounding box center [320, 248] width 120 height 24
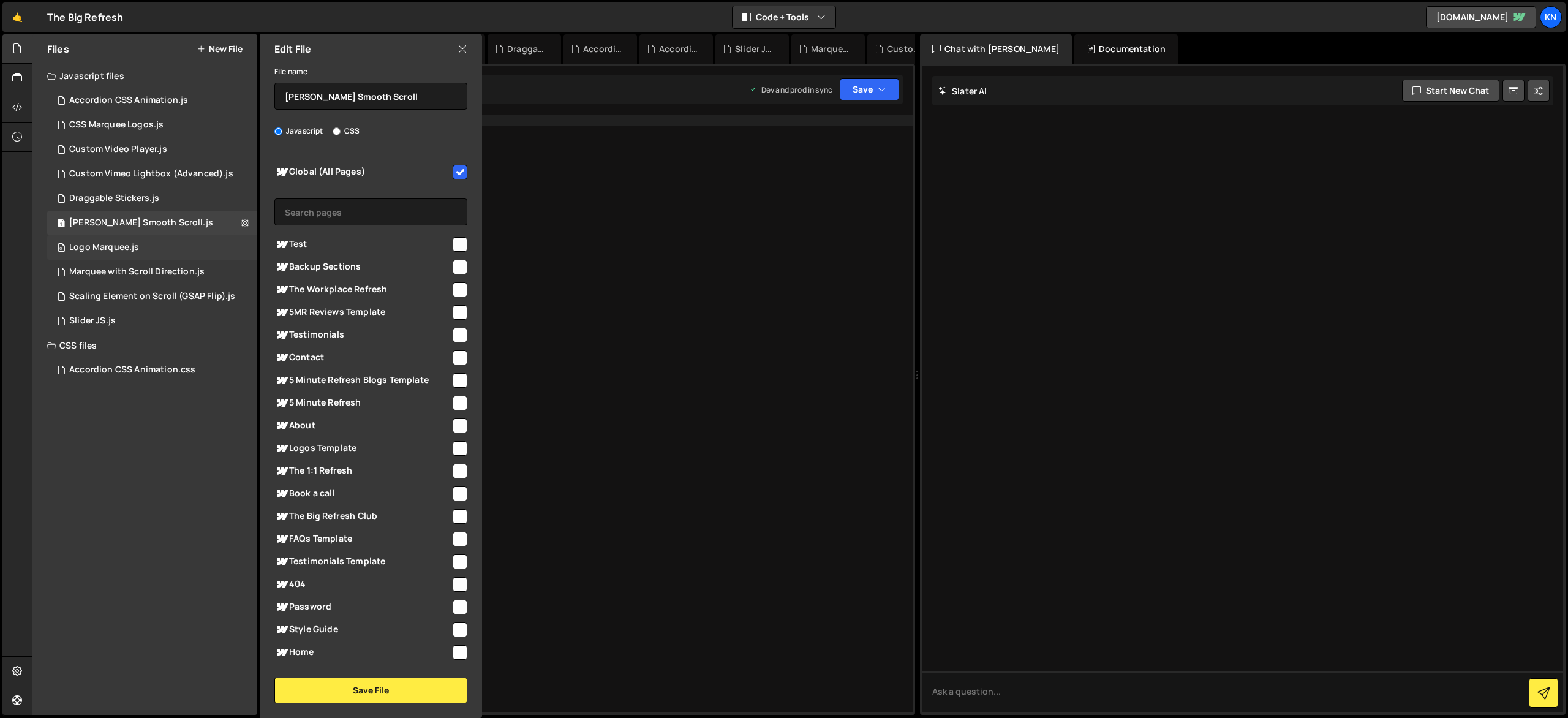
click at [243, 258] on div "0 Logo Marquee.js 0" at bounding box center [154, 246] width 214 height 24
click at [244, 247] on icon at bounding box center [245, 247] width 9 height 12
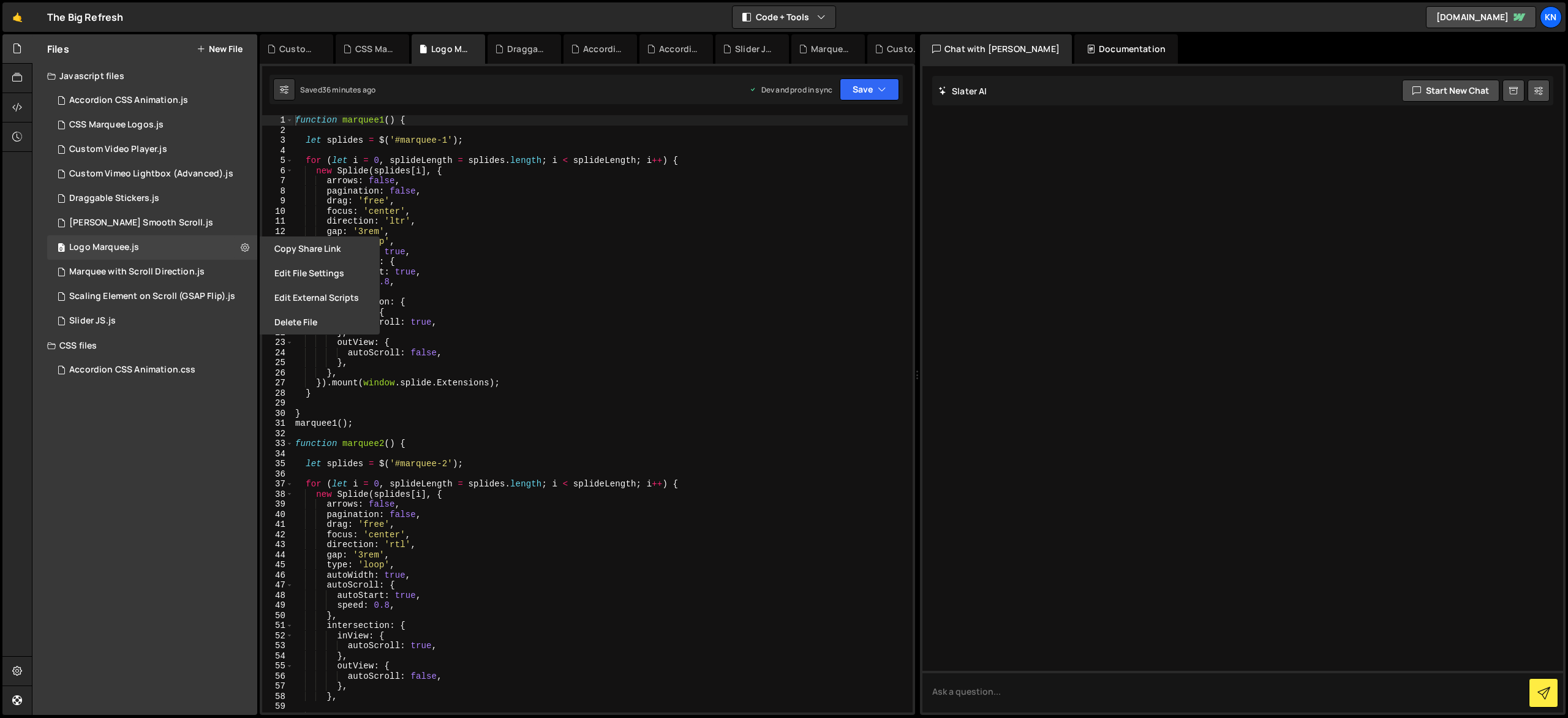
click at [298, 285] on button "Edit File Settings" at bounding box center [320, 273] width 120 height 24
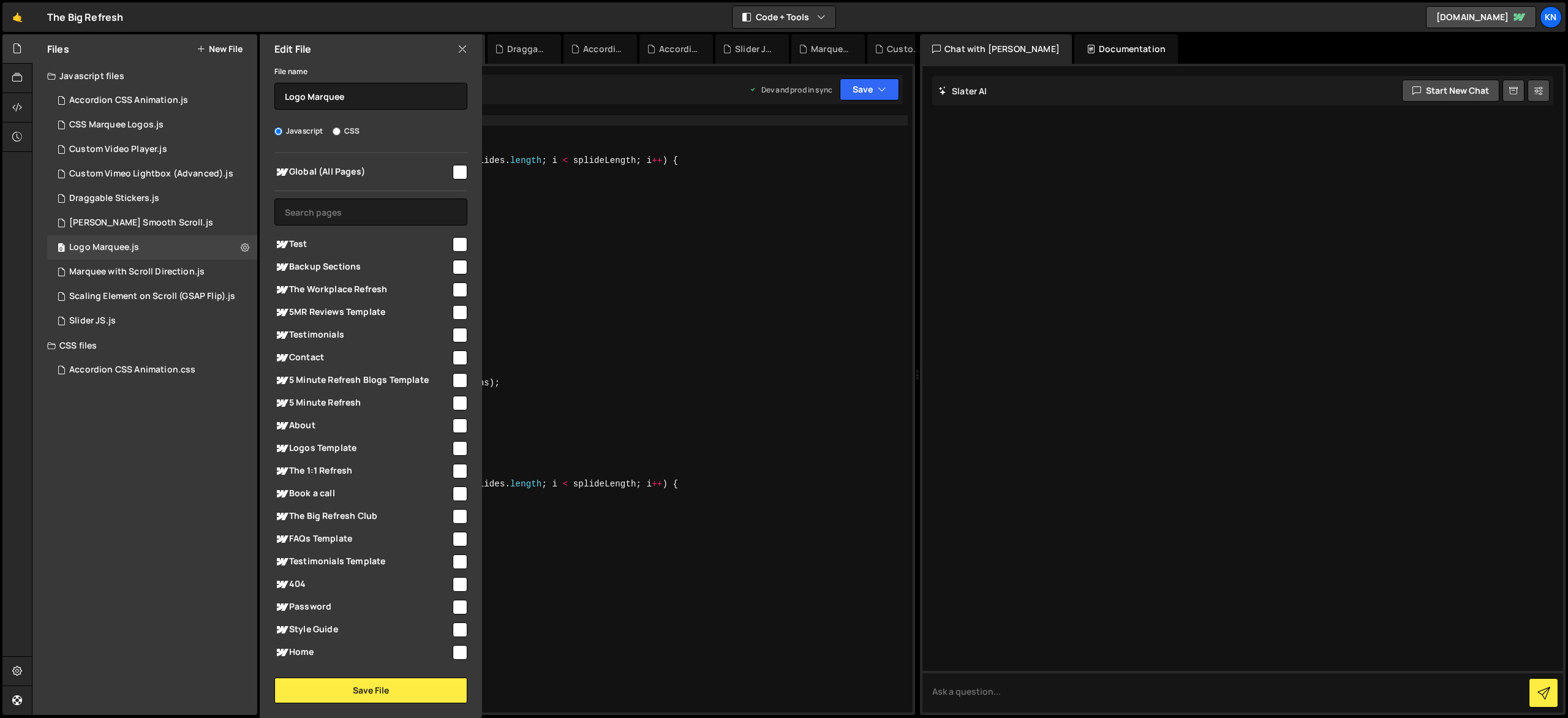
click at [445, 173] on span "Global (All Pages)" at bounding box center [363, 172] width 177 height 15
checkbox input "true"
click at [406, 689] on button "Save File" at bounding box center [371, 690] width 193 height 26
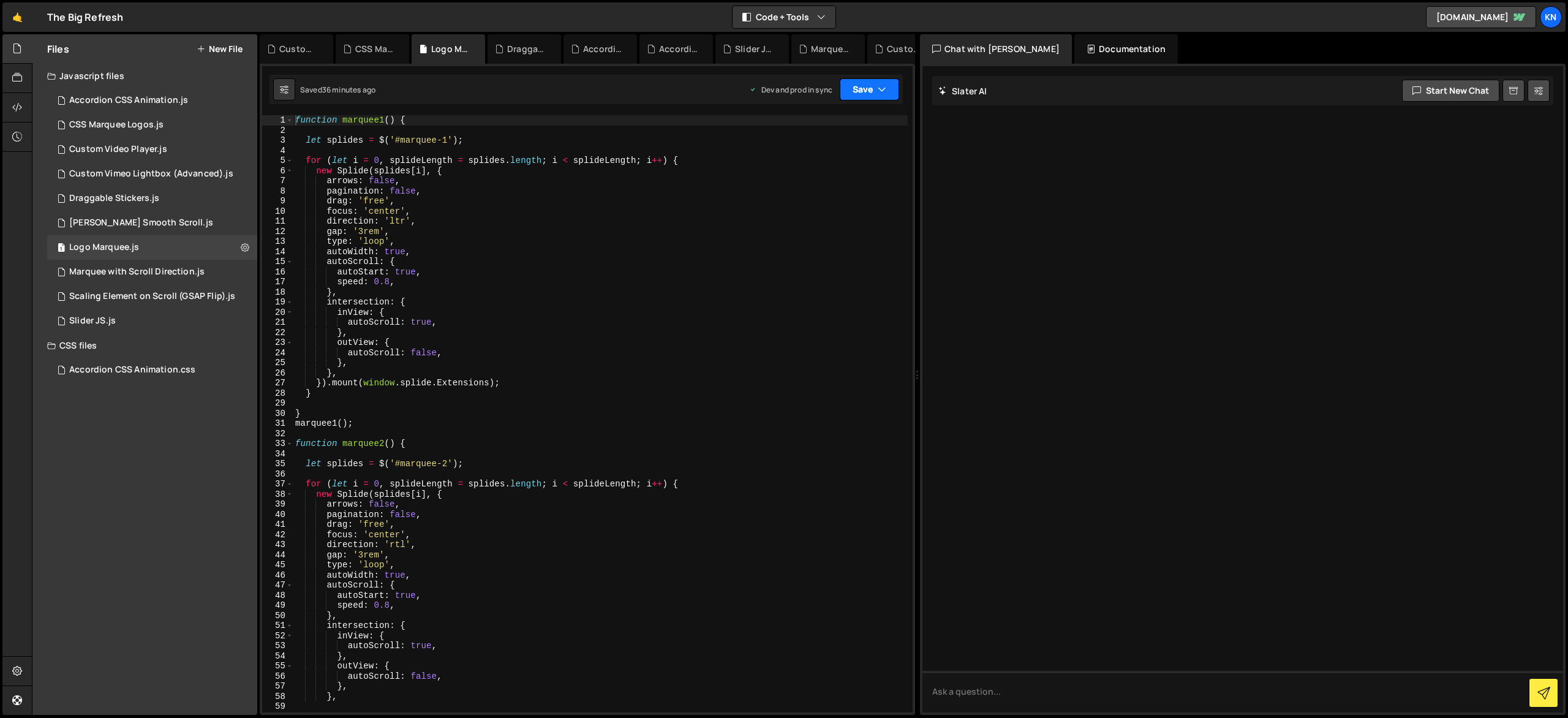
click at [878, 98] on button "Save" at bounding box center [869, 89] width 59 height 22
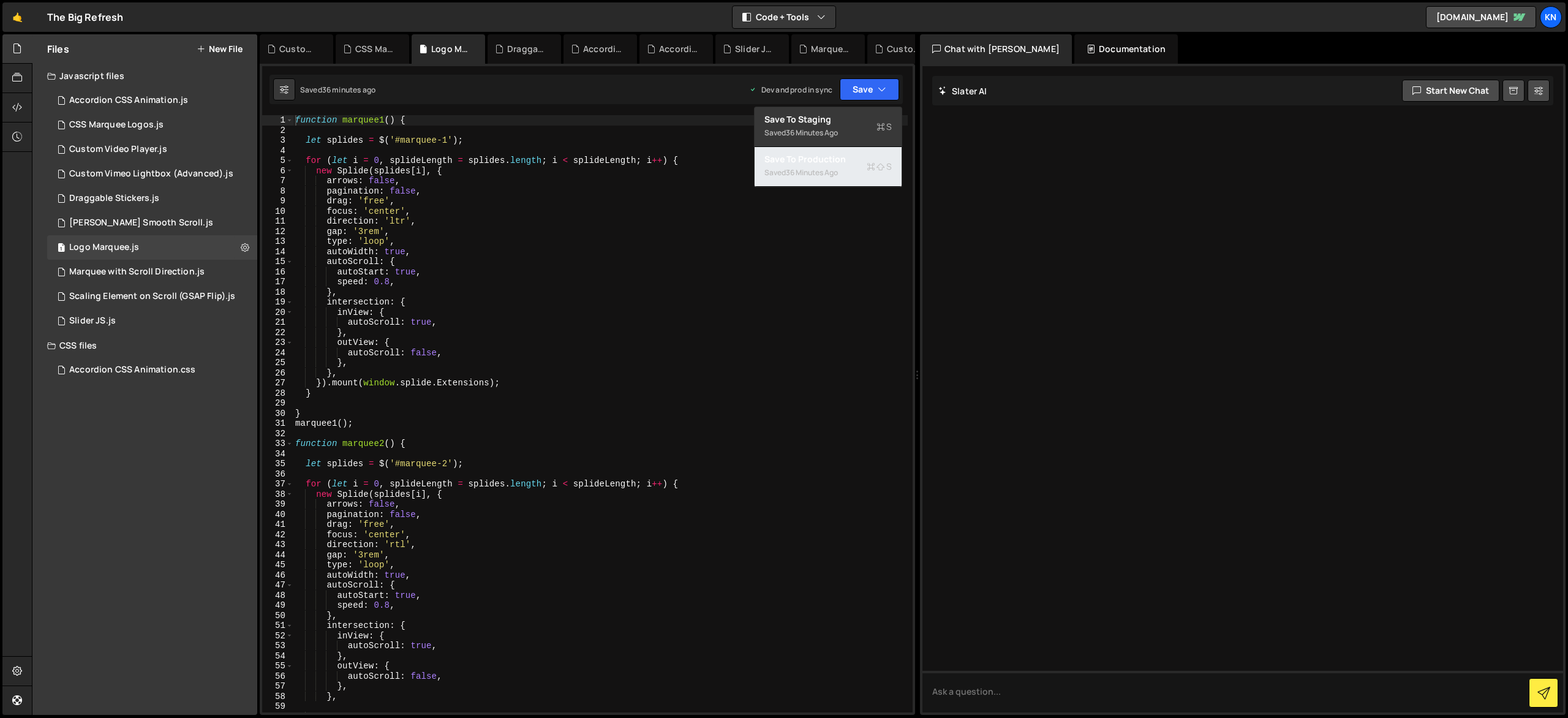
click at [866, 150] on button "Save to Production S Saved 36 minutes ago" at bounding box center [829, 167] width 147 height 40
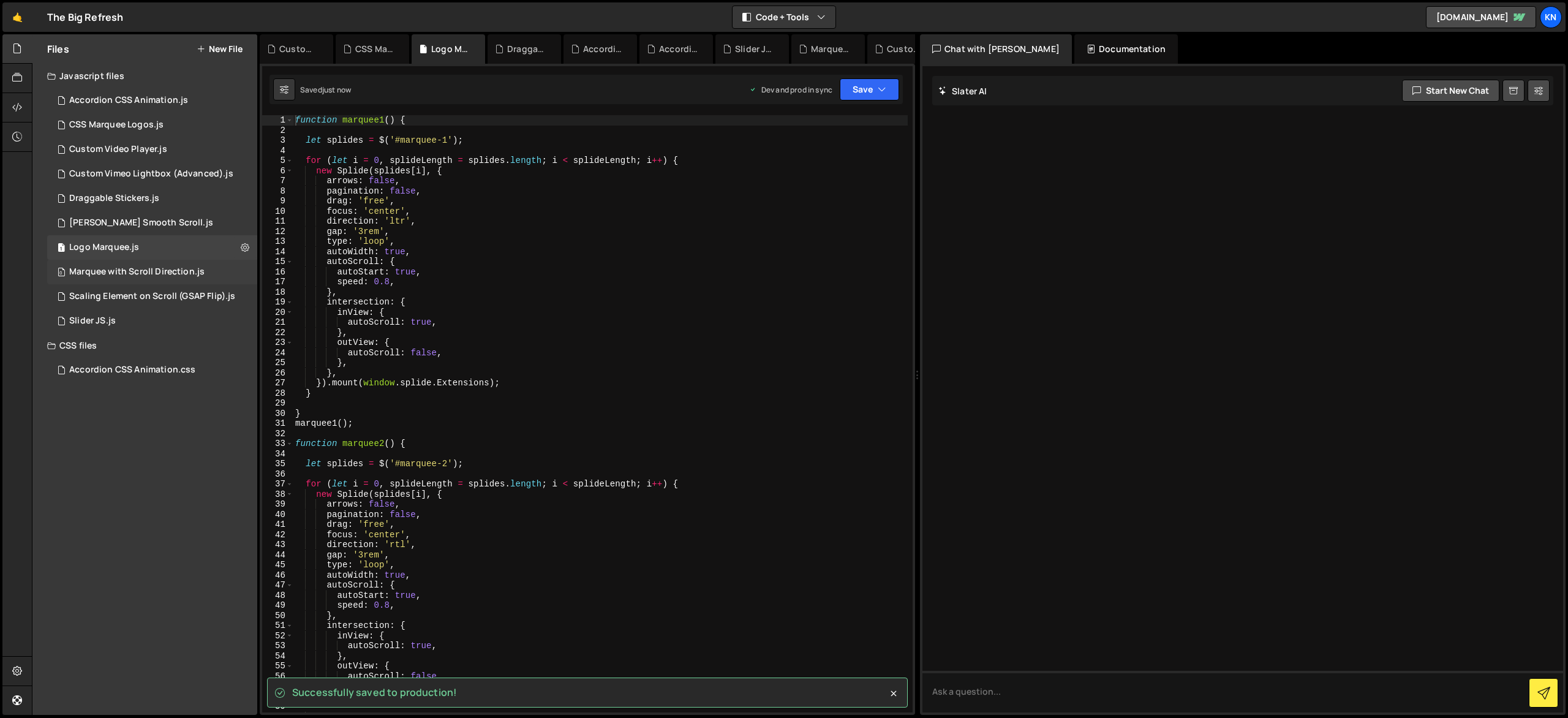
click at [246, 271] on div "0 Marquee with Scroll Direction.js 0" at bounding box center [154, 272] width 214 height 24
click at [246, 271] on icon at bounding box center [245, 272] width 9 height 12
type input "Marquee with Scroll Direction"
radio input "true"
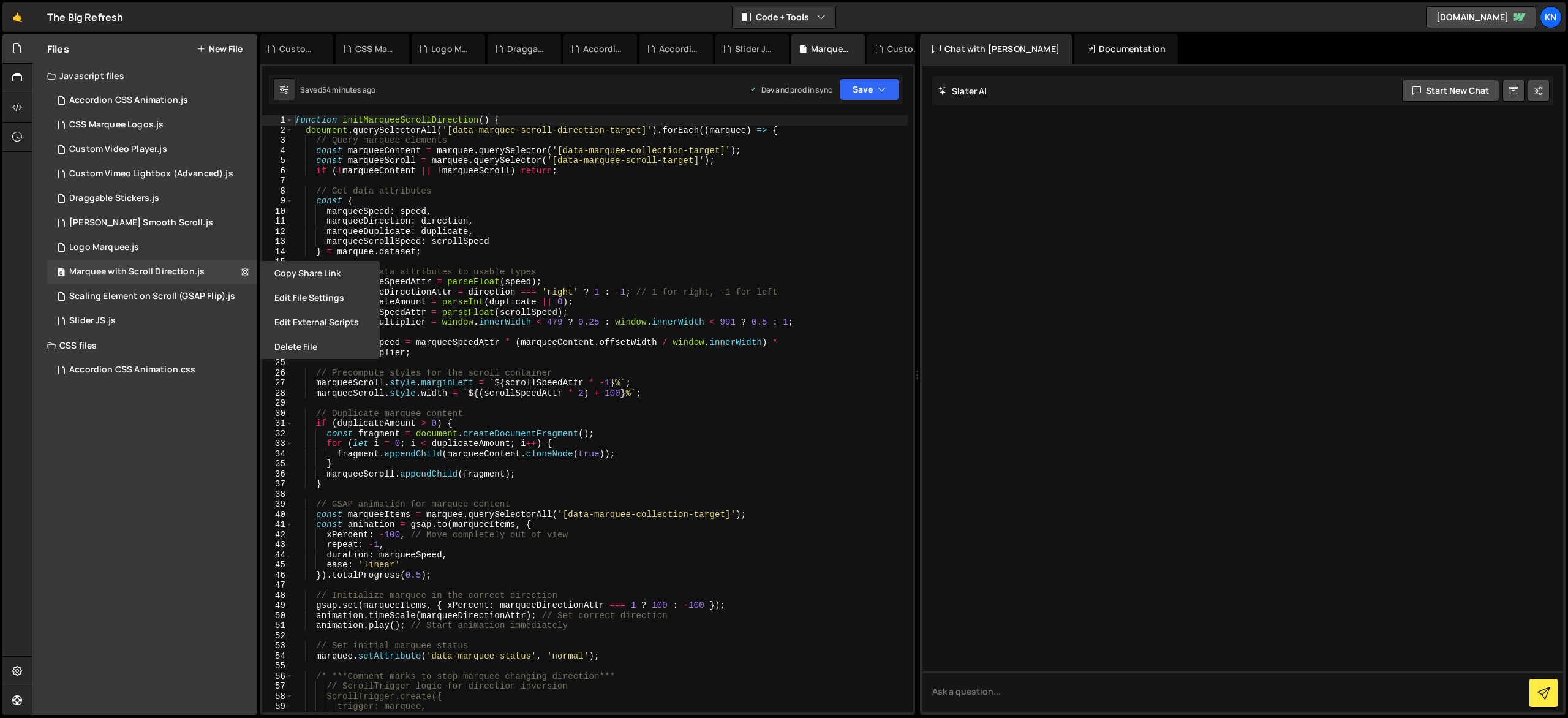
drag, startPoint x: 298, startPoint y: 295, endPoint x: 292, endPoint y: 291, distance: 7.2
click at [298, 295] on button "Edit File Settings" at bounding box center [320, 297] width 120 height 24
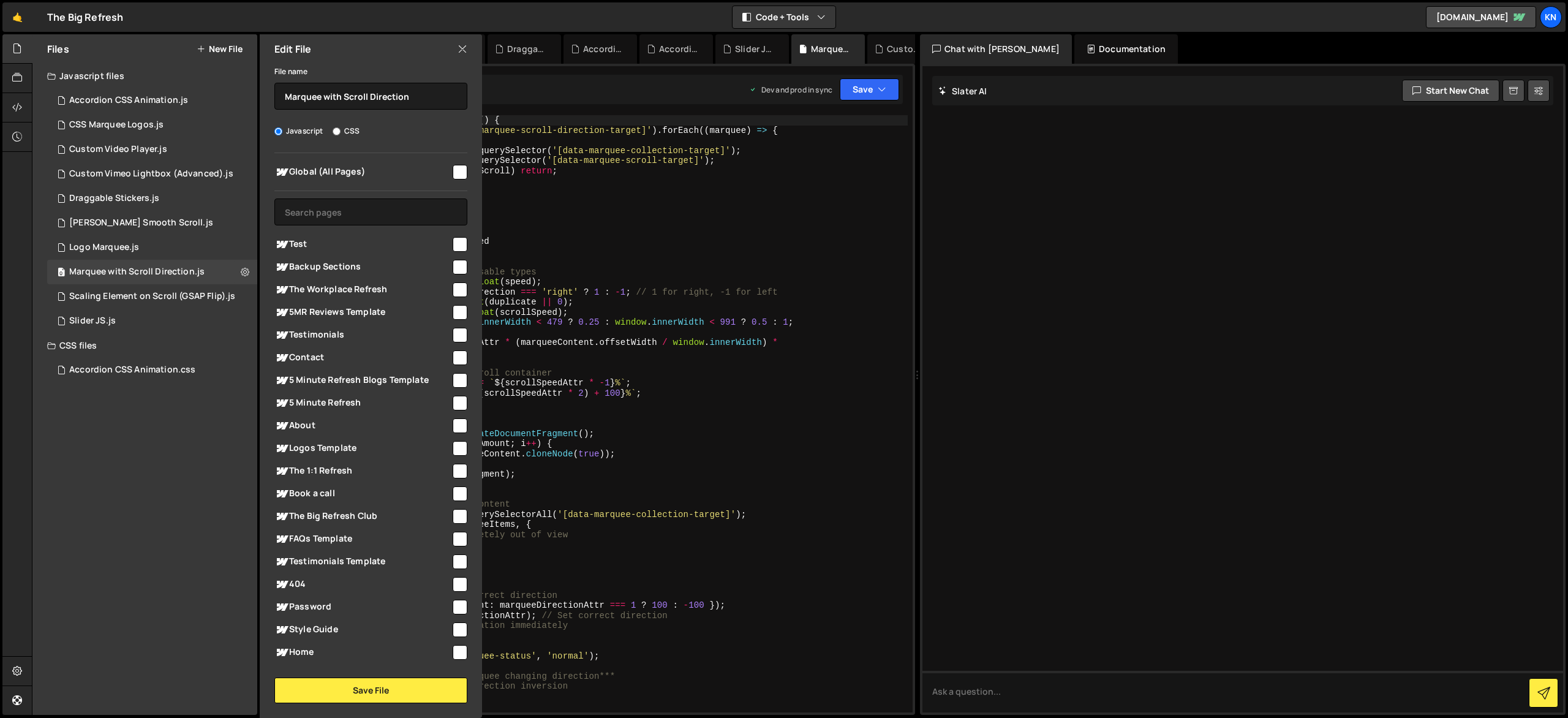
click at [456, 166] on input "checkbox" at bounding box center [460, 172] width 15 height 15
click at [432, 699] on button "Save File" at bounding box center [371, 690] width 193 height 26
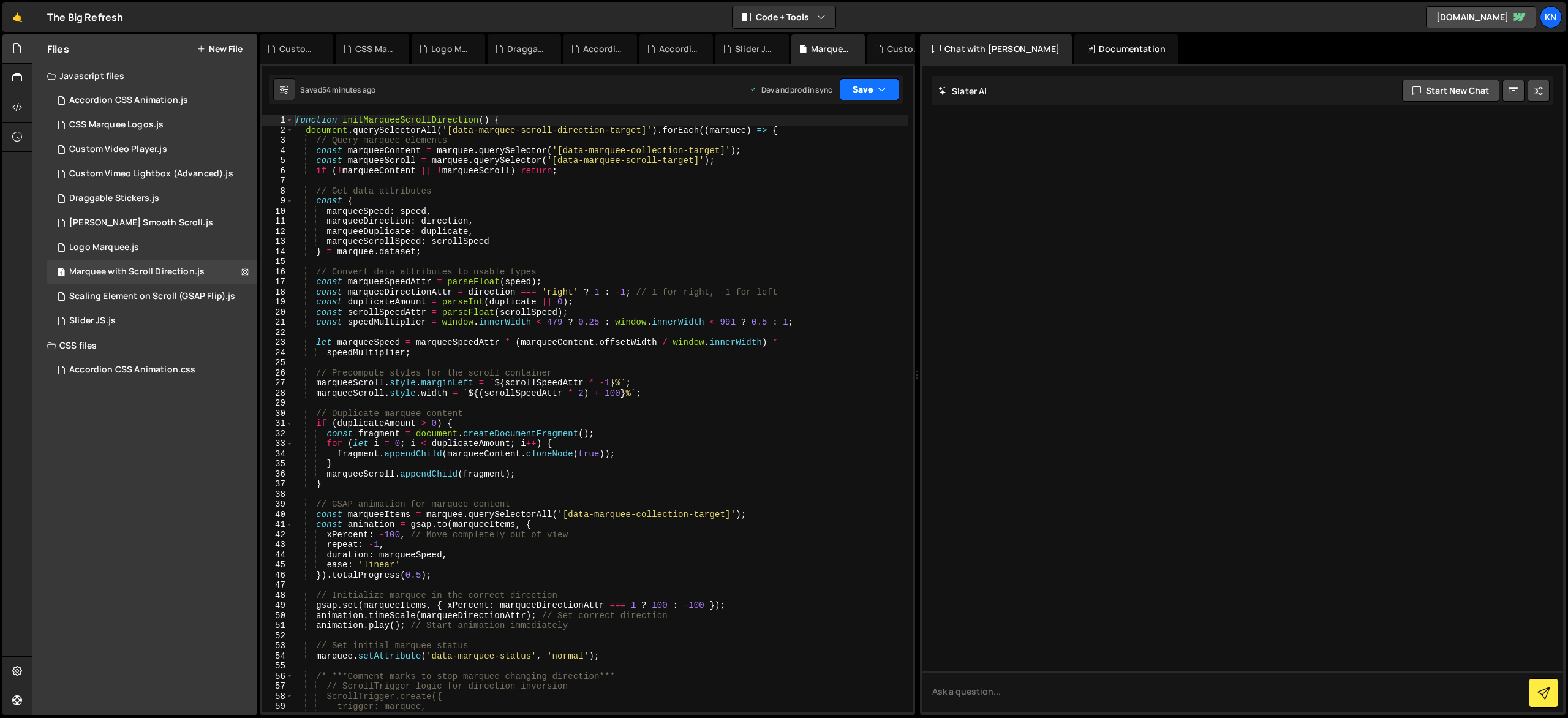
drag, startPoint x: 866, startPoint y: 84, endPoint x: 870, endPoint y: 111, distance: 27.3
click at [866, 84] on button "Save" at bounding box center [869, 89] width 59 height 22
click at [862, 162] on div "Save to Production S" at bounding box center [828, 159] width 127 height 13
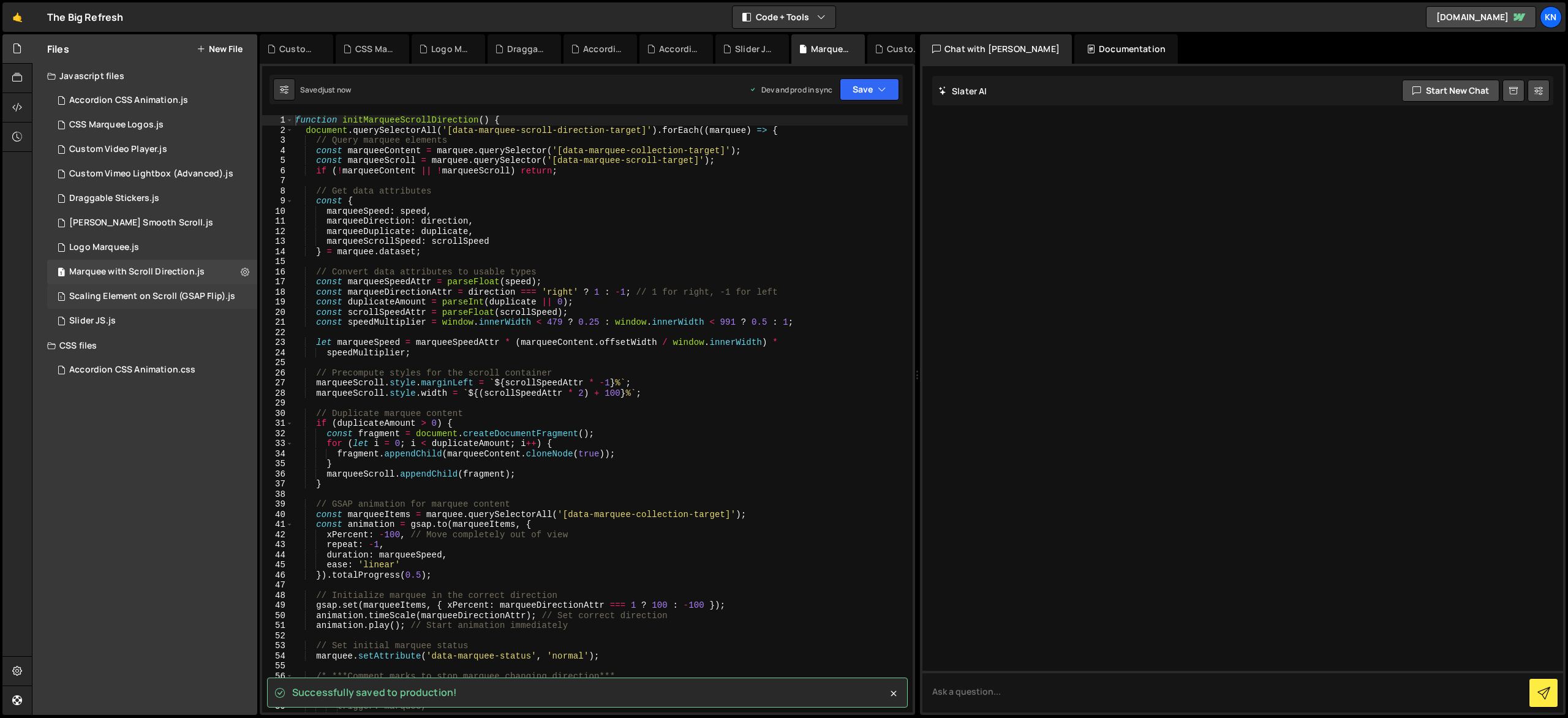
click at [245, 293] on div "1 Scaling Element on Scroll (GSAP Flip).js 0" at bounding box center [154, 296] width 214 height 24
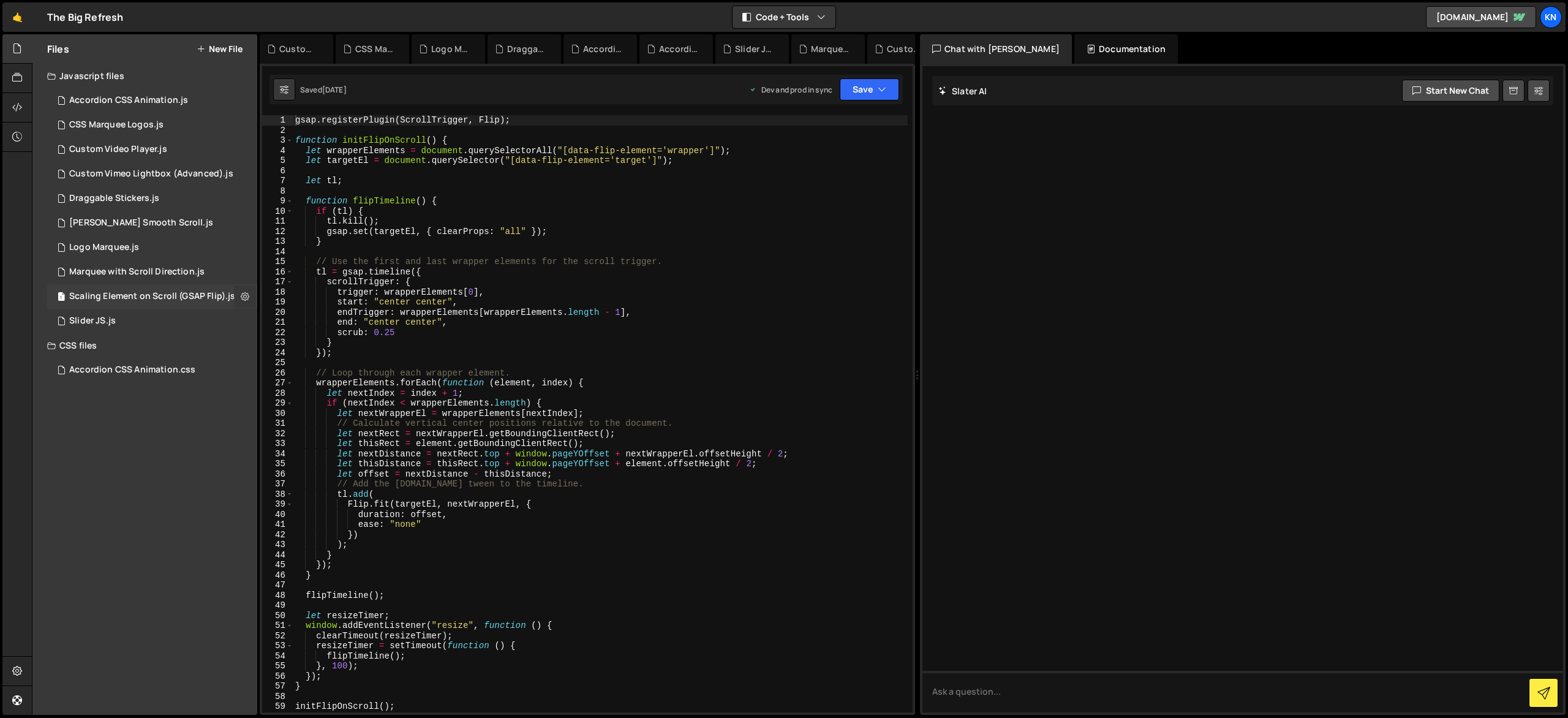
click at [246, 295] on icon at bounding box center [245, 296] width 9 height 12
click at [313, 330] on button "Edit File Settings" at bounding box center [320, 321] width 120 height 24
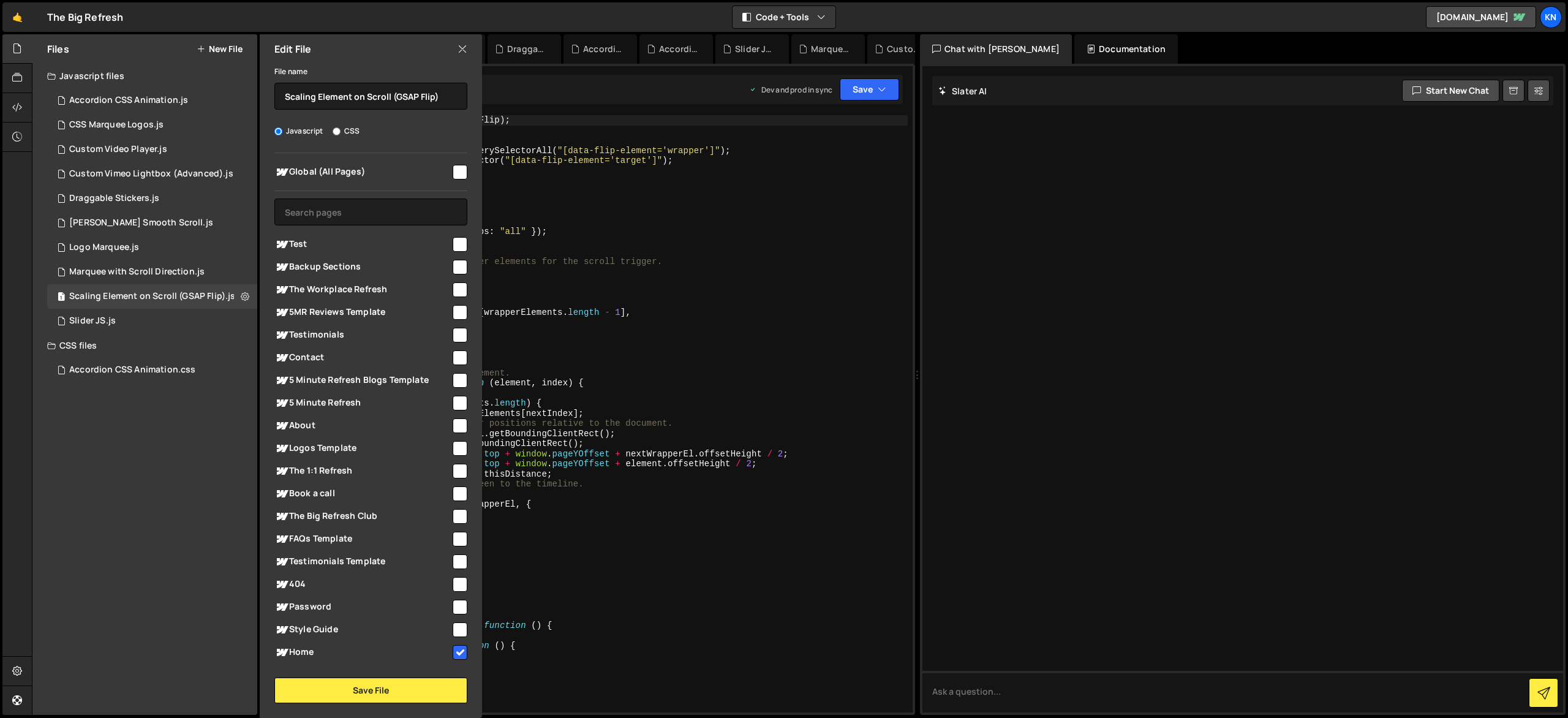
click at [453, 172] on input "checkbox" at bounding box center [460, 172] width 15 height 15
checkbox input "true"
drag, startPoint x: 427, startPoint y: 684, endPoint x: 437, endPoint y: 672, distance: 15.6
click at [427, 683] on button "Save File" at bounding box center [371, 690] width 193 height 26
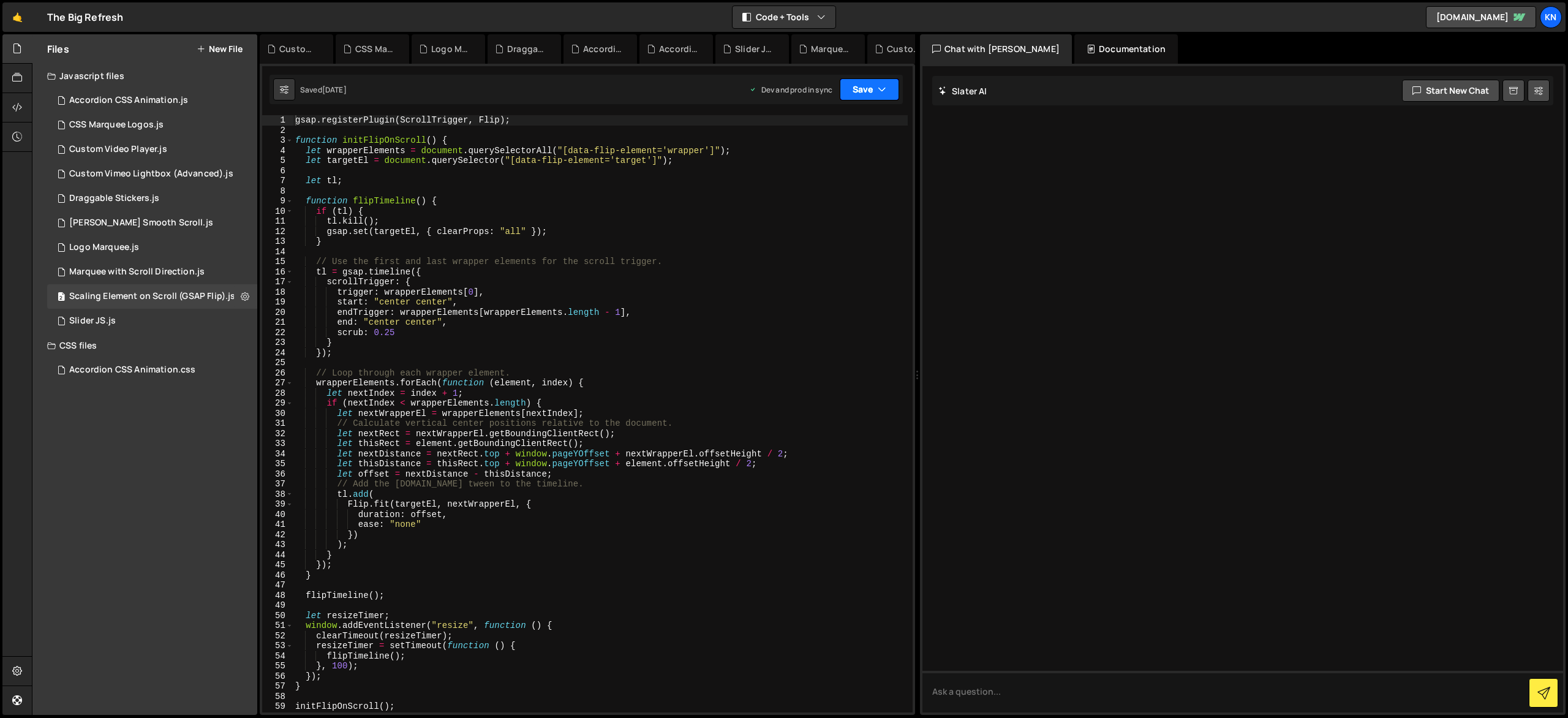
click at [883, 91] on icon "button" at bounding box center [882, 89] width 9 height 13
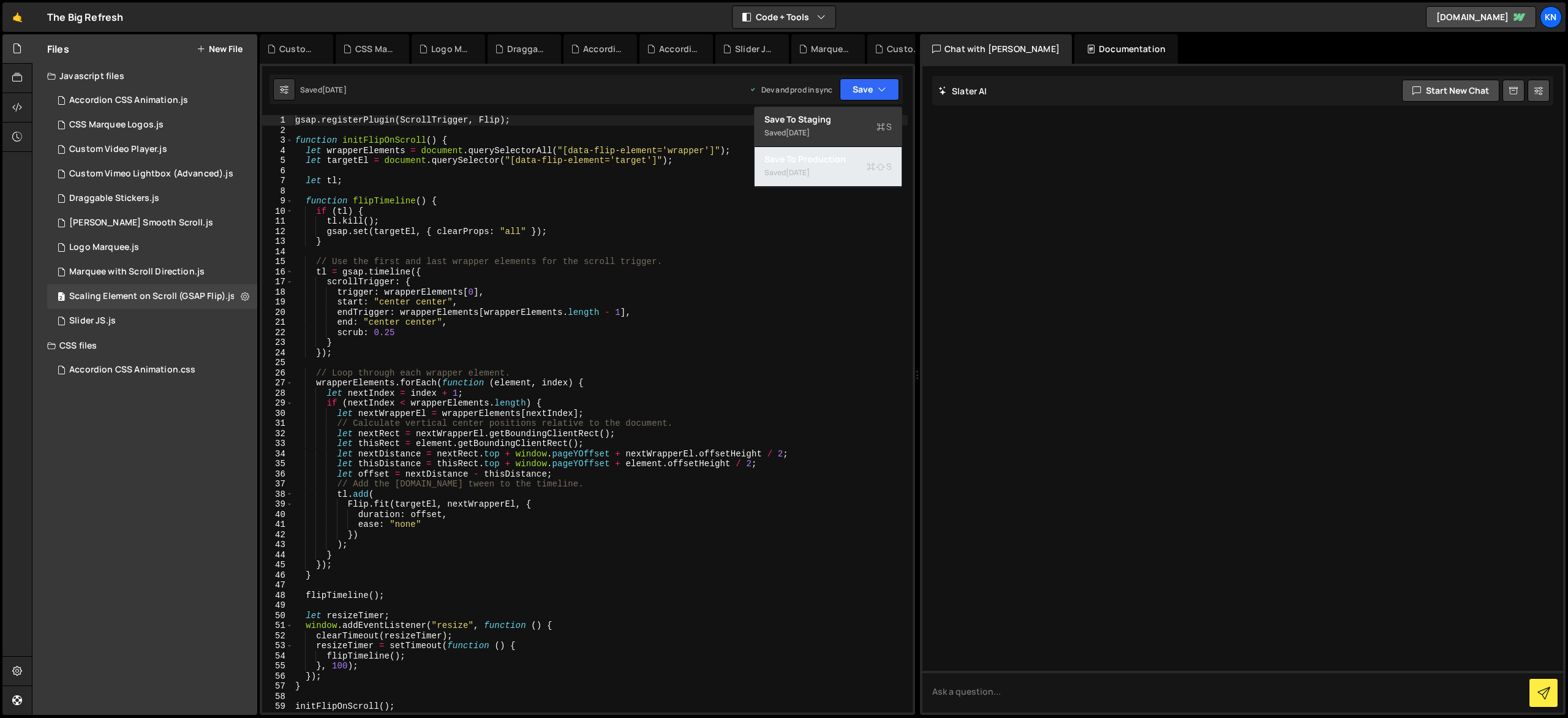
click at [874, 152] on button "Save to Production S Saved [DATE]" at bounding box center [829, 167] width 147 height 40
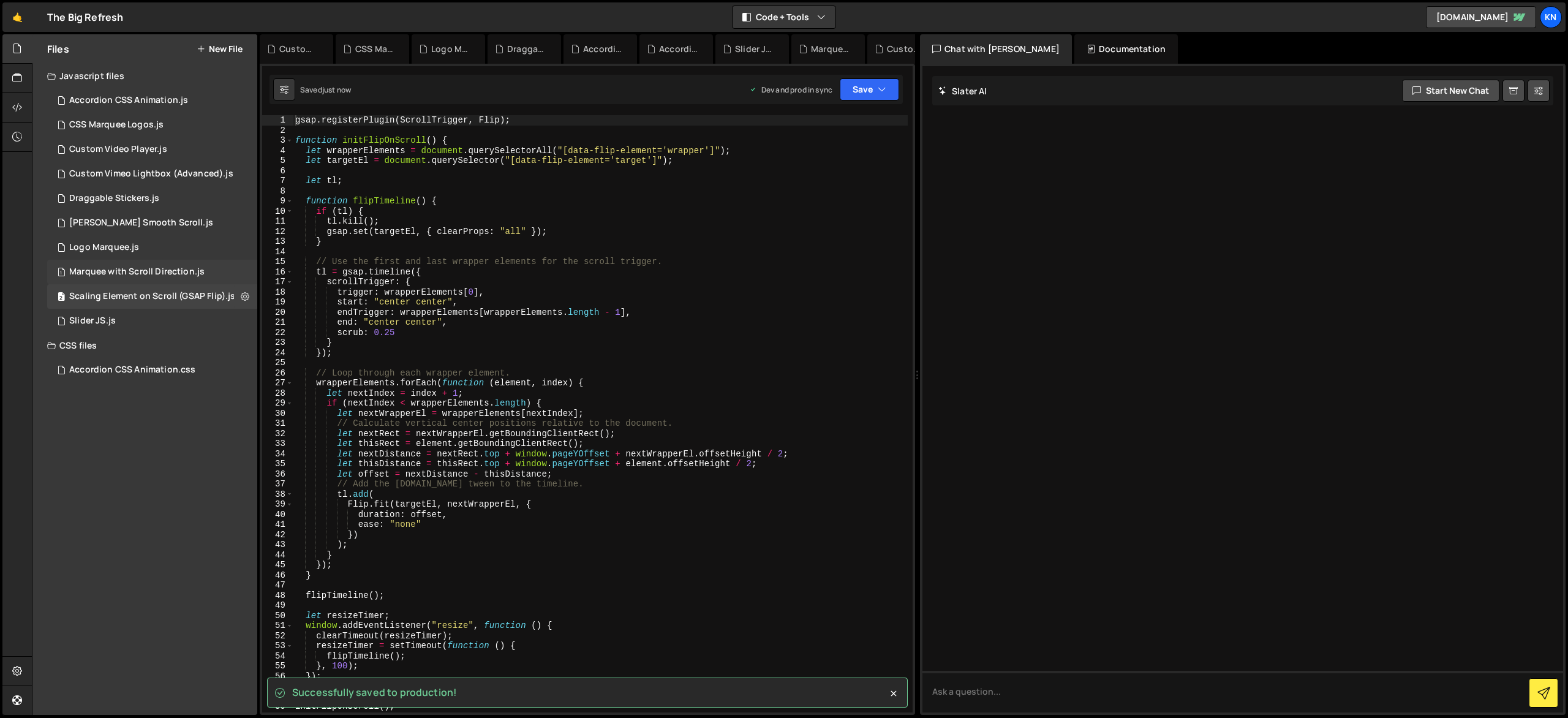
click at [226, 269] on div "1 Marquee with Scroll Direction.js 0" at bounding box center [154, 272] width 214 height 24
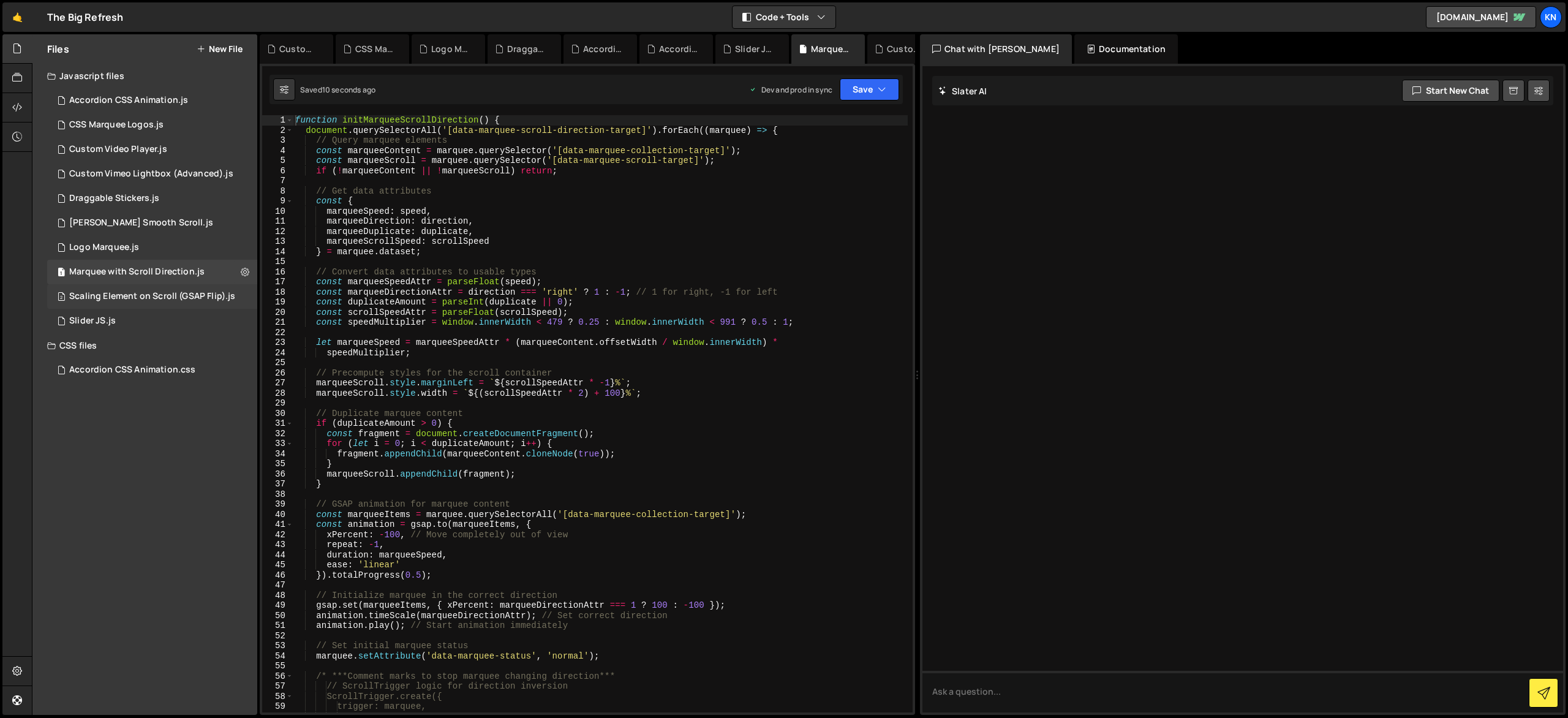
drag, startPoint x: 249, startPoint y: 297, endPoint x: 242, endPoint y: 295, distance: 7.3
click at [250, 297] on div "2 Scaling Element on Scroll (GSAP Flip).js 0" at bounding box center [154, 296] width 214 height 24
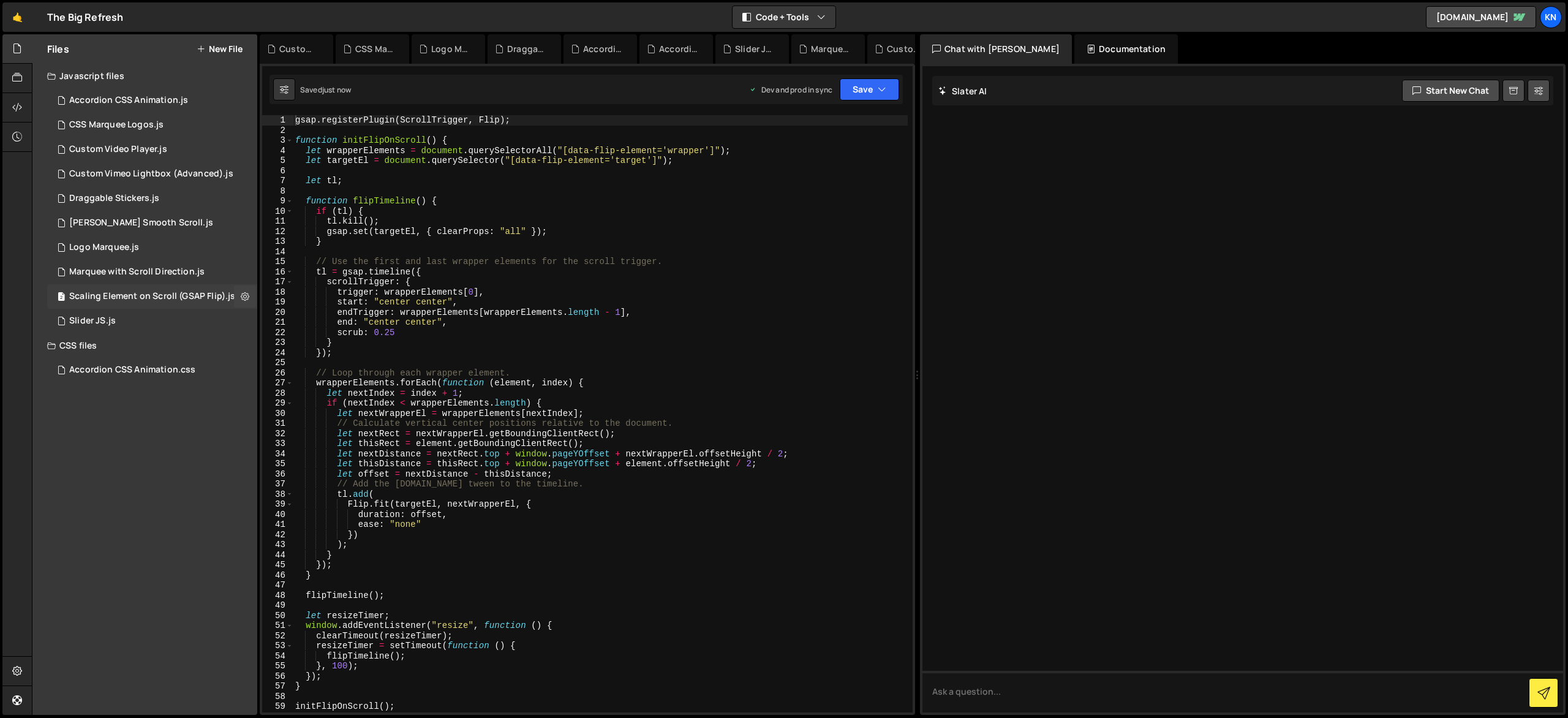
click at [232, 291] on div "Scaling Element on Scroll (GSAP Flip).js" at bounding box center [151, 296] width 166 height 11
click at [241, 295] on button at bounding box center [245, 296] width 22 height 22
type input "Scaling Element on Scroll (GSAP Flip)"
radio input "true"
checkbox input "true"
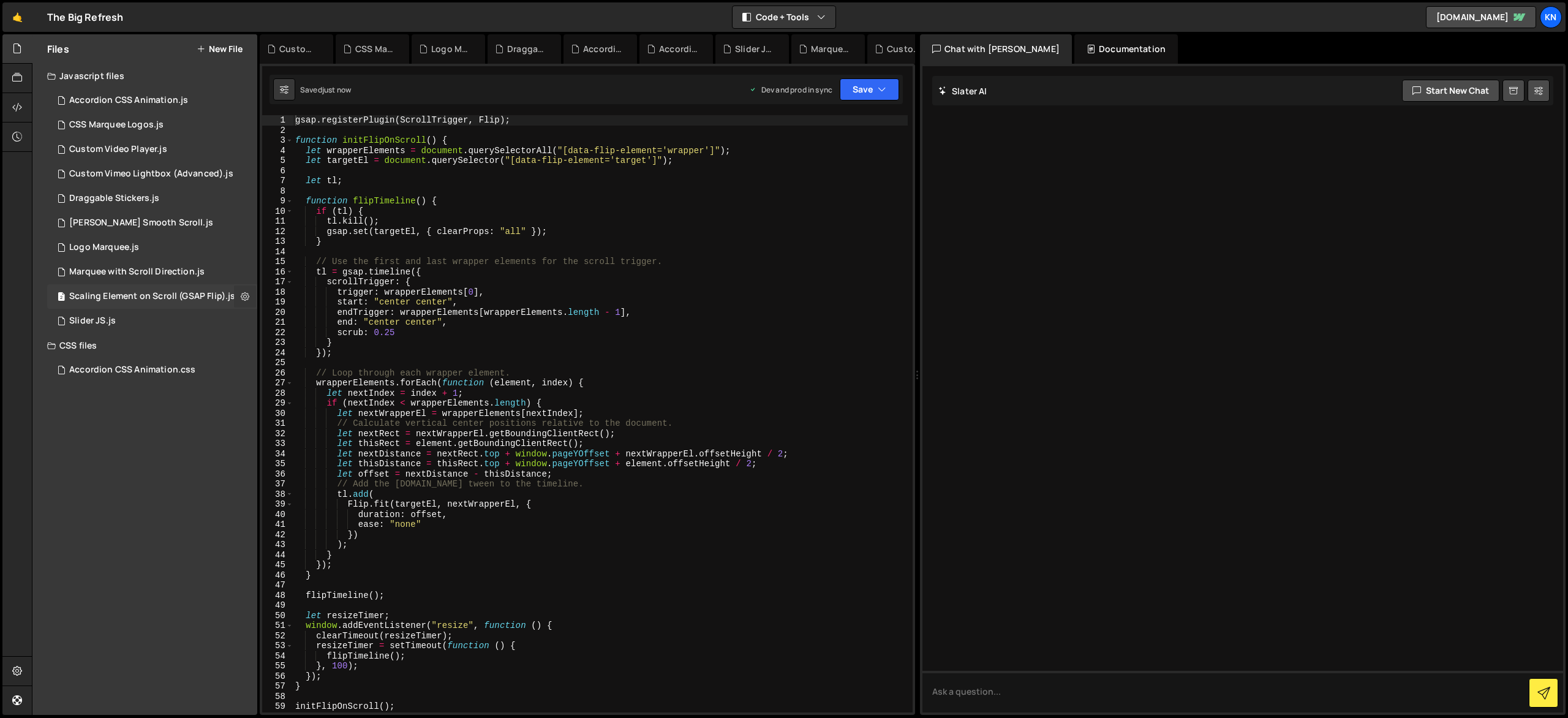
checkbox input "true"
click at [310, 331] on button "Edit File Settings" at bounding box center [320, 321] width 120 height 24
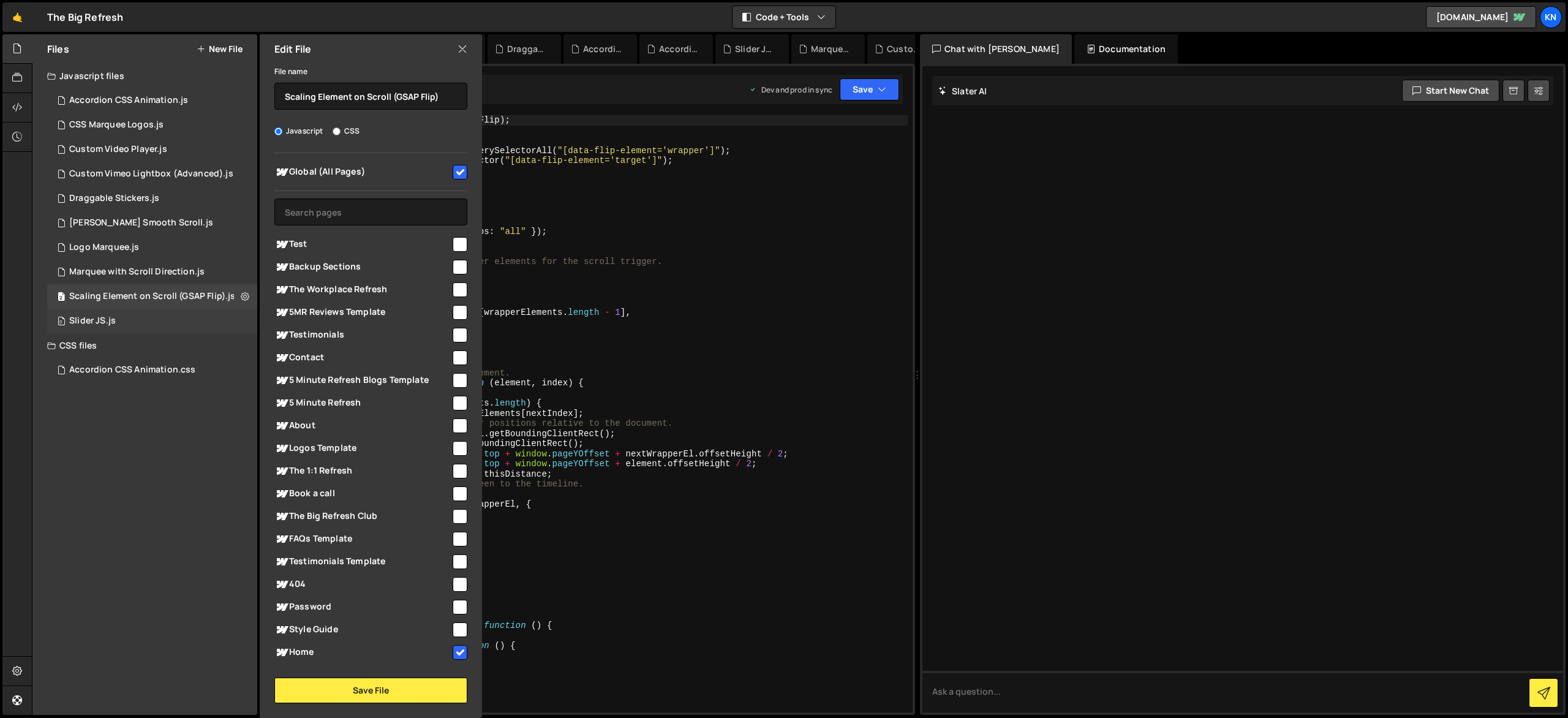
click at [245, 323] on div "0 Slider JS.js 0" at bounding box center [154, 320] width 214 height 24
checkbox input "false"
click at [247, 320] on icon at bounding box center [245, 321] width 9 height 12
type input "Slider JS"
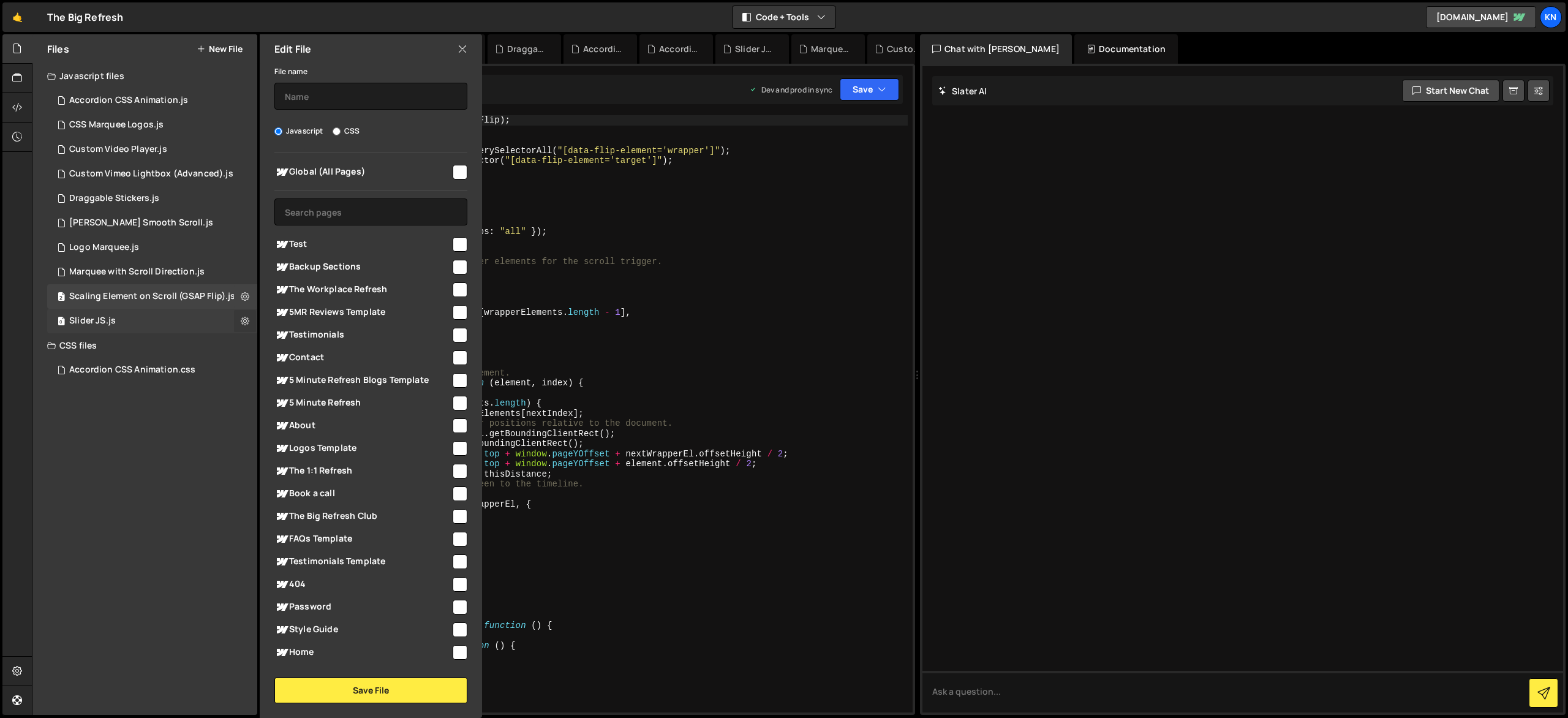
radio input "true"
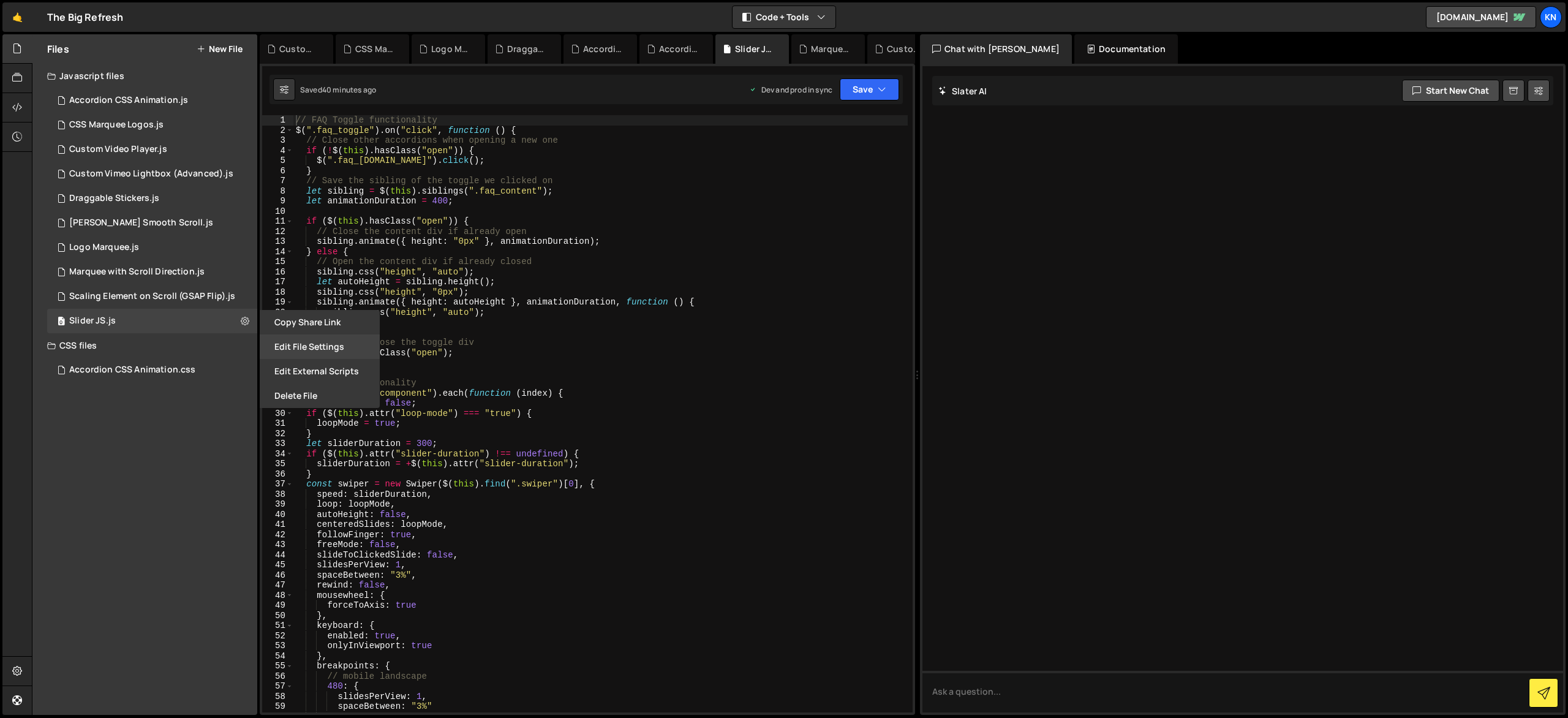
click at [293, 347] on button "Edit File Settings" at bounding box center [320, 346] width 120 height 24
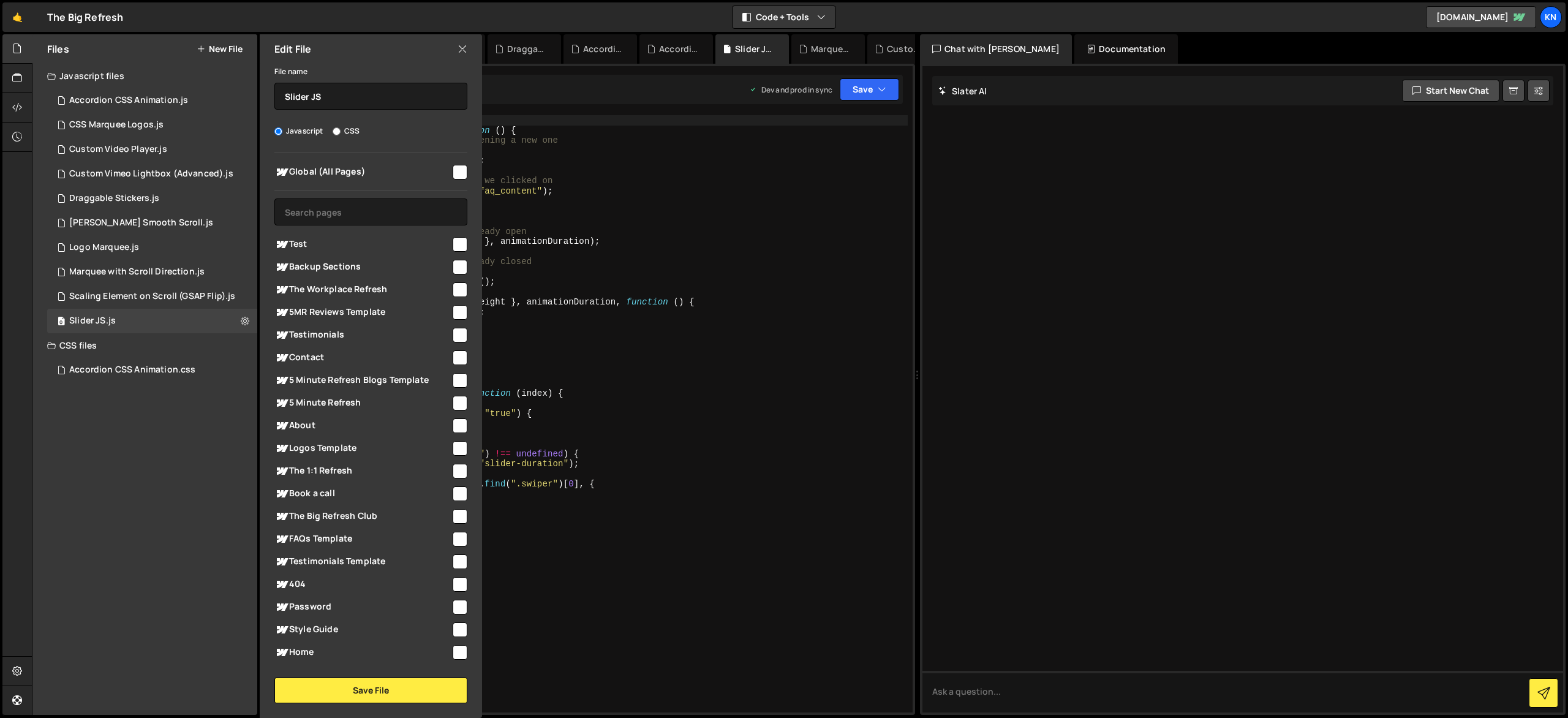
click at [471, 178] on div "Global (All Pages) Test" at bounding box center [371, 408] width 222 height 509
click at [453, 176] on input "checkbox" at bounding box center [460, 172] width 15 height 15
click at [407, 701] on button "Save File" at bounding box center [371, 690] width 193 height 26
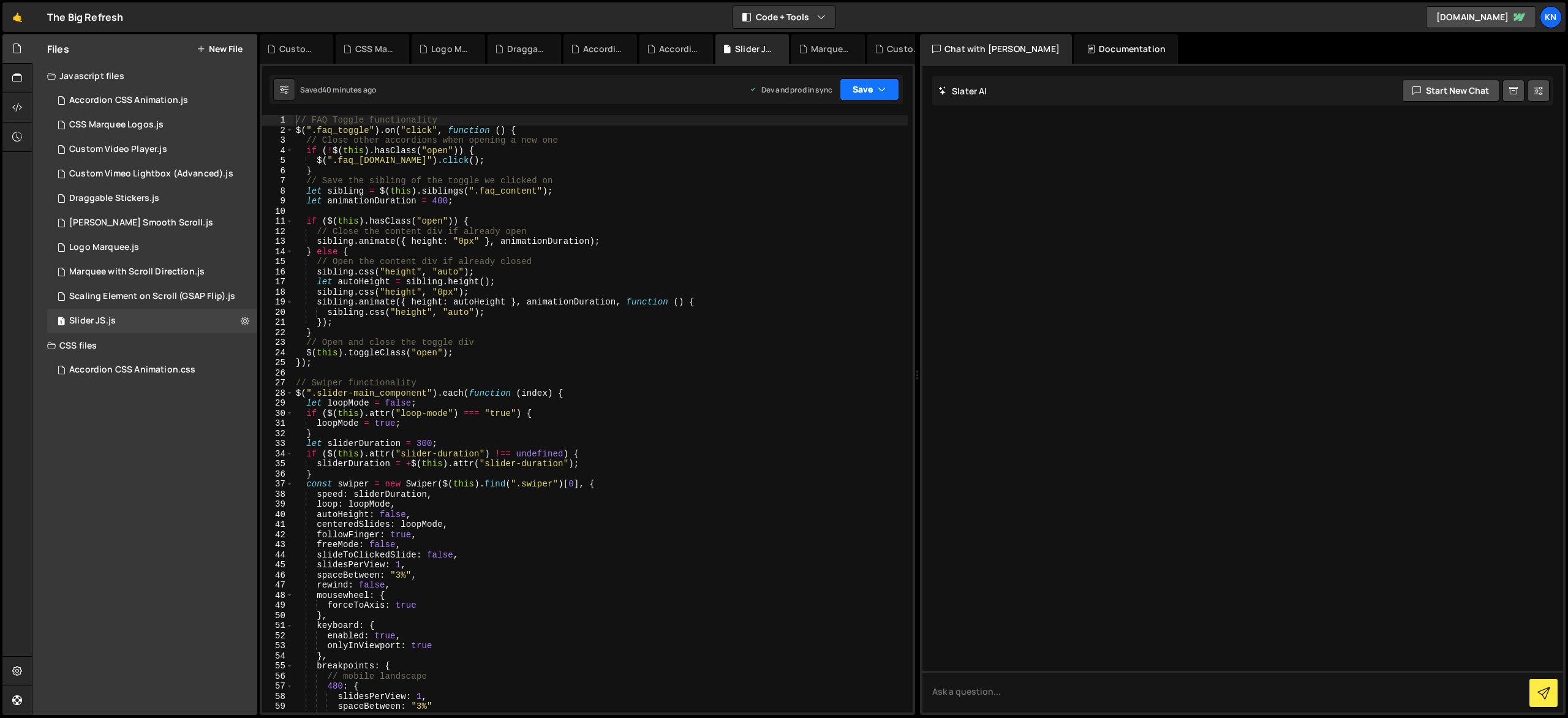
click at [882, 97] on button "Save" at bounding box center [869, 89] width 59 height 22
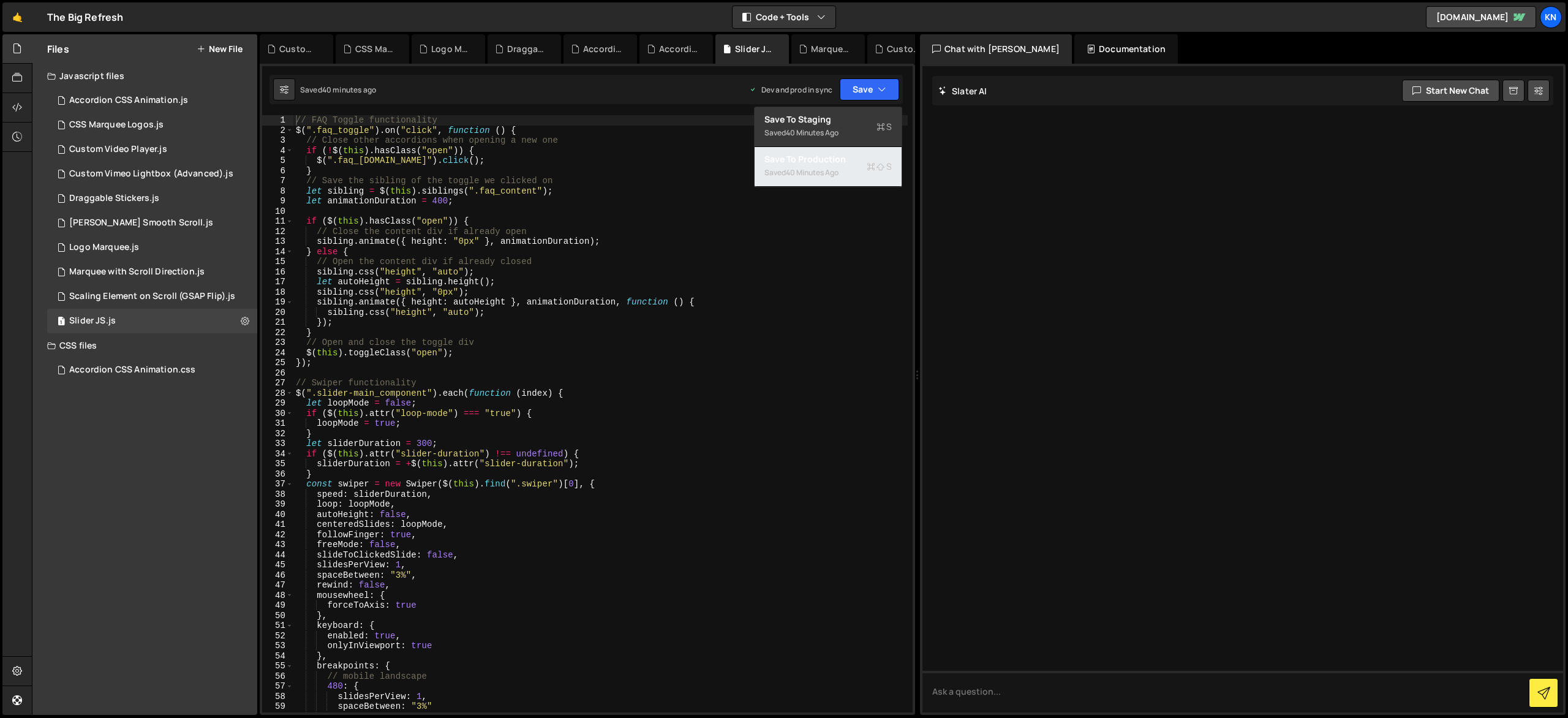
click at [871, 155] on div "Save to Production S" at bounding box center [828, 159] width 127 height 13
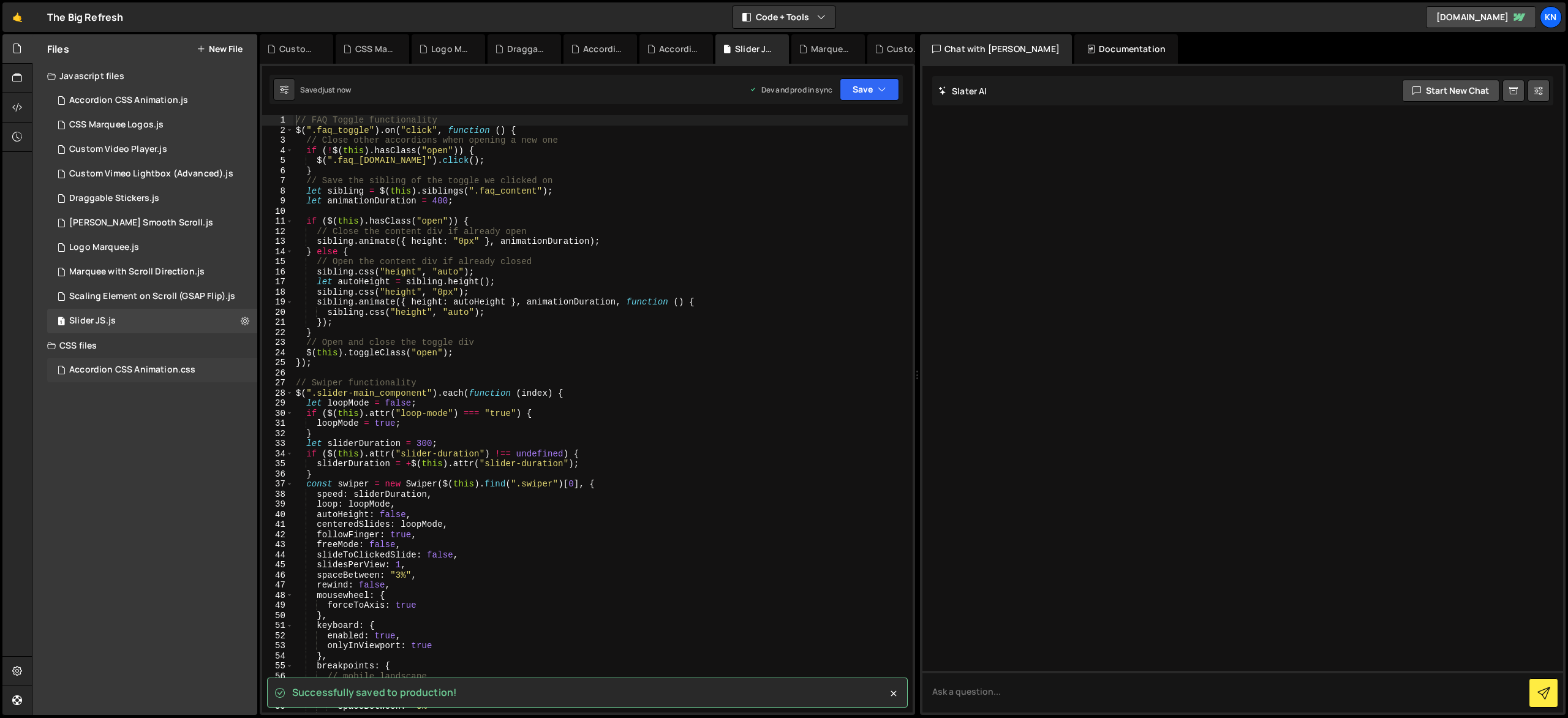
click at [243, 376] on div "Accordion CSS Animation.css 0" at bounding box center [152, 370] width 211 height 24
click at [247, 368] on icon at bounding box center [245, 370] width 9 height 12
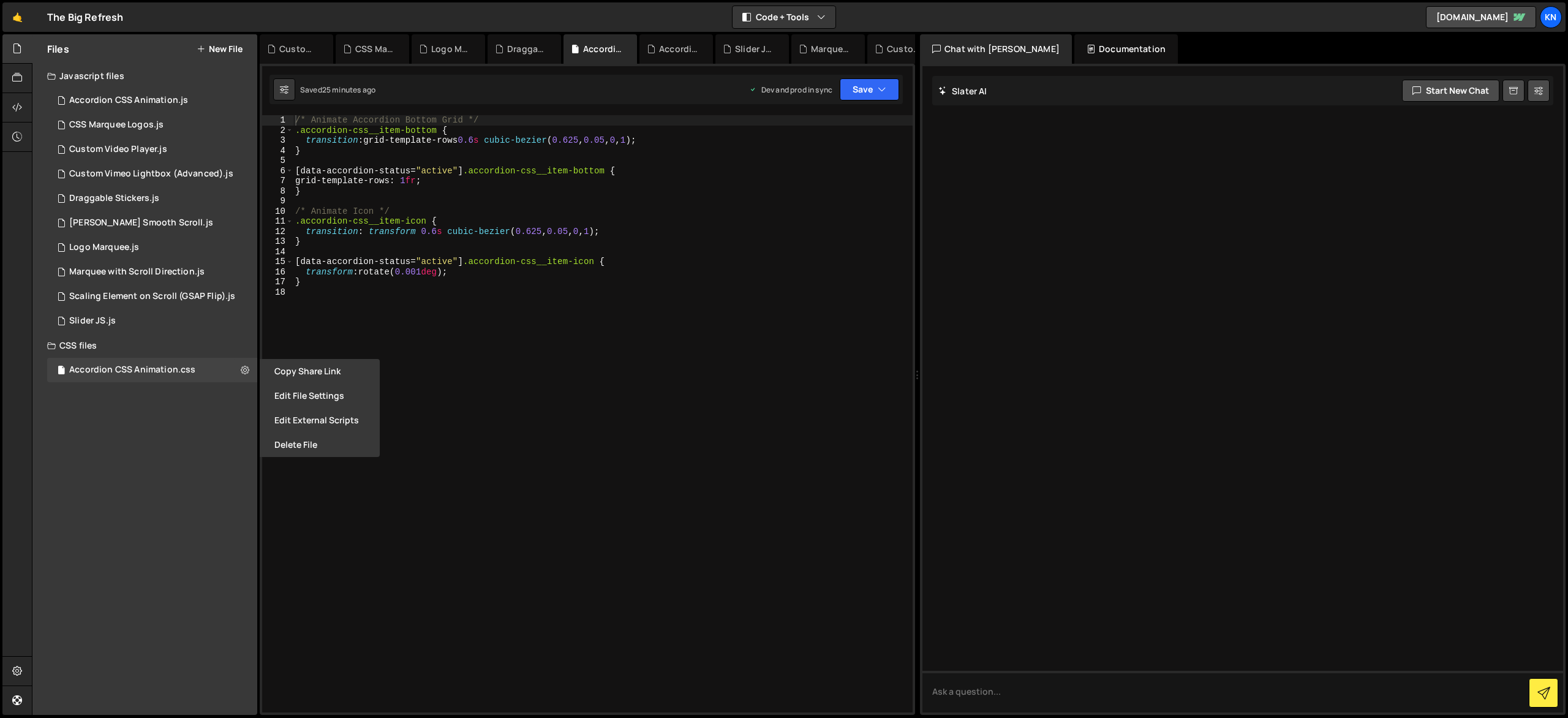
click at [288, 390] on button "Edit File Settings" at bounding box center [320, 395] width 120 height 24
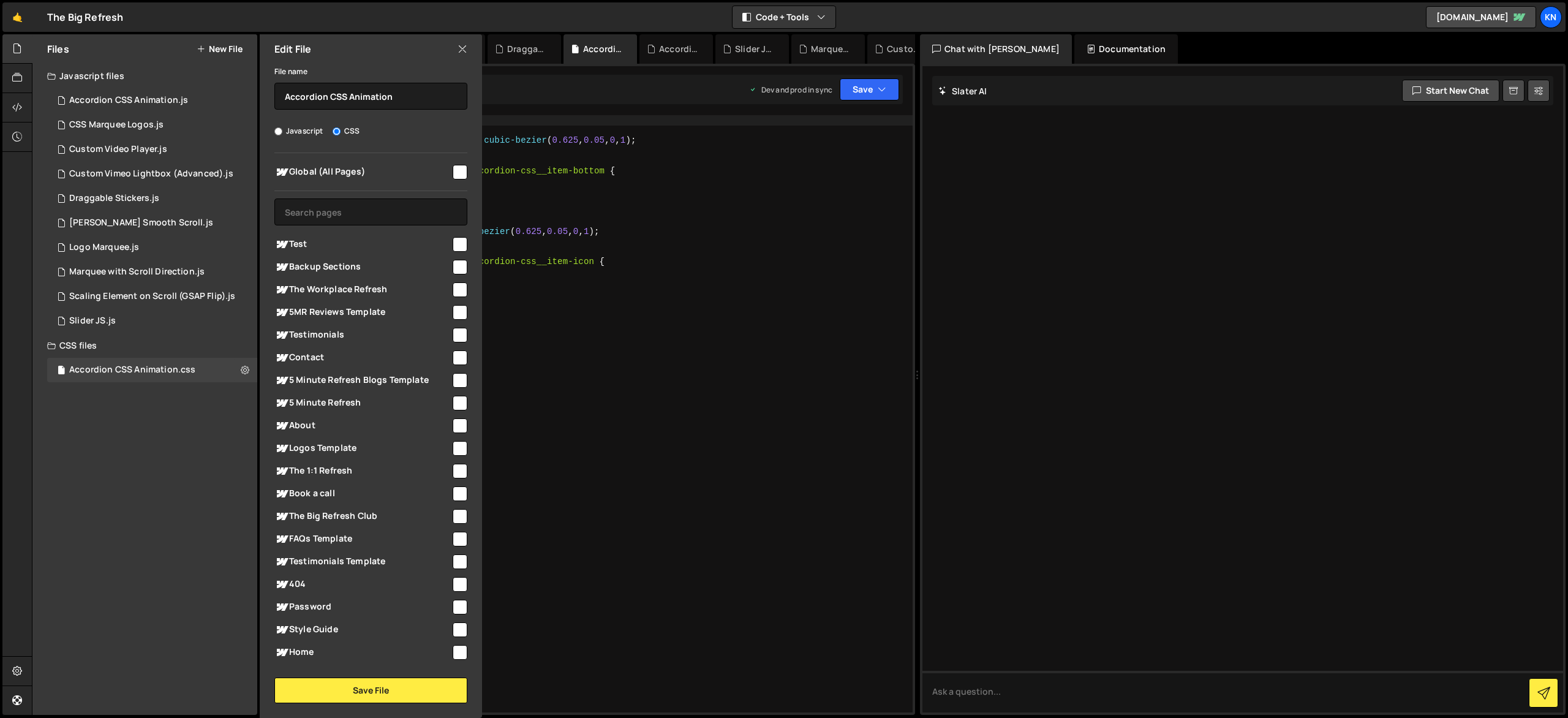
click at [455, 172] on input "checkbox" at bounding box center [460, 172] width 15 height 15
checkbox input "true"
click at [409, 683] on button "Save File" at bounding box center [371, 690] width 193 height 26
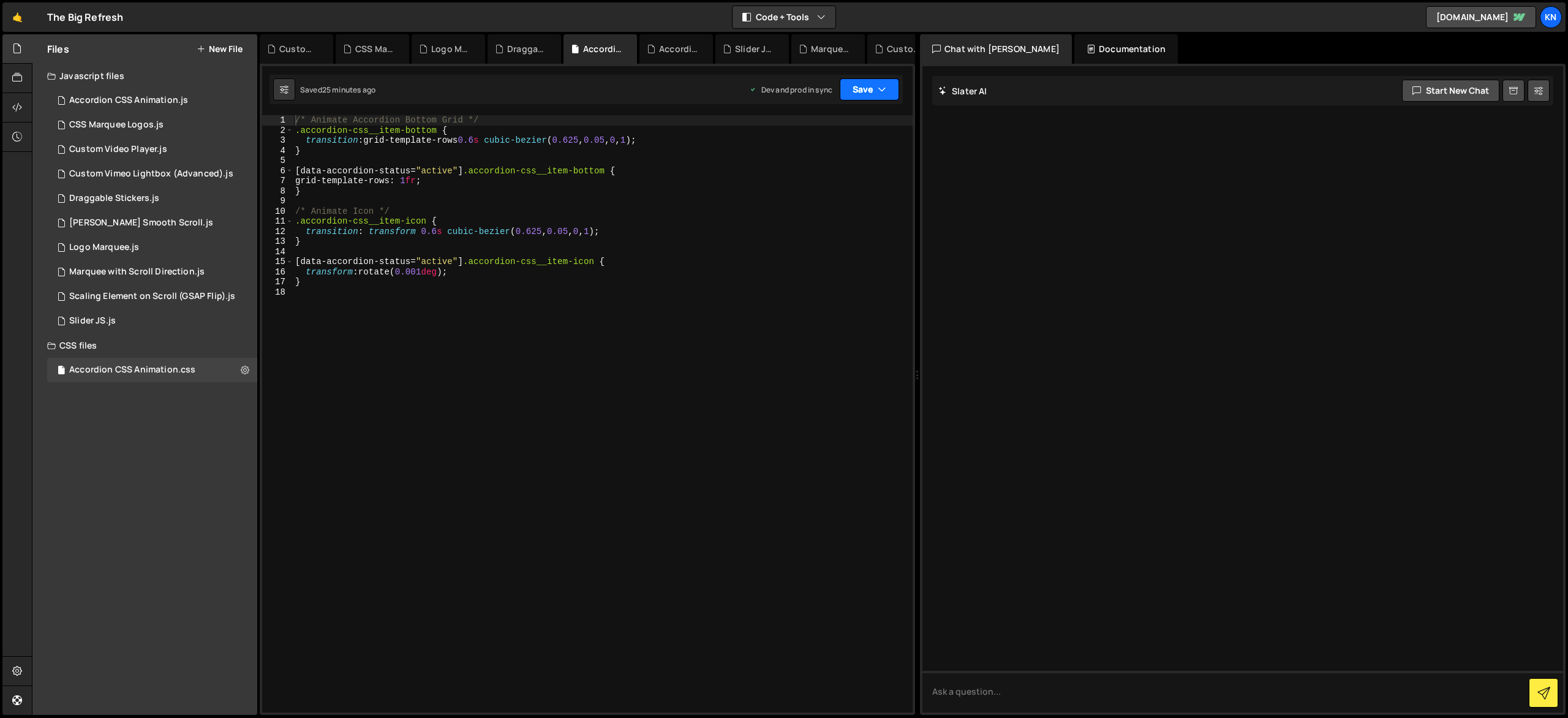
click at [890, 94] on button "Save" at bounding box center [869, 89] width 59 height 22
click at [862, 165] on div "Saved 25 minutes ago" at bounding box center [828, 172] width 127 height 15
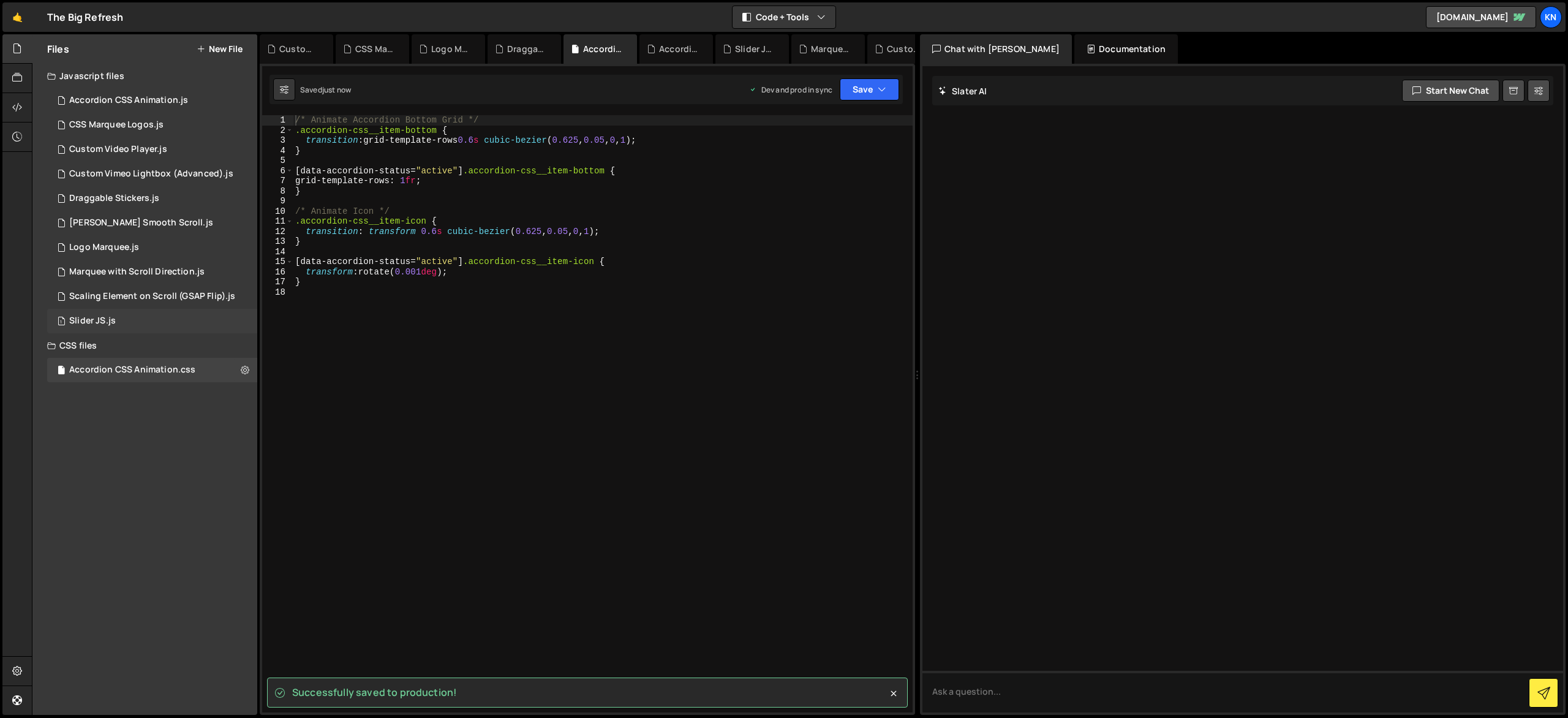
click at [246, 323] on div "1 Slider JS.js 0" at bounding box center [154, 320] width 214 height 24
click at [245, 320] on icon at bounding box center [245, 321] width 9 height 12
type input "Slider JS"
radio input "true"
checkbox input "true"
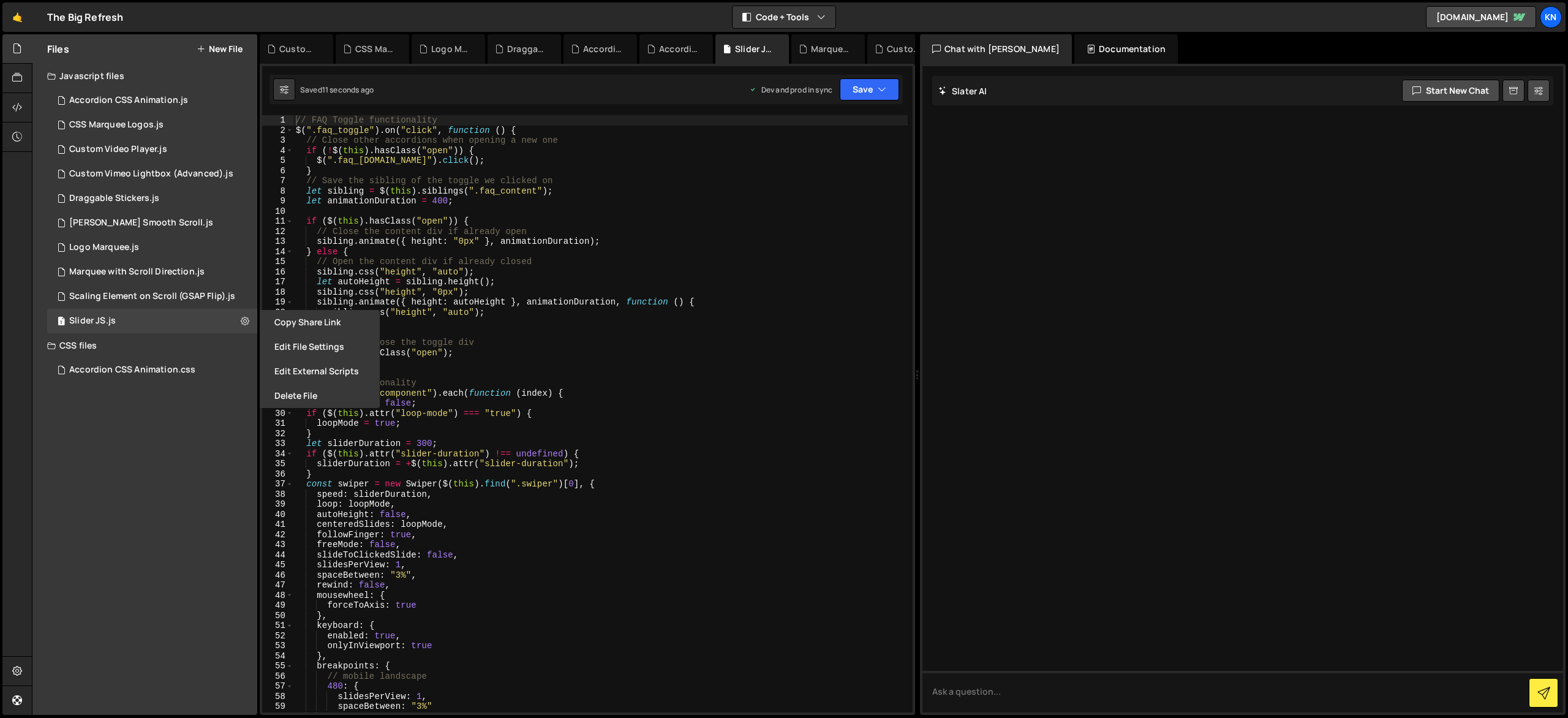
click at [306, 341] on button "Edit File Settings" at bounding box center [320, 346] width 120 height 24
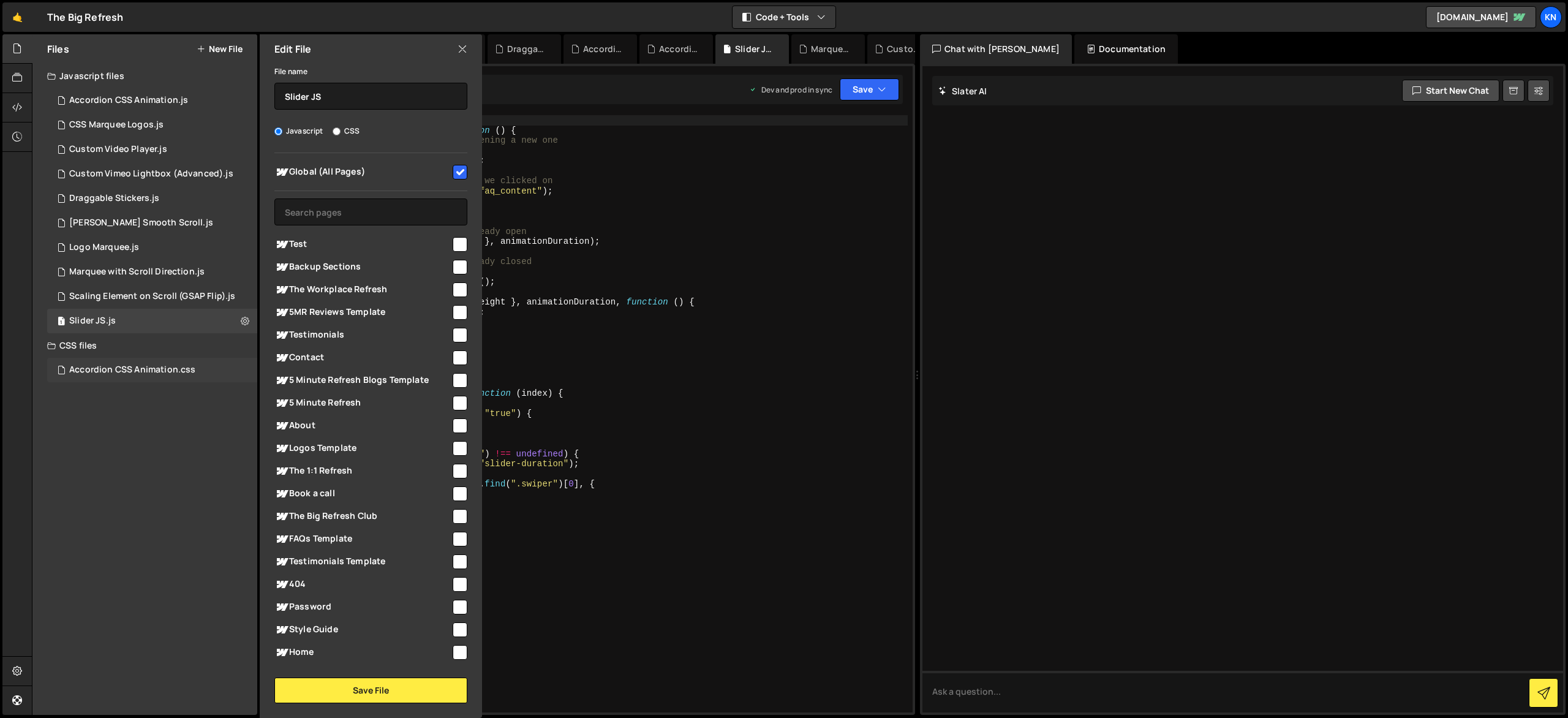
drag, startPoint x: 241, startPoint y: 372, endPoint x: 245, endPoint y: 368, distance: 5.7
click at [241, 372] on div "Accordion CSS Animation.css 0" at bounding box center [152, 370] width 211 height 24
click at [246, 368] on icon at bounding box center [245, 370] width 9 height 12
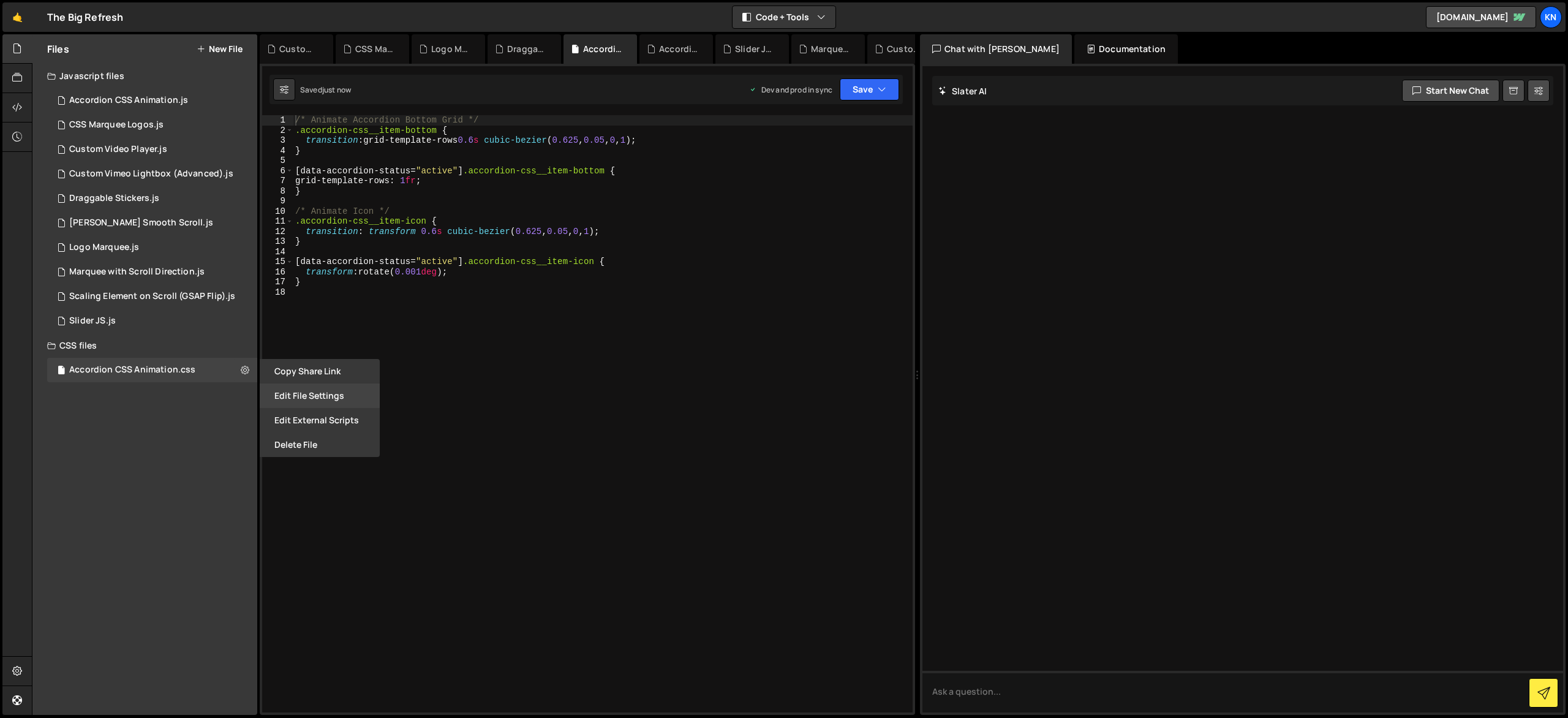
click at [298, 391] on button "Edit File Settings" at bounding box center [320, 395] width 120 height 24
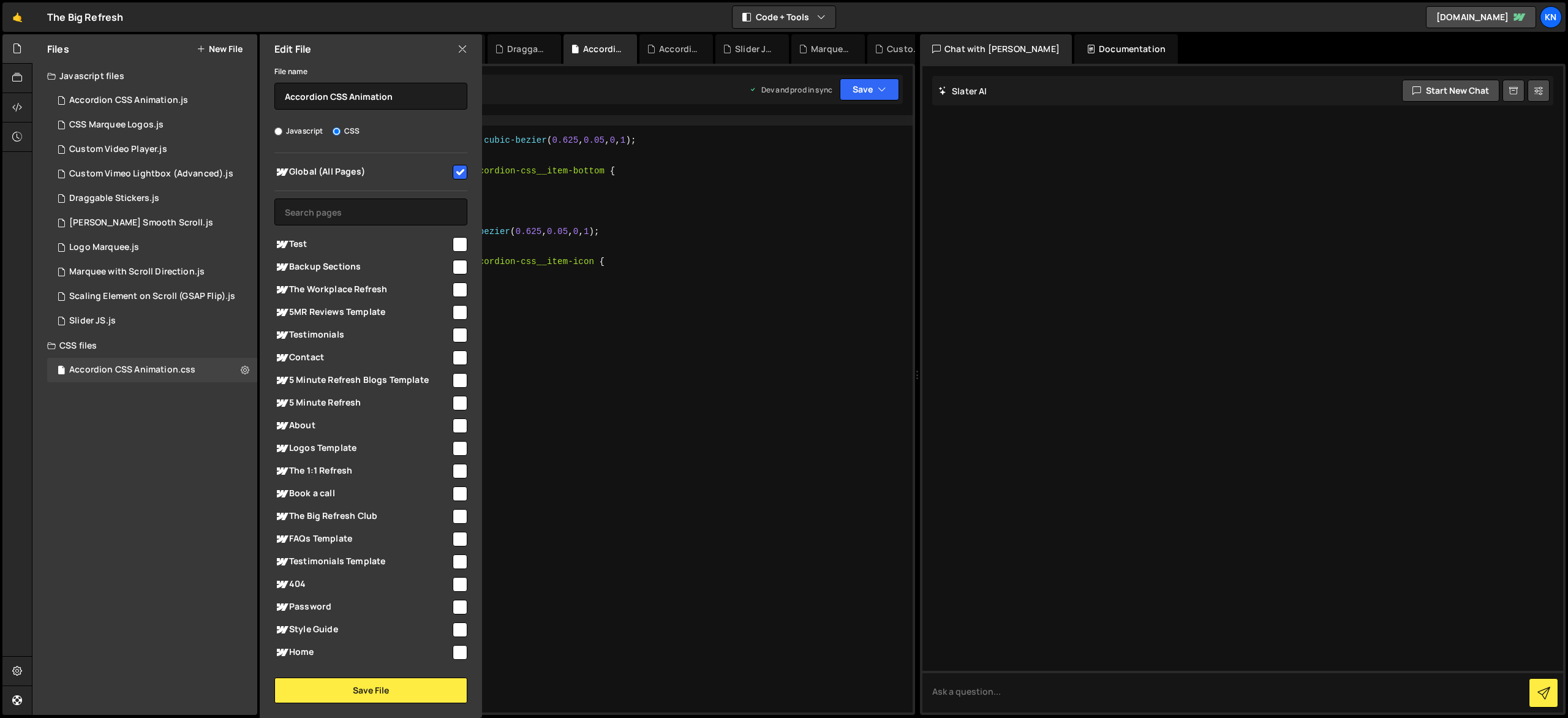
click at [749, 197] on div "/* Animate Accordion Bottom Grid */ .accordion-css__item-bottom { transition : …" at bounding box center [603, 424] width 620 height 617
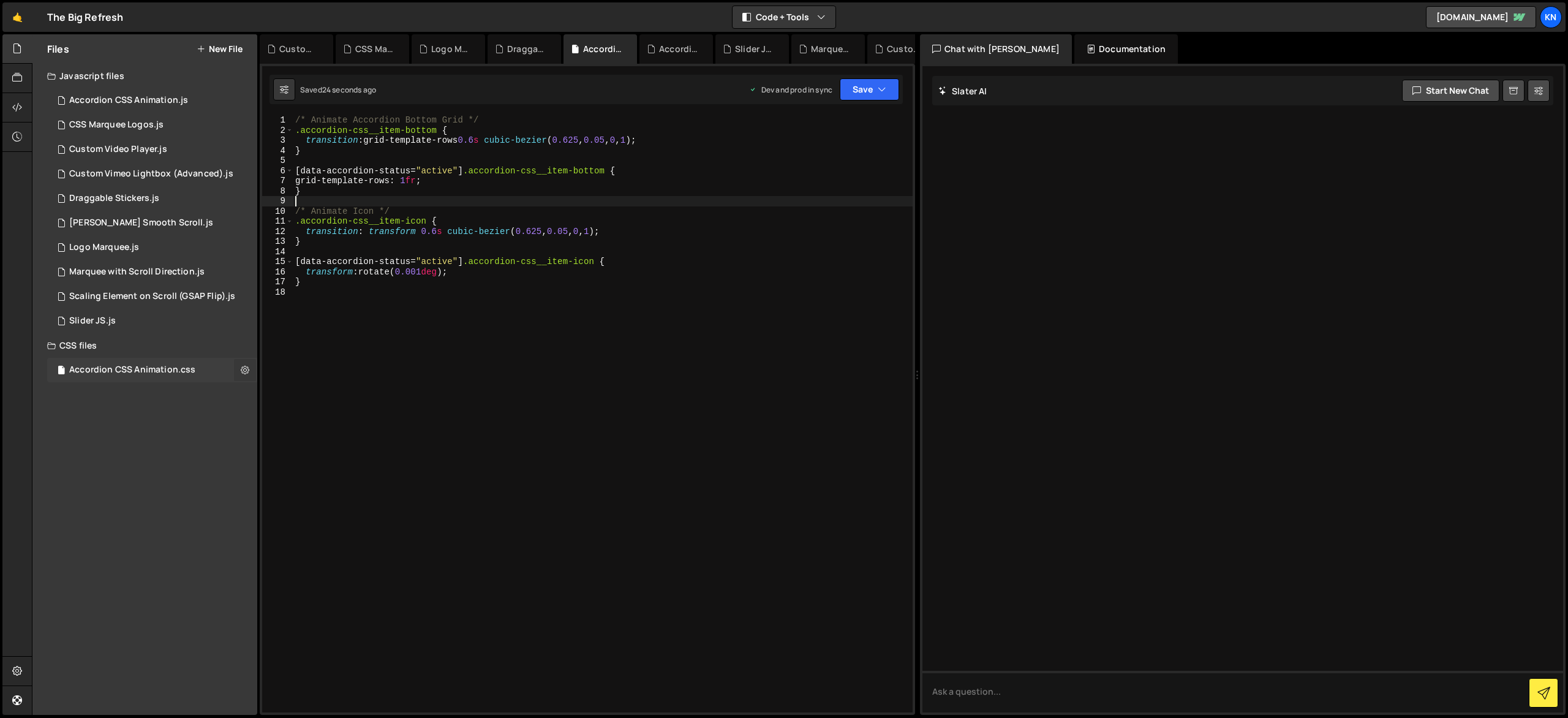
click at [241, 371] on button at bounding box center [245, 370] width 22 height 22
click at [301, 397] on button "Edit File Settings" at bounding box center [320, 395] width 120 height 24
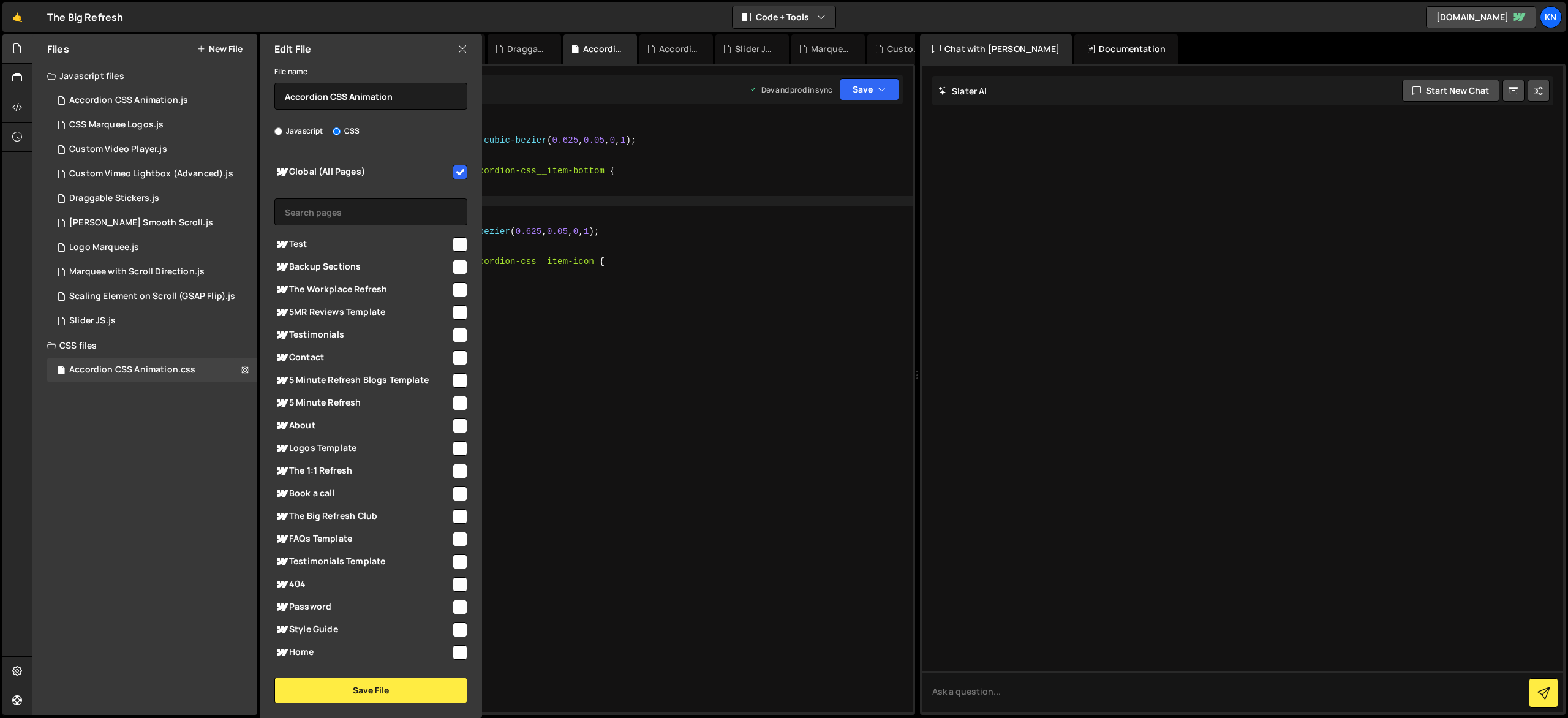
click at [465, 54] on icon at bounding box center [463, 49] width 10 height 14
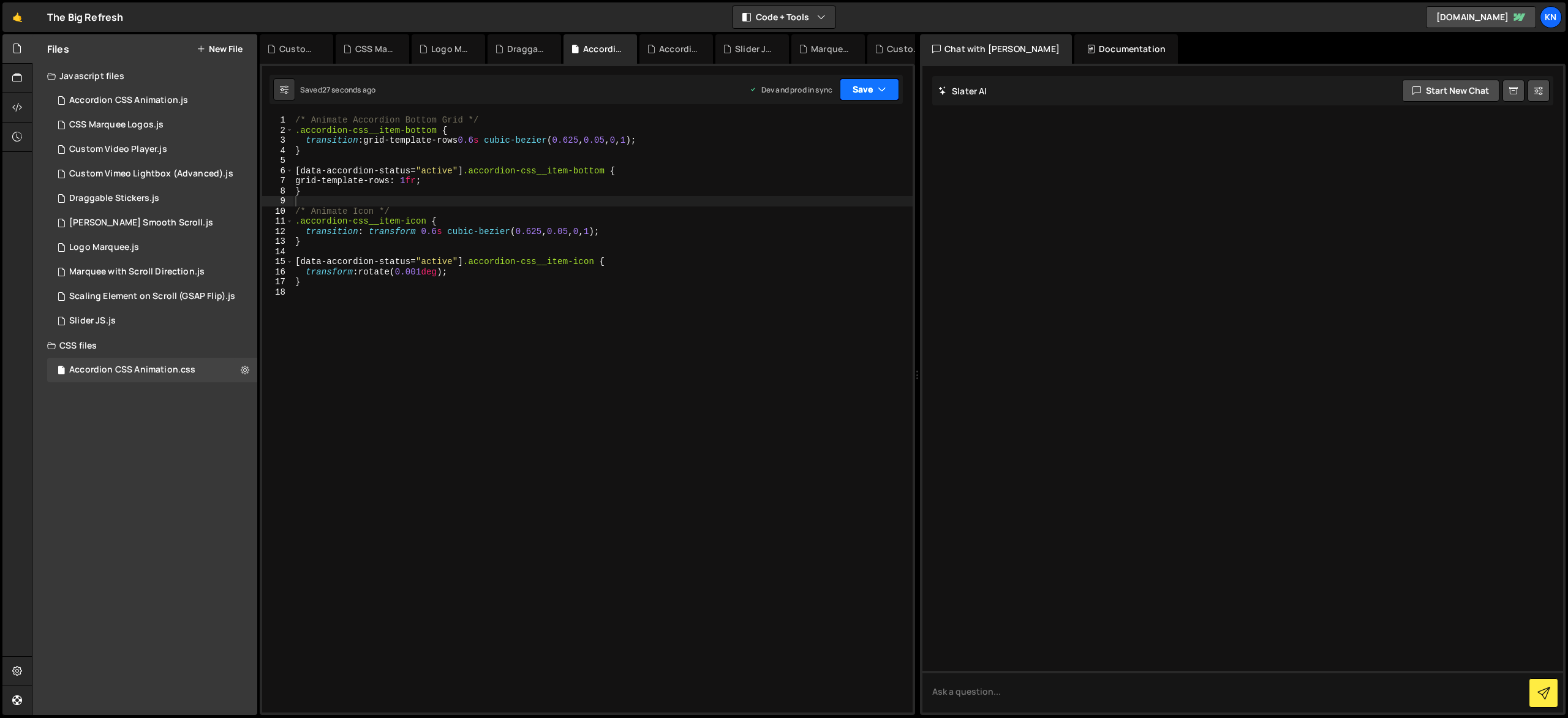
click at [889, 92] on button "Save" at bounding box center [869, 89] width 59 height 22
click at [861, 169] on div "Saved 28 seconds ago" at bounding box center [828, 172] width 127 height 15
